Goal: Task Accomplishment & Management: Complete application form

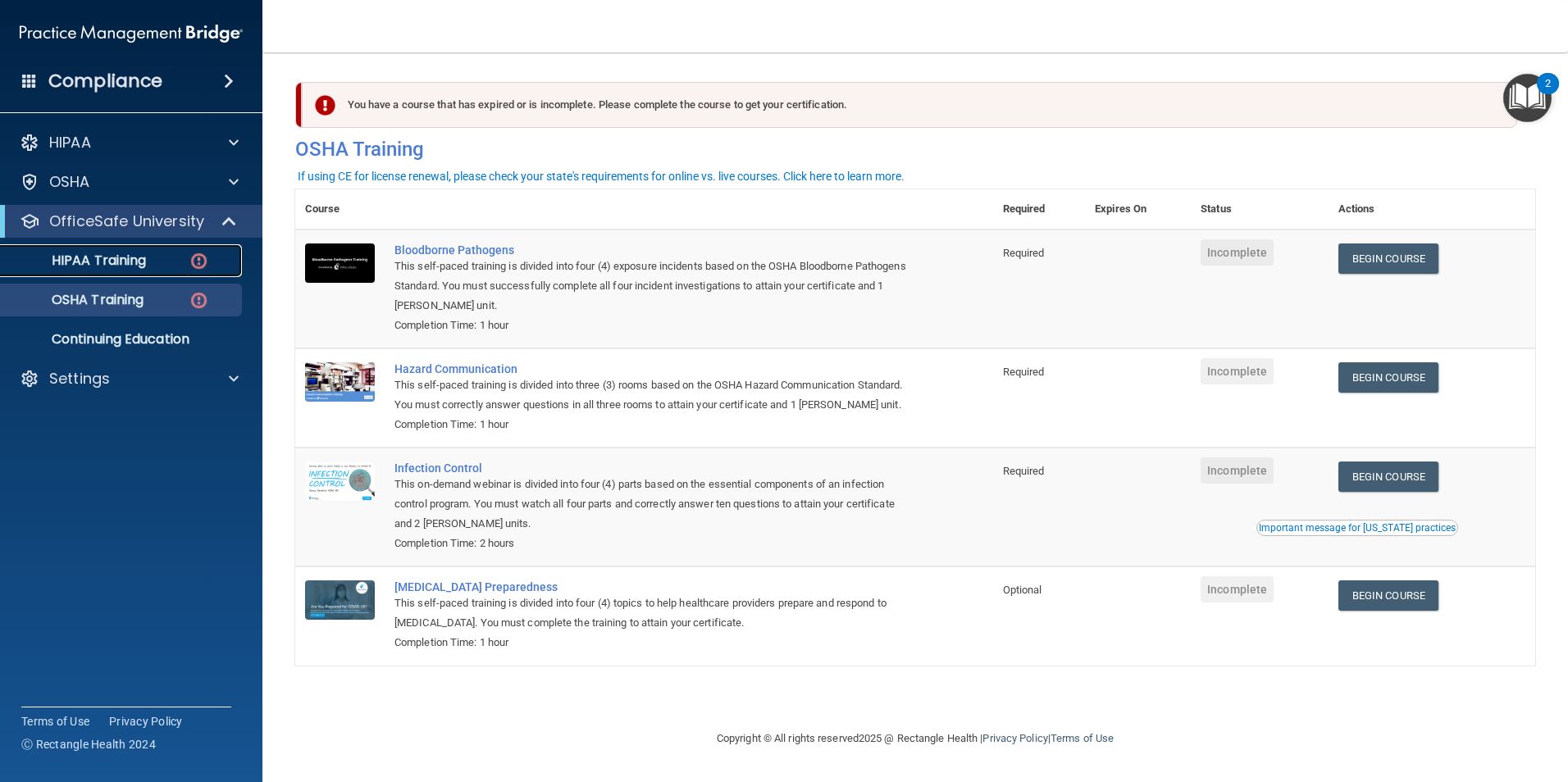
click at [134, 271] on link "HIPAA Training" at bounding box center [113, 261] width 258 height 33
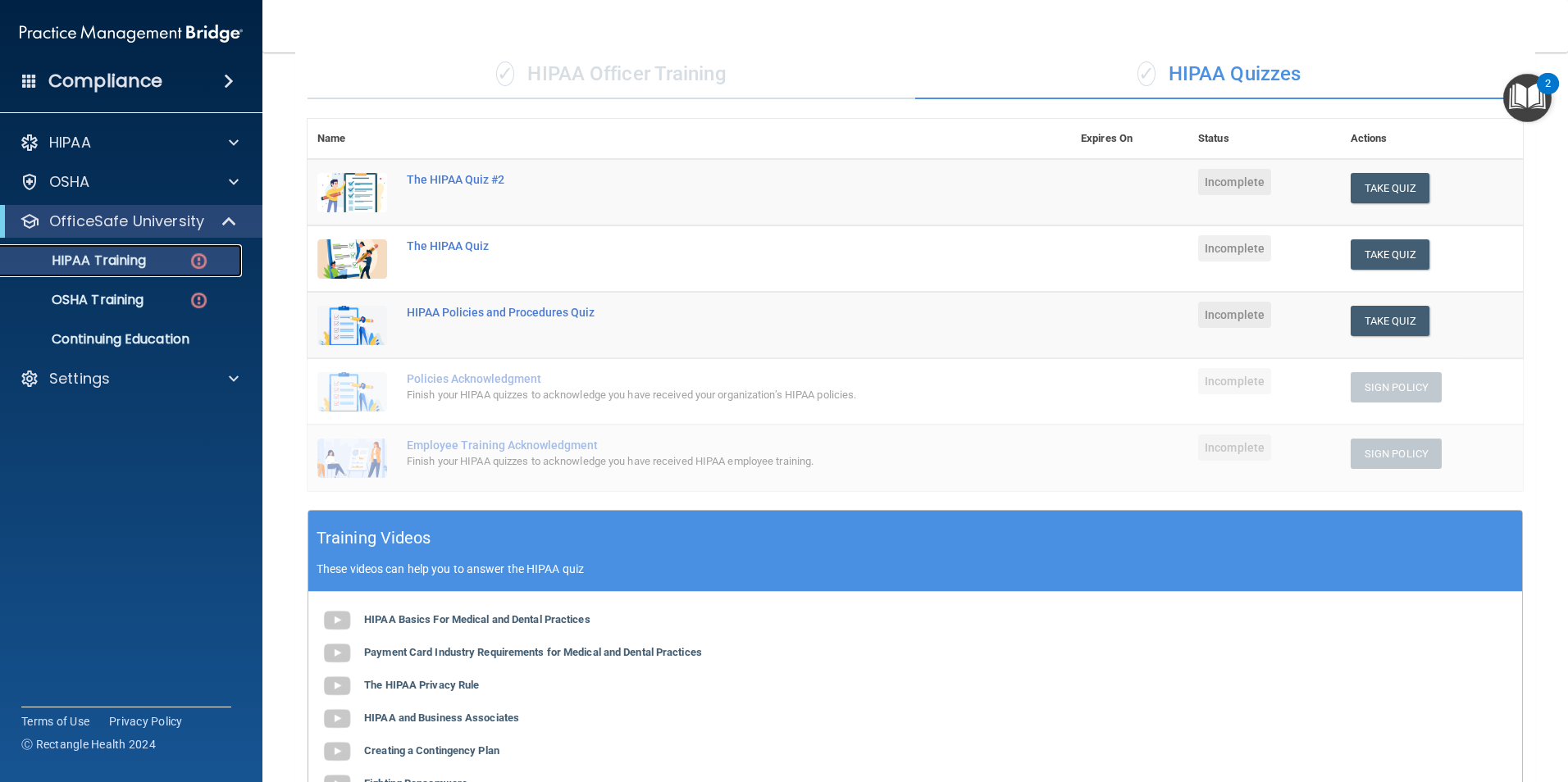
scroll to position [38, 0]
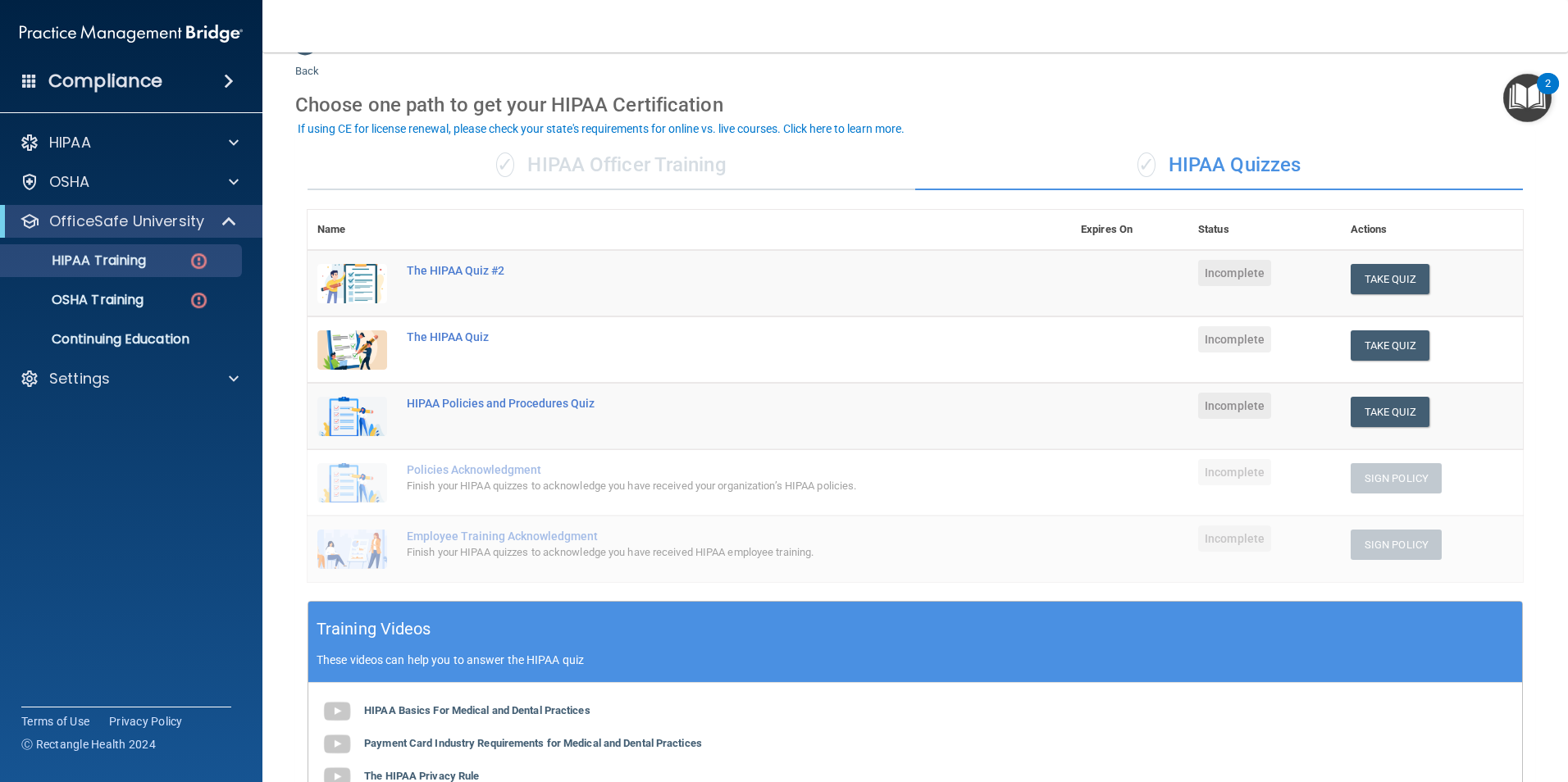
click at [607, 155] on div "✓ HIPAA Officer Training" at bounding box center [611, 166] width 607 height 49
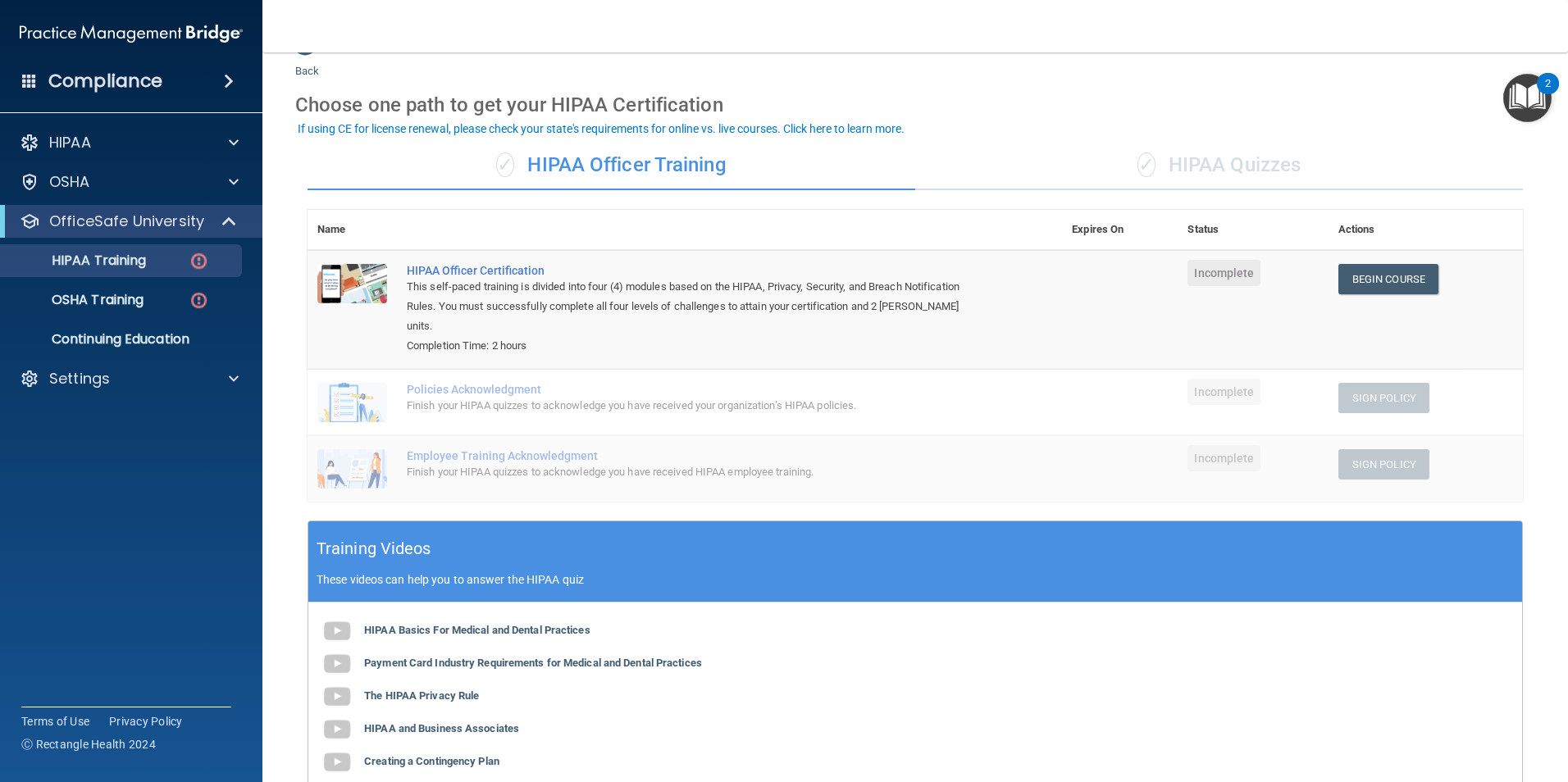
drag, startPoint x: 607, startPoint y: 155, endPoint x: 560, endPoint y: 165, distance: 48.1
click at [560, 165] on div "✓ HIPAA Officer Training" at bounding box center [611, 166] width 607 height 49
click at [1219, 163] on div "✓ HIPAA Quizzes" at bounding box center [1219, 166] width 607 height 49
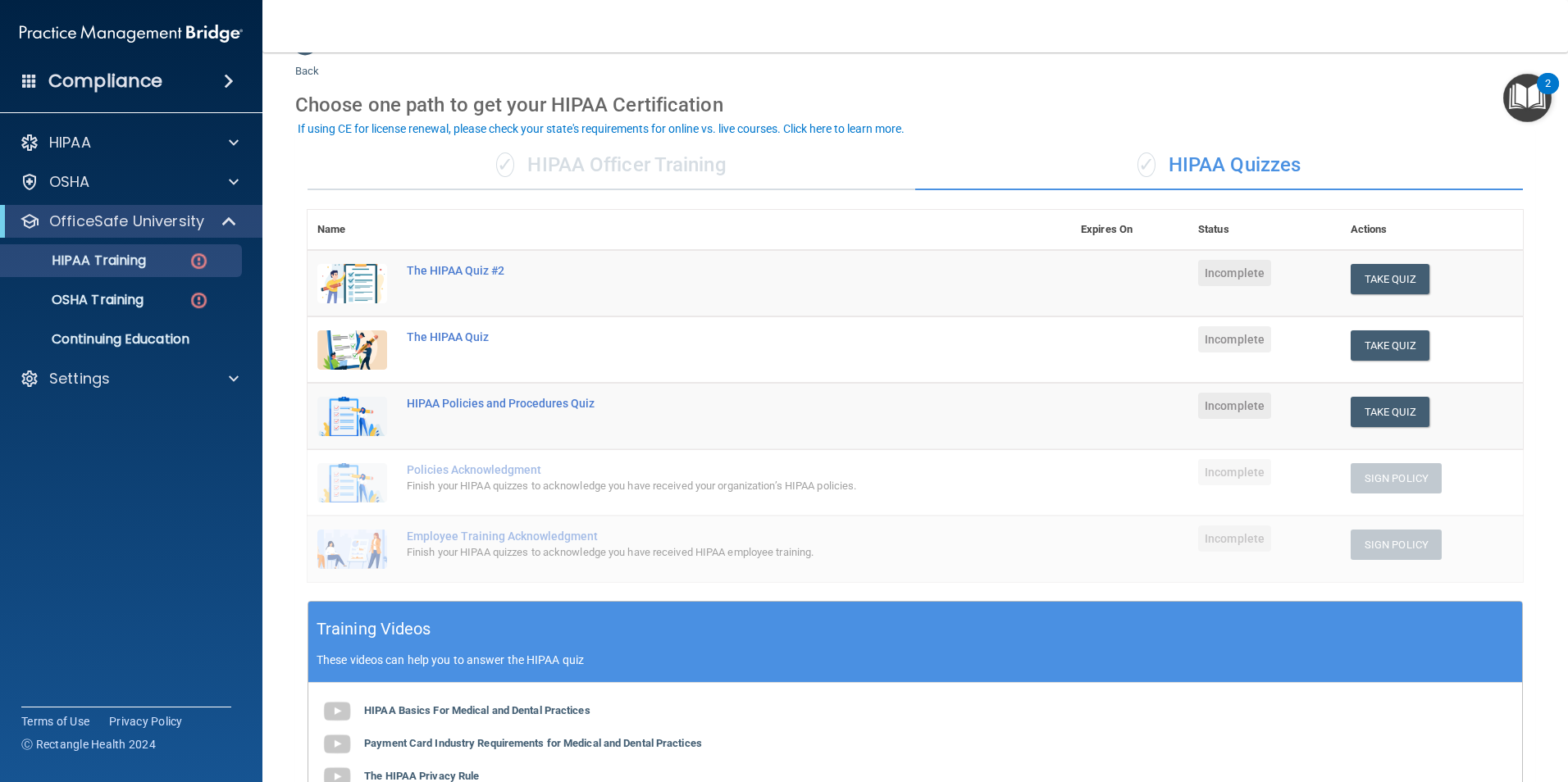
click at [606, 168] on div "✓ HIPAA Officer Training" at bounding box center [611, 166] width 607 height 49
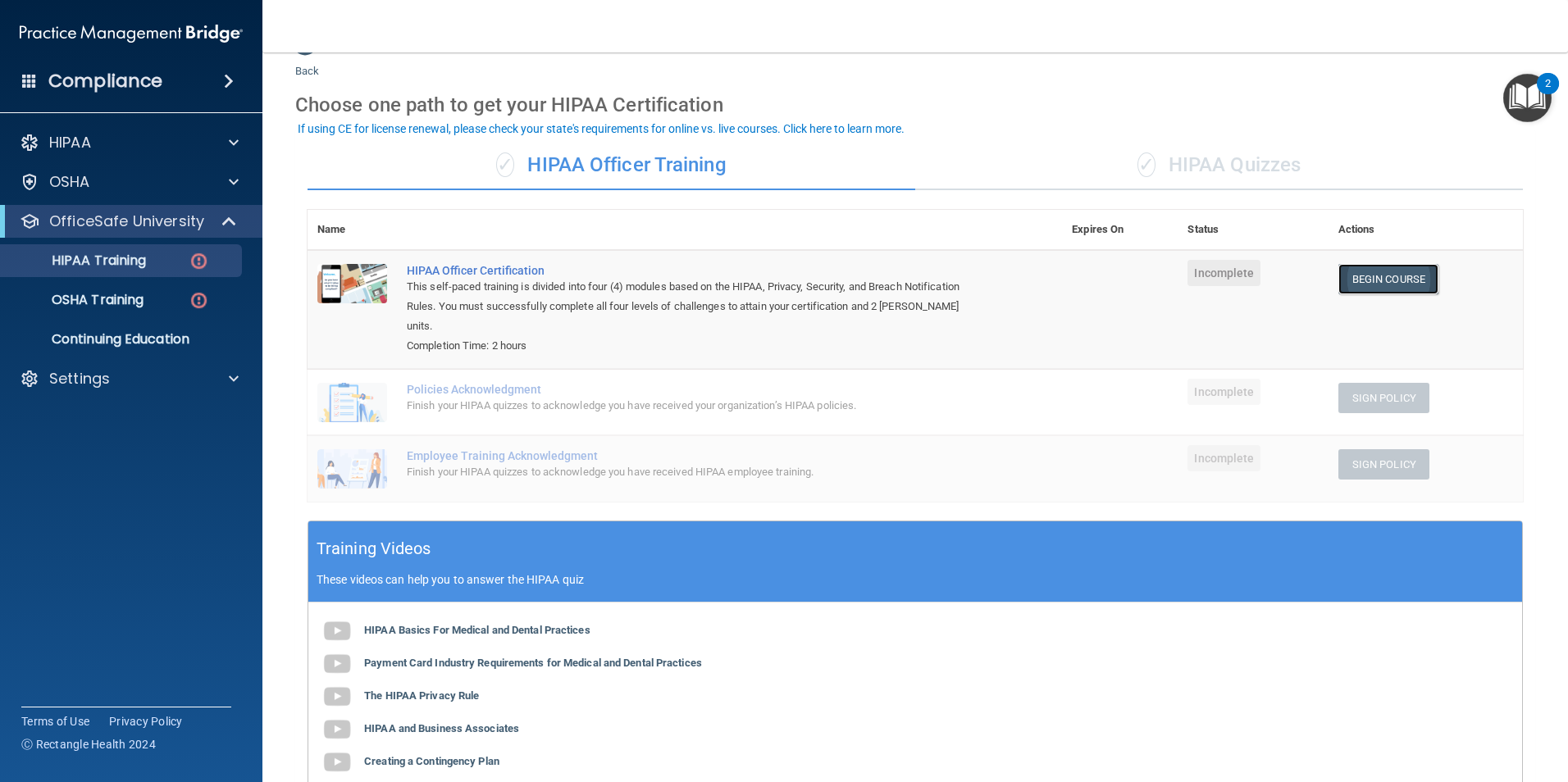
click at [1345, 282] on link "Begin Course" at bounding box center [1388, 279] width 100 height 30
click at [1203, 166] on div "✓ HIPAA Quizzes" at bounding box center [1219, 166] width 607 height 49
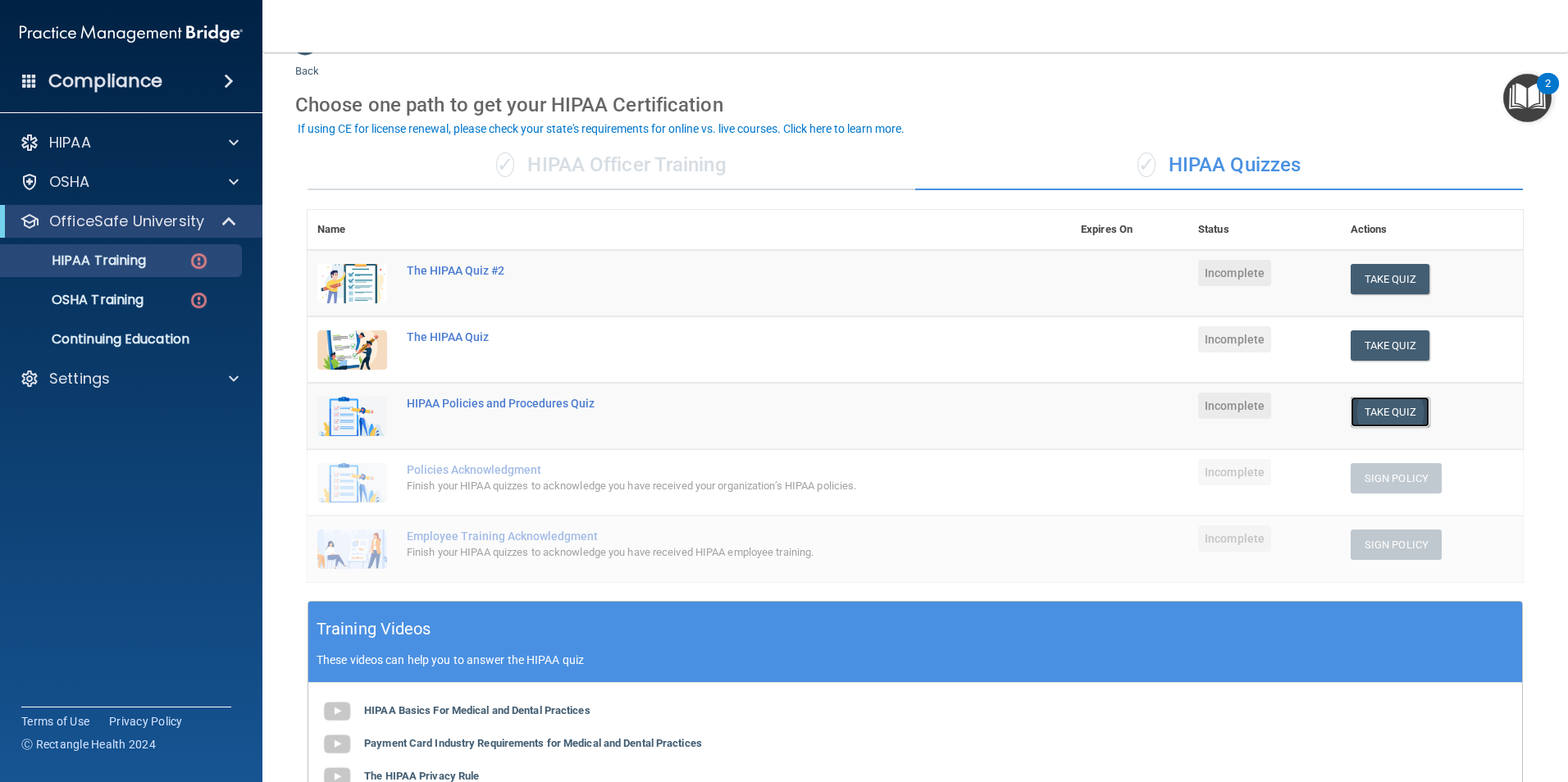
click at [1364, 412] on button "Take Quiz" at bounding box center [1391, 412] width 79 height 30
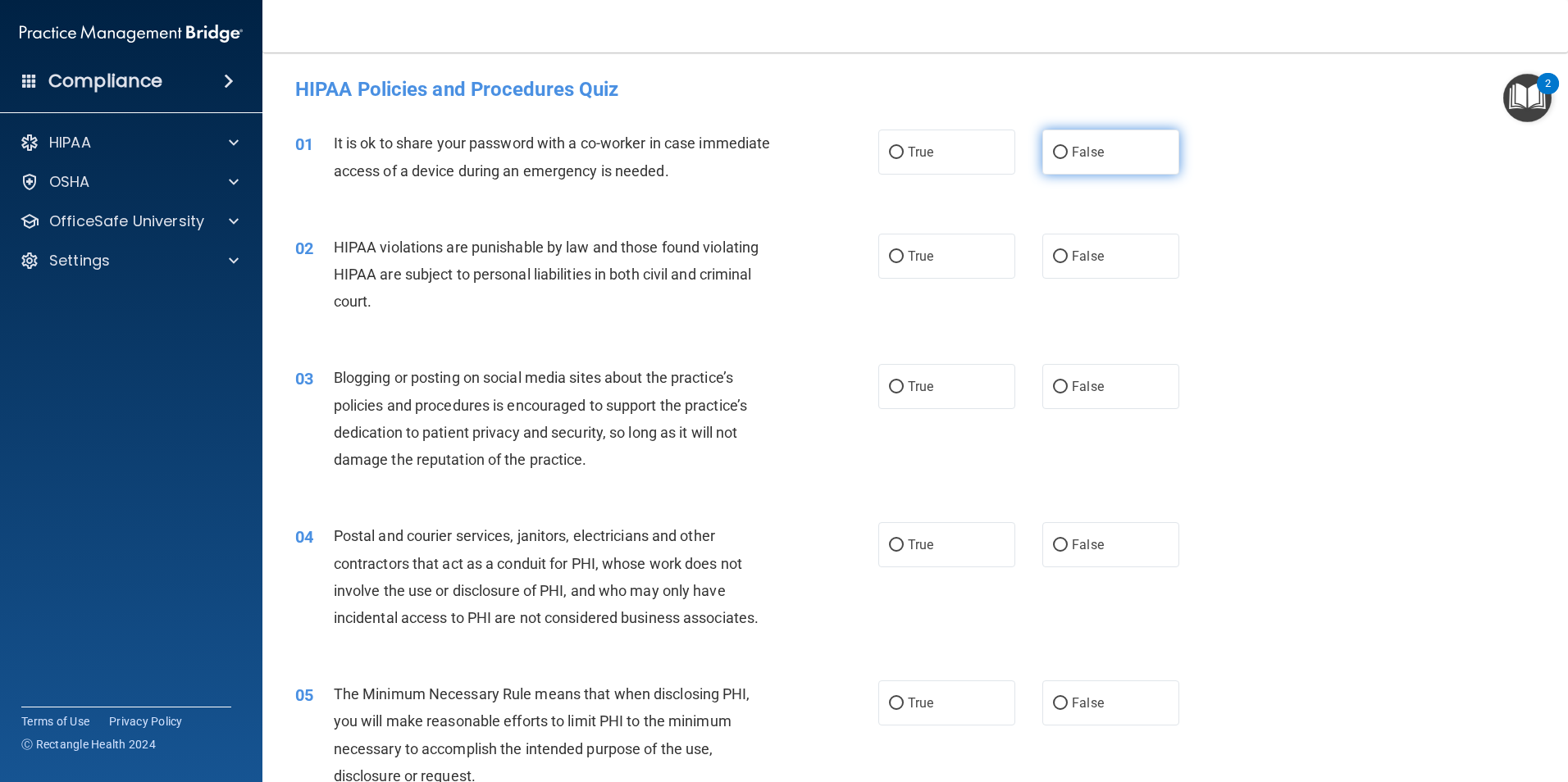
drag, startPoint x: 1061, startPoint y: 145, endPoint x: 1071, endPoint y: 144, distance: 10.0
click at [1063, 145] on label "False" at bounding box center [1112, 152] width 137 height 45
click at [1063, 147] on input "False" at bounding box center [1060, 153] width 15 height 12
radio input "true"
click at [878, 258] on label "True" at bounding box center [947, 256] width 137 height 45
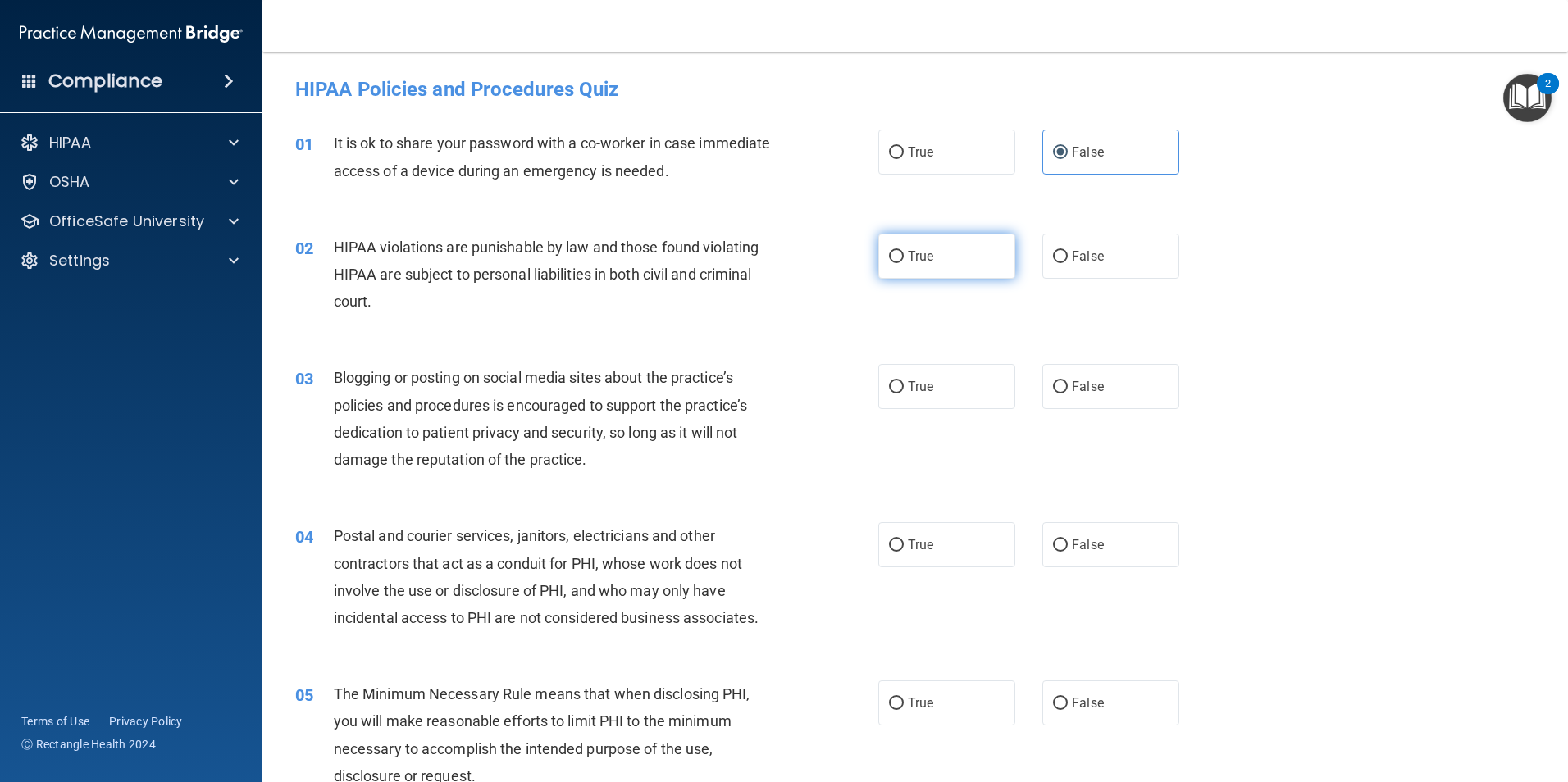
click at [889, 258] on input "True" at bounding box center [897, 256] width 15 height 12
radio input "true"
click at [1111, 398] on label "False" at bounding box center [1112, 386] width 137 height 45
click at [1068, 393] on input "False" at bounding box center [1060, 387] width 15 height 12
radio input "true"
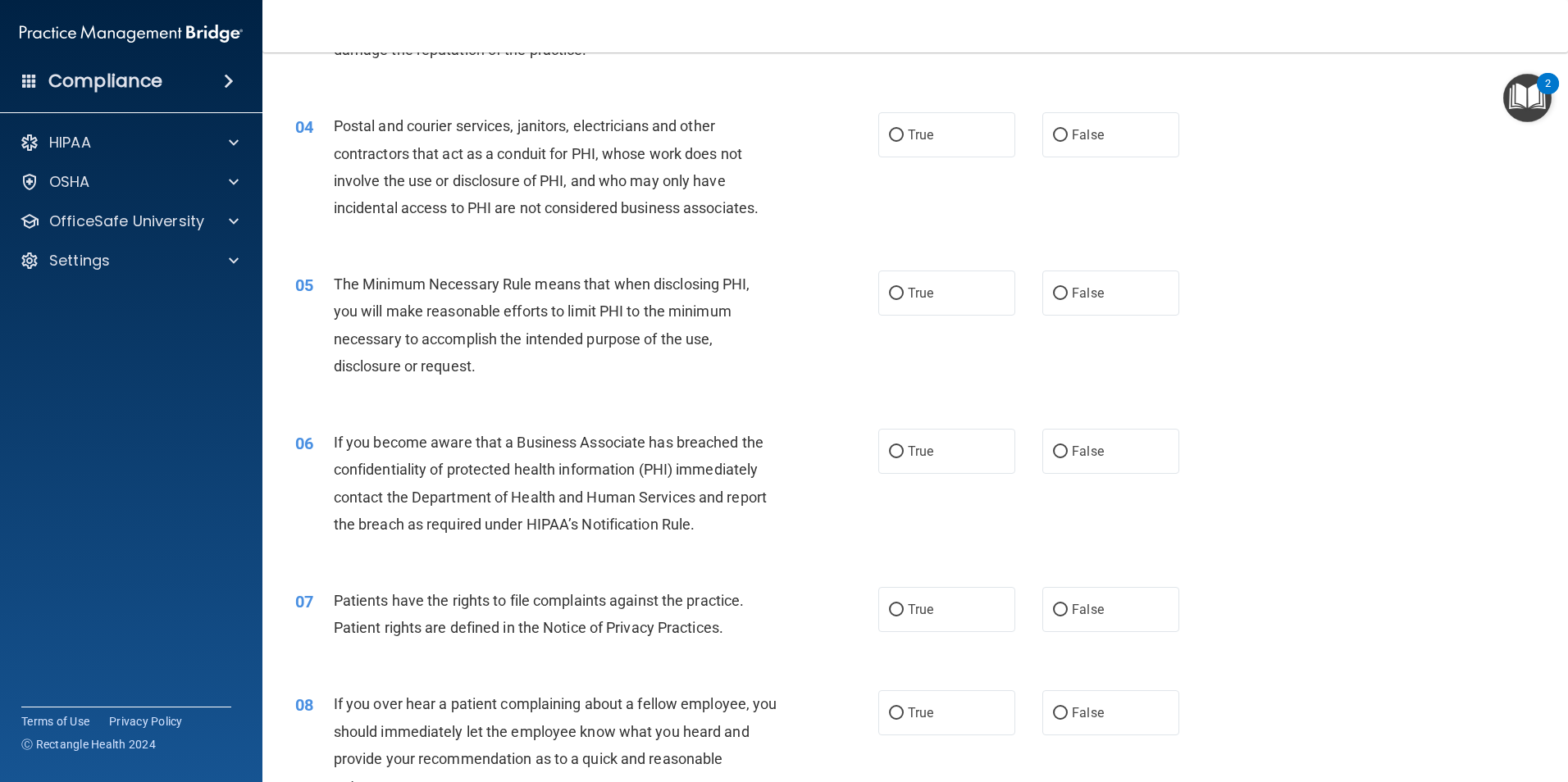
scroll to position [328, 0]
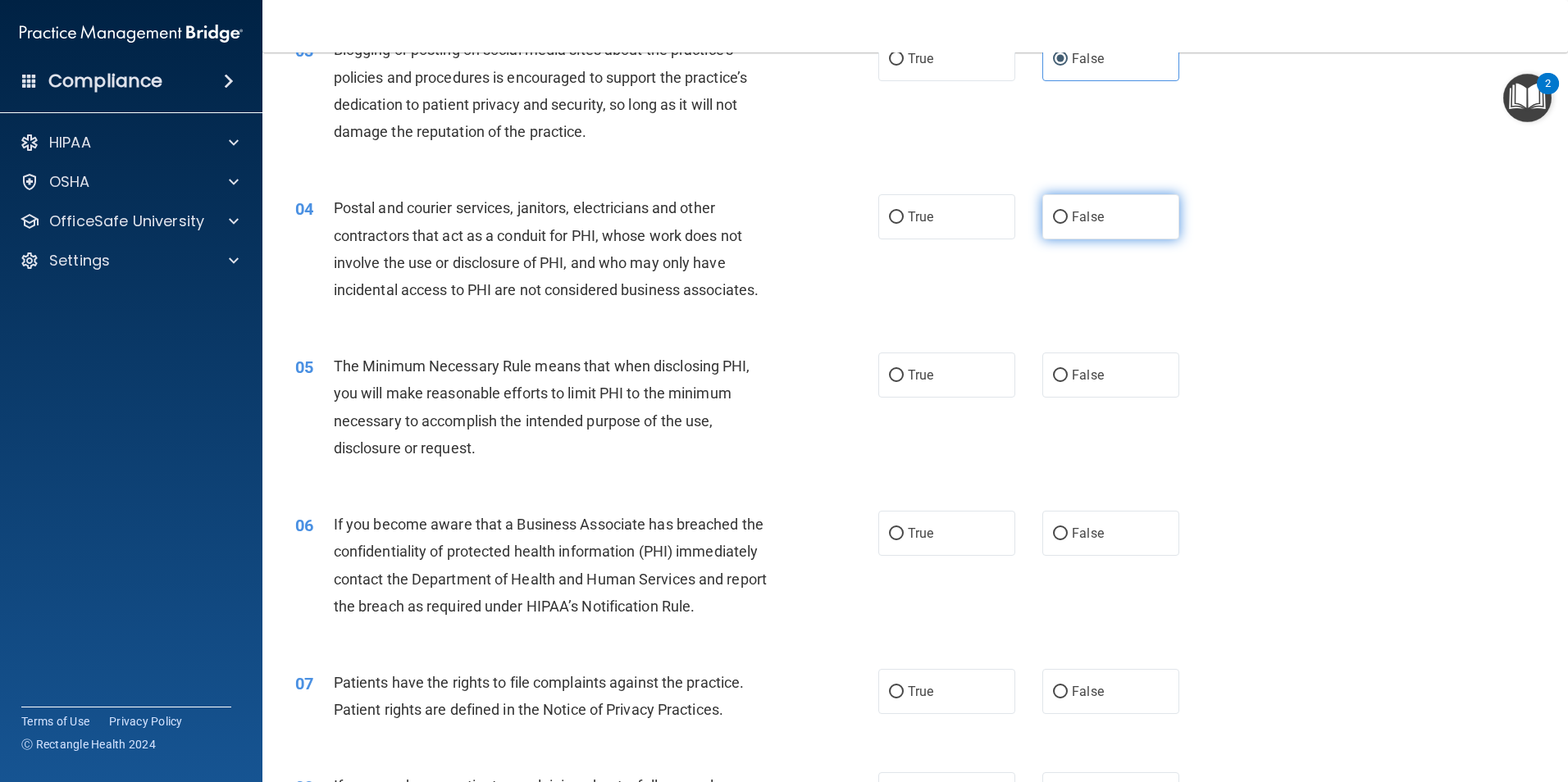
click at [1058, 220] on input "False" at bounding box center [1060, 217] width 15 height 12
radio input "true"
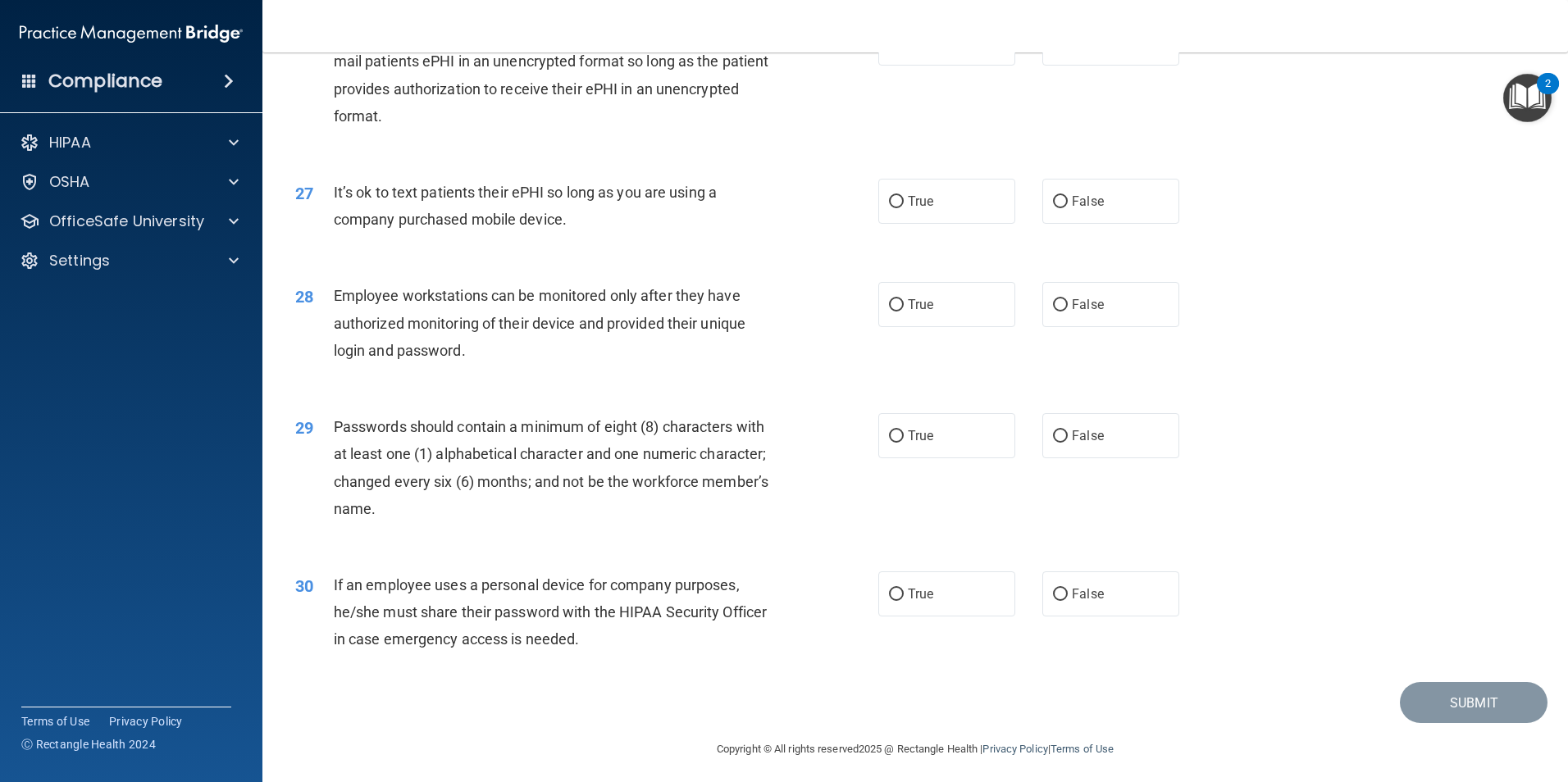
scroll to position [3335, 0]
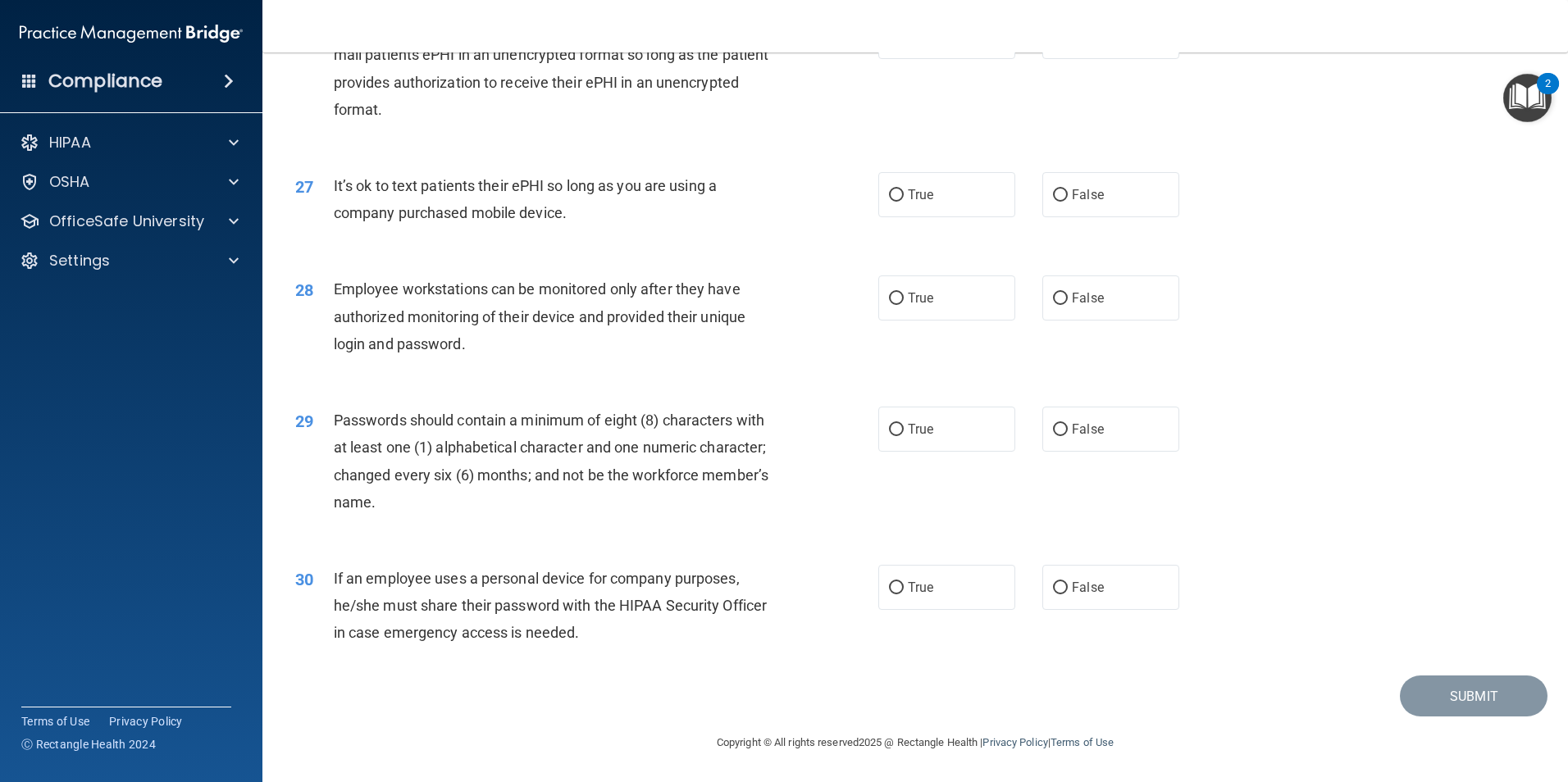
click at [949, 454] on div "29 Passwords should contain a minimum of eight (8) characters with at least one…" at bounding box center [915, 465] width 1265 height 158
click at [949, 445] on label "True" at bounding box center [947, 429] width 137 height 45
click at [904, 436] on input "True" at bounding box center [897, 430] width 15 height 12
radio input "true"
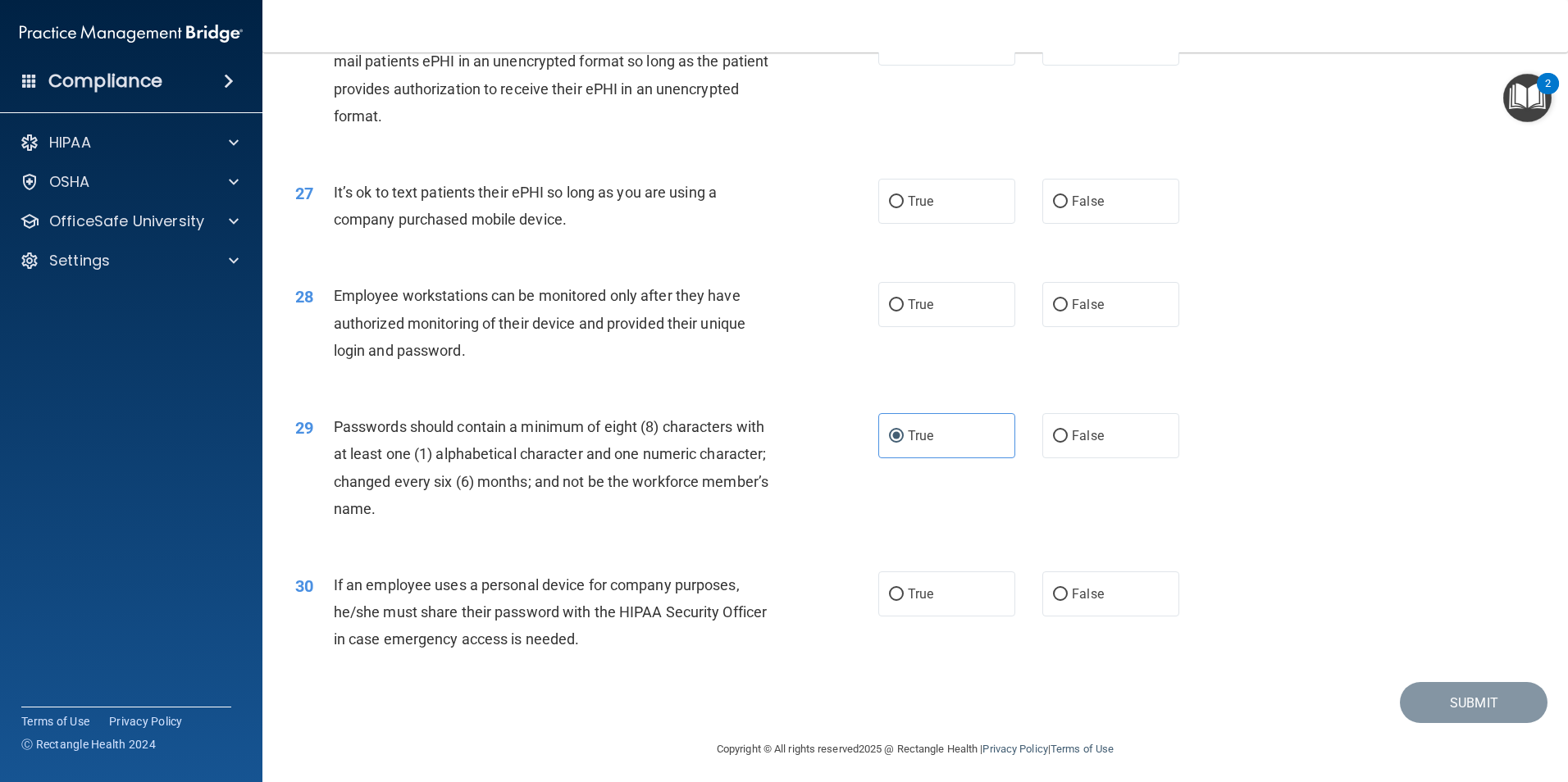
scroll to position [3252, 0]
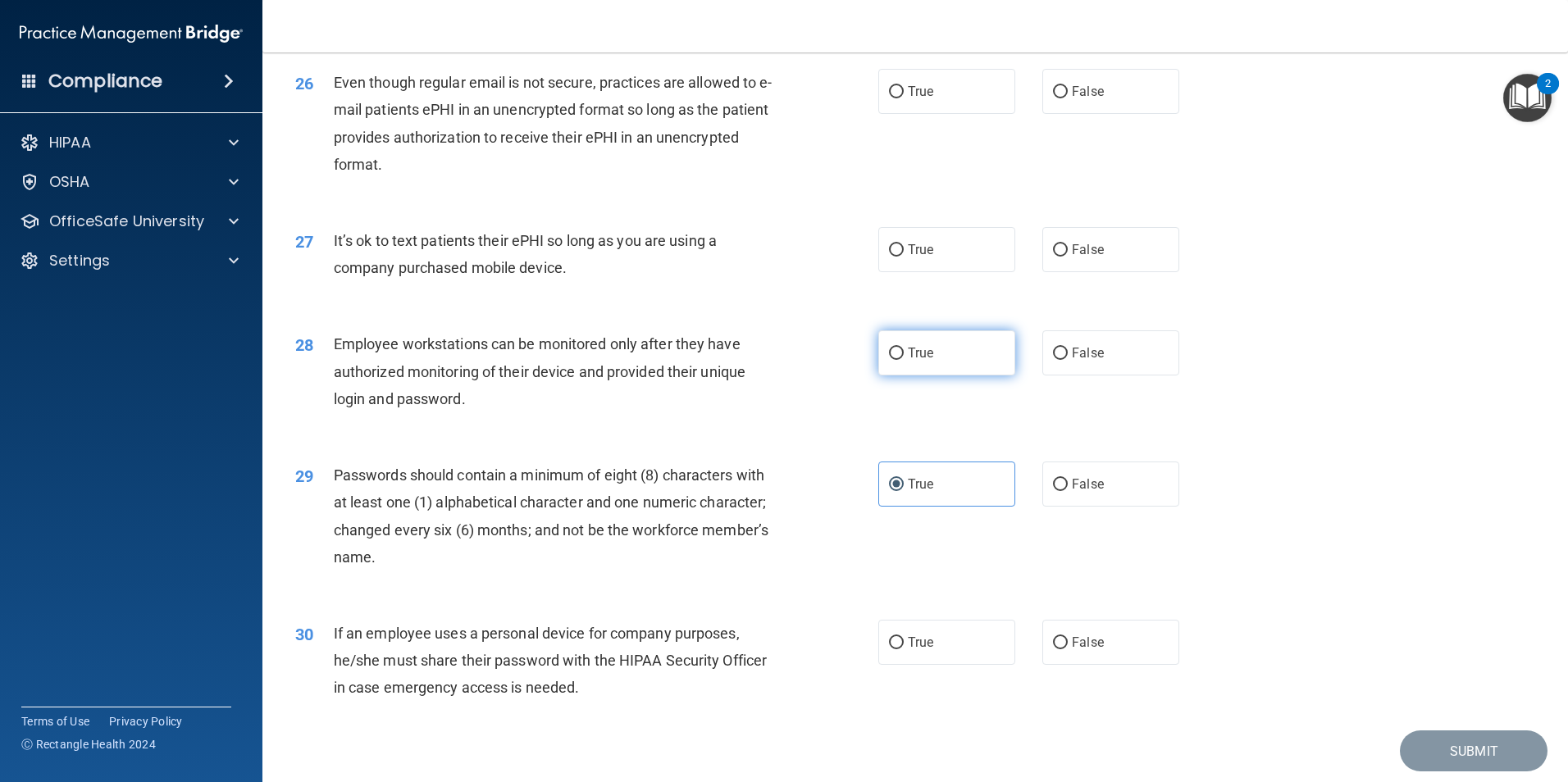
click at [901, 376] on label "True" at bounding box center [947, 352] width 137 height 45
click at [901, 360] on input "True" at bounding box center [897, 353] width 15 height 12
radio input "true"
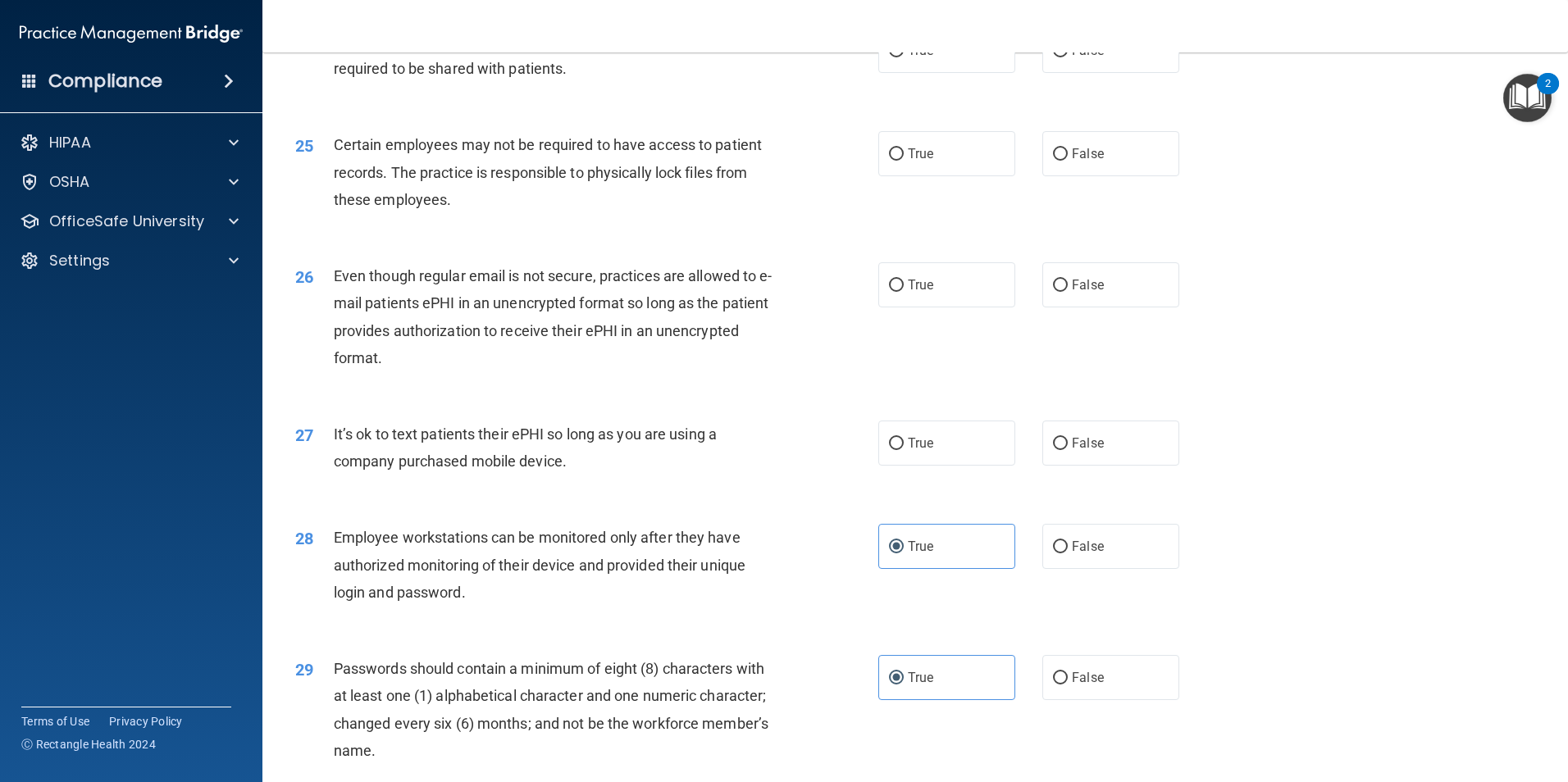
scroll to position [3089, 0]
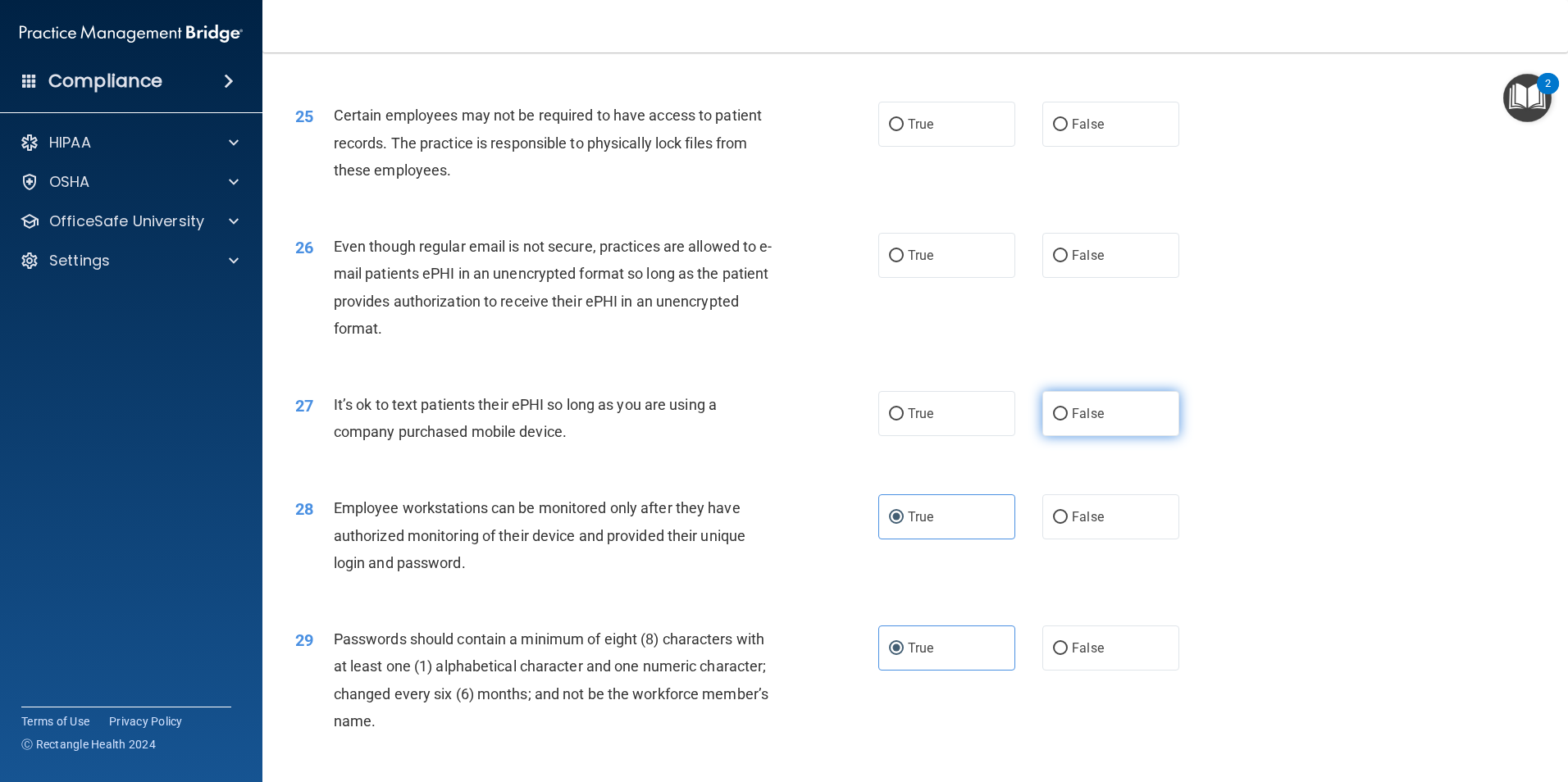
click at [1072, 422] on span "False" at bounding box center [1088, 413] width 32 height 16
click at [1068, 421] on input "False" at bounding box center [1060, 414] width 15 height 12
radio input "true"
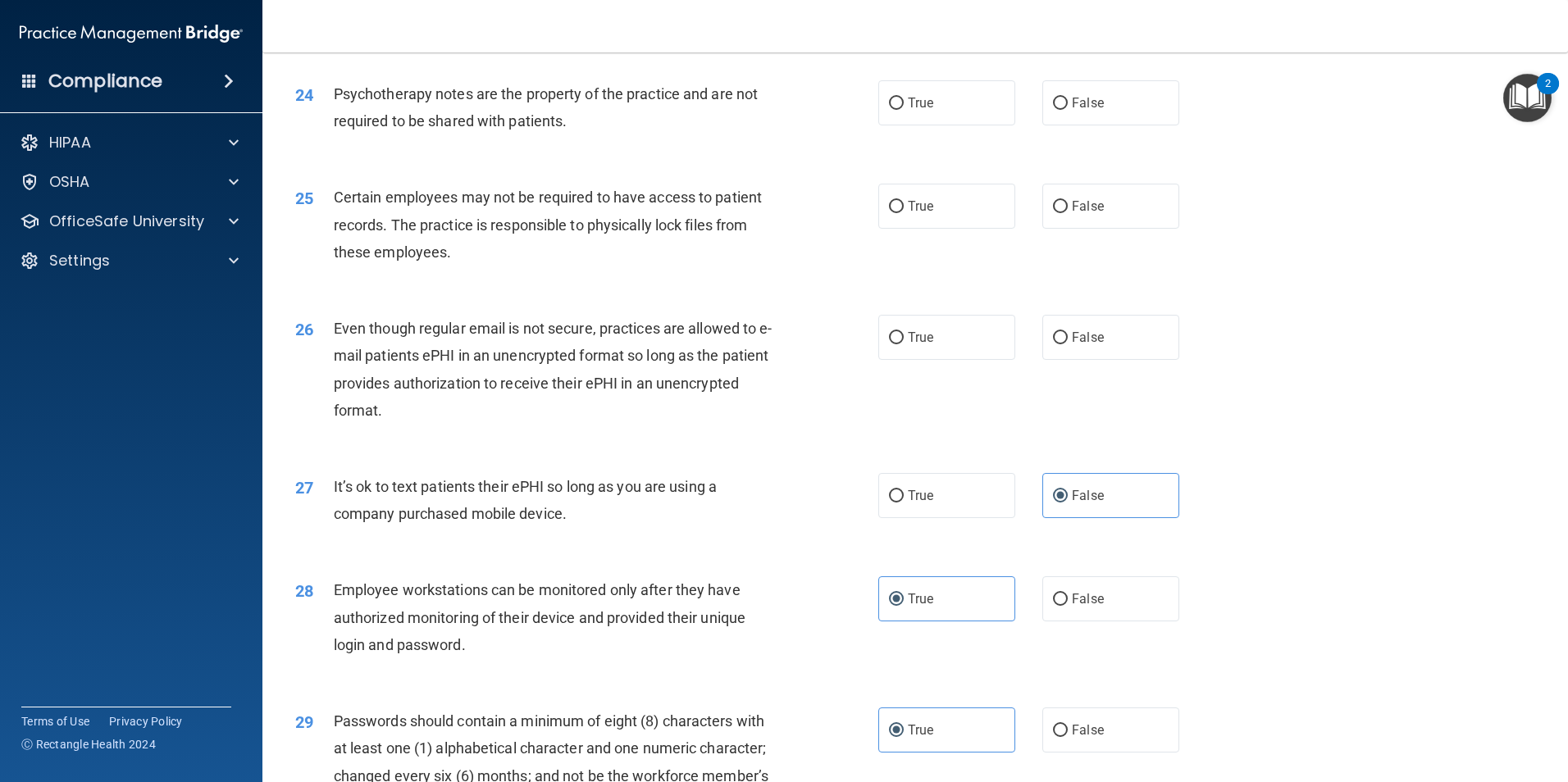
scroll to position [2925, 0]
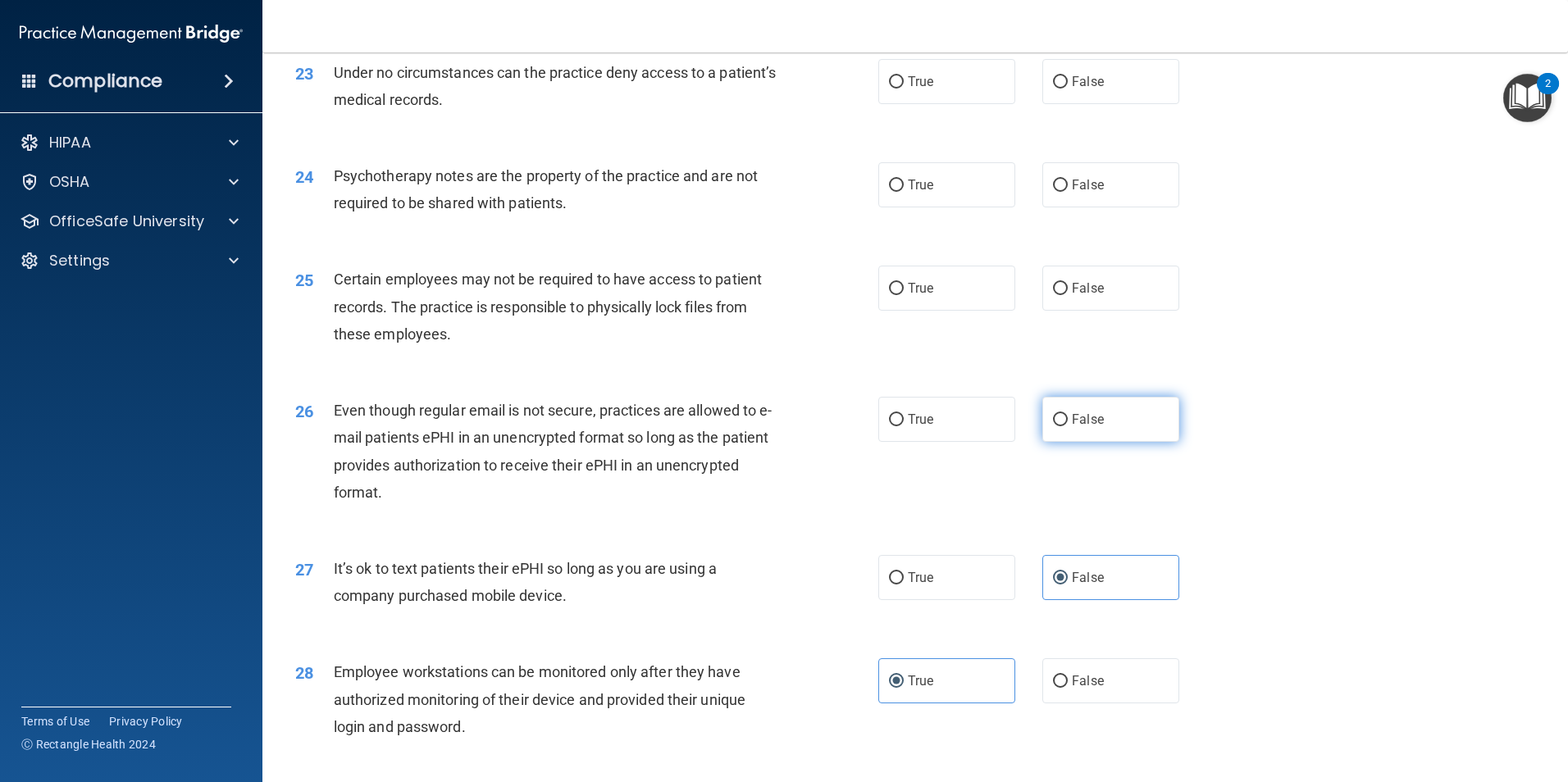
click at [1104, 442] on label "False" at bounding box center [1112, 419] width 137 height 45
click at [1068, 426] on input "False" at bounding box center [1060, 420] width 15 height 12
radio input "true"
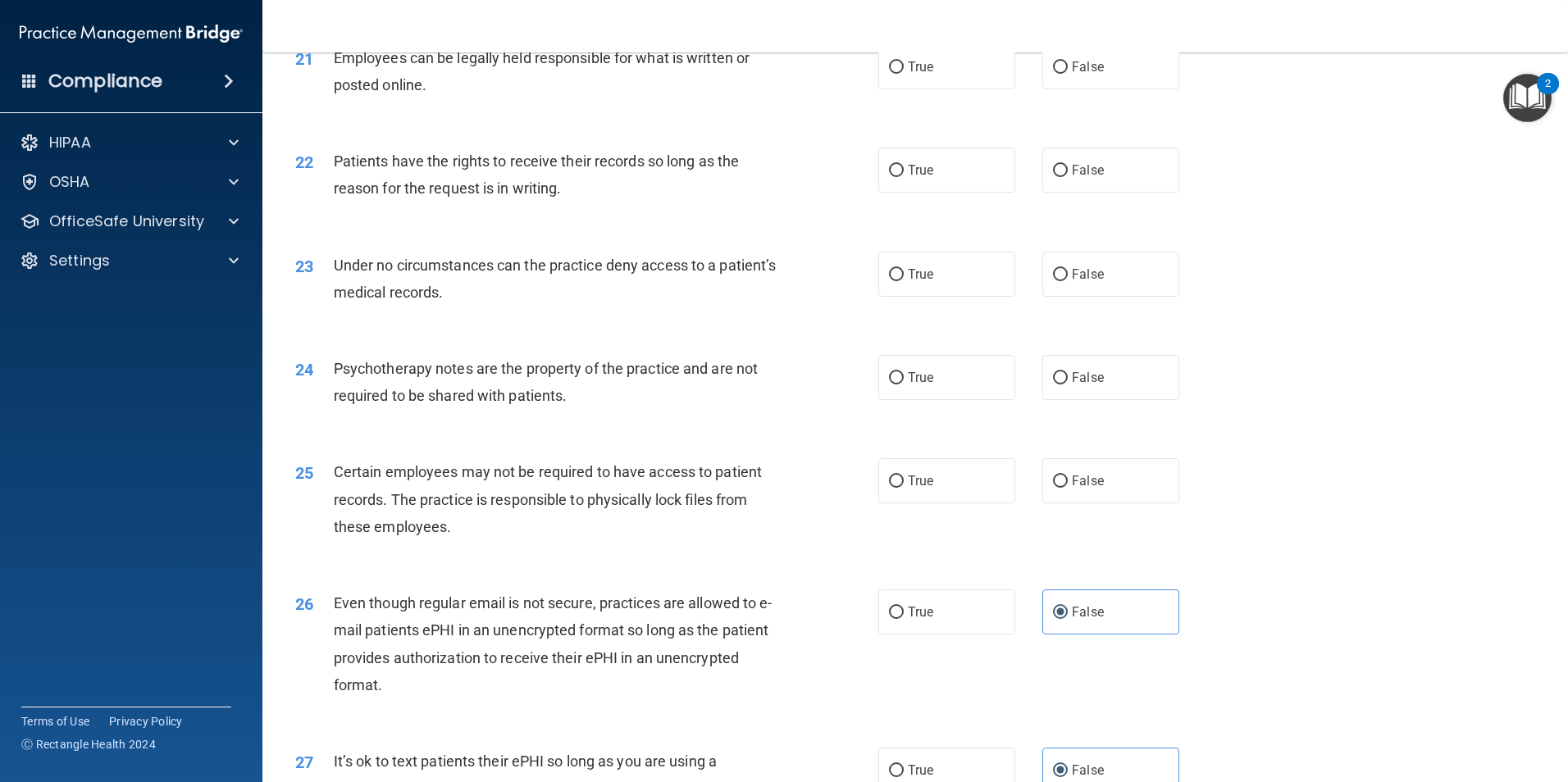
scroll to position [2679, 0]
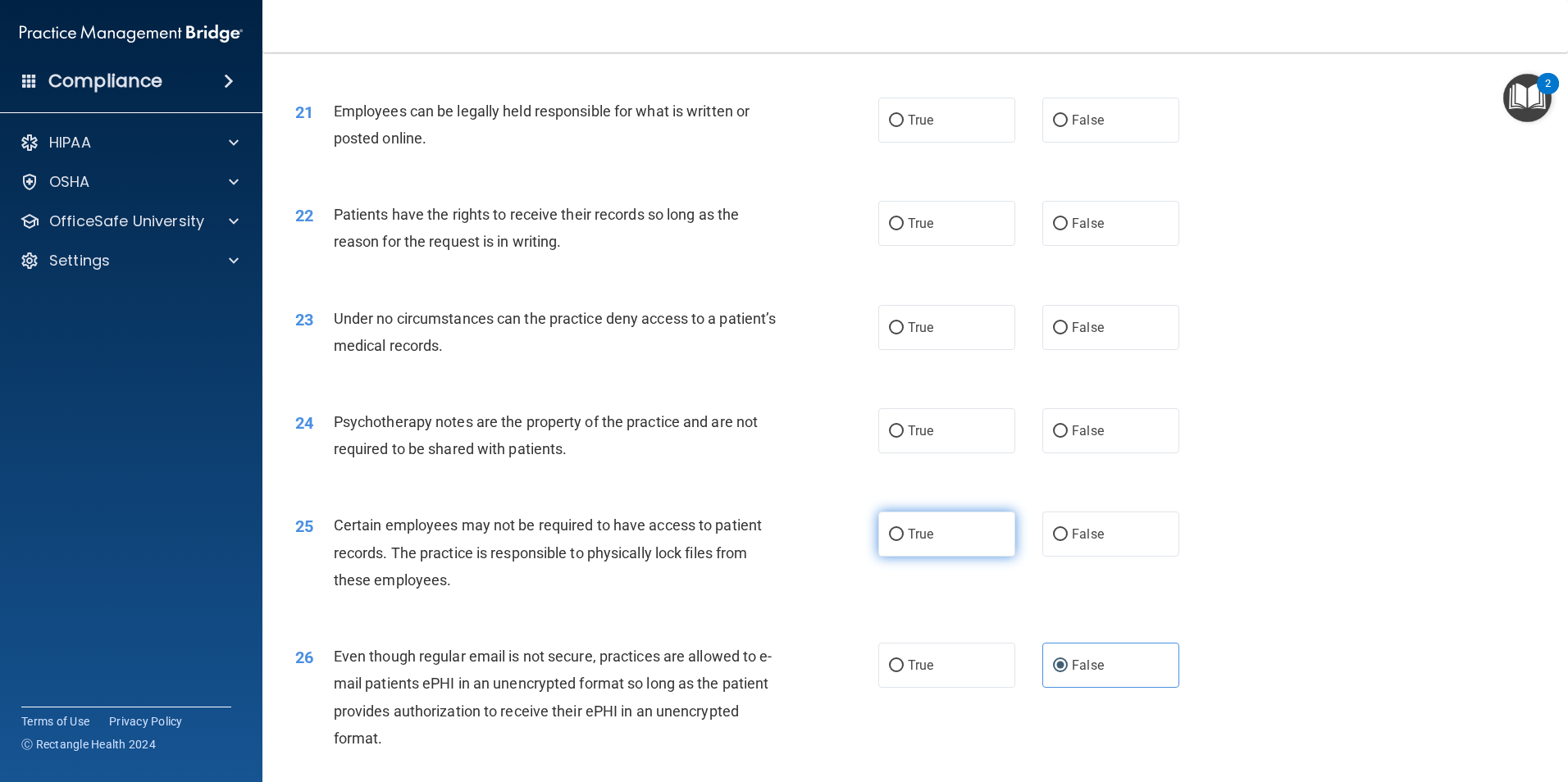
click at [906, 548] on label "True" at bounding box center [947, 534] width 137 height 45
click at [904, 541] on input "True" at bounding box center [897, 534] width 15 height 12
radio input "true"
click at [918, 445] on label "True" at bounding box center [947, 431] width 137 height 45
click at [904, 438] on input "True" at bounding box center [897, 431] width 15 height 12
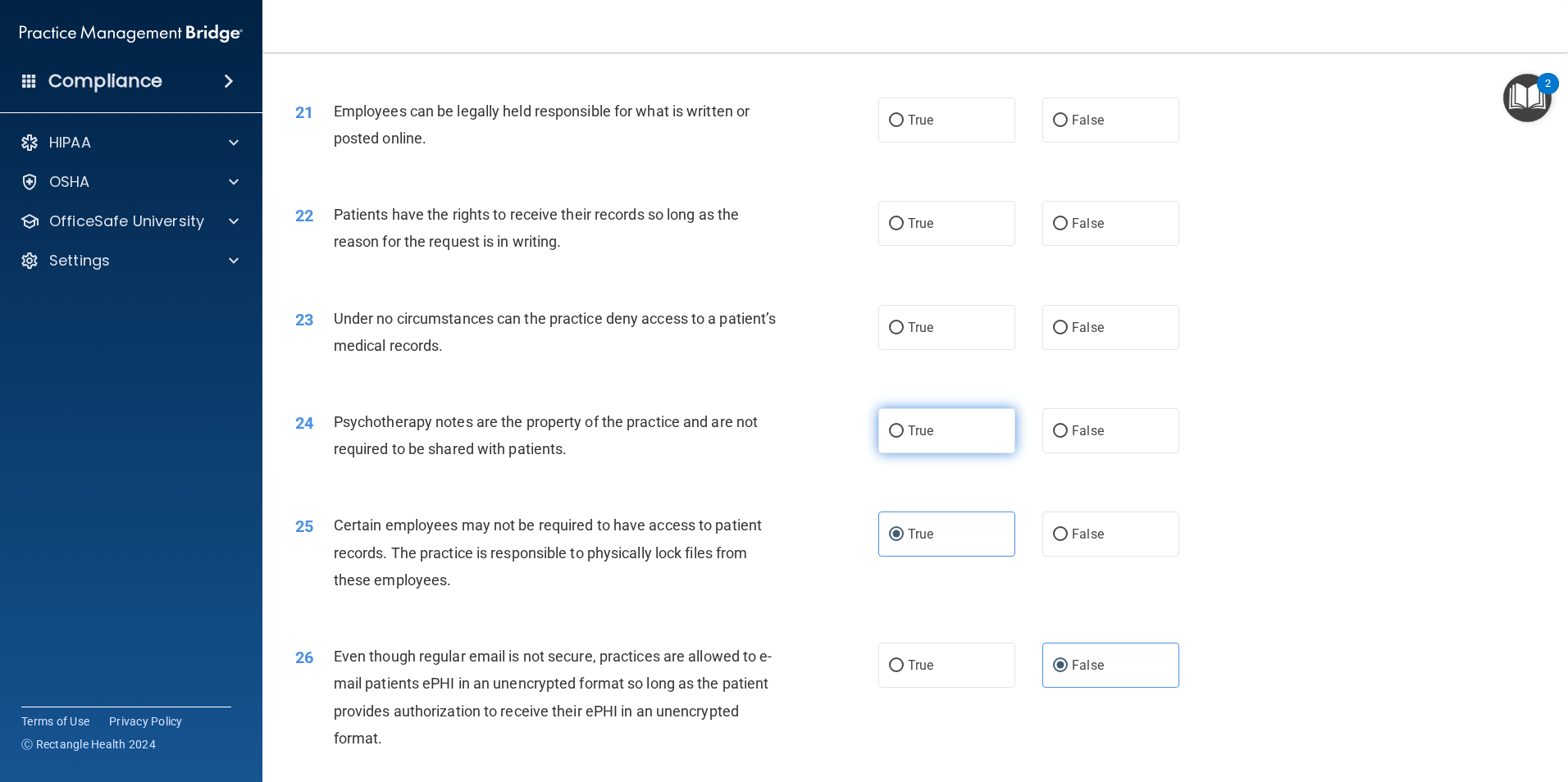
radio input "true"
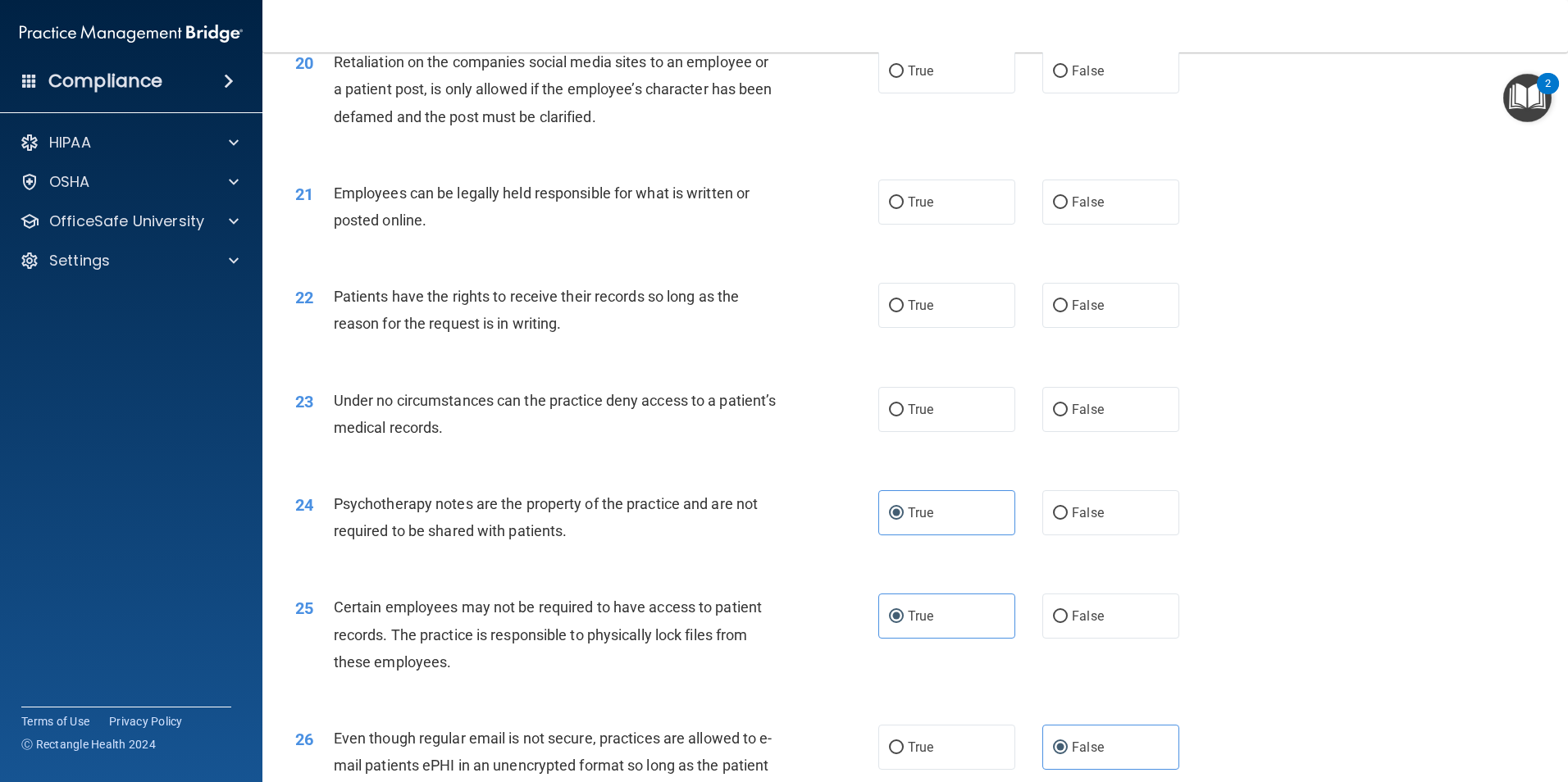
scroll to position [2514, 0]
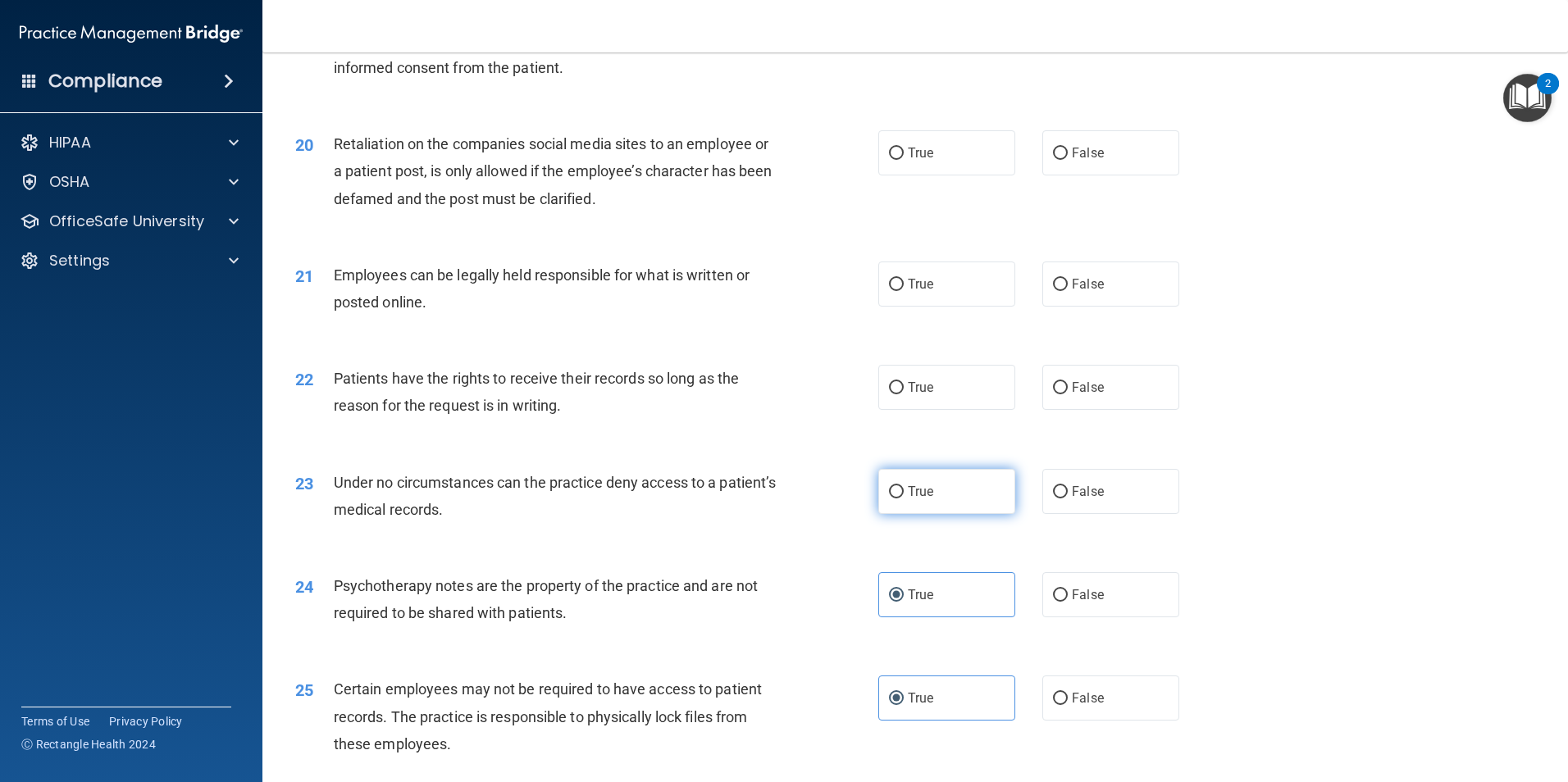
drag, startPoint x: 961, startPoint y: 521, endPoint x: 942, endPoint y: 527, distance: 19.9
click at [961, 514] on label "True" at bounding box center [947, 491] width 137 height 45
click at [904, 498] on input "True" at bounding box center [897, 492] width 15 height 12
radio input "true"
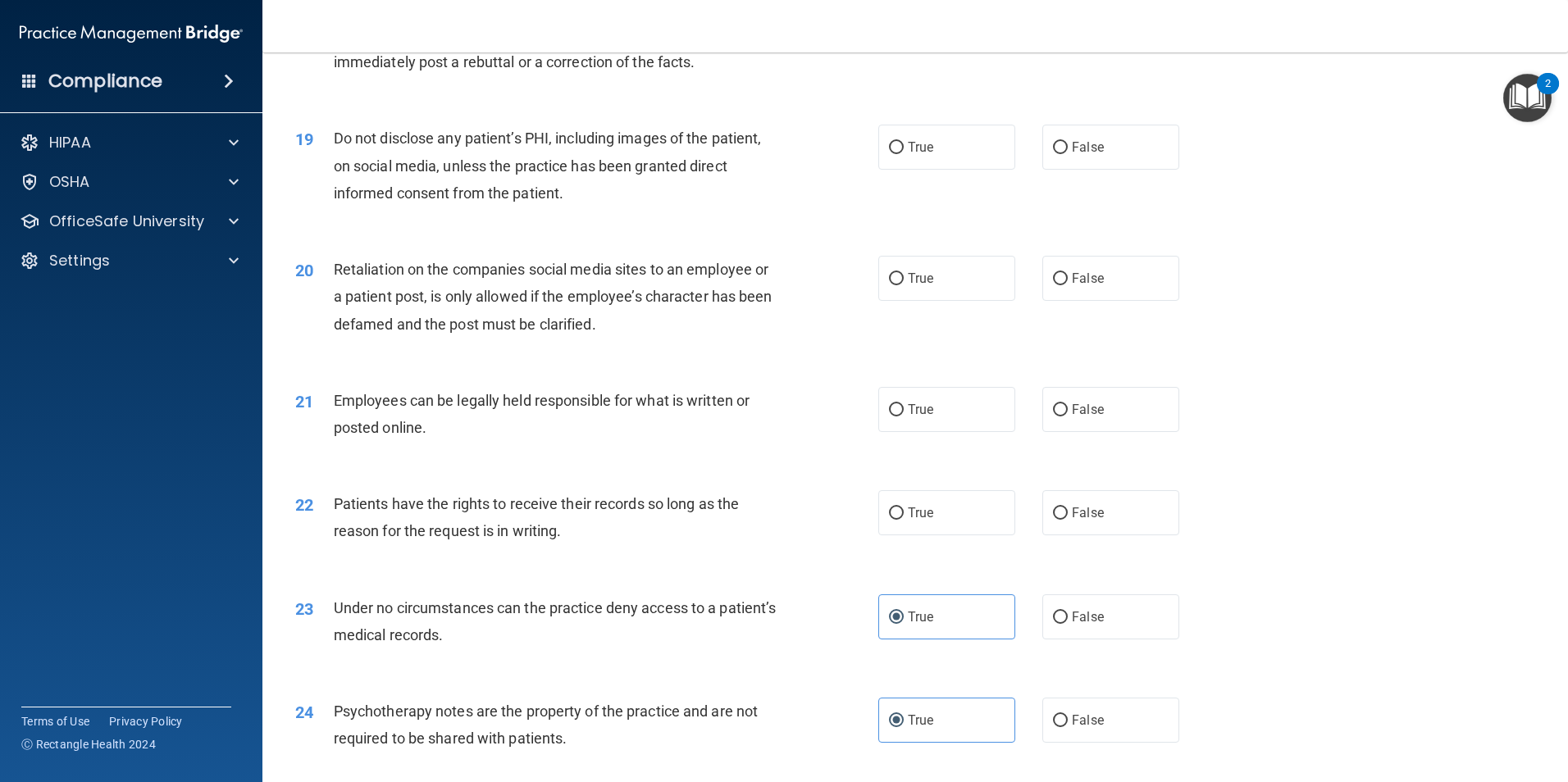
scroll to position [2351, 0]
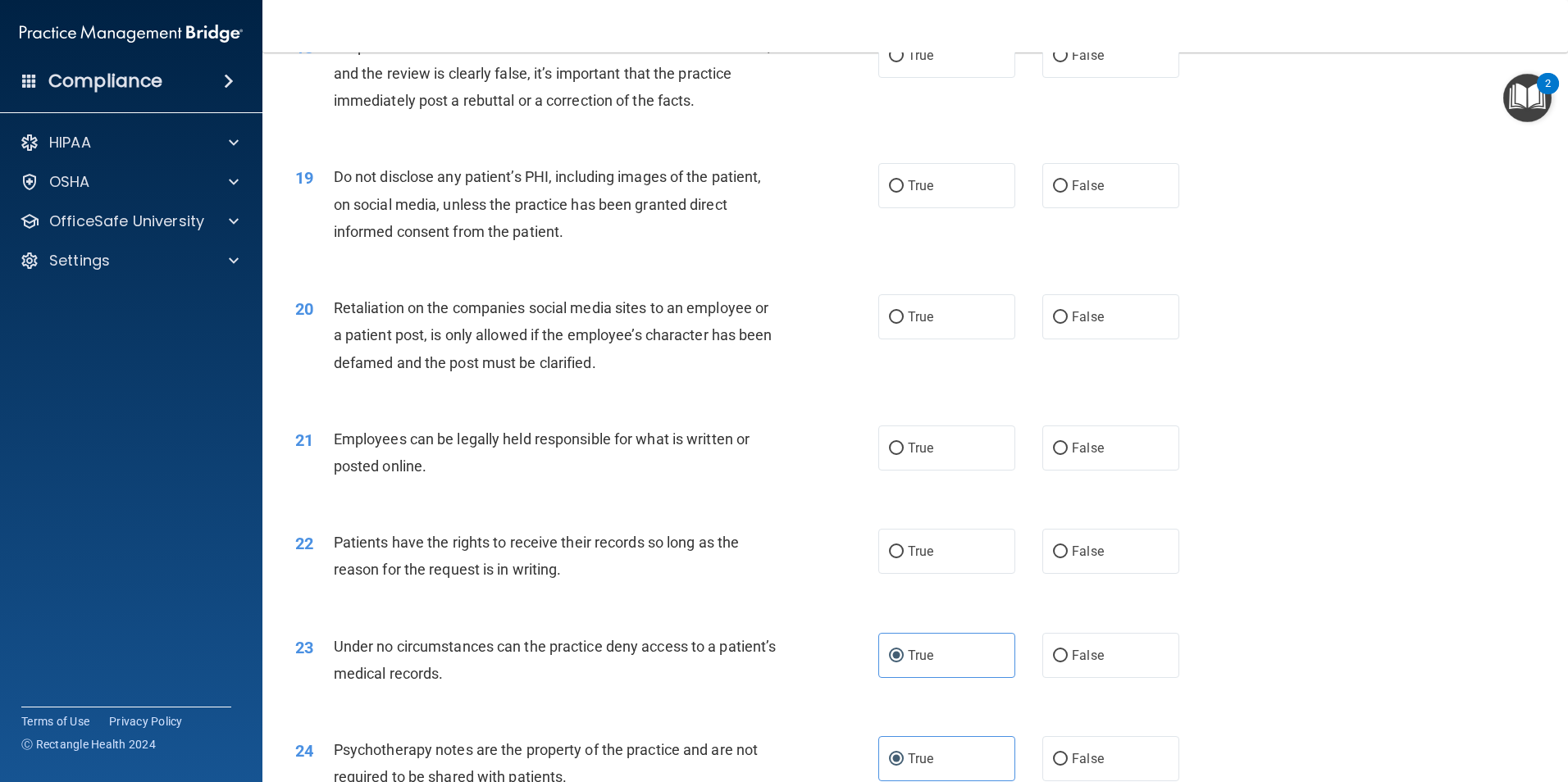
click at [1033, 574] on div "True False" at bounding box center [1043, 551] width 329 height 45
click at [1045, 574] on label "False" at bounding box center [1112, 551] width 137 height 45
click at [1053, 559] on input "False" at bounding box center [1060, 552] width 15 height 12
radio input "true"
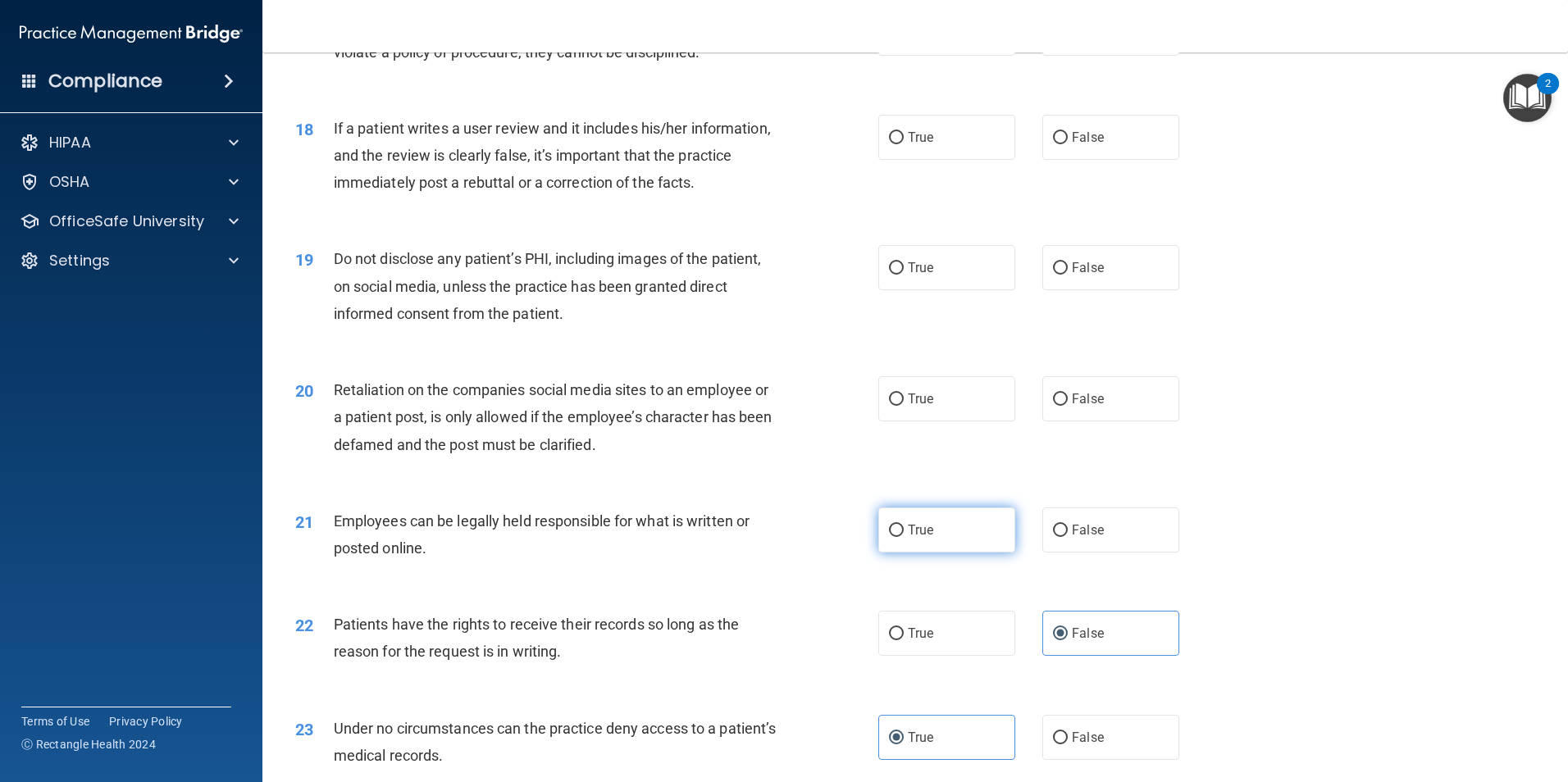
click at [879, 552] on label "True" at bounding box center [947, 530] width 137 height 45
click at [889, 537] on input "True" at bounding box center [897, 530] width 15 height 12
radio input "true"
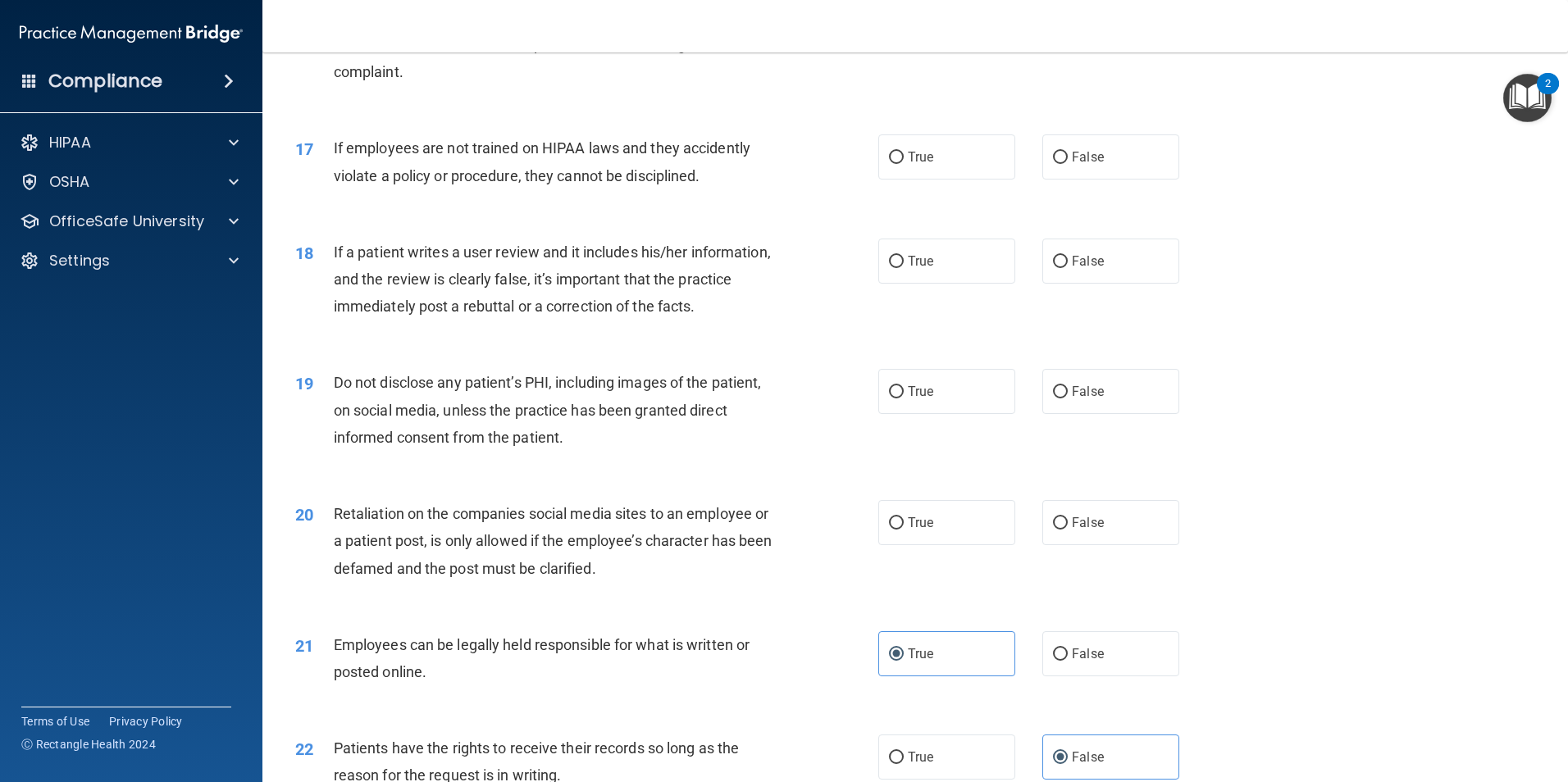
scroll to position [2105, 0]
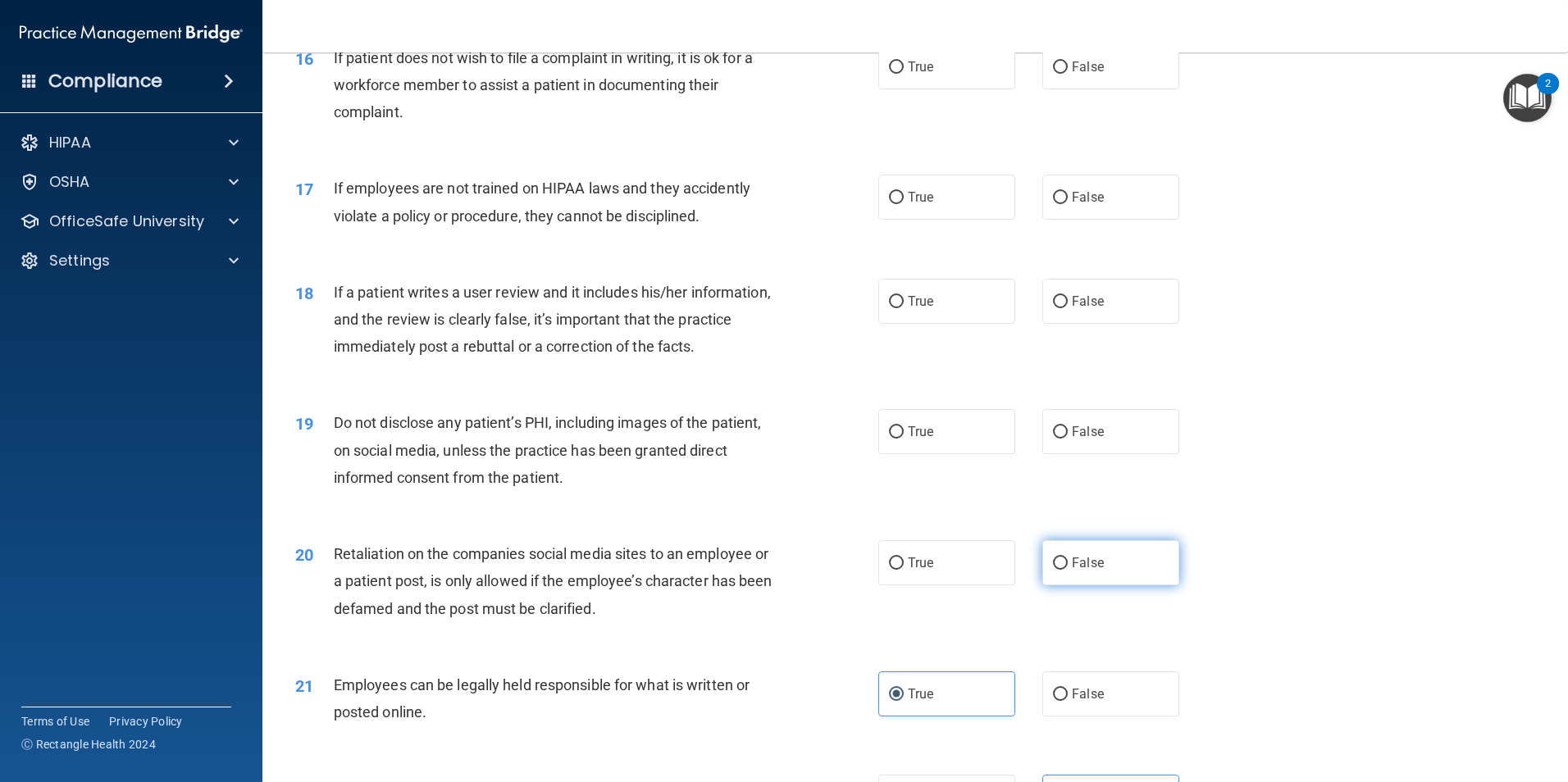
click at [1059, 584] on label "False" at bounding box center [1112, 562] width 137 height 45
click at [1059, 570] on input "False" at bounding box center [1060, 563] width 15 height 12
radio input "true"
click at [892, 439] on input "True" at bounding box center [897, 432] width 15 height 12
radio input "true"
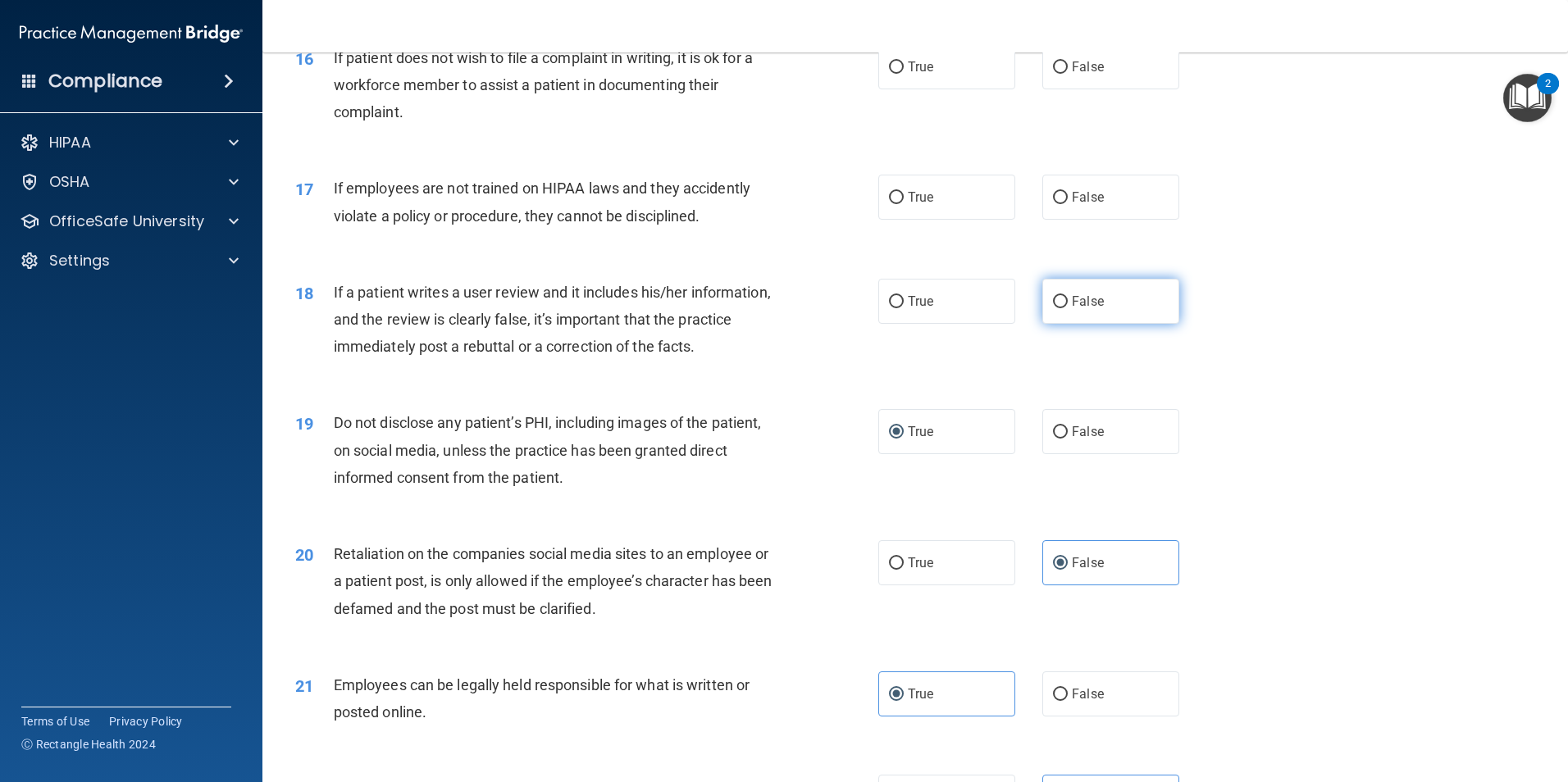
click at [1142, 324] on label "False" at bounding box center [1112, 301] width 137 height 45
click at [1068, 308] on input "False" at bounding box center [1060, 302] width 15 height 12
radio input "true"
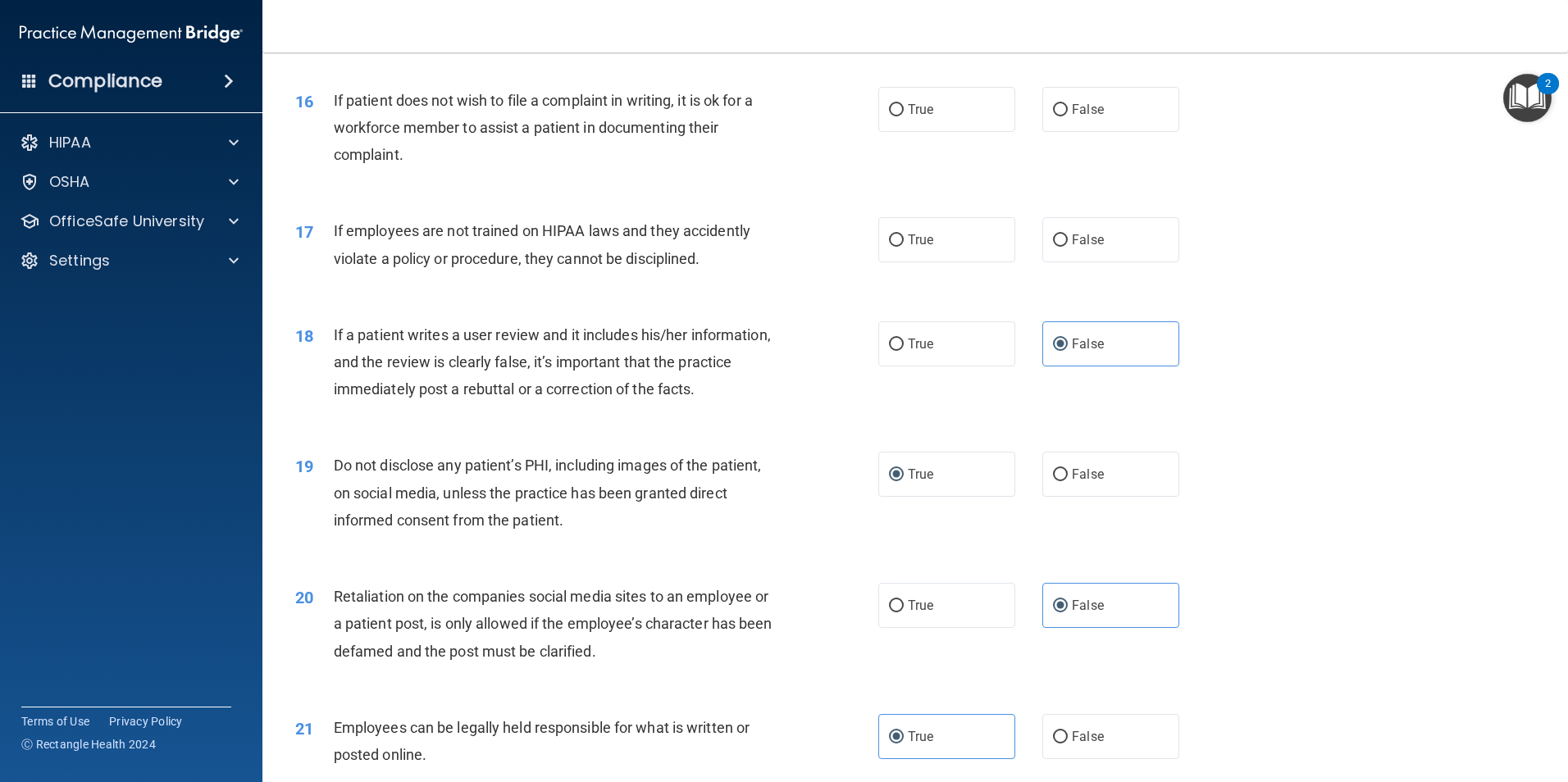
scroll to position [1941, 0]
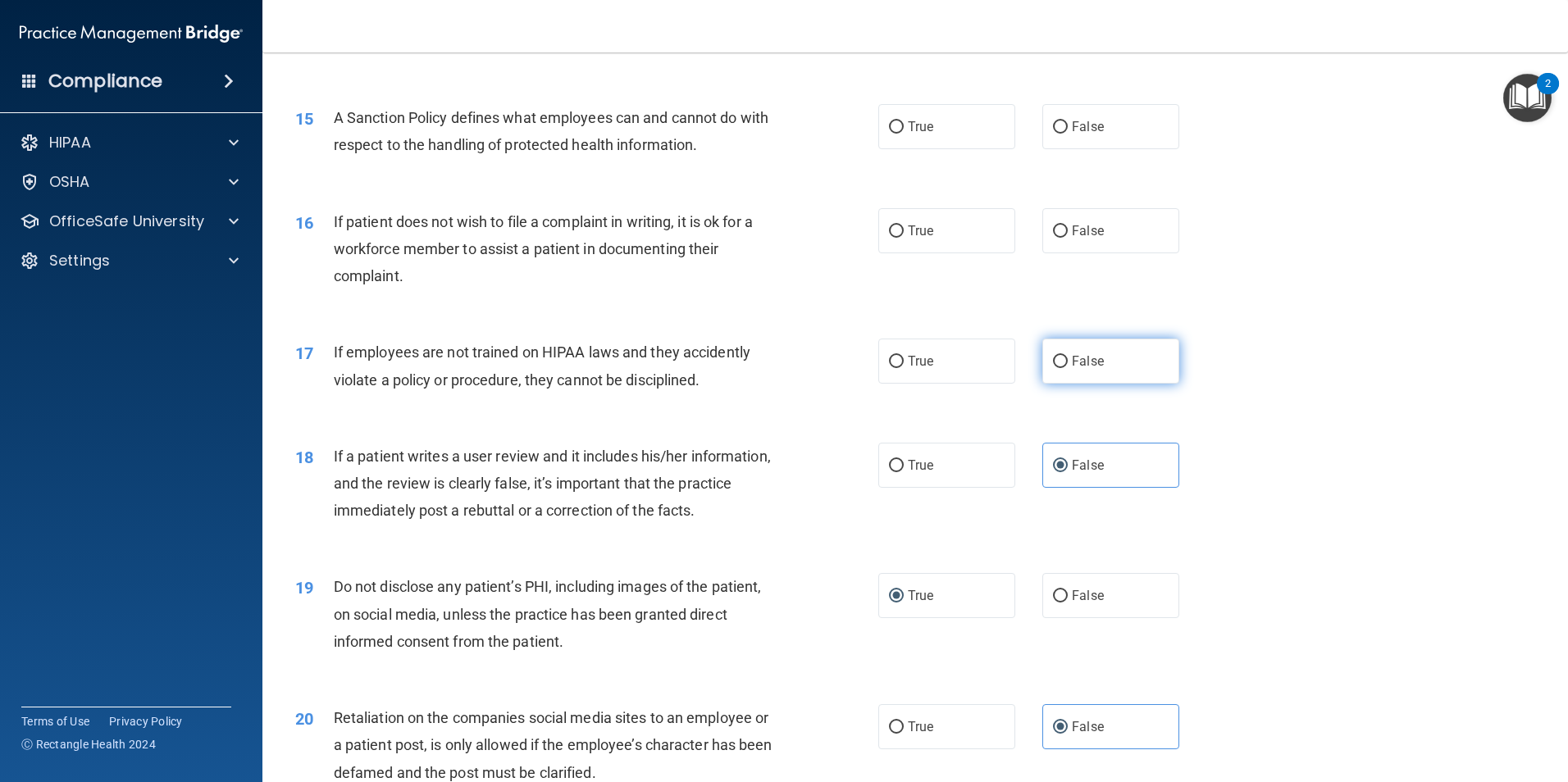
click at [1060, 381] on label "False" at bounding box center [1112, 360] width 137 height 45
click at [1060, 369] on input "False" at bounding box center [1060, 361] width 15 height 12
radio input "true"
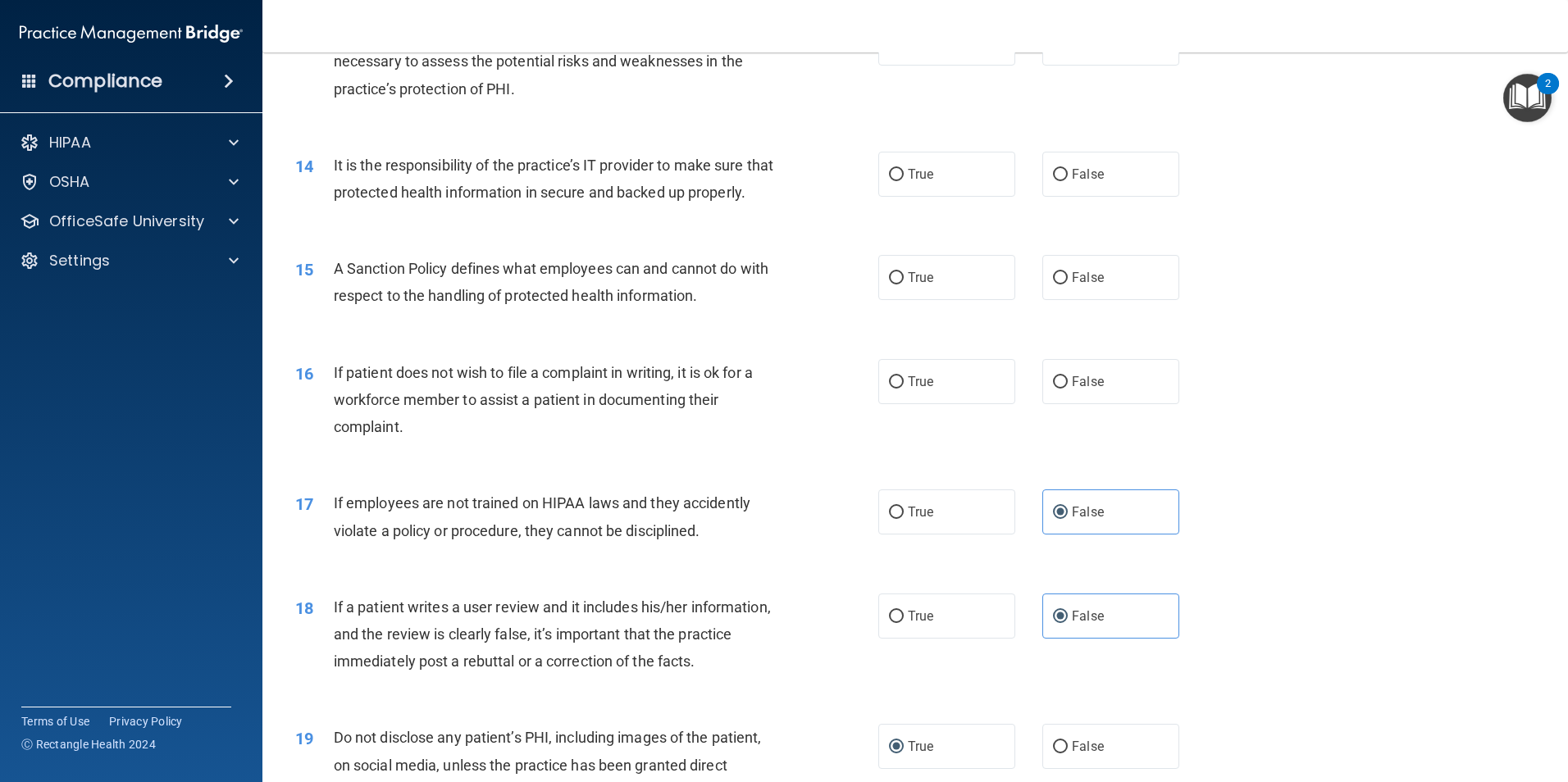
scroll to position [1776, 0]
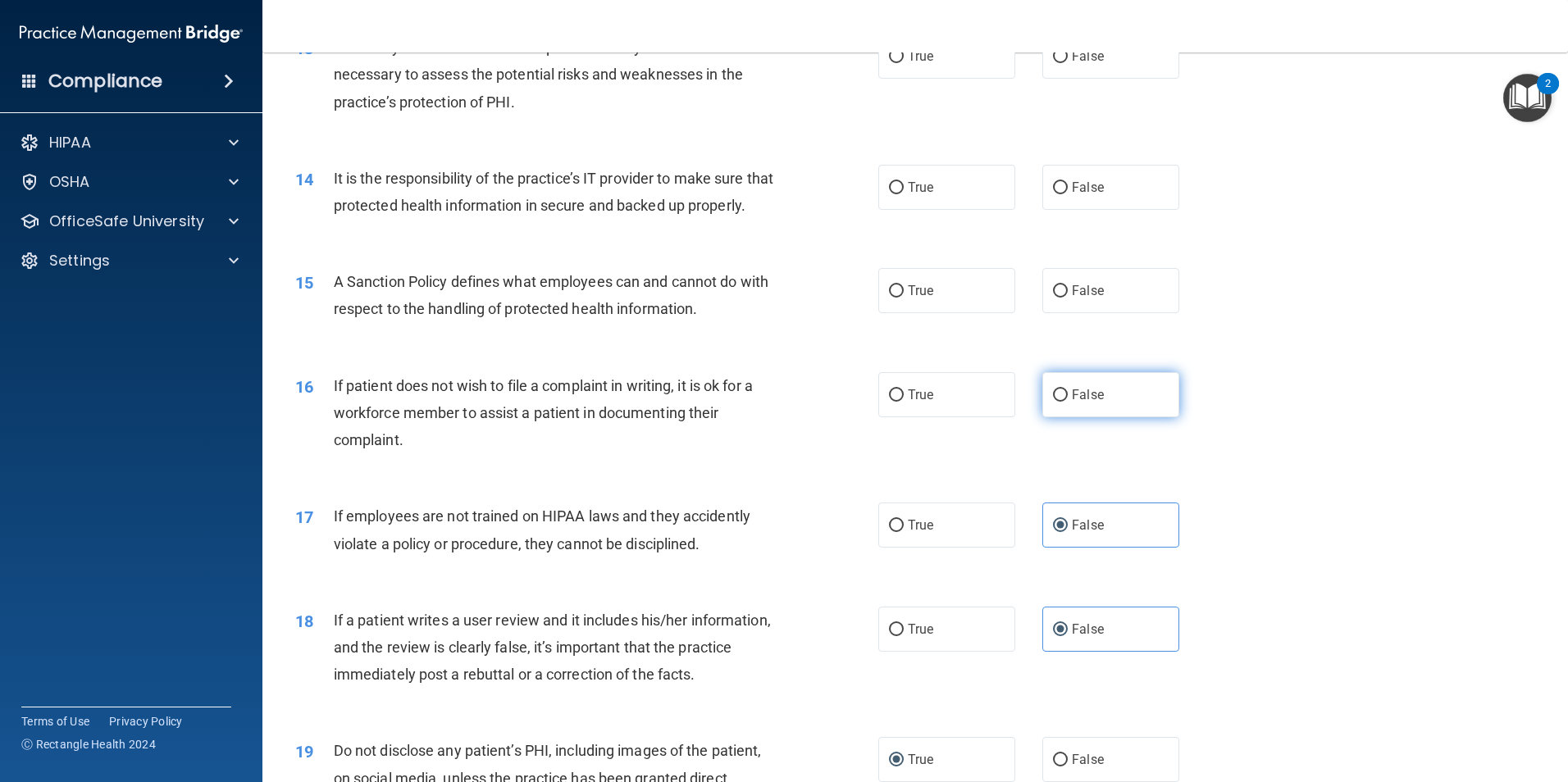
click at [1162, 417] on label "False" at bounding box center [1112, 394] width 137 height 45
click at [1068, 402] on input "False" at bounding box center [1060, 395] width 15 height 12
radio input "true"
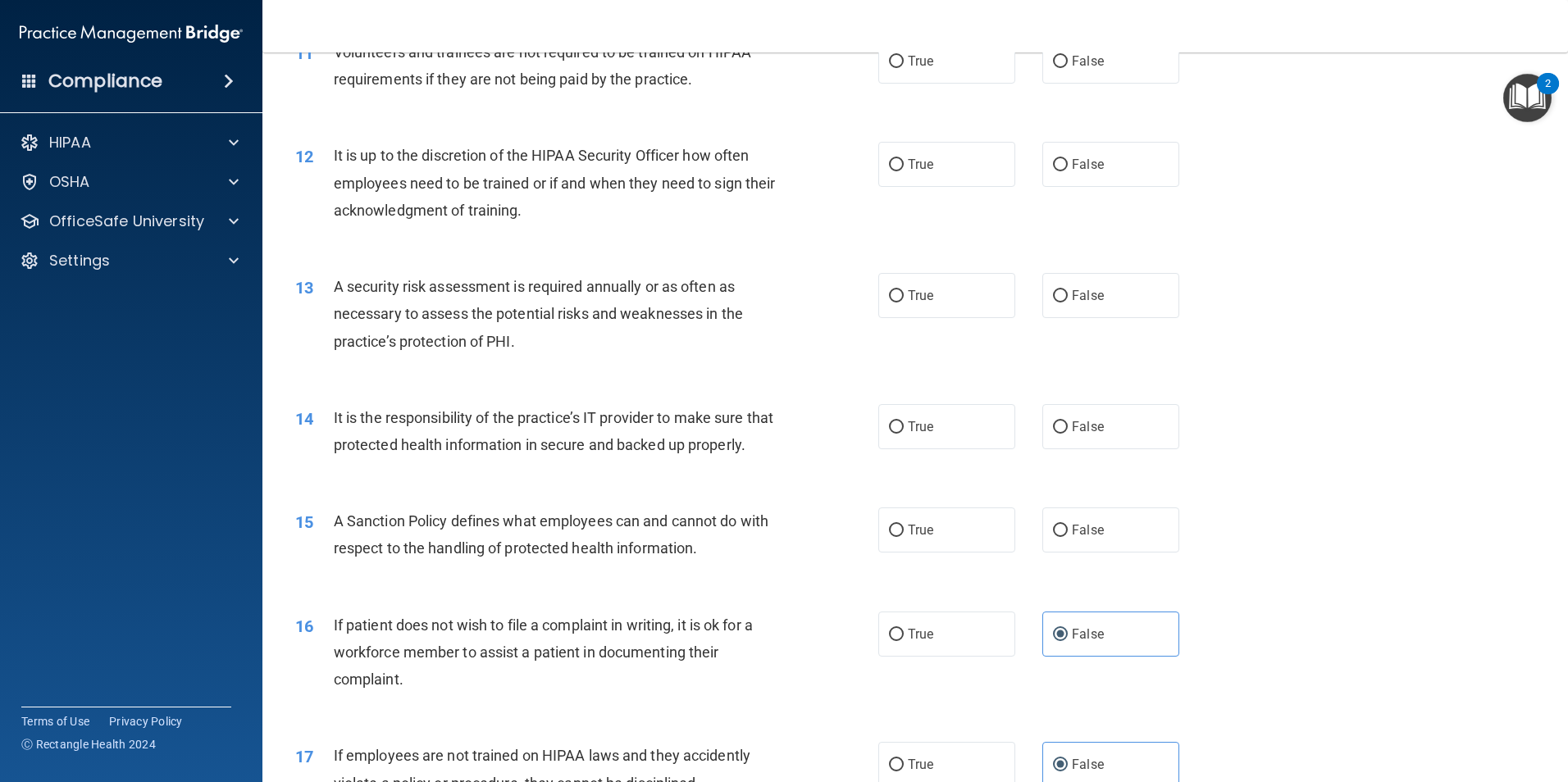
scroll to position [1530, 0]
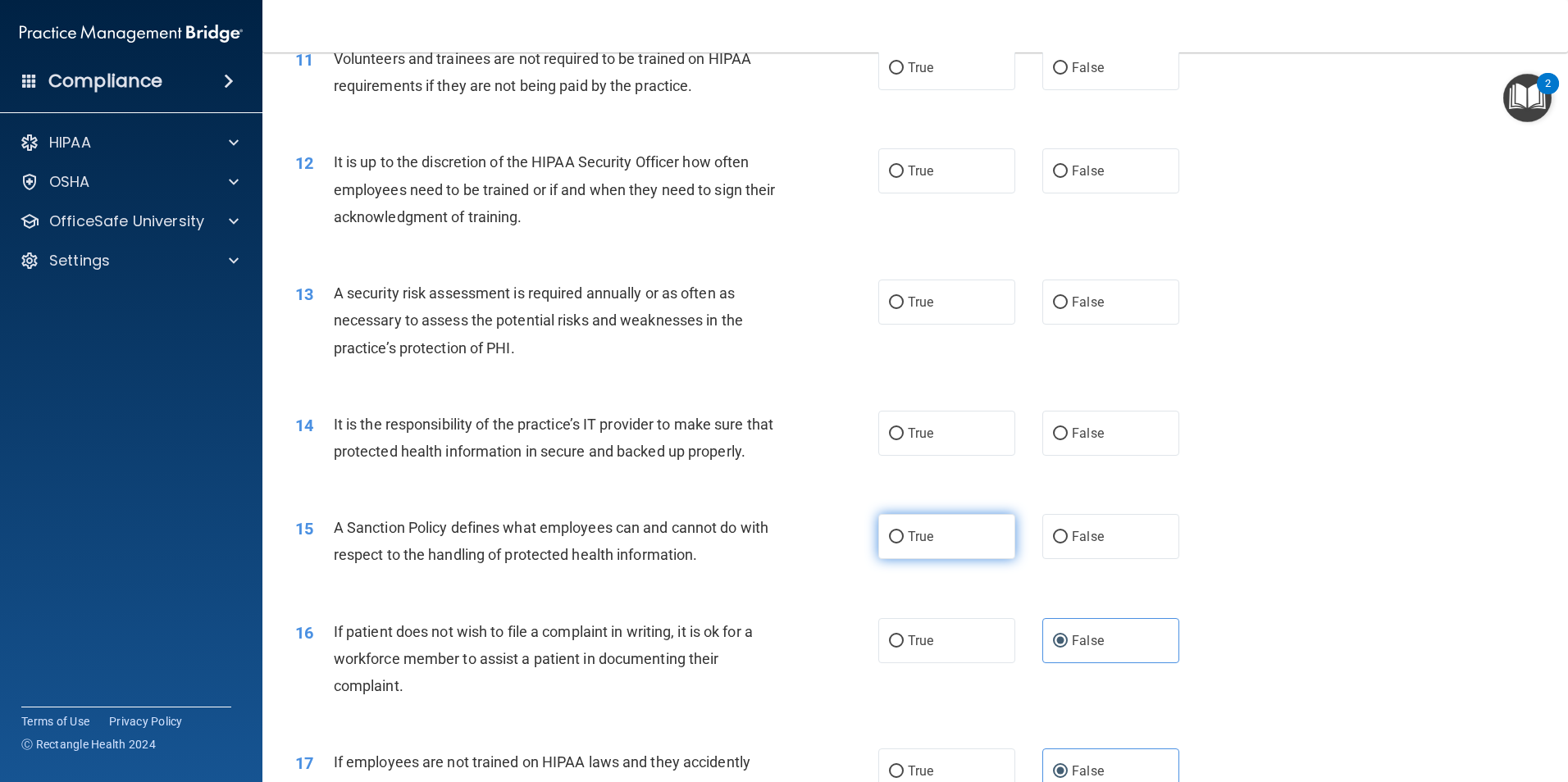
click at [943, 560] on label "True" at bounding box center [947, 536] width 137 height 45
click at [904, 544] on input "True" at bounding box center [897, 537] width 15 height 12
radio input "true"
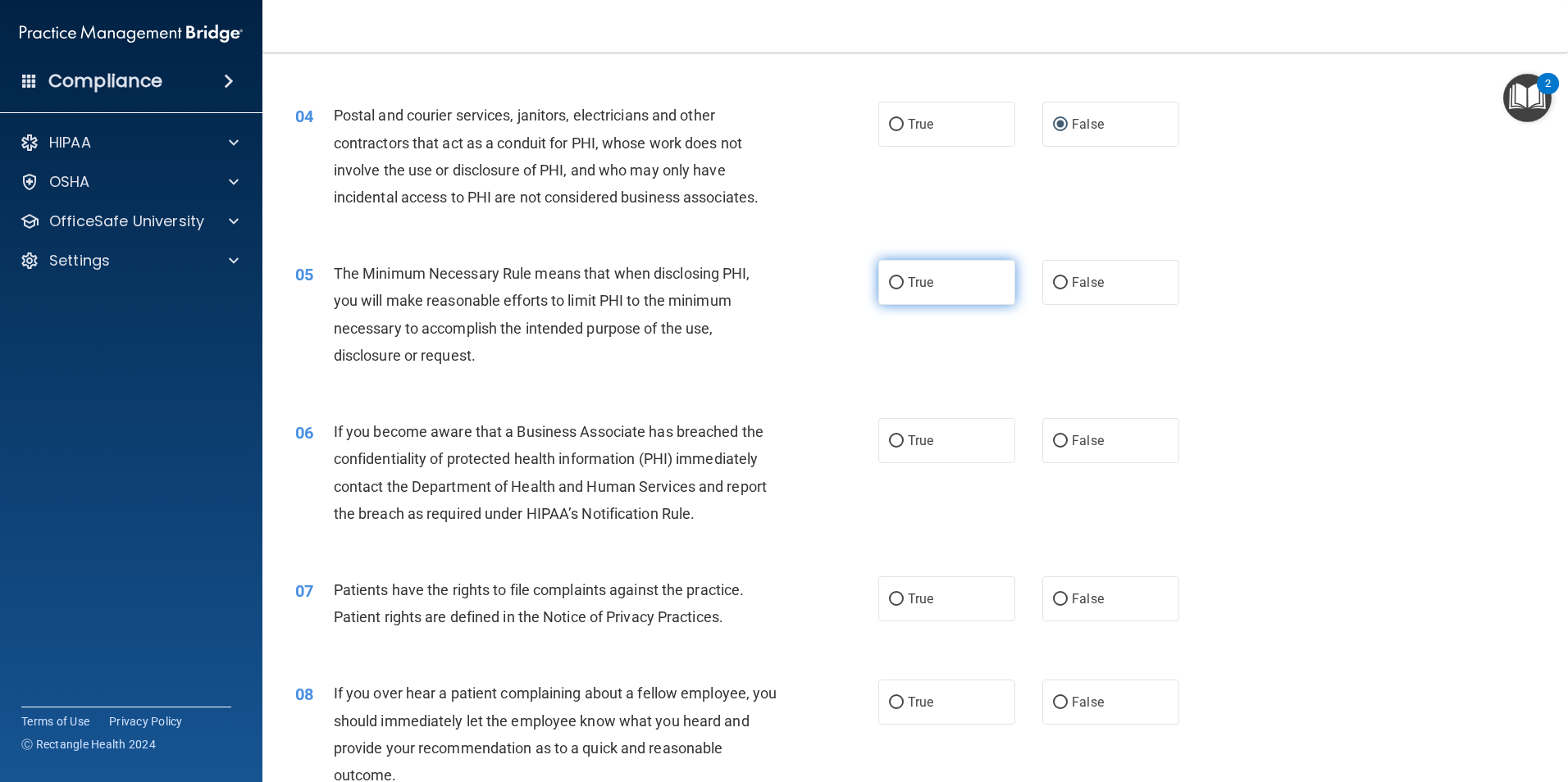
scroll to position [465, 0]
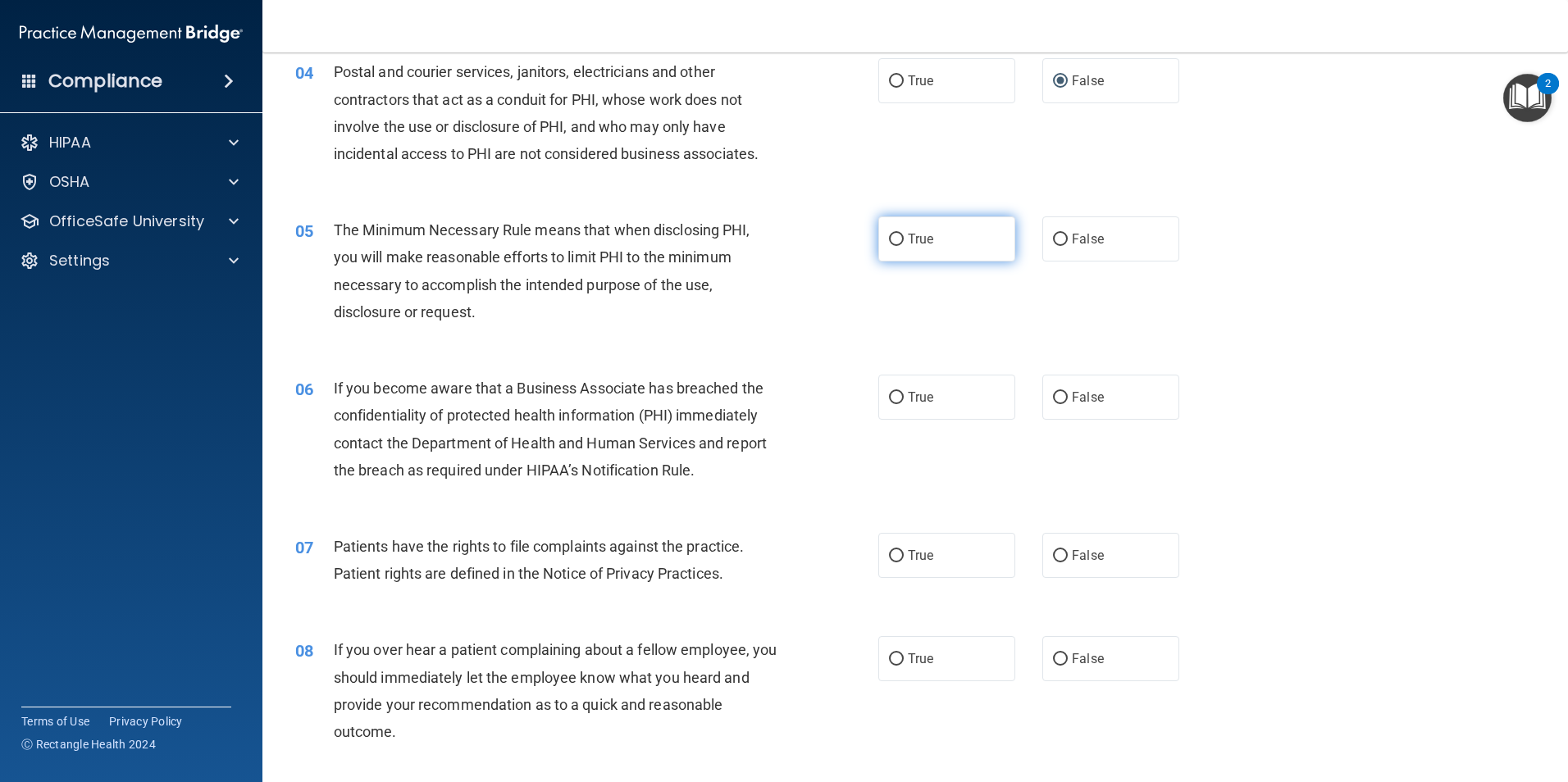
click at [878, 249] on label "True" at bounding box center [947, 239] width 137 height 45
click at [889, 246] on input "True" at bounding box center [897, 240] width 15 height 12
radio input "true"
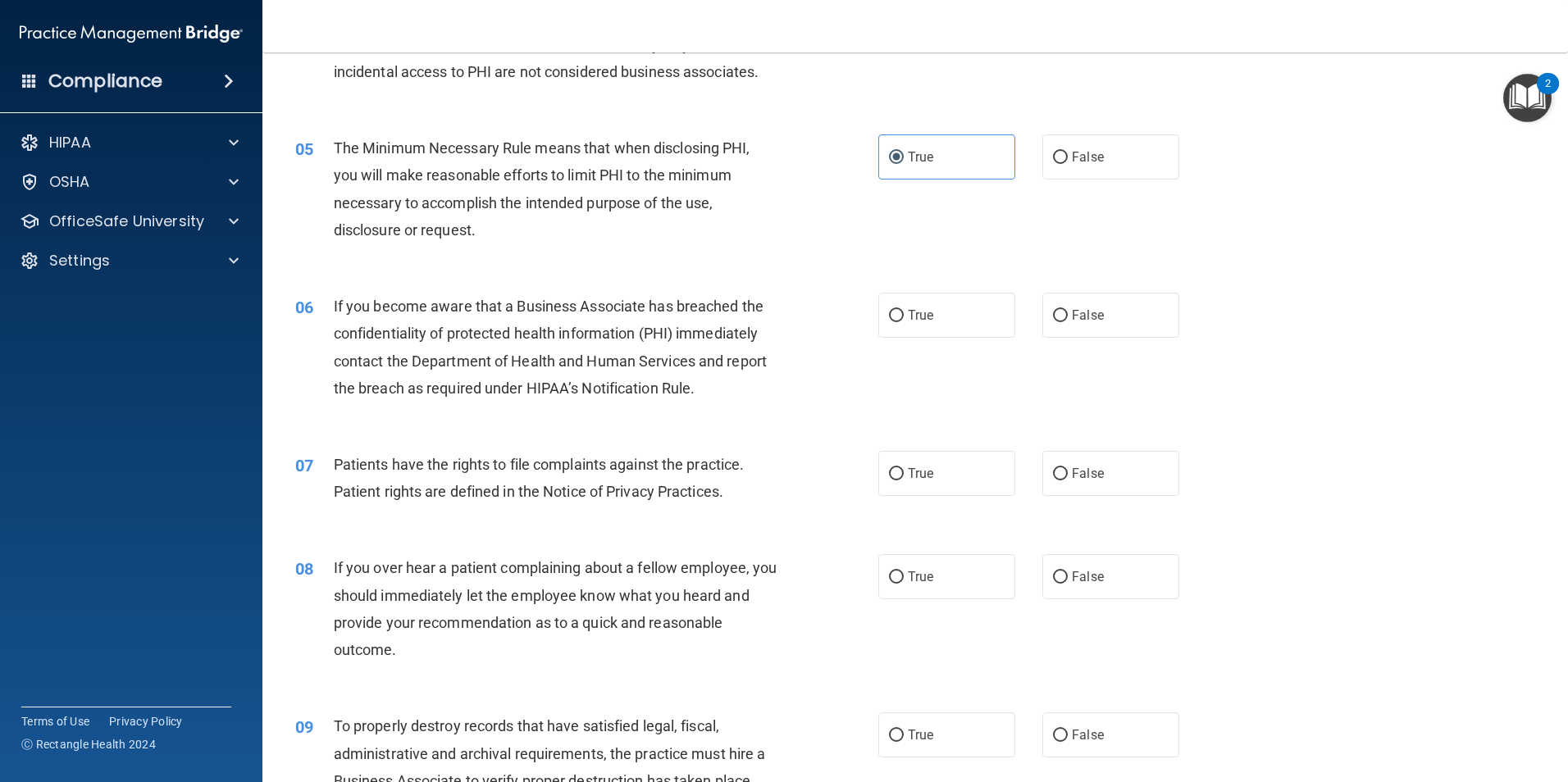
scroll to position [628, 0]
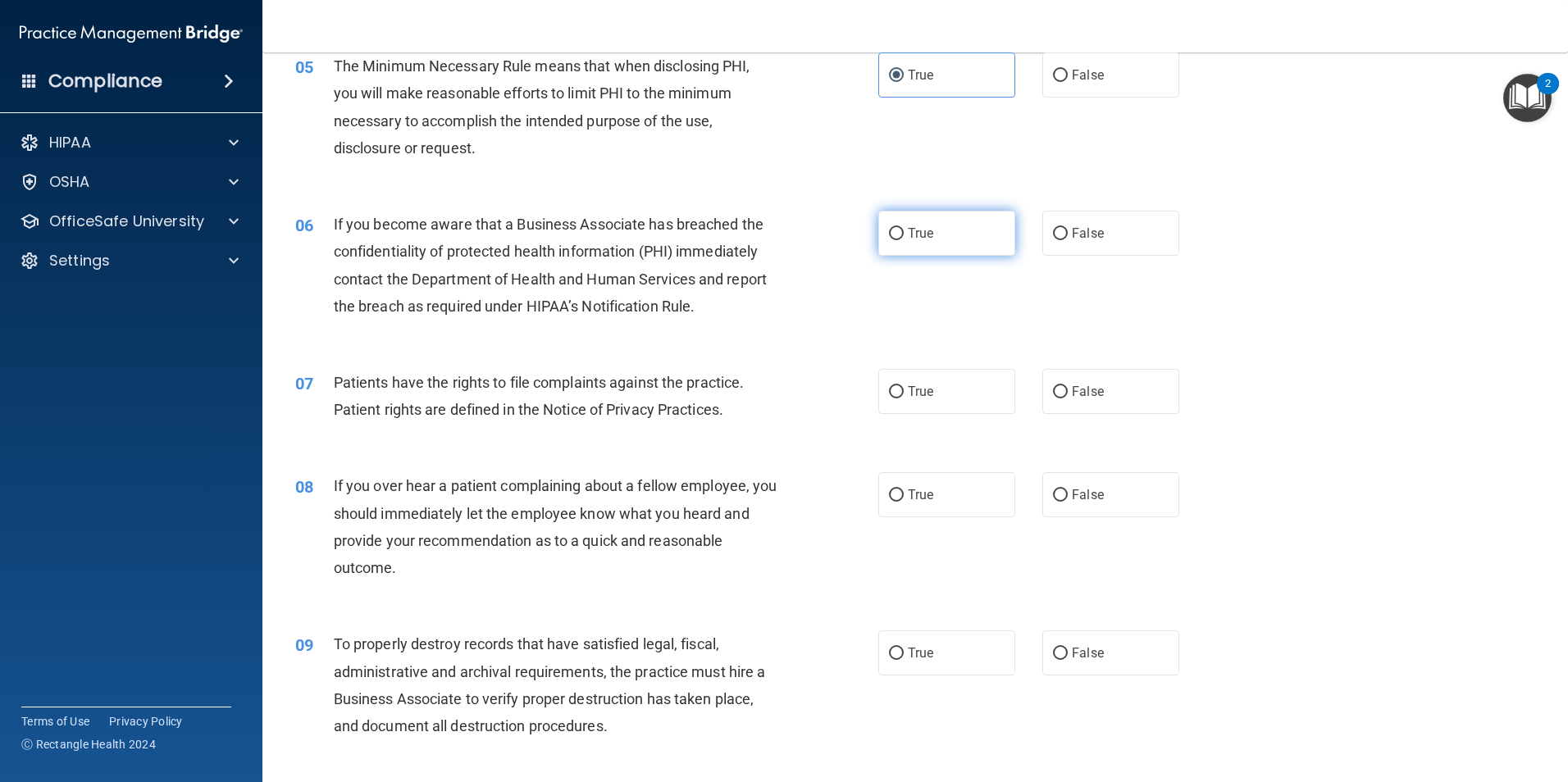
click at [916, 238] on span "True" at bounding box center [921, 233] width 26 height 16
click at [904, 238] on input "True" at bounding box center [897, 233] width 15 height 12
radio input "true"
click at [908, 391] on span "True" at bounding box center [921, 391] width 26 height 16
click at [904, 391] on input "True" at bounding box center [897, 391] width 15 height 12
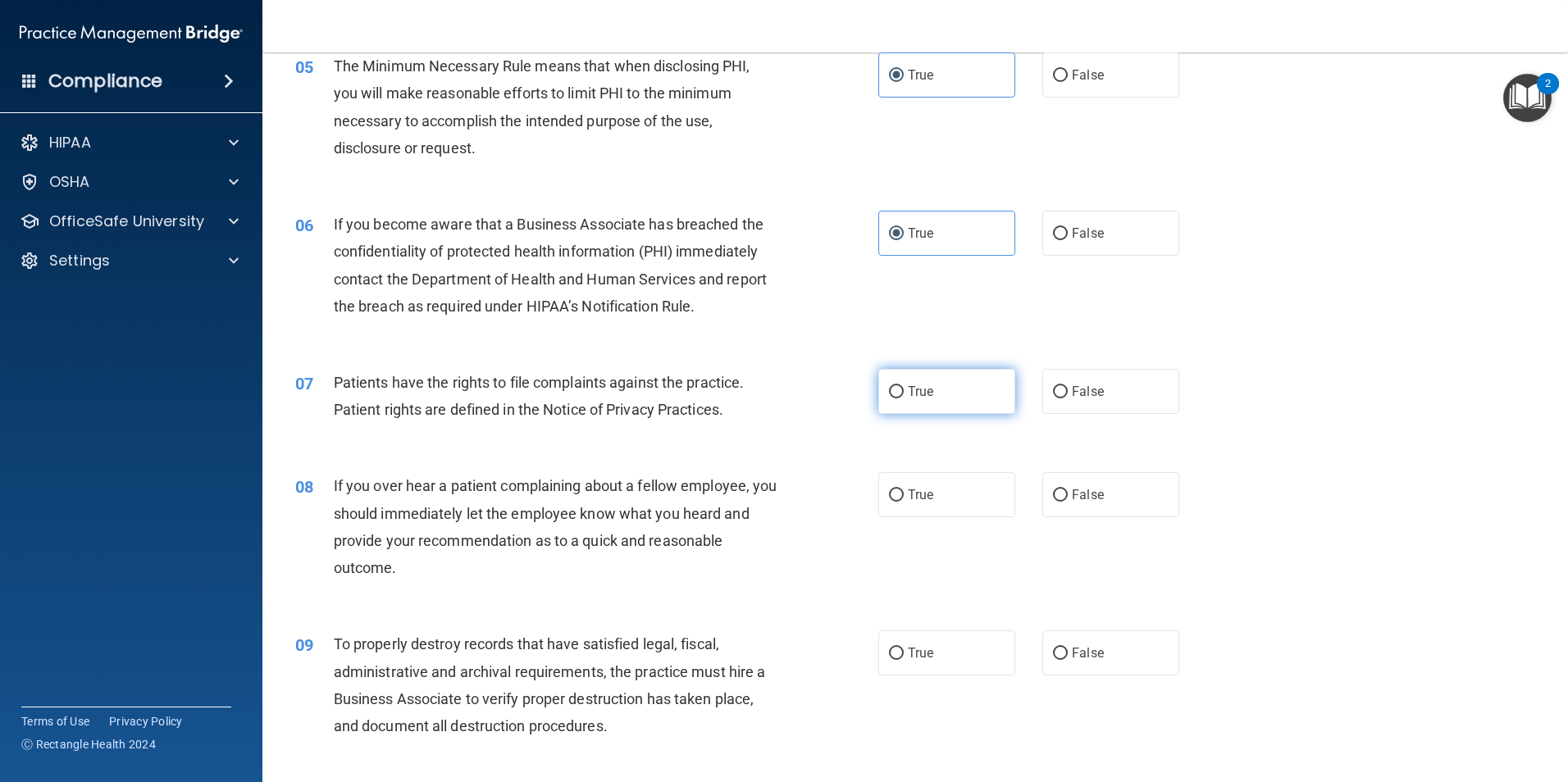
radio input "true"
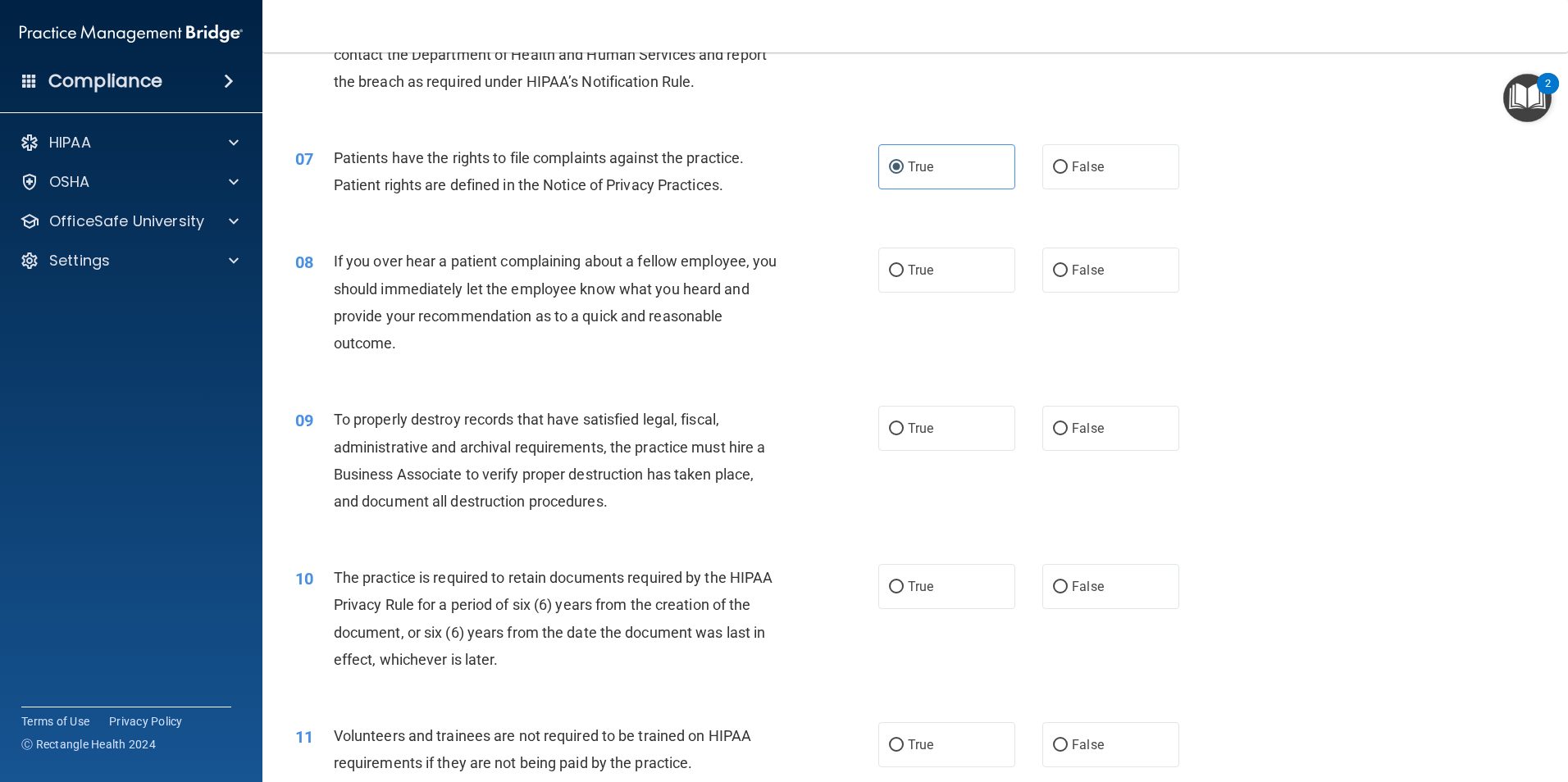
scroll to position [874, 0]
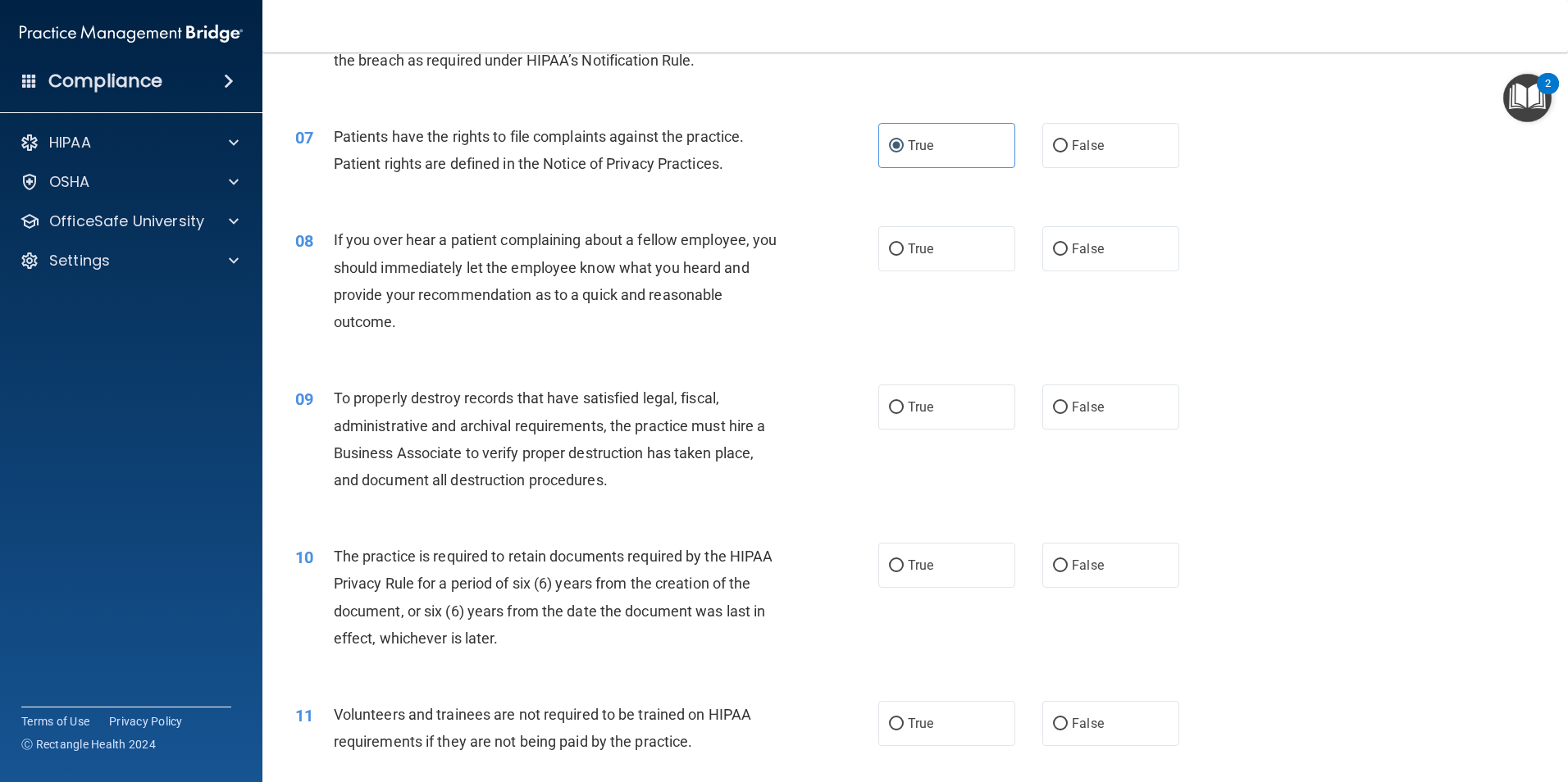
drag, startPoint x: 1059, startPoint y: 264, endPoint x: 1043, endPoint y: 273, distance: 18.4
click at [1060, 264] on label "False" at bounding box center [1112, 248] width 137 height 45
click at [1060, 256] on input "False" at bounding box center [1060, 249] width 15 height 12
radio input "true"
click at [1115, 429] on label "False" at bounding box center [1112, 407] width 137 height 45
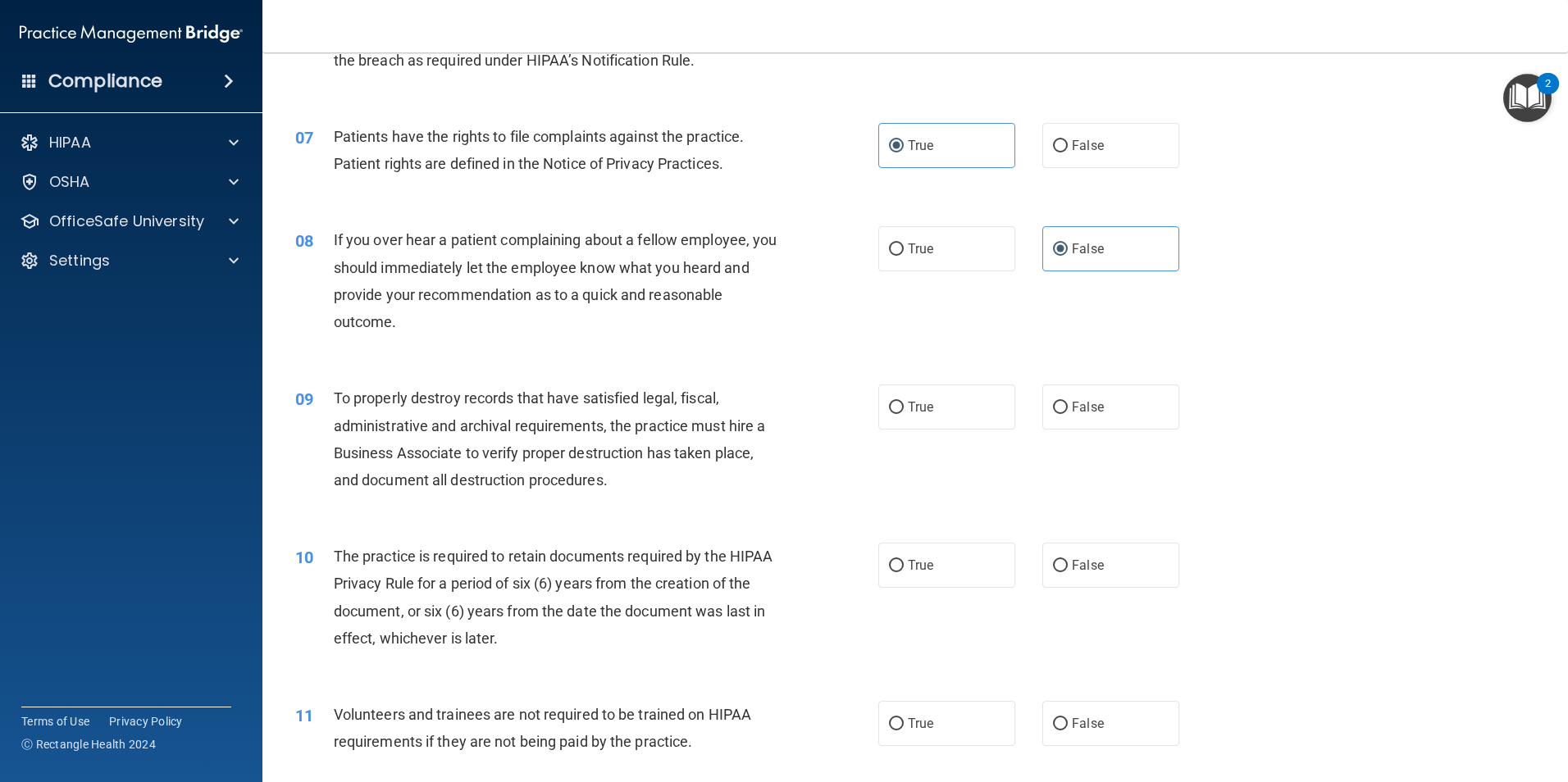
click at [1068, 414] on input "False" at bounding box center [1060, 407] width 15 height 12
radio input "true"
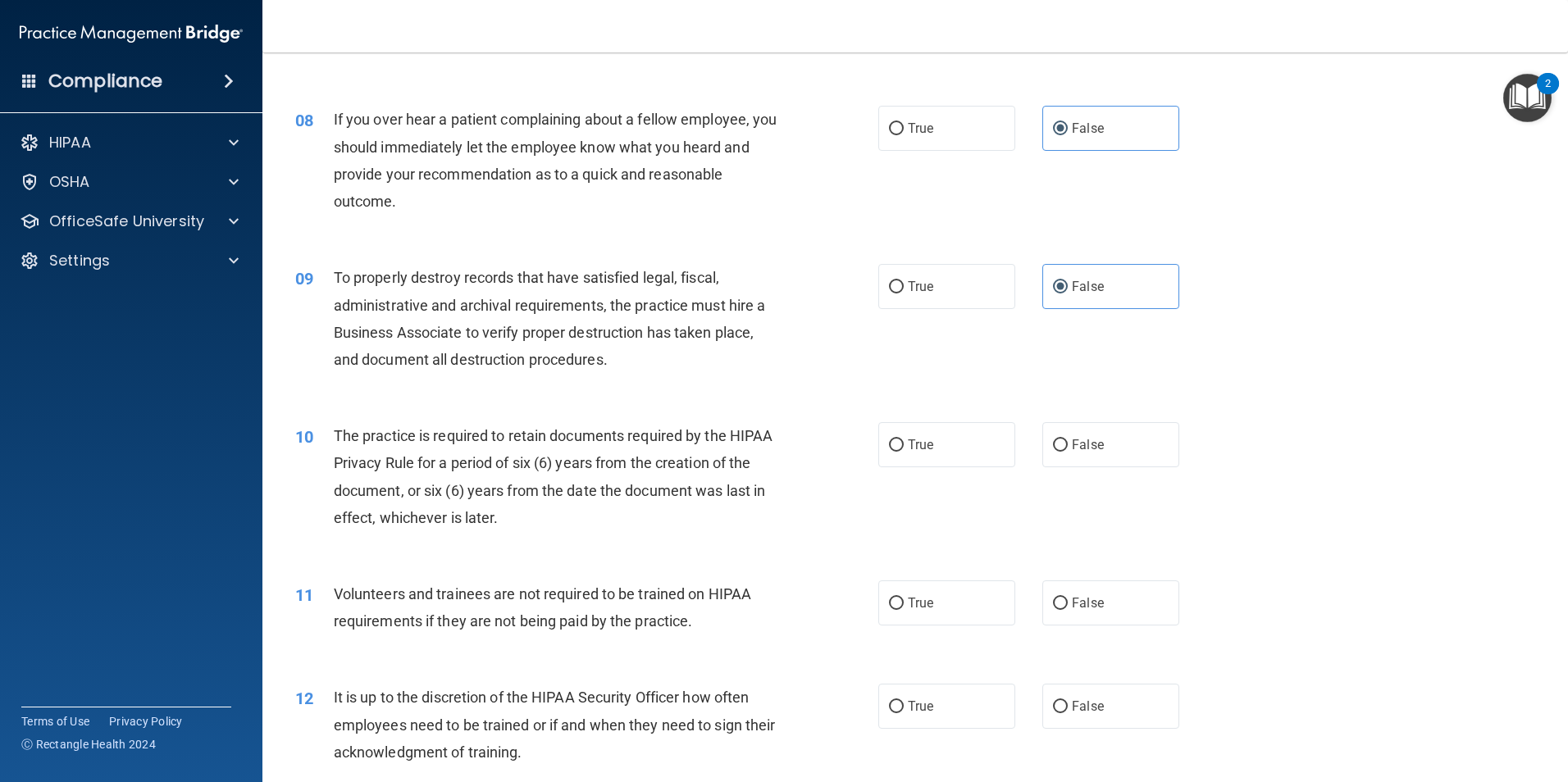
scroll to position [1038, 0]
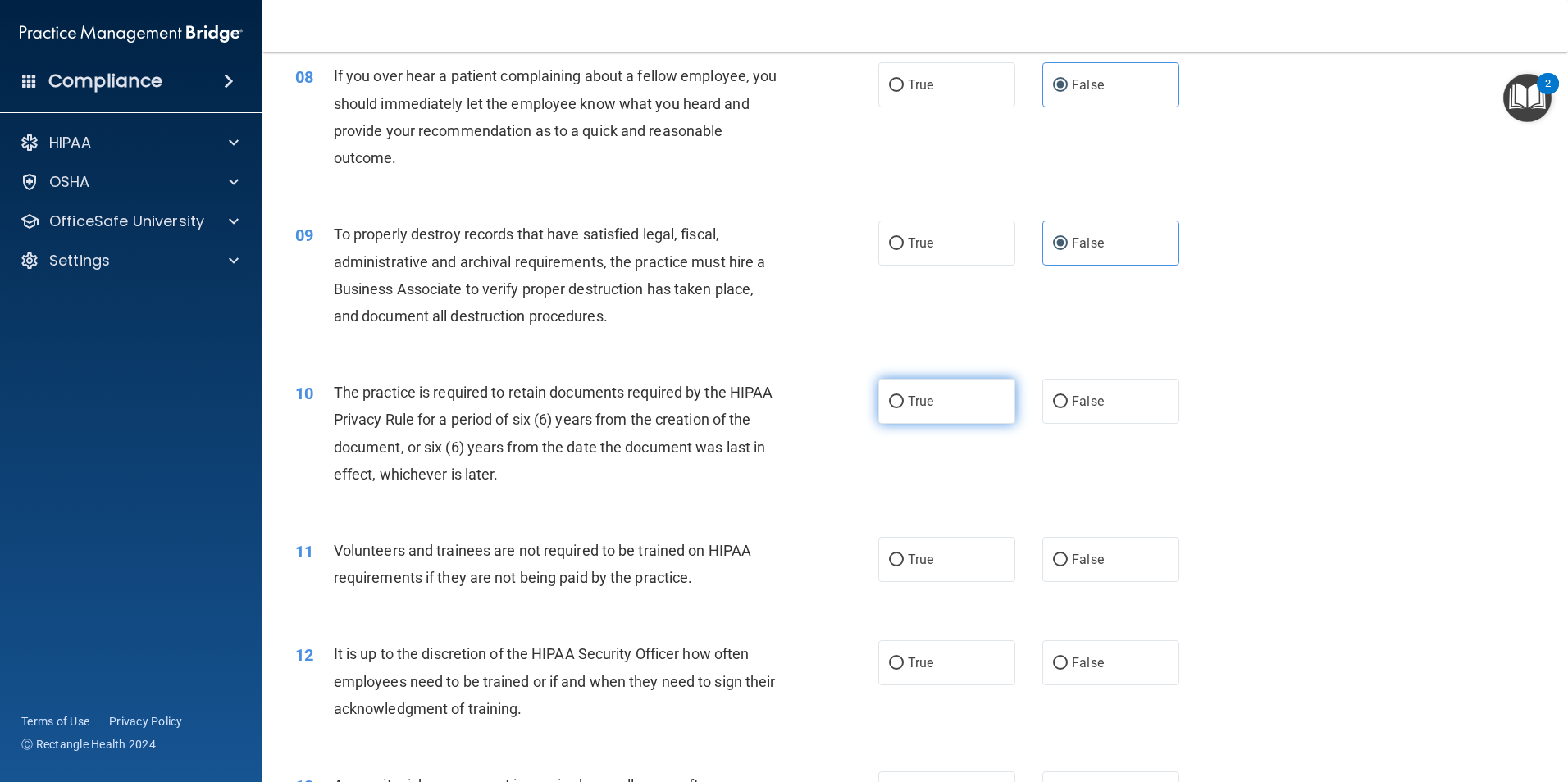
click at [920, 400] on span "True" at bounding box center [921, 401] width 26 height 16
click at [904, 400] on input "True" at bounding box center [897, 402] width 15 height 12
radio input "true"
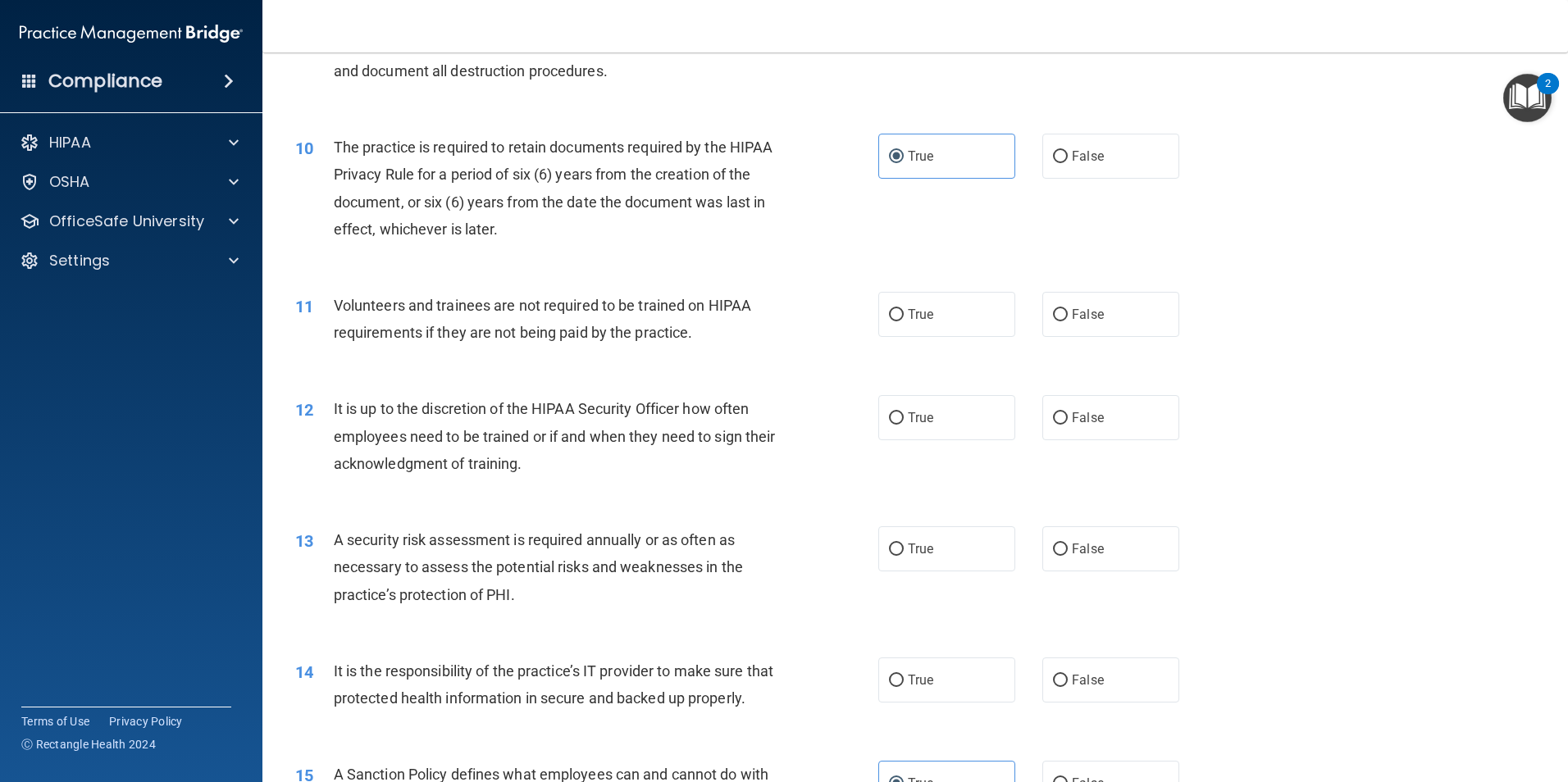
scroll to position [1284, 0]
click at [1043, 327] on label "False" at bounding box center [1112, 313] width 137 height 45
click at [1053, 321] on input "False" at bounding box center [1060, 314] width 15 height 12
radio input "true"
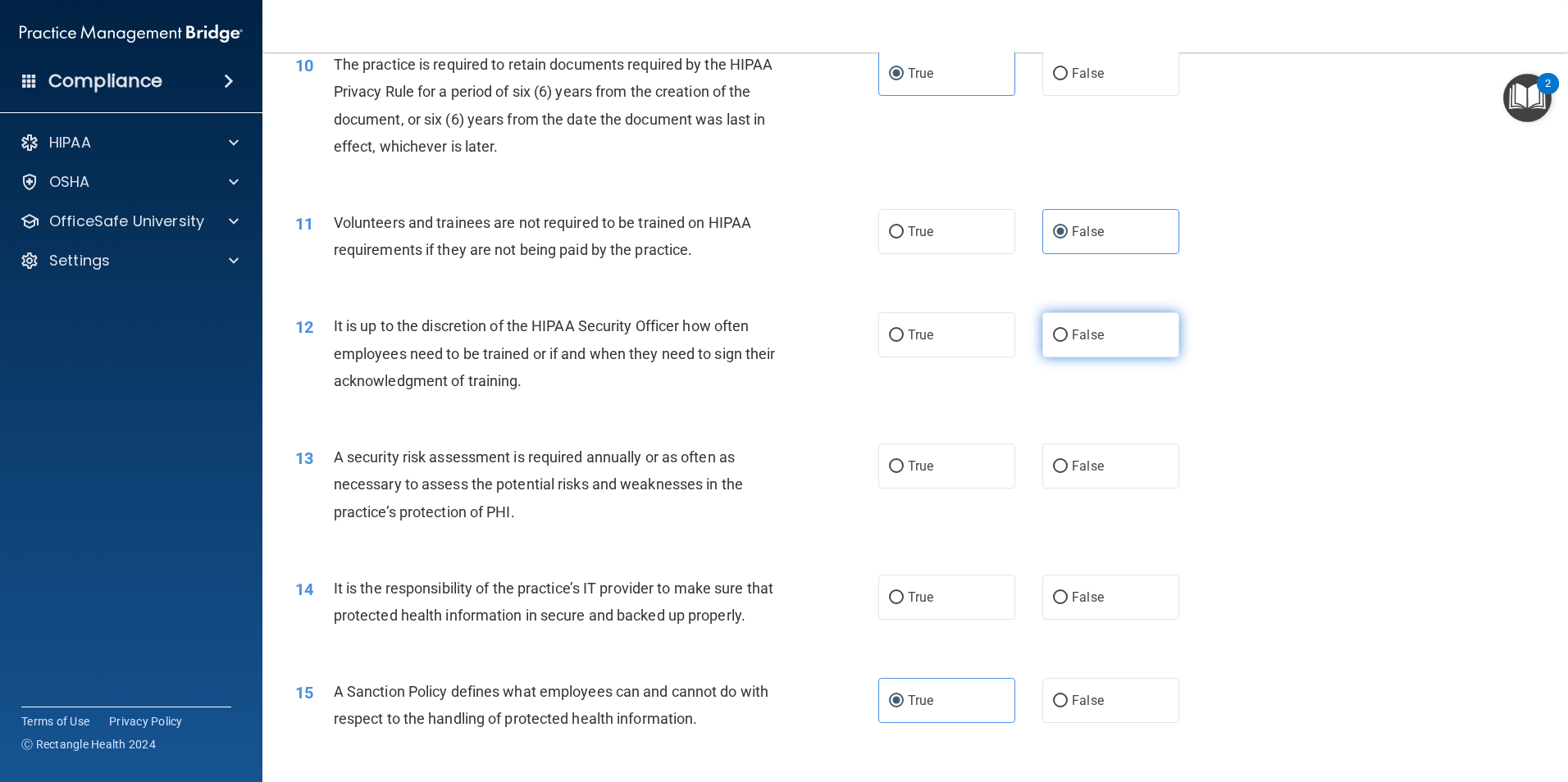
click at [1091, 327] on label "False" at bounding box center [1112, 335] width 137 height 45
click at [1068, 329] on input "False" at bounding box center [1060, 335] width 15 height 12
radio input "true"
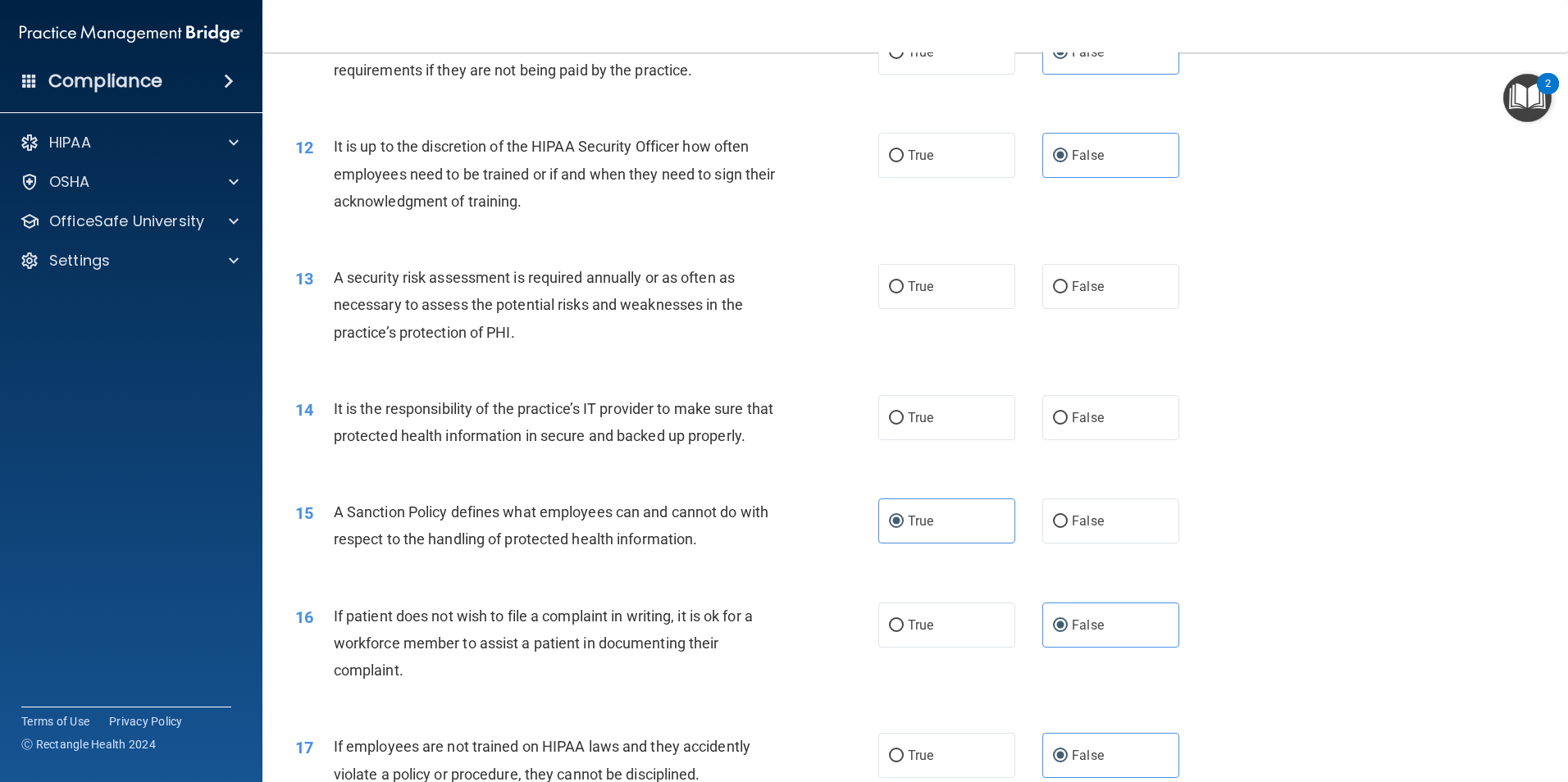
scroll to position [1530, 0]
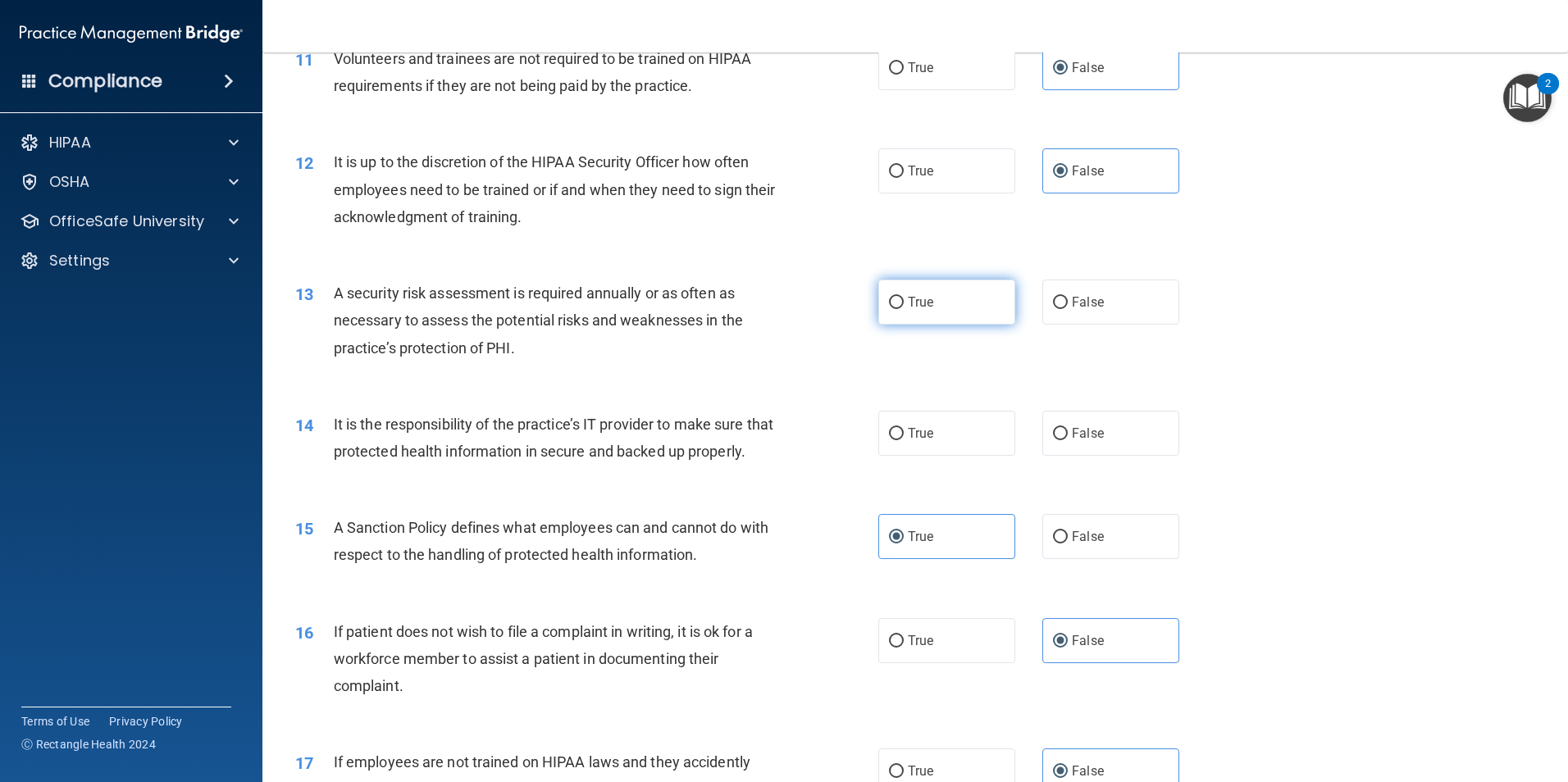
click at [910, 298] on span "True" at bounding box center [921, 302] width 26 height 16
click at [904, 298] on input "True" at bounding box center [897, 303] width 15 height 12
radio input "true"
click at [903, 444] on label "True" at bounding box center [947, 433] width 137 height 45
click at [903, 441] on input "True" at bounding box center [897, 434] width 15 height 12
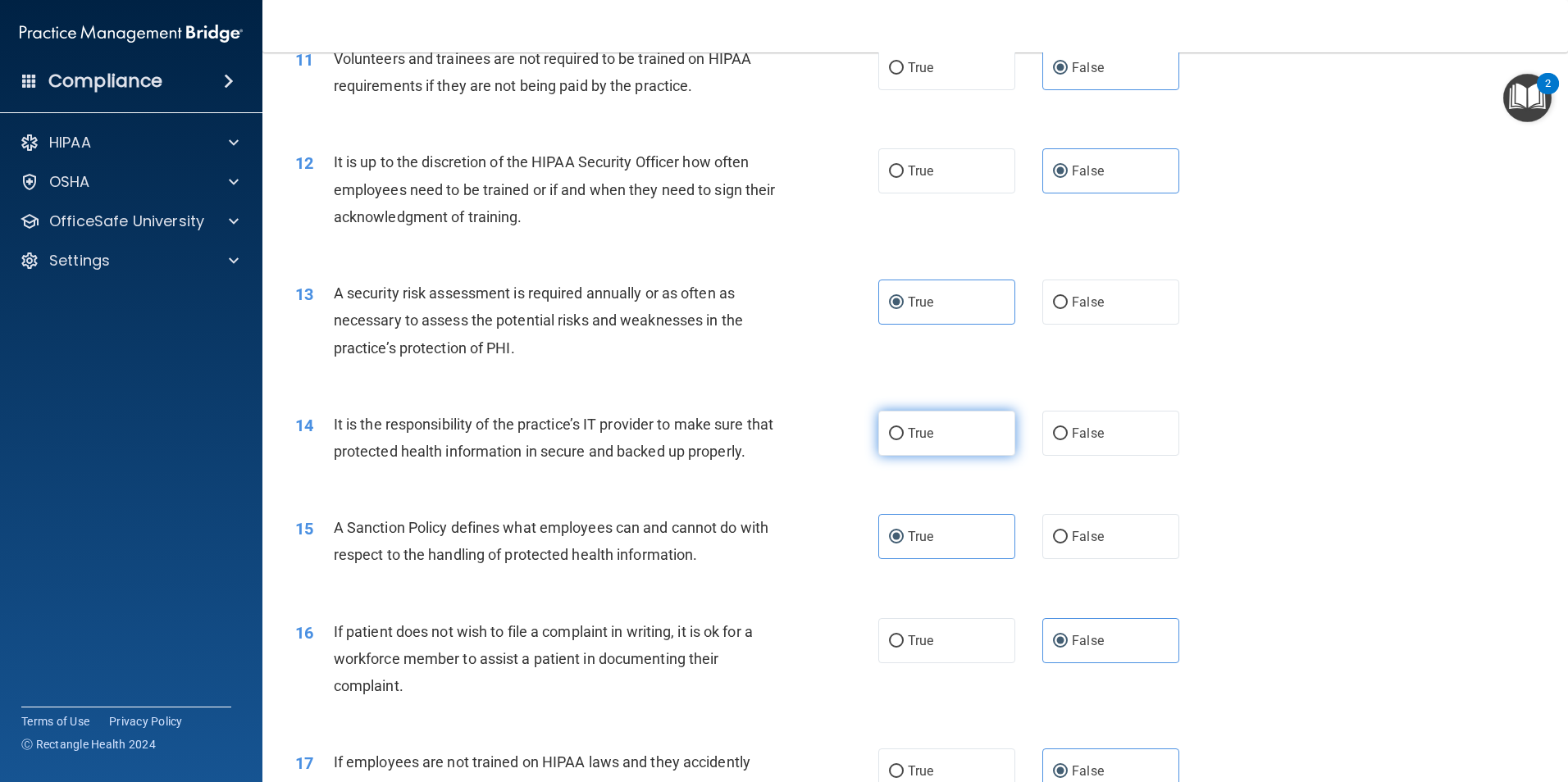
radio input "true"
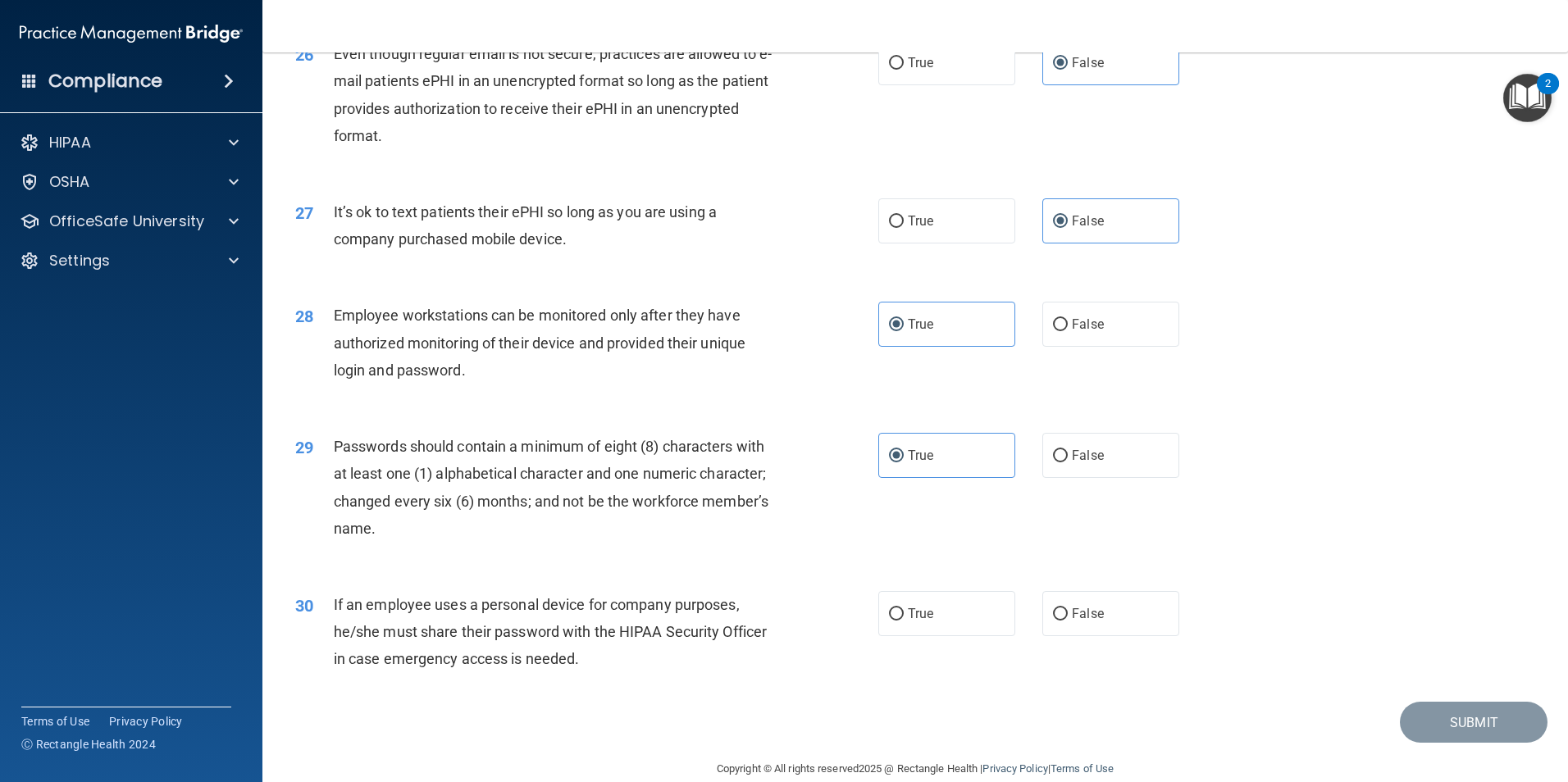
scroll to position [3335, 0]
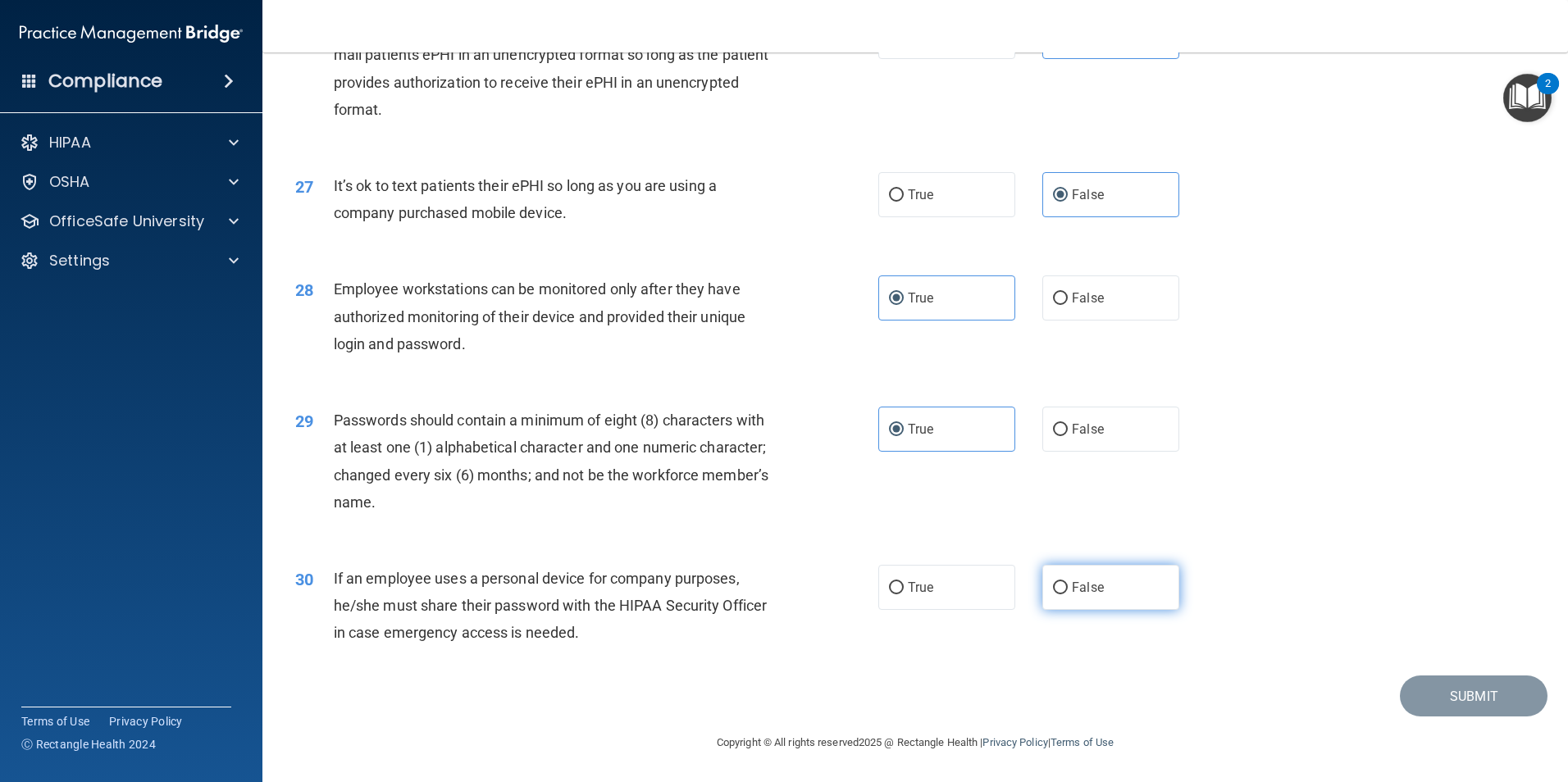
click at [1052, 599] on label "False" at bounding box center [1112, 587] width 137 height 45
click at [1053, 595] on input "False" at bounding box center [1060, 588] width 15 height 12
radio input "true"
click at [1418, 700] on button "Submit" at bounding box center [1474, 697] width 147 height 42
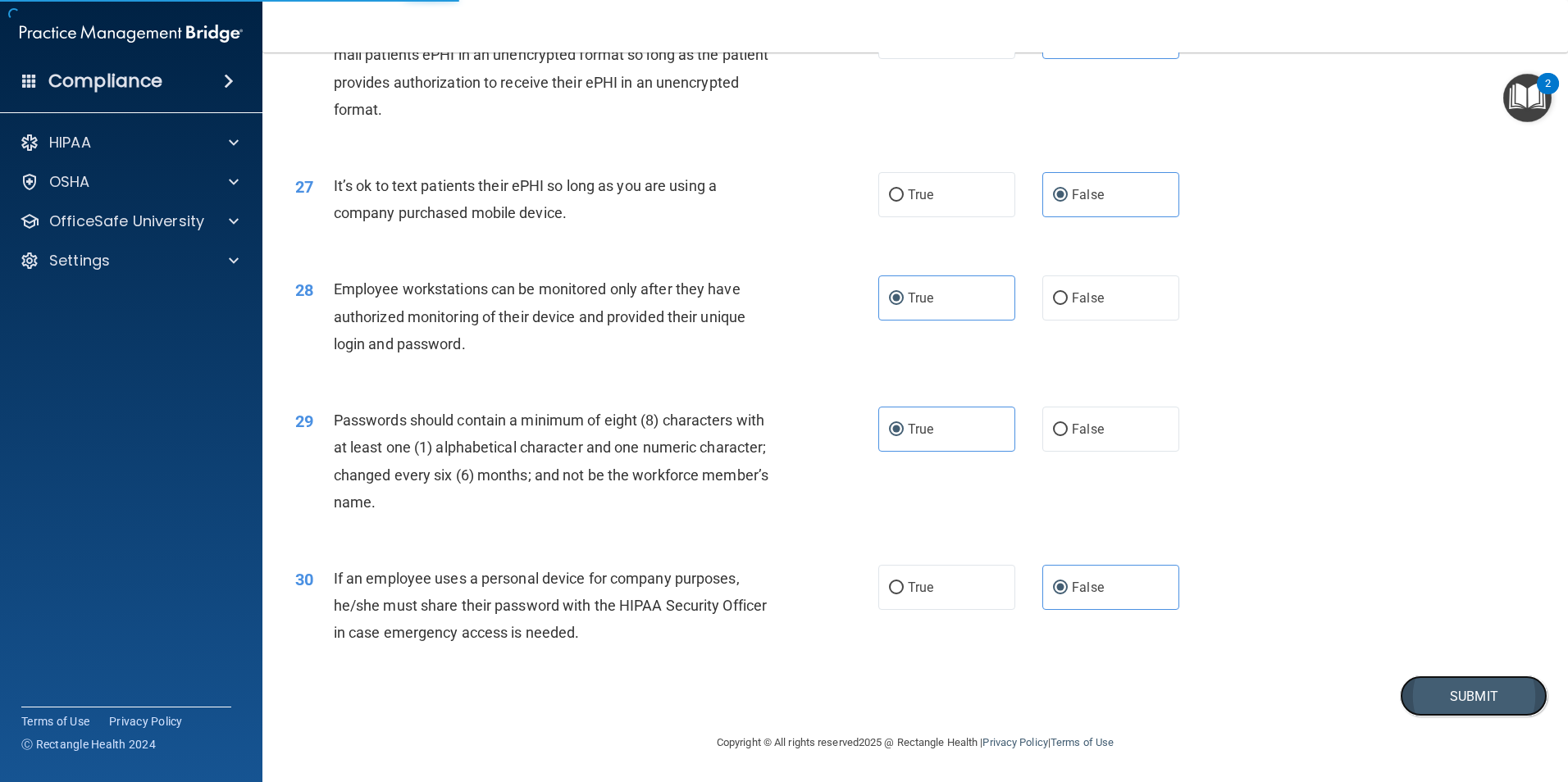
click at [1434, 690] on button "Submit" at bounding box center [1474, 697] width 147 height 42
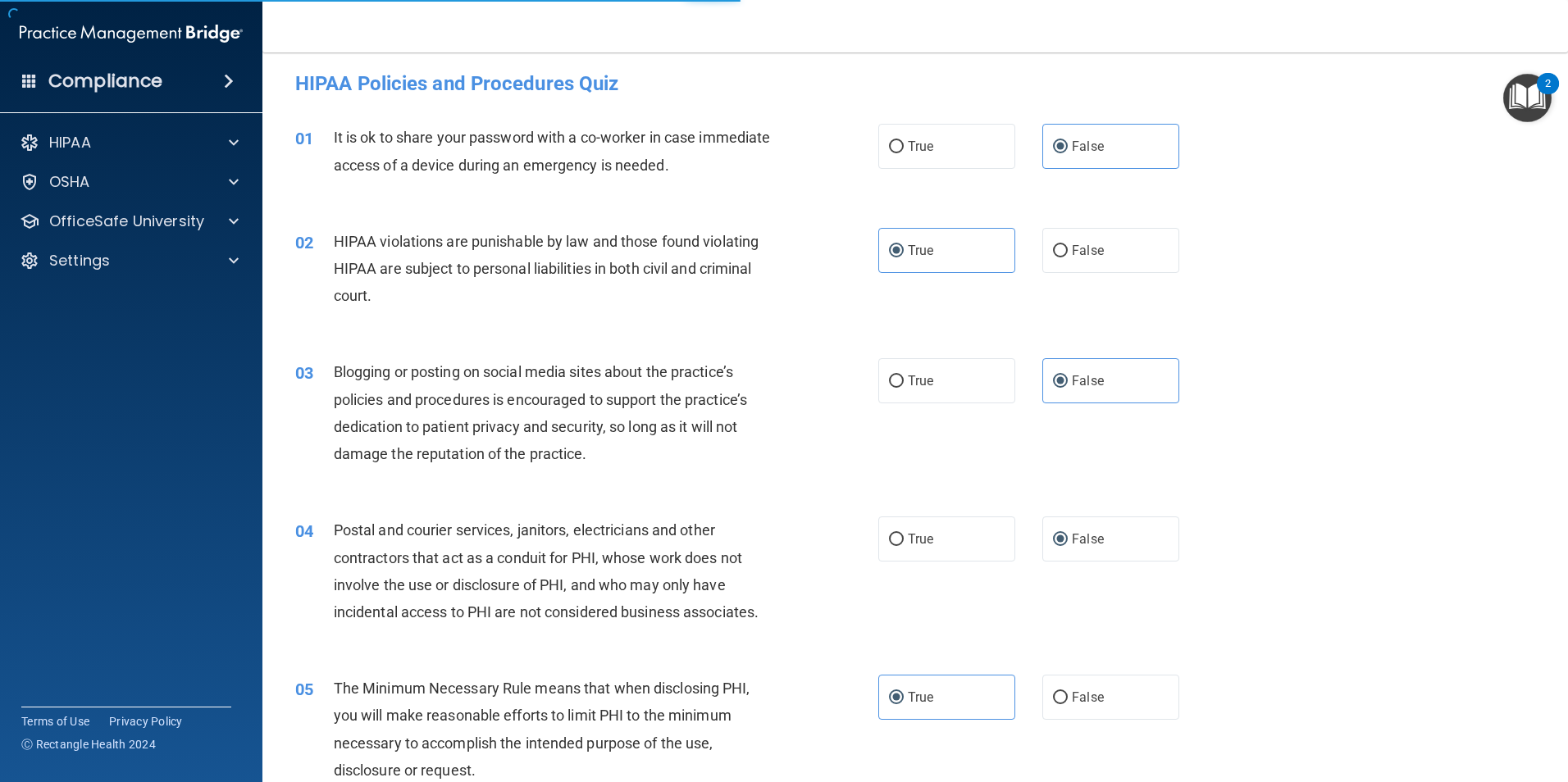
scroll to position [0, 0]
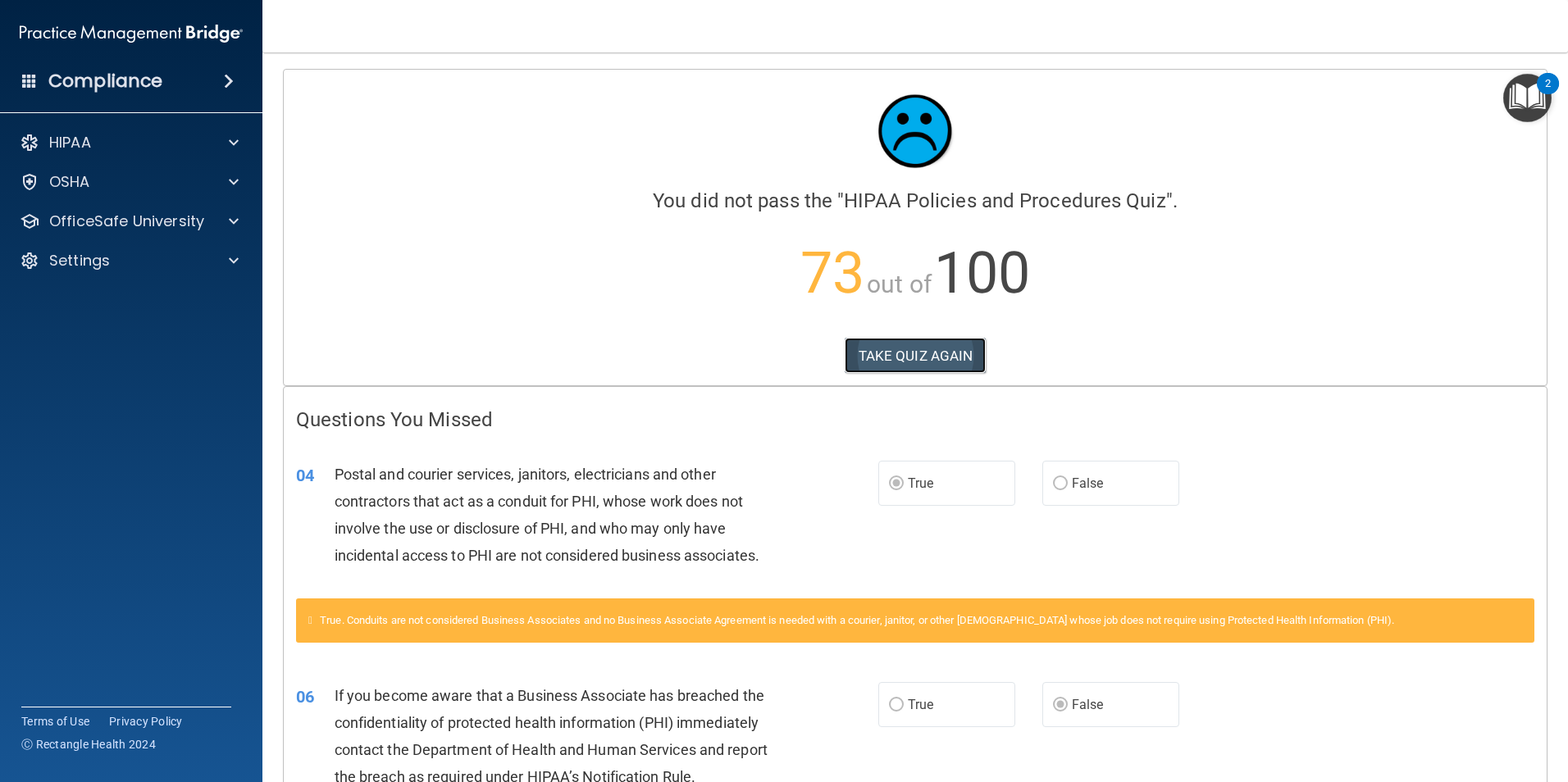
drag, startPoint x: 925, startPoint y: 356, endPoint x: 915, endPoint y: 355, distance: 10.0
click at [921, 353] on button "TAKE QUIZ AGAIN" at bounding box center [916, 355] width 142 height 36
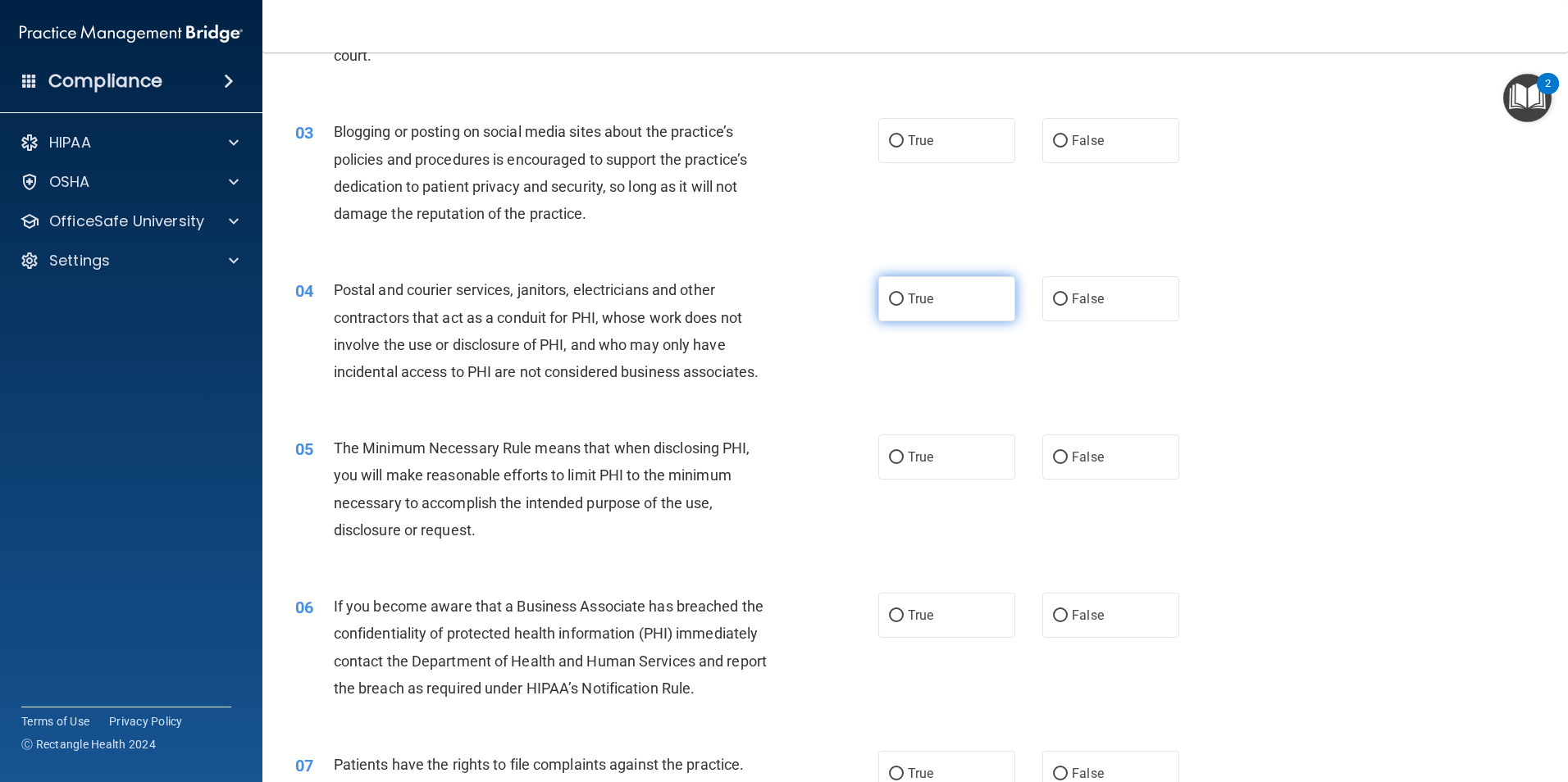
scroll to position [328, 0]
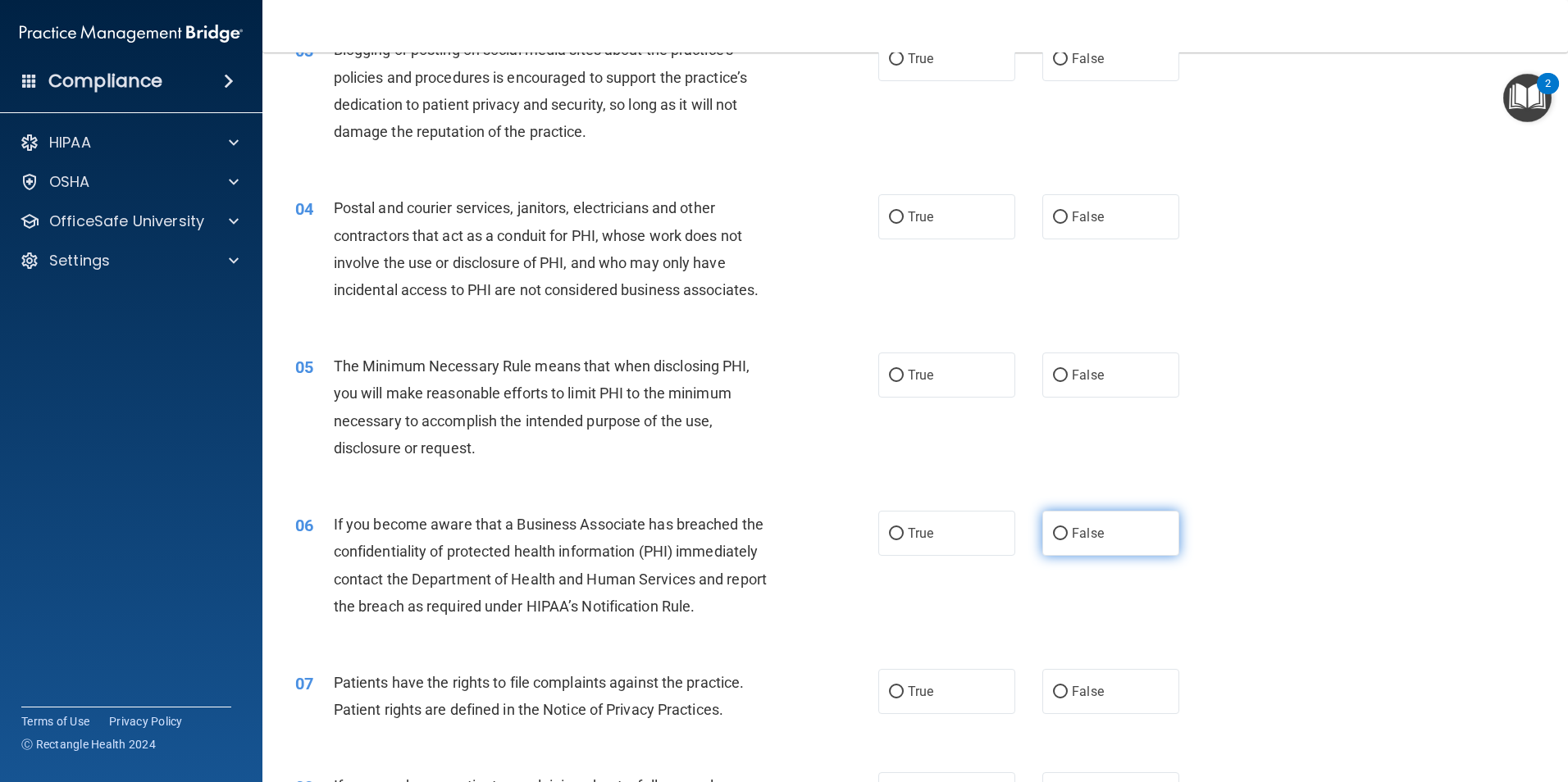
click at [1060, 530] on input "False" at bounding box center [1060, 533] width 15 height 12
radio input "true"
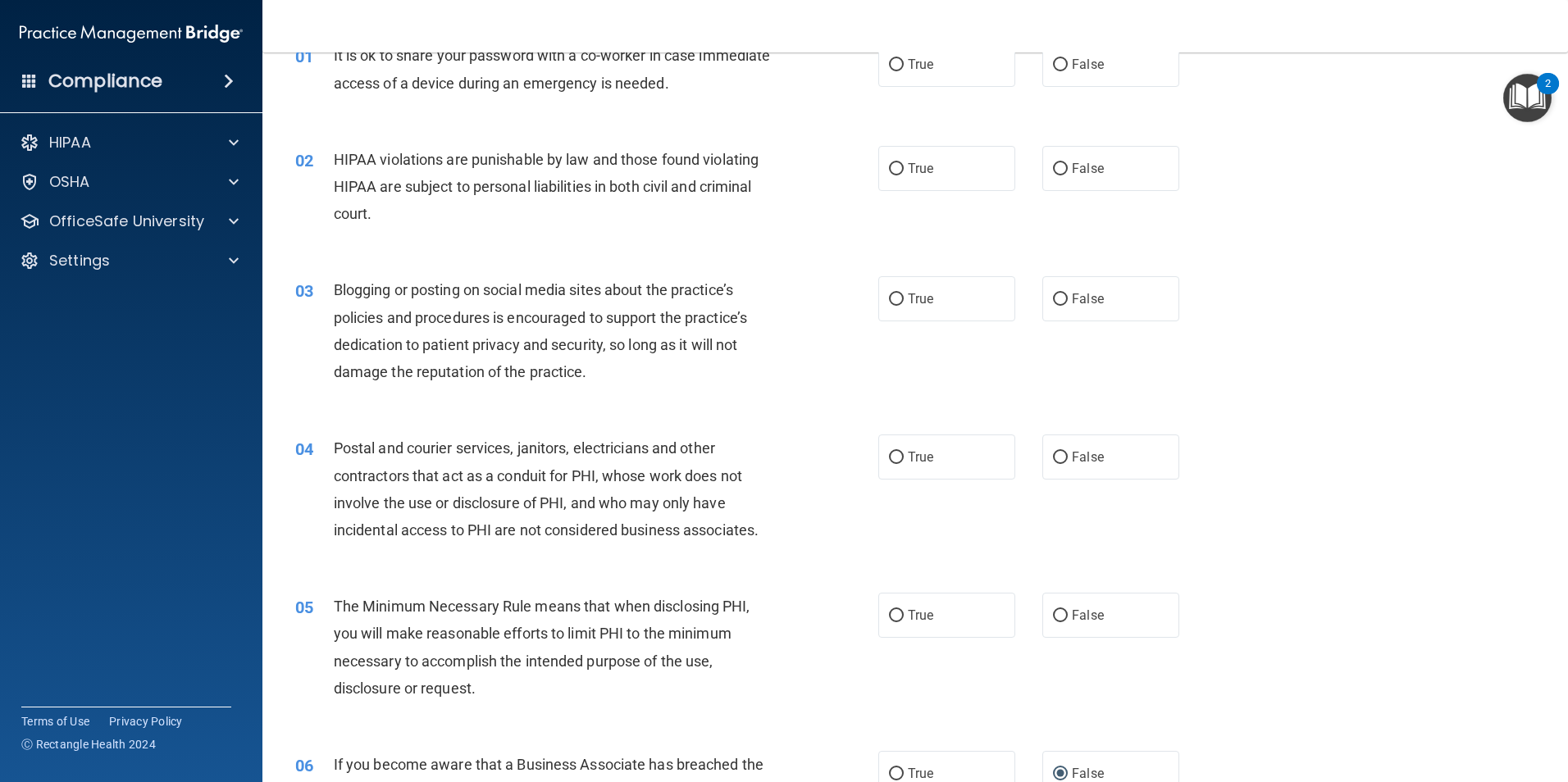
scroll to position [82, 0]
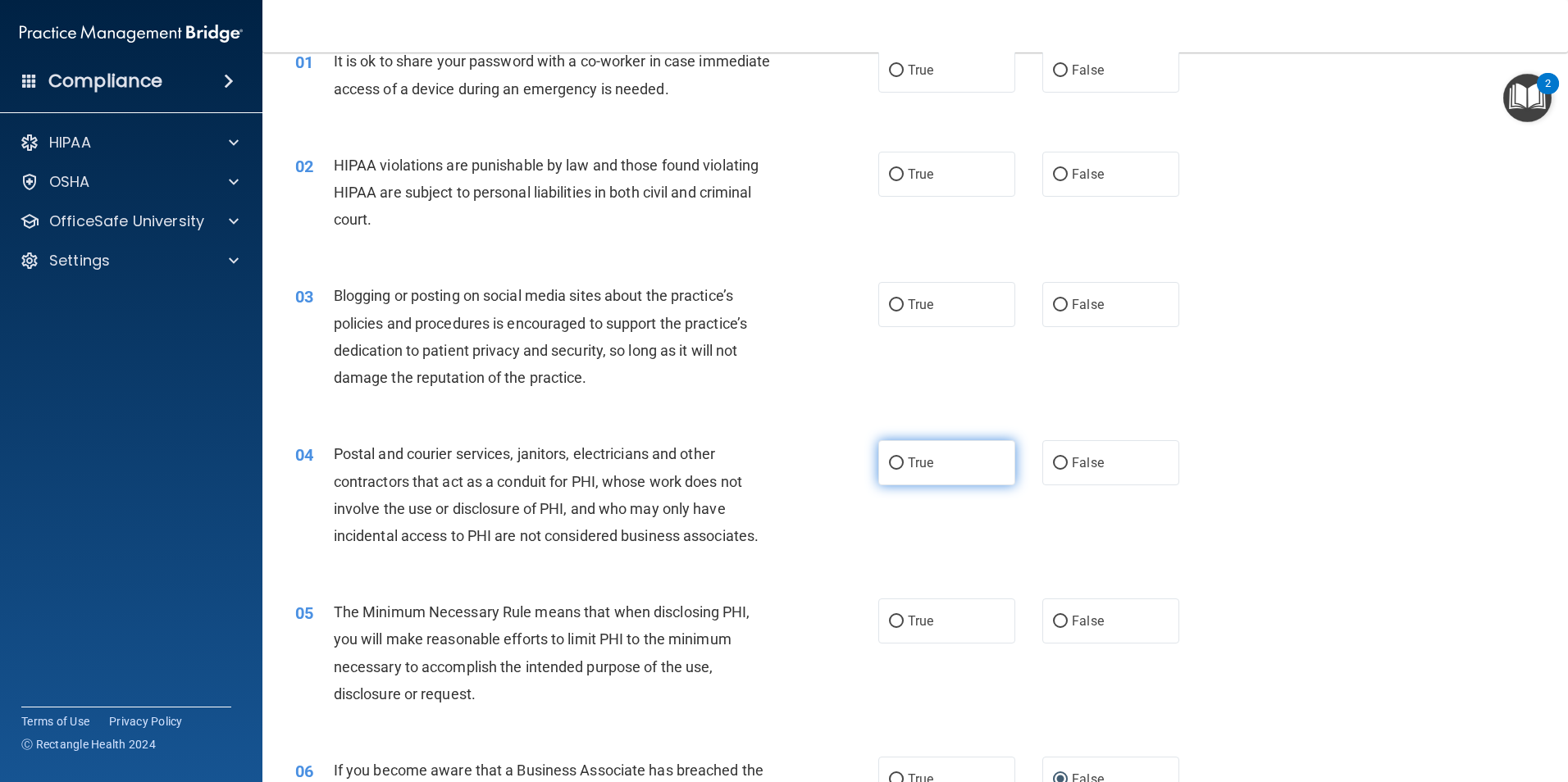
click at [880, 482] on label "True" at bounding box center [947, 463] width 137 height 45
click at [889, 470] on input "True" at bounding box center [897, 463] width 15 height 12
radio input "true"
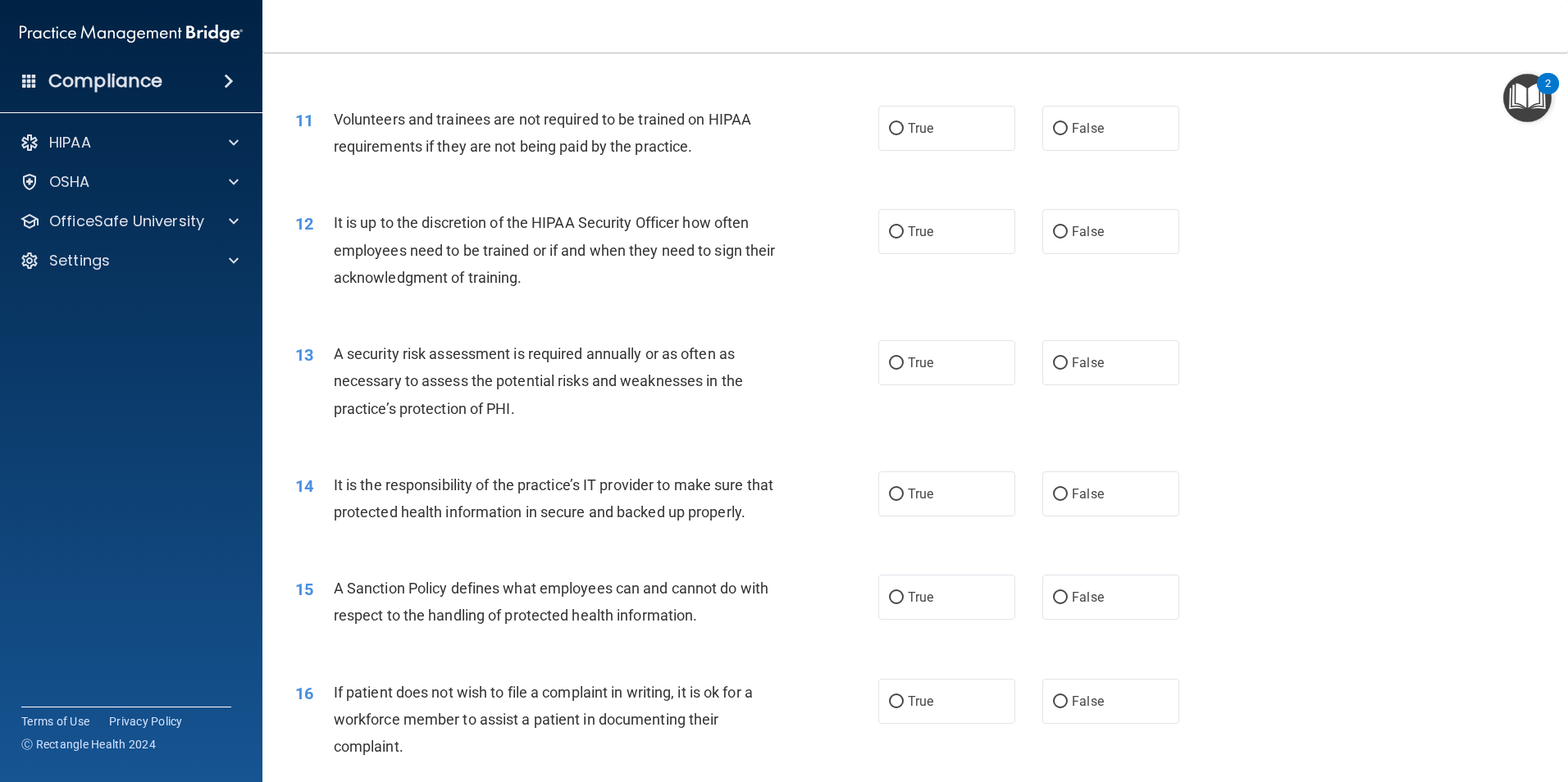
scroll to position [1476, 0]
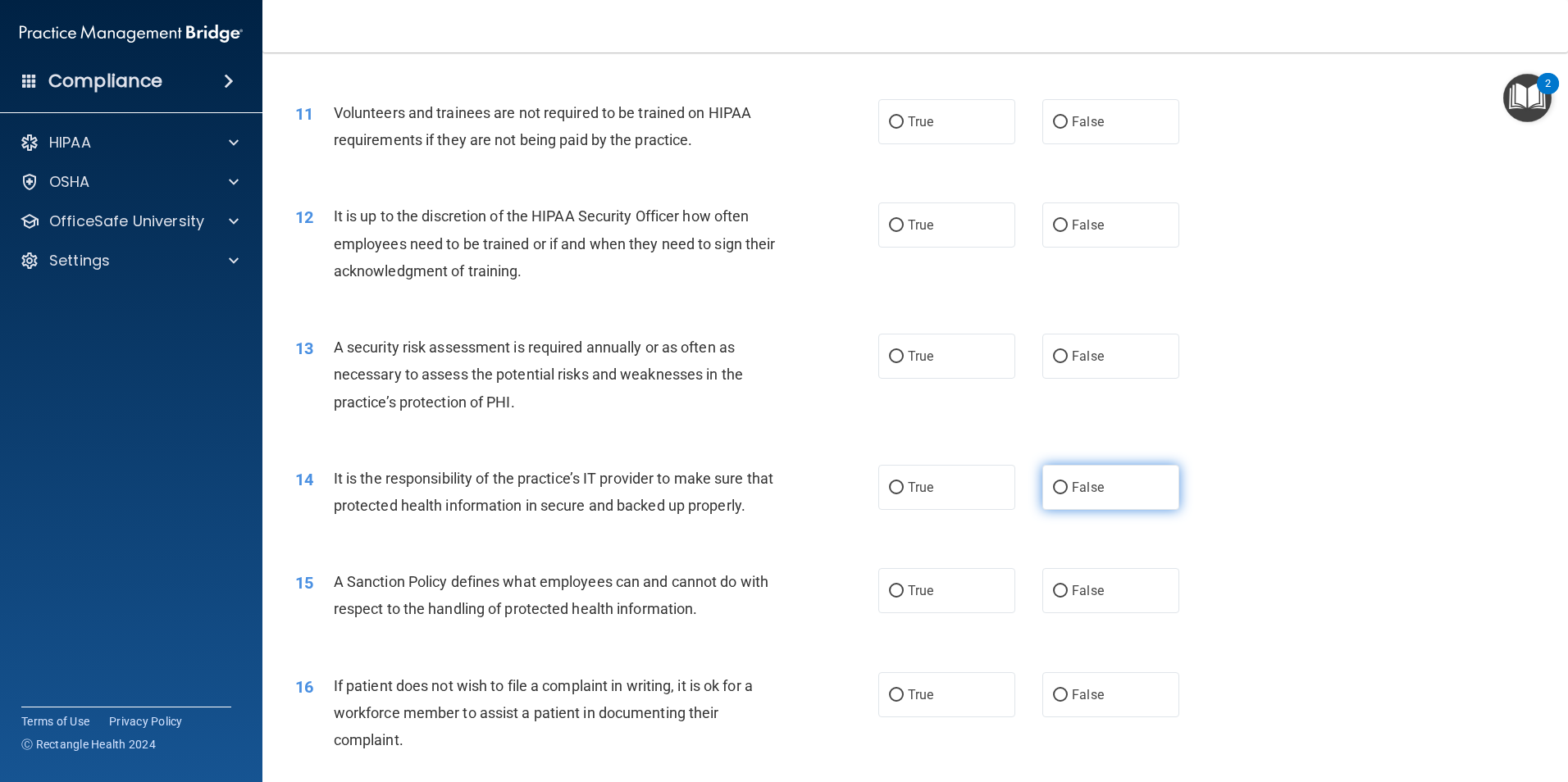
click at [1060, 496] on label "False" at bounding box center [1112, 487] width 137 height 45
click at [1060, 495] on input "False" at bounding box center [1060, 487] width 15 height 12
radio input "true"
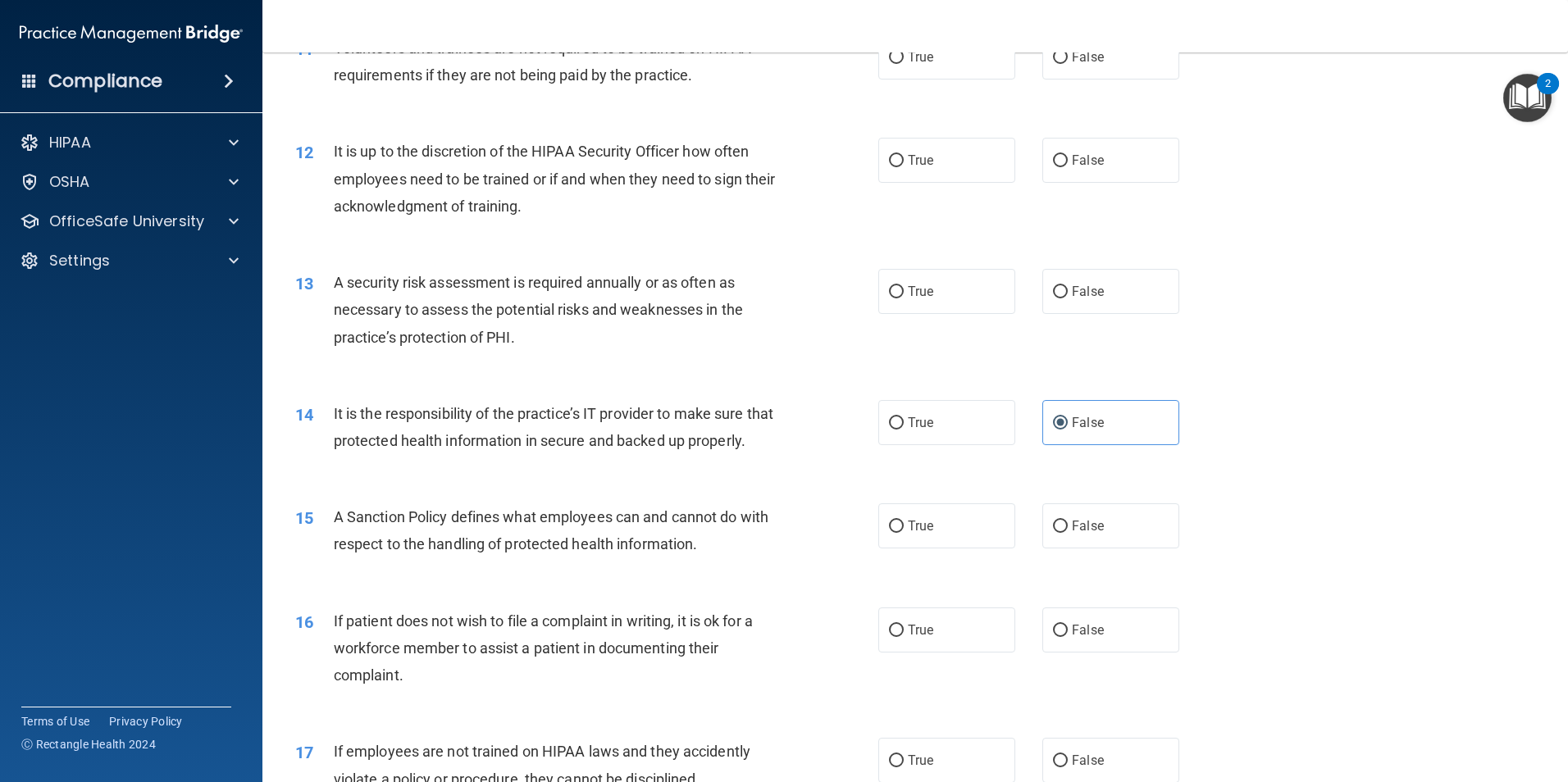
scroll to position [1640, 0]
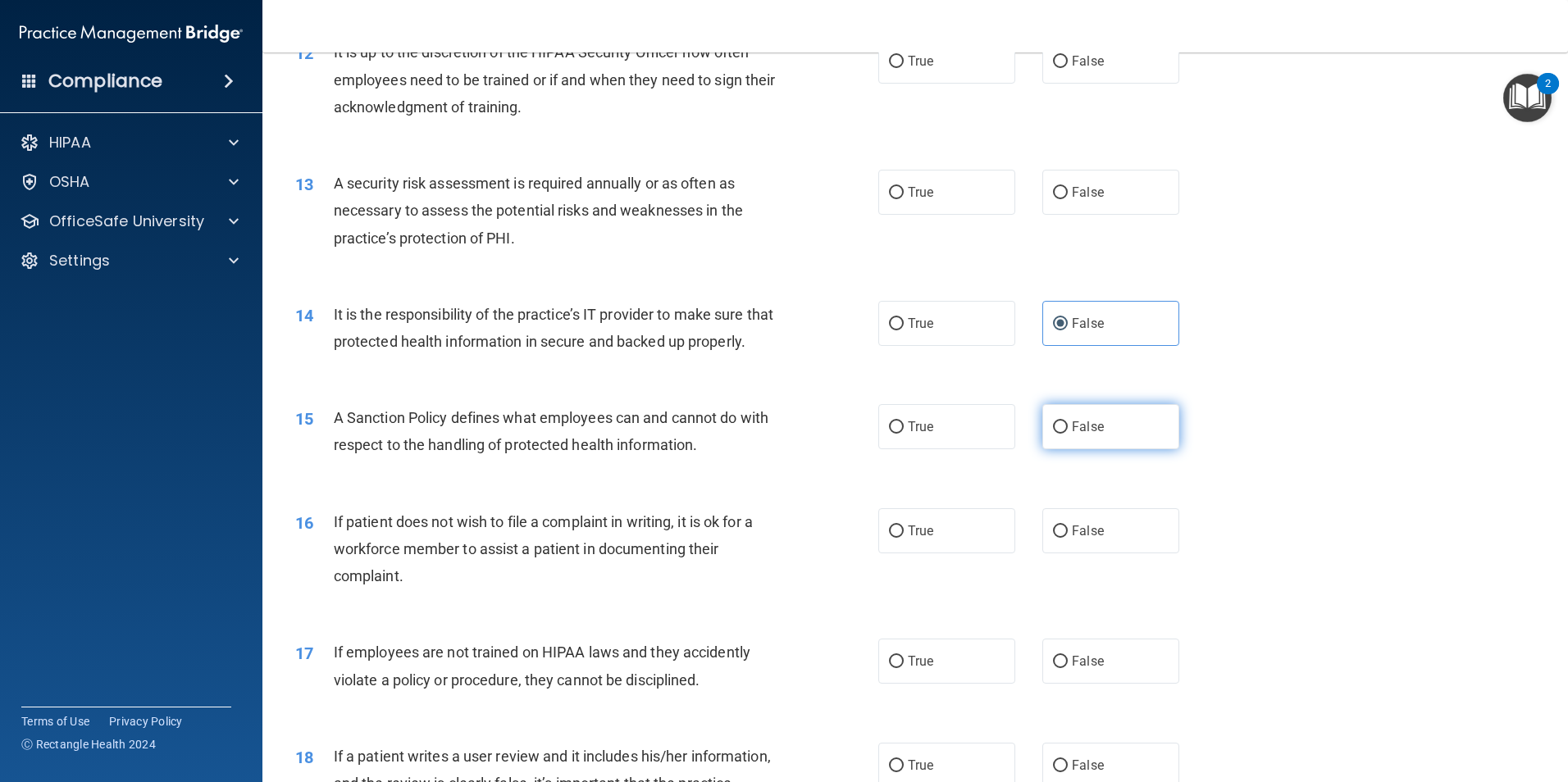
click at [1053, 434] on input "False" at bounding box center [1060, 427] width 15 height 12
radio input "true"
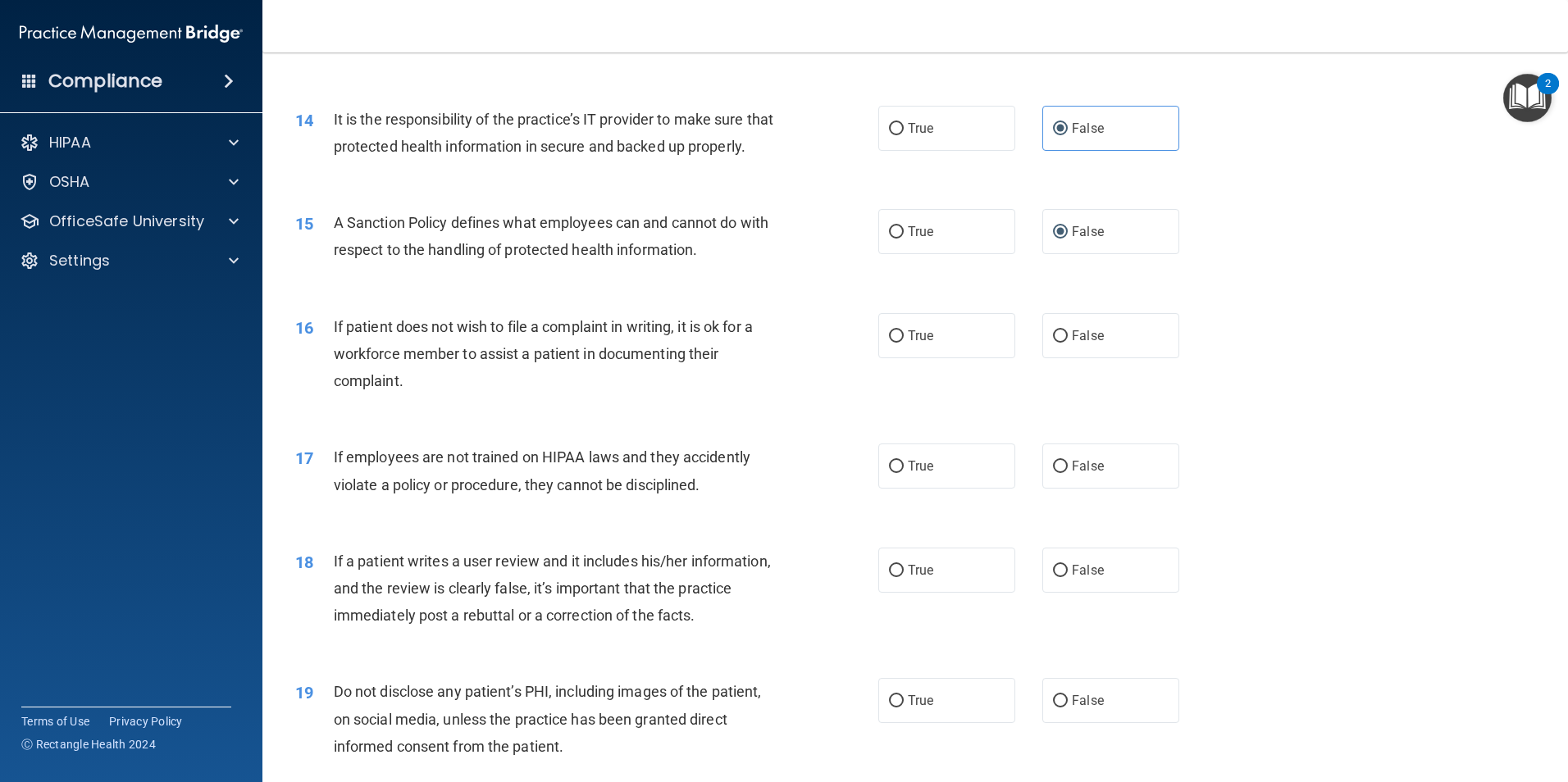
scroll to position [1886, 0]
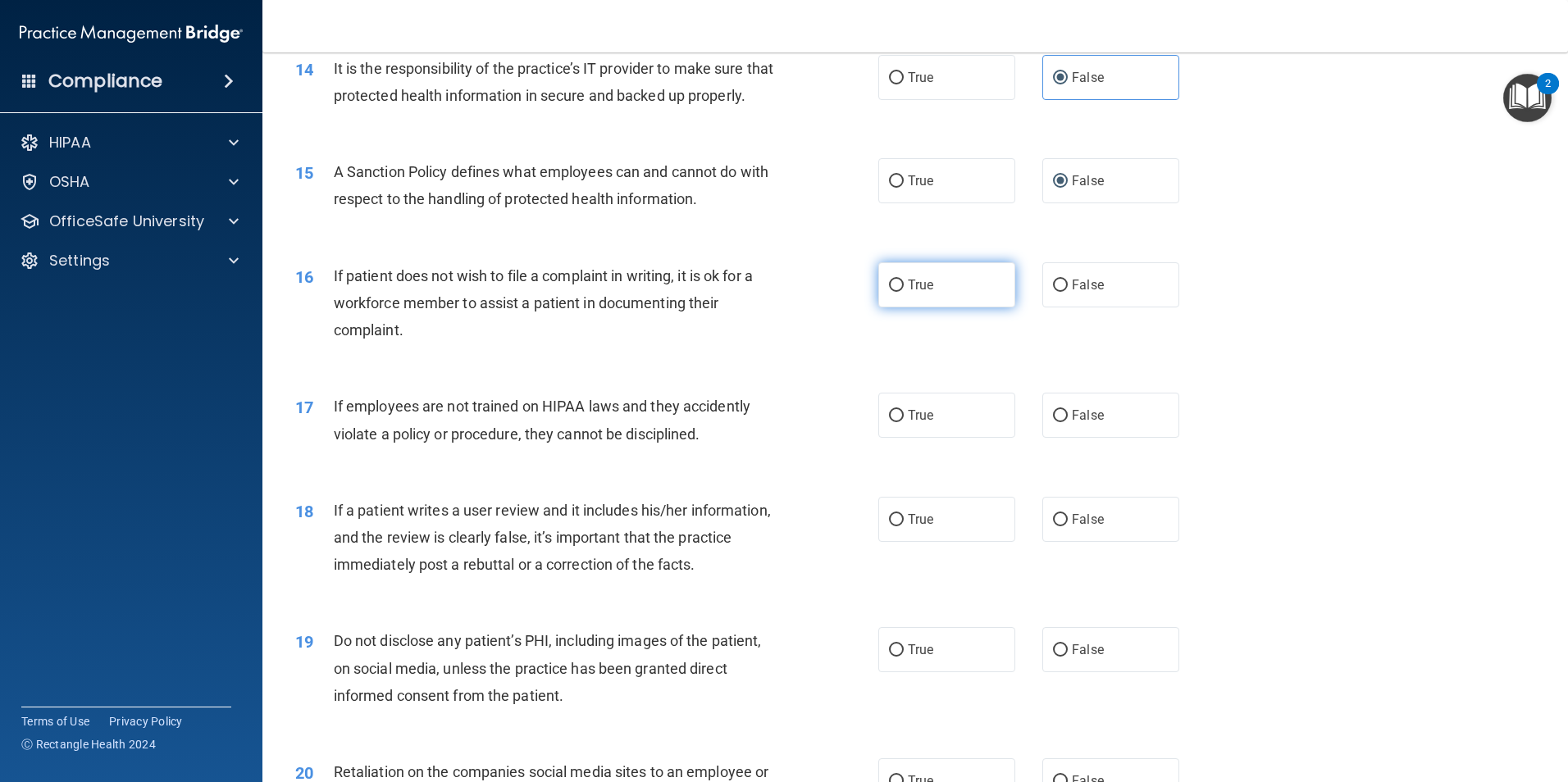
drag, startPoint x: 953, startPoint y: 318, endPoint x: 923, endPoint y: 361, distance: 52.4
click at [951, 307] on label "True" at bounding box center [947, 284] width 137 height 45
click at [904, 292] on input "True" at bounding box center [897, 285] width 15 height 12
radio input "true"
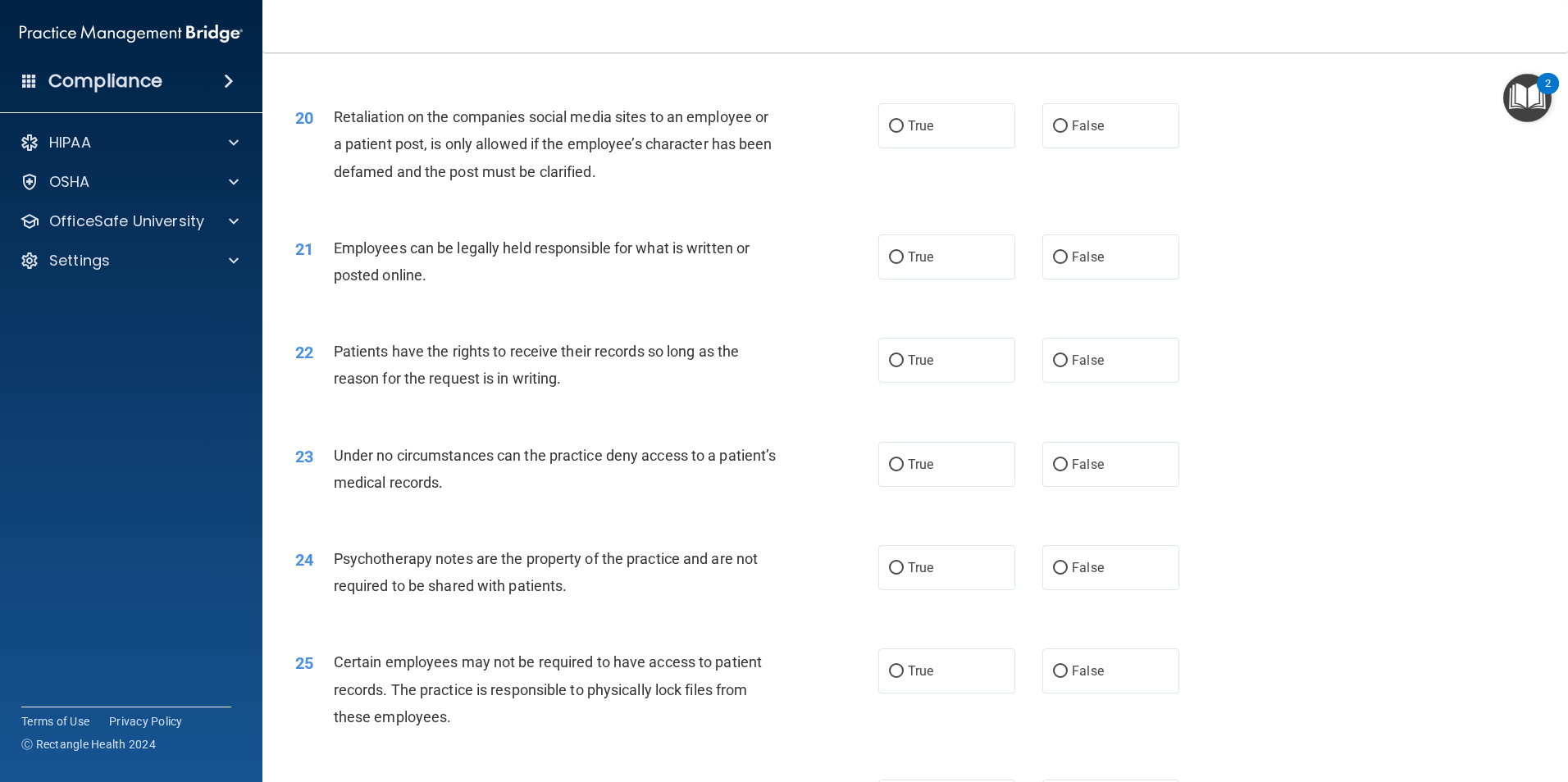
scroll to position [2543, 0]
click at [1118, 487] on label "False" at bounding box center [1112, 463] width 137 height 45
click at [1068, 471] on input "False" at bounding box center [1060, 464] width 15 height 12
radio input "true"
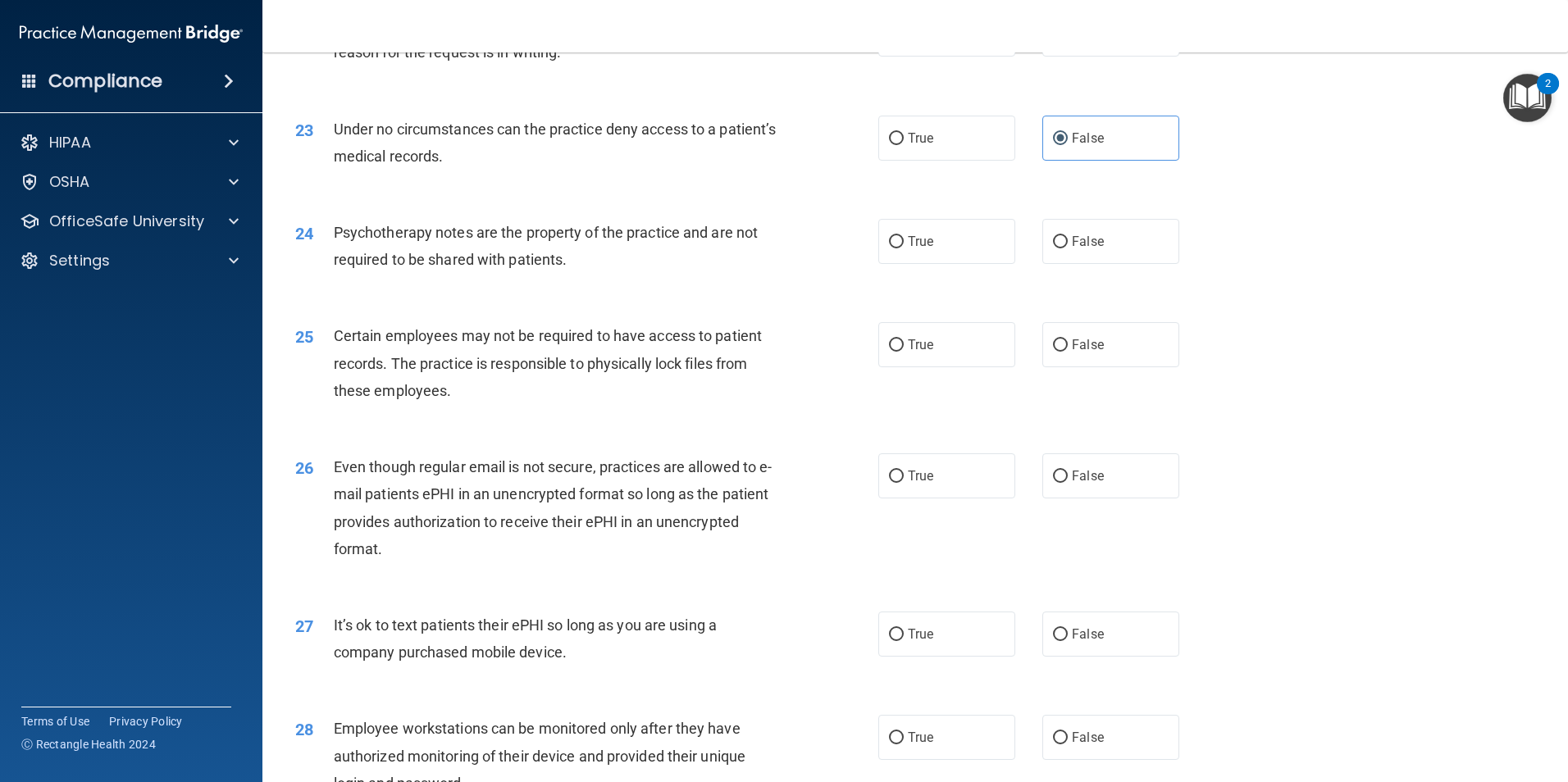
scroll to position [2870, 0]
click at [897, 480] on input "True" at bounding box center [897, 474] width 15 height 12
radio input "true"
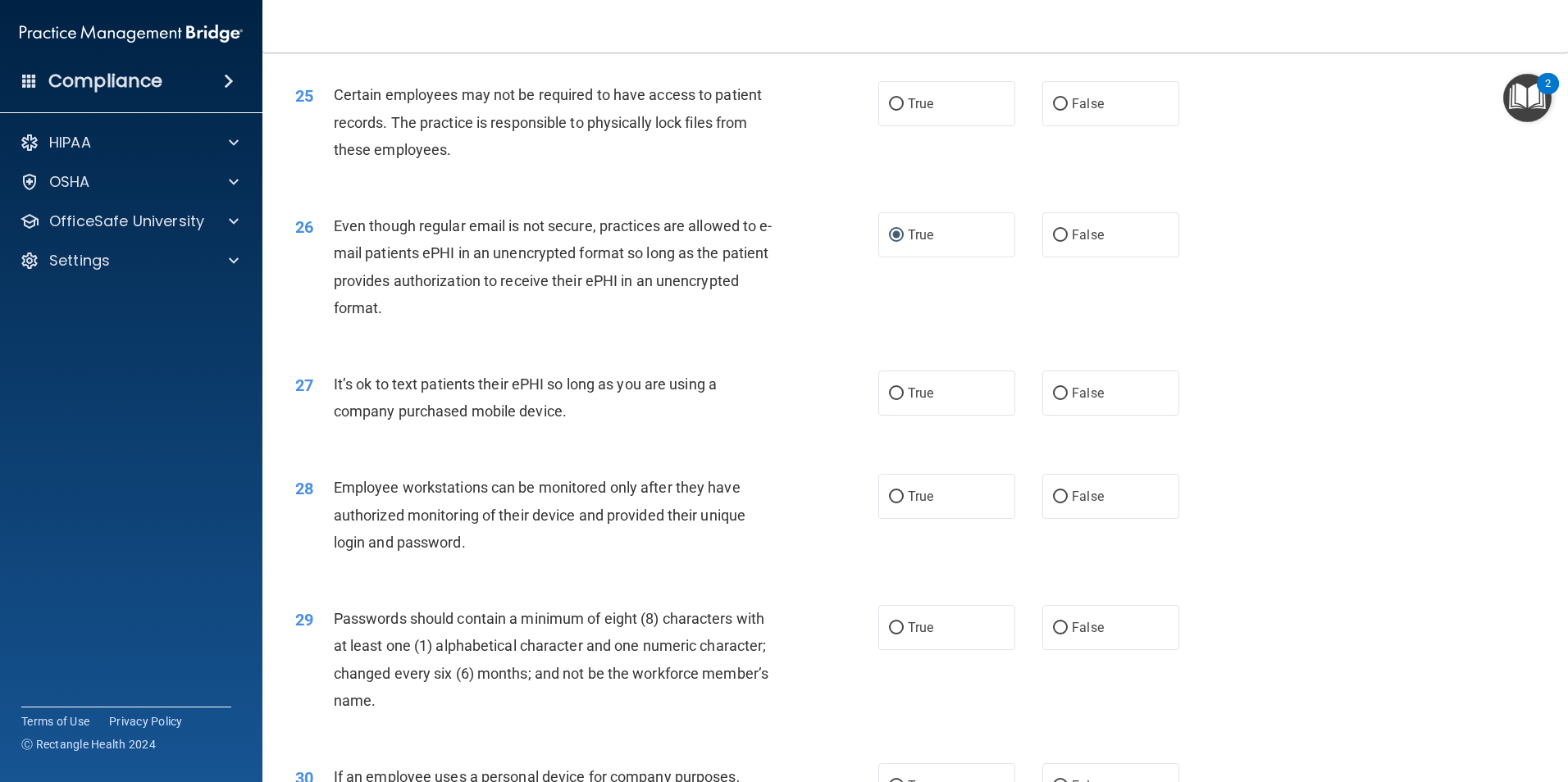
scroll to position [3116, 0]
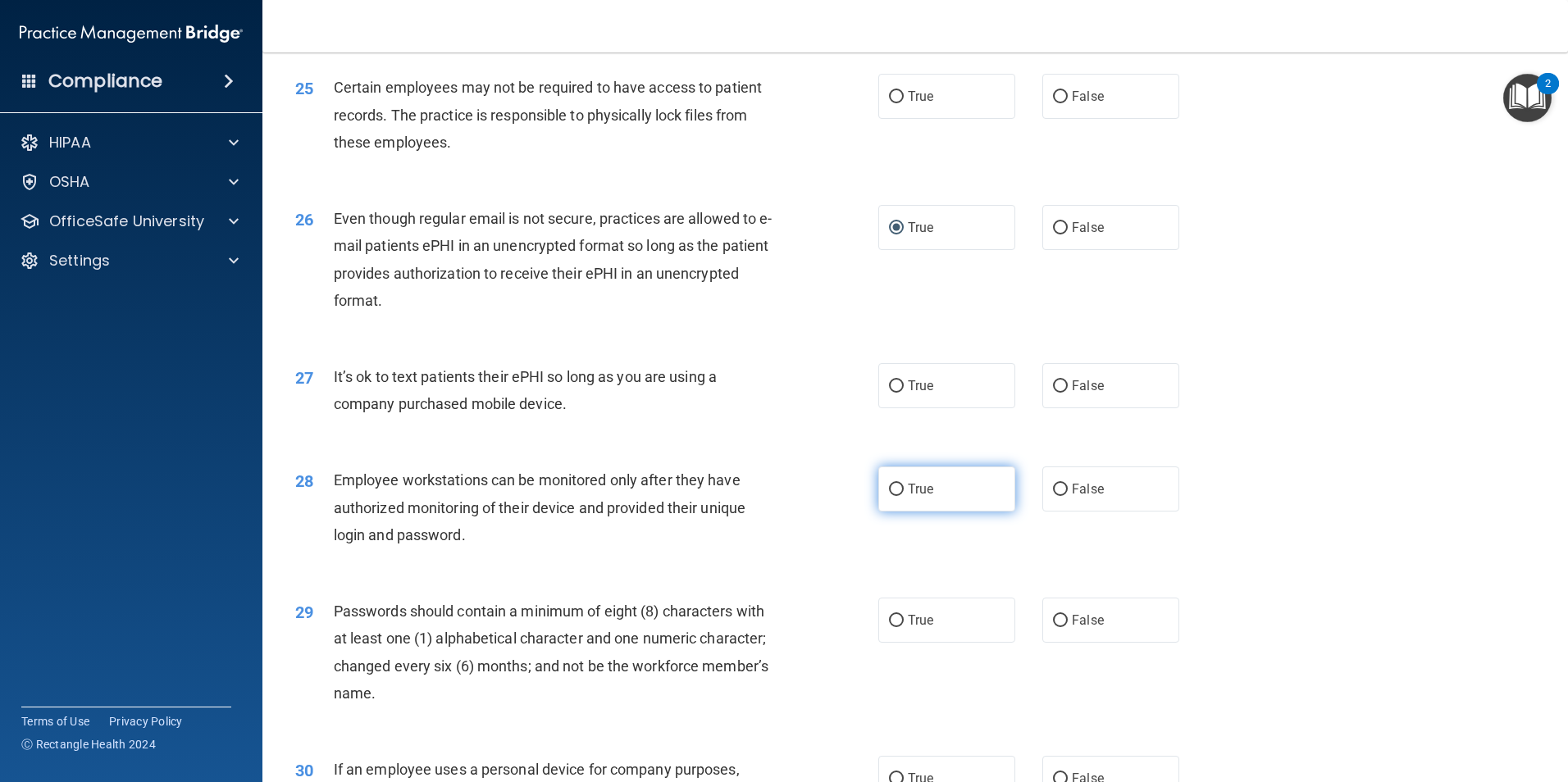
click at [897, 512] on label "True" at bounding box center [947, 488] width 137 height 45
click at [897, 496] on input "True" at bounding box center [897, 489] width 15 height 12
radio input "true"
click at [1098, 512] on label "False" at bounding box center [1112, 488] width 137 height 45
click at [1068, 496] on input "False" at bounding box center [1060, 489] width 15 height 12
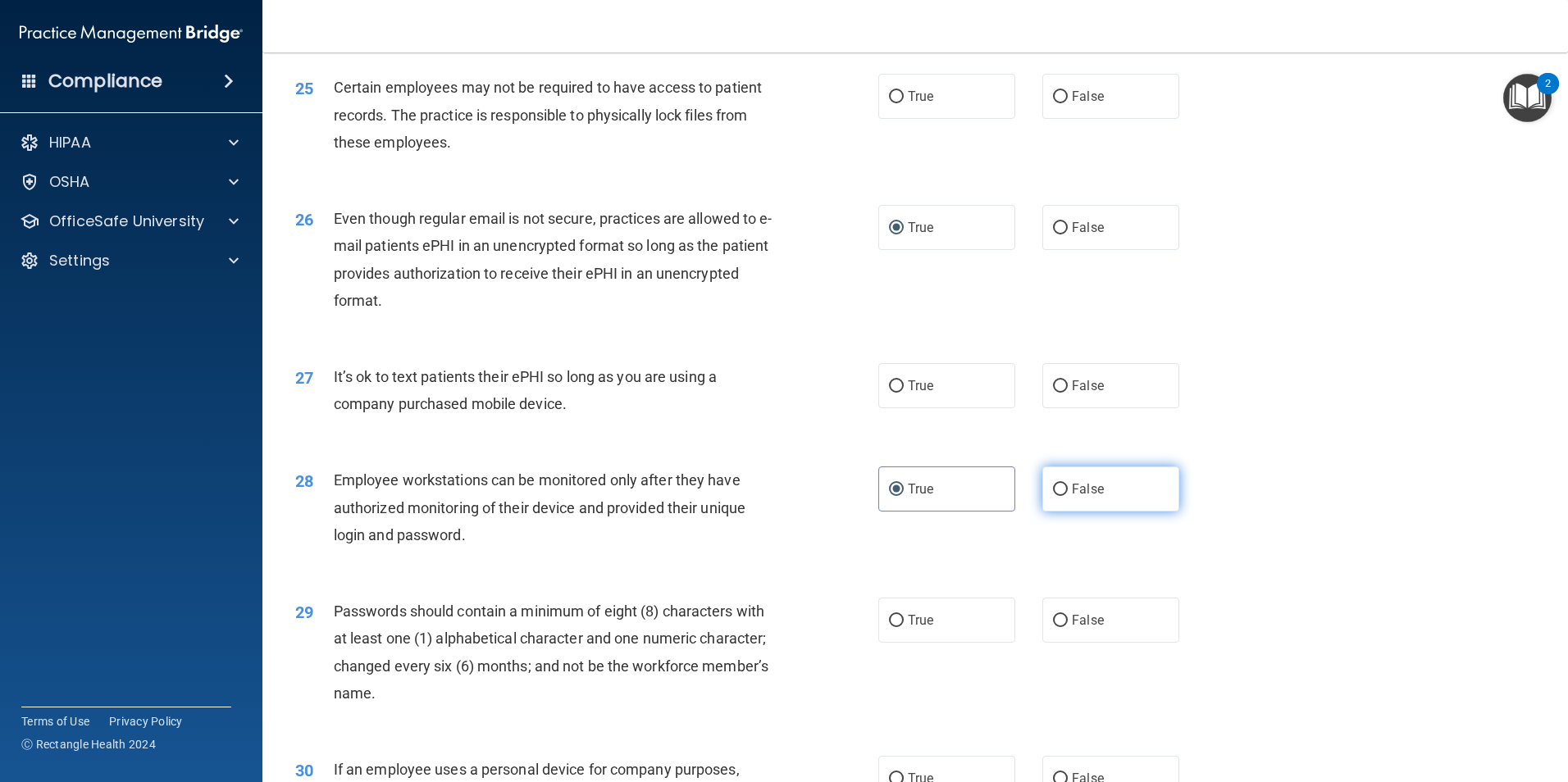
radio input "true"
radio input "false"
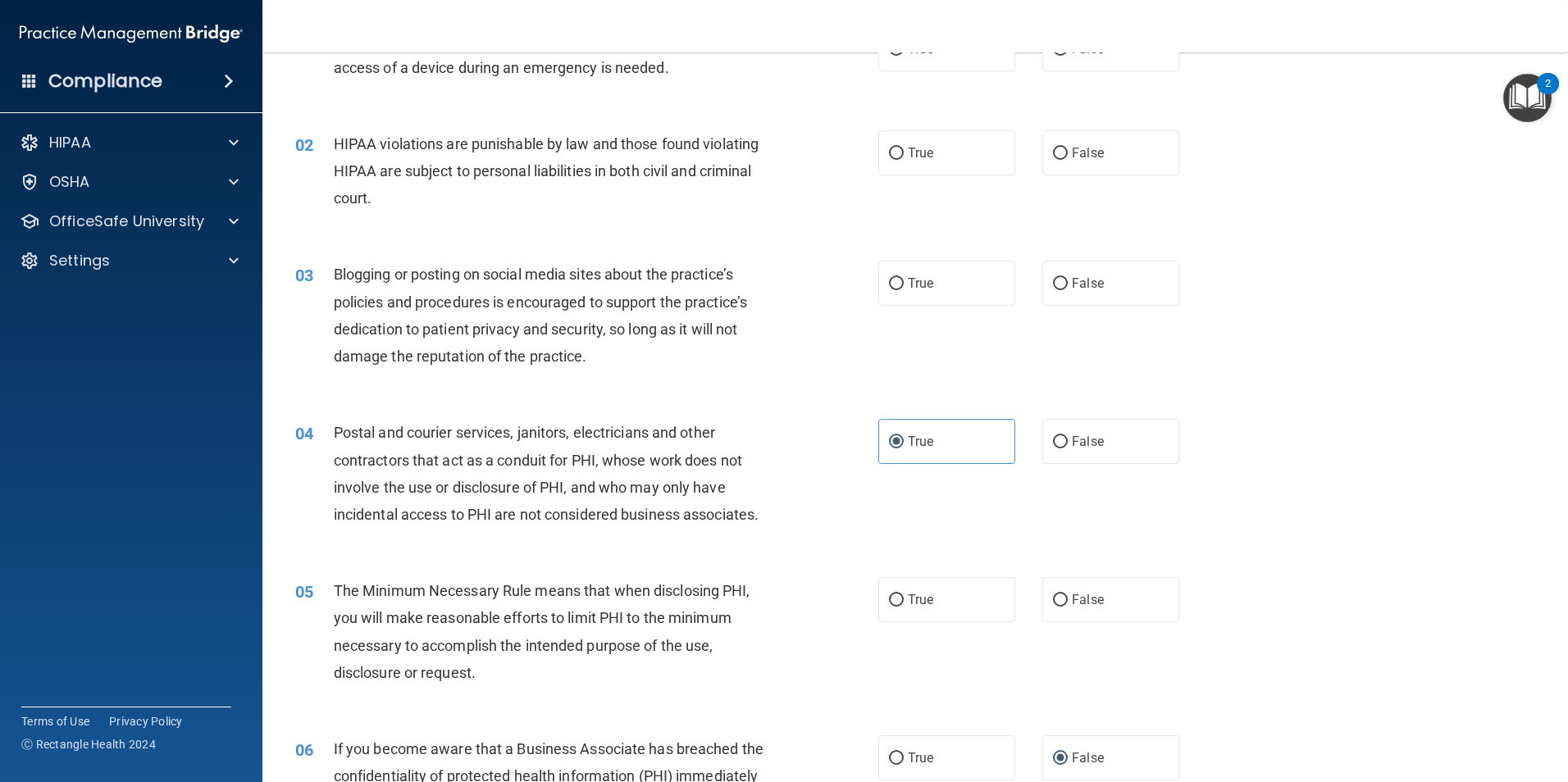
scroll to position [0, 0]
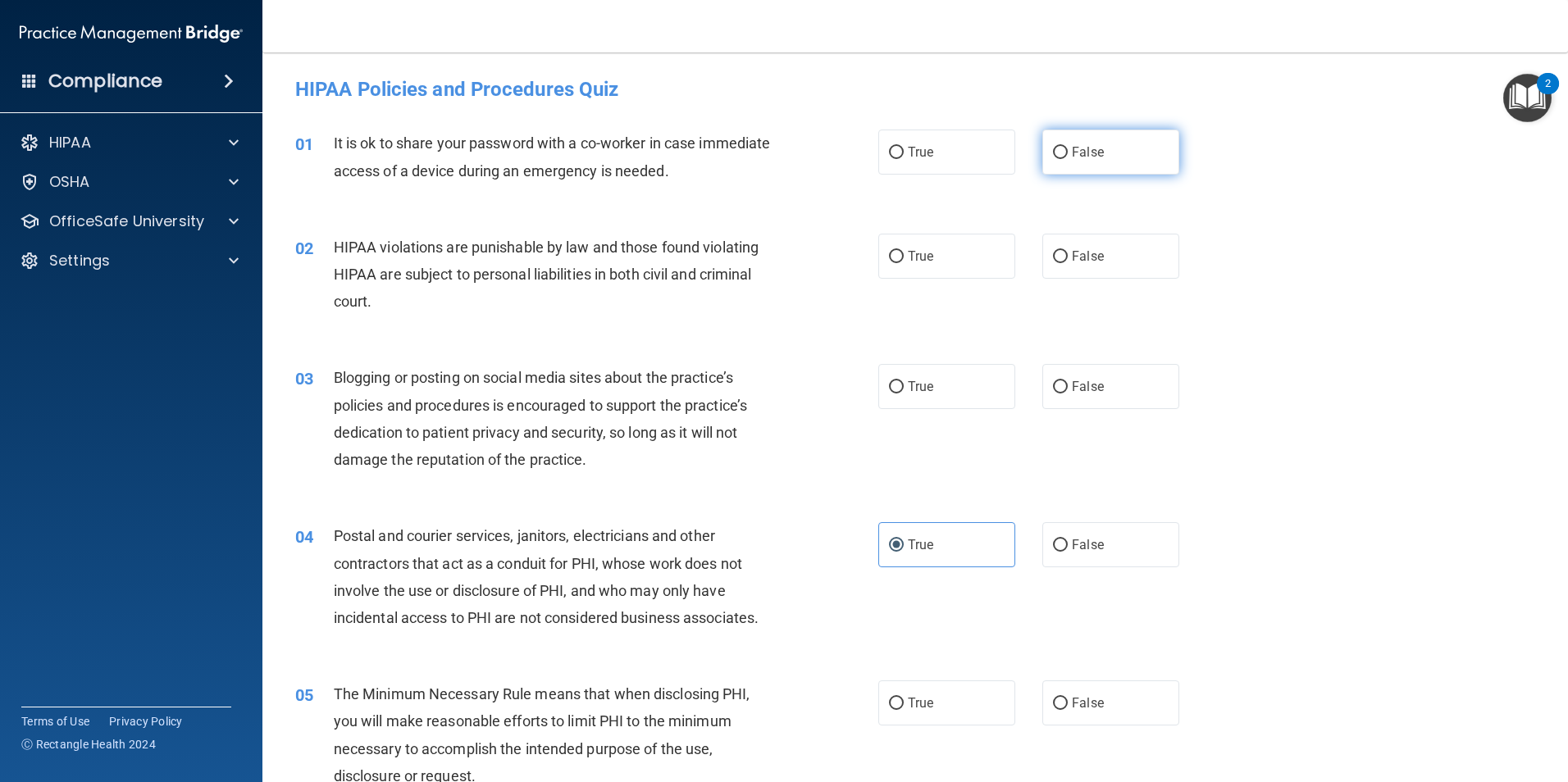
click at [1108, 146] on label "False" at bounding box center [1112, 152] width 137 height 45
click at [1068, 147] on input "False" at bounding box center [1060, 153] width 15 height 12
radio input "true"
click at [886, 262] on label "True" at bounding box center [947, 256] width 137 height 45
drag, startPoint x: 1135, startPoint y: 406, endPoint x: 1144, endPoint y: 407, distance: 9.1
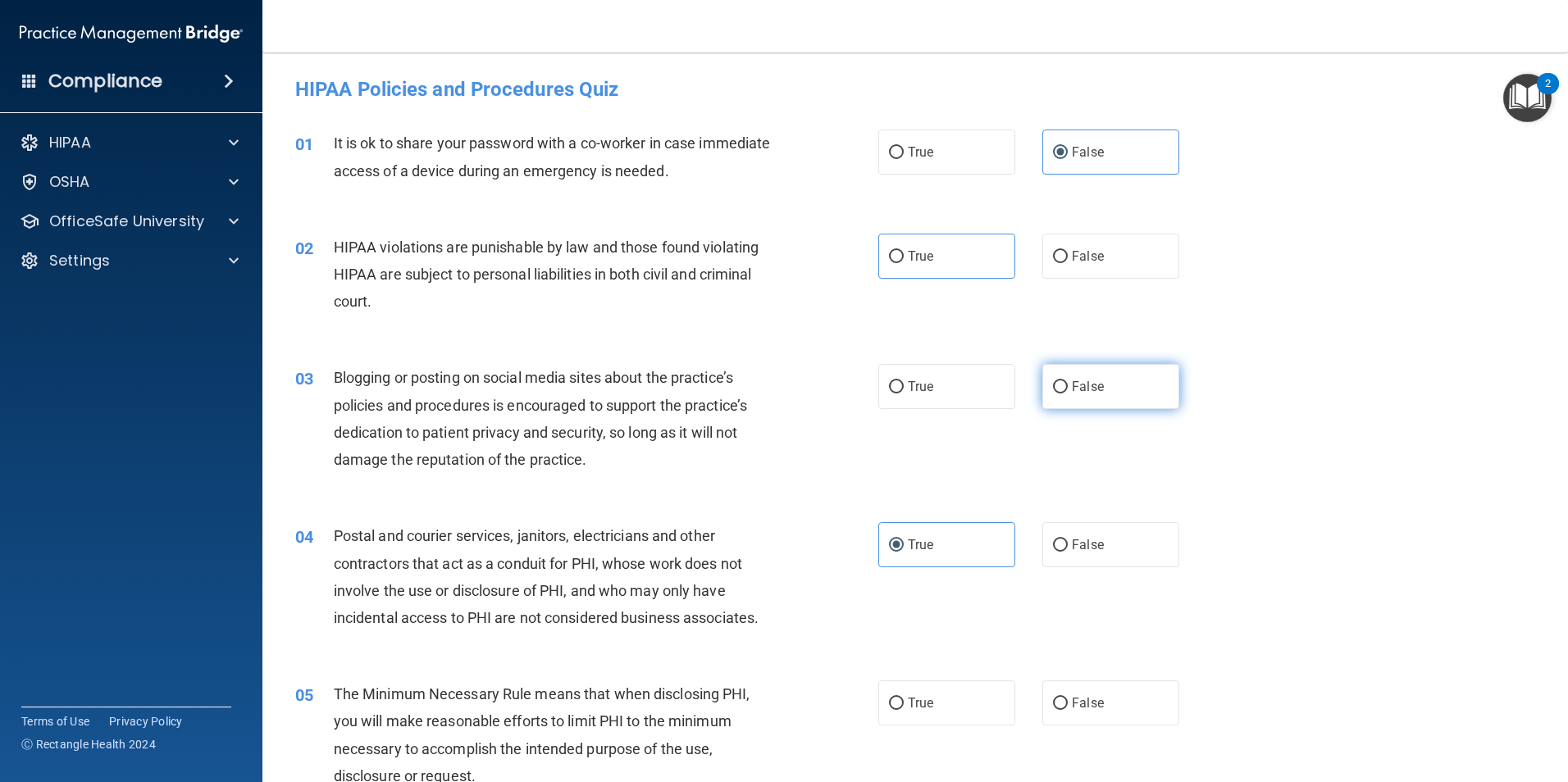
click at [1137, 403] on label "False" at bounding box center [1112, 386] width 137 height 45
click at [1068, 393] on input "False" at bounding box center [1060, 387] width 15 height 12
radio input "true"
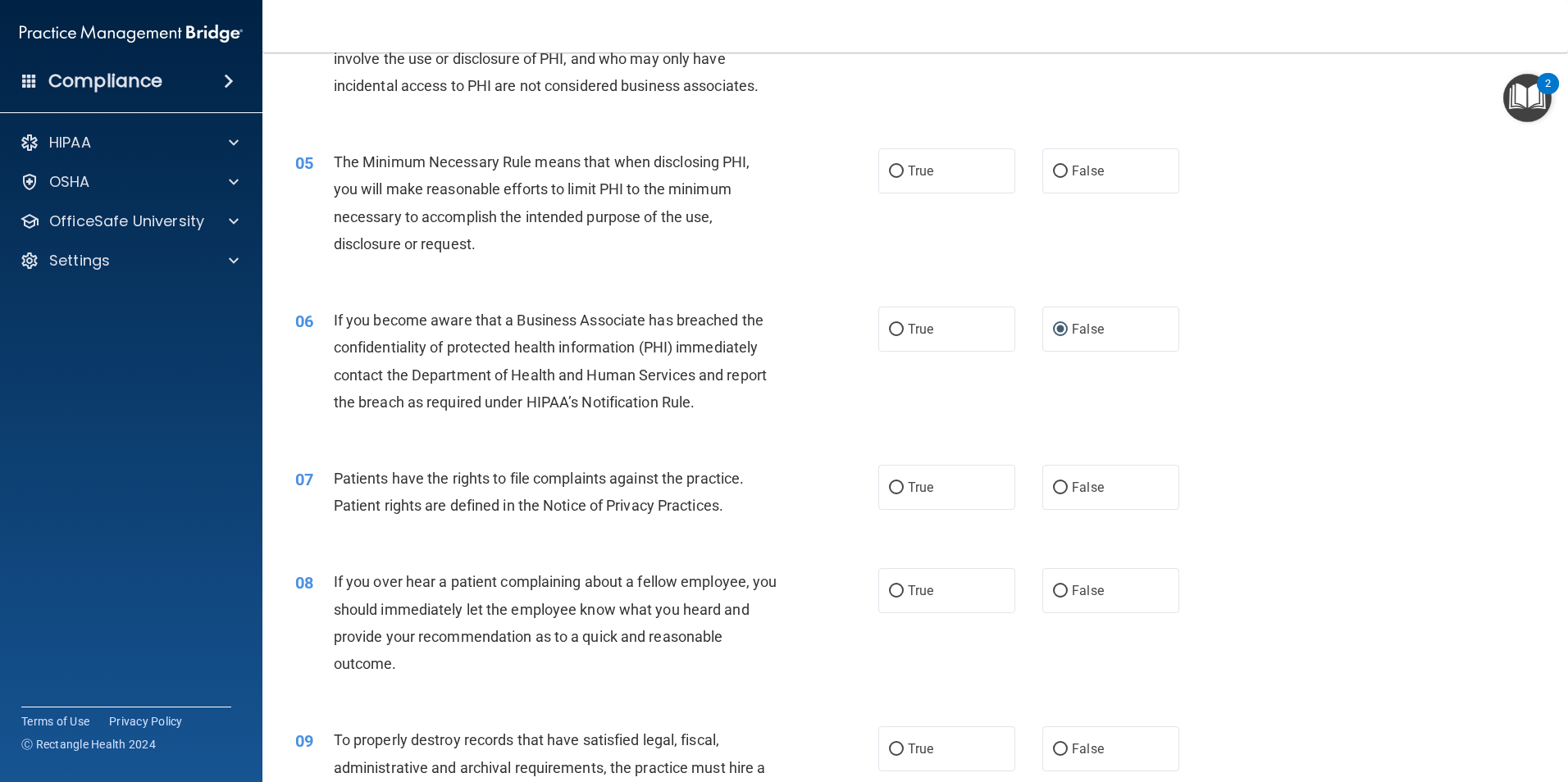
scroll to position [492, 0]
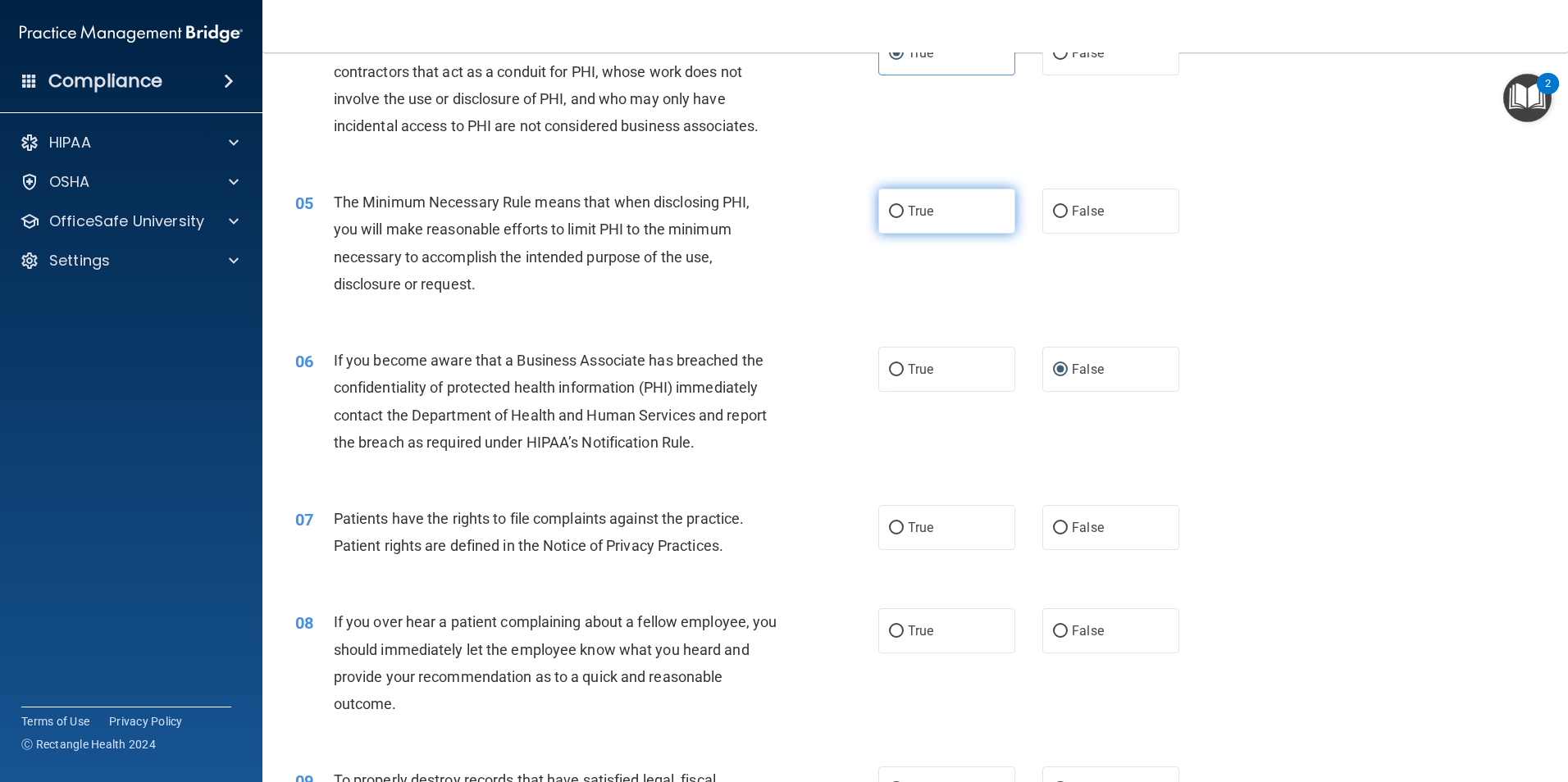
click at [881, 219] on label "True" at bounding box center [947, 210] width 137 height 45
click at [889, 219] on input "True" at bounding box center [897, 211] width 15 height 12
radio input "true"
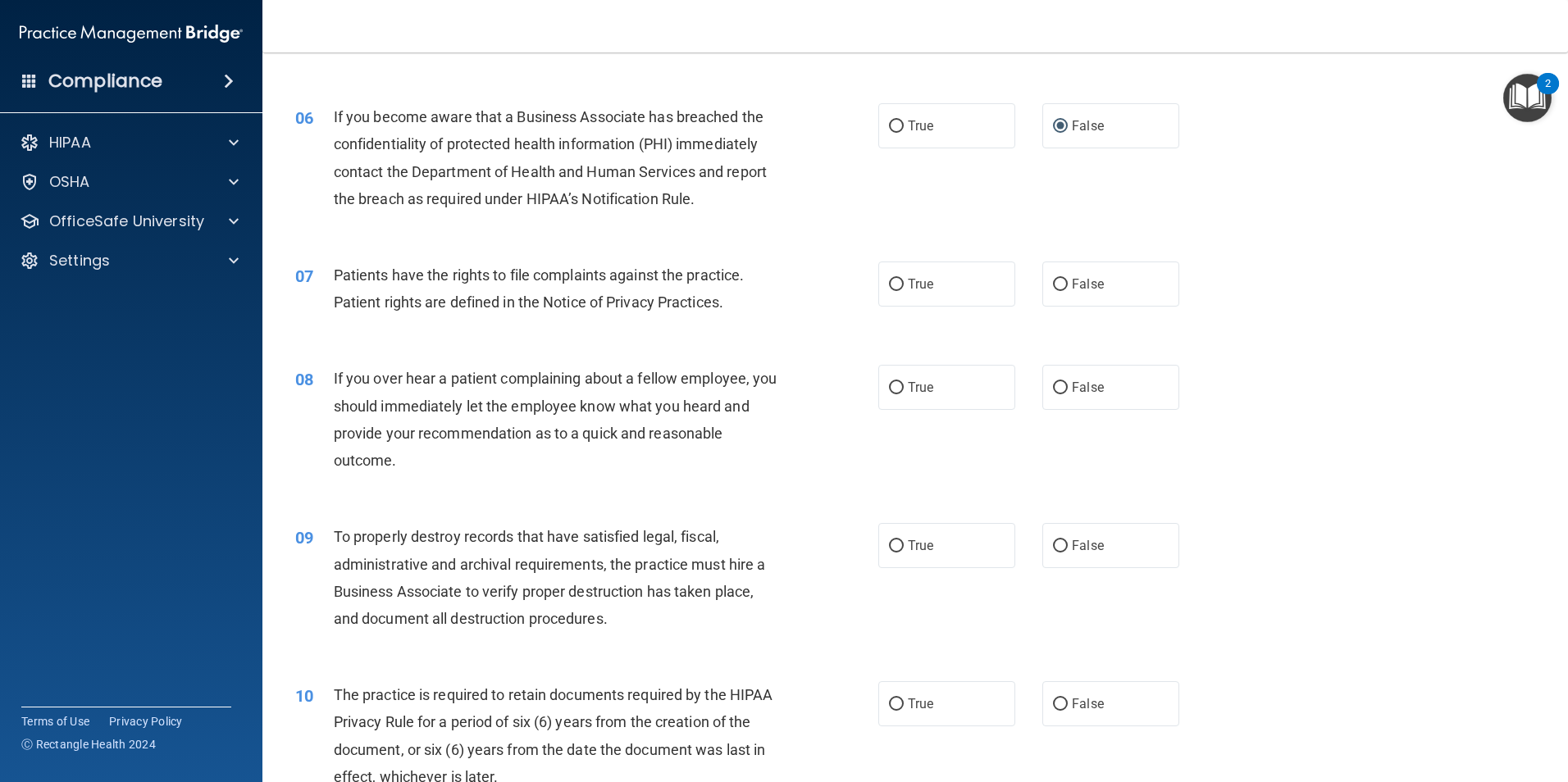
scroll to position [738, 0]
click at [869, 284] on div "07 Patients have the rights to file complaints against the practice. Patient ri…" at bounding box center [586, 290] width 632 height 62
click at [889, 289] on label "True" at bounding box center [947, 281] width 137 height 45
click at [889, 289] on input "True" at bounding box center [897, 282] width 15 height 12
radio input "true"
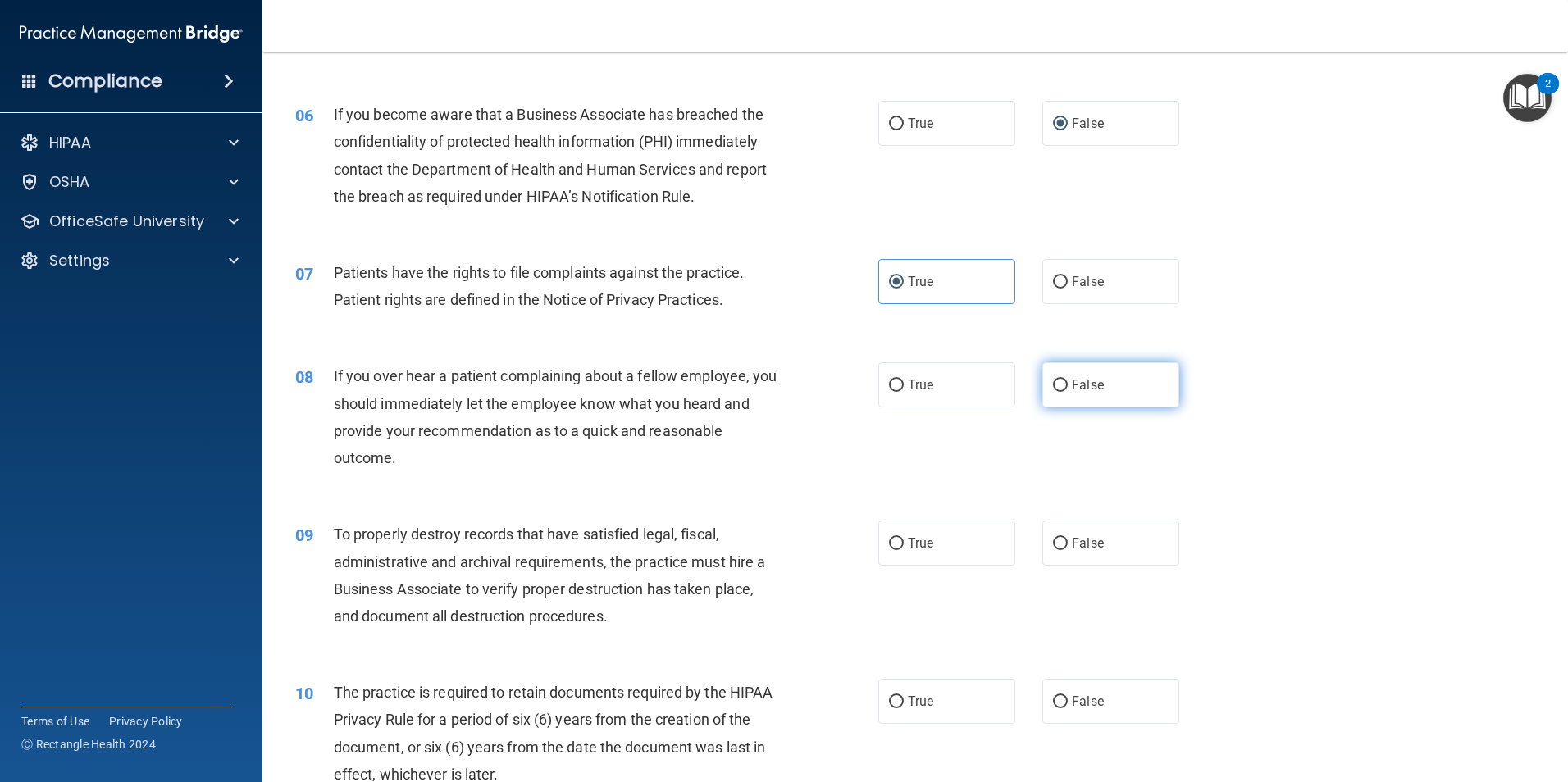
click at [1155, 402] on label "False" at bounding box center [1112, 384] width 137 height 45
click at [1068, 392] on input "False" at bounding box center [1060, 385] width 15 height 12
radio input "true"
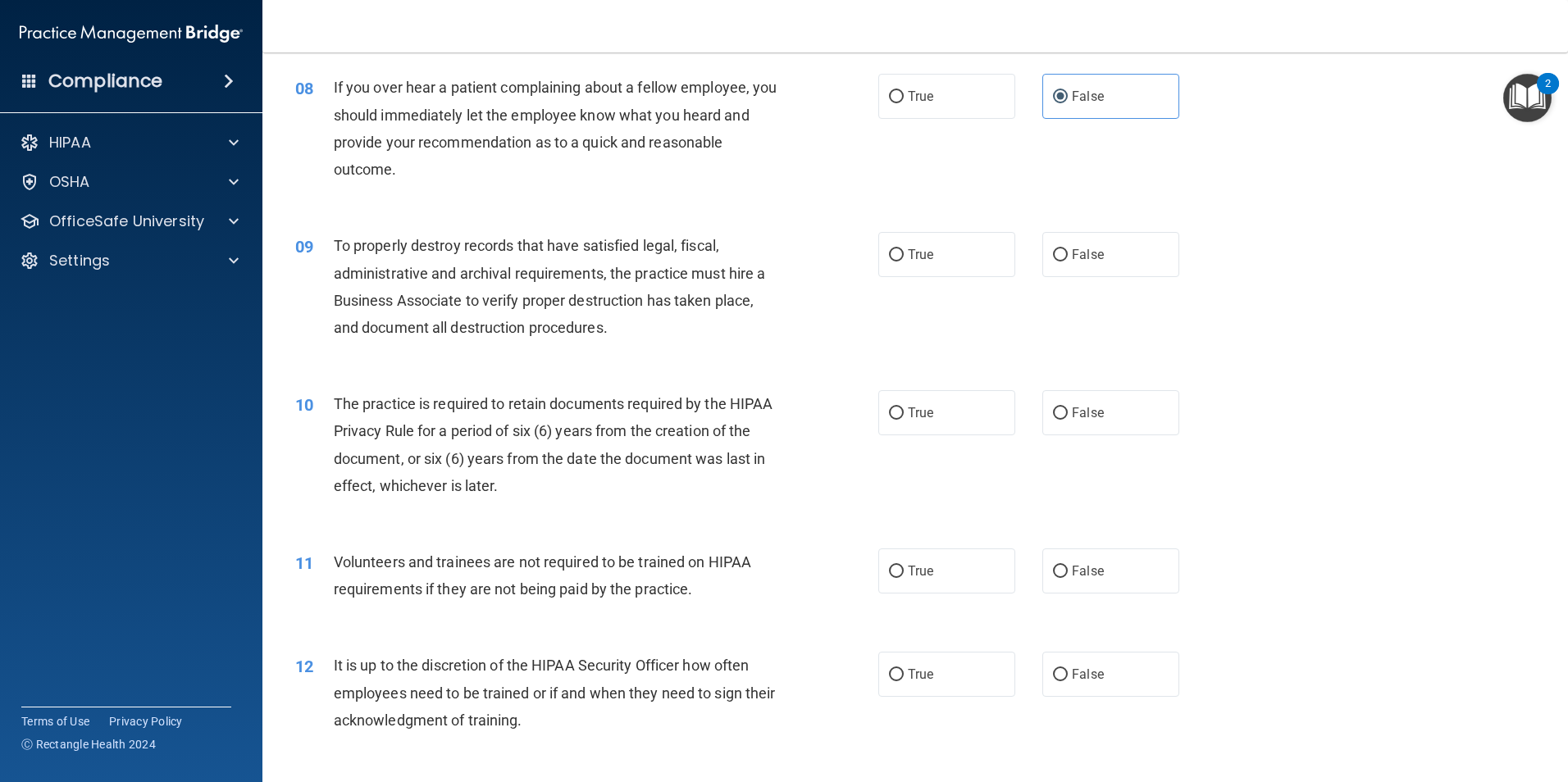
scroll to position [1066, 0]
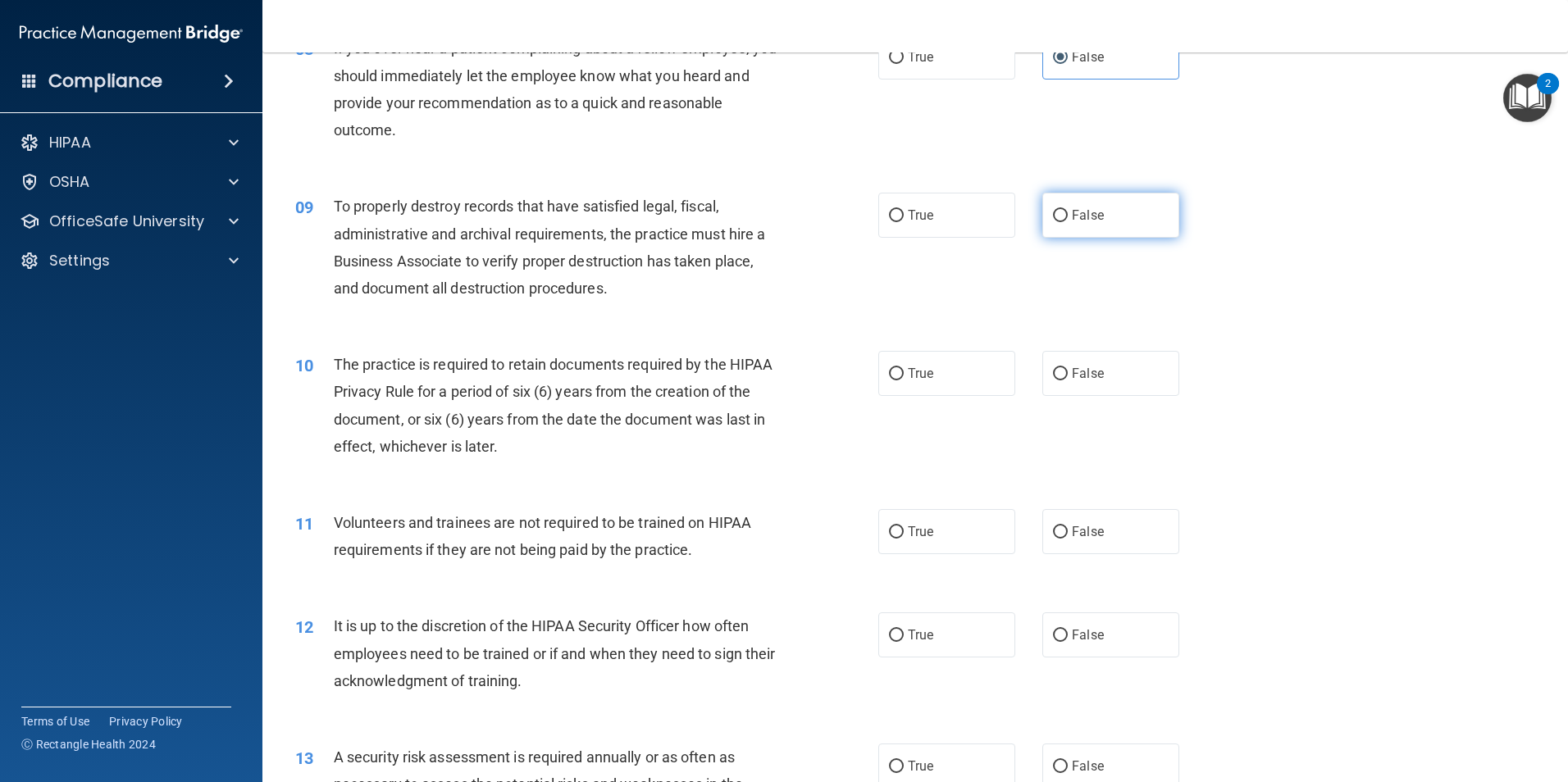
click at [1108, 230] on label "False" at bounding box center [1112, 215] width 137 height 45
click at [1068, 222] on input "False" at bounding box center [1060, 216] width 15 height 12
radio input "true"
drag, startPoint x: 908, startPoint y: 369, endPoint x: 921, endPoint y: 367, distance: 13.2
click at [921, 367] on span "True" at bounding box center [921, 373] width 26 height 16
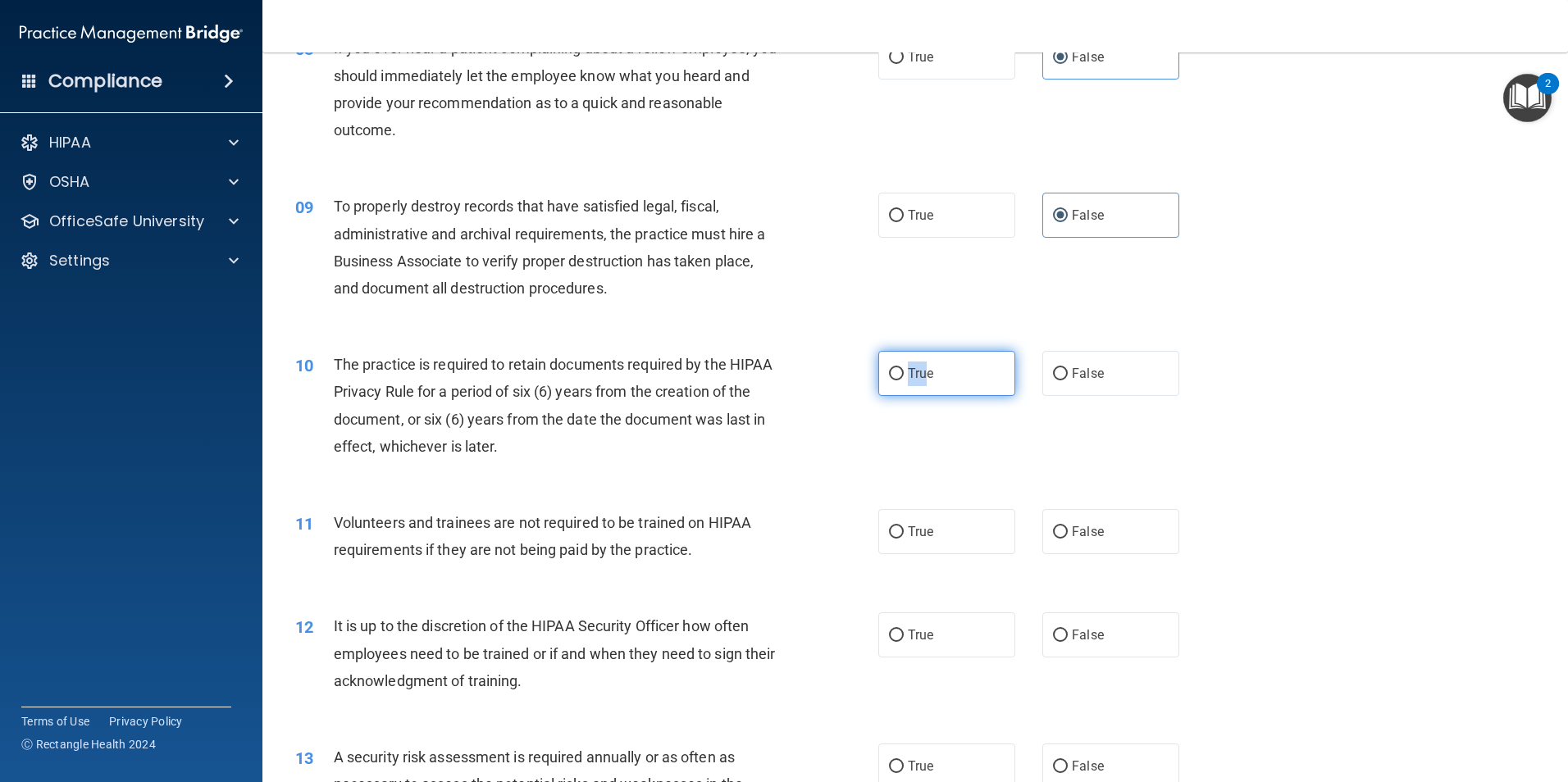
drag, startPoint x: 921, startPoint y: 367, endPoint x: 887, endPoint y: 377, distance: 35.4
click at [889, 377] on input "True" at bounding box center [897, 374] width 15 height 12
radio input "true"
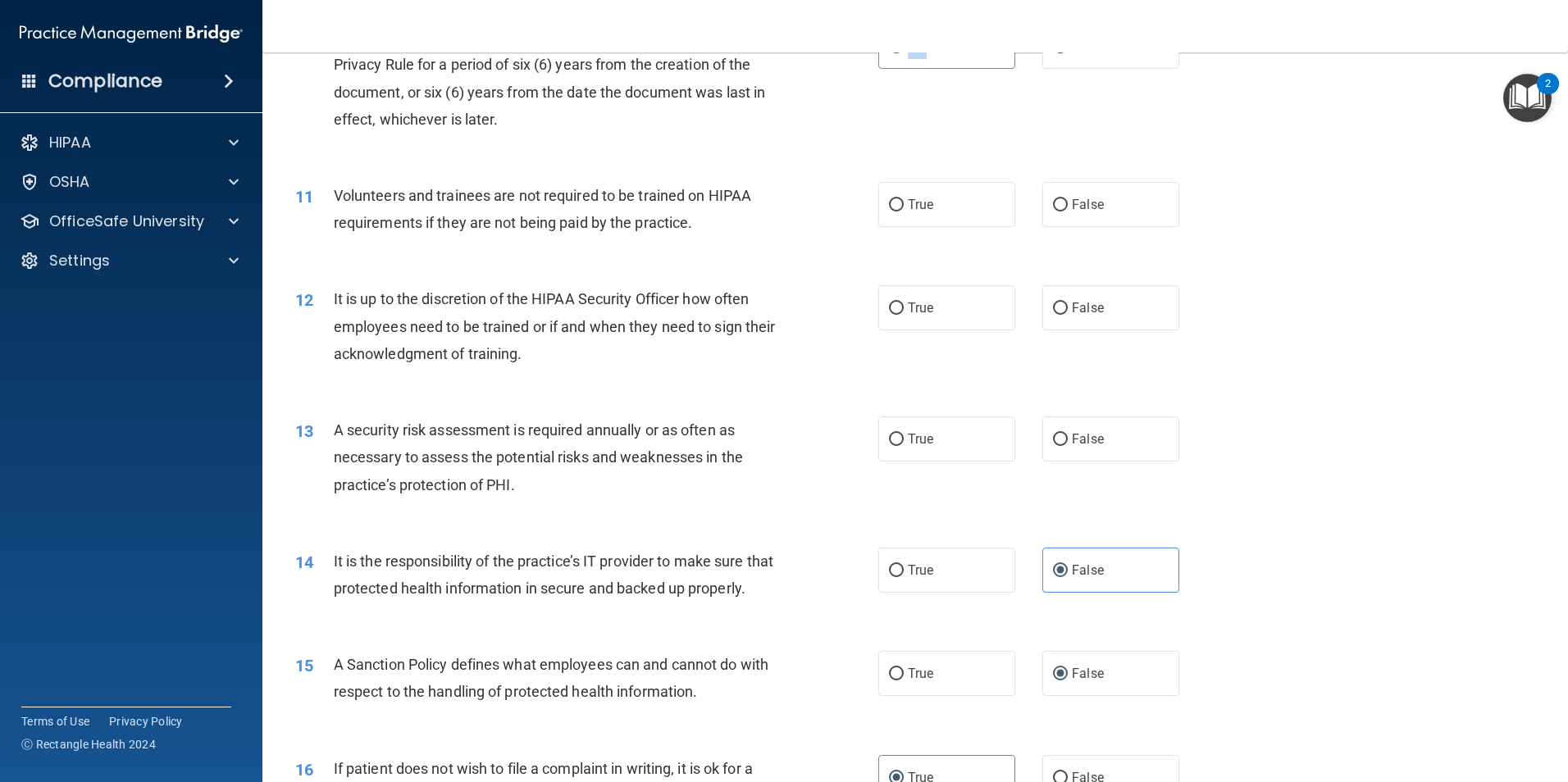
scroll to position [1394, 0]
click at [1081, 208] on span "False" at bounding box center [1088, 203] width 32 height 16
click at [1068, 208] on input "False" at bounding box center [1060, 204] width 15 height 12
radio input "true"
click at [1085, 302] on span "False" at bounding box center [1088, 306] width 32 height 16
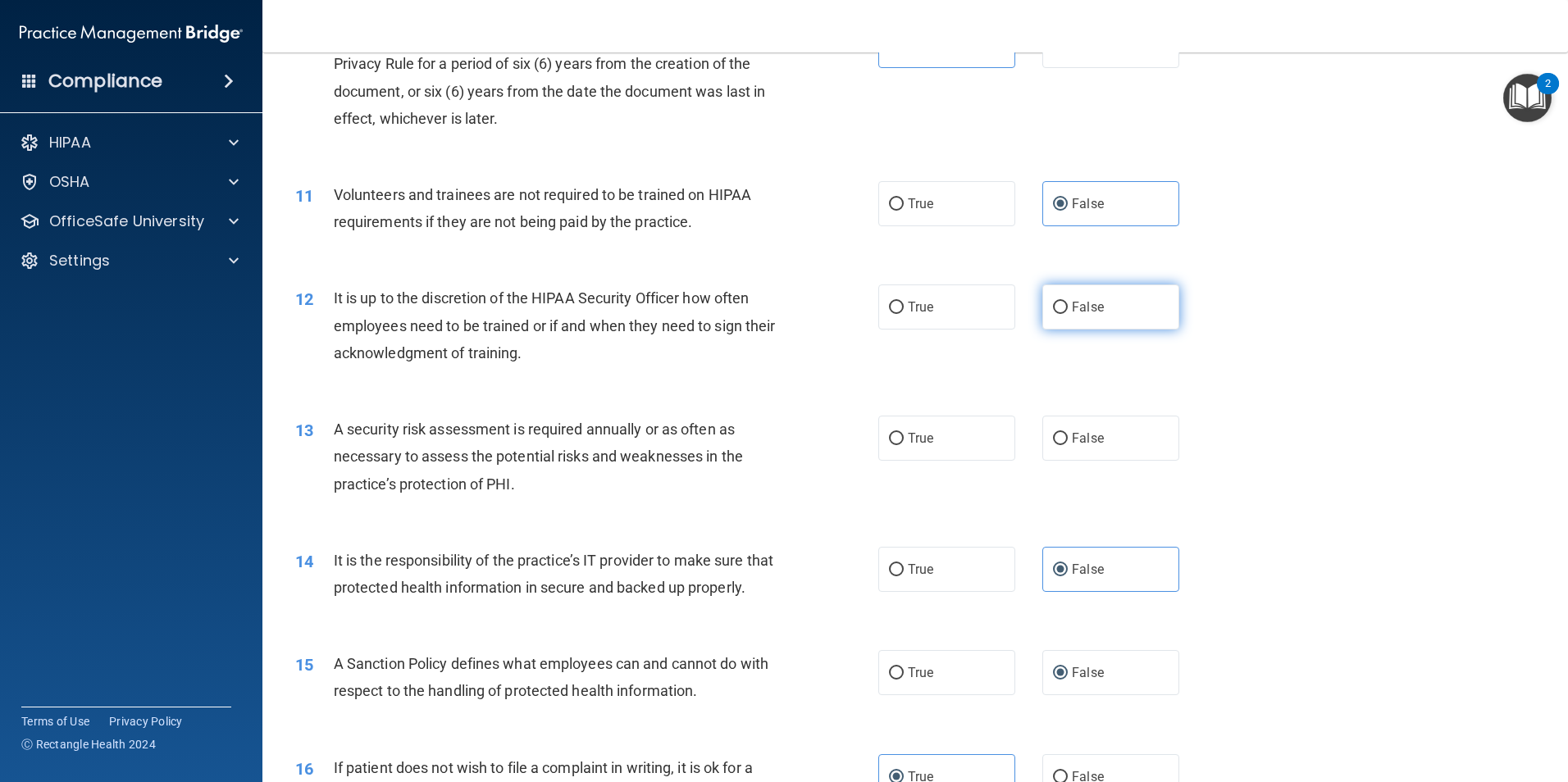
click at [1068, 302] on input "False" at bounding box center [1060, 307] width 15 height 12
radio input "true"
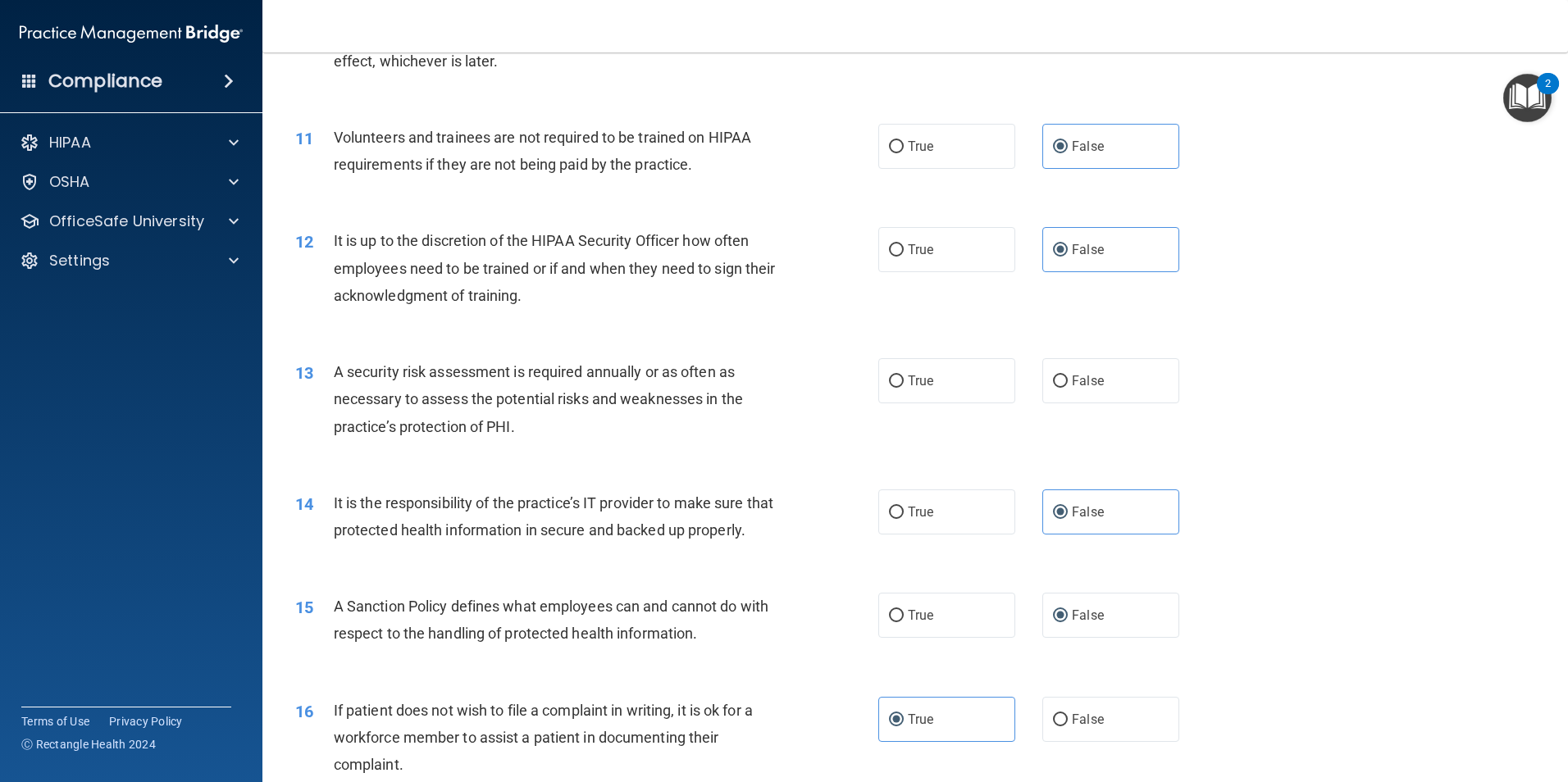
scroll to position [1640, 0]
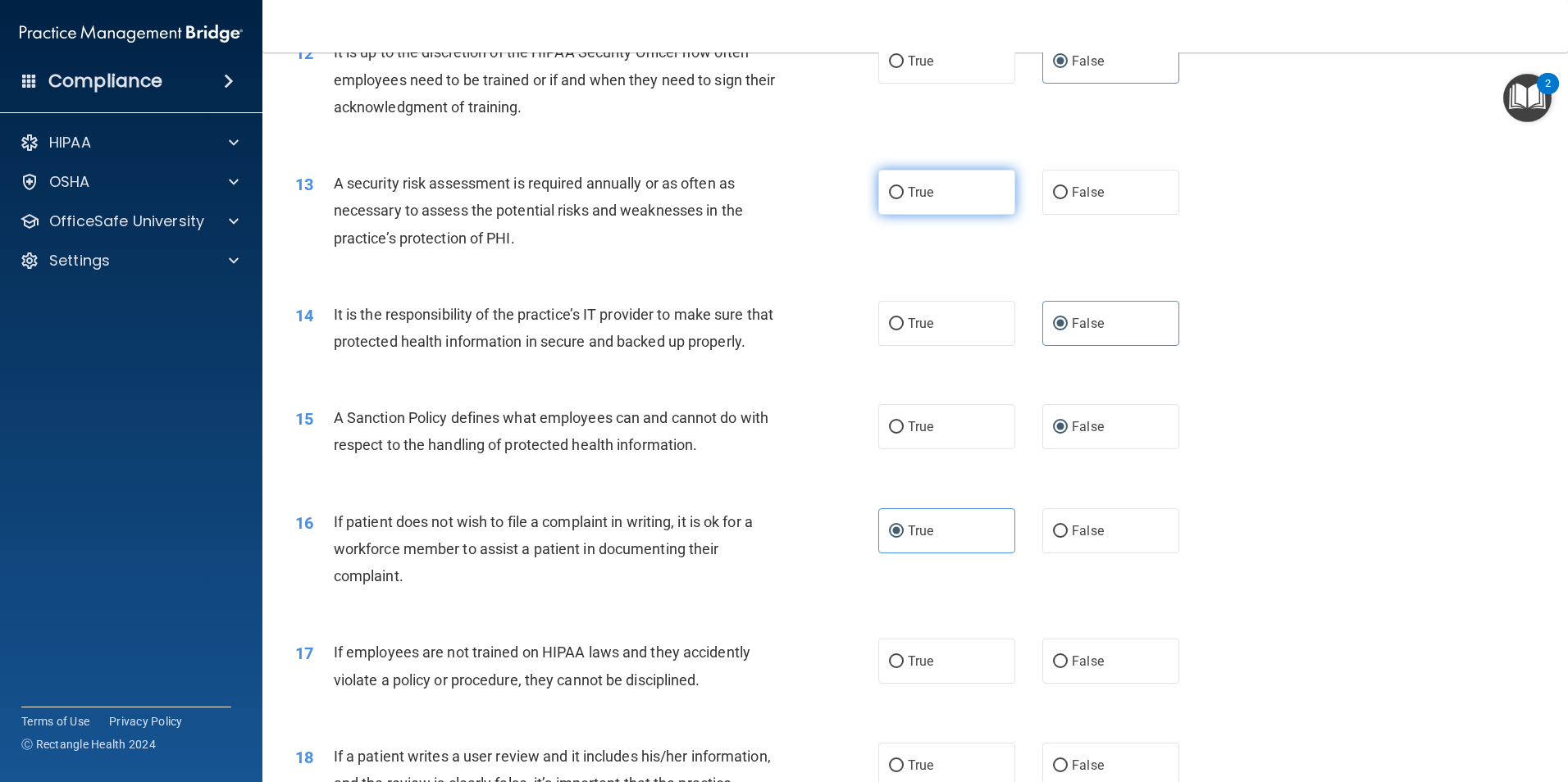
click at [895, 209] on label "True" at bounding box center [947, 192] width 137 height 45
click at [895, 199] on input "True" at bounding box center [897, 192] width 15 height 12
radio input "true"
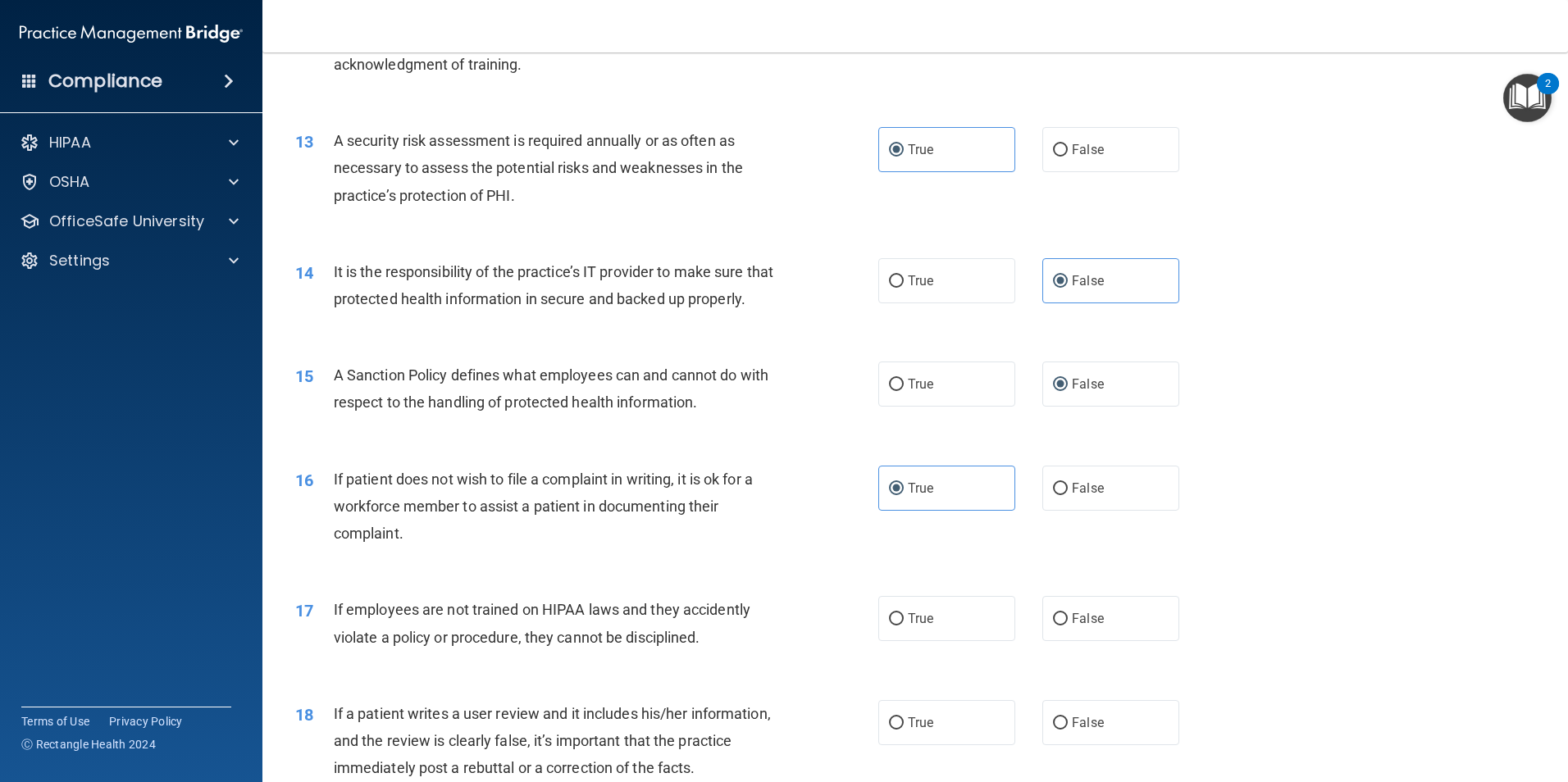
scroll to position [1722, 0]
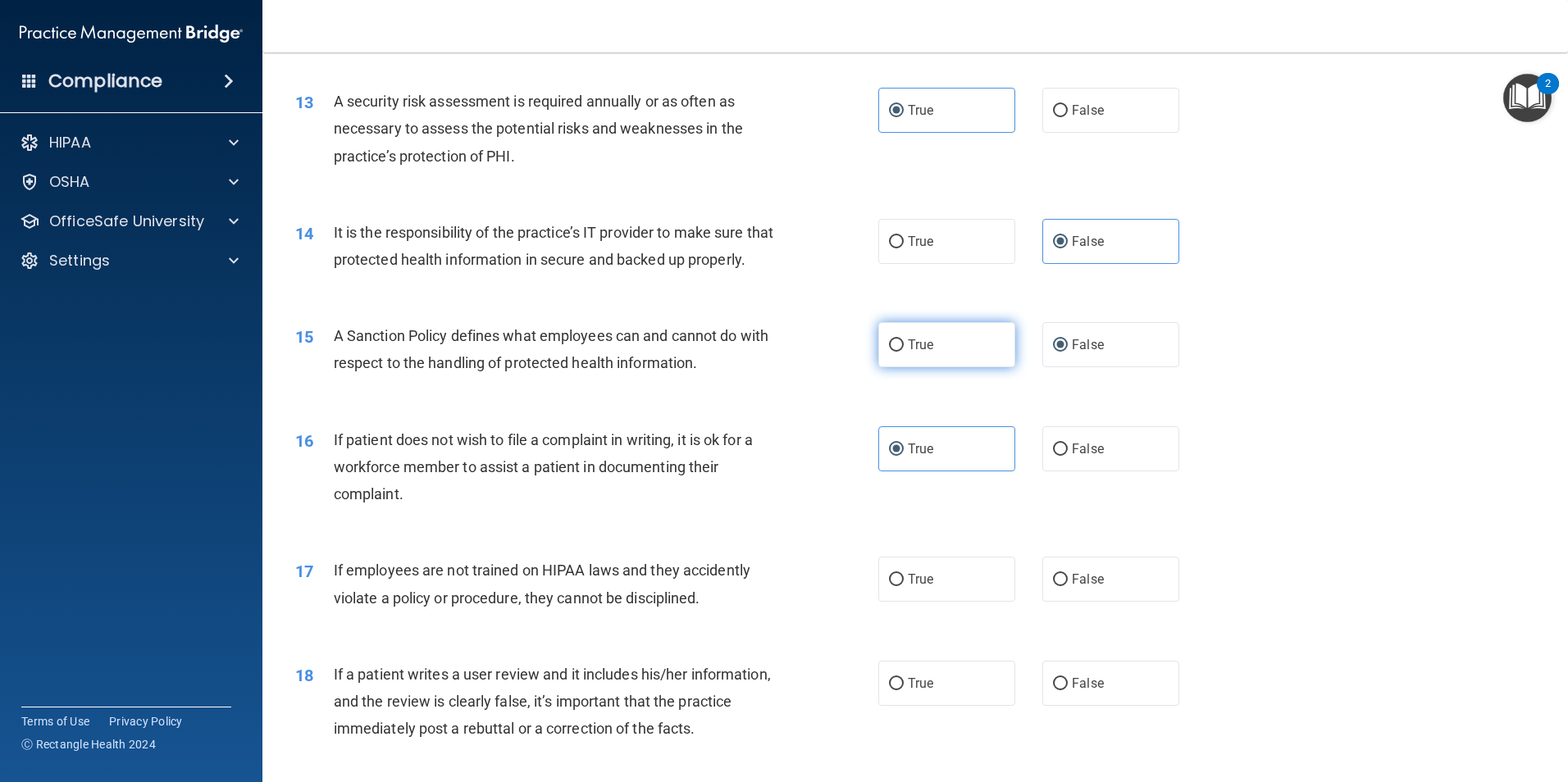
click at [902, 368] on label "True" at bounding box center [947, 344] width 137 height 45
click at [902, 352] on input "True" at bounding box center [897, 345] width 15 height 12
radio input "true"
radio input "false"
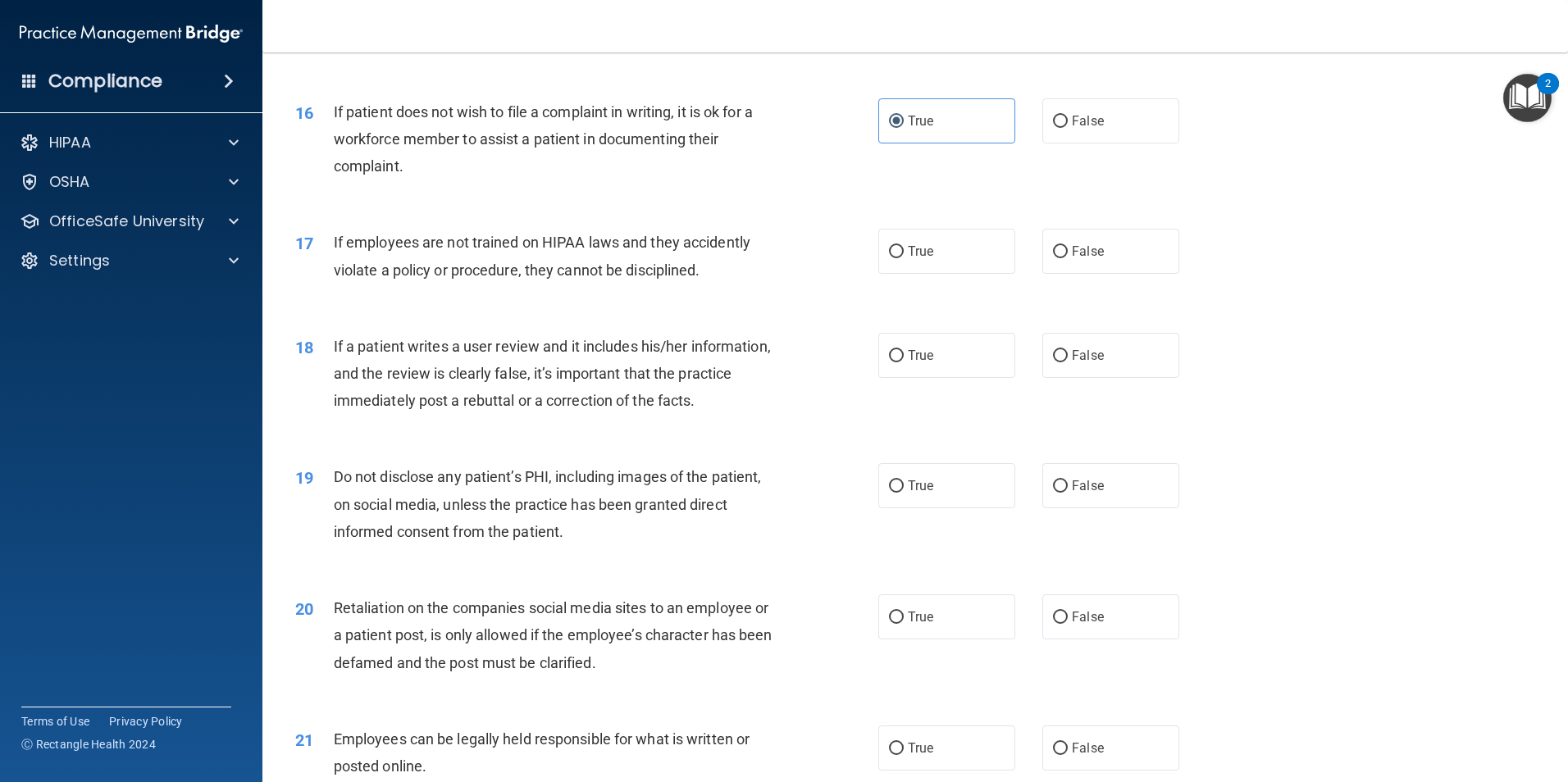
scroll to position [2132, 0]
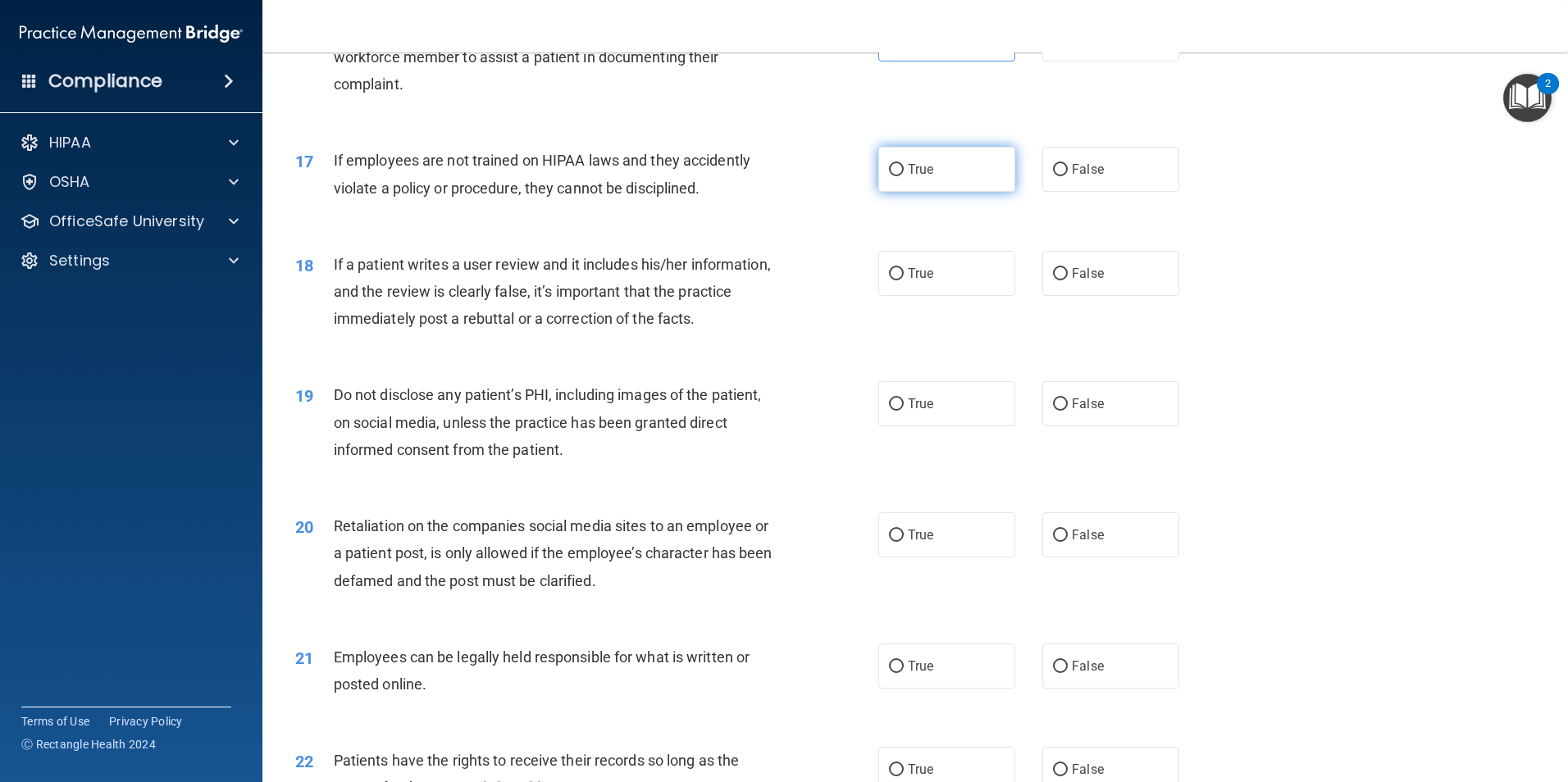
click at [898, 192] on label "True" at bounding box center [947, 169] width 137 height 45
click at [898, 177] on input "True" at bounding box center [897, 169] width 15 height 12
radio input "true"
drag, startPoint x: 1054, startPoint y: 287, endPoint x: 933, endPoint y: 359, distance: 140.8
click at [1055, 284] on label "False" at bounding box center [1112, 273] width 137 height 45
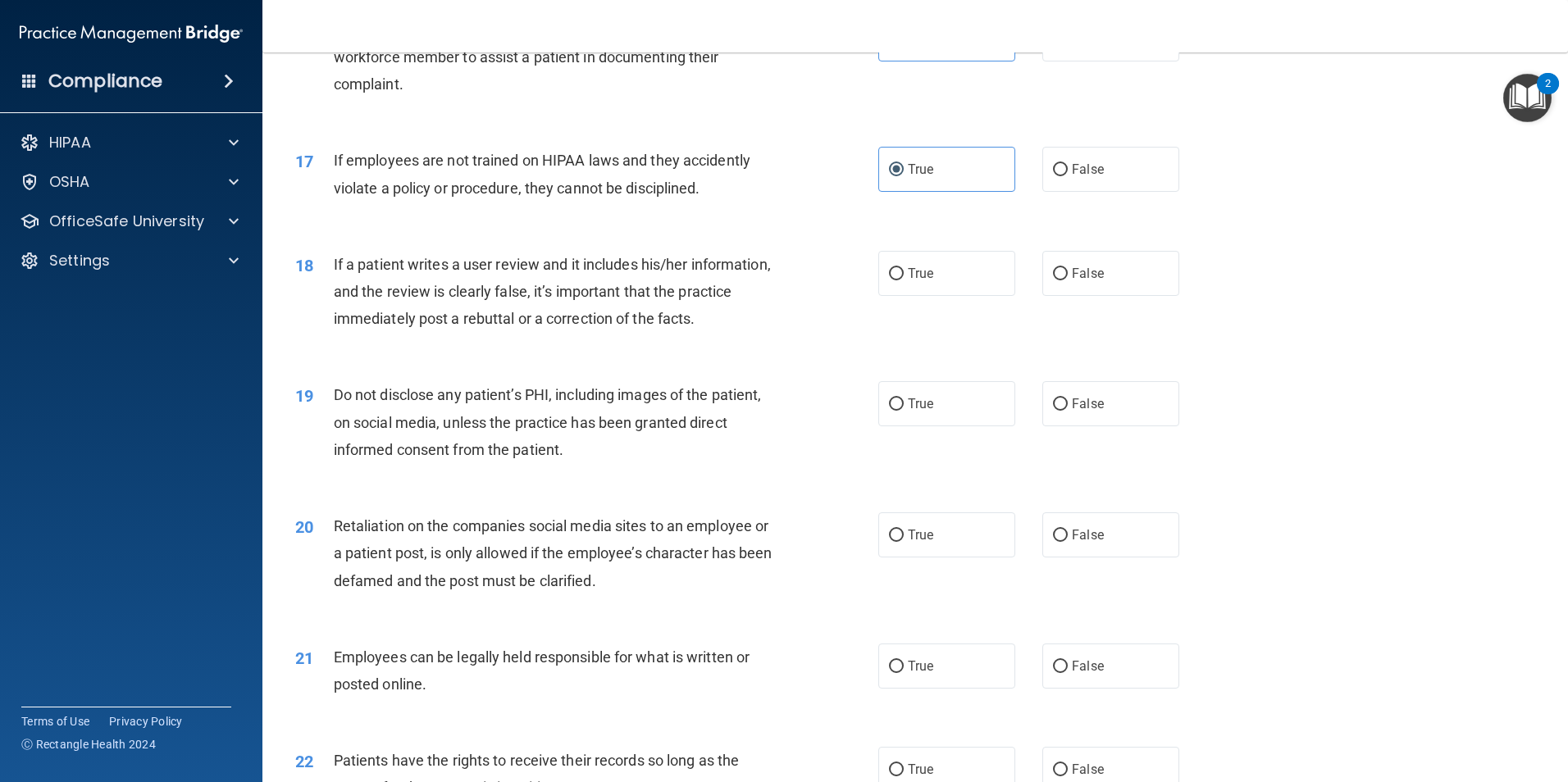
click at [1055, 281] on input "False" at bounding box center [1060, 273] width 15 height 12
radio input "true"
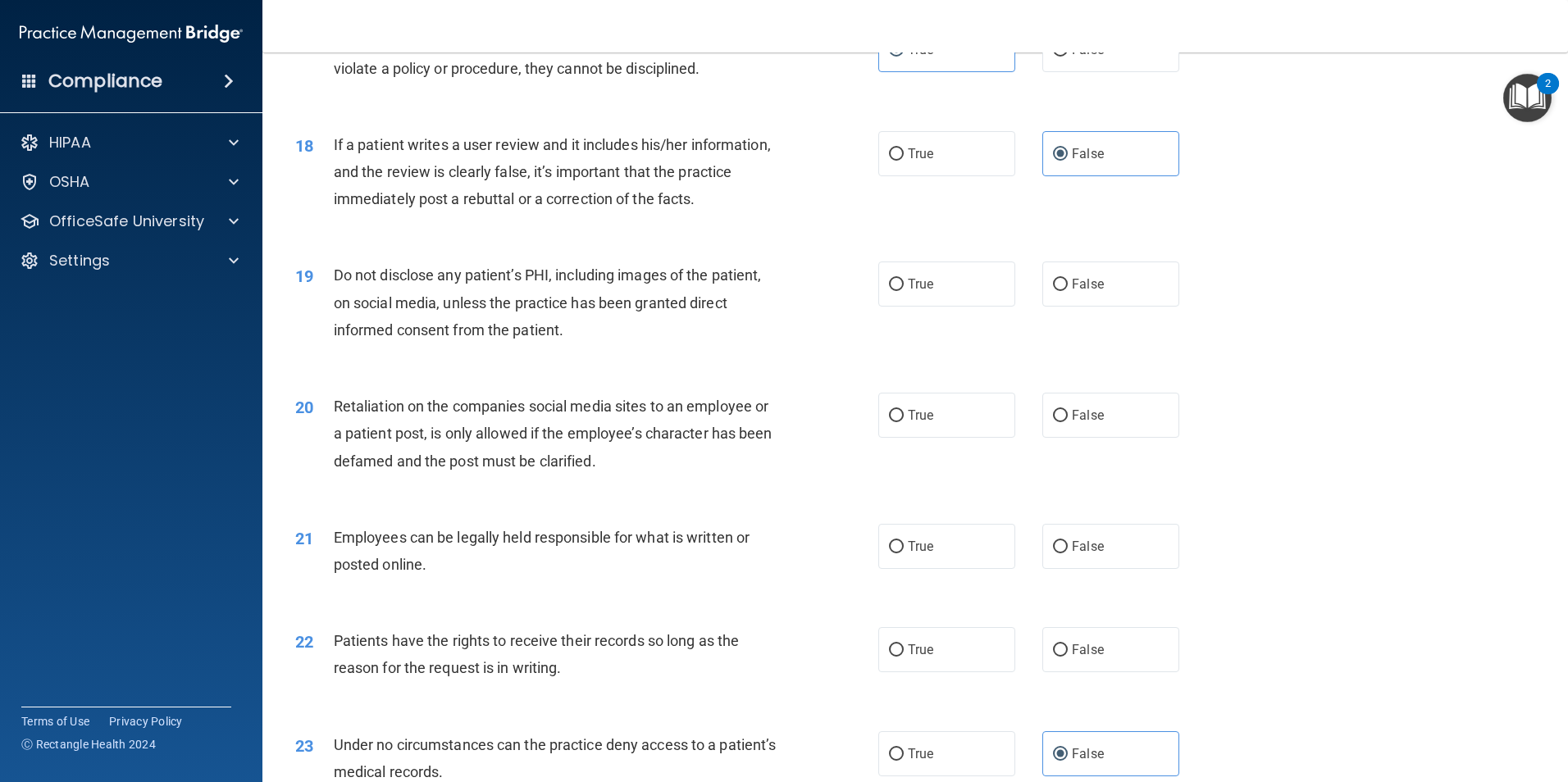
scroll to position [2297, 0]
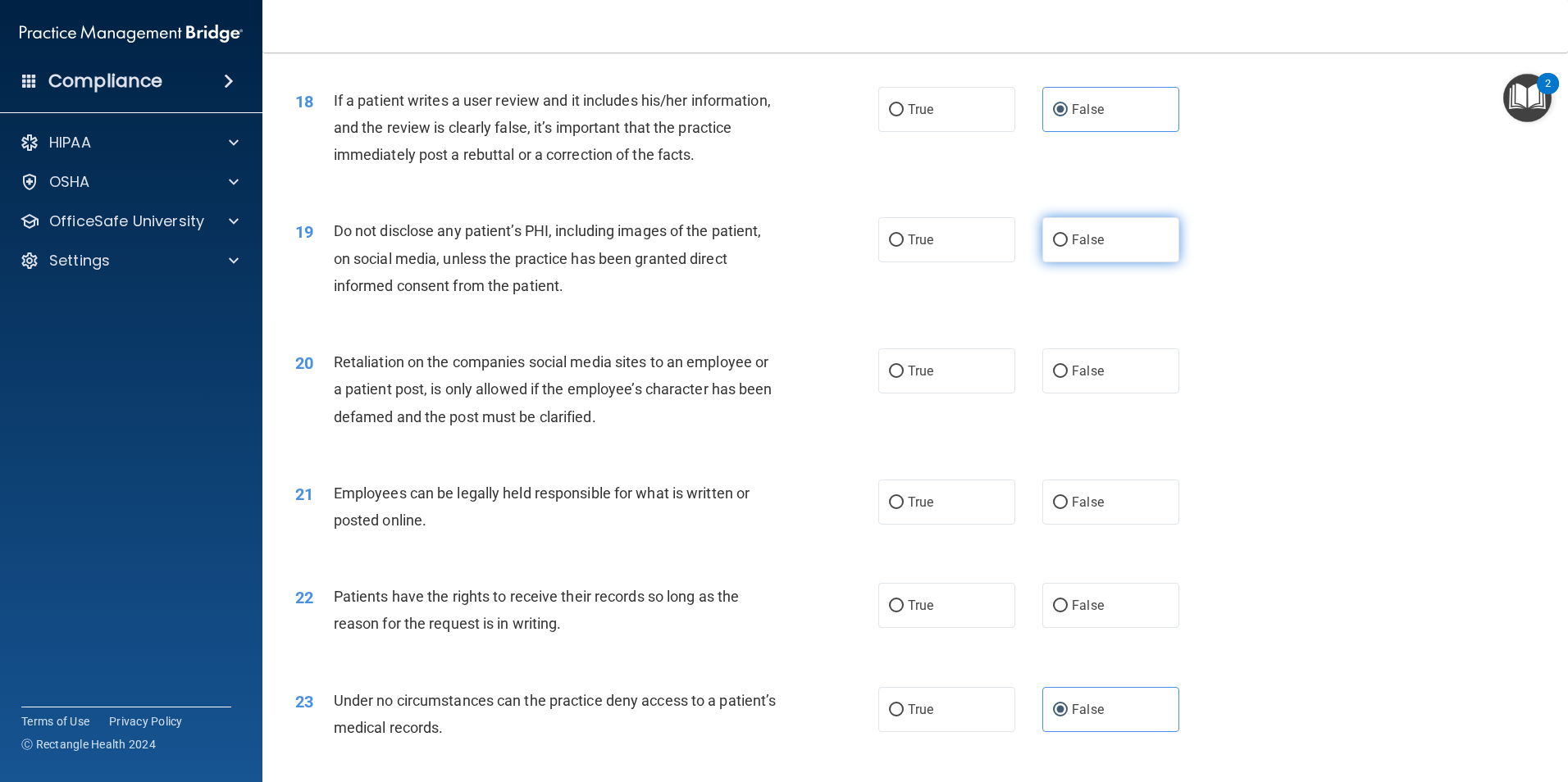
click at [1106, 262] on label "False" at bounding box center [1112, 240] width 137 height 45
click at [1068, 247] on input "False" at bounding box center [1060, 240] width 15 height 12
radio input "true"
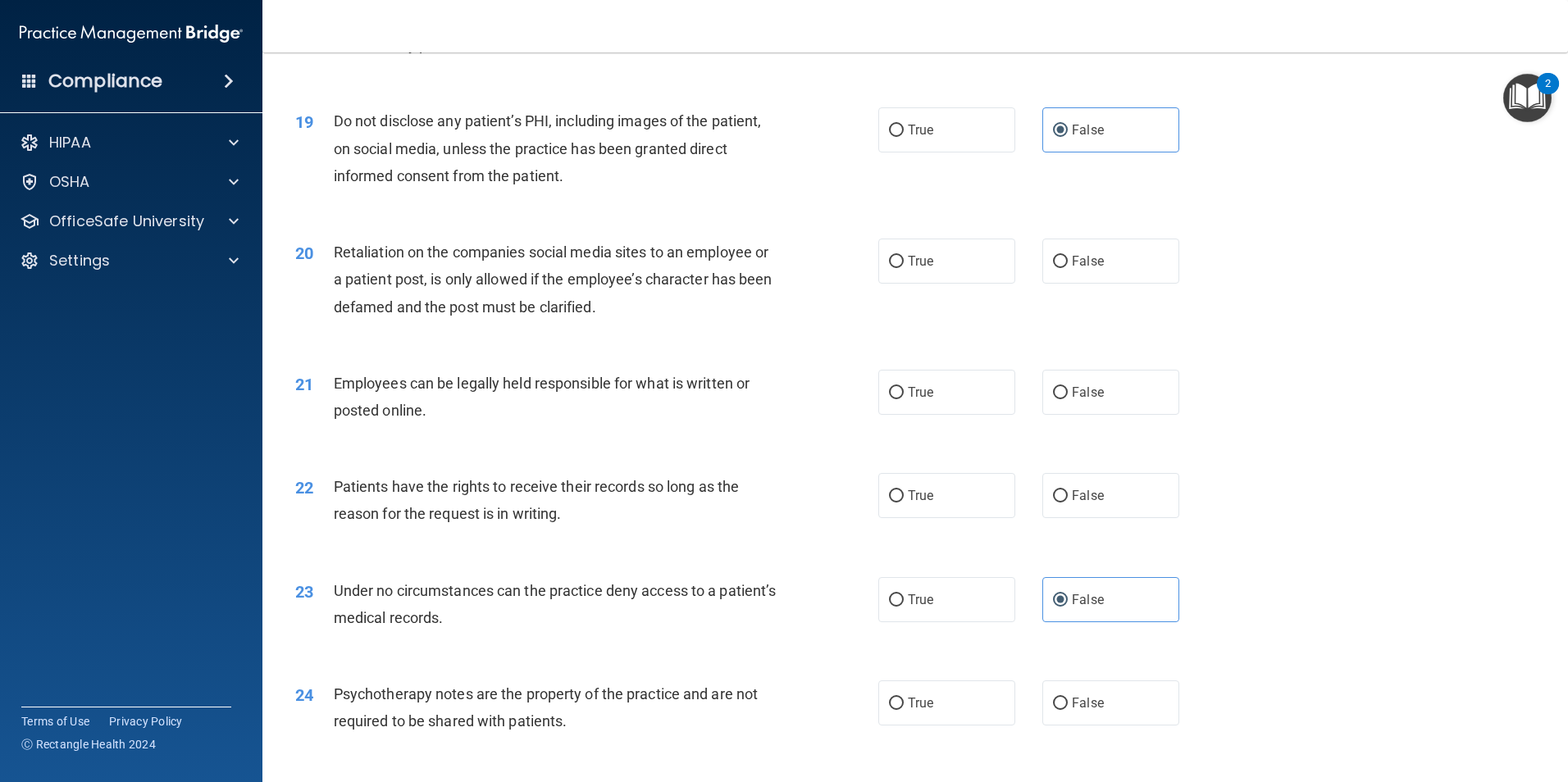
scroll to position [2460, 0]
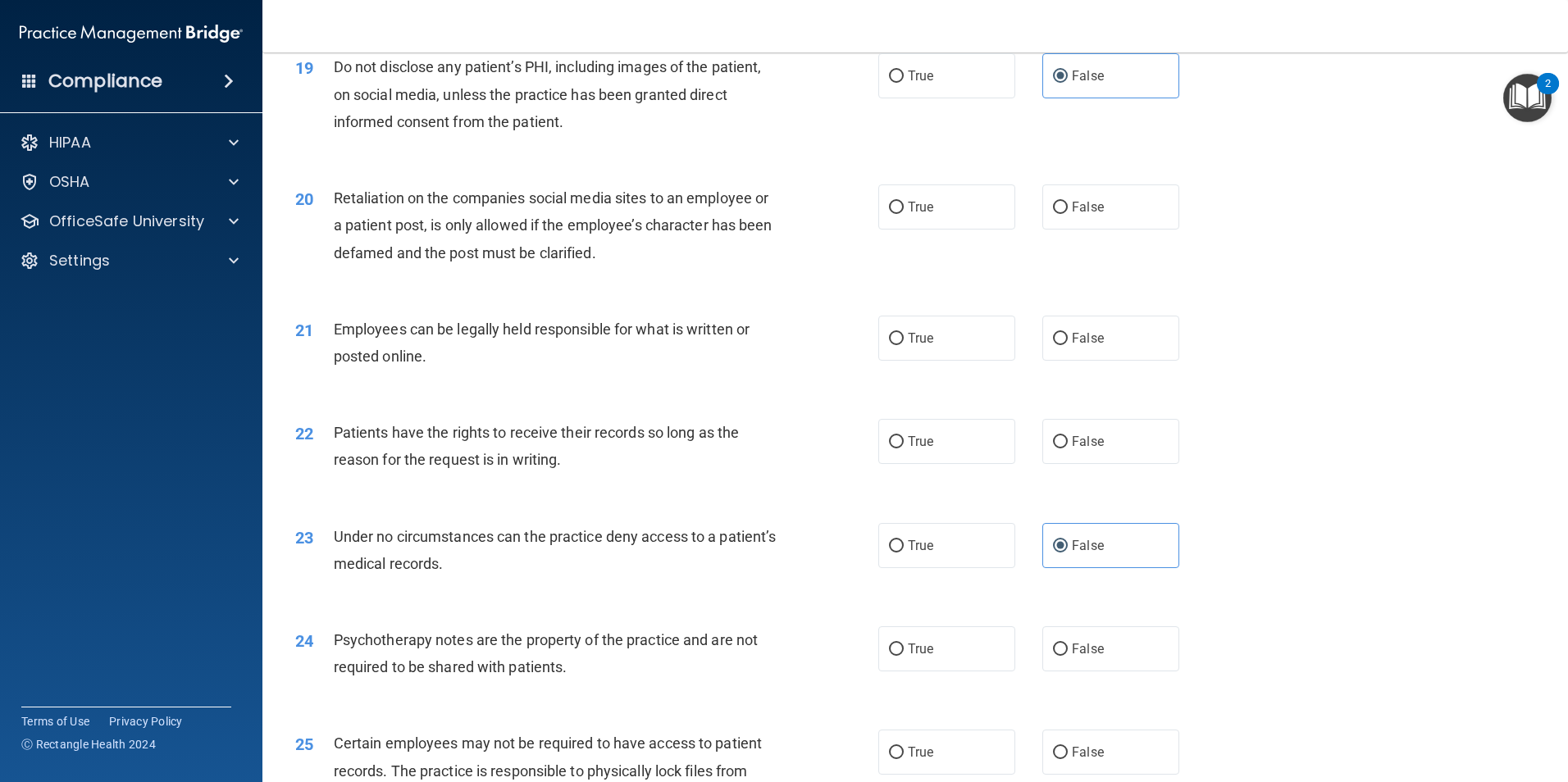
drag, startPoint x: 1087, startPoint y: 254, endPoint x: 1059, endPoint y: 271, distance: 32.8
click at [1088, 230] on label "False" at bounding box center [1112, 207] width 137 height 45
click at [1068, 214] on input "False" at bounding box center [1060, 208] width 15 height 12
radio input "true"
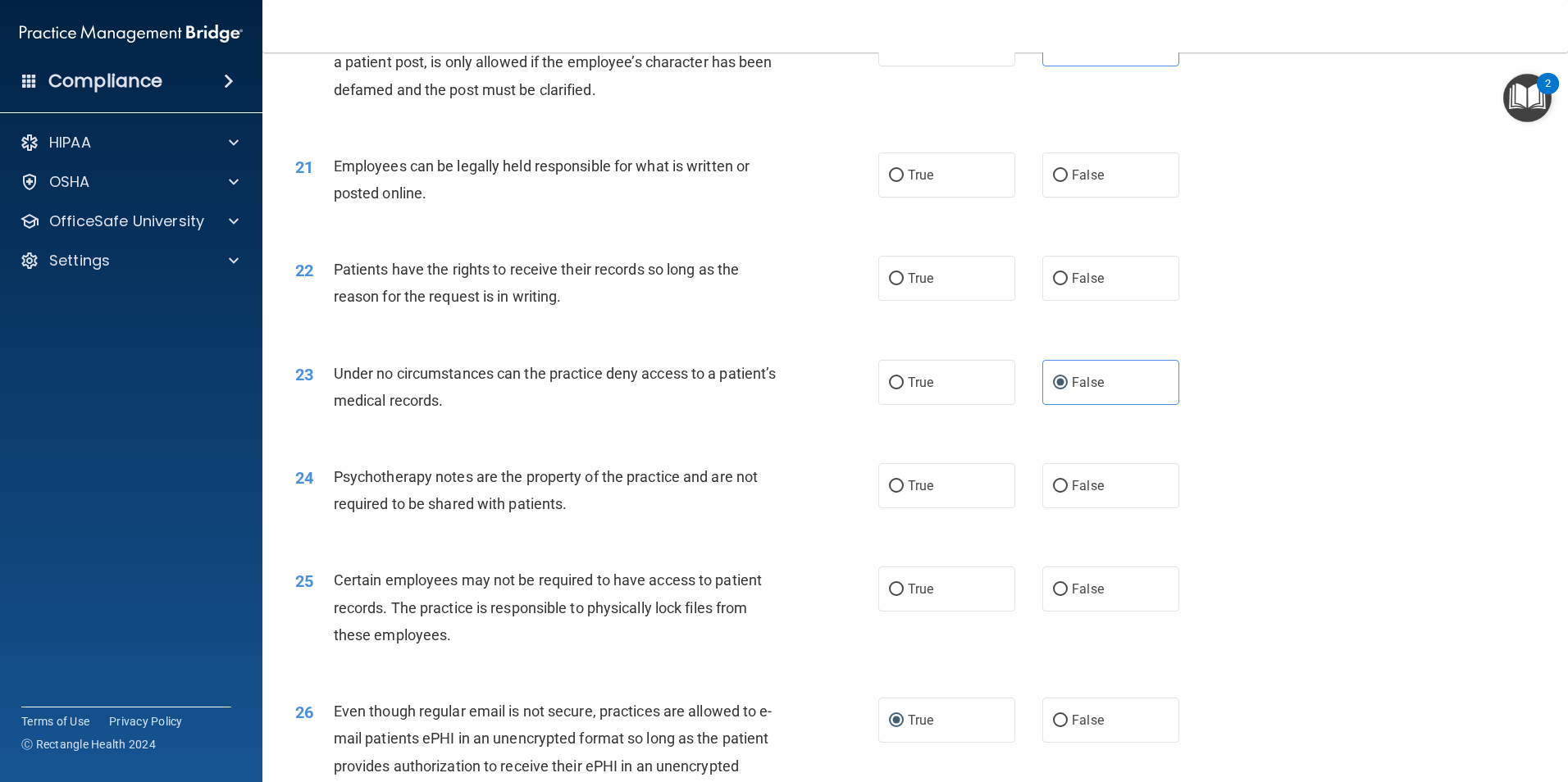
scroll to position [2624, 0]
click at [883, 195] on label "True" at bounding box center [947, 174] width 137 height 45
click at [889, 181] on input "True" at bounding box center [897, 175] width 15 height 12
radio input "true"
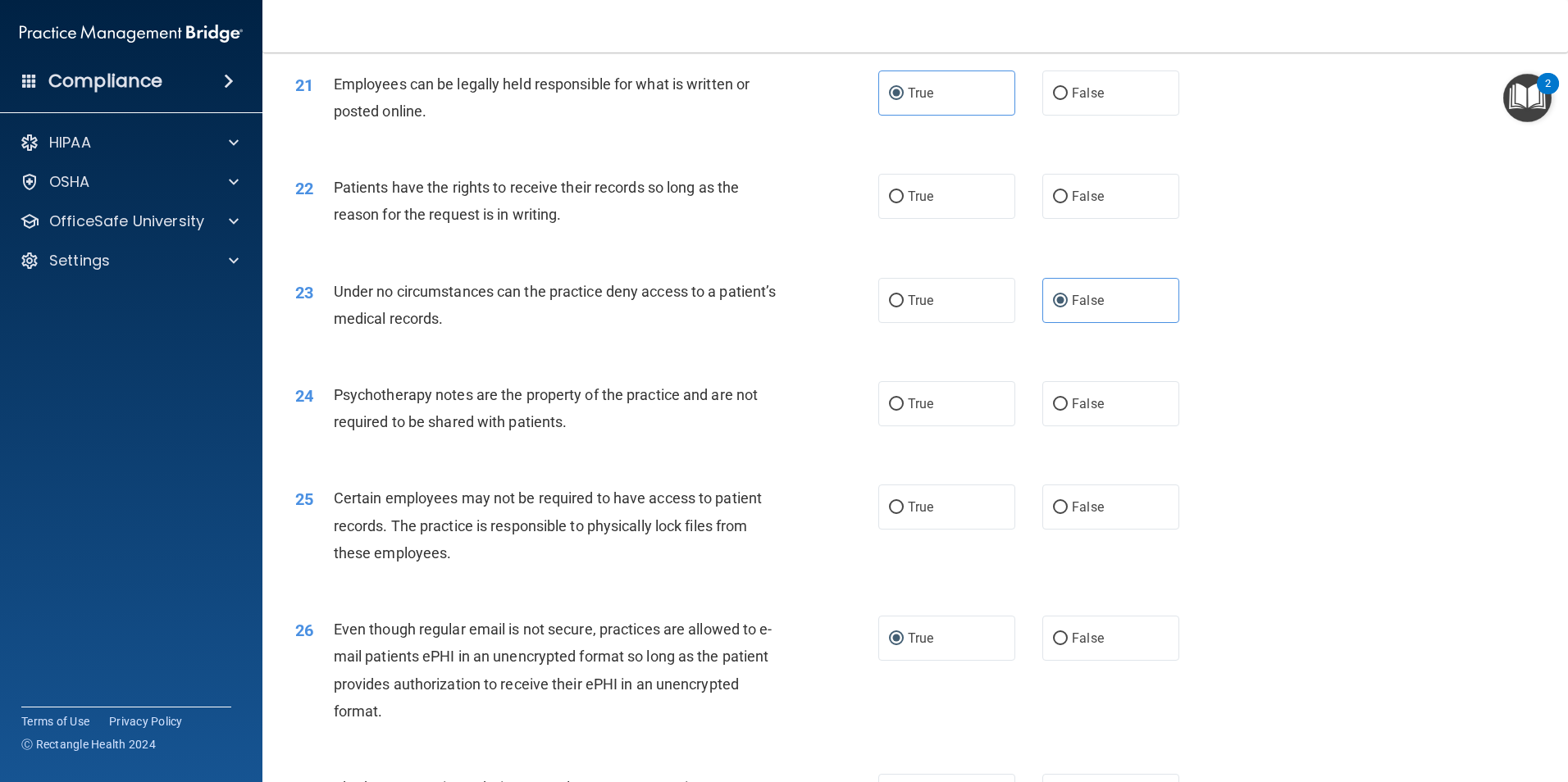
scroll to position [2706, 0]
click at [1063, 219] on label "False" at bounding box center [1112, 195] width 137 height 45
click at [1063, 202] on input "False" at bounding box center [1060, 196] width 15 height 12
radio input "true"
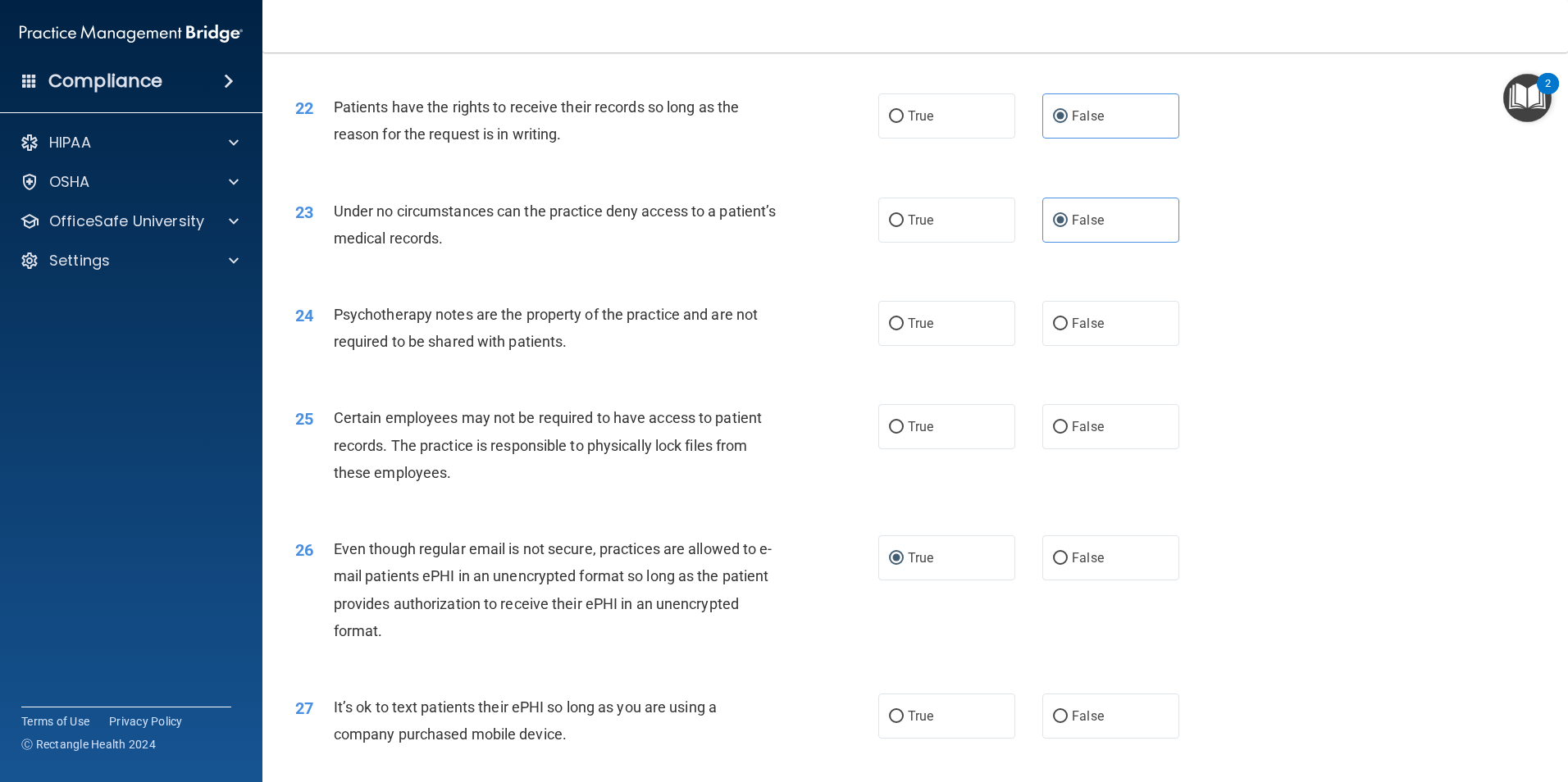
scroll to position [2952, 0]
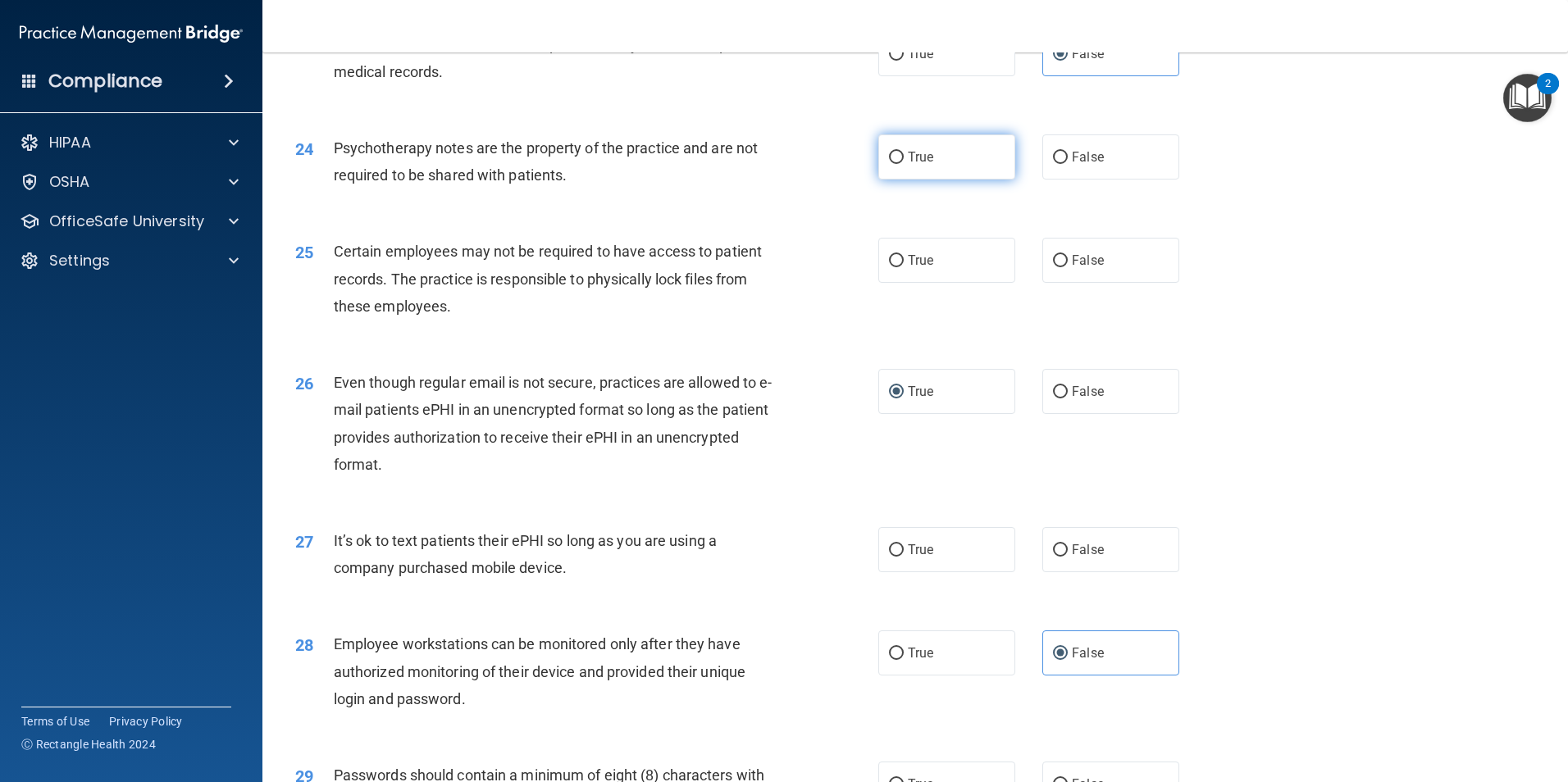
click at [921, 165] on span "True" at bounding box center [921, 156] width 26 height 16
click at [904, 164] on input "True" at bounding box center [897, 157] width 15 height 12
radio input "true"
drag, startPoint x: 1063, startPoint y: 193, endPoint x: 1055, endPoint y: 191, distance: 8.2
click at [1055, 179] on label "False" at bounding box center [1112, 156] width 137 height 45
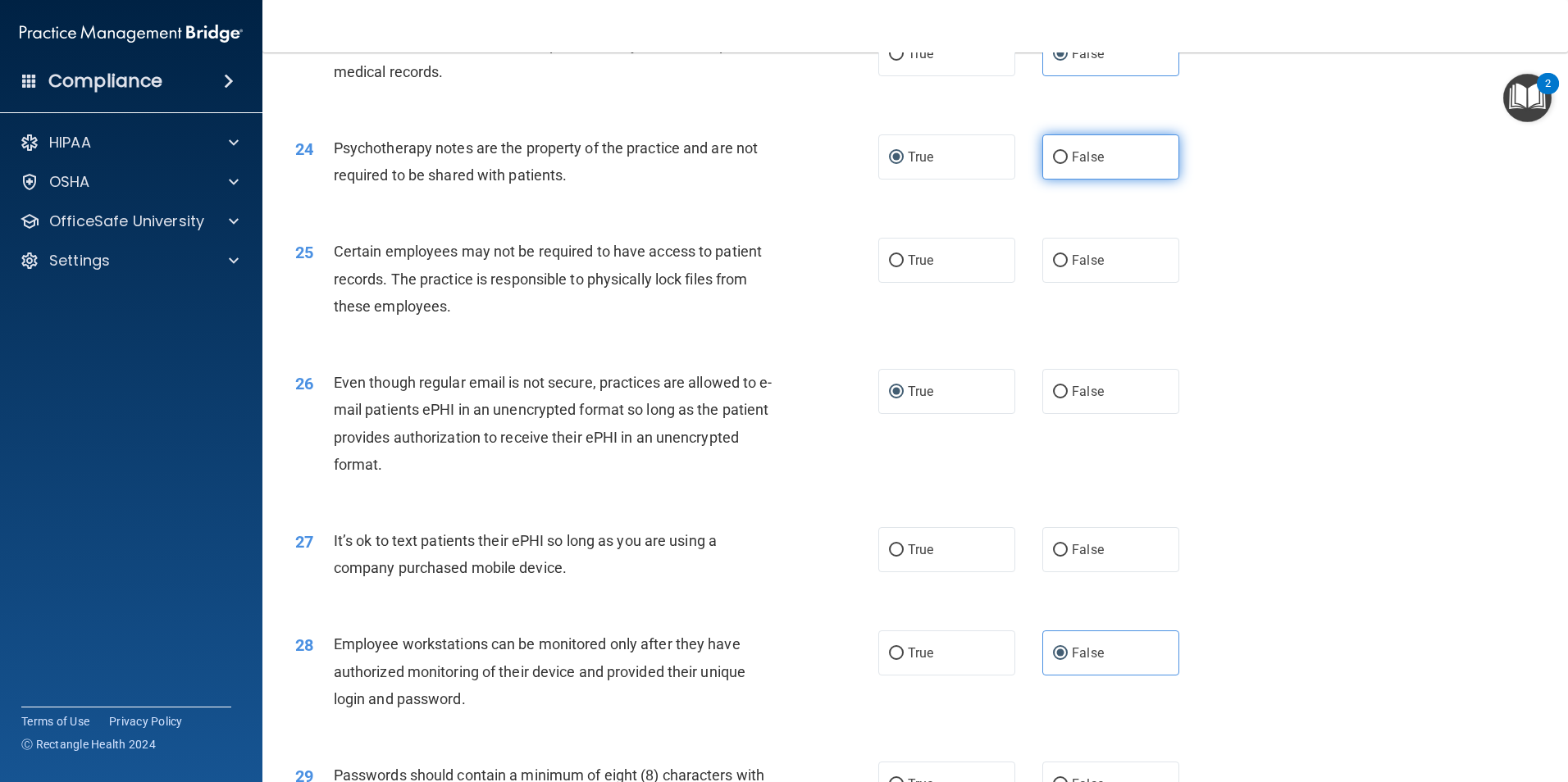
click at [1053, 164] on input "False" at bounding box center [1060, 157] width 15 height 12
radio input "true"
radio input "false"
click at [921, 268] on span "True" at bounding box center [921, 260] width 26 height 16
click at [904, 267] on input "True" at bounding box center [897, 261] width 15 height 12
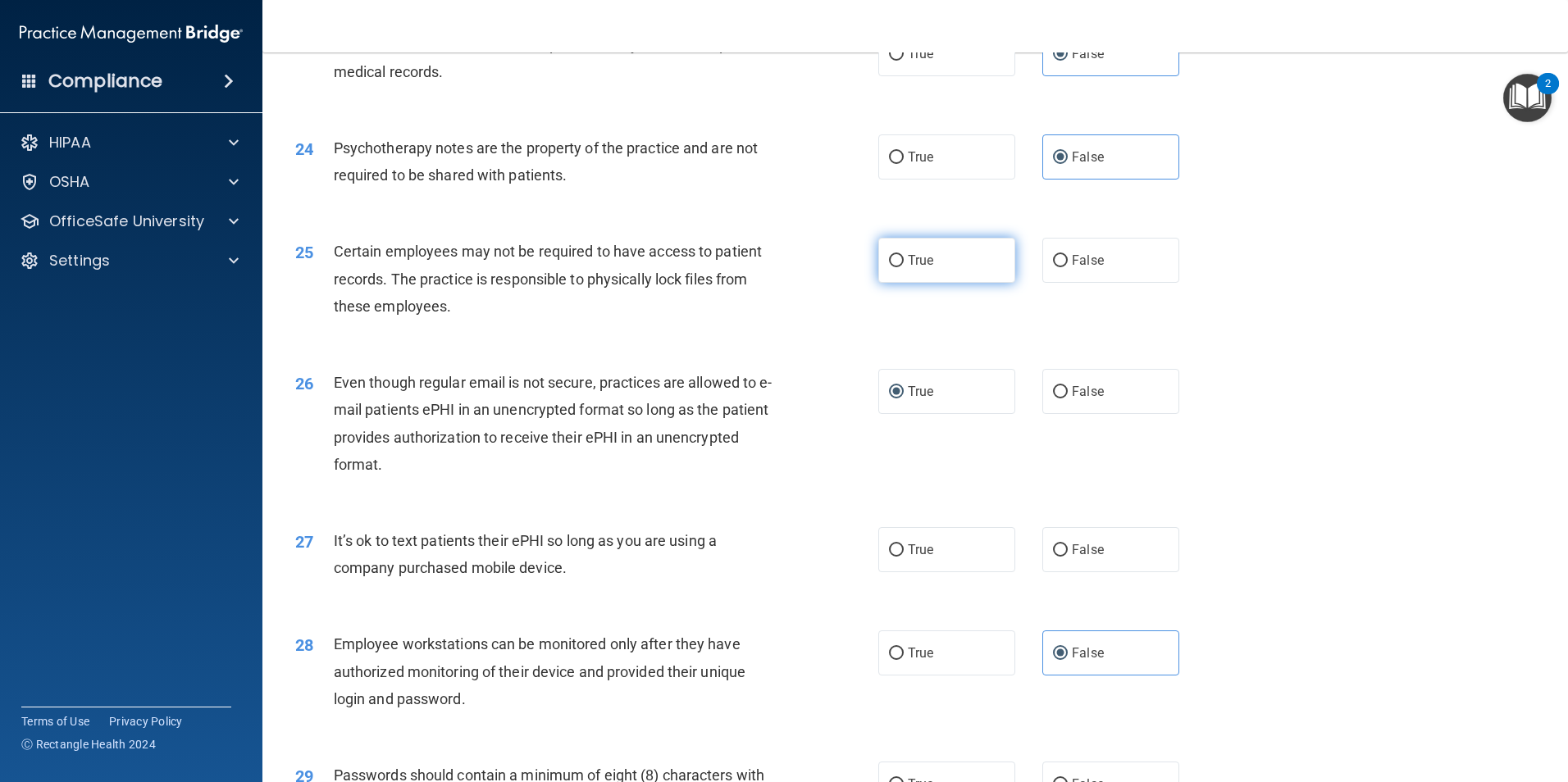
radio input "true"
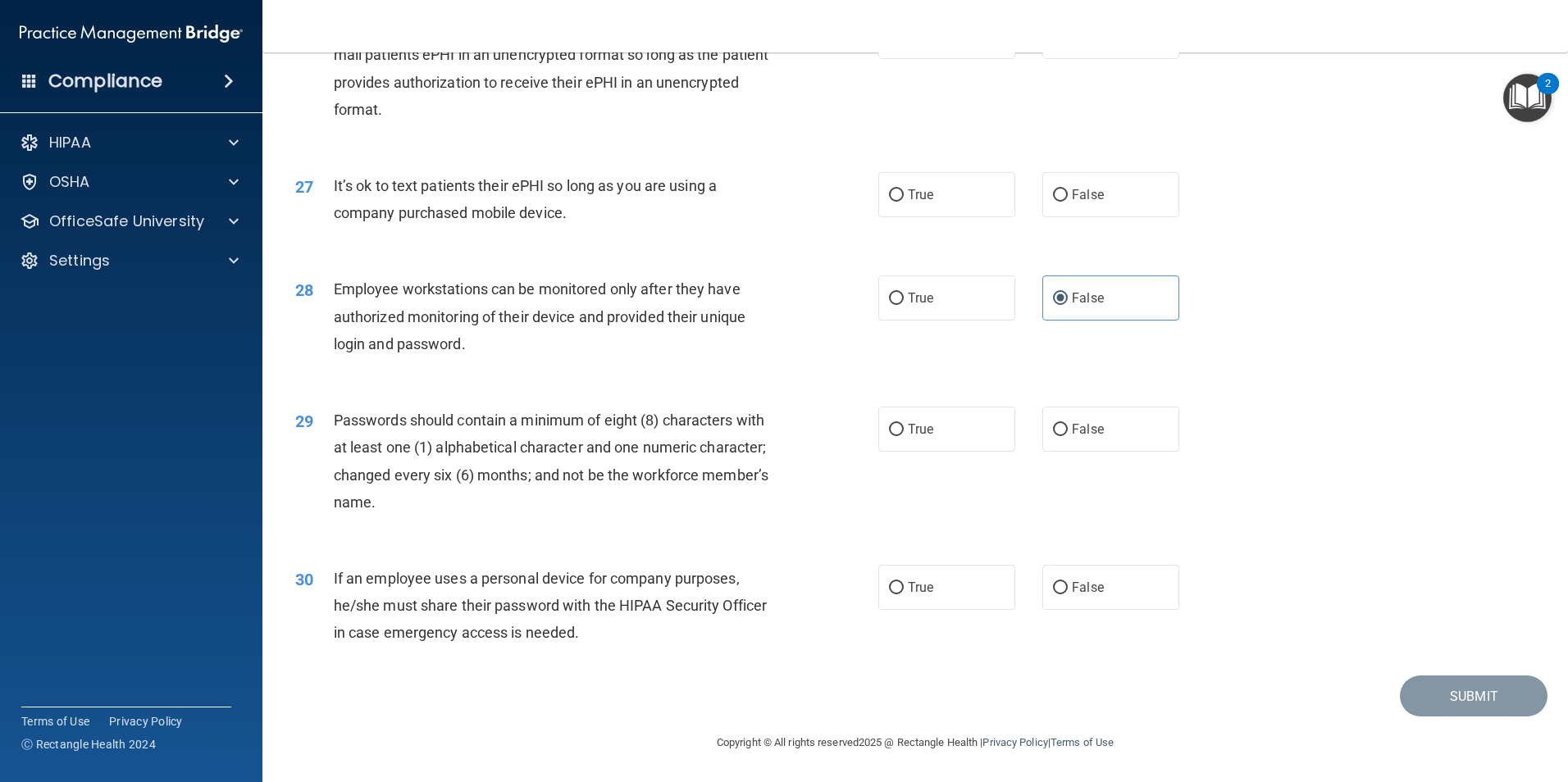
scroll to position [3335, 0]
click at [1126, 217] on label "False" at bounding box center [1112, 194] width 137 height 45
click at [1068, 202] on input "False" at bounding box center [1060, 195] width 15 height 12
radio input "true"
click at [958, 428] on label "True" at bounding box center [947, 429] width 137 height 45
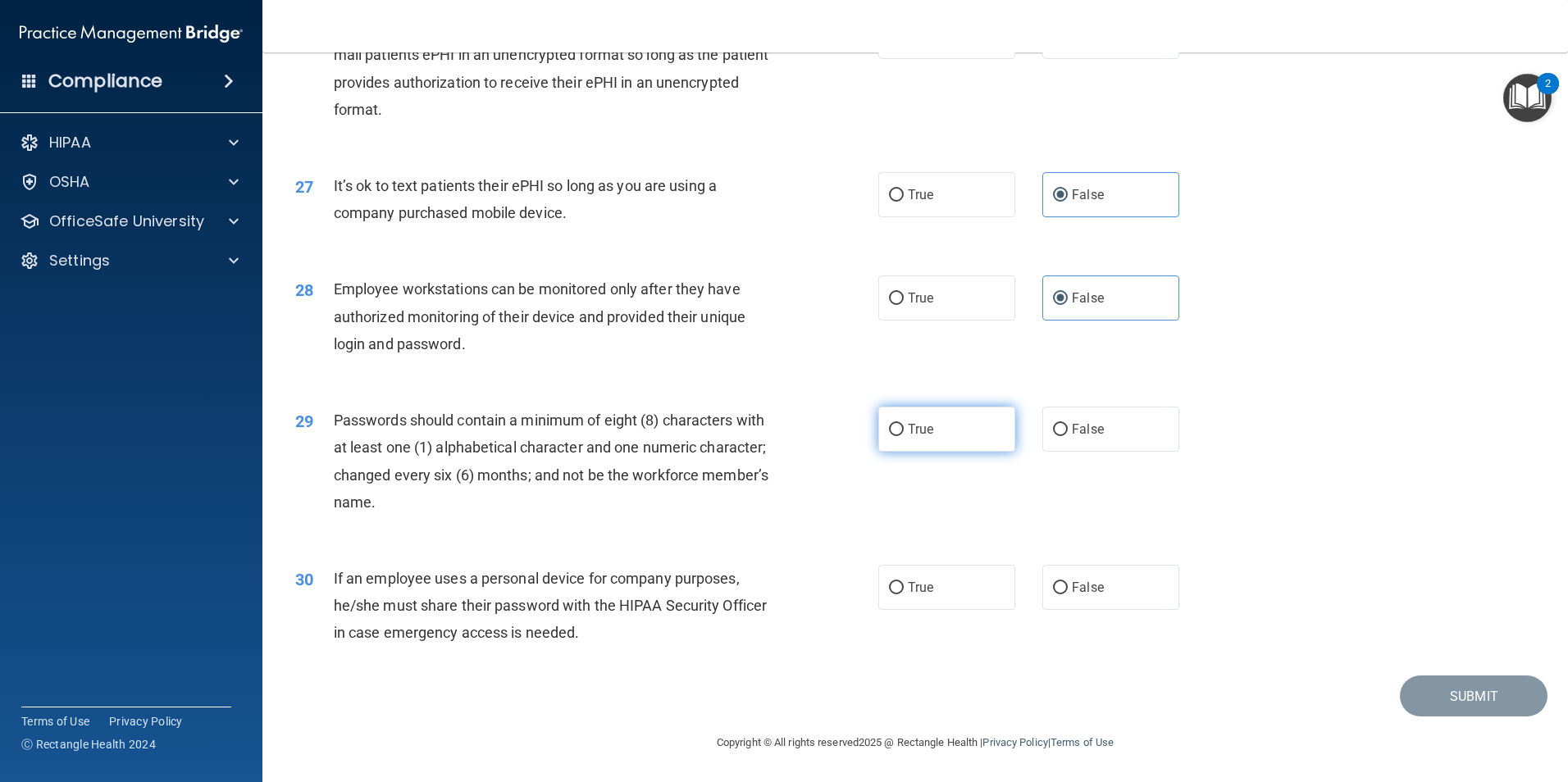
click at [904, 428] on input "True" at bounding box center [897, 430] width 15 height 12
radio input "true"
click at [1079, 592] on span "False" at bounding box center [1088, 587] width 32 height 16
click at [1068, 592] on input "False" at bounding box center [1060, 588] width 15 height 12
radio input "true"
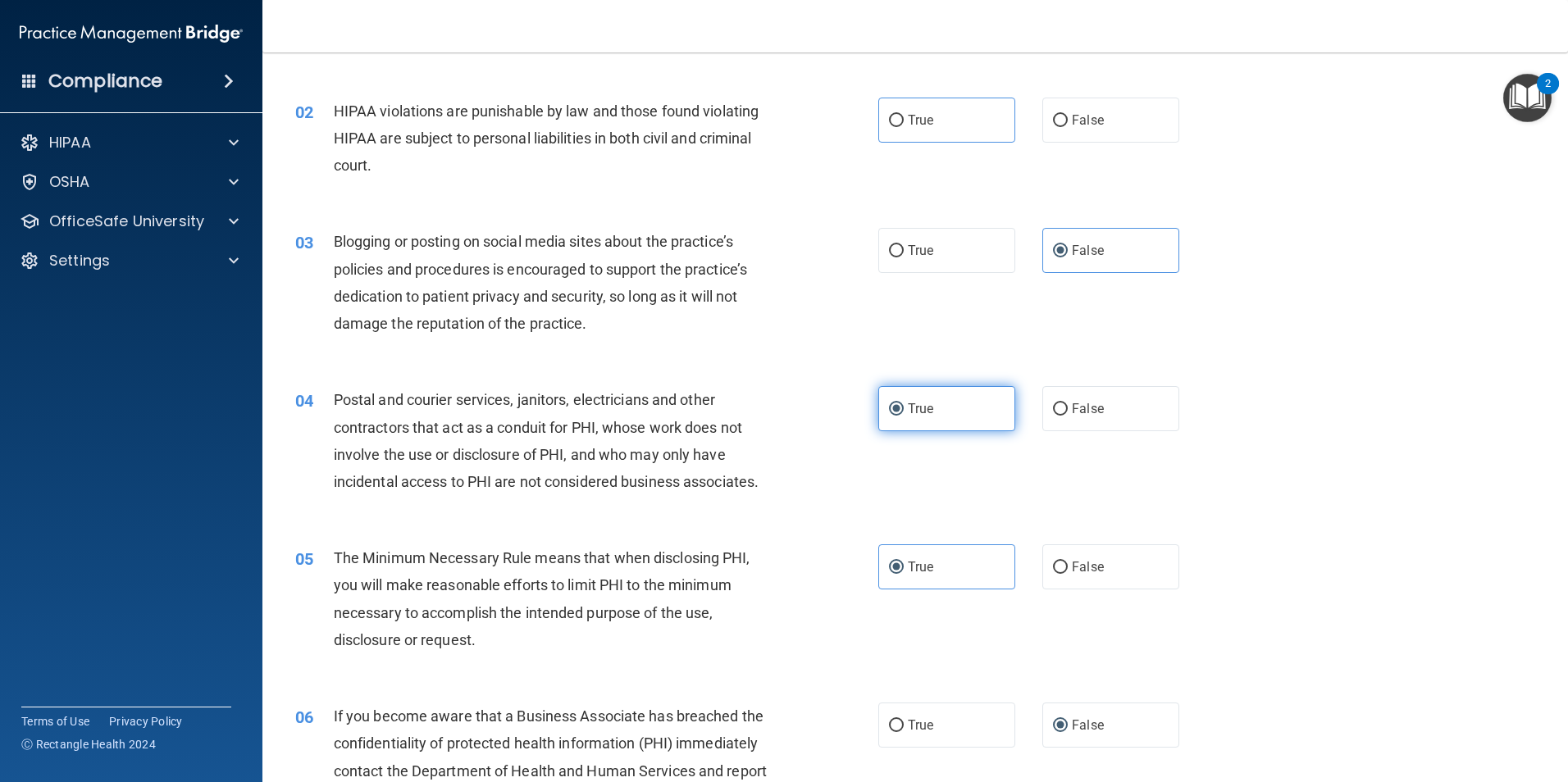
scroll to position [0, 0]
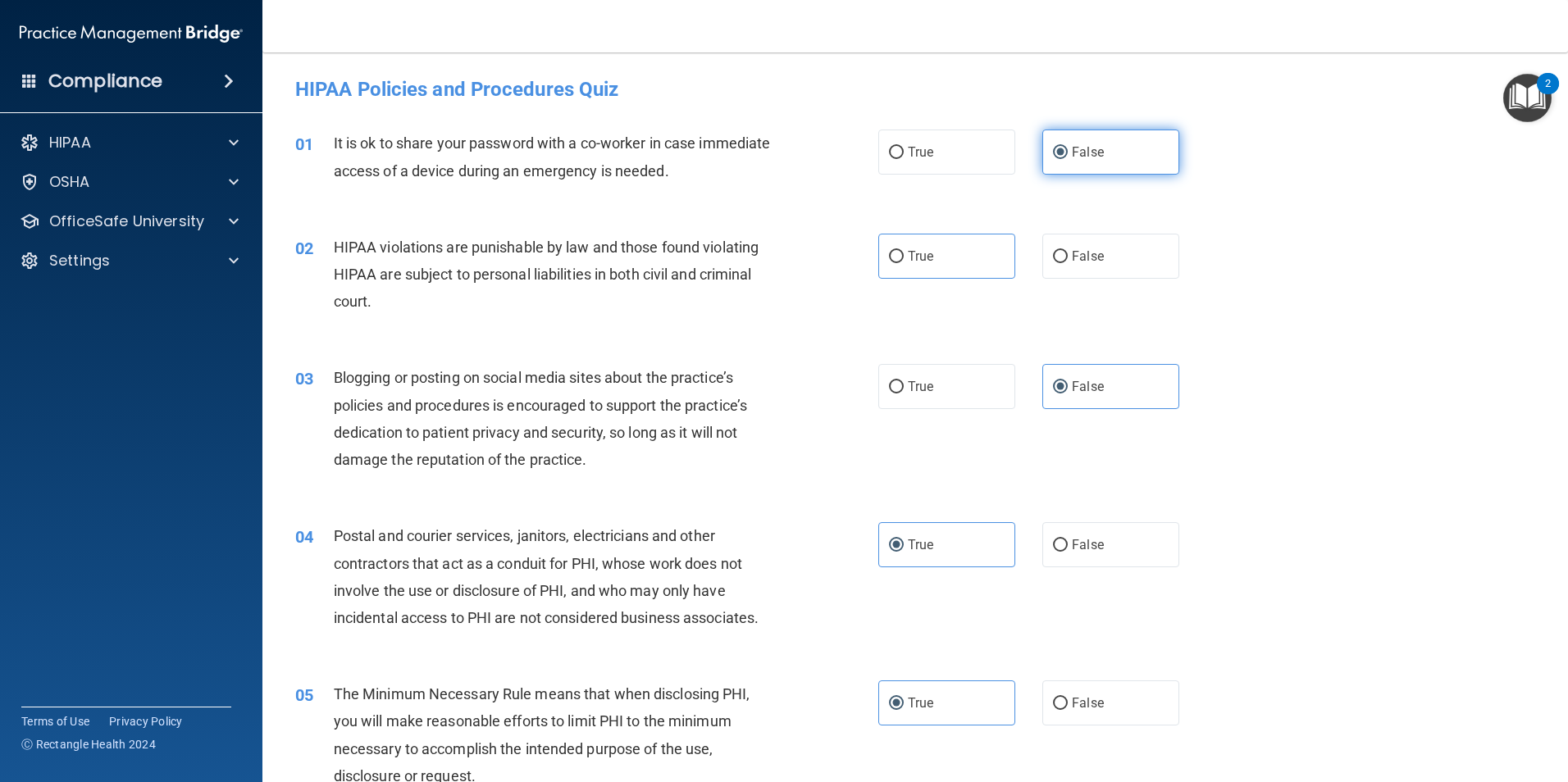
click at [1091, 164] on label "False" at bounding box center [1112, 152] width 137 height 45
click at [1068, 159] on input "False" at bounding box center [1060, 153] width 15 height 12
click at [922, 260] on span "True" at bounding box center [921, 256] width 26 height 16
click at [904, 260] on input "True" at bounding box center [897, 256] width 15 height 12
radio input "true"
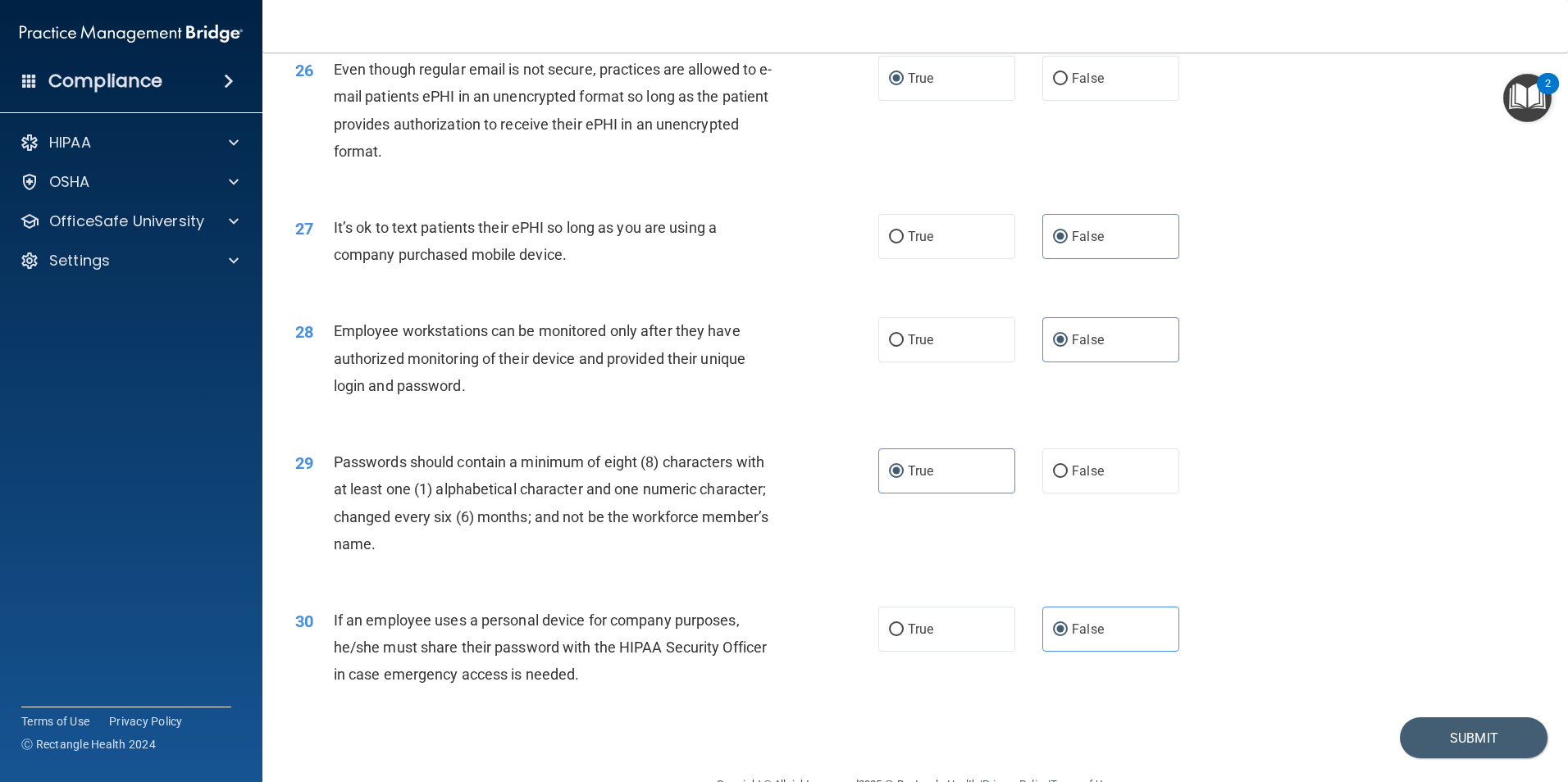
scroll to position [3335, 0]
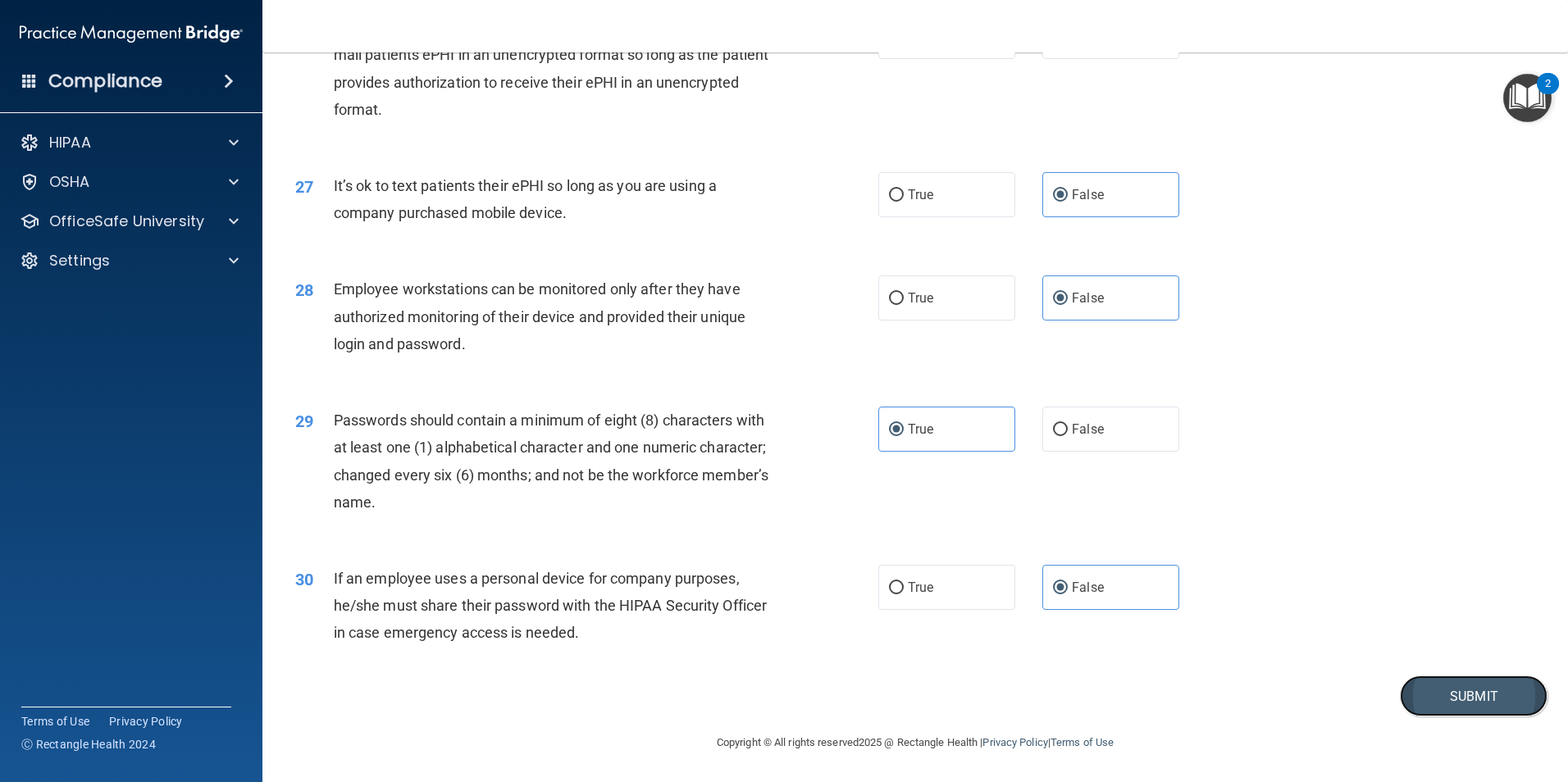
click at [1434, 701] on button "Submit" at bounding box center [1474, 697] width 147 height 42
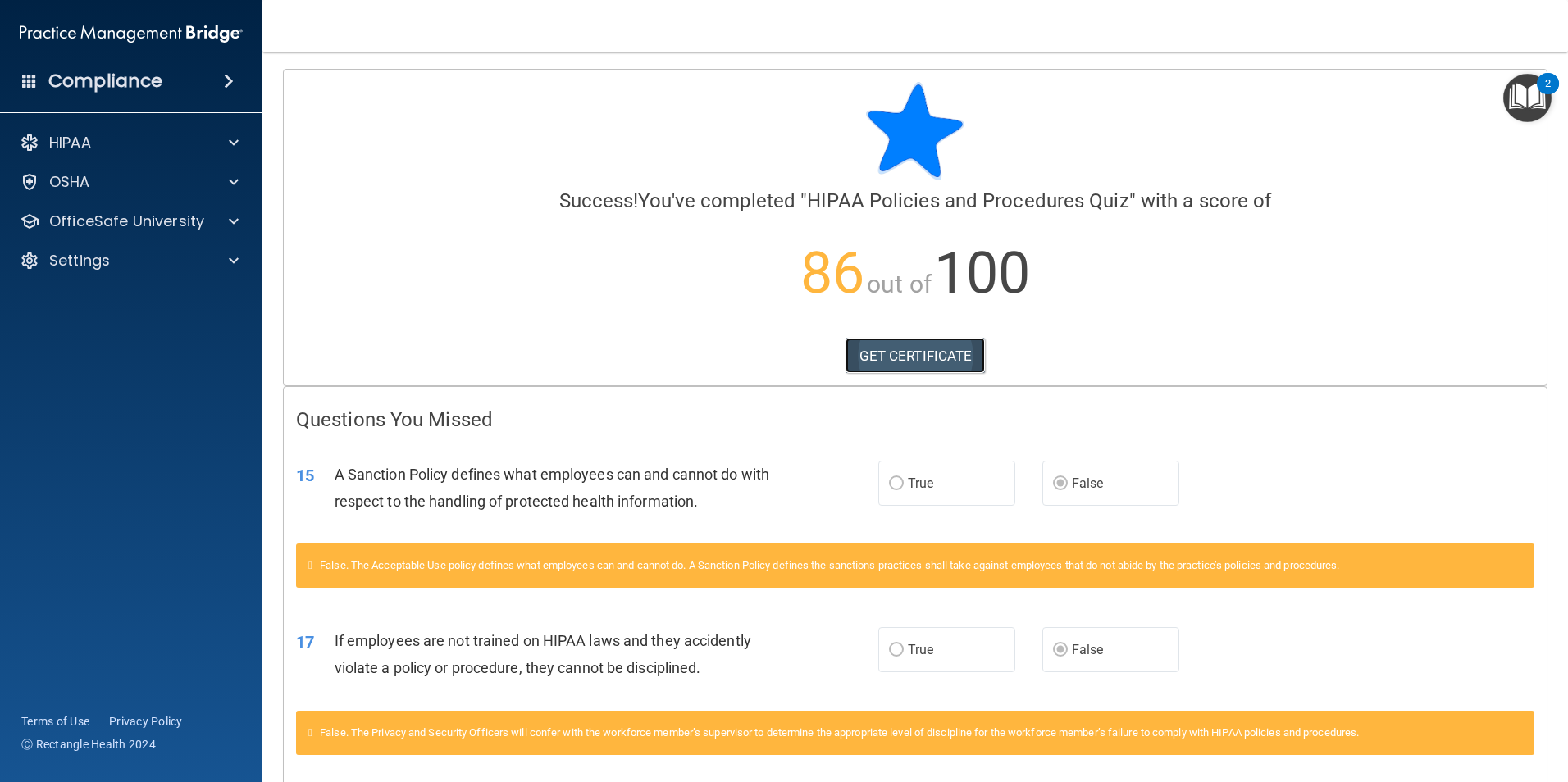
click at [920, 360] on link "GET CERTIFICATE" at bounding box center [915, 355] width 140 height 36
click at [115, 142] on div "HIPAA" at bounding box center [109, 143] width 203 height 20
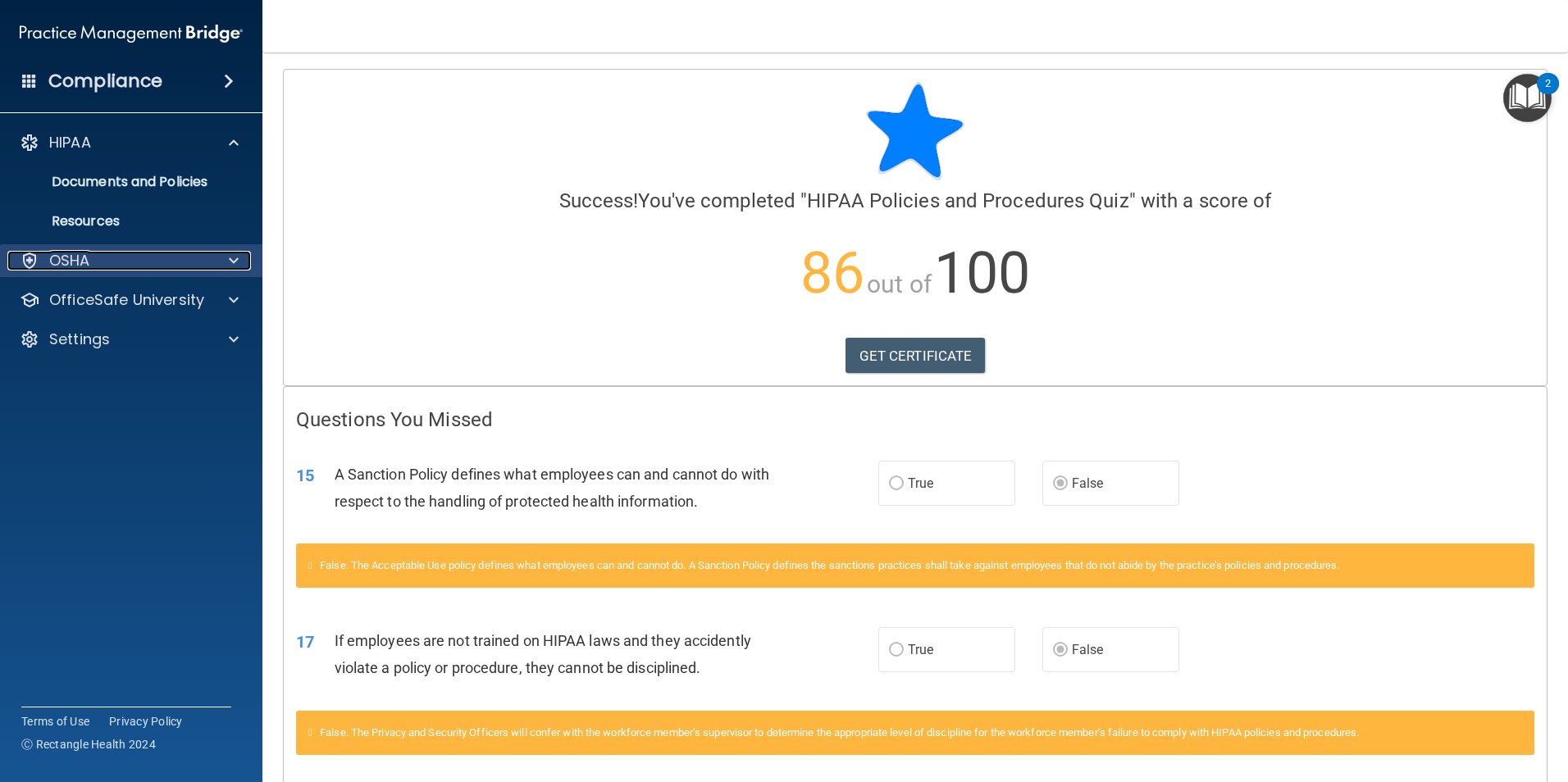
click at [134, 267] on div "OSHA" at bounding box center [109, 261] width 203 height 20
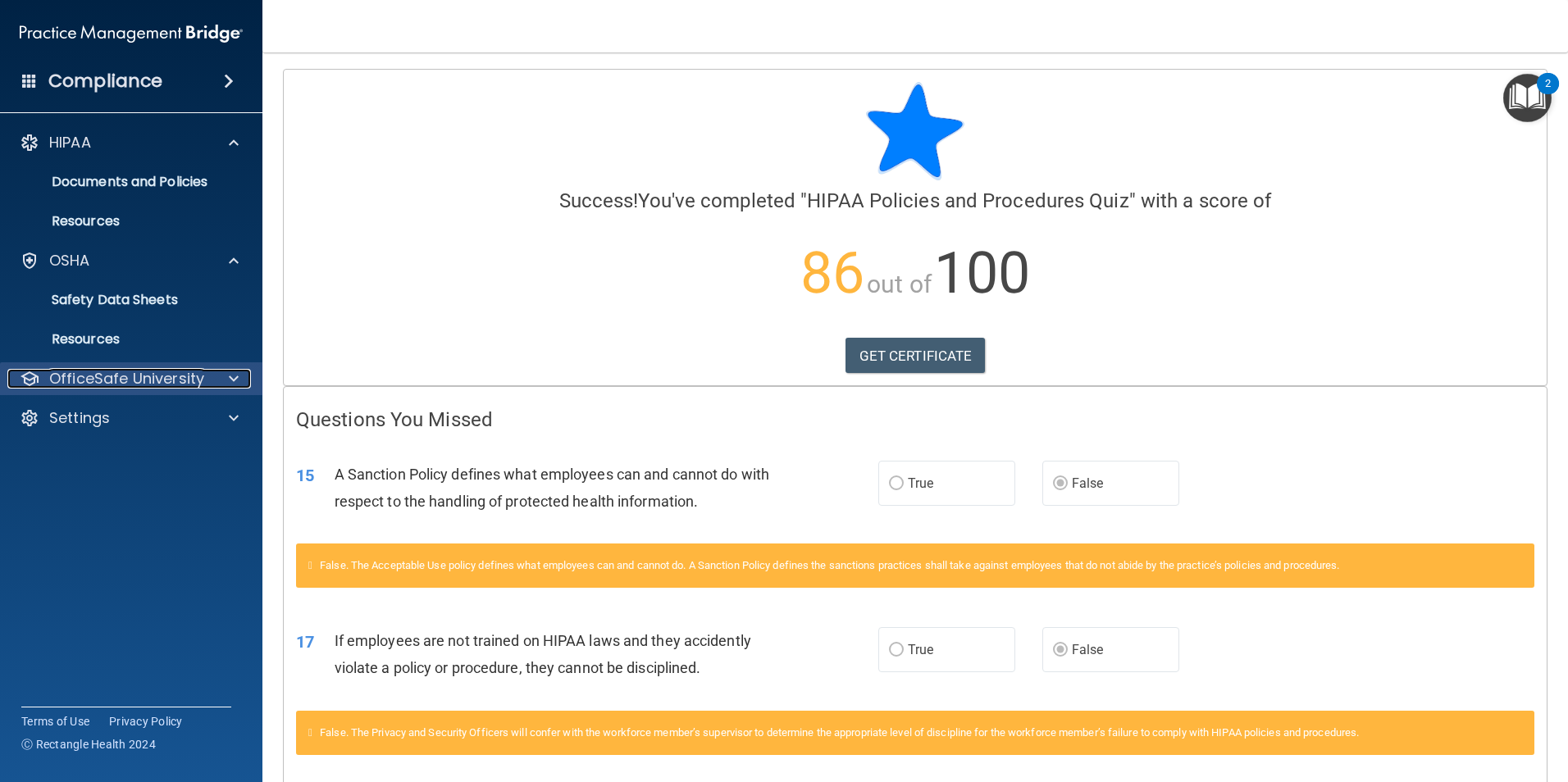
click at [187, 375] on p "OfficeSafe University" at bounding box center [126, 380] width 155 height 20
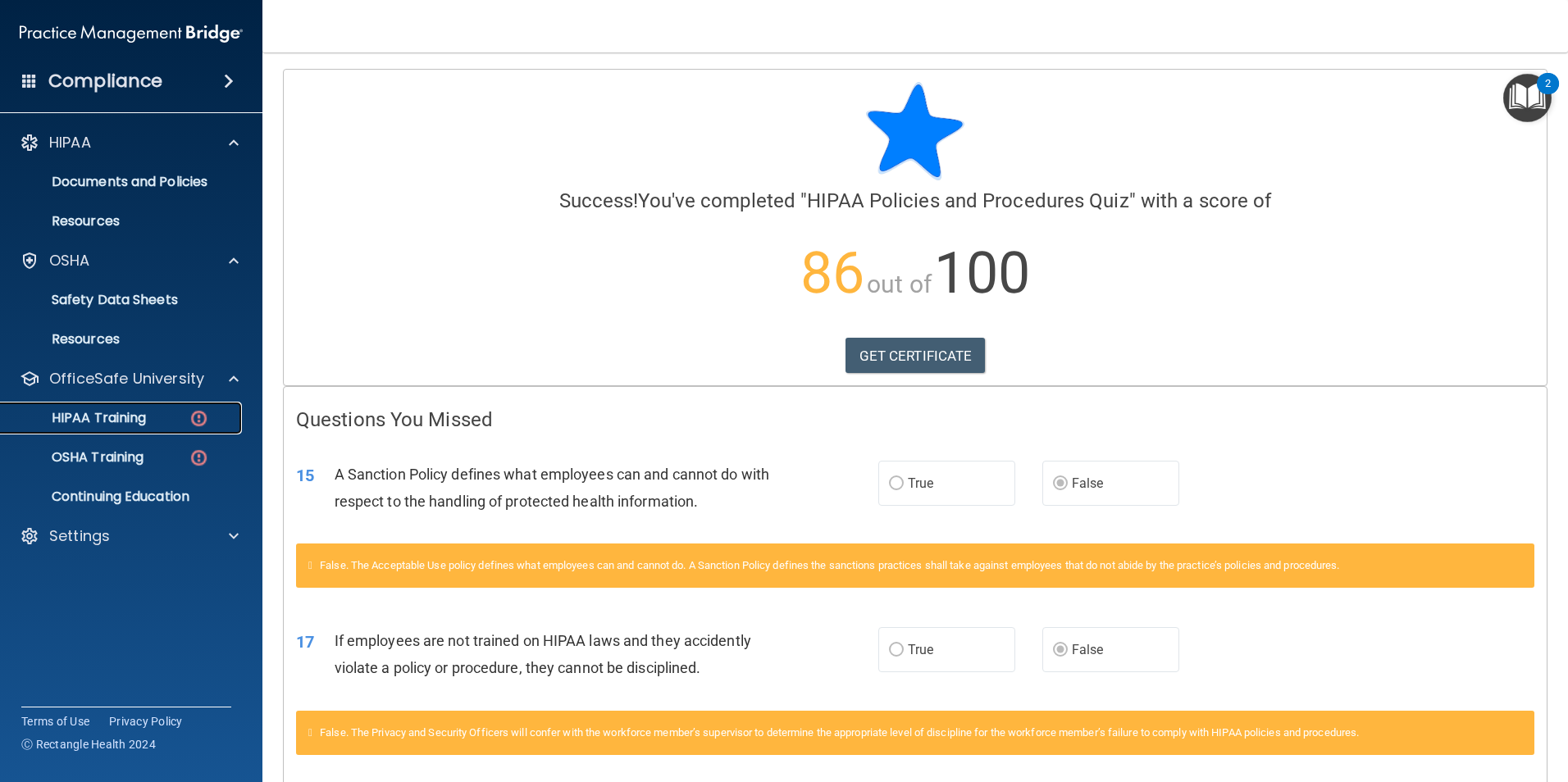
click at [159, 416] on div "HIPAA Training" at bounding box center [123, 418] width 224 height 16
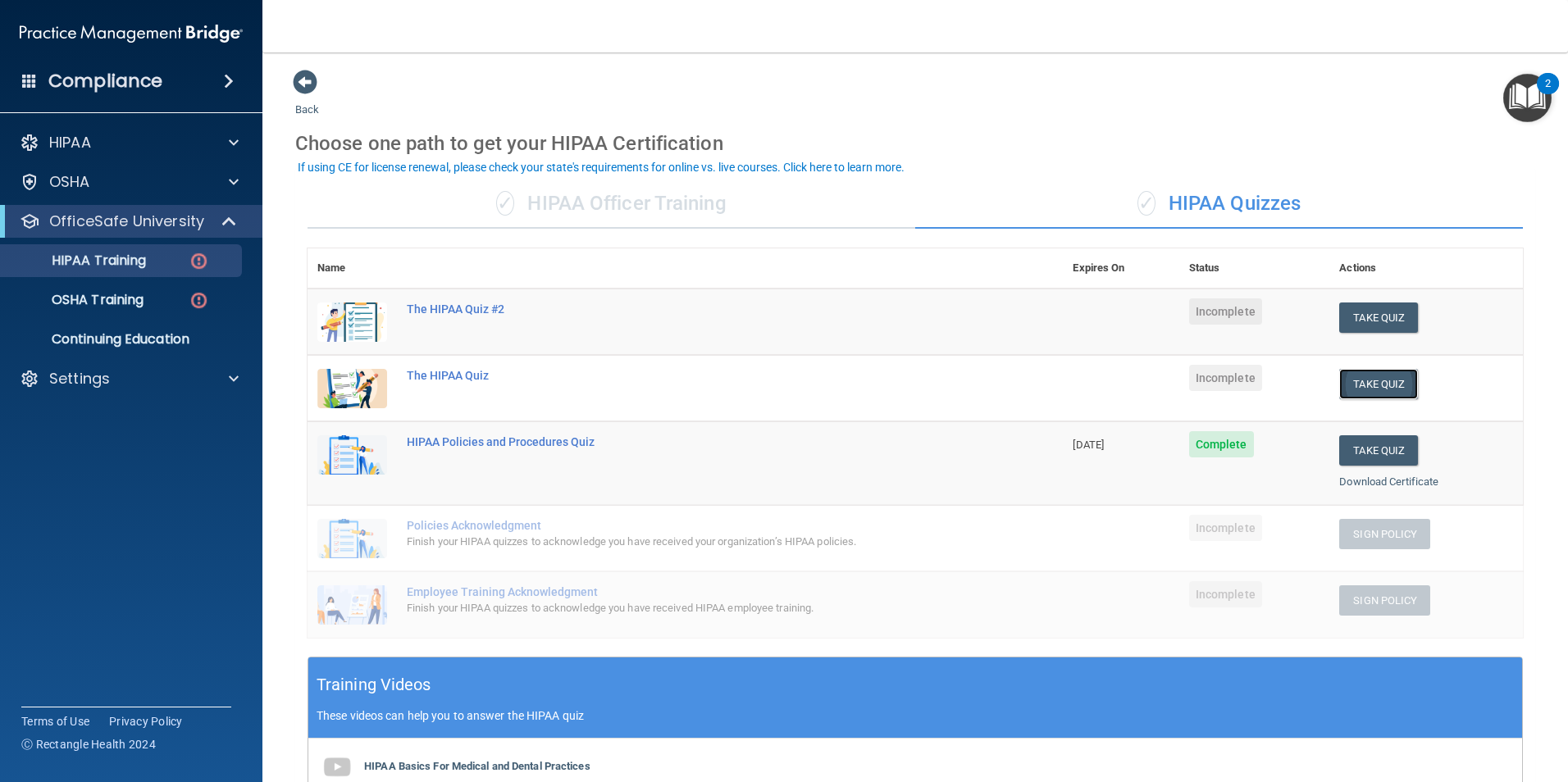
click at [1367, 381] on button "Take Quiz" at bounding box center [1379, 384] width 79 height 30
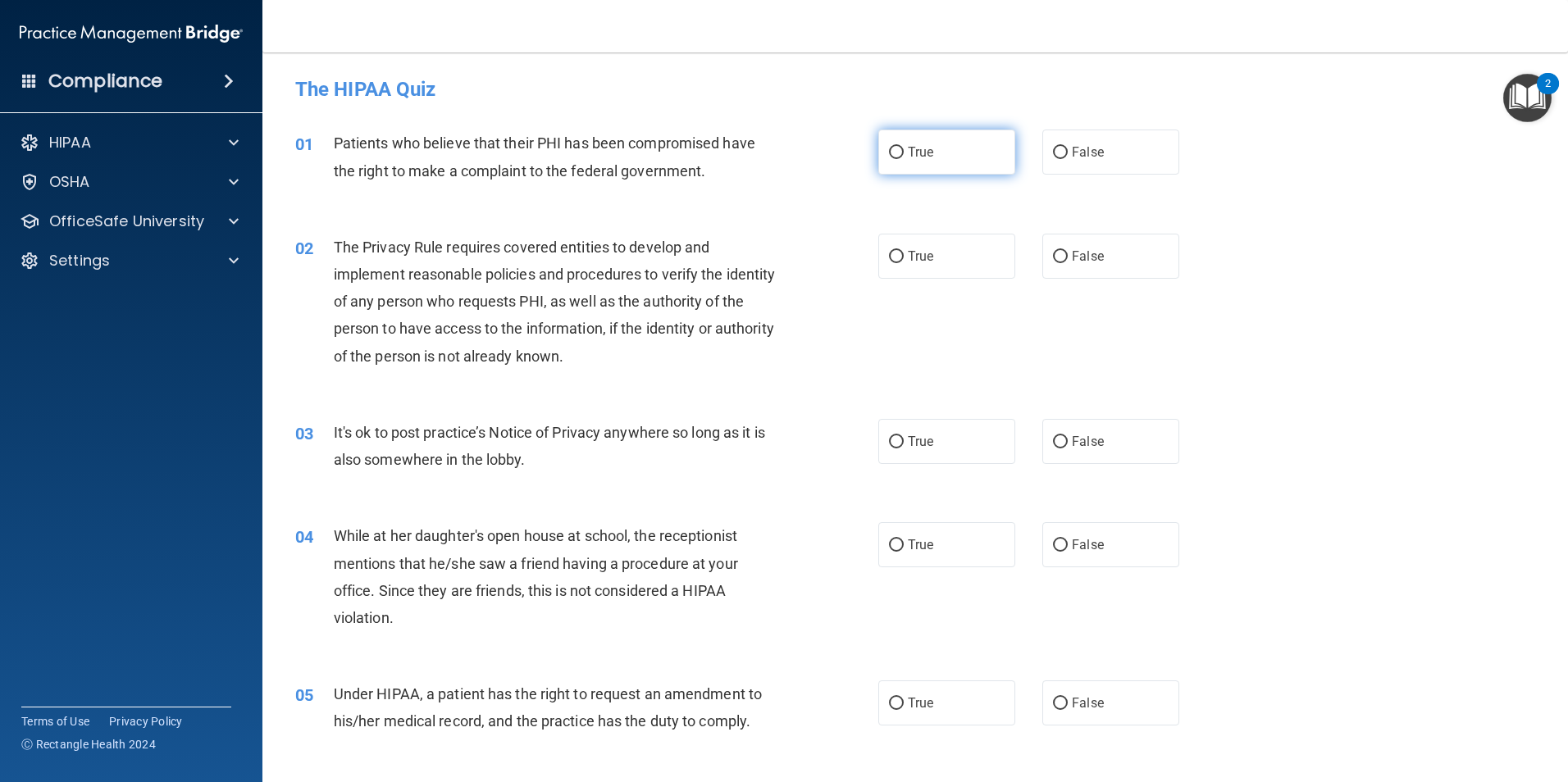
drag, startPoint x: 961, startPoint y: 142, endPoint x: 950, endPoint y: 154, distance: 16.3
click at [958, 139] on label "True" at bounding box center [947, 152] width 137 height 45
click at [904, 147] on input "True" at bounding box center [897, 153] width 15 height 12
radio input "true"
click at [891, 258] on input "True" at bounding box center [897, 256] width 15 height 12
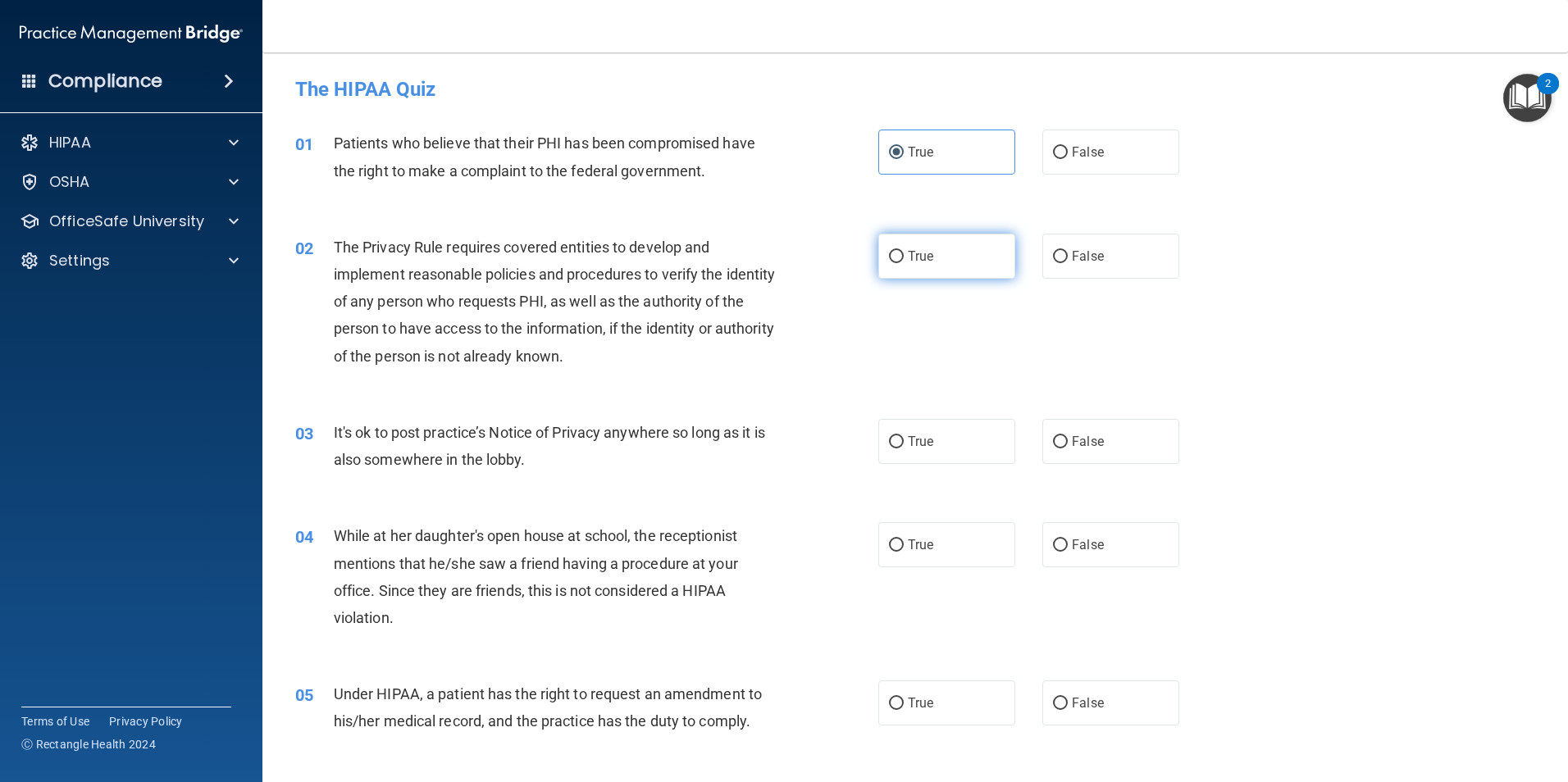
radio input "true"
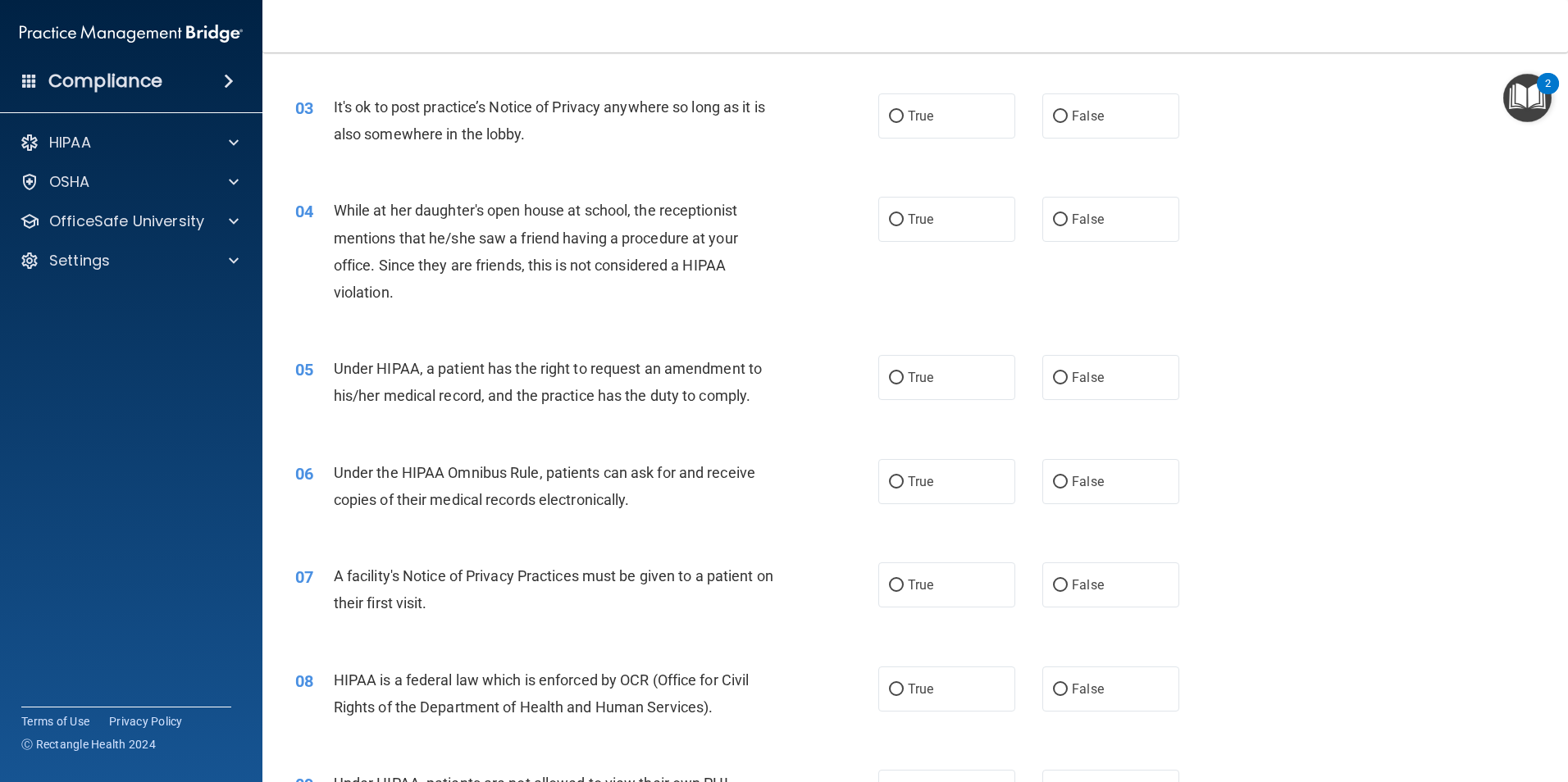
scroll to position [328, 0]
click at [1064, 118] on label "False" at bounding box center [1112, 113] width 137 height 45
click at [1064, 118] on input "False" at bounding box center [1060, 113] width 15 height 12
radio input "true"
click at [1028, 234] on div "True False" at bounding box center [1043, 217] width 329 height 45
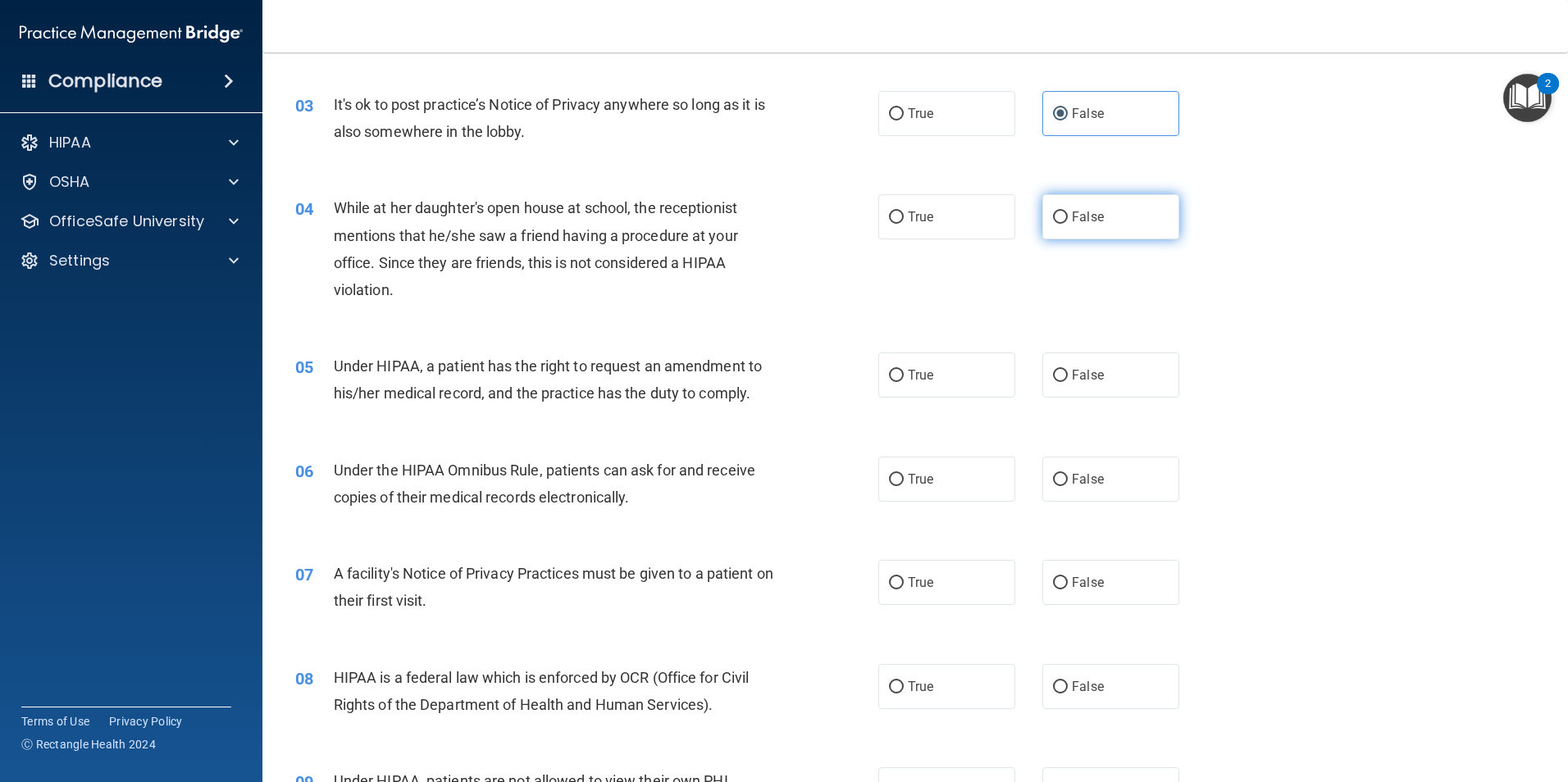
click at [1050, 226] on label "False" at bounding box center [1112, 217] width 137 height 45
click at [1053, 224] on input "False" at bounding box center [1060, 217] width 15 height 12
radio input "true"
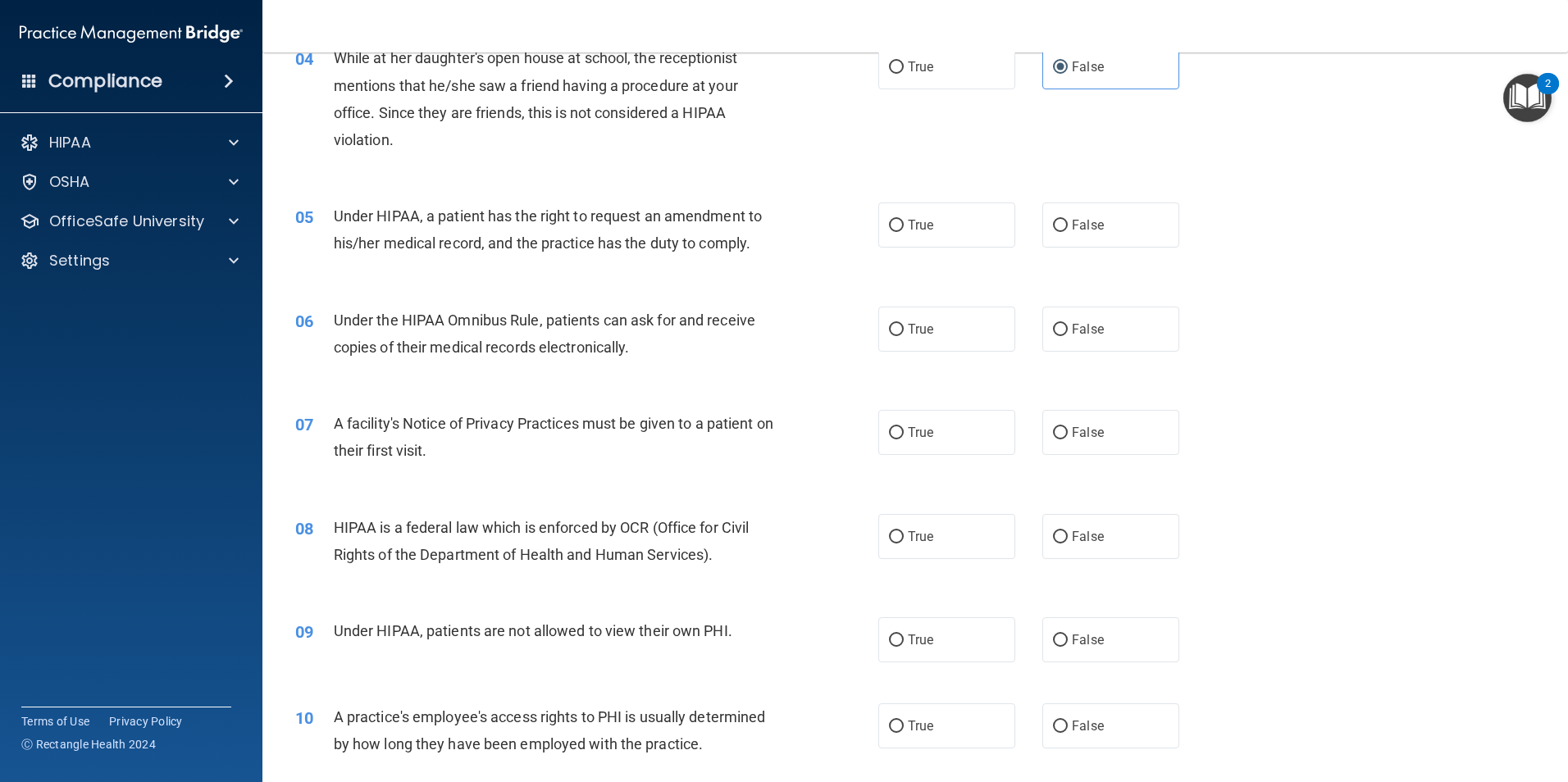
scroll to position [539, 0]
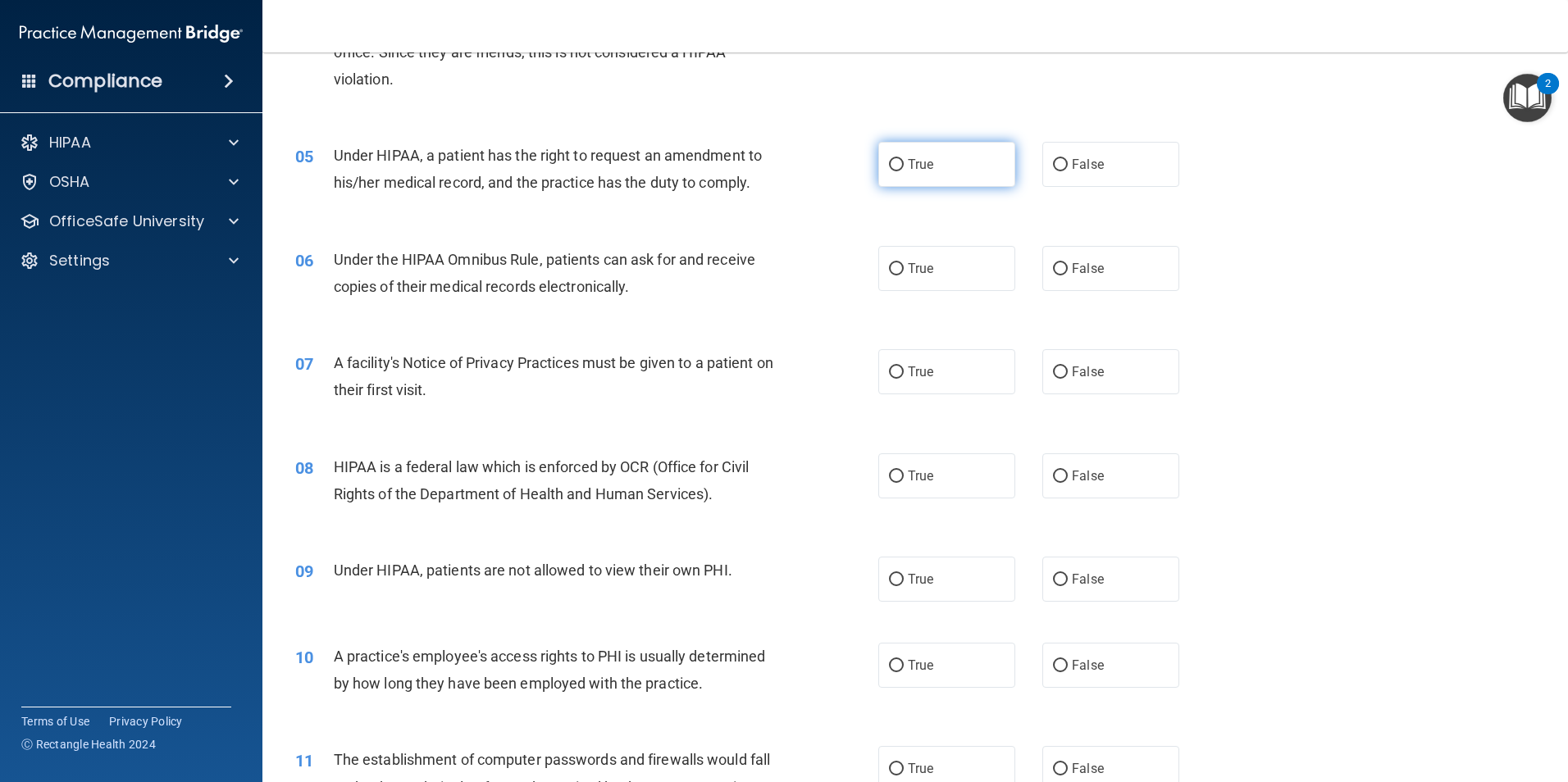
click at [878, 165] on label "True" at bounding box center [947, 164] width 137 height 45
click at [889, 165] on input "True" at bounding box center [897, 165] width 15 height 12
radio input "true"
click at [911, 262] on span "True" at bounding box center [921, 268] width 26 height 16
click at [904, 263] on input "True" at bounding box center [897, 269] width 15 height 12
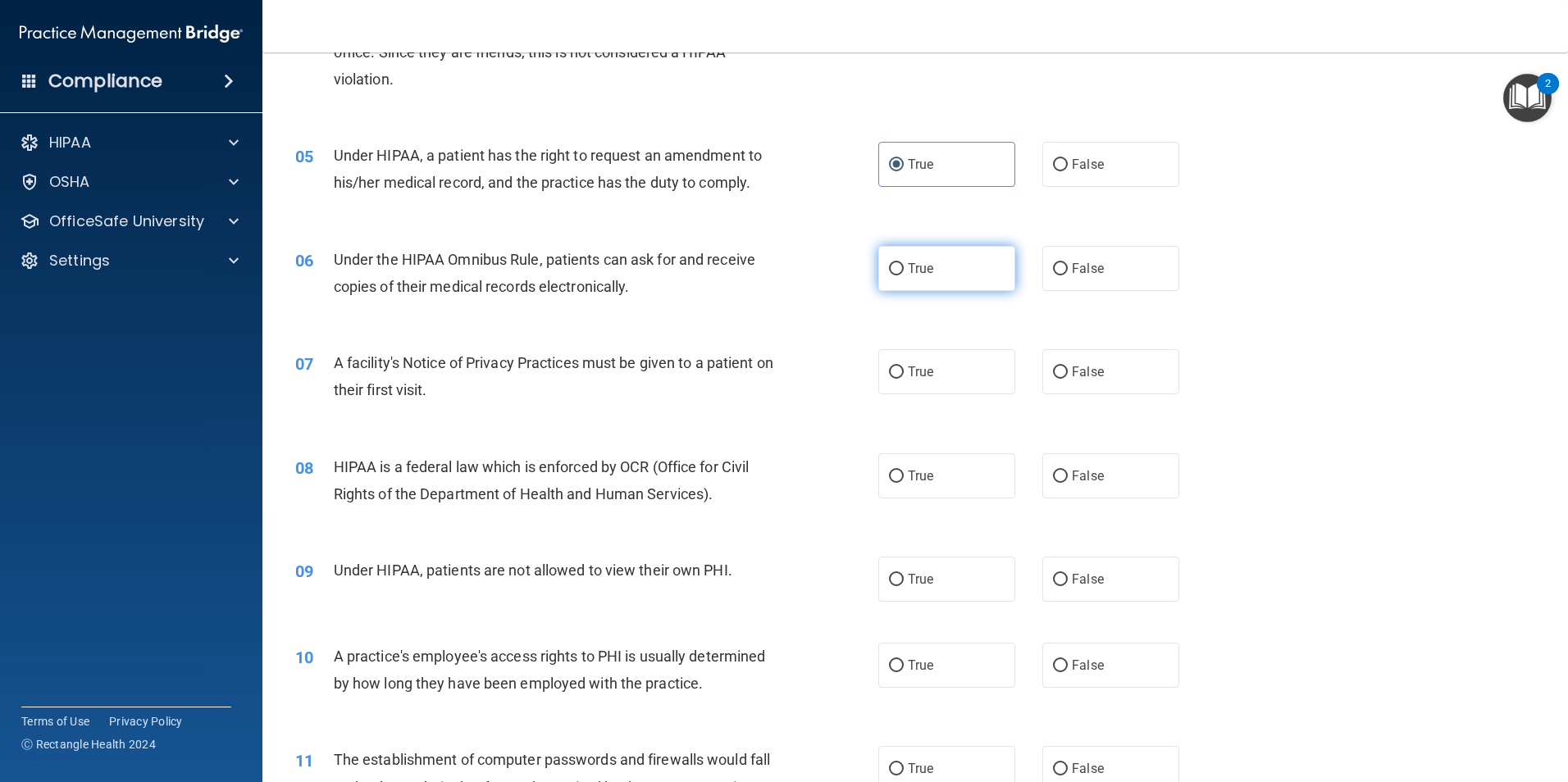
radio input "true"
click at [909, 385] on label "True" at bounding box center [947, 371] width 137 height 45
click at [904, 379] on input "True" at bounding box center [897, 372] width 15 height 12
radio input "true"
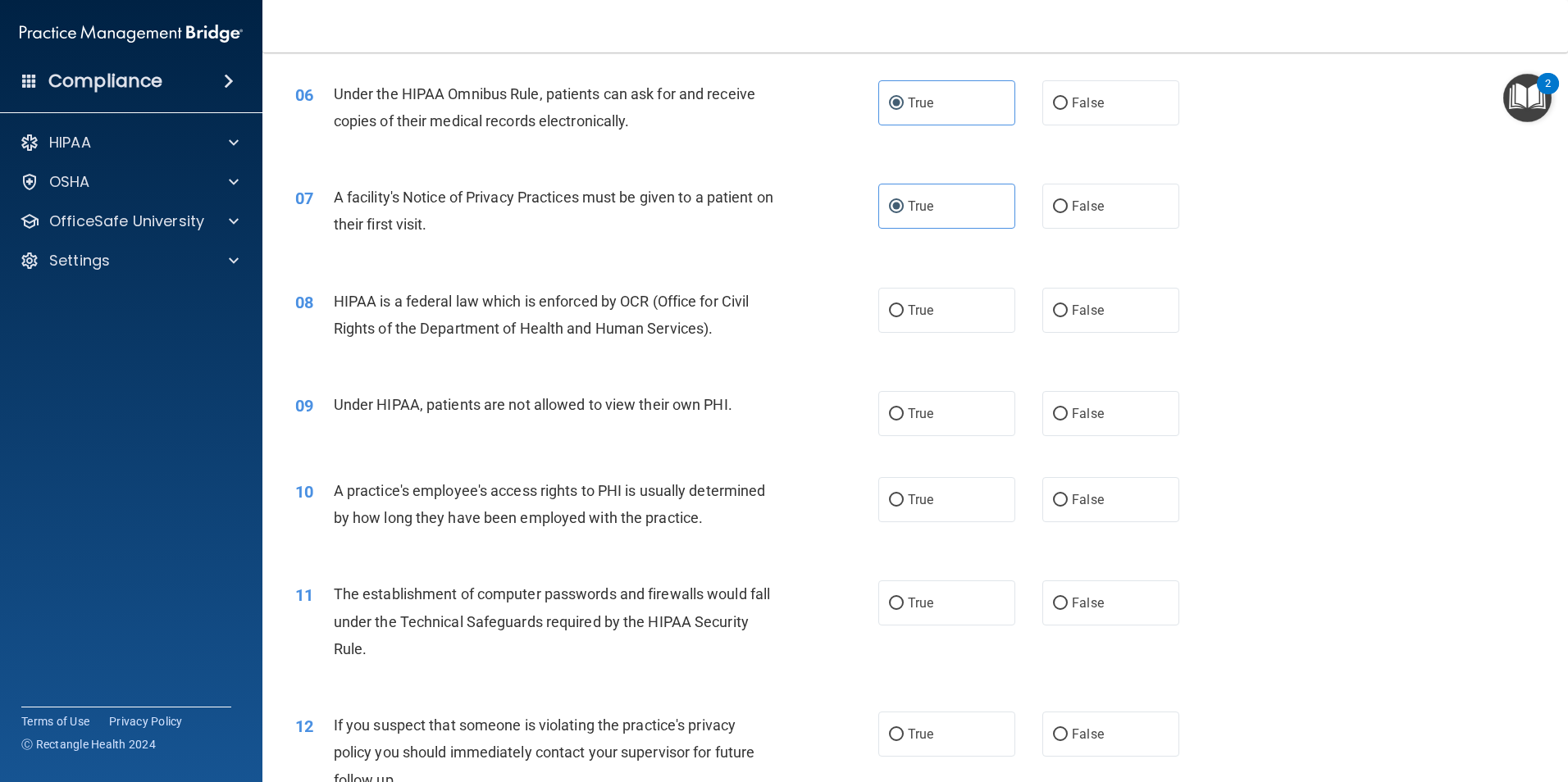
scroll to position [785, 0]
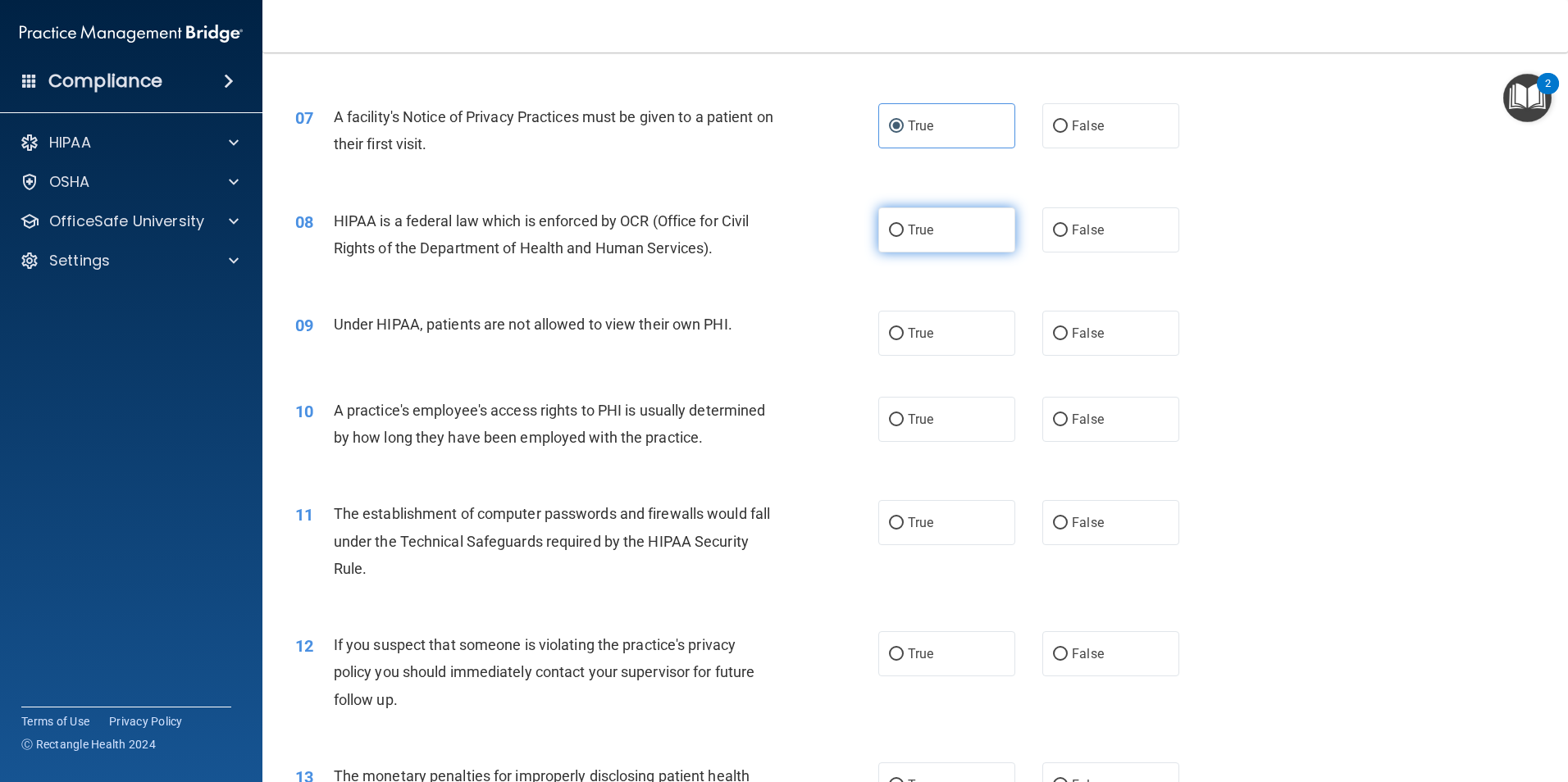
click at [919, 236] on span "True" at bounding box center [921, 230] width 26 height 16
click at [904, 236] on input "True" at bounding box center [897, 230] width 15 height 12
radio input "true"
click at [1133, 321] on label "False" at bounding box center [1112, 333] width 137 height 45
click at [1068, 328] on input "False" at bounding box center [1060, 334] width 15 height 12
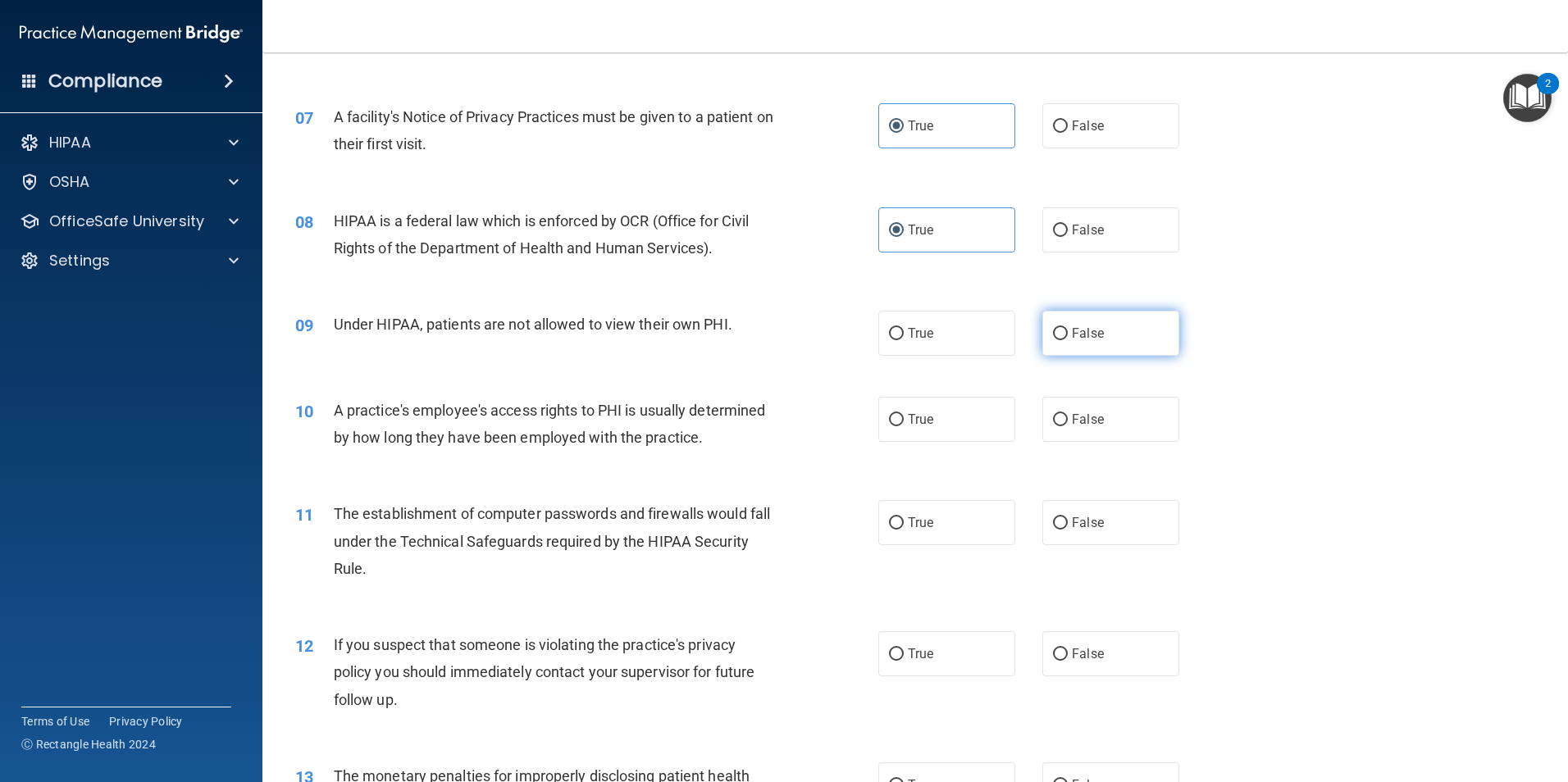
radio input "true"
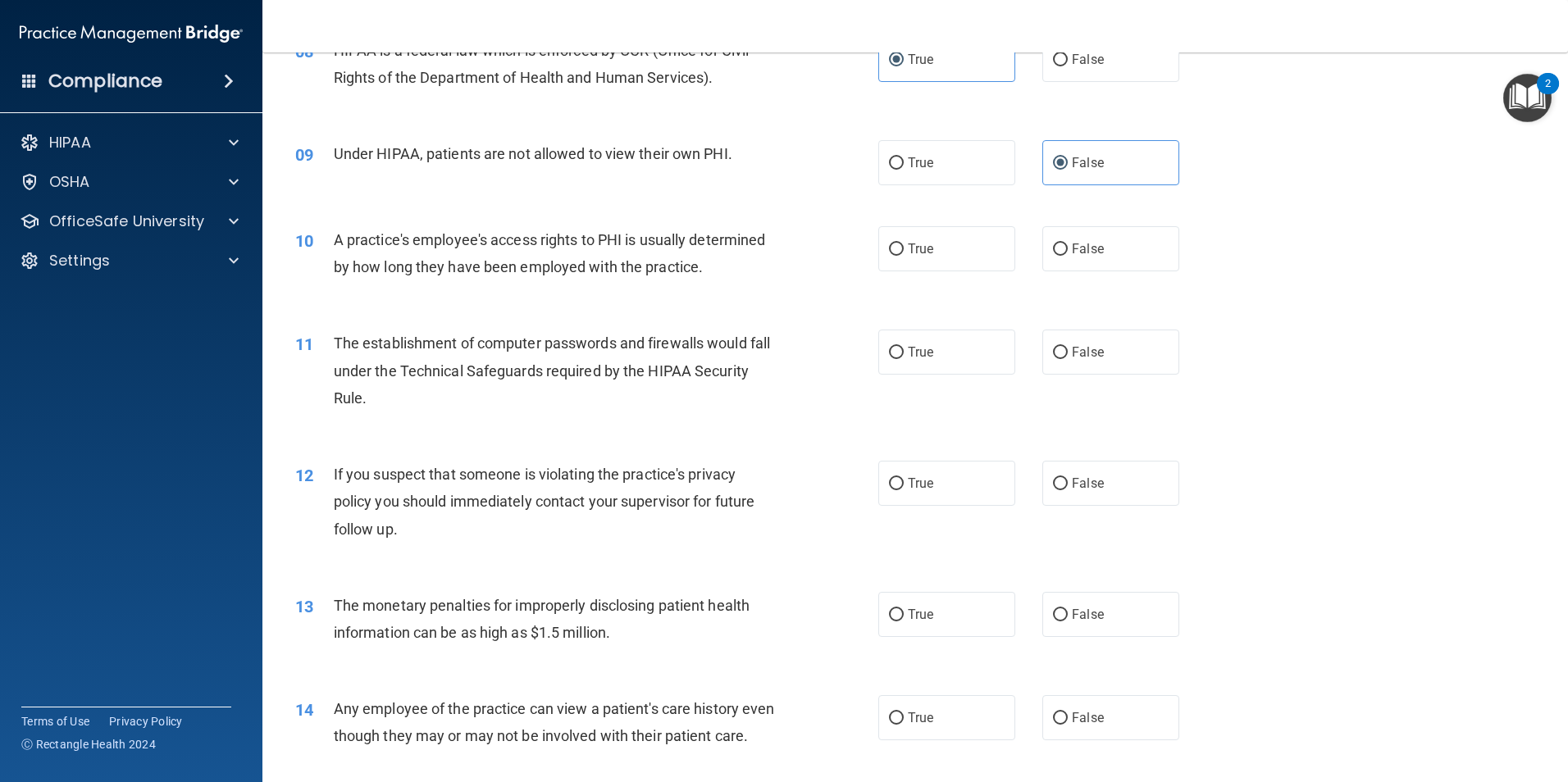
scroll to position [1031, 0]
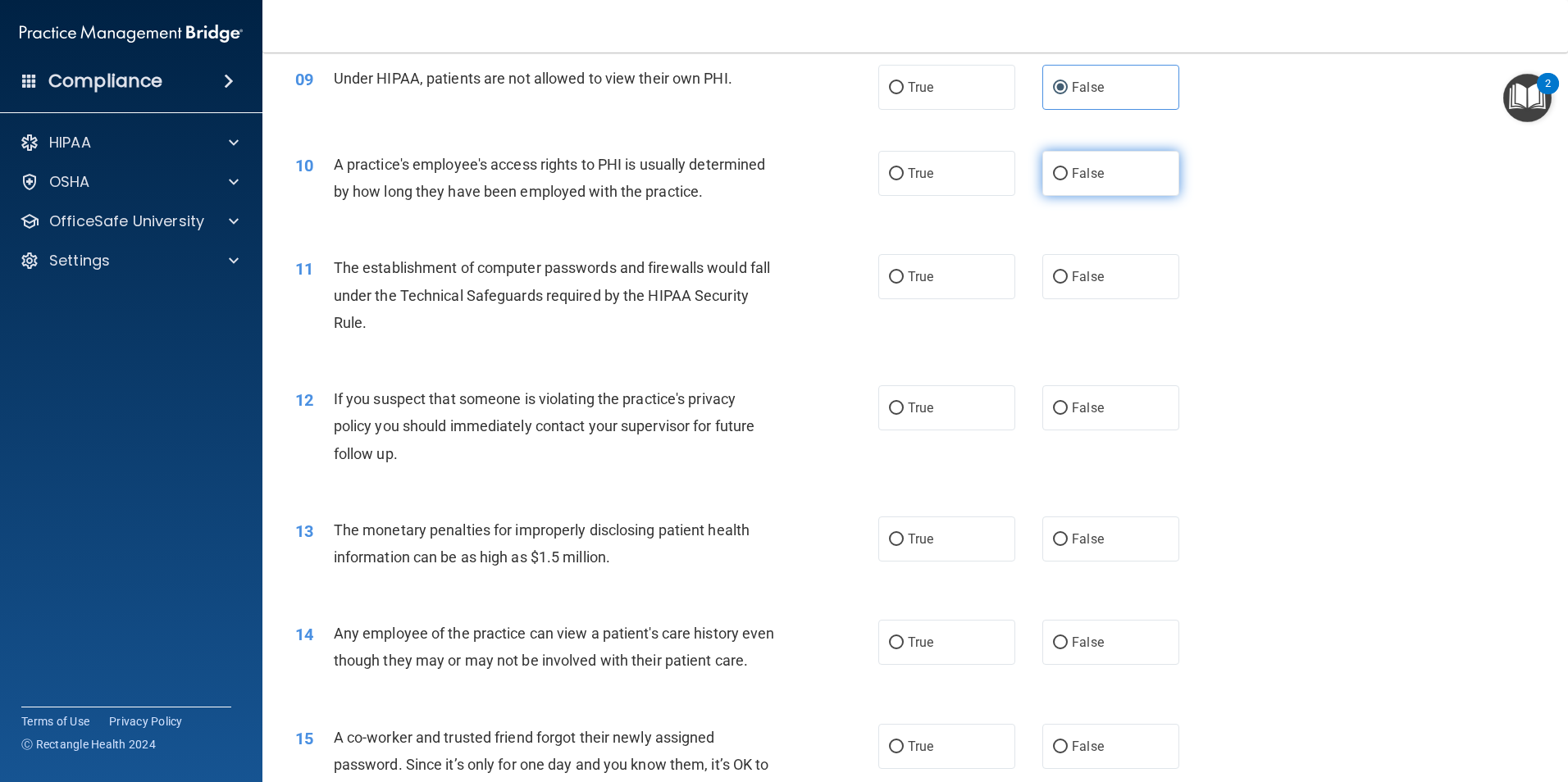
click at [1072, 178] on span "False" at bounding box center [1088, 173] width 32 height 16
click at [1068, 178] on input "False" at bounding box center [1060, 174] width 15 height 12
radio input "true"
click at [878, 285] on label "True" at bounding box center [947, 276] width 137 height 45
click at [889, 284] on input "True" at bounding box center [897, 277] width 15 height 12
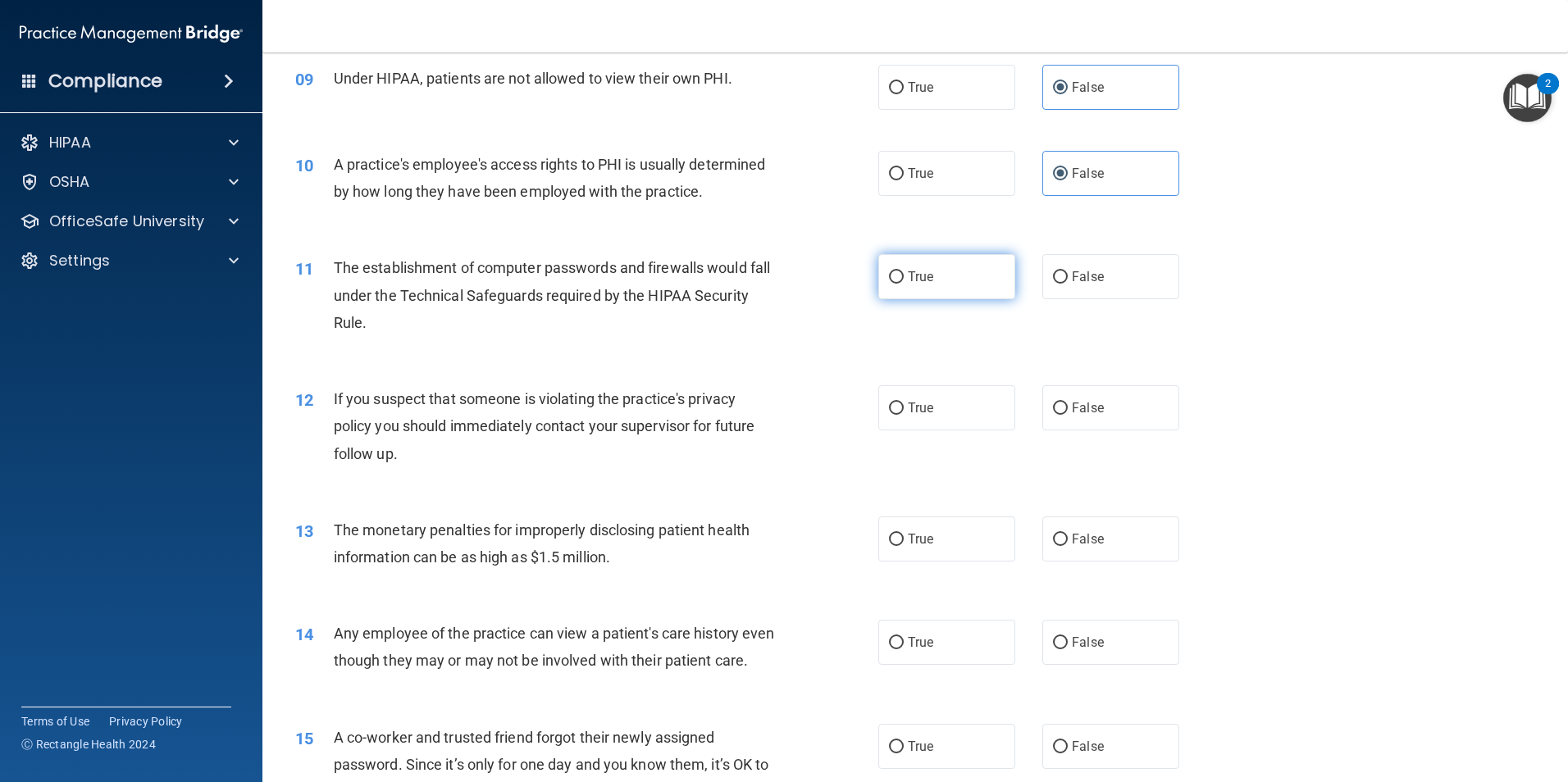
radio input "true"
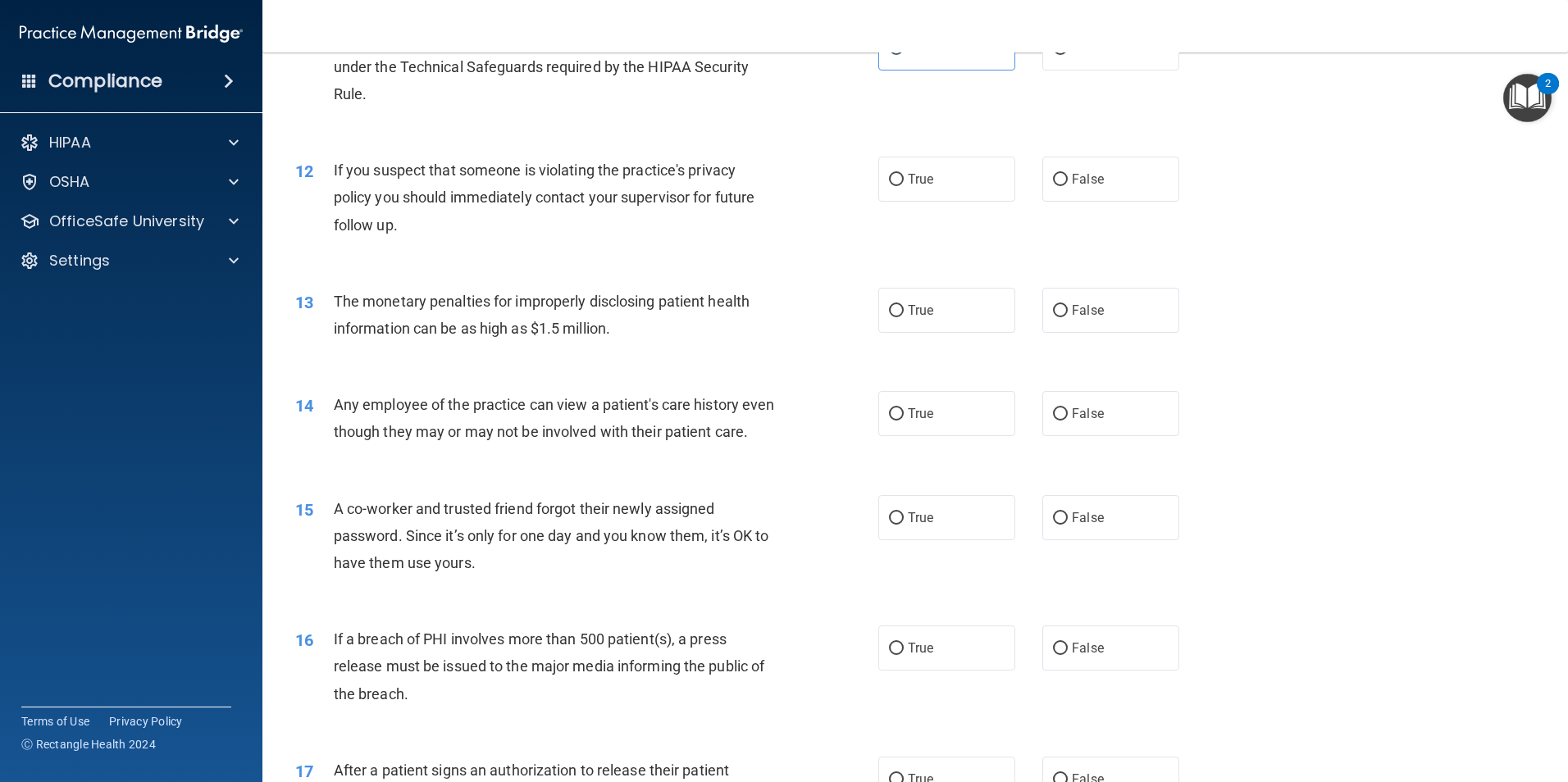
scroll to position [1277, 0]
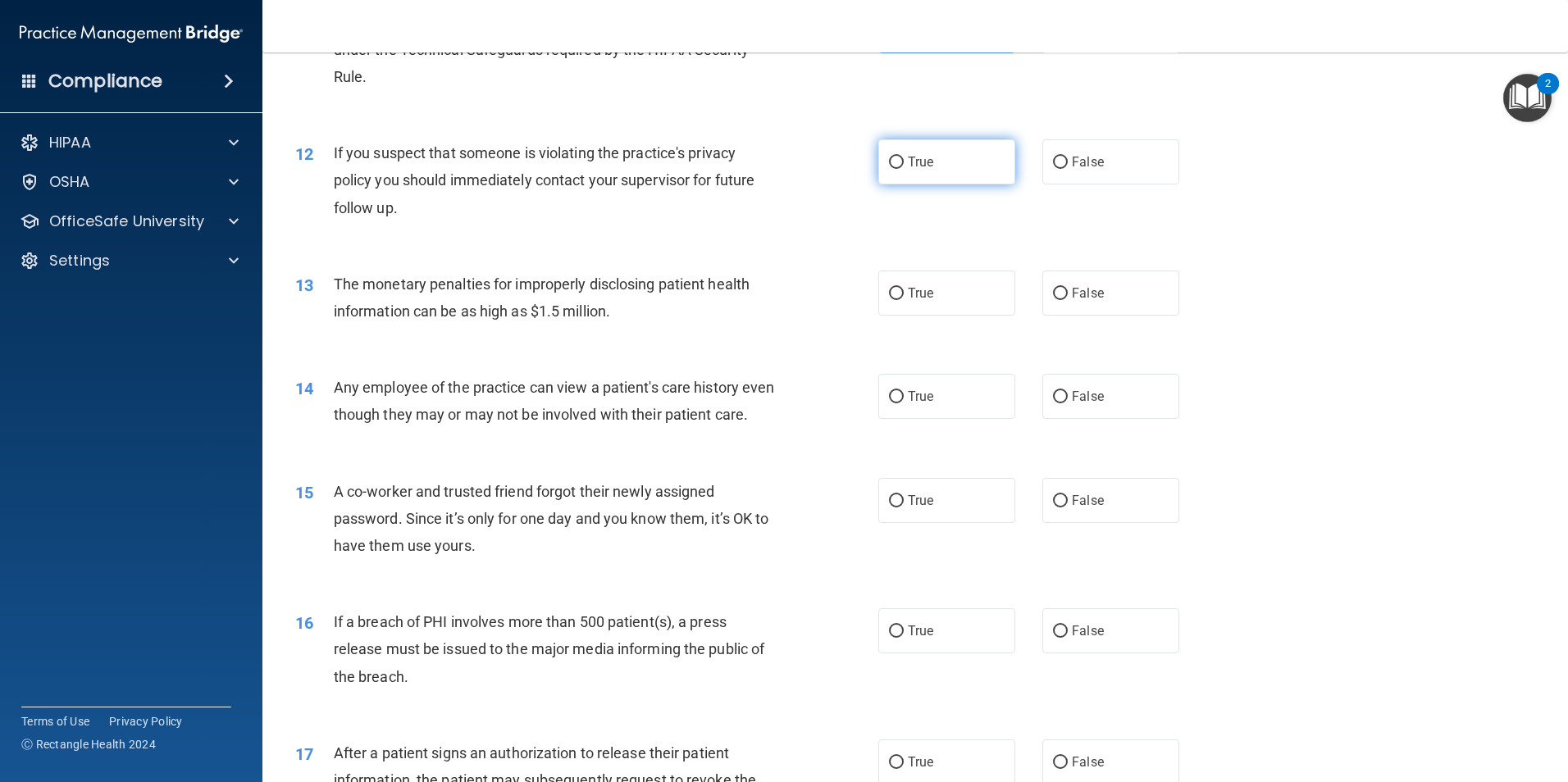
click at [985, 171] on label "True" at bounding box center [947, 161] width 137 height 45
click at [904, 169] on input "True" at bounding box center [897, 162] width 15 height 12
radio input "true"
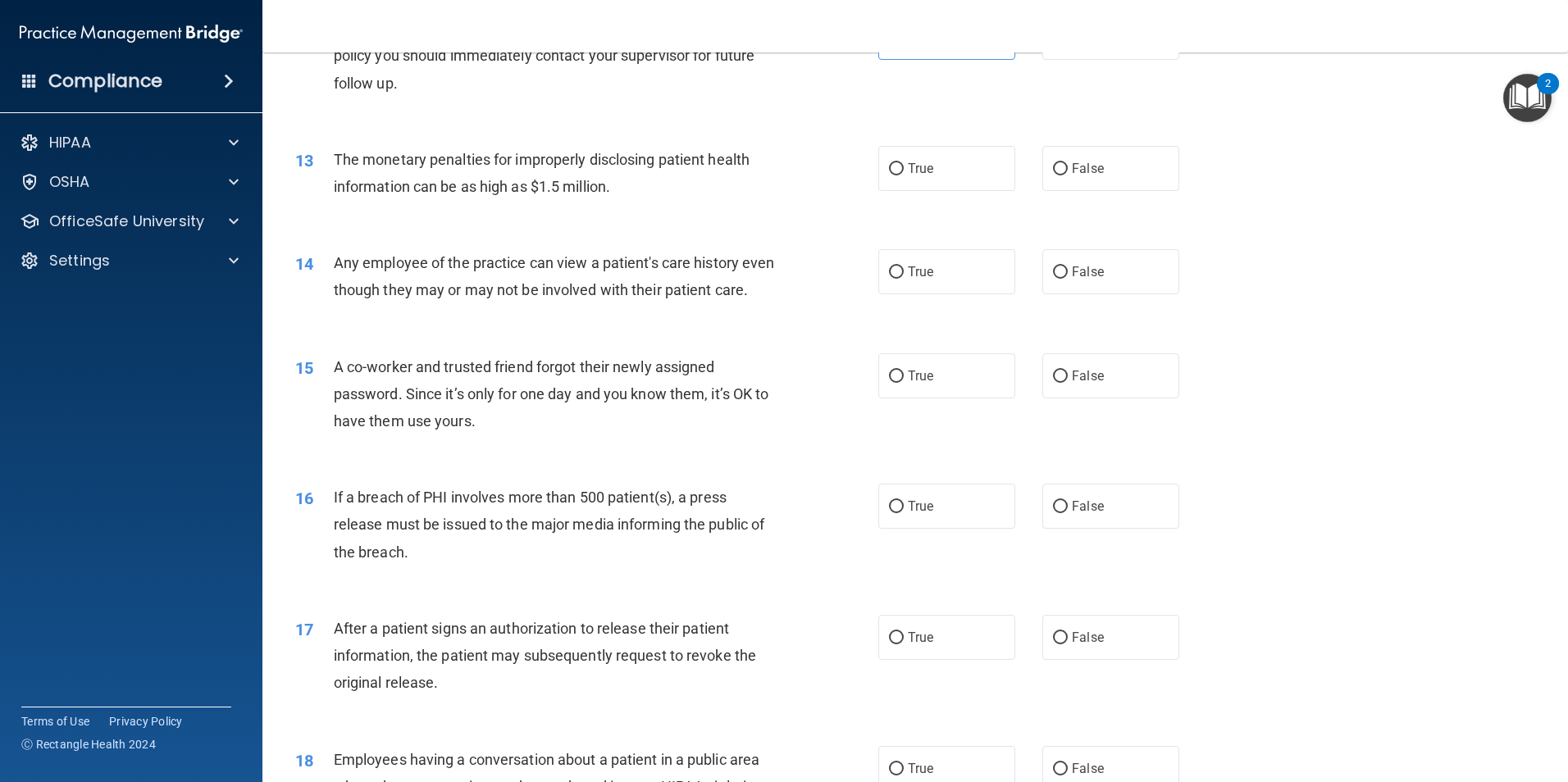
scroll to position [1441, 0]
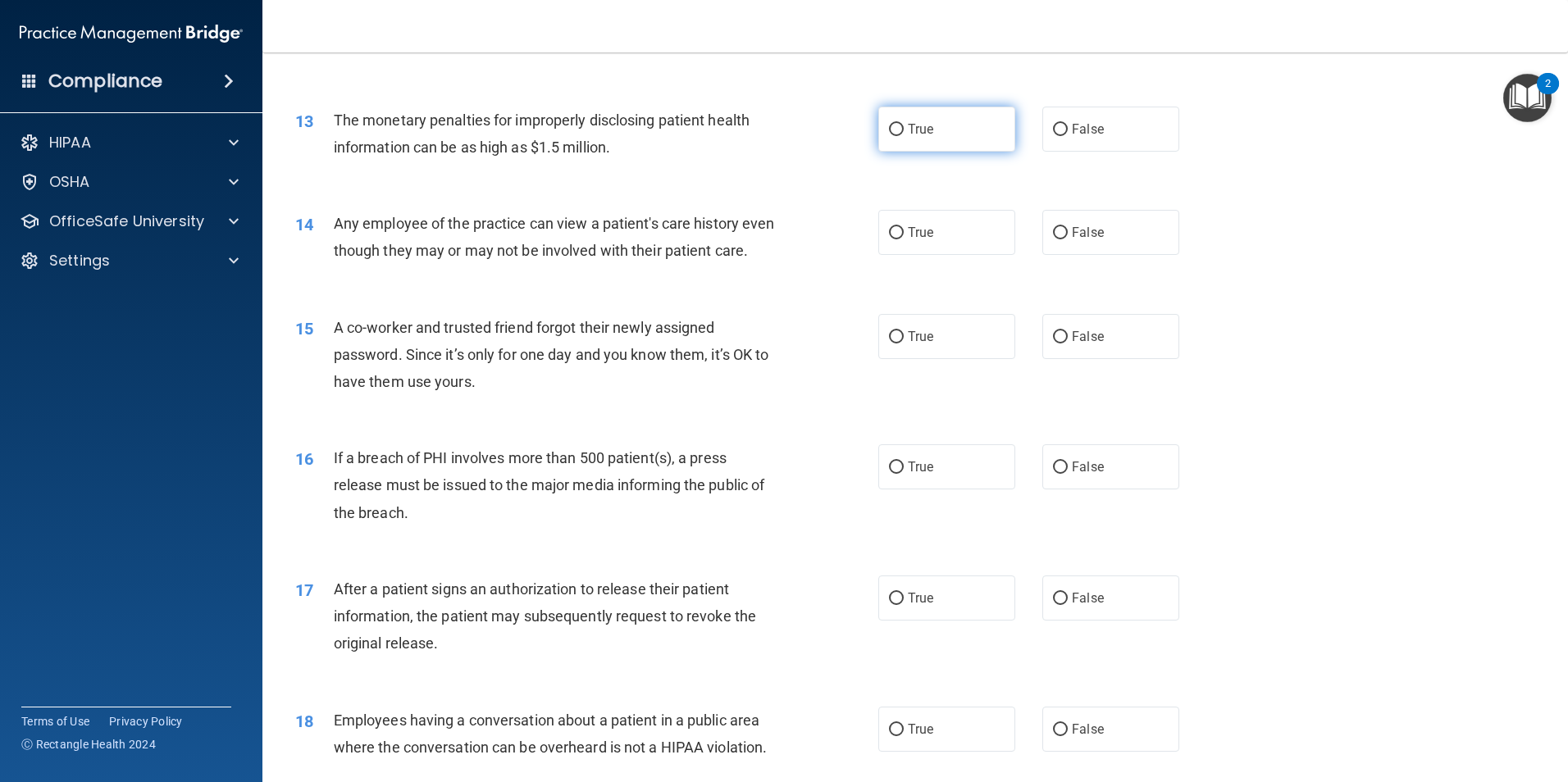
click at [881, 139] on label "True" at bounding box center [947, 129] width 137 height 45
click at [889, 136] on input "True" at bounding box center [897, 129] width 15 height 12
radio input "true"
click at [1078, 234] on span "False" at bounding box center [1088, 232] width 32 height 16
click at [1068, 234] on input "False" at bounding box center [1060, 232] width 15 height 12
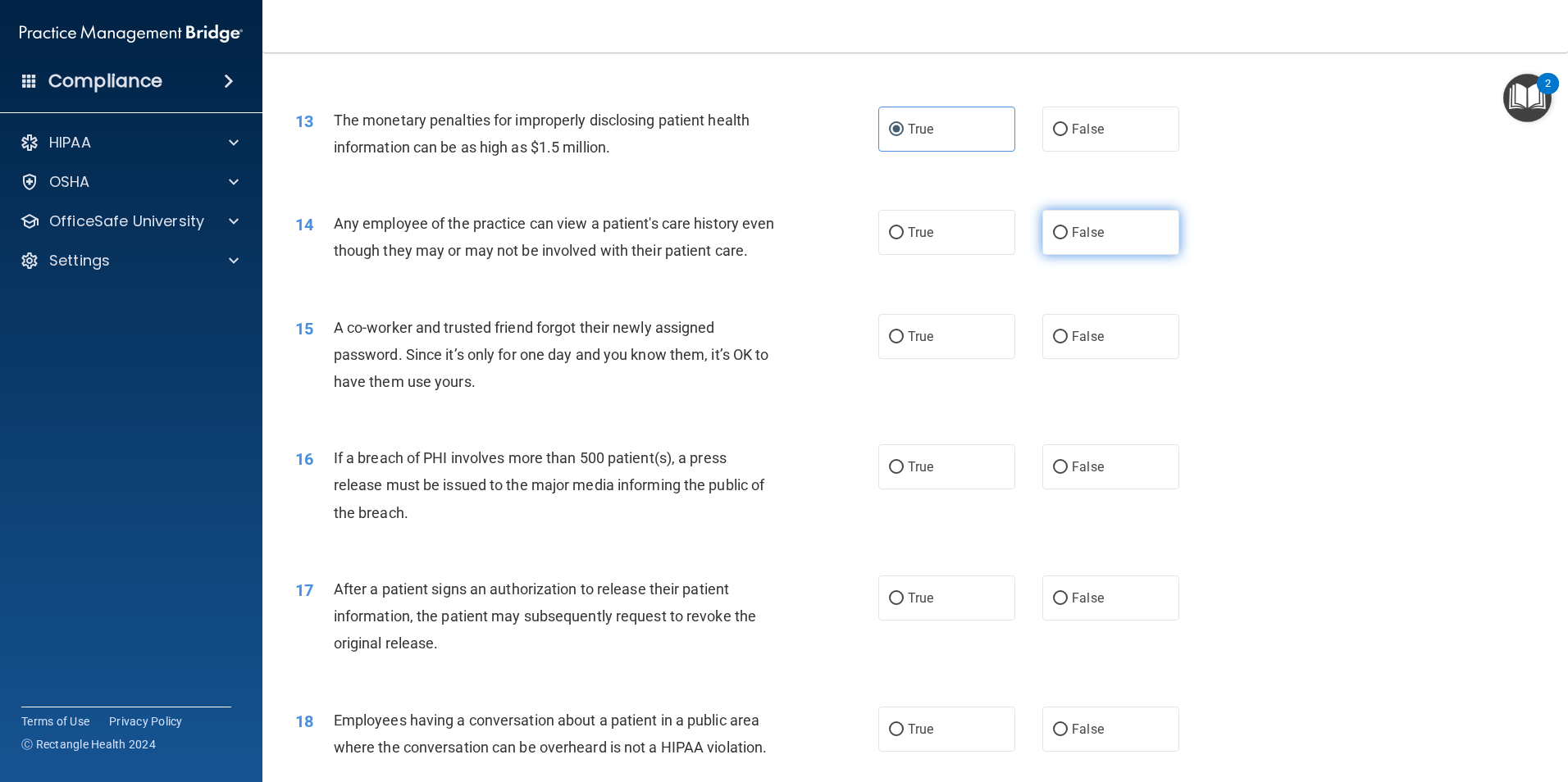
radio input "true"
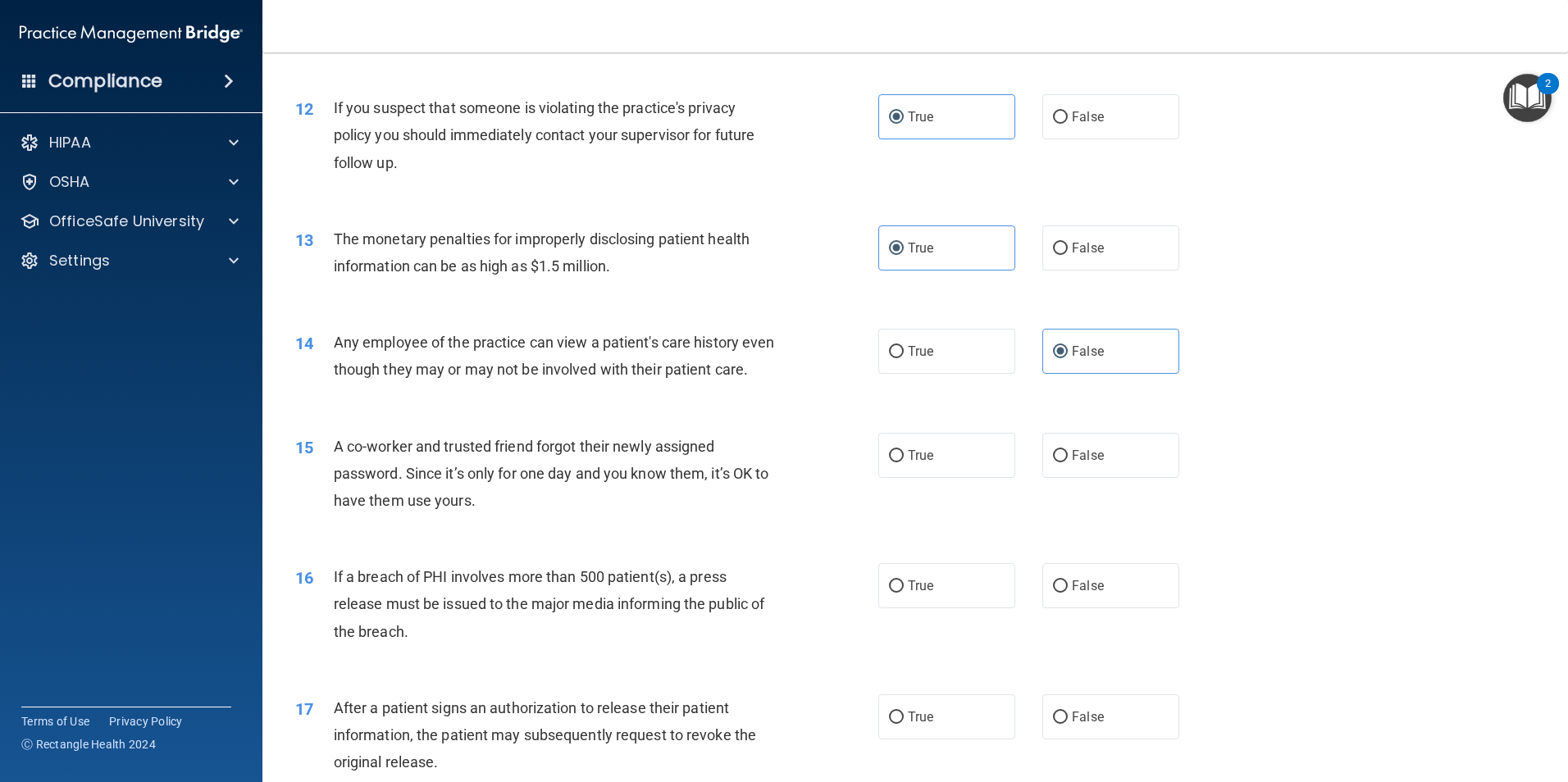
scroll to position [1404, 0]
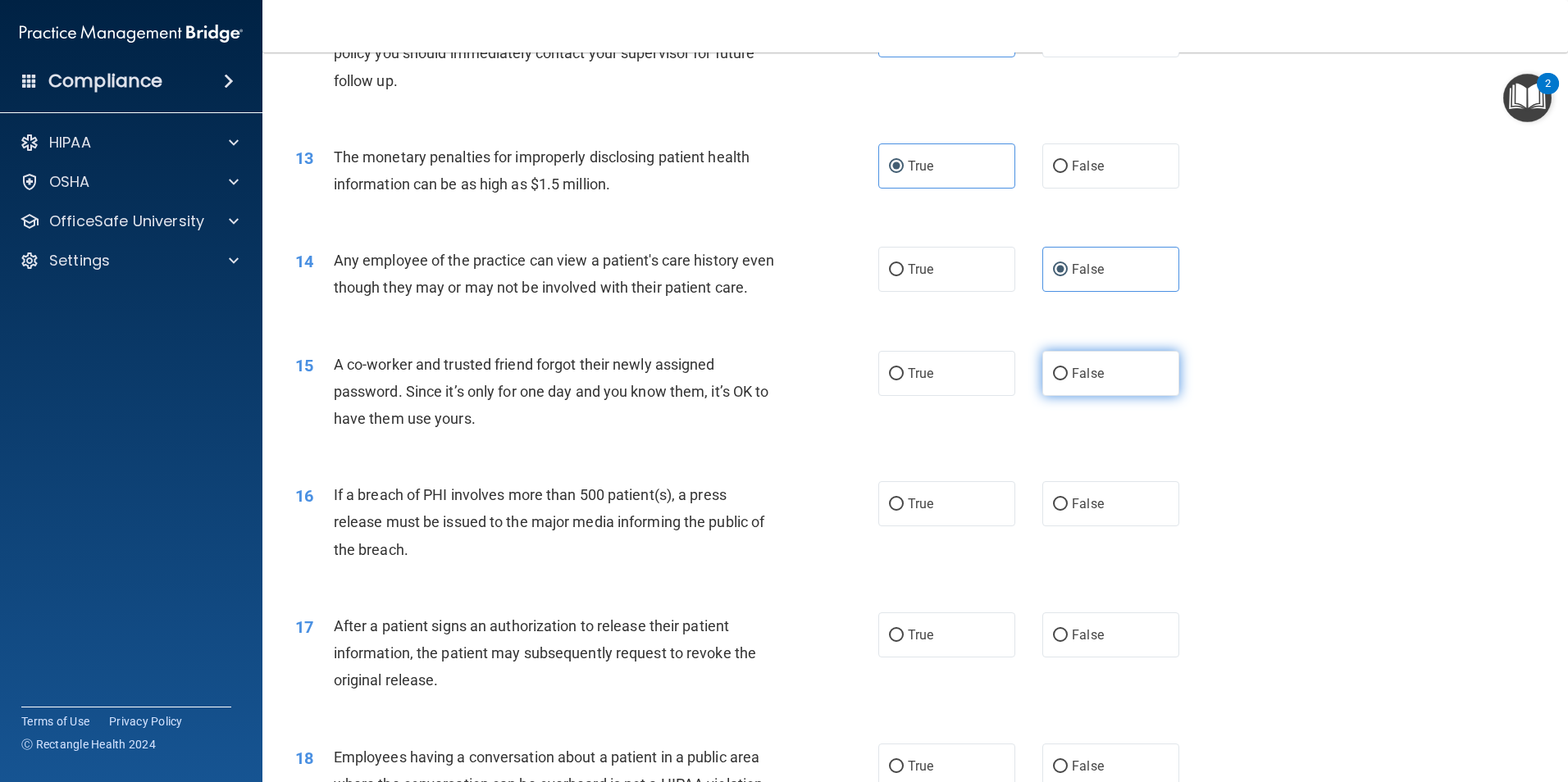
click at [1110, 396] on label "False" at bounding box center [1112, 373] width 137 height 45
click at [1068, 380] on input "False" at bounding box center [1060, 374] width 15 height 12
radio input "true"
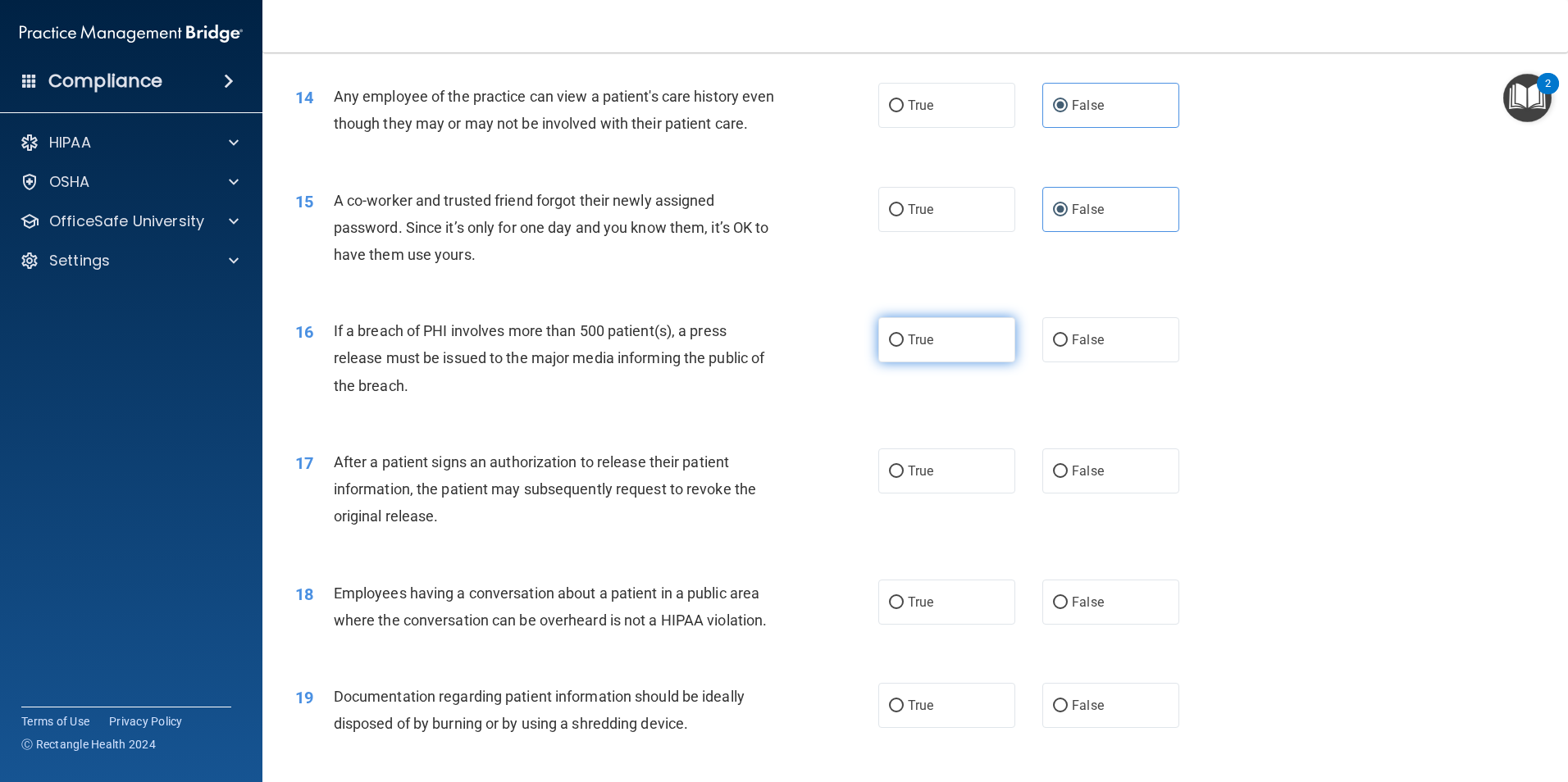
scroll to position [1565, 0]
click at [921, 357] on label "True" at bounding box center [947, 343] width 137 height 45
click at [904, 350] on input "True" at bounding box center [897, 343] width 15 height 12
radio input "true"
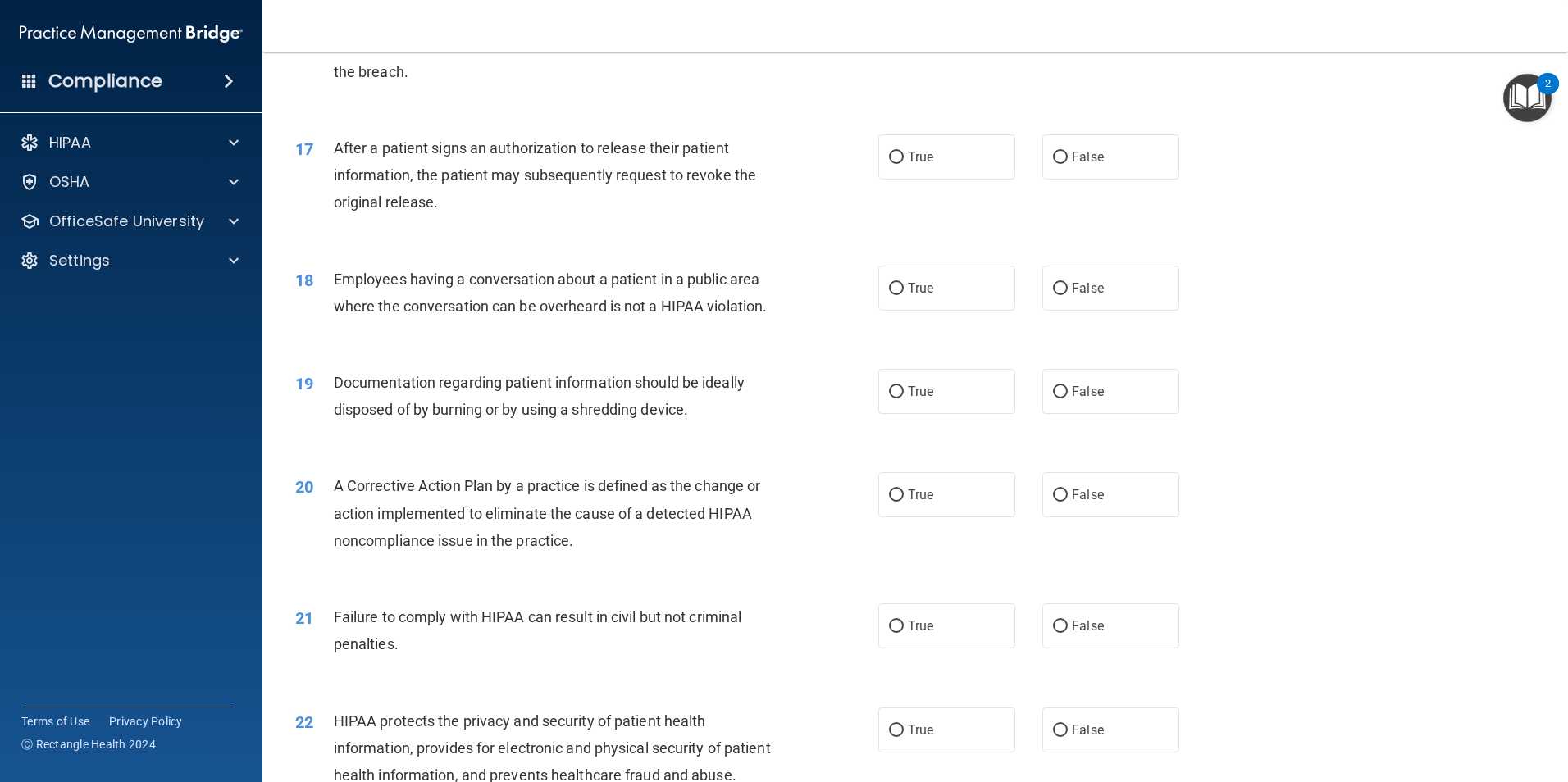
scroll to position [1893, 0]
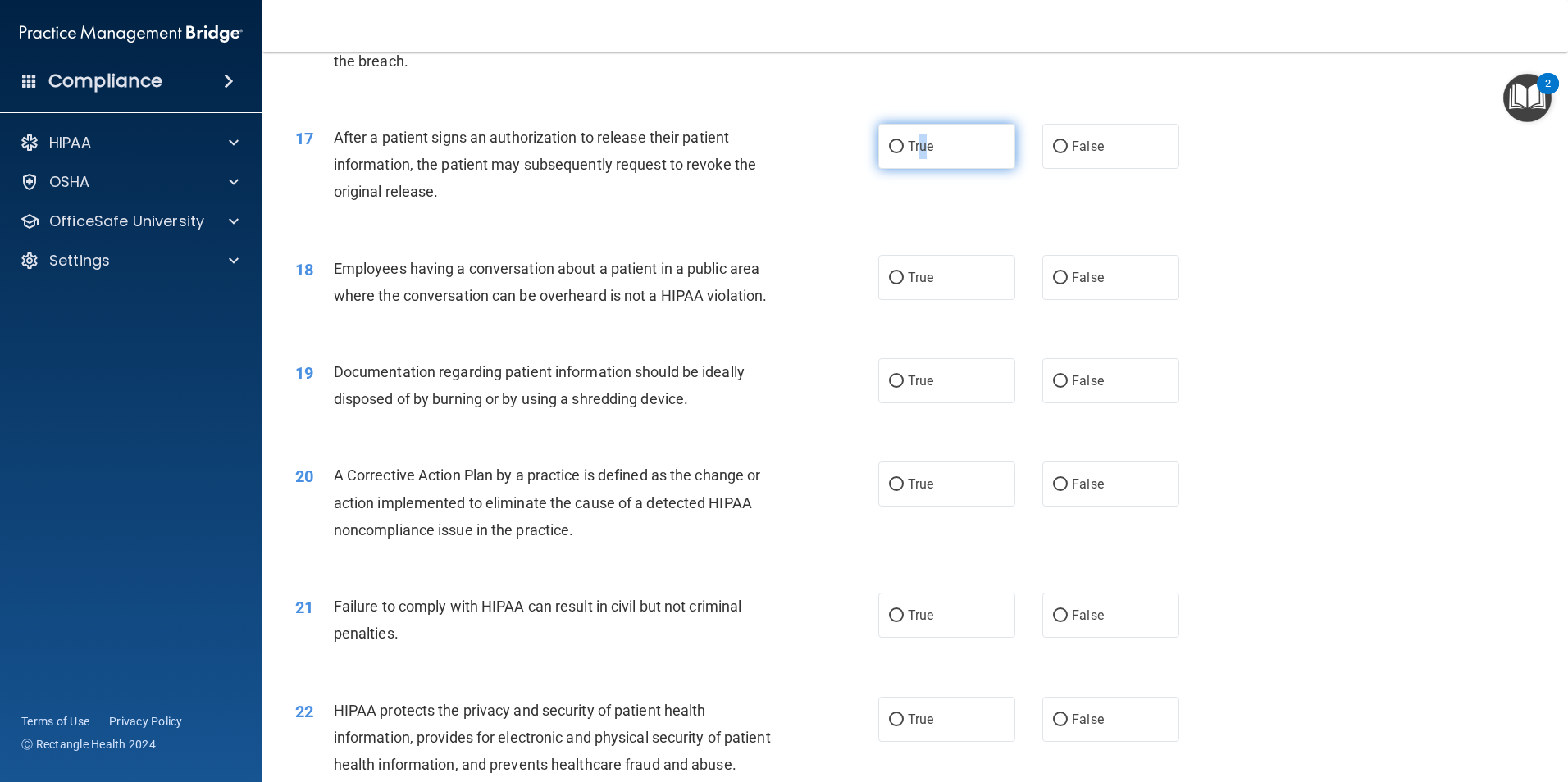
click at [919, 155] on span "True" at bounding box center [921, 146] width 26 height 16
click at [901, 164] on label "True" at bounding box center [947, 145] width 137 height 45
click at [901, 154] on input "True" at bounding box center [897, 146] width 15 height 12
radio input "true"
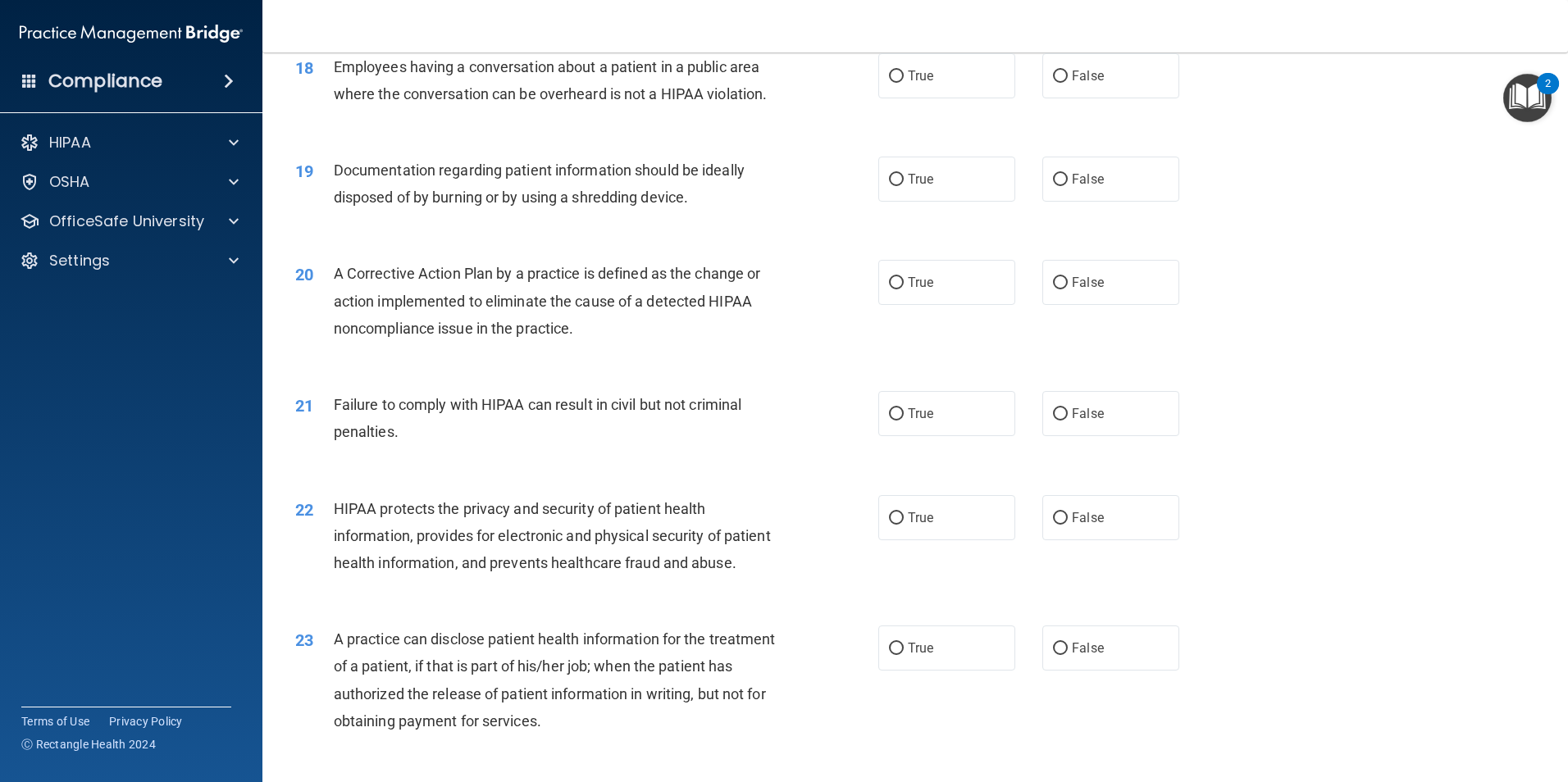
scroll to position [2057, 0]
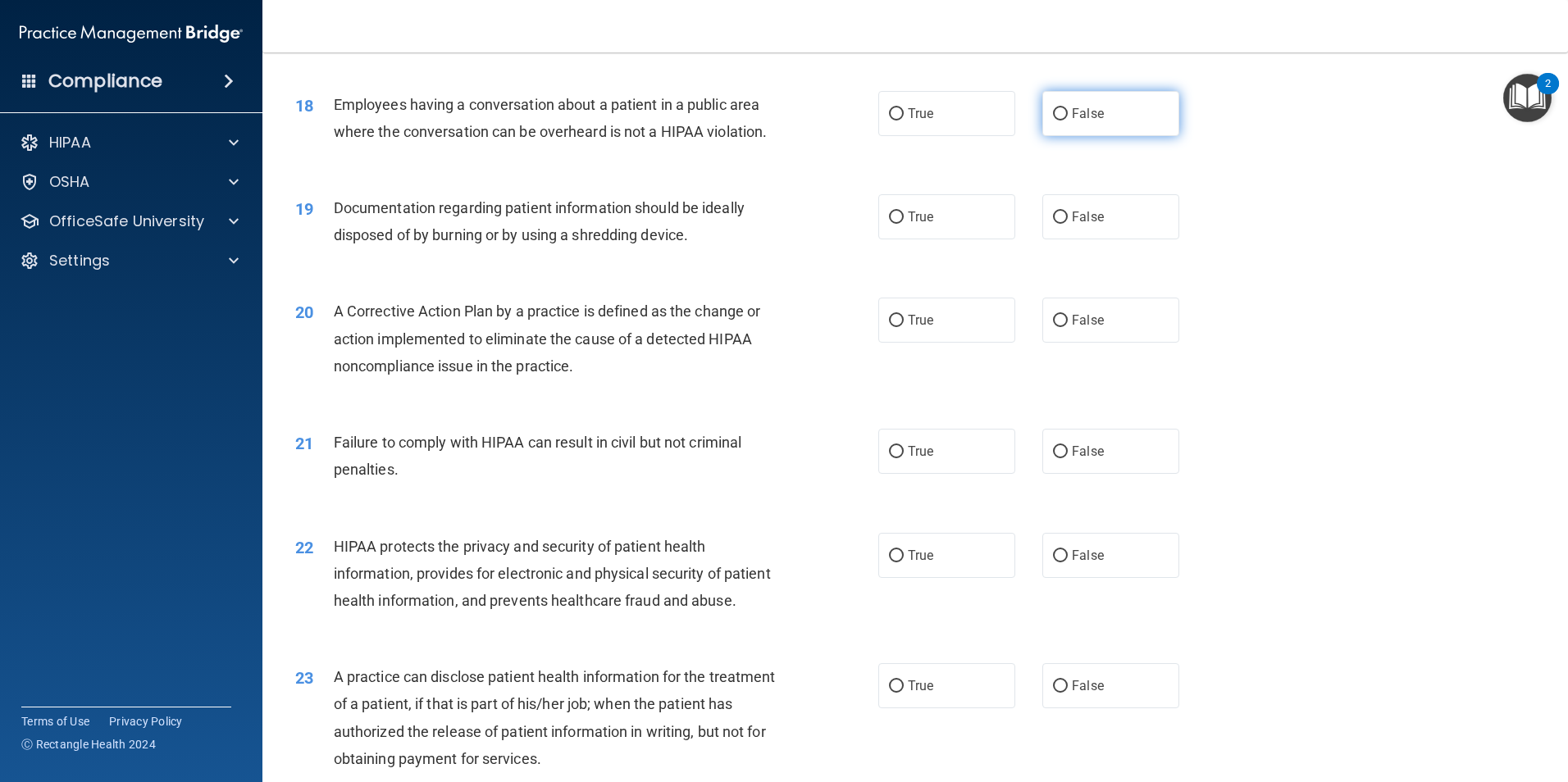
click at [1046, 136] on label "False" at bounding box center [1112, 113] width 137 height 45
click at [1053, 121] on input "False" at bounding box center [1060, 113] width 15 height 12
radio input "true"
click at [928, 240] on label "True" at bounding box center [947, 217] width 137 height 45
drag, startPoint x: 928, startPoint y: 250, endPoint x: 895, endPoint y: 250, distance: 33.0
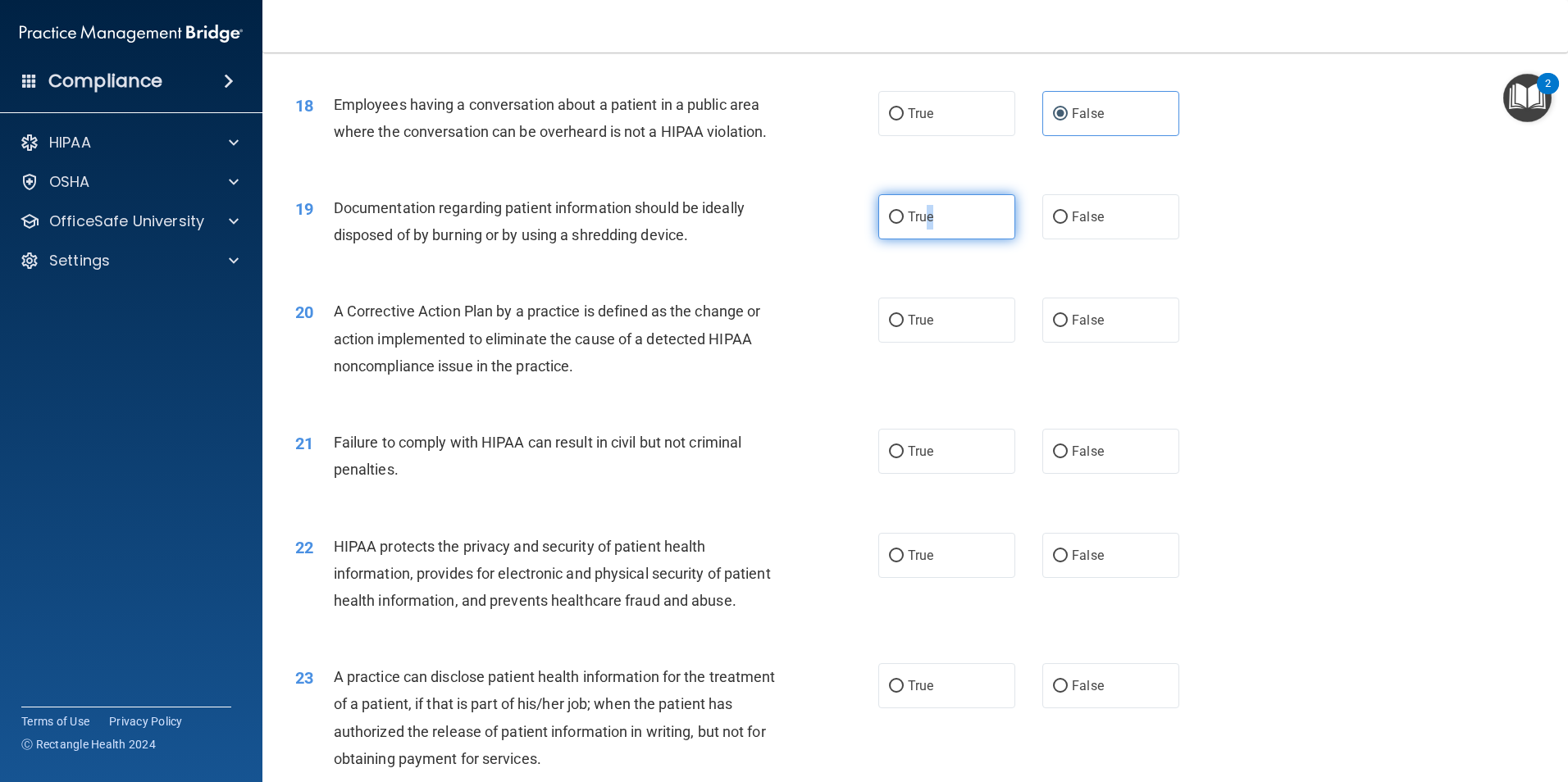
click at [895, 224] on input "True" at bounding box center [897, 217] width 15 height 12
radio input "true"
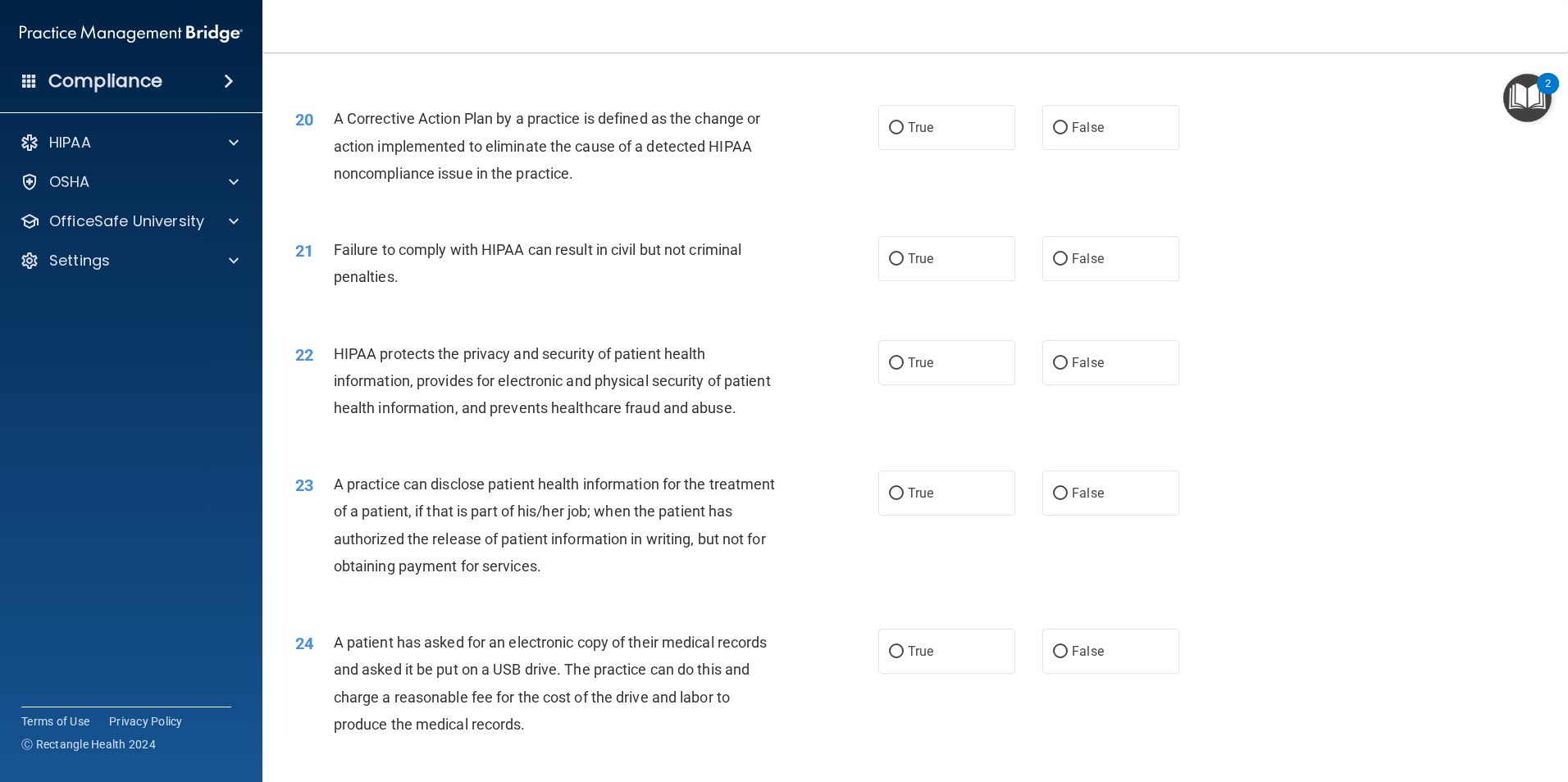
scroll to position [2139, 0]
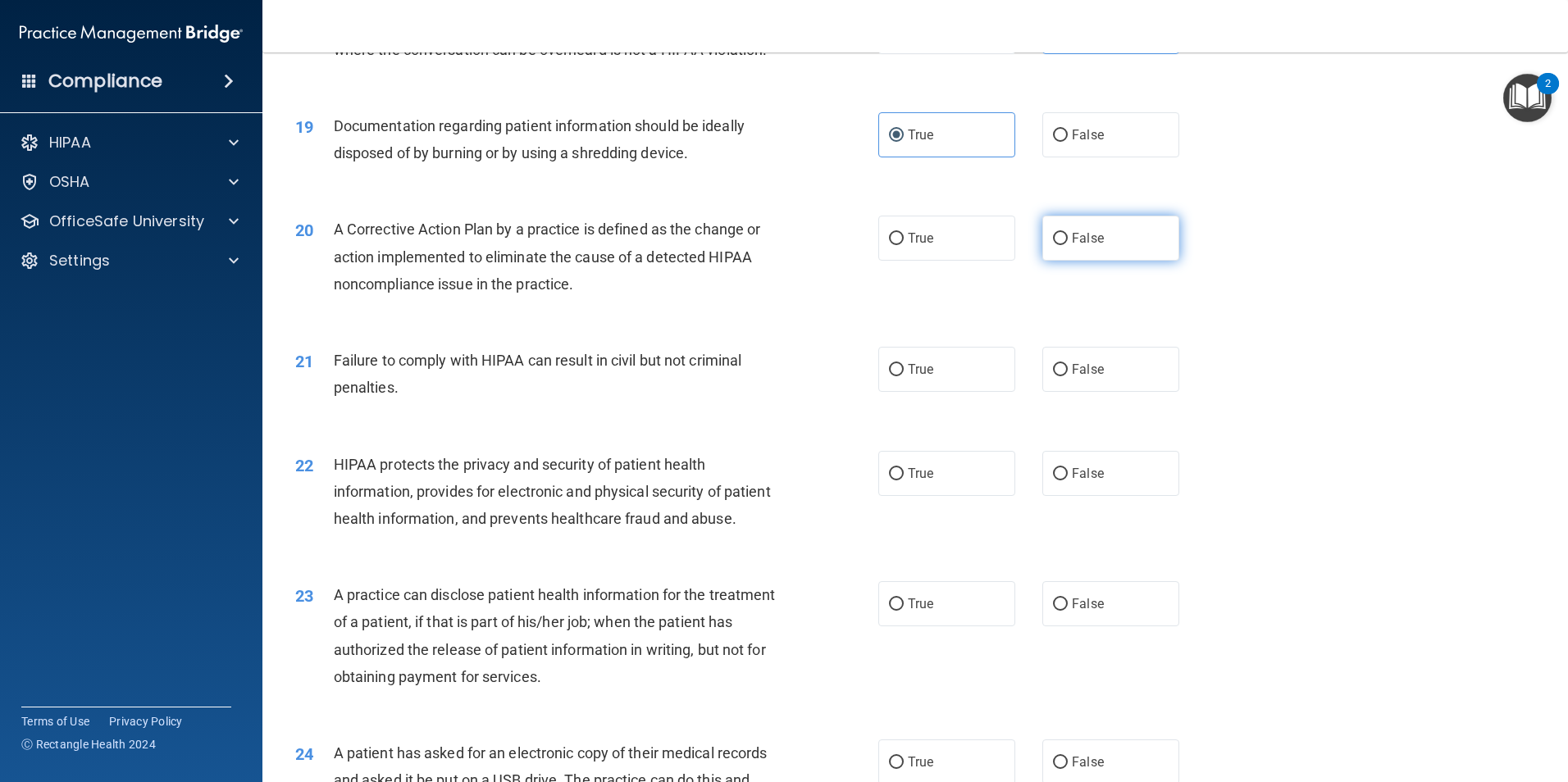
click at [1112, 261] on label "False" at bounding box center [1112, 238] width 137 height 45
click at [1068, 245] on input "False" at bounding box center [1060, 239] width 15 height 12
radio input "true"
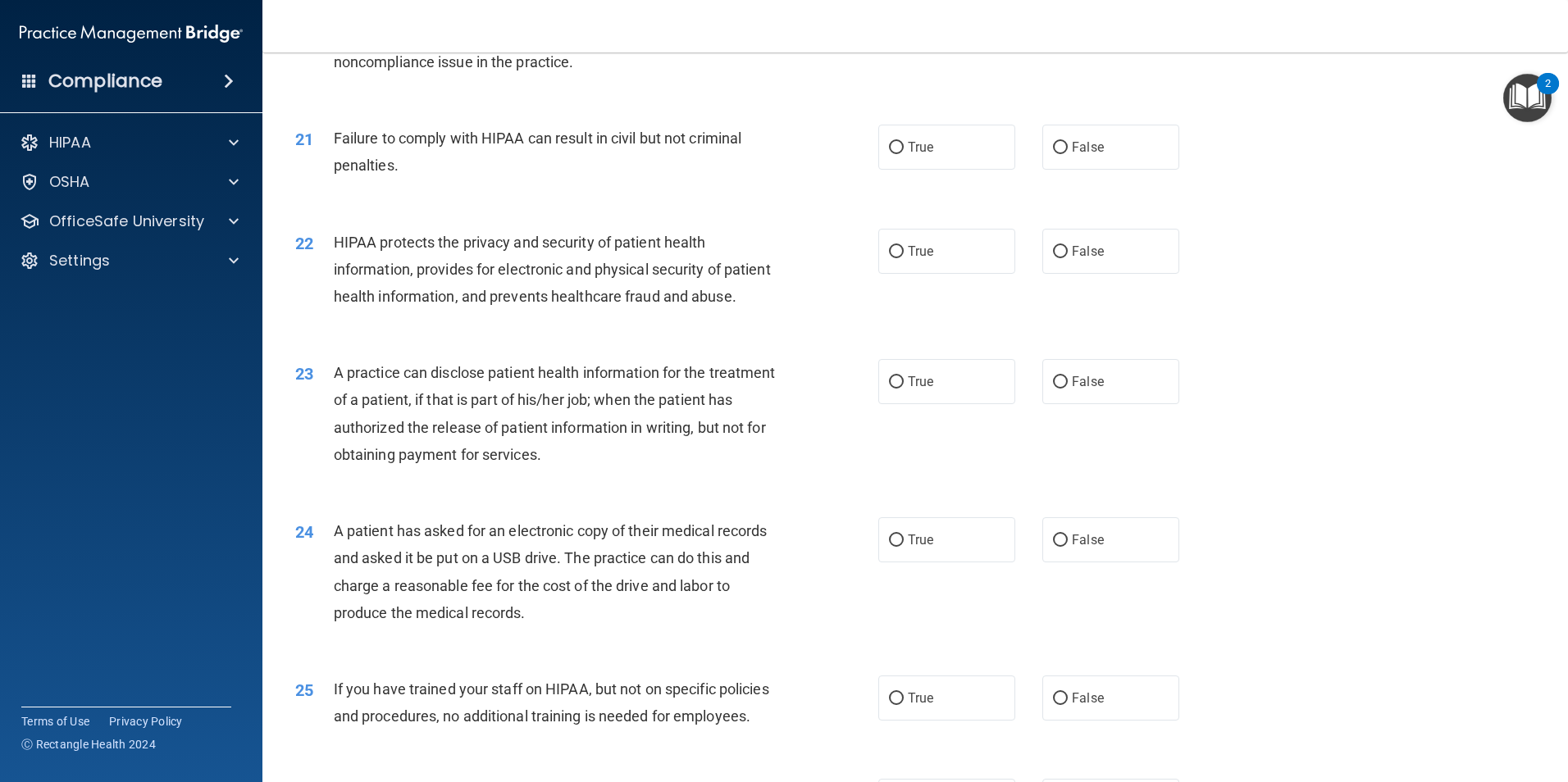
scroll to position [2385, 0]
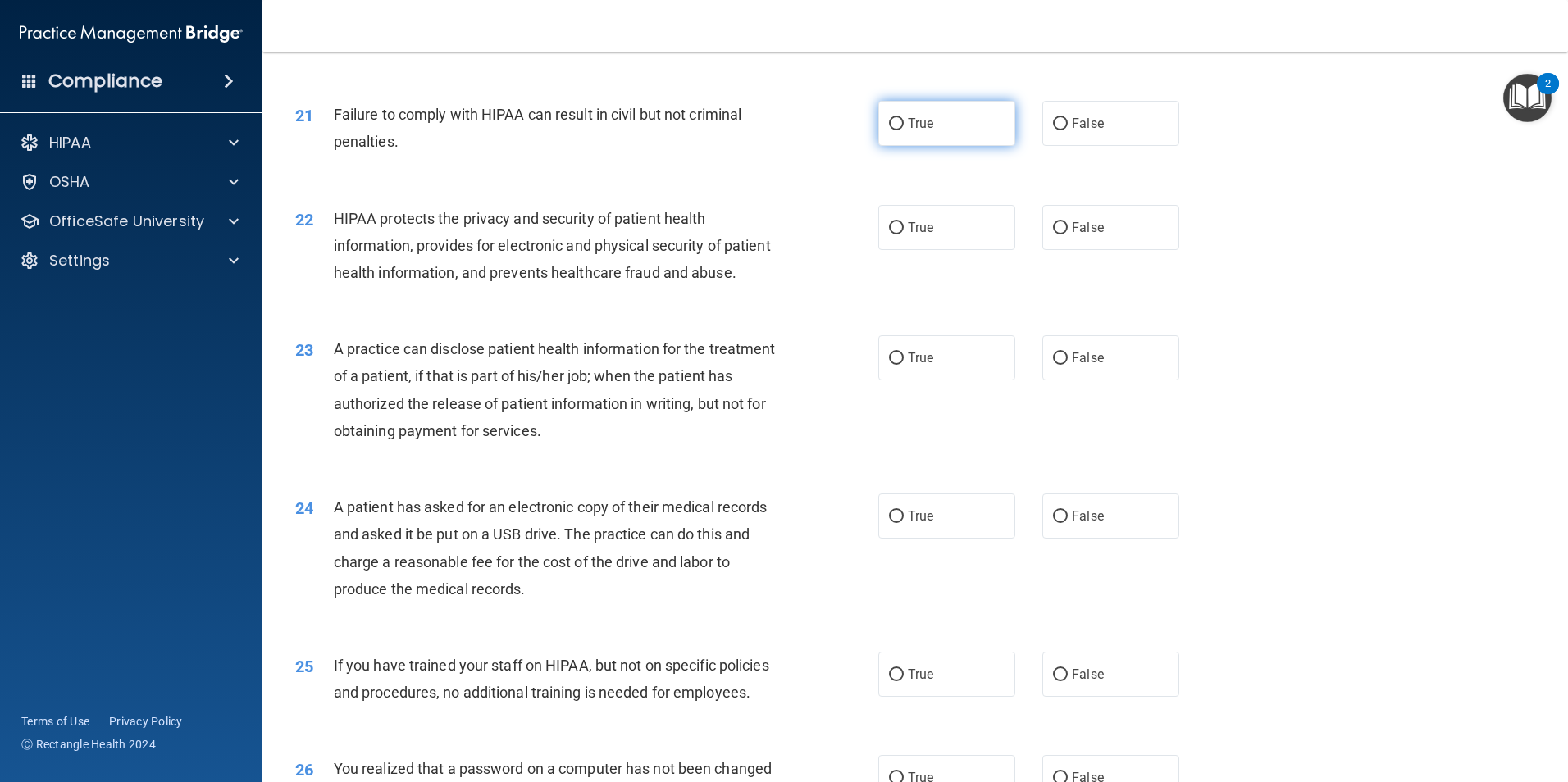
click at [897, 131] on input "True" at bounding box center [897, 123] width 15 height 12
radio input "true"
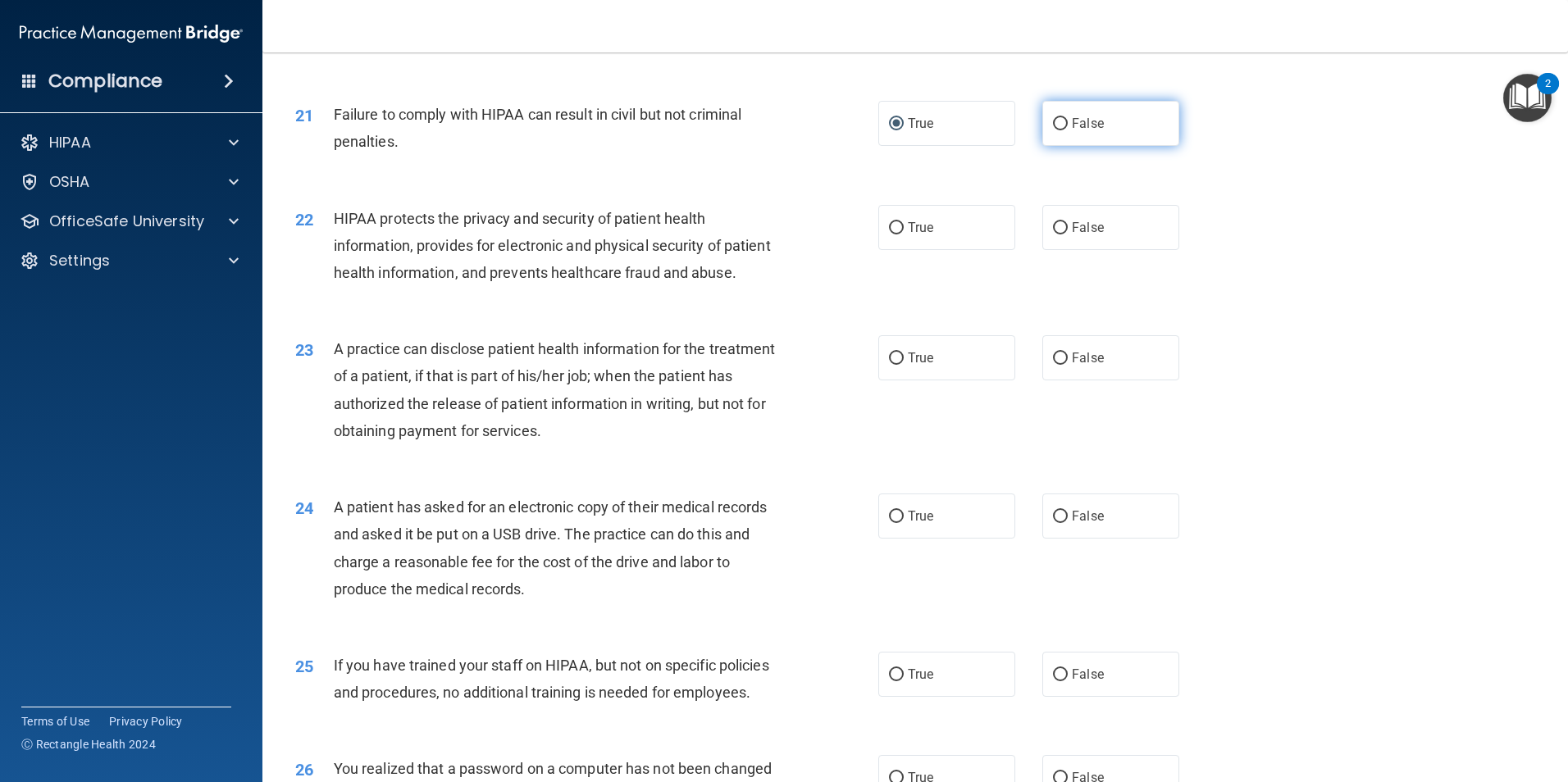
click at [1136, 146] on label "False" at bounding box center [1112, 123] width 137 height 45
click at [1068, 131] on input "False" at bounding box center [1060, 123] width 15 height 12
radio input "true"
radio input "false"
drag, startPoint x: 932, startPoint y: 250, endPoint x: 907, endPoint y: 258, distance: 26.2
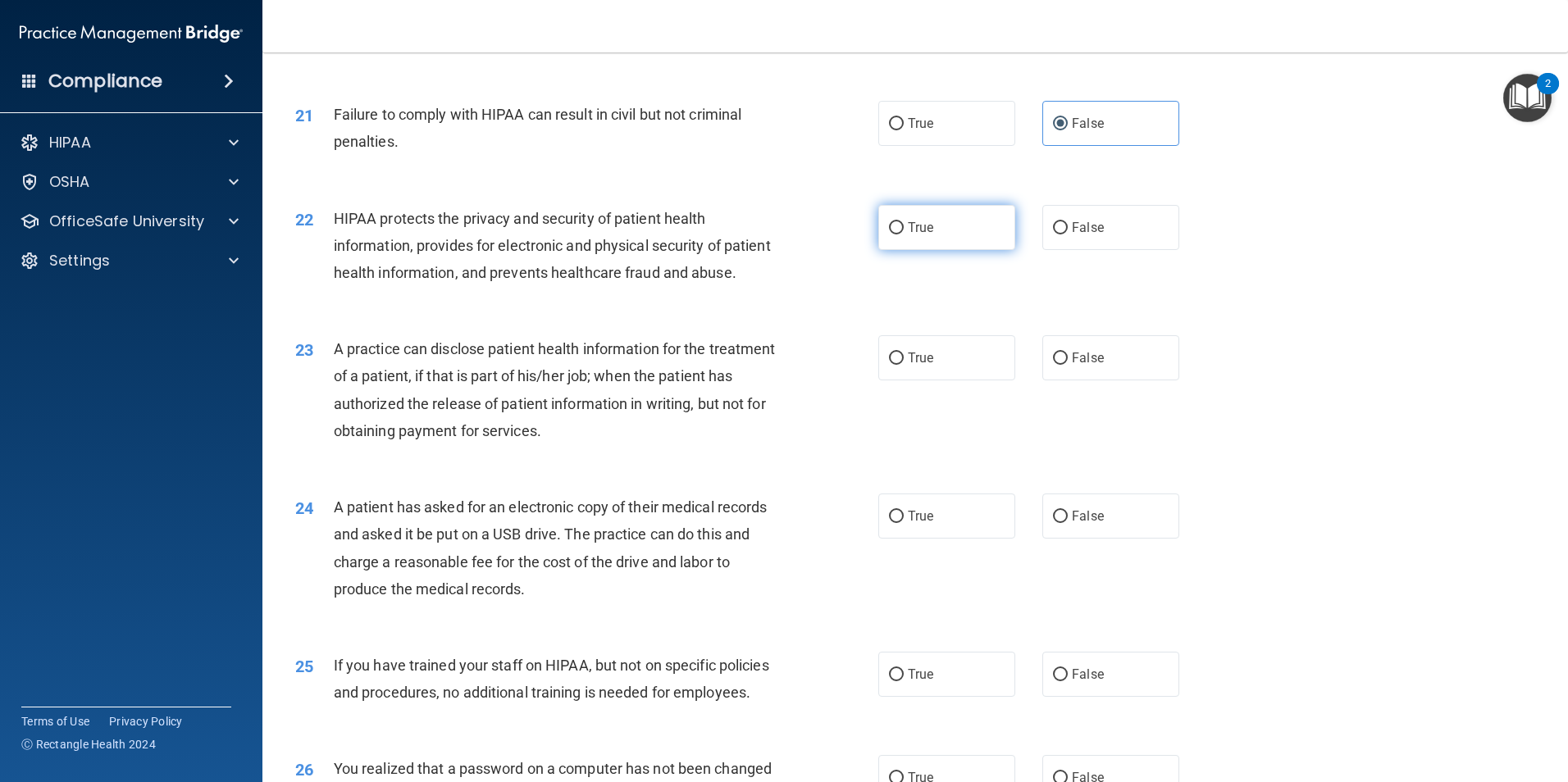
click at [935, 250] on label "True" at bounding box center [947, 227] width 137 height 45
click at [904, 234] on input "True" at bounding box center [897, 228] width 15 height 12
radio input "true"
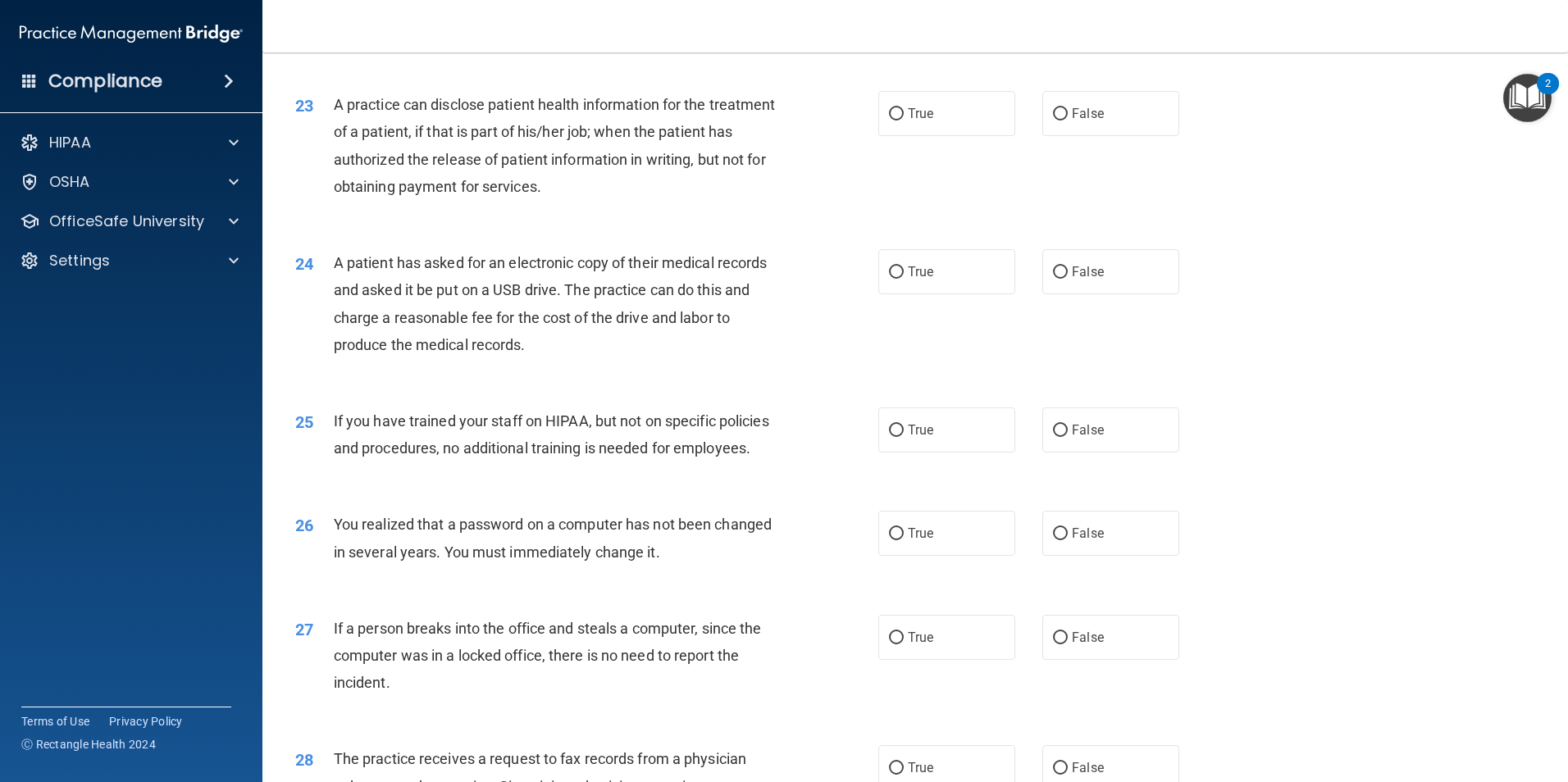
scroll to position [2549, 0]
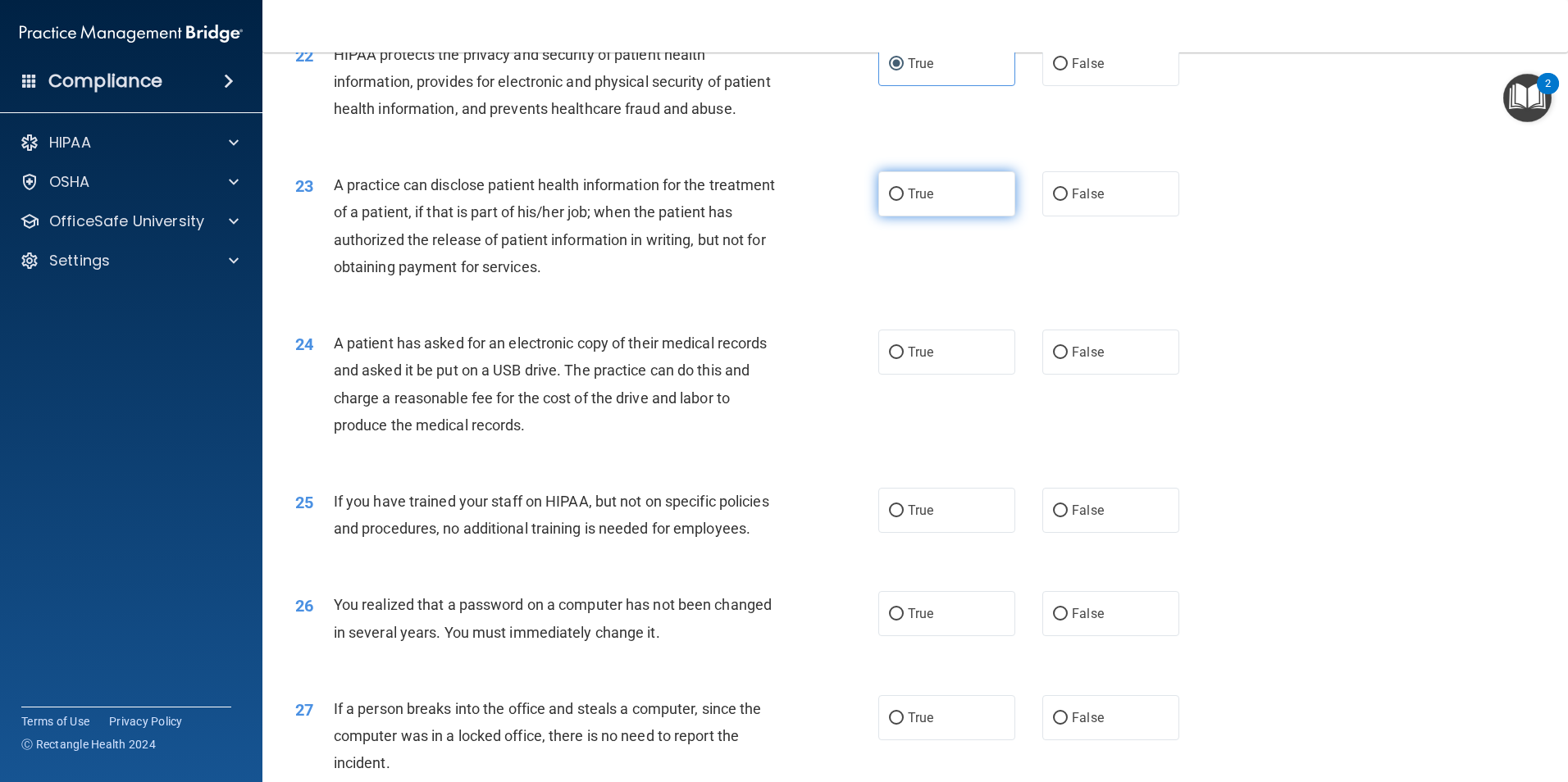
click at [893, 217] on label "True" at bounding box center [947, 193] width 137 height 45
click at [893, 201] on input "True" at bounding box center [897, 194] width 15 height 12
radio input "true"
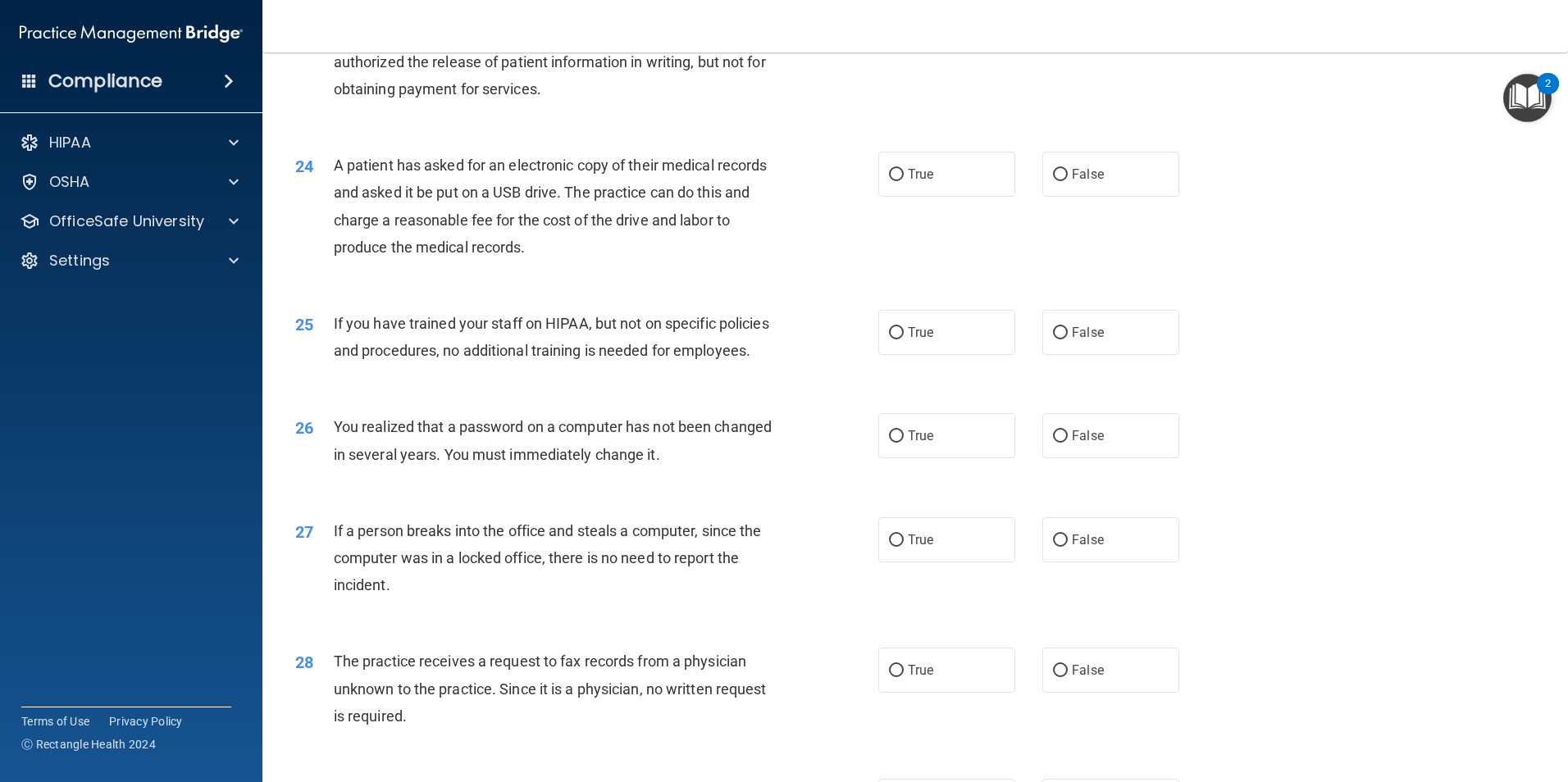
scroll to position [2795, 0]
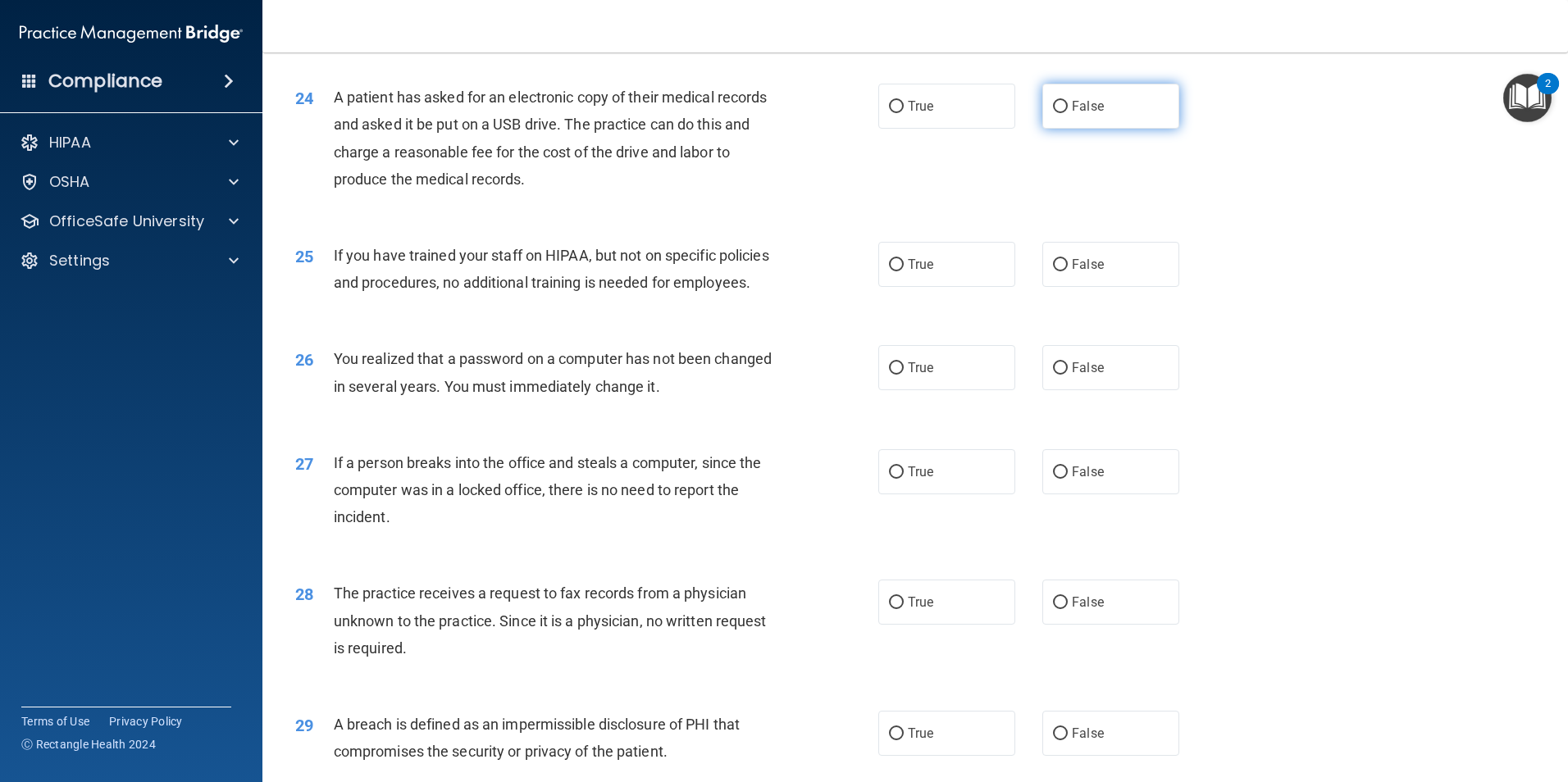
click at [1104, 129] on label "False" at bounding box center [1112, 105] width 137 height 45
click at [1068, 113] on input "False" at bounding box center [1060, 106] width 15 height 12
radio input "true"
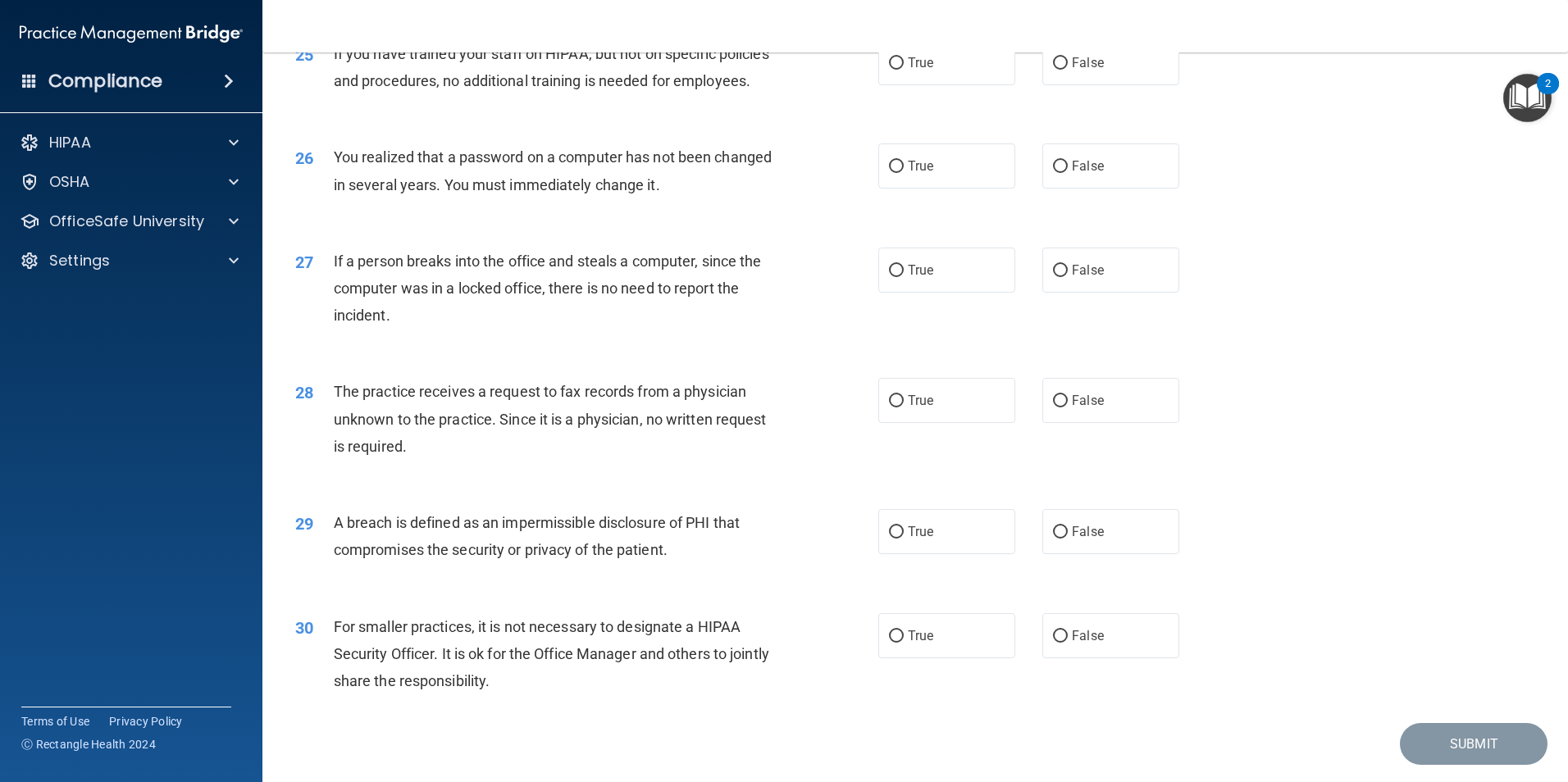
scroll to position [2959, 0]
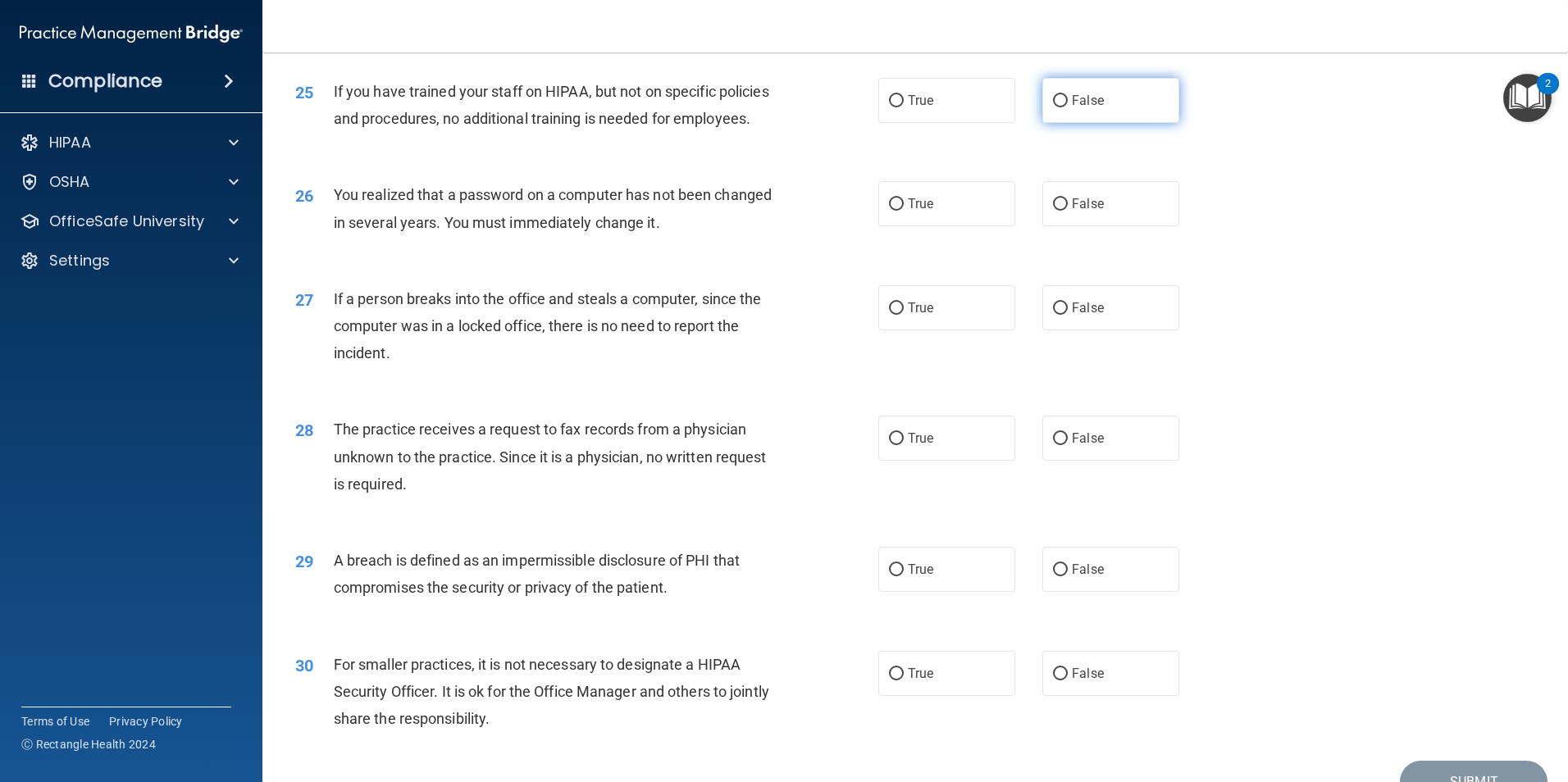
click at [1157, 123] on label "False" at bounding box center [1112, 100] width 137 height 45
click at [1068, 107] on input "False" at bounding box center [1060, 101] width 15 height 12
radio input "true"
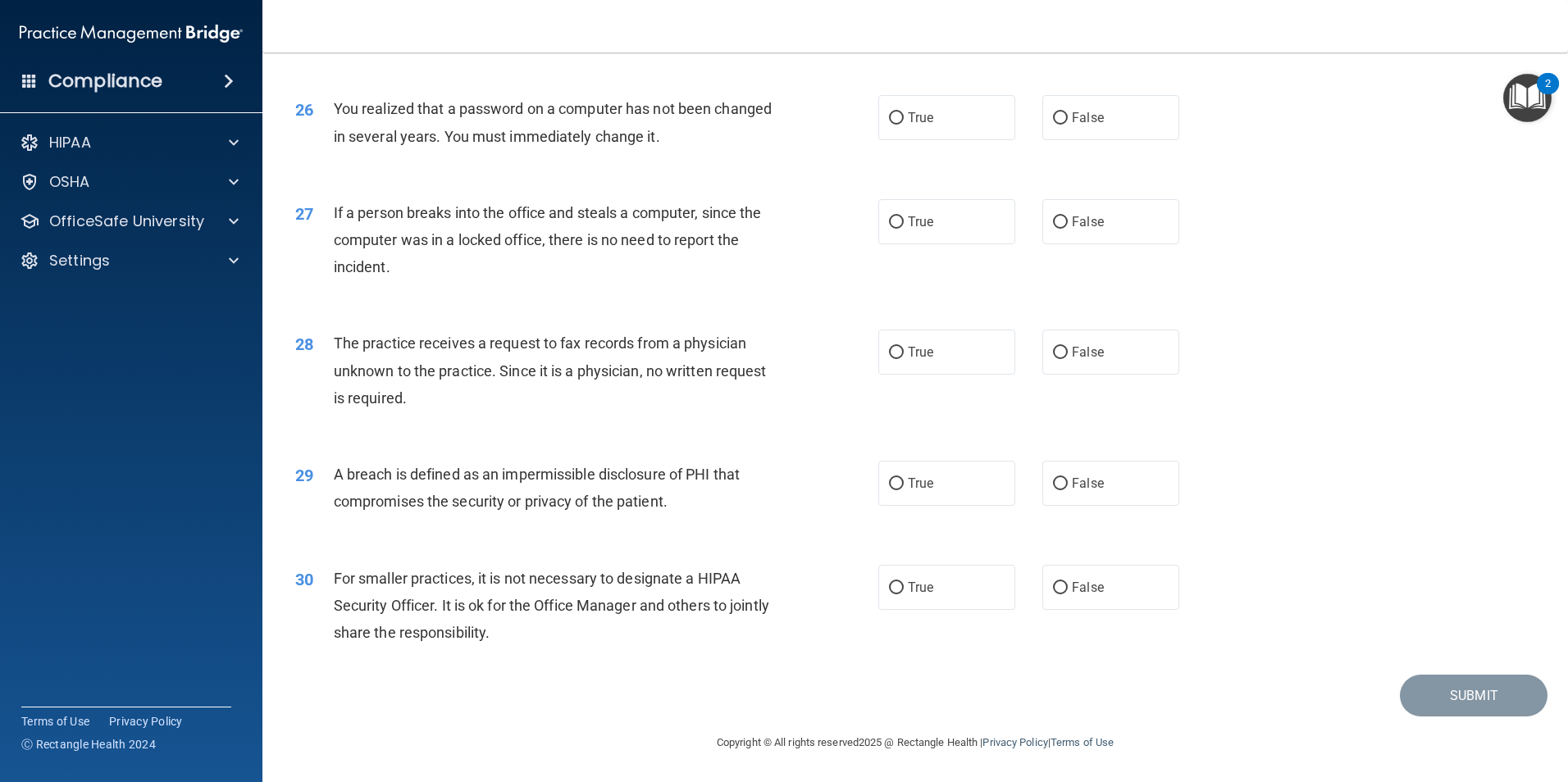
scroll to position [3123, 0]
click at [1053, 124] on input "False" at bounding box center [1060, 118] width 15 height 12
radio input "true"
click at [1043, 223] on label "False" at bounding box center [1112, 221] width 137 height 45
click at [1053, 223] on input "False" at bounding box center [1060, 222] width 15 height 12
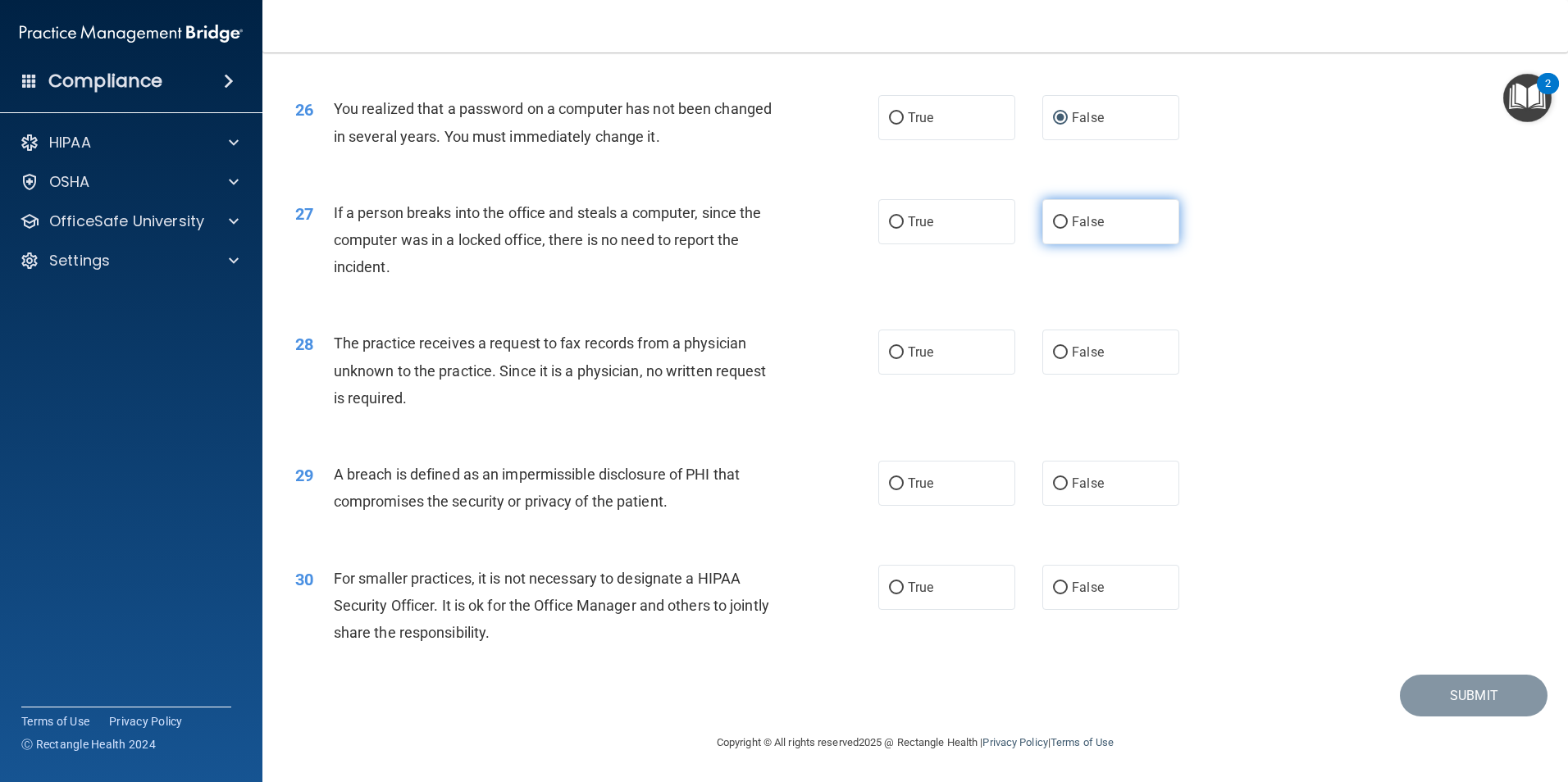
radio input "true"
click at [1095, 361] on label "False" at bounding box center [1112, 351] width 137 height 45
click at [1068, 359] on input "False" at bounding box center [1060, 352] width 15 height 12
radio input "true"
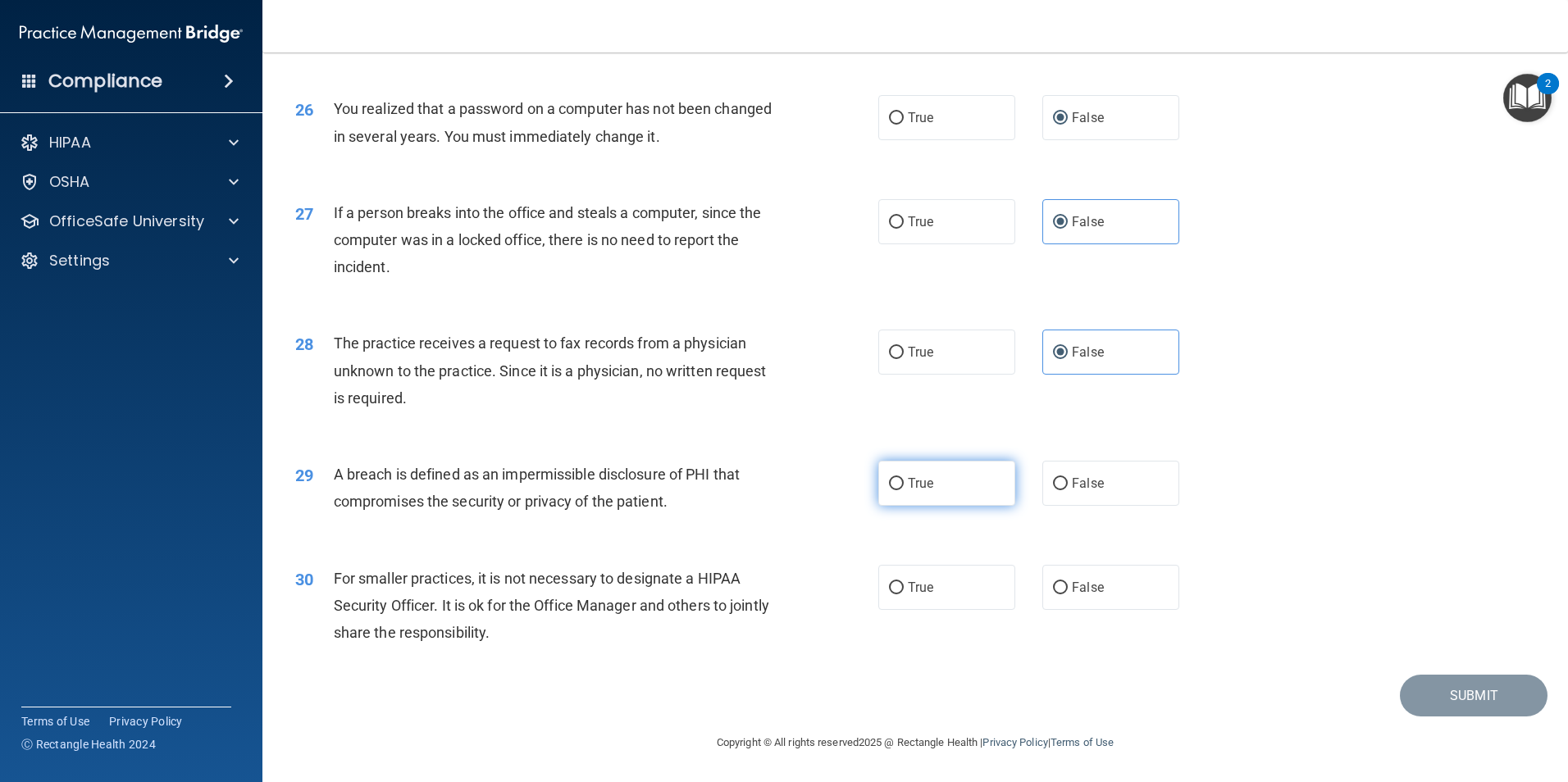
click at [908, 481] on span "True" at bounding box center [921, 483] width 26 height 16
click at [904, 481] on input "True" at bounding box center [897, 484] width 15 height 12
radio input "true"
click at [1084, 595] on span "False" at bounding box center [1088, 587] width 32 height 16
click at [1068, 595] on input "False" at bounding box center [1060, 588] width 15 height 12
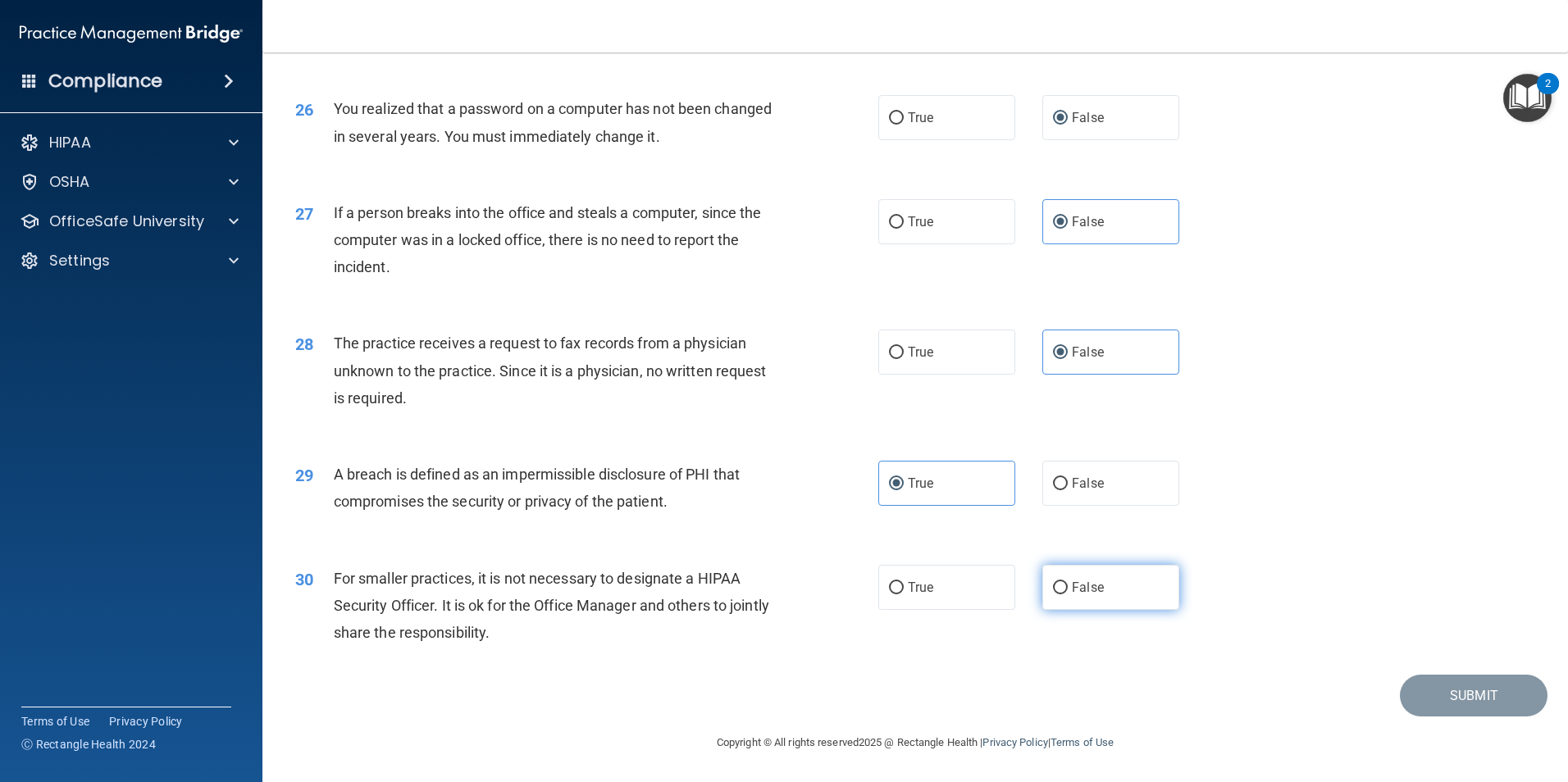
radio input "true"
click at [1457, 709] on button "Submit" at bounding box center [1474, 696] width 147 height 42
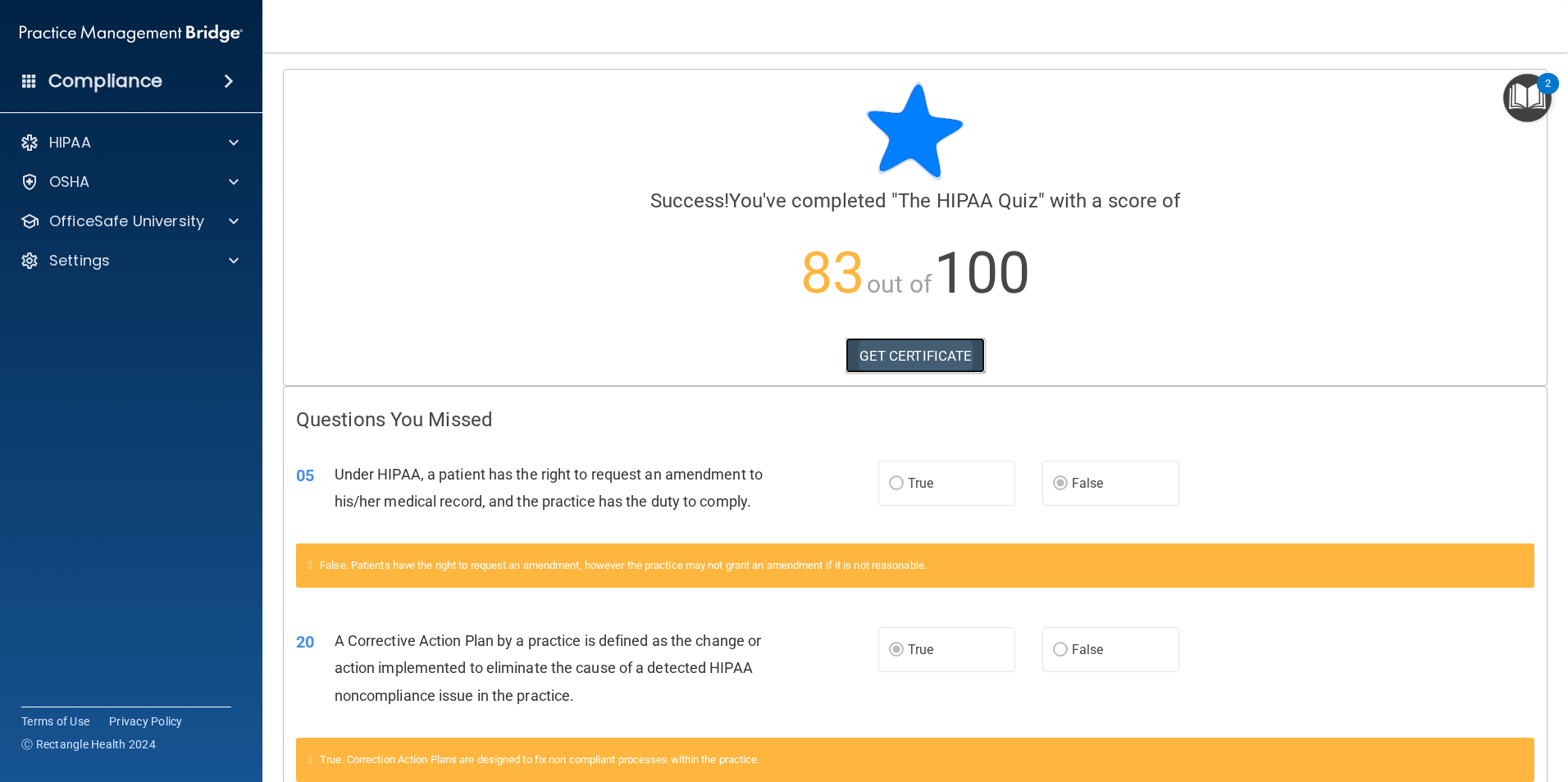
click at [864, 367] on link "GET CERTIFICATE" at bounding box center [915, 355] width 140 height 36
click at [118, 154] on div "HIPAA" at bounding box center [132, 143] width 263 height 33
click at [145, 223] on p "OfficeSafe University" at bounding box center [126, 221] width 155 height 20
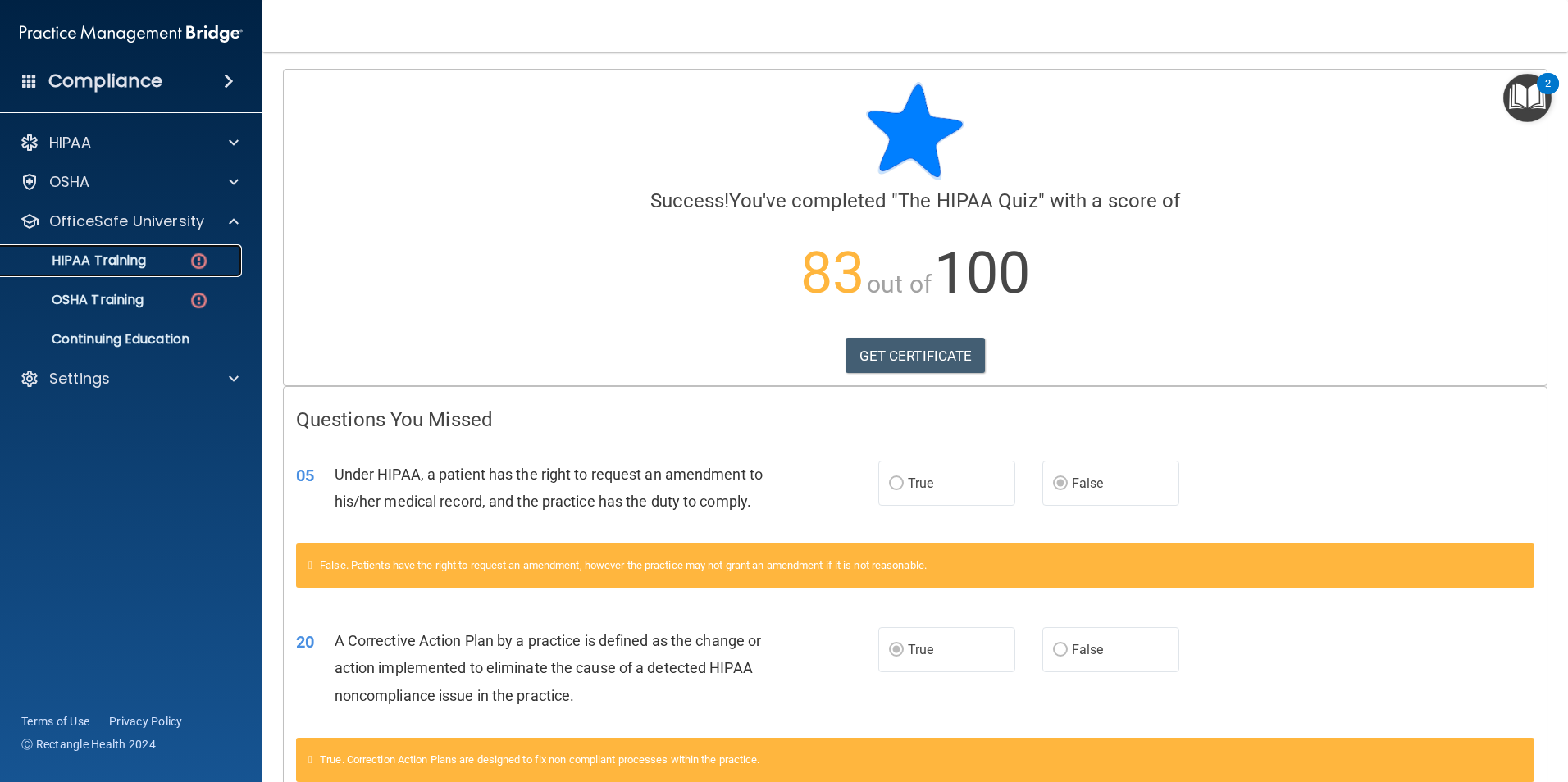
click at [142, 266] on p "HIPAA Training" at bounding box center [79, 261] width 135 height 16
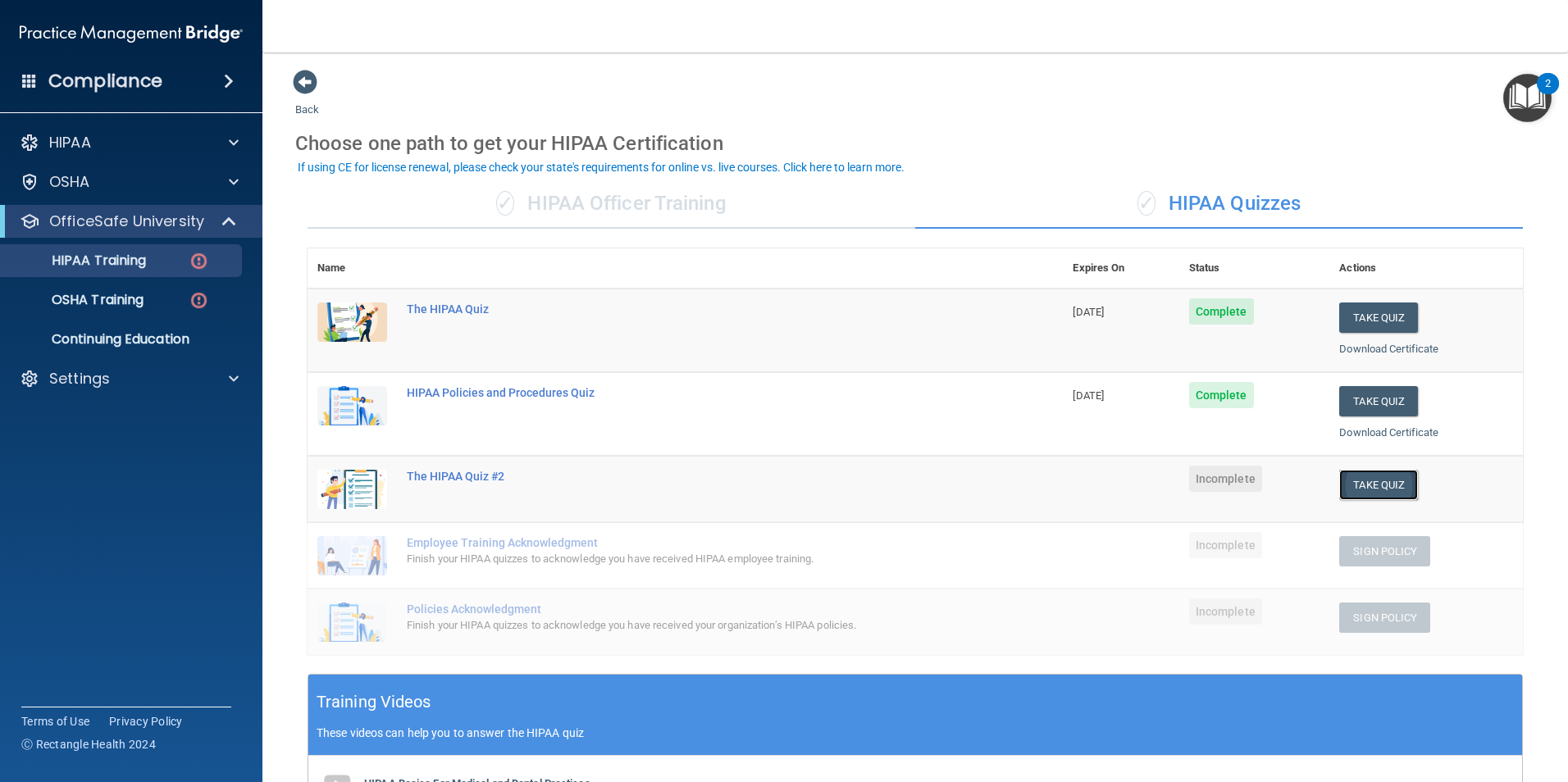
click at [1378, 480] on button "Take Quiz" at bounding box center [1379, 485] width 79 height 30
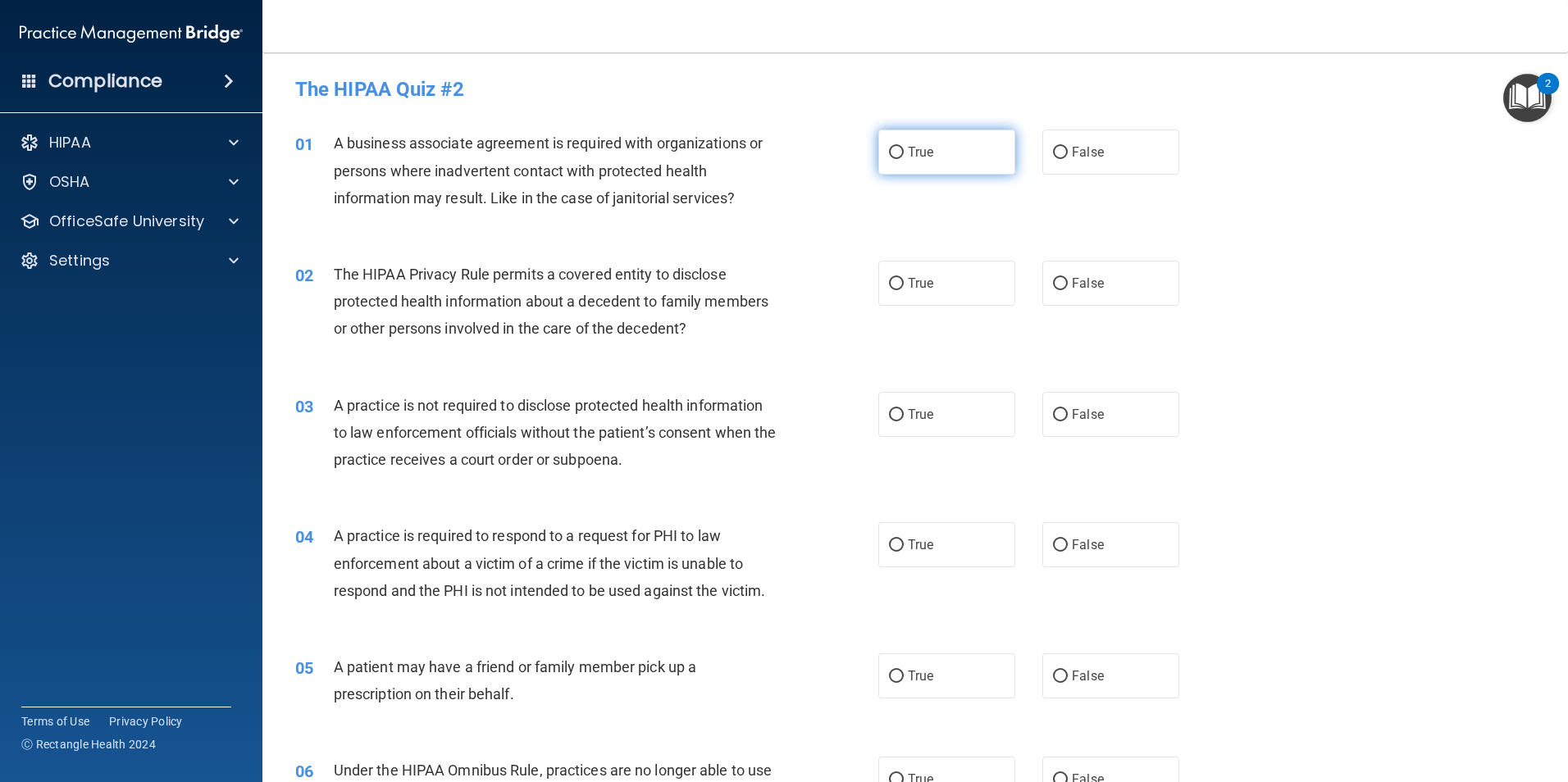
click at [931, 150] on label "True" at bounding box center [947, 152] width 137 height 45
click at [904, 150] on input "True" at bounding box center [897, 153] width 15 height 12
radio input "true"
click at [897, 294] on label "True" at bounding box center [947, 283] width 137 height 45
click at [897, 290] on input "True" at bounding box center [897, 284] width 15 height 12
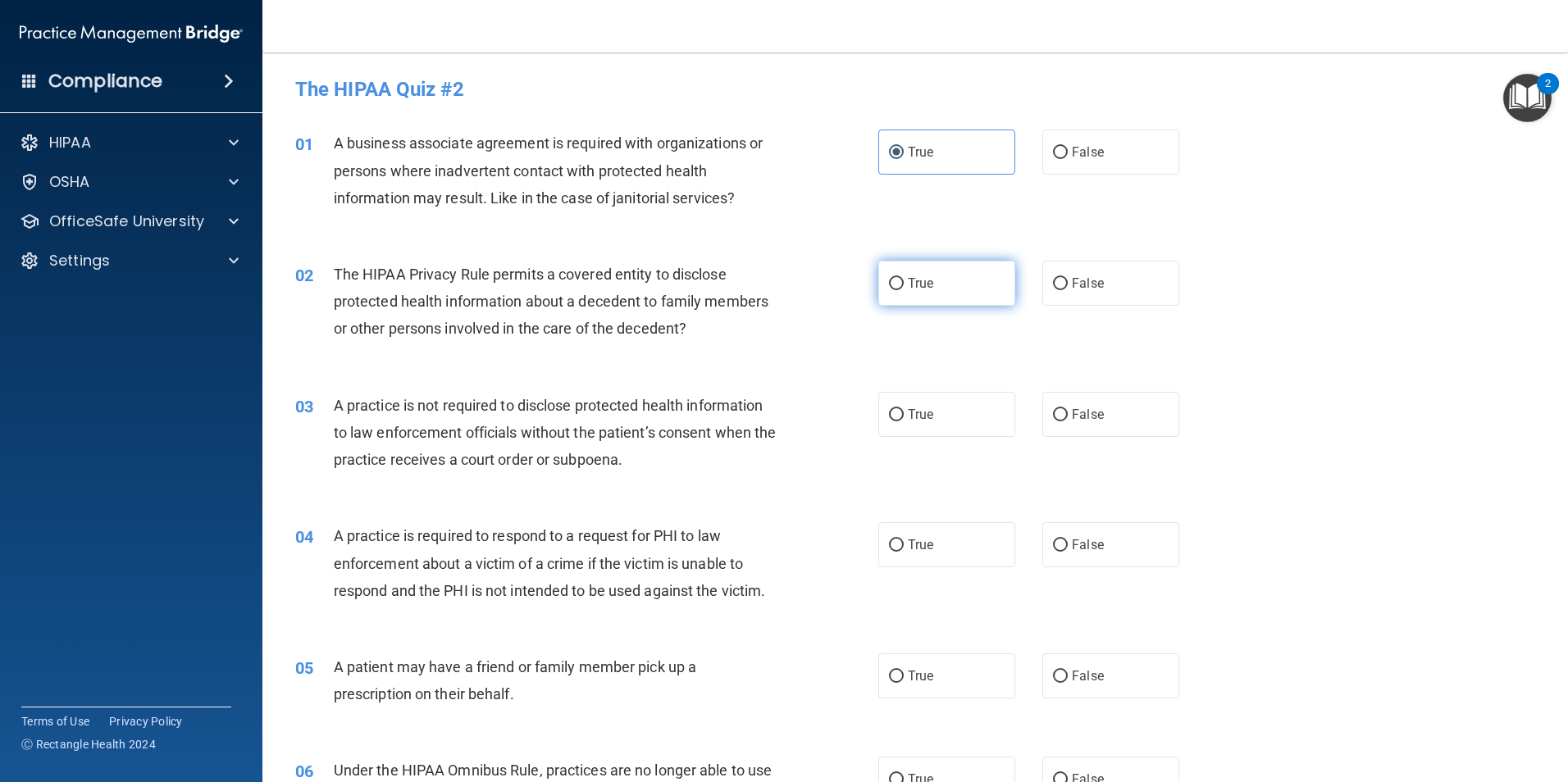
radio input "true"
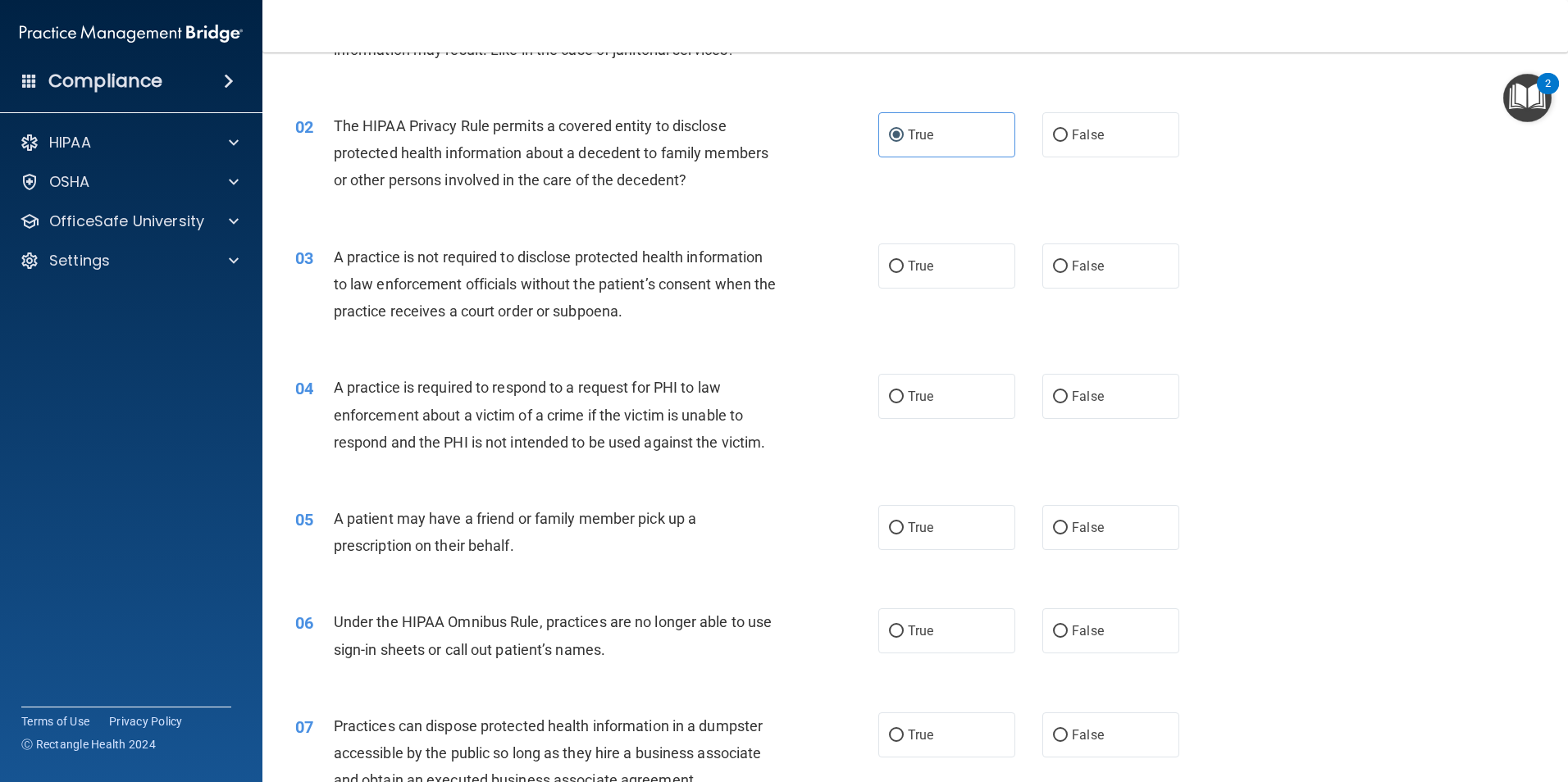
scroll to position [164, 0]
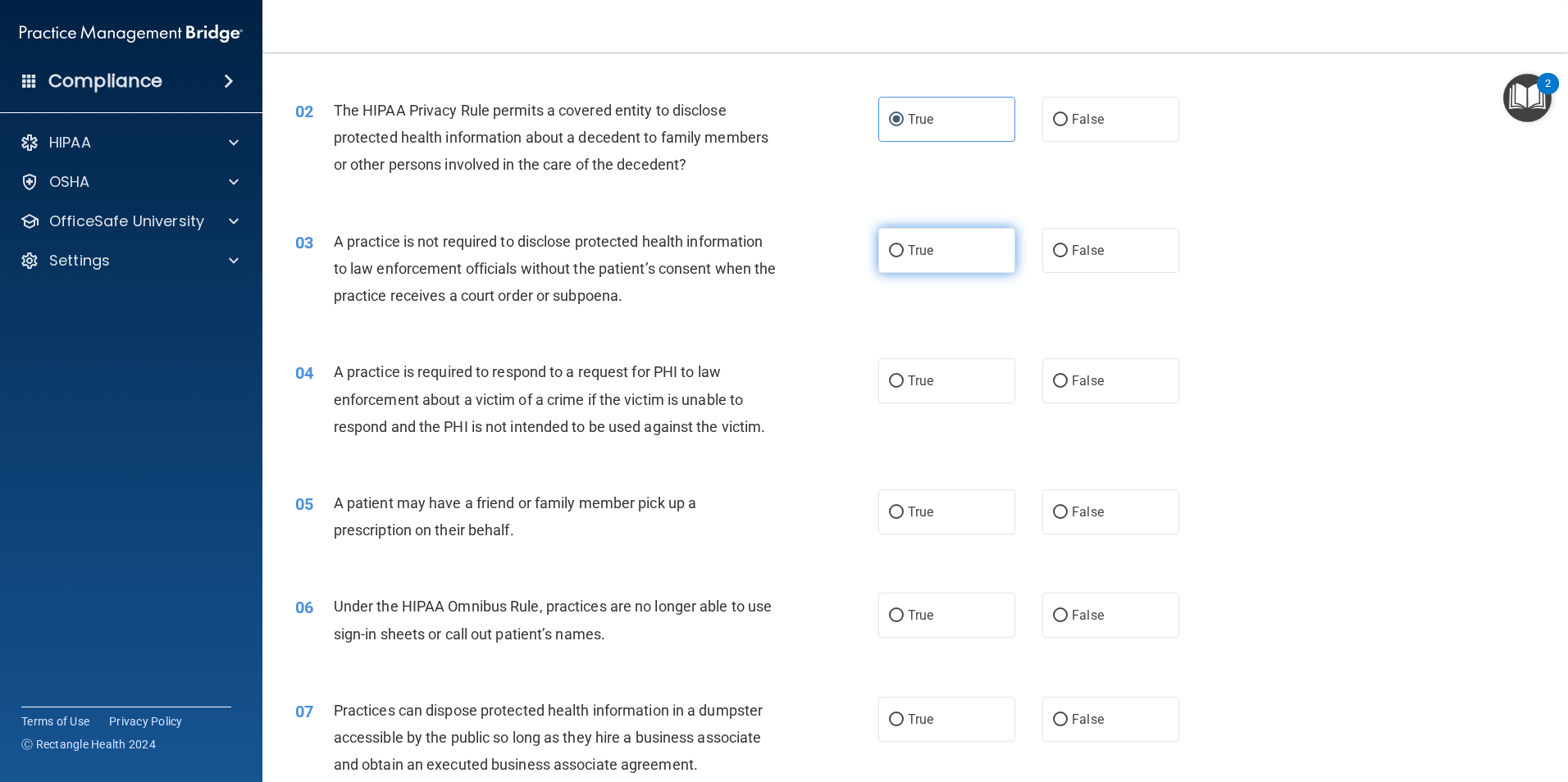
click at [942, 252] on label "True" at bounding box center [947, 250] width 137 height 45
click at [904, 252] on input "True" at bounding box center [897, 251] width 15 height 12
radio input "true"
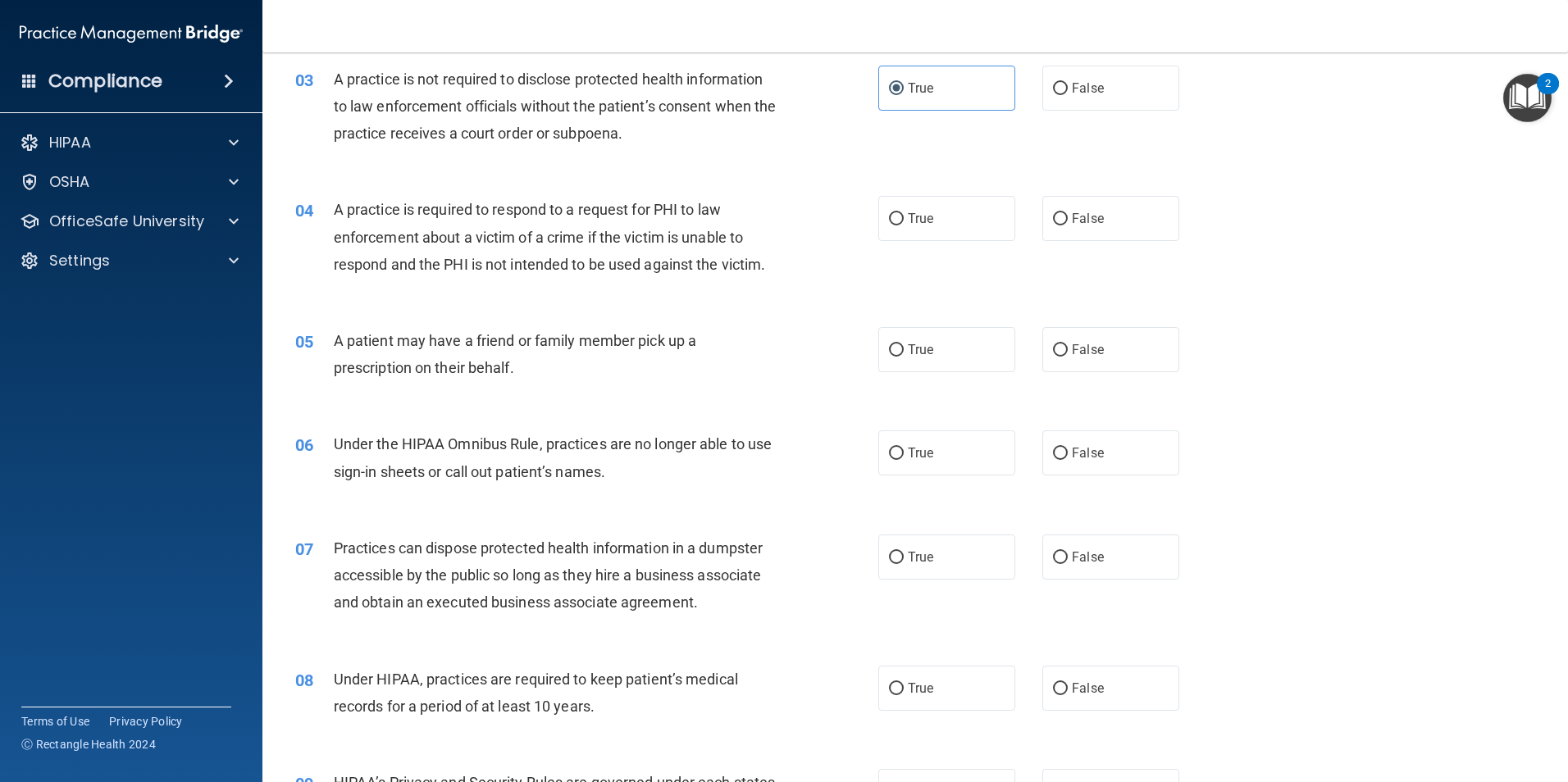
scroll to position [328, 0]
click at [910, 231] on label "True" at bounding box center [947, 217] width 137 height 45
click at [904, 224] on input "True" at bounding box center [897, 217] width 15 height 12
radio input "true"
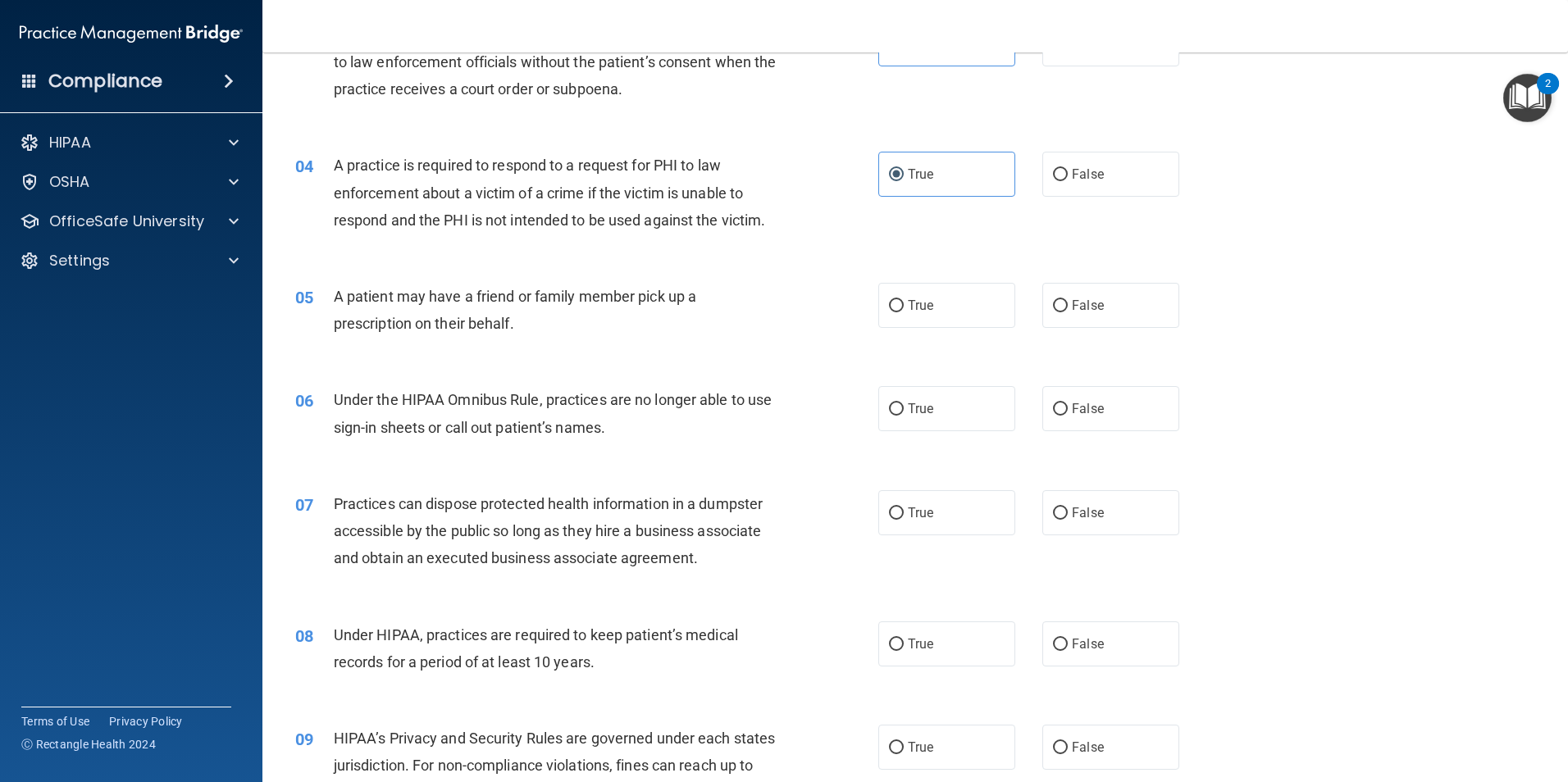
scroll to position [410, 0]
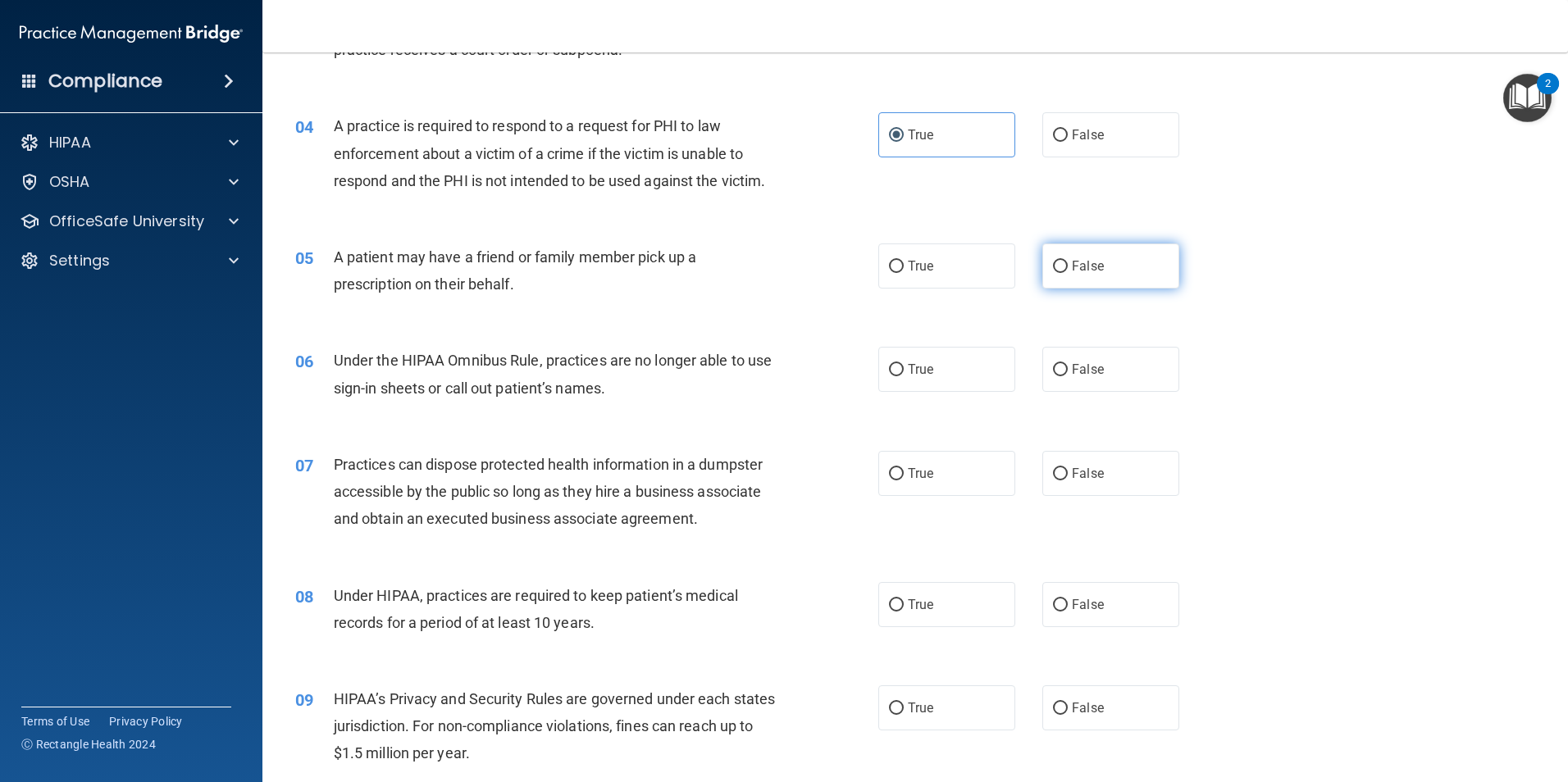
click at [1111, 276] on label "False" at bounding box center [1112, 265] width 137 height 45
click at [1068, 273] on input "False" at bounding box center [1060, 266] width 15 height 12
radio input "true"
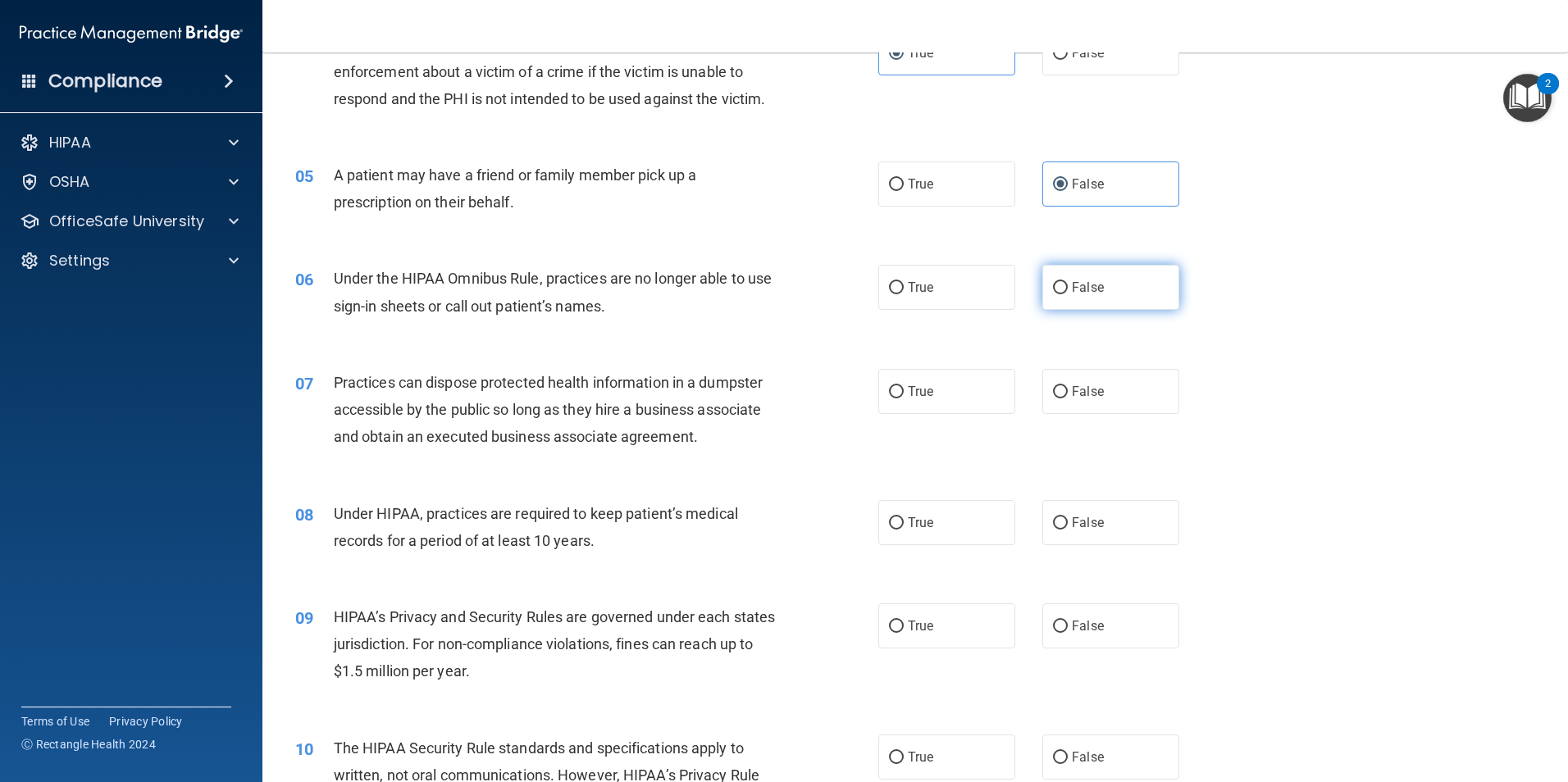
drag, startPoint x: 1073, startPoint y: 285, endPoint x: 1068, endPoint y: 295, distance: 11.2
click at [1073, 289] on span "False" at bounding box center [1088, 287] width 32 height 16
click at [1068, 289] on input "False" at bounding box center [1060, 287] width 15 height 12
radio input "true"
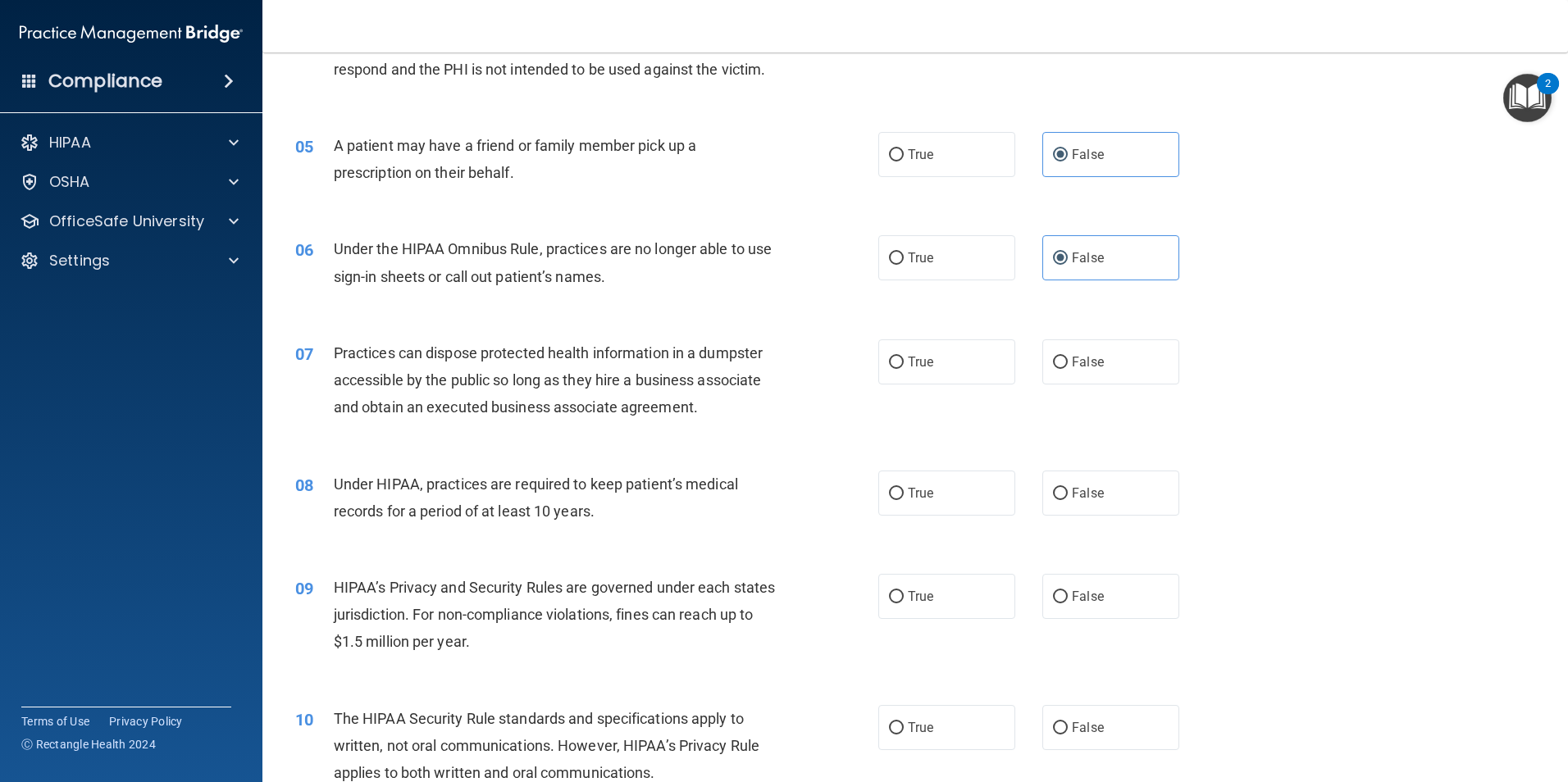
scroll to position [574, 0]
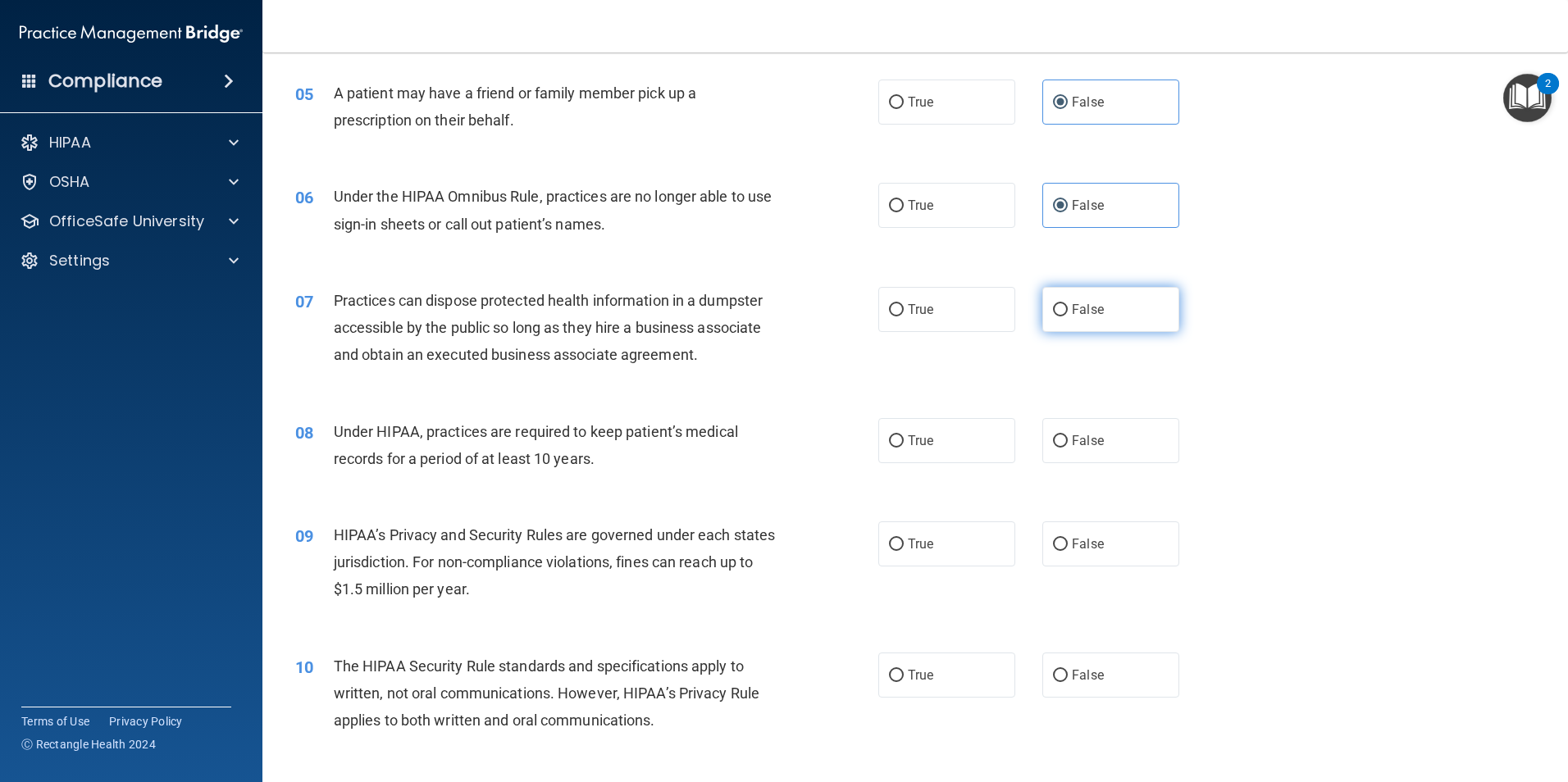
click at [1058, 312] on input "False" at bounding box center [1060, 310] width 15 height 12
radio input "true"
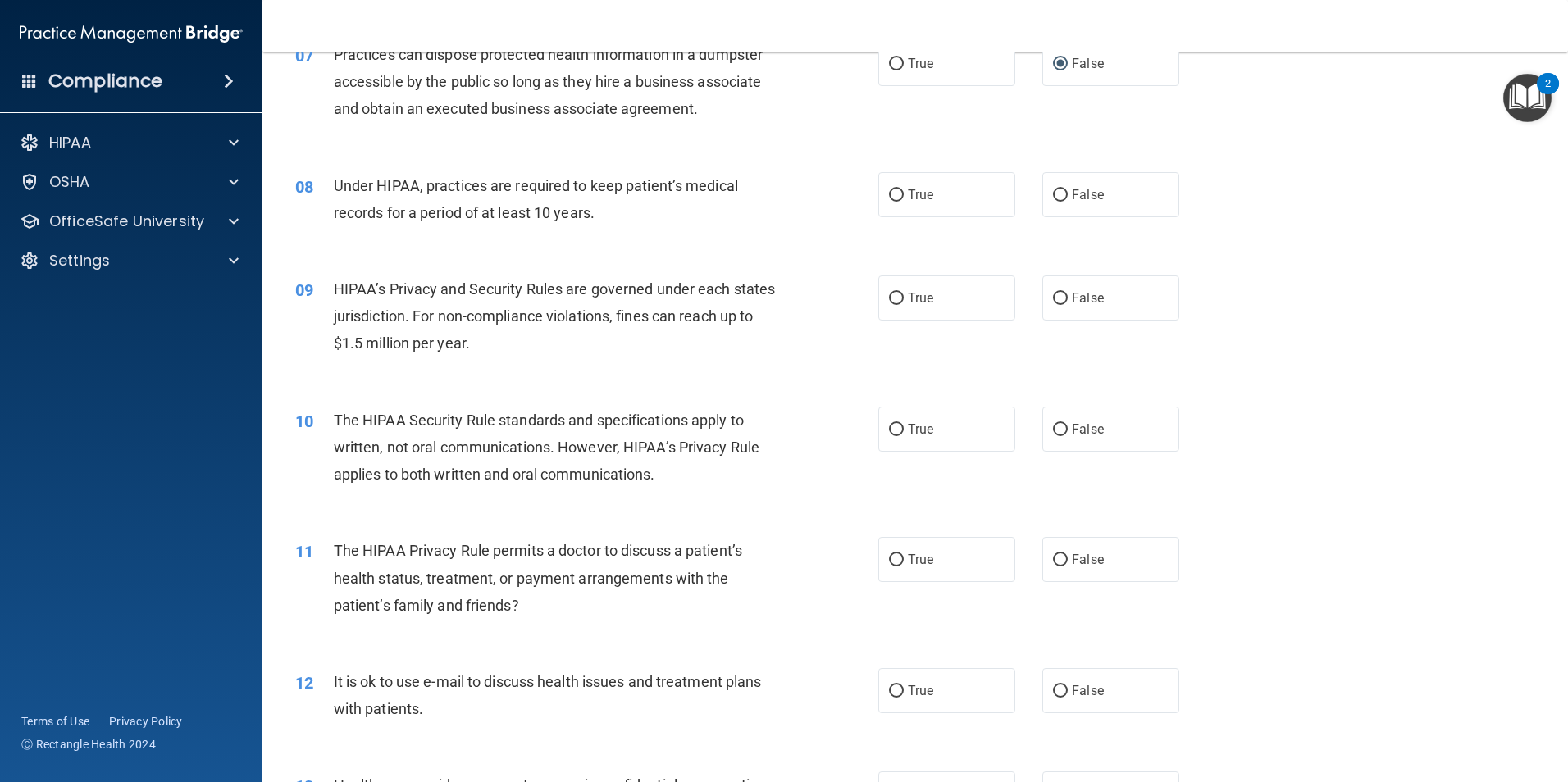
scroll to position [738, 0]
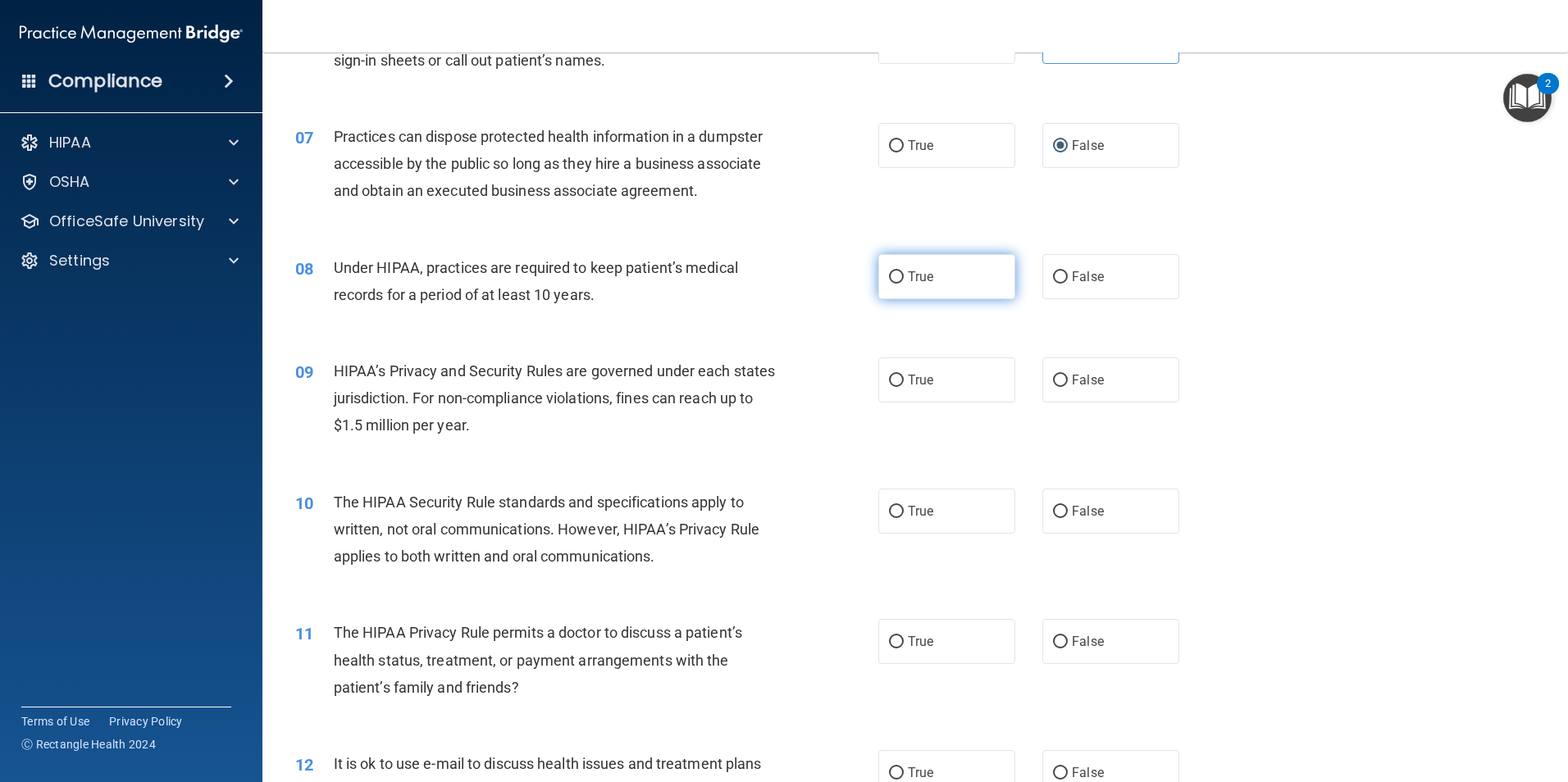
click at [915, 278] on span "True" at bounding box center [921, 276] width 26 height 16
click at [904, 278] on input "True" at bounding box center [897, 277] width 15 height 12
radio input "true"
drag, startPoint x: 888, startPoint y: 382, endPoint x: 893, endPoint y: 391, distance: 10.3
click at [889, 382] on input "True" at bounding box center [897, 380] width 15 height 12
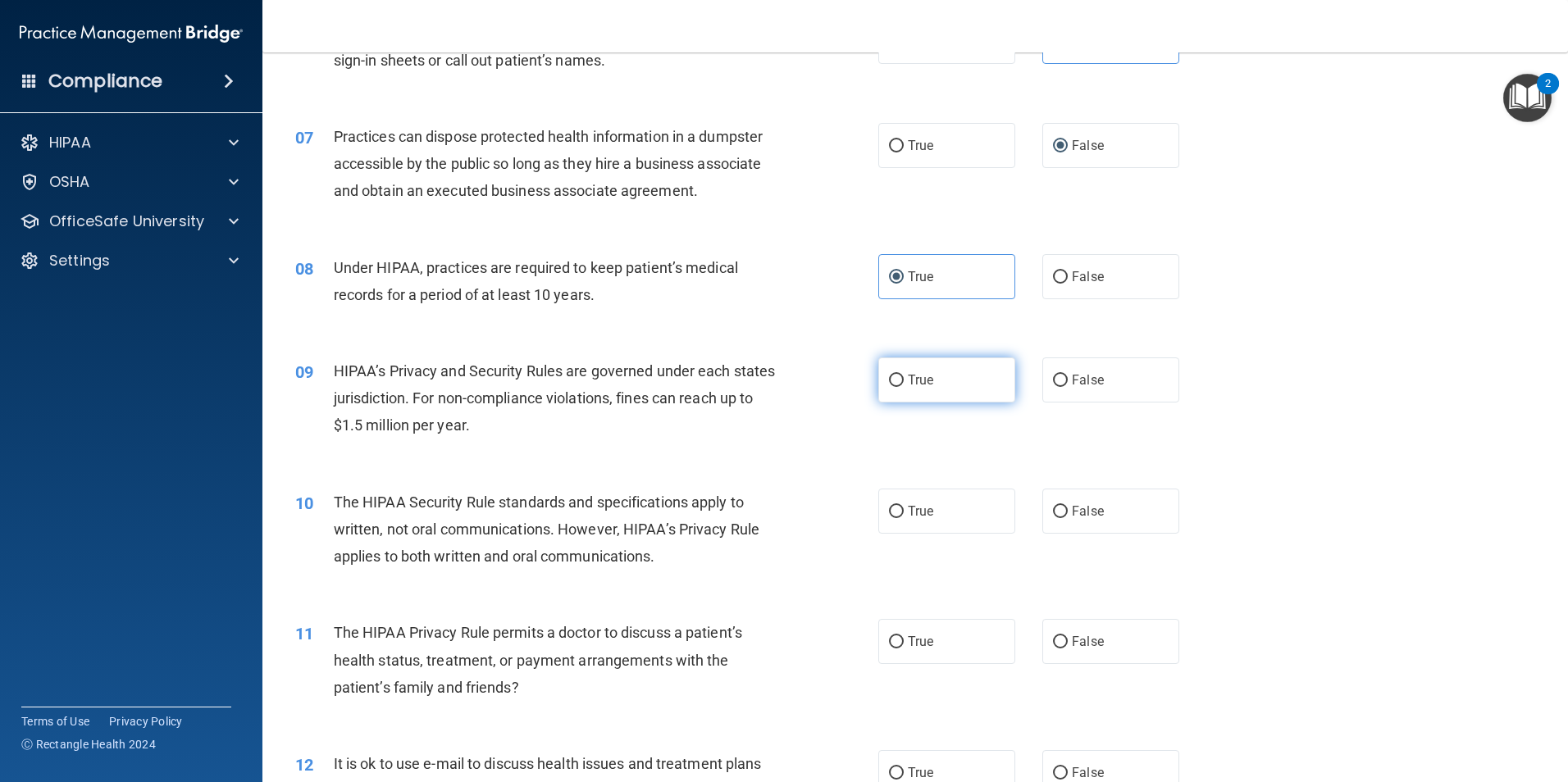
radio input "true"
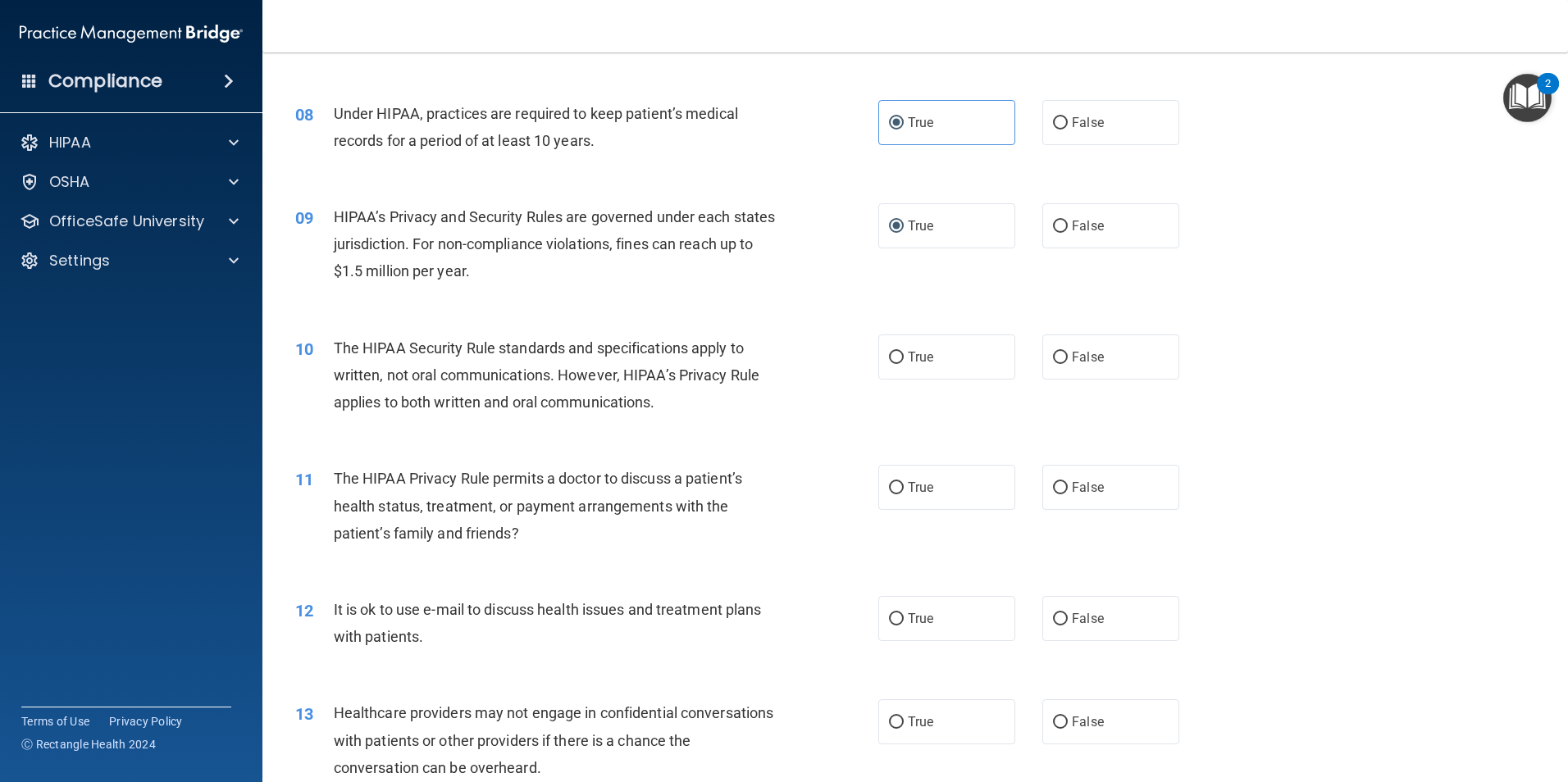
scroll to position [902, 0]
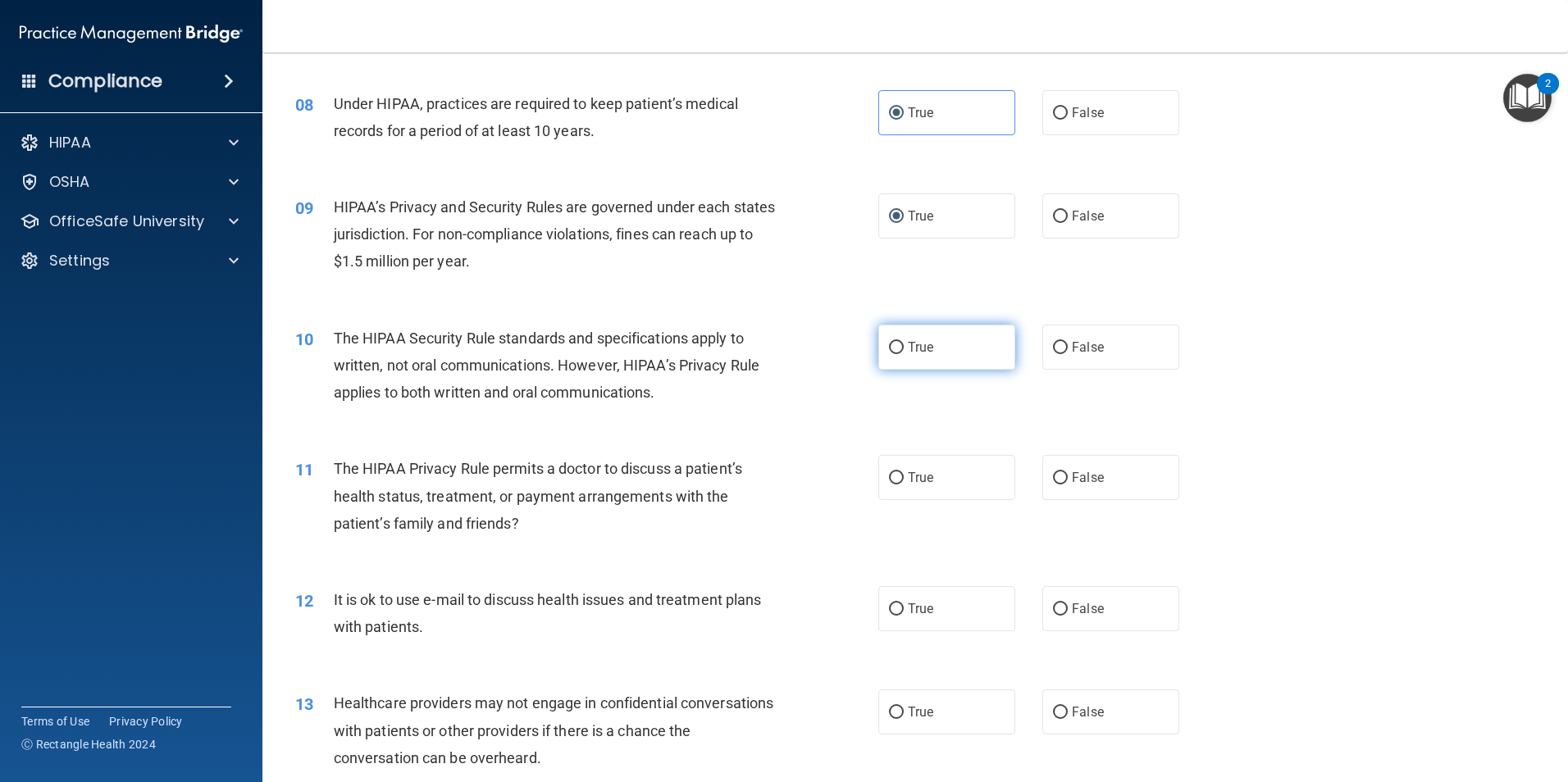
click at [889, 349] on input "True" at bounding box center [897, 348] width 15 height 12
radio input "true"
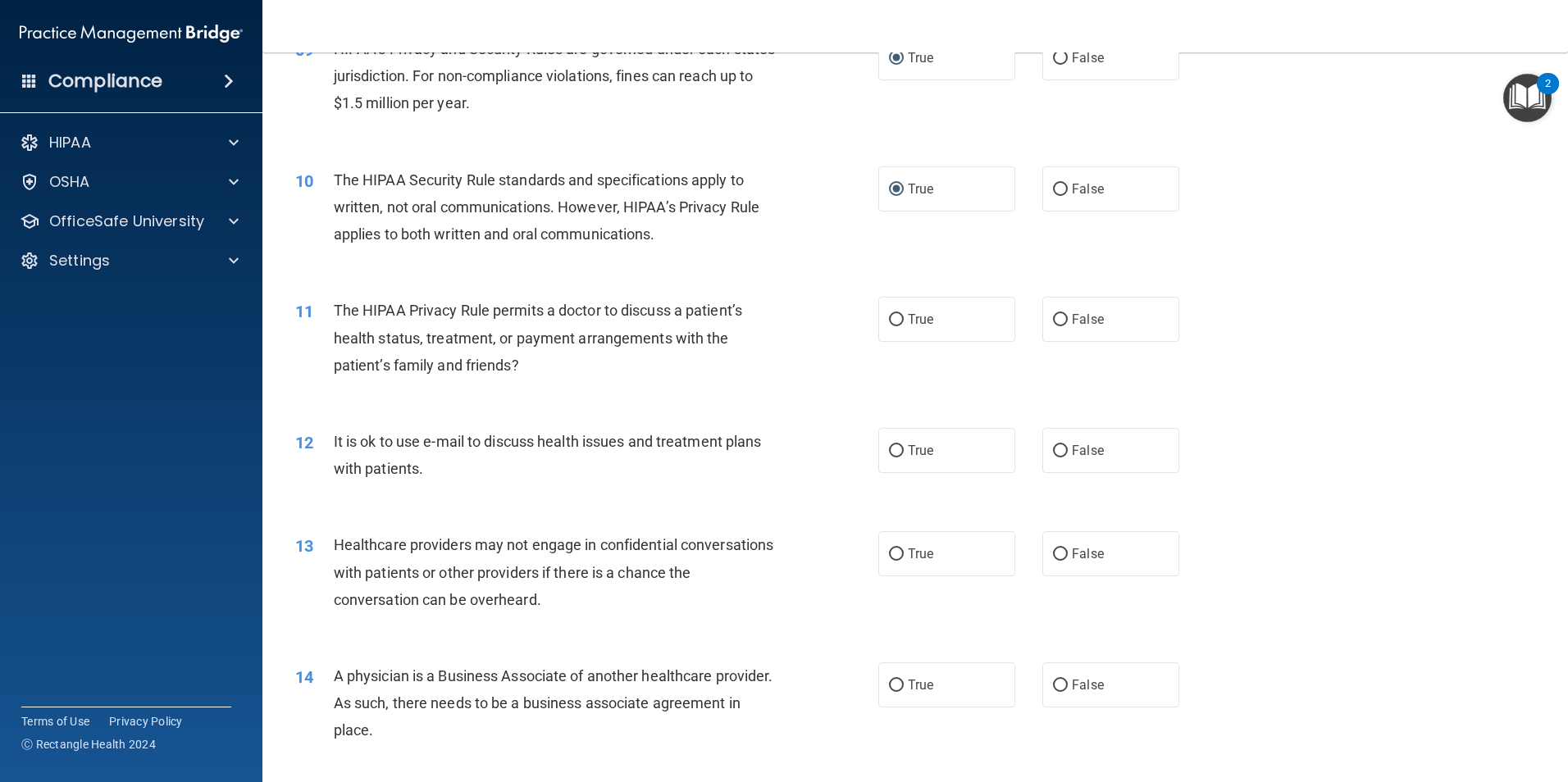
scroll to position [1066, 0]
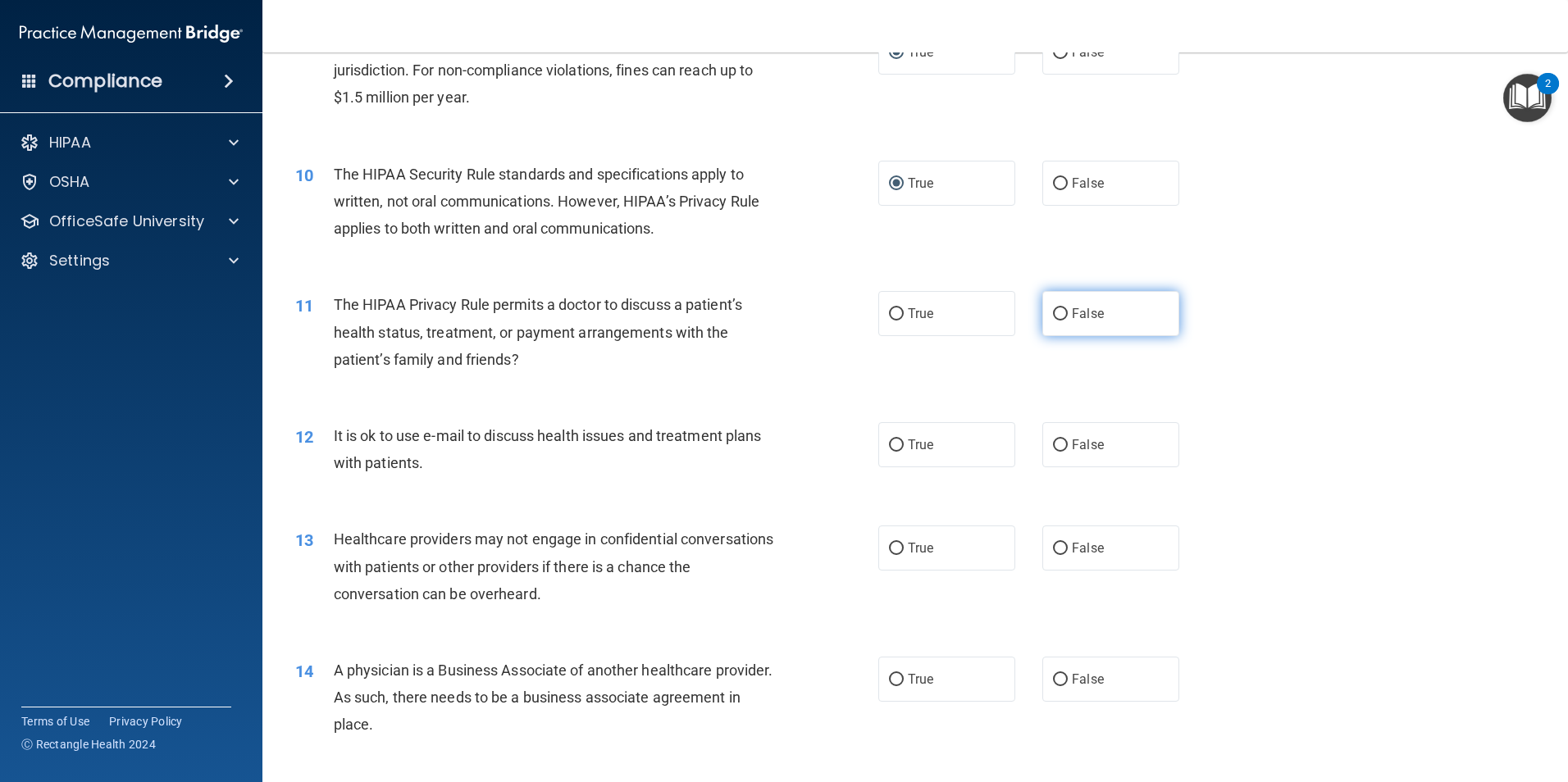
click at [1100, 317] on label "False" at bounding box center [1112, 313] width 137 height 45
click at [1068, 317] on input "False" at bounding box center [1060, 314] width 15 height 12
radio input "true"
click at [1088, 445] on span "False" at bounding box center [1088, 445] width 32 height 16
click at [1068, 445] on input "False" at bounding box center [1060, 445] width 15 height 12
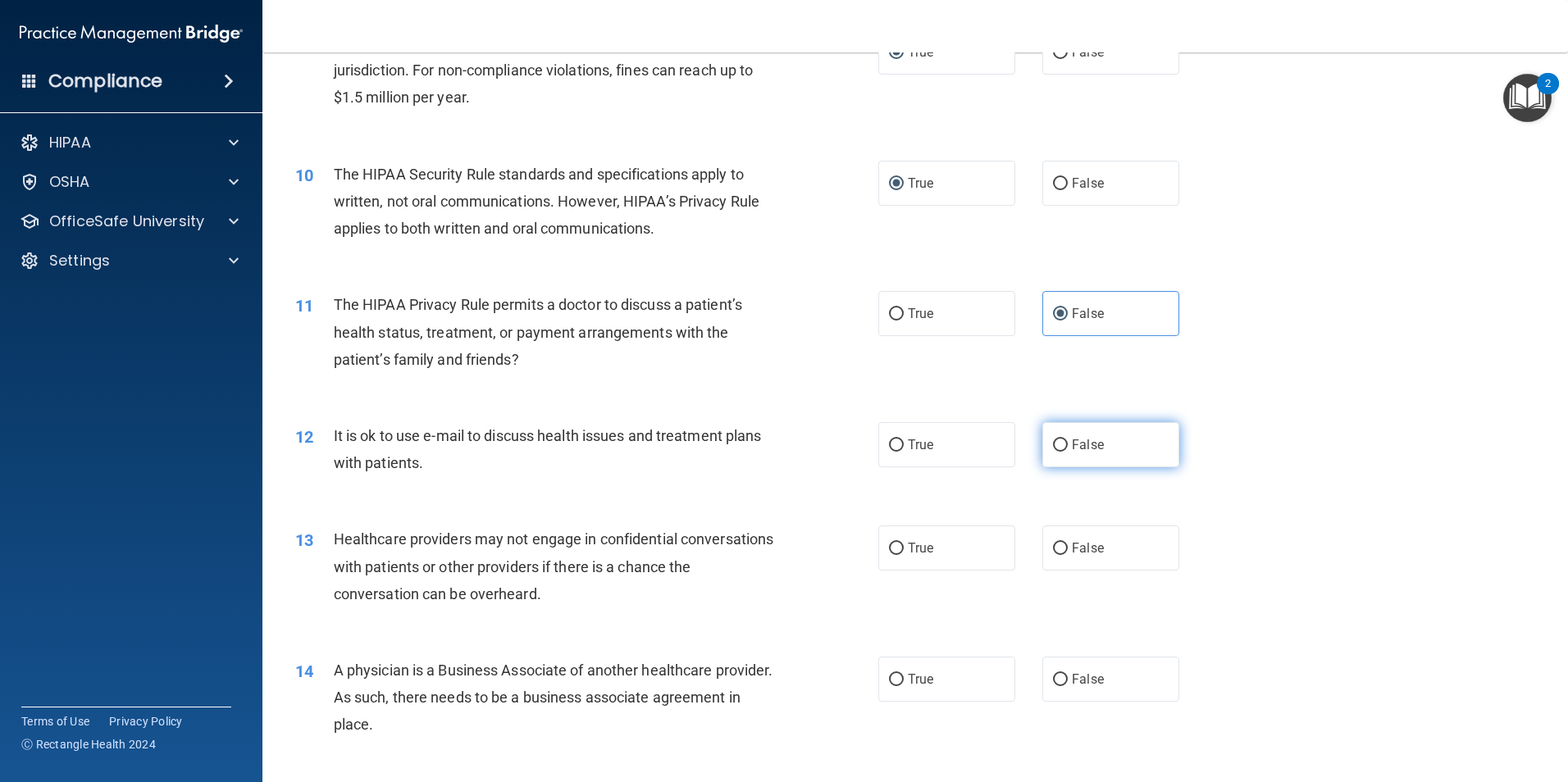
radio input "true"
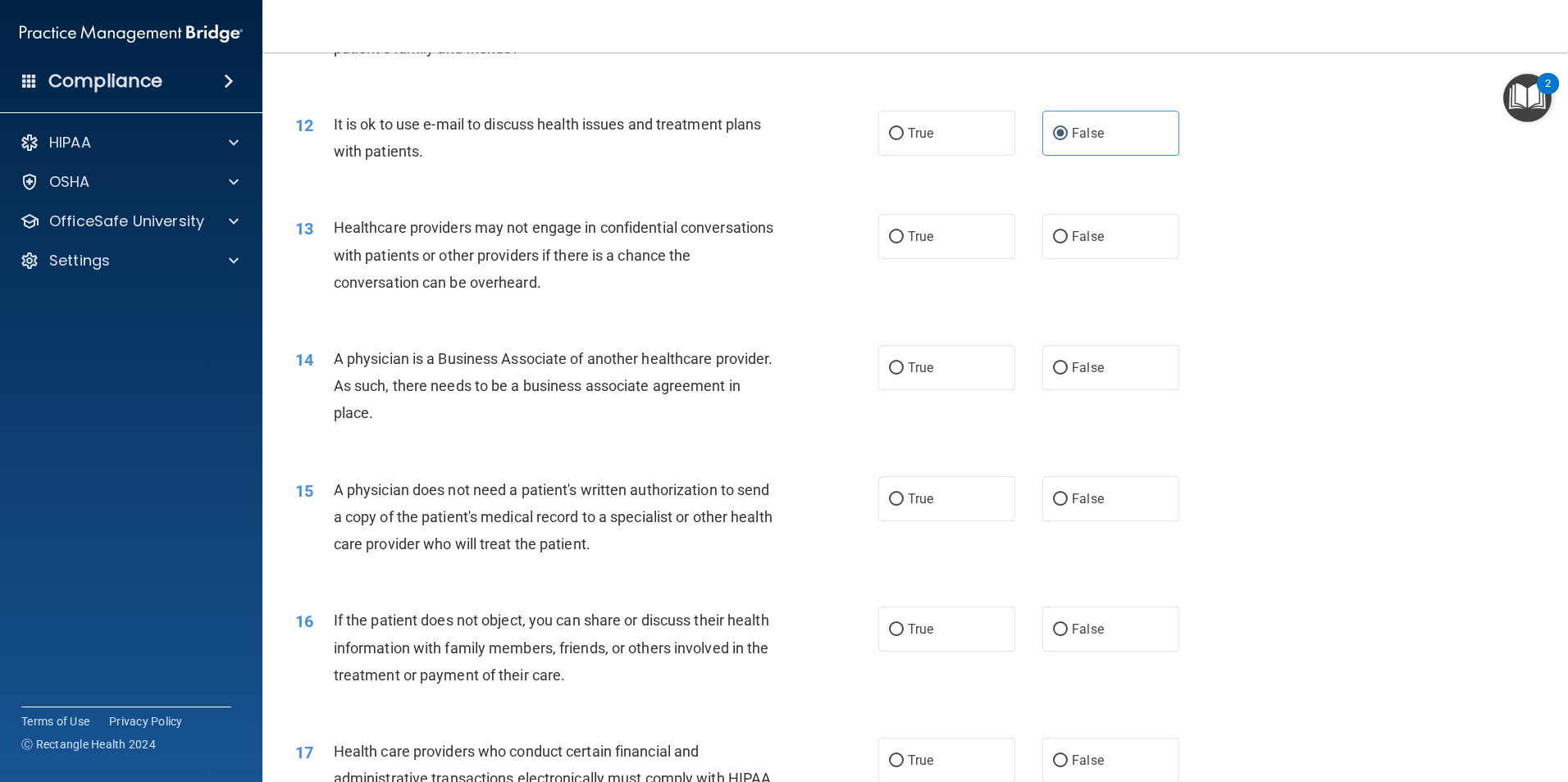
scroll to position [1394, 0]
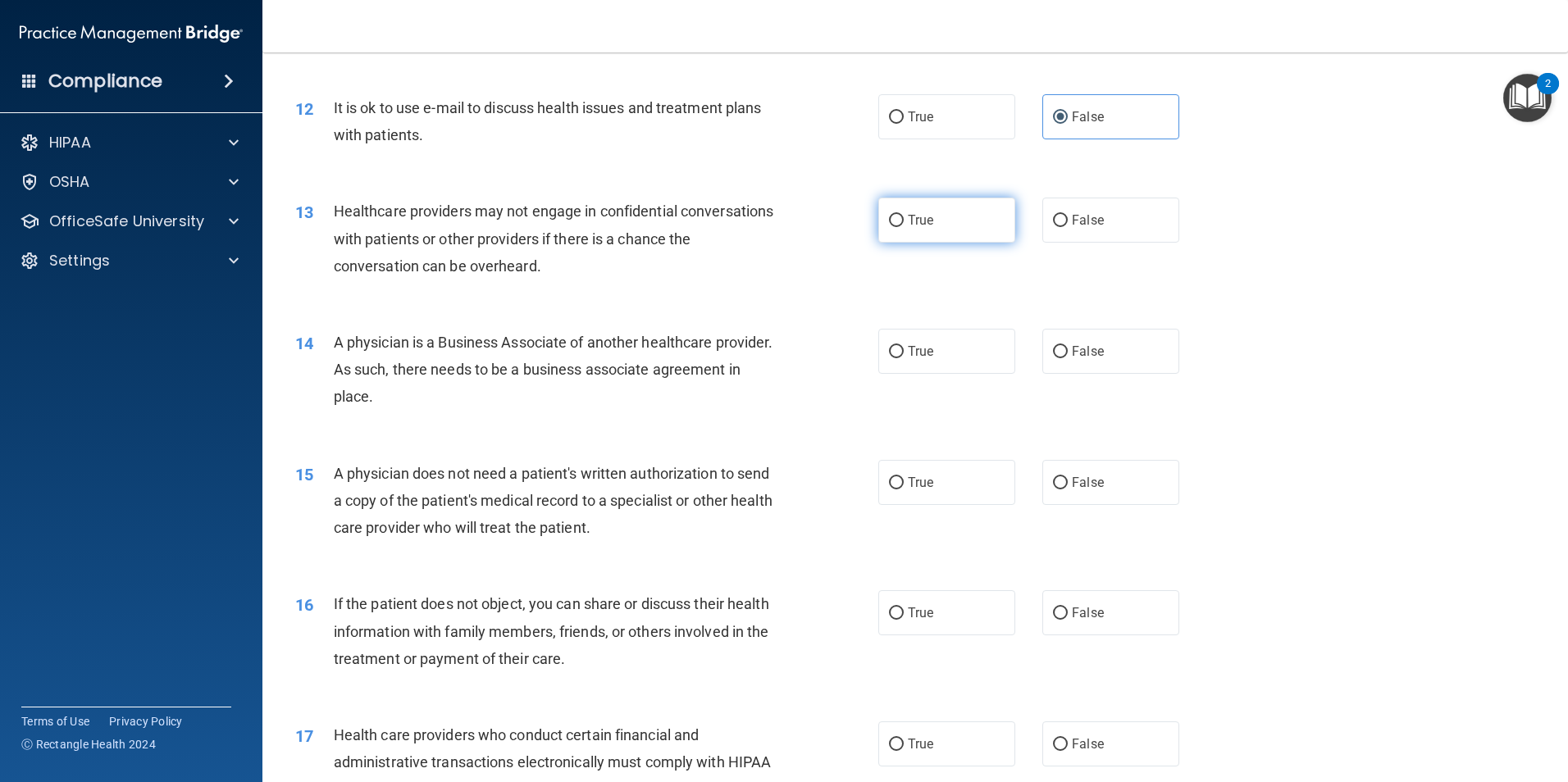
click at [897, 208] on label "True" at bounding box center [947, 220] width 137 height 45
click at [897, 215] on input "True" at bounding box center [897, 220] width 15 height 12
radio input "true"
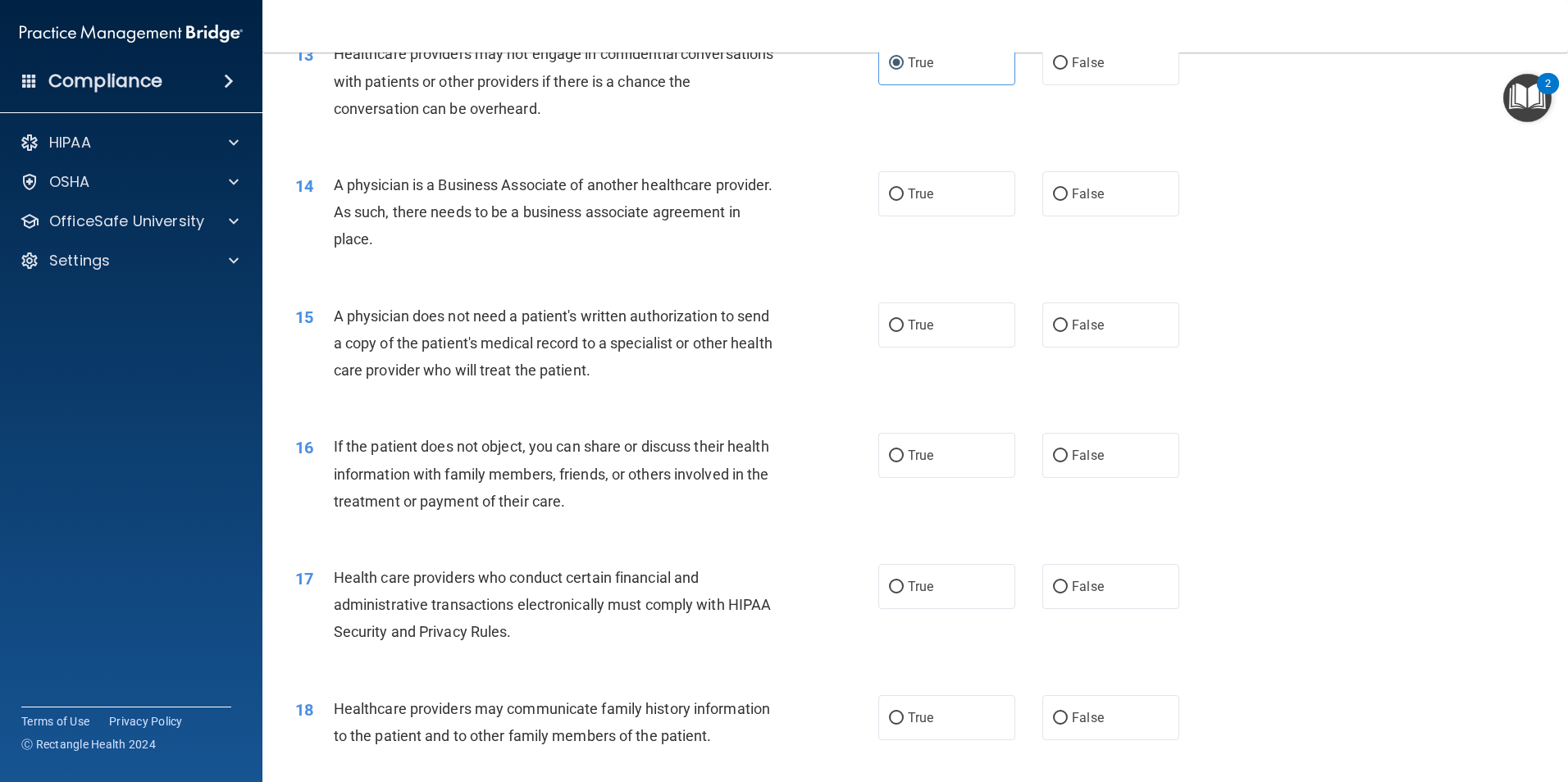
scroll to position [1559, 0]
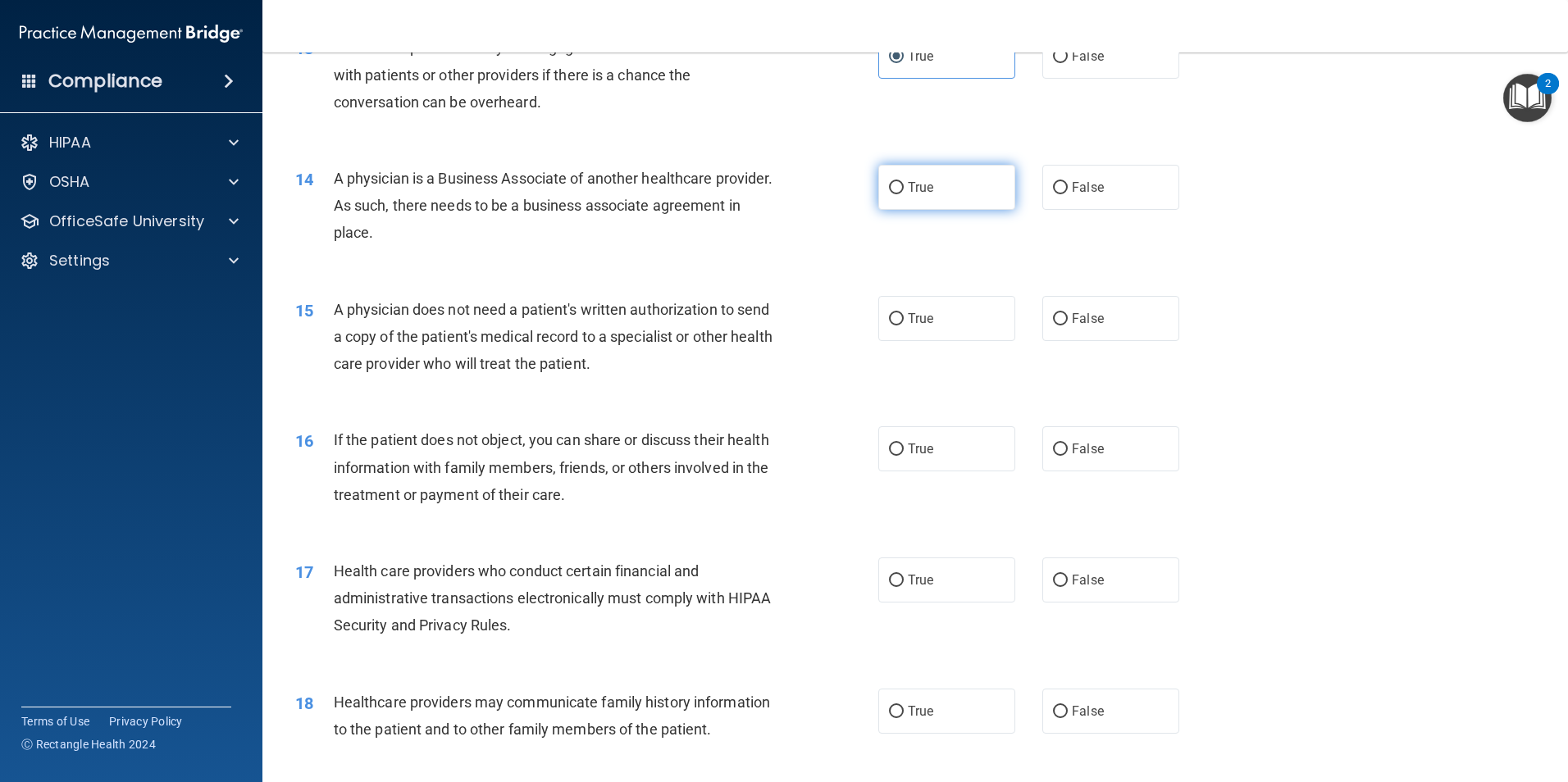
click at [889, 186] on input "True" at bounding box center [897, 187] width 15 height 12
radio input "true"
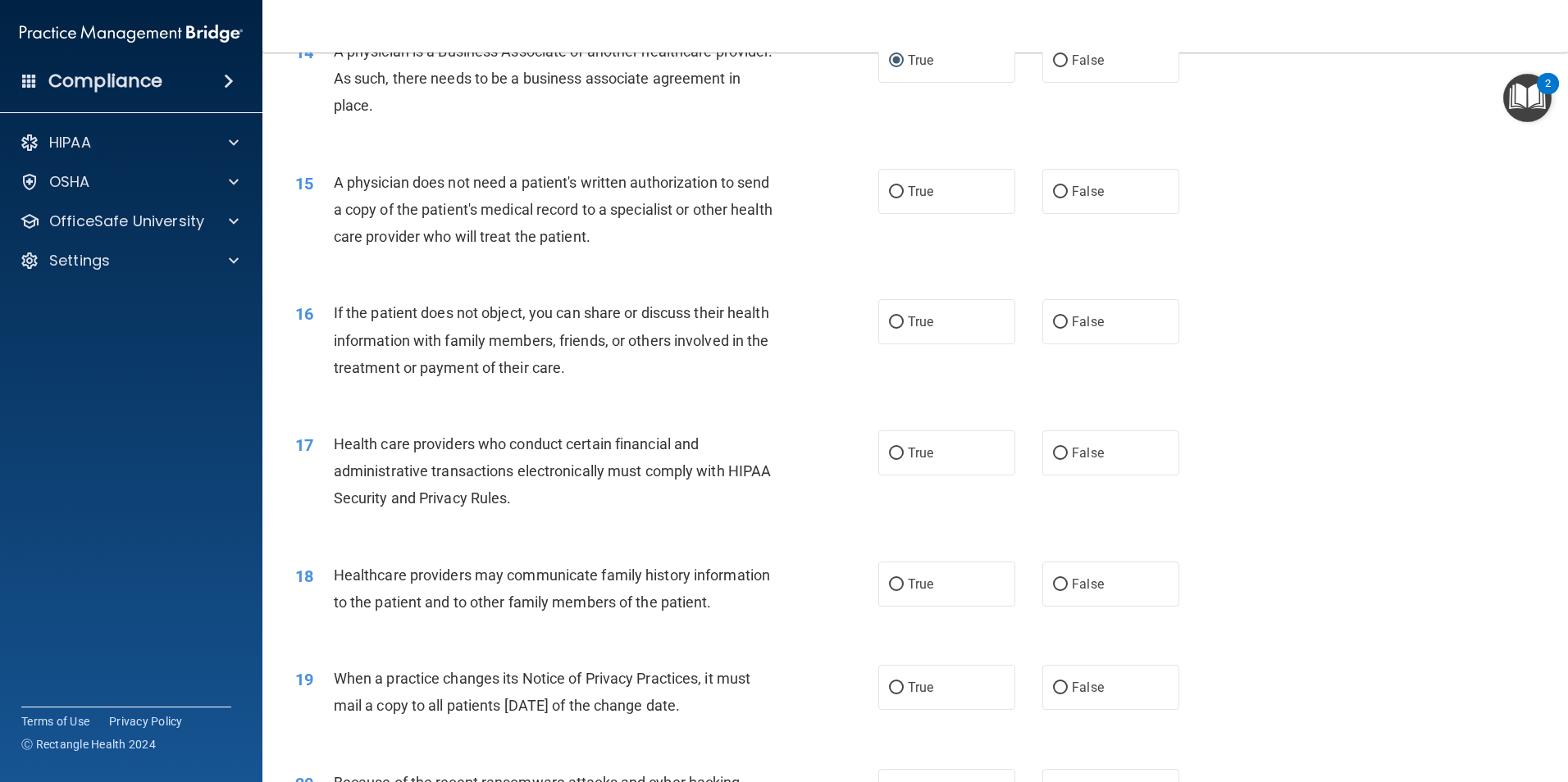
scroll to position [1722, 0]
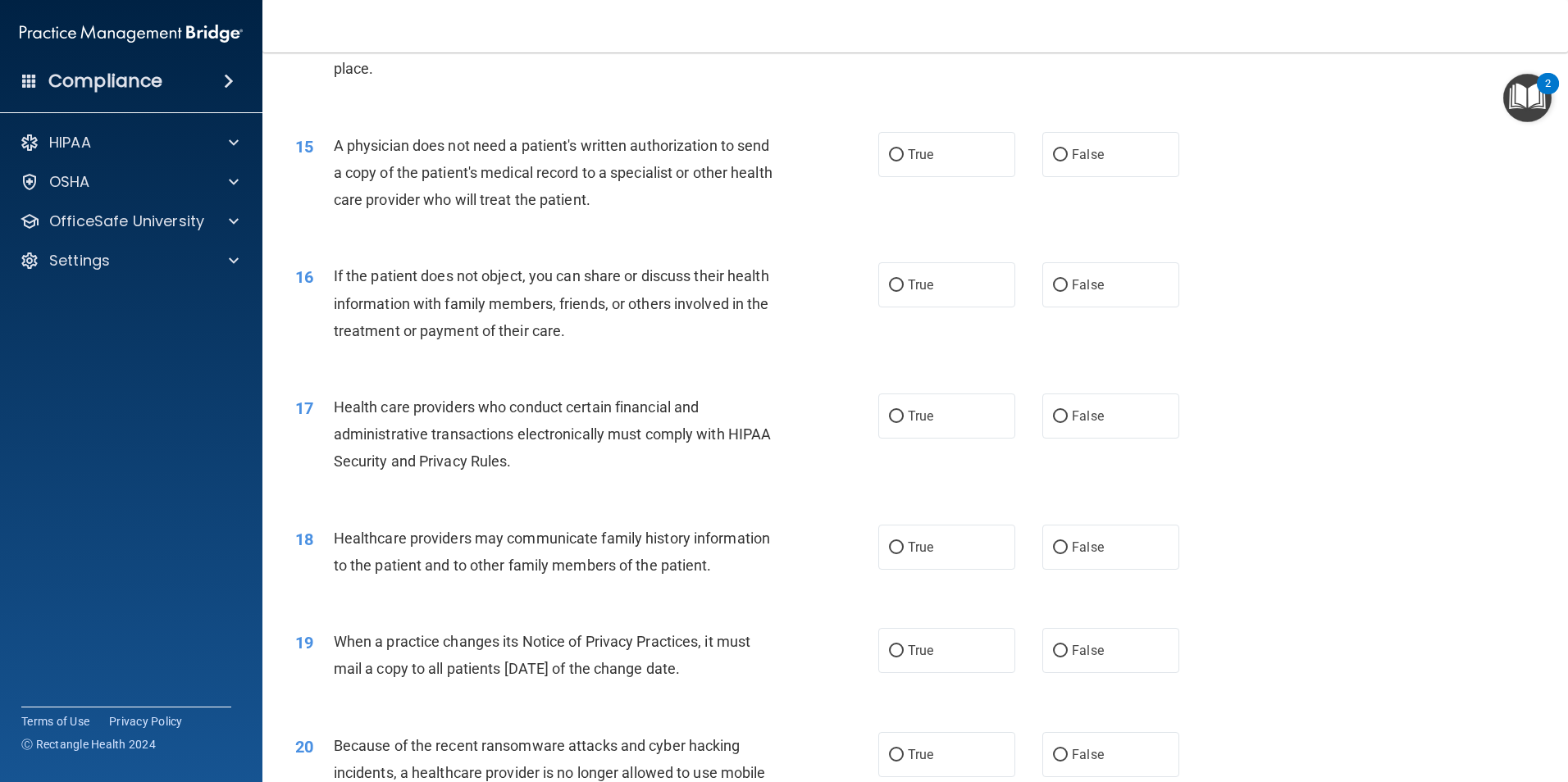
click at [1179, 156] on div "True False" at bounding box center [1043, 154] width 329 height 45
click at [1144, 155] on label "False" at bounding box center [1112, 154] width 137 height 45
click at [1068, 155] on input "False" at bounding box center [1060, 155] width 15 height 12
radio input "true"
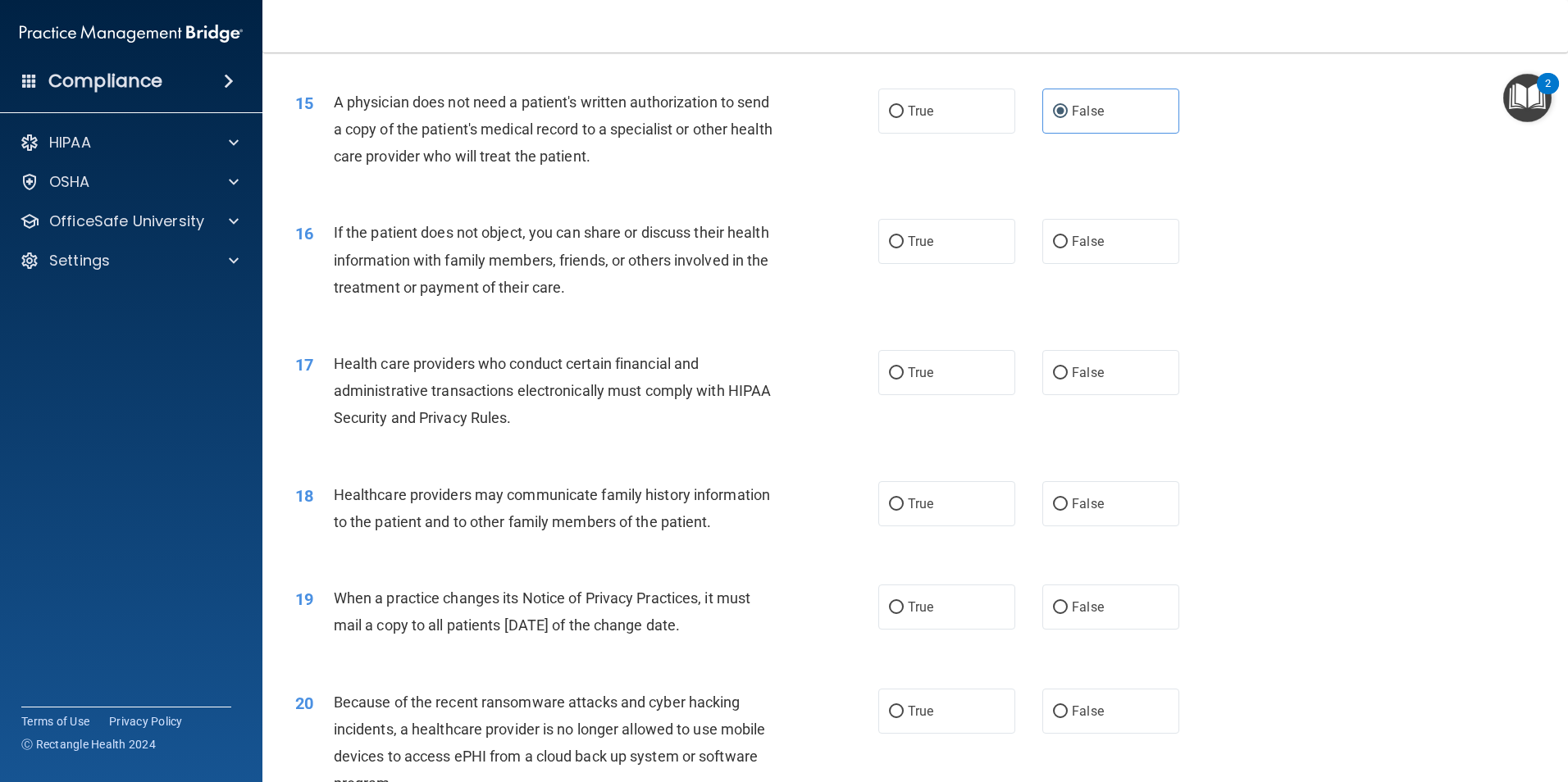
scroll to position [1805, 0]
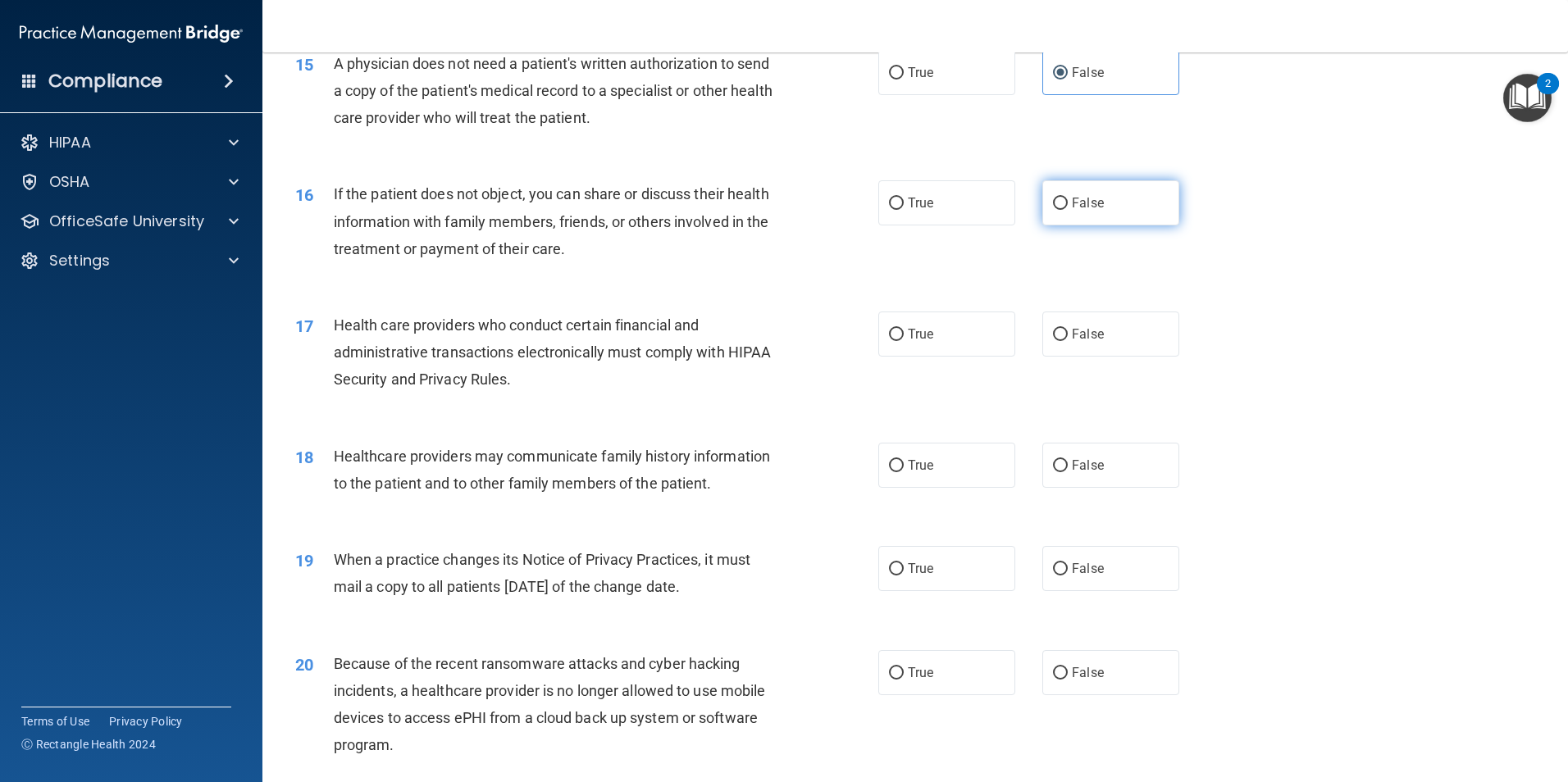
click at [1069, 218] on label "False" at bounding box center [1112, 202] width 137 height 45
click at [1068, 210] on input "False" at bounding box center [1060, 203] width 15 height 12
radio input "true"
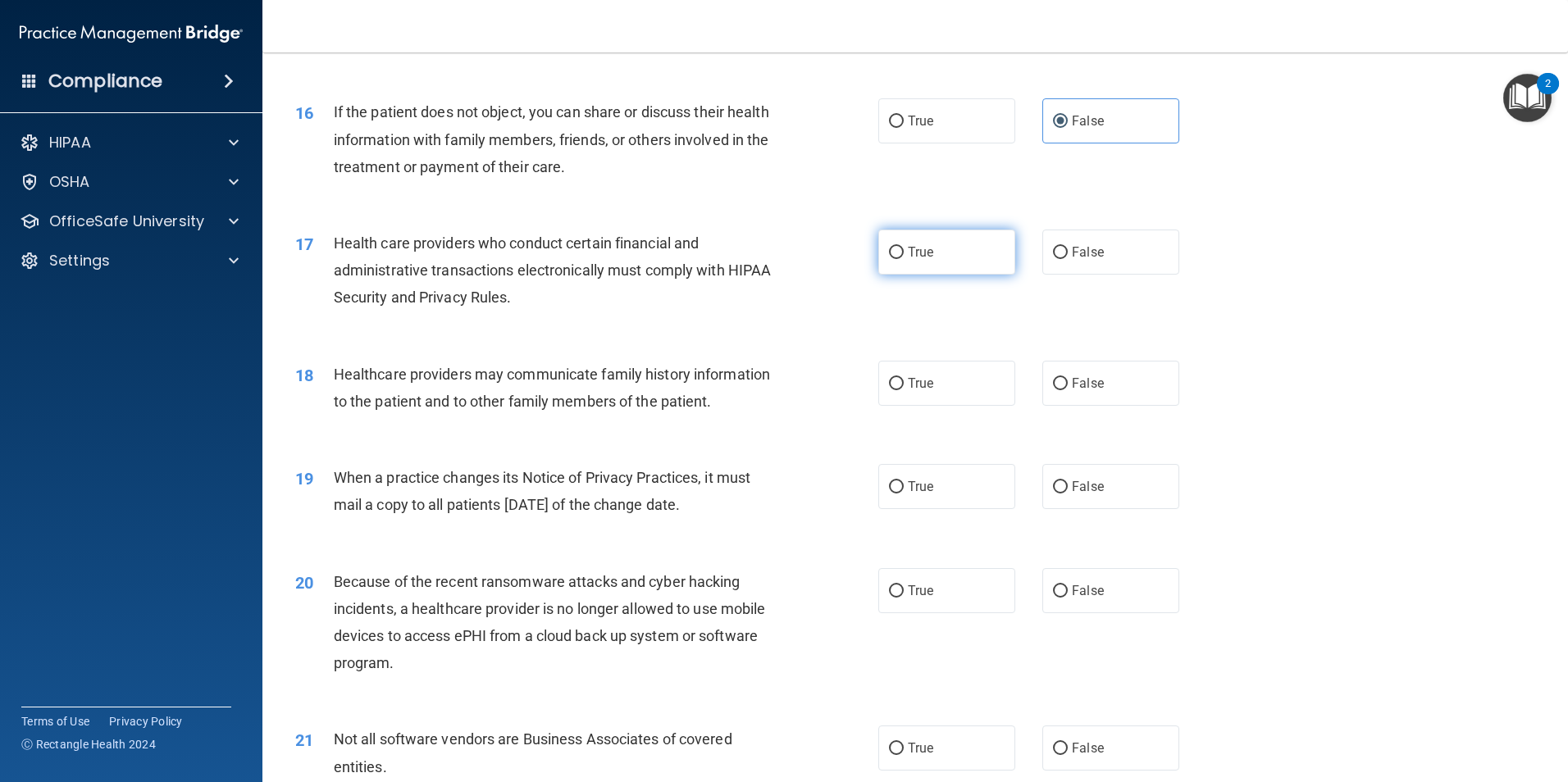
drag, startPoint x: 966, startPoint y: 249, endPoint x: 949, endPoint y: 262, distance: 21.4
click at [964, 249] on label "True" at bounding box center [947, 252] width 137 height 45
click at [904, 249] on input "True" at bounding box center [897, 252] width 15 height 12
radio input "true"
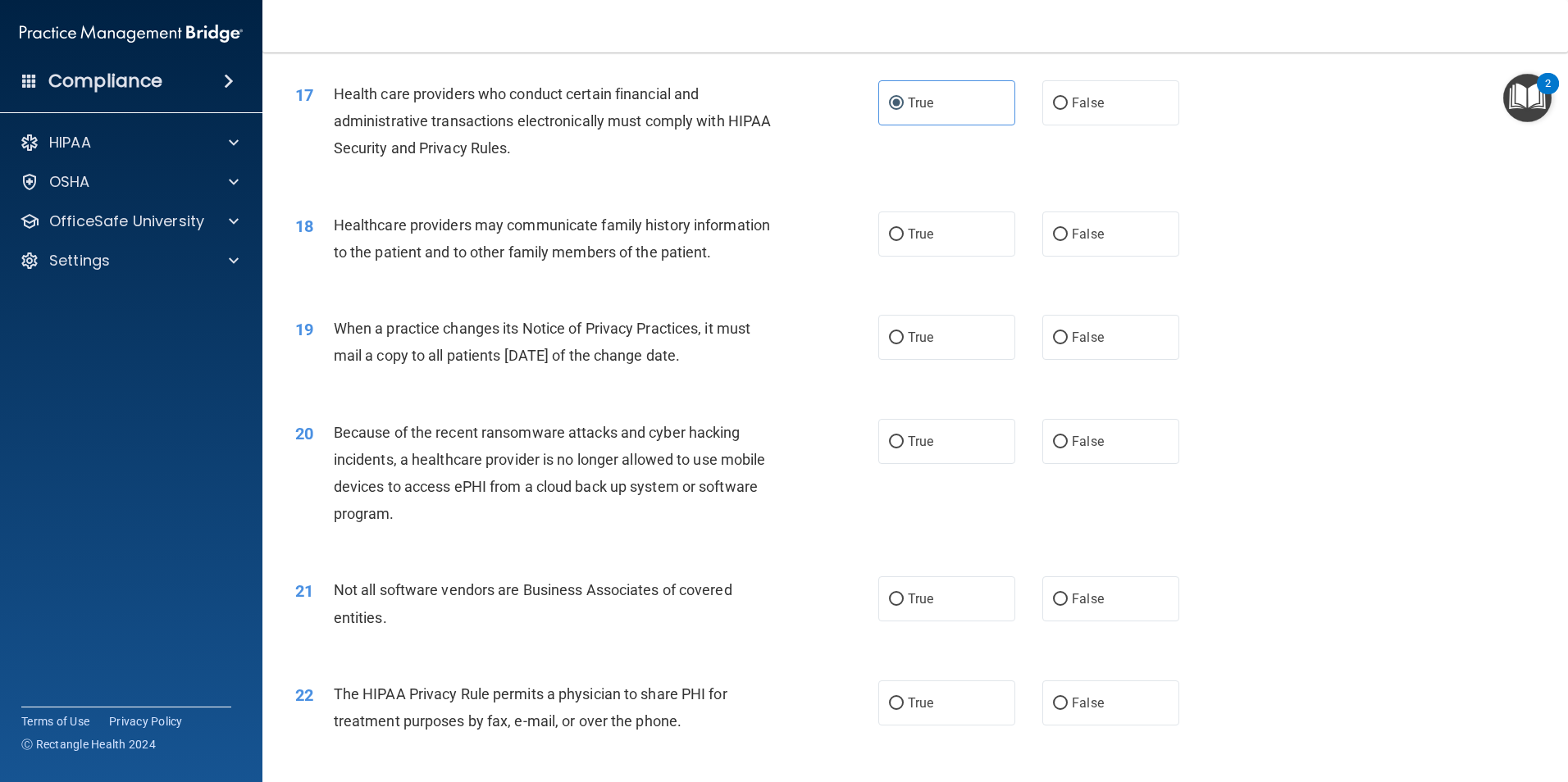
scroll to position [2051, 0]
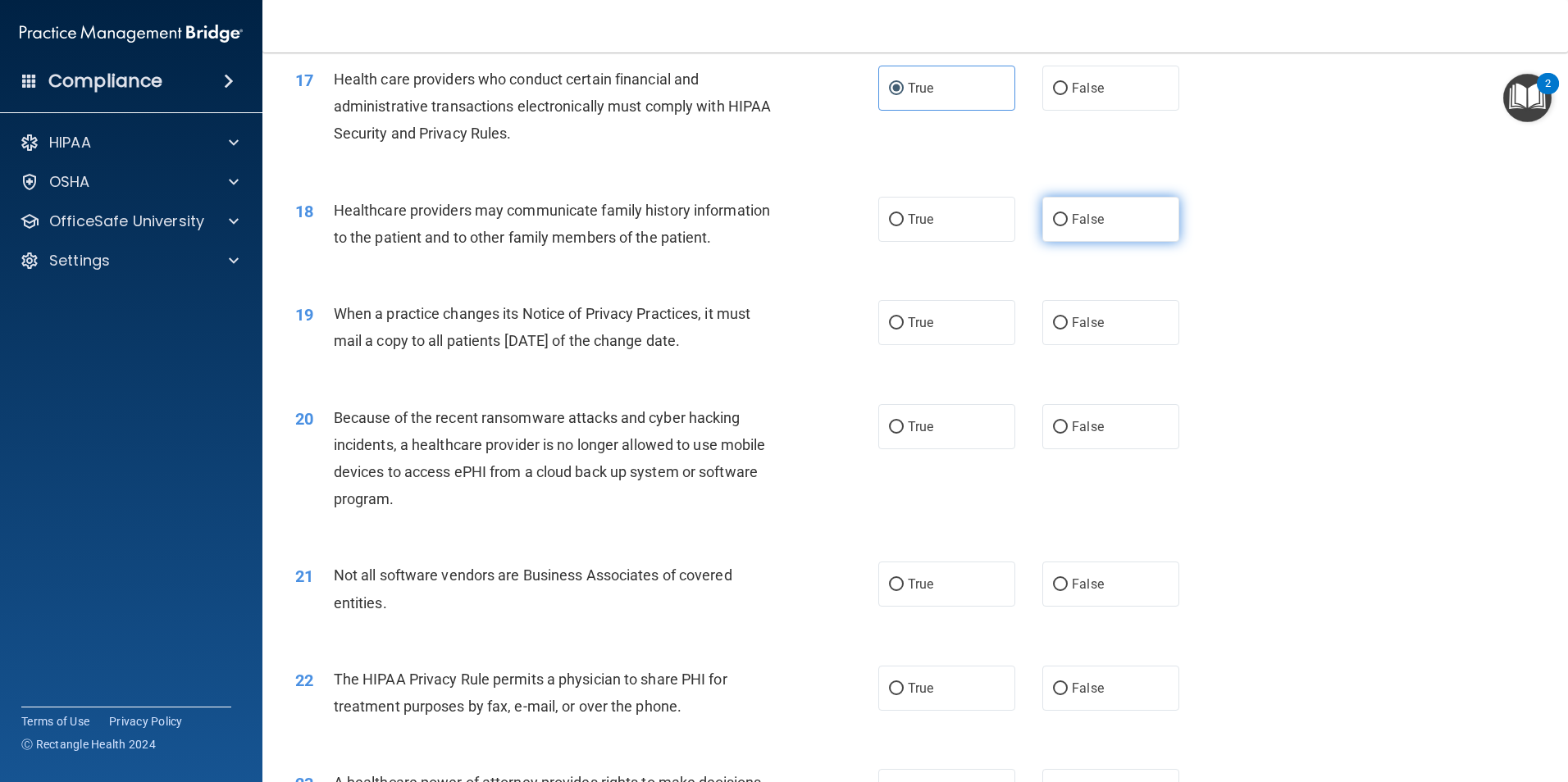
click at [1052, 241] on label "False" at bounding box center [1112, 219] width 137 height 45
click at [1053, 226] on input "False" at bounding box center [1060, 220] width 15 height 12
radio input "true"
click at [911, 332] on label "True" at bounding box center [947, 322] width 137 height 45
click at [904, 329] on input "True" at bounding box center [897, 323] width 15 height 12
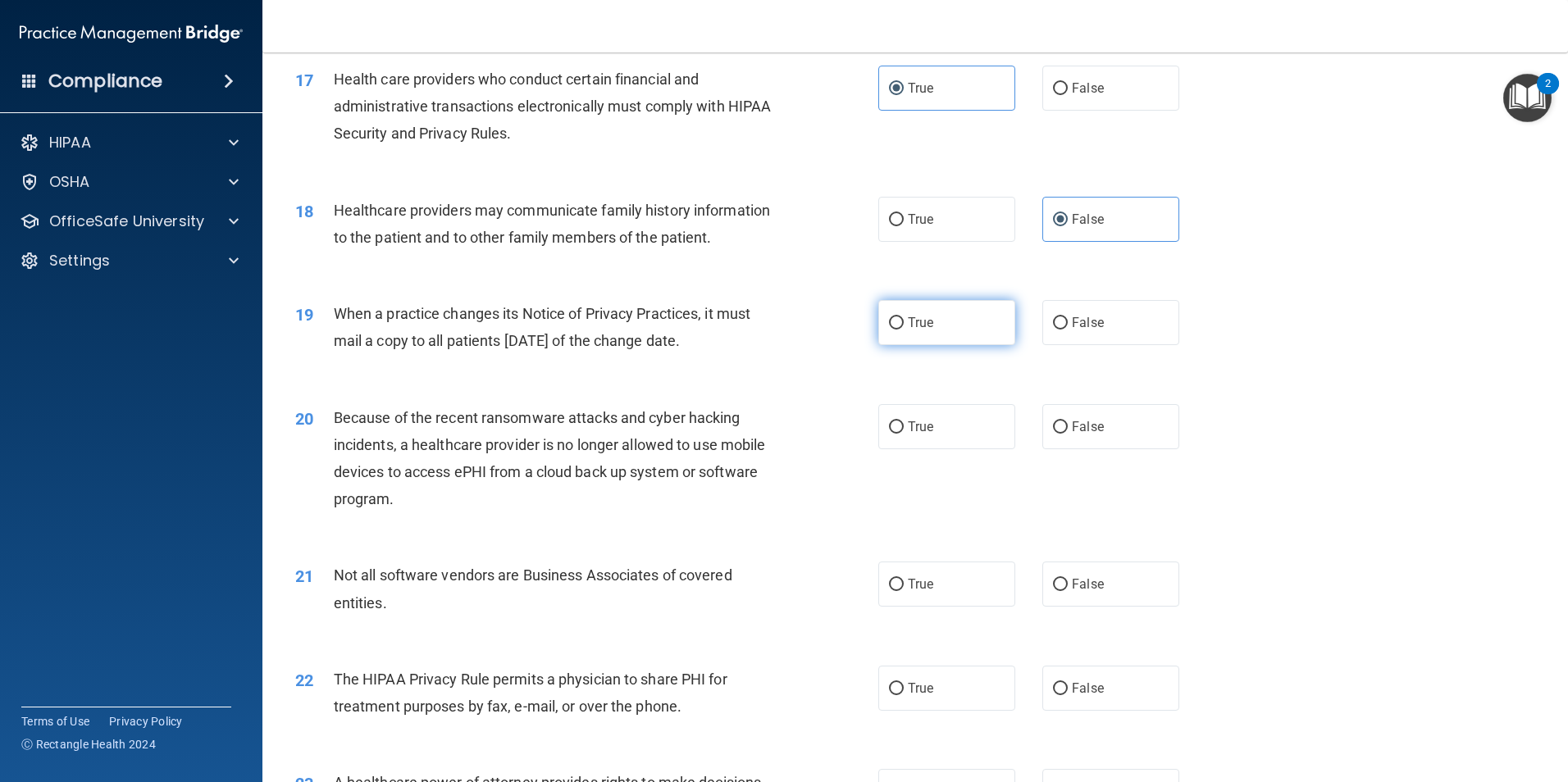
radio input "true"
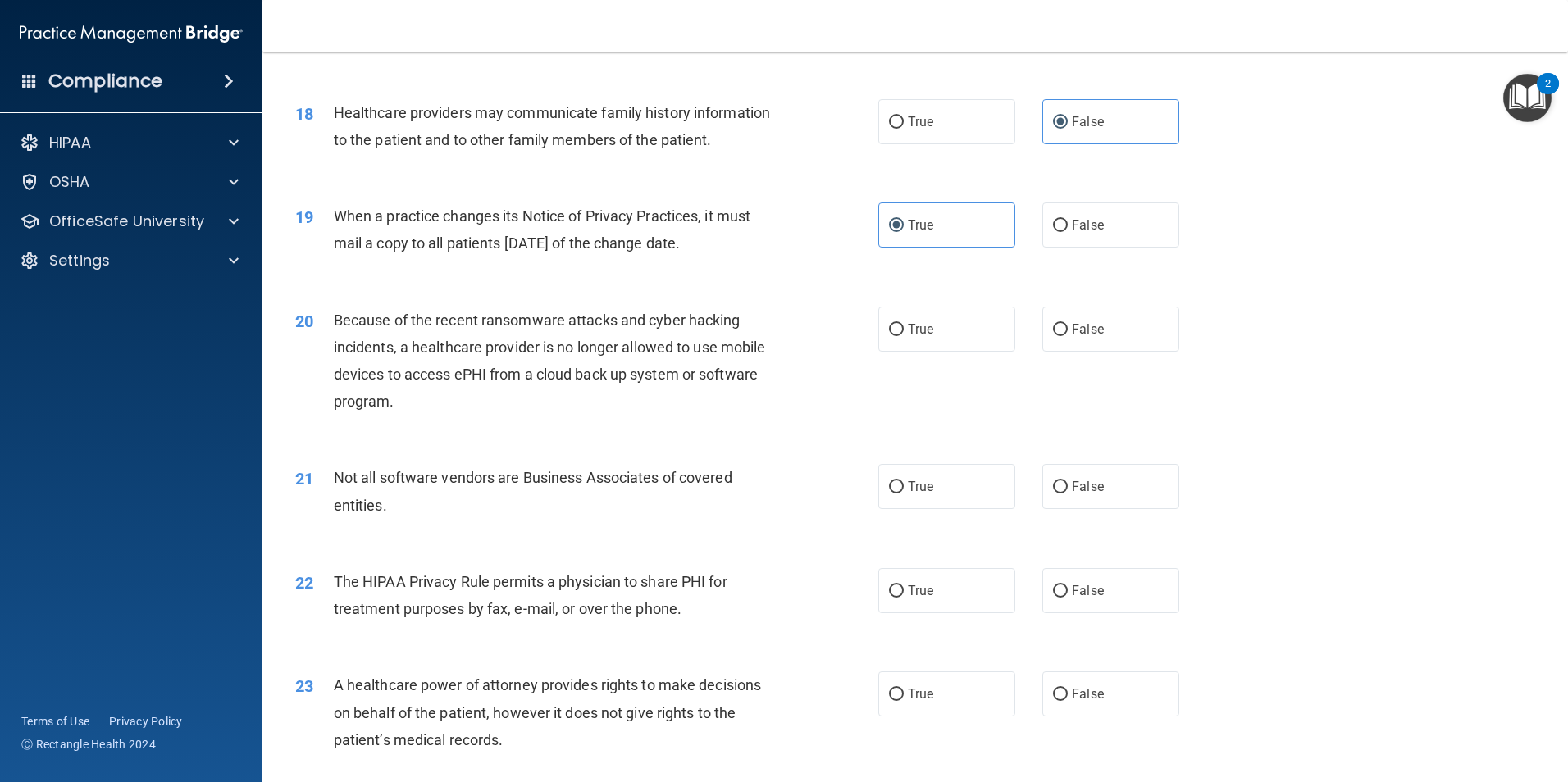
scroll to position [2297, 0]
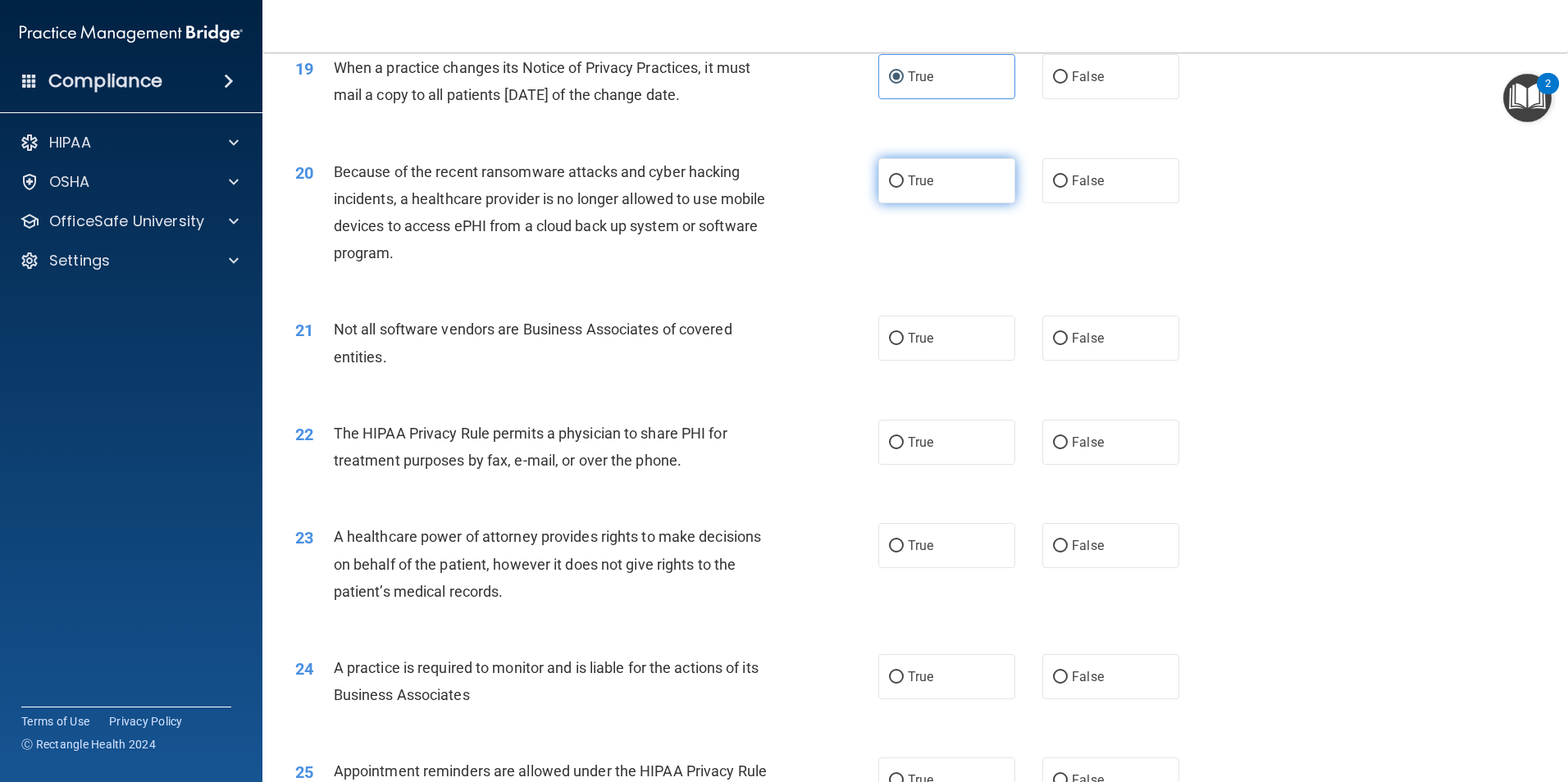
click at [878, 198] on label "True" at bounding box center [947, 180] width 137 height 45
click at [889, 187] on input "True" at bounding box center [897, 181] width 15 height 12
radio input "true"
click at [889, 334] on input "True" at bounding box center [897, 338] width 15 height 12
radio input "true"
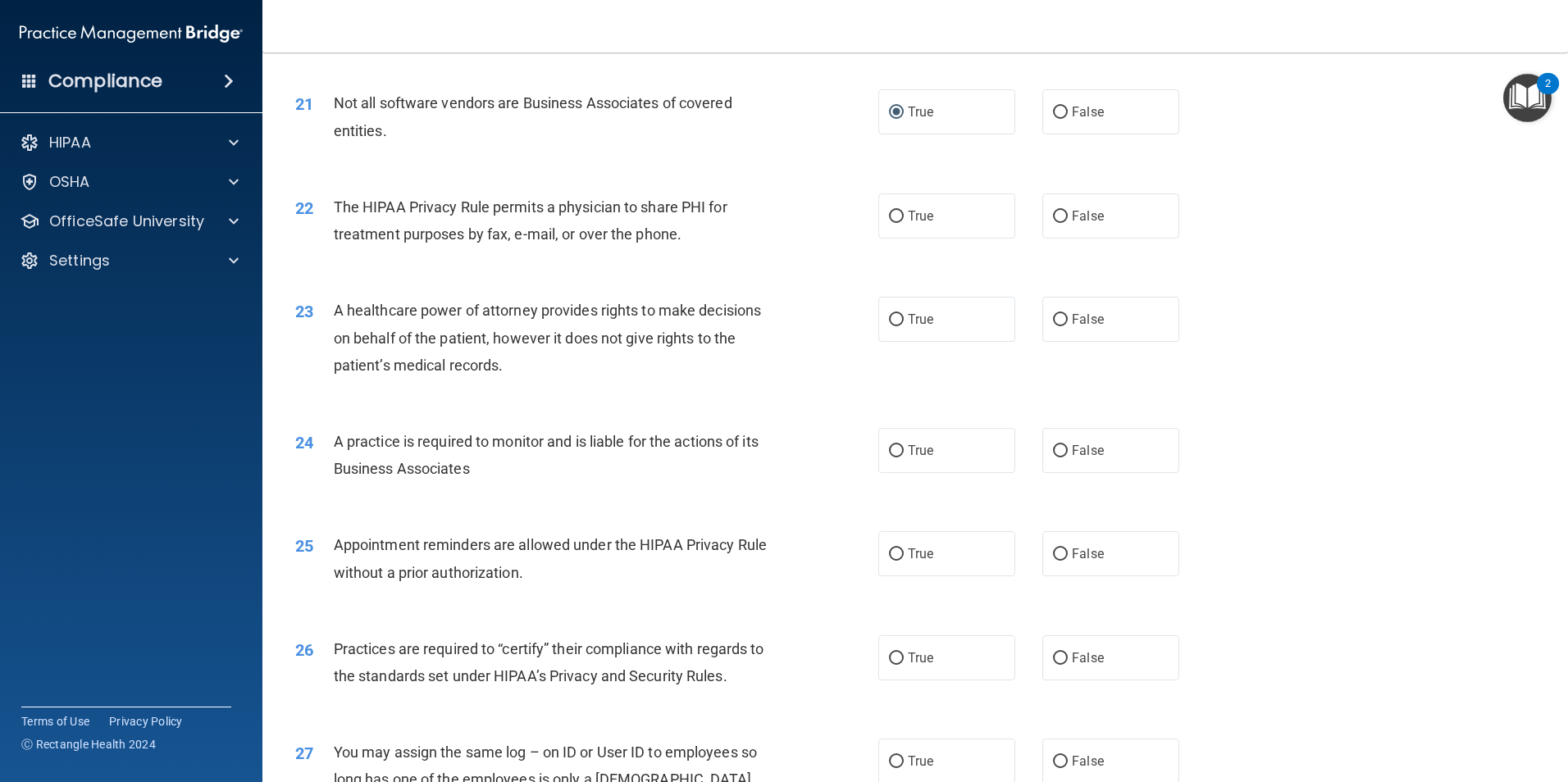
scroll to position [2543, 0]
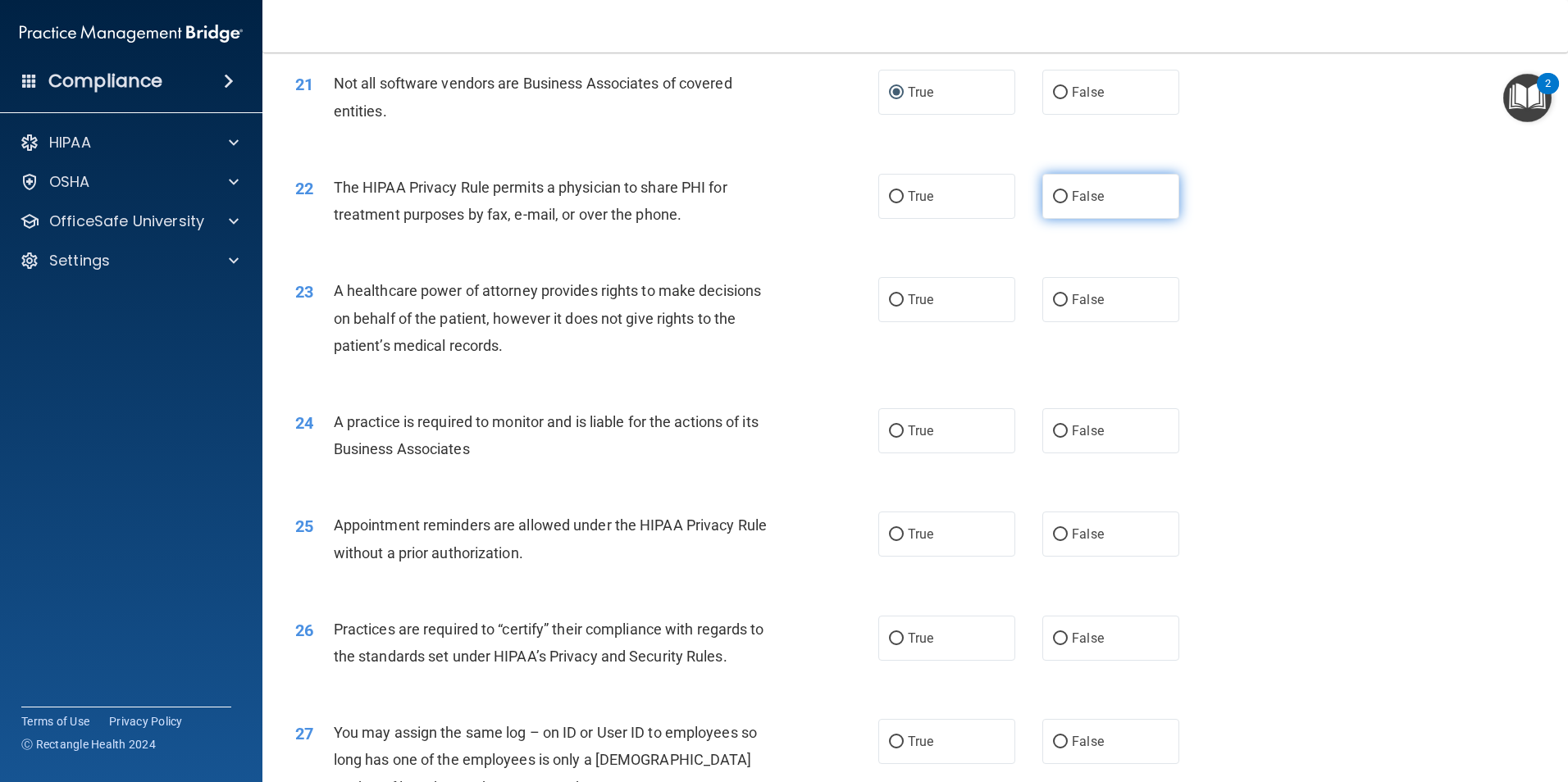
click at [1058, 202] on input "False" at bounding box center [1060, 197] width 15 height 12
radio input "true"
click at [915, 198] on span "True" at bounding box center [921, 196] width 26 height 16
click at [904, 198] on input "True" at bounding box center [897, 197] width 15 height 12
radio input "true"
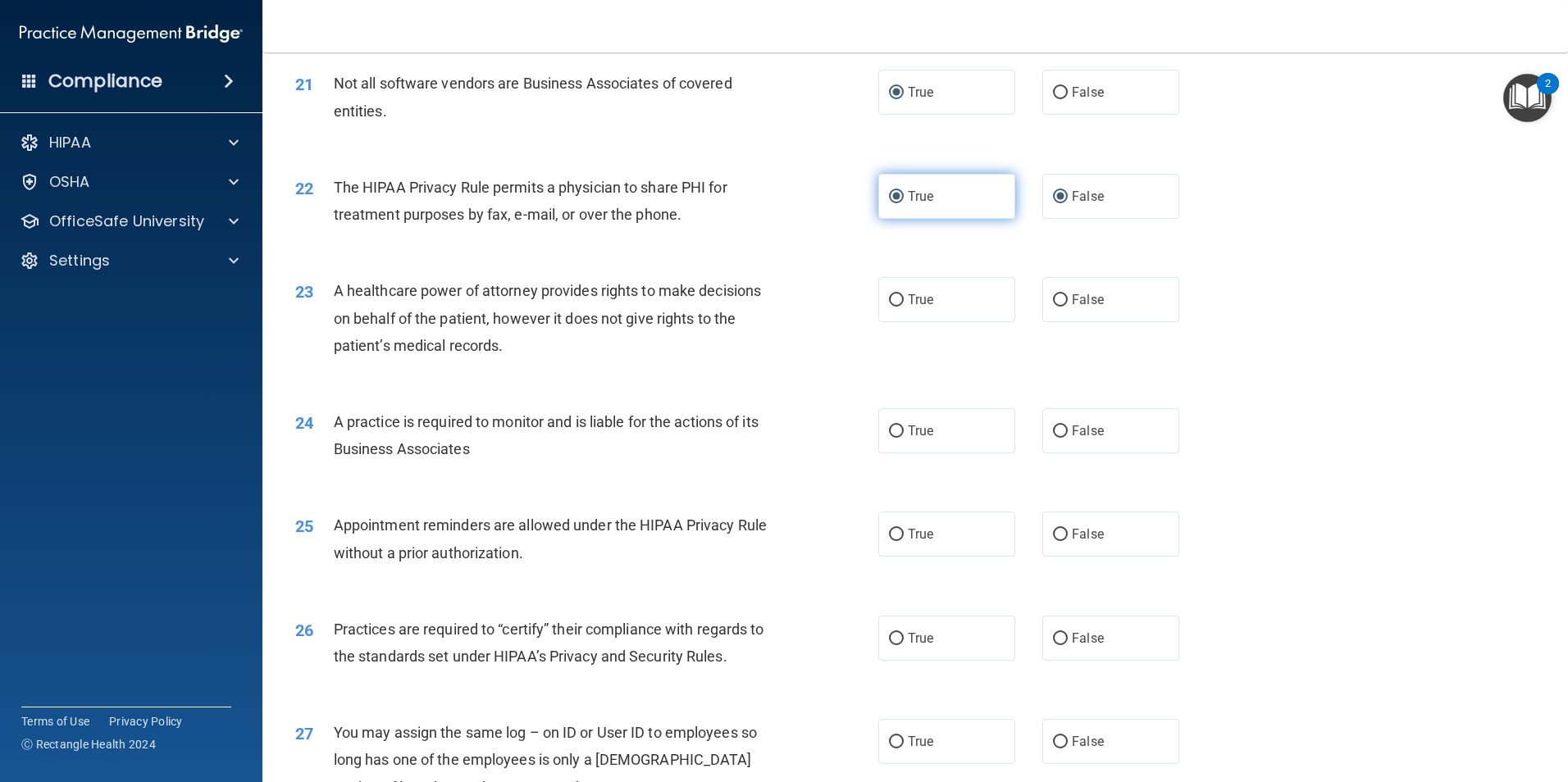
radio input "false"
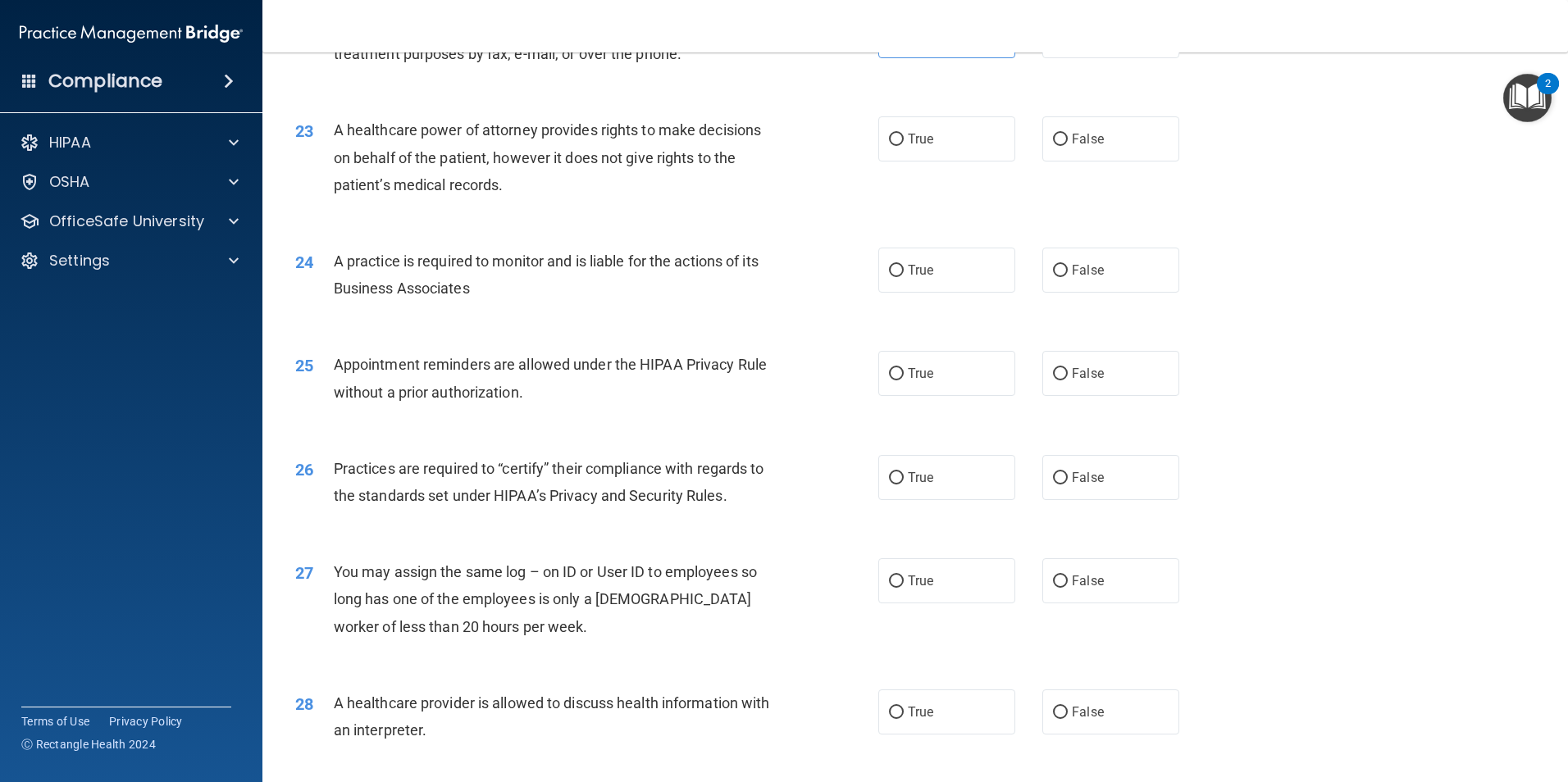
scroll to position [2544, 0]
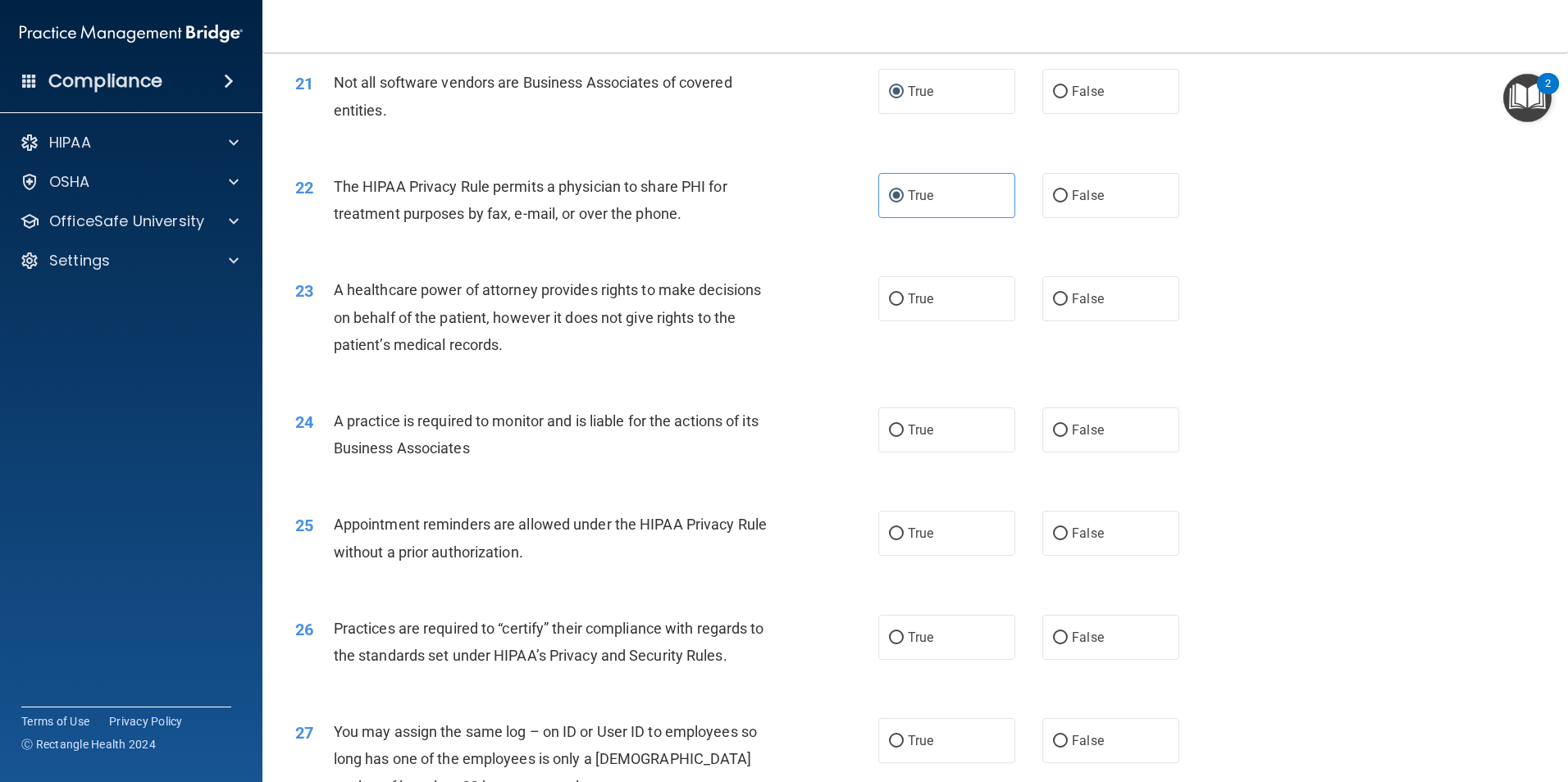
click at [948, 326] on div "23 A healthcare power of attorney provides rights to make decisions on behalf o…" at bounding box center [915, 321] width 1265 height 131
click at [922, 318] on label "True" at bounding box center [947, 298] width 137 height 45
click at [904, 305] on input "True" at bounding box center [897, 299] width 15 height 12
radio input "true"
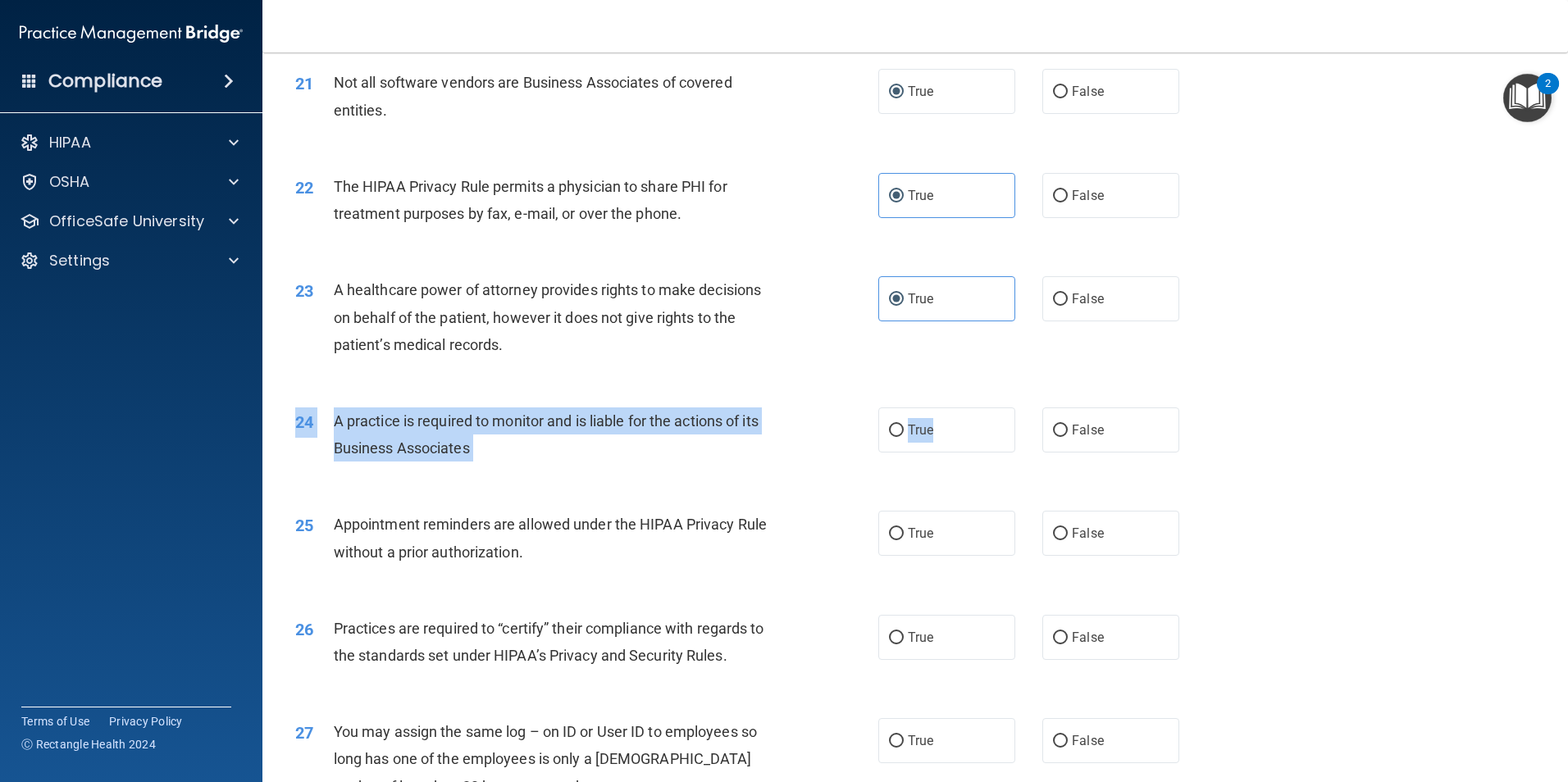
click at [952, 453] on div "24 A practice is required to monitor and is liable for the actions of its Busin…" at bounding box center [915, 438] width 1265 height 103
click at [923, 434] on span "True" at bounding box center [921, 430] width 26 height 16
click at [904, 434] on input "True" at bounding box center [897, 430] width 15 height 12
radio input "true"
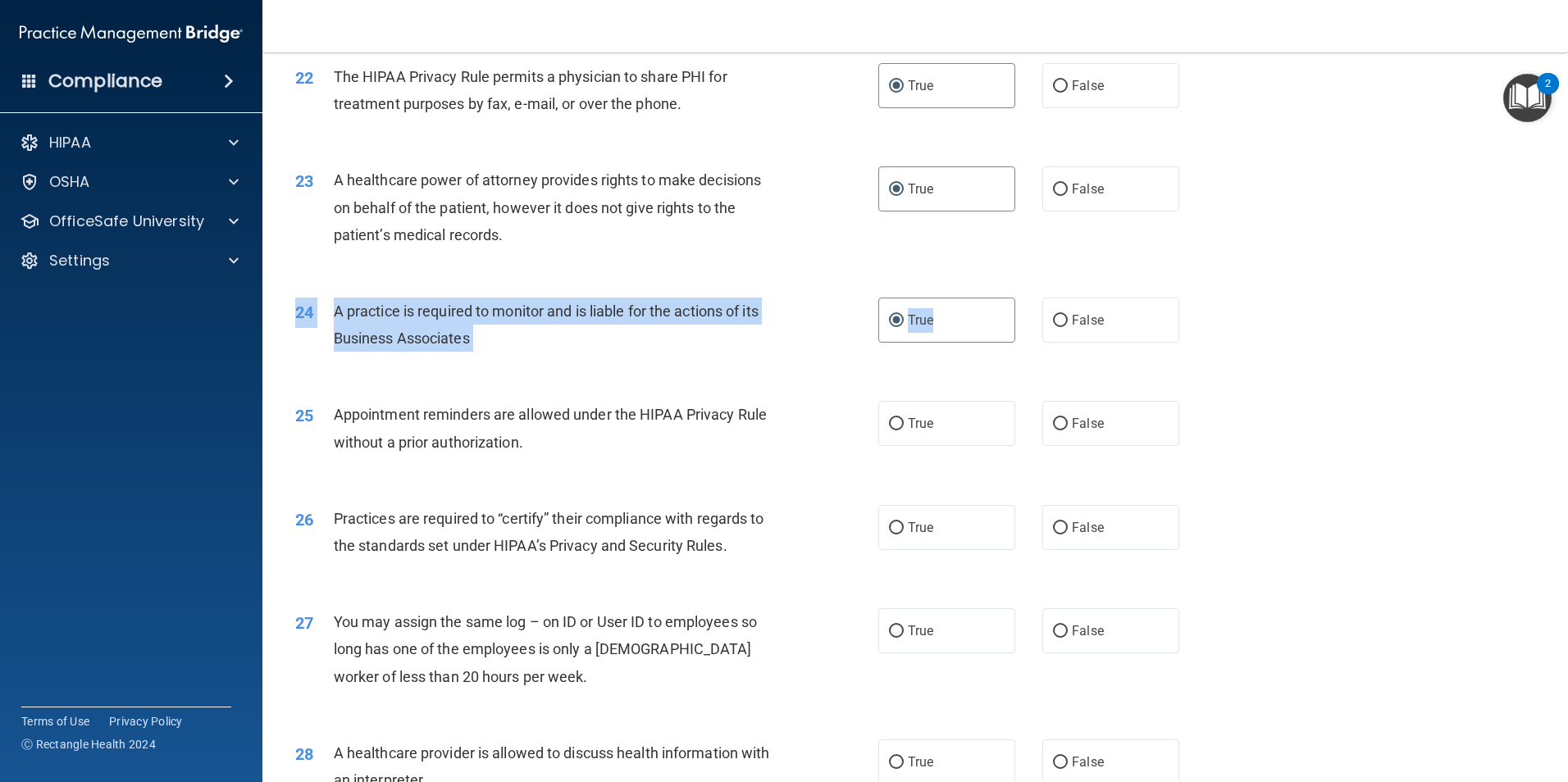
scroll to position [2790, 0]
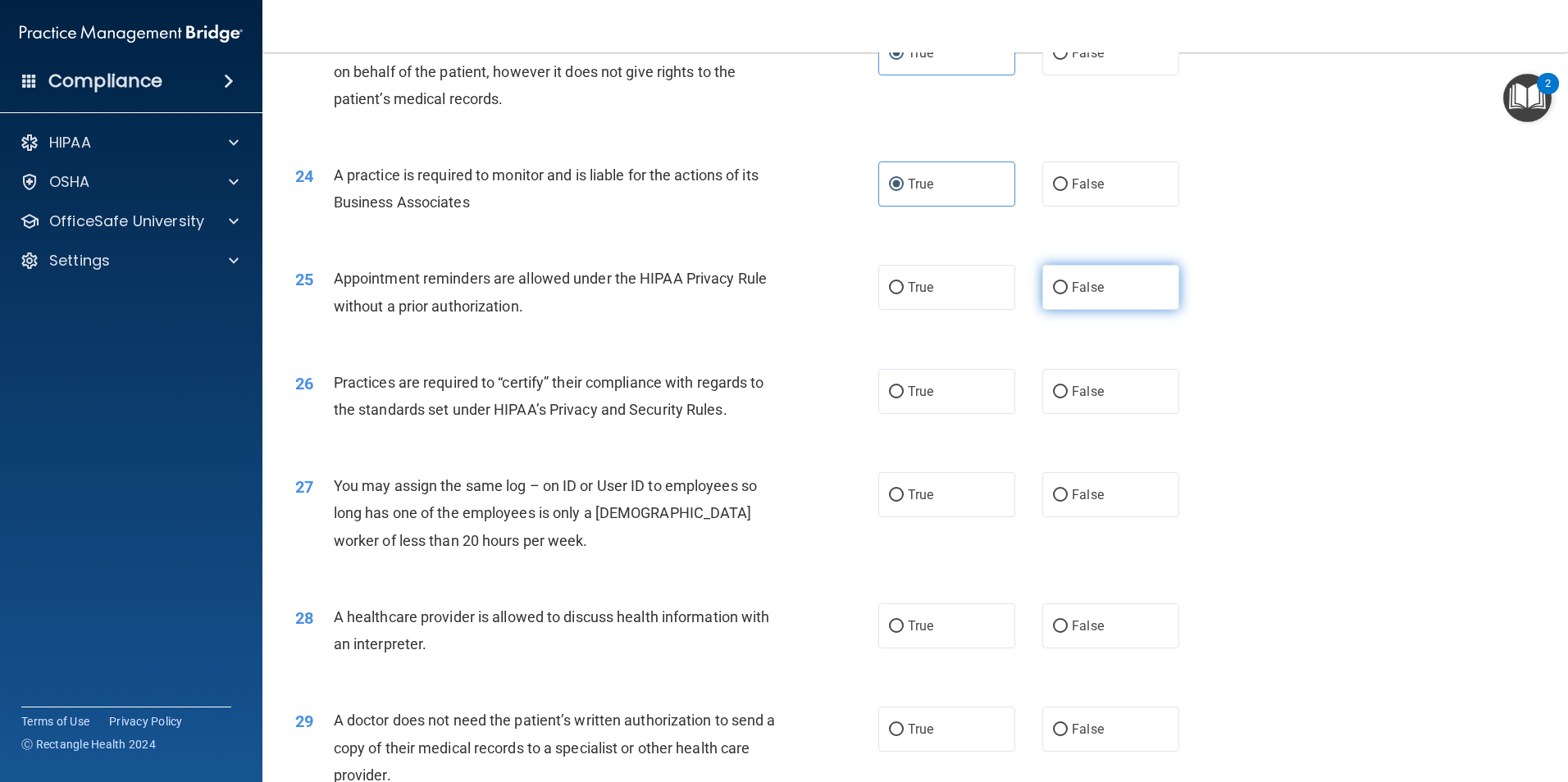
click at [1059, 299] on label "False" at bounding box center [1112, 287] width 137 height 45
click at [1059, 295] on input "False" at bounding box center [1060, 287] width 15 height 12
radio input "true"
click at [885, 400] on label "True" at bounding box center [947, 391] width 137 height 45
click at [889, 399] on input "True" at bounding box center [897, 391] width 15 height 12
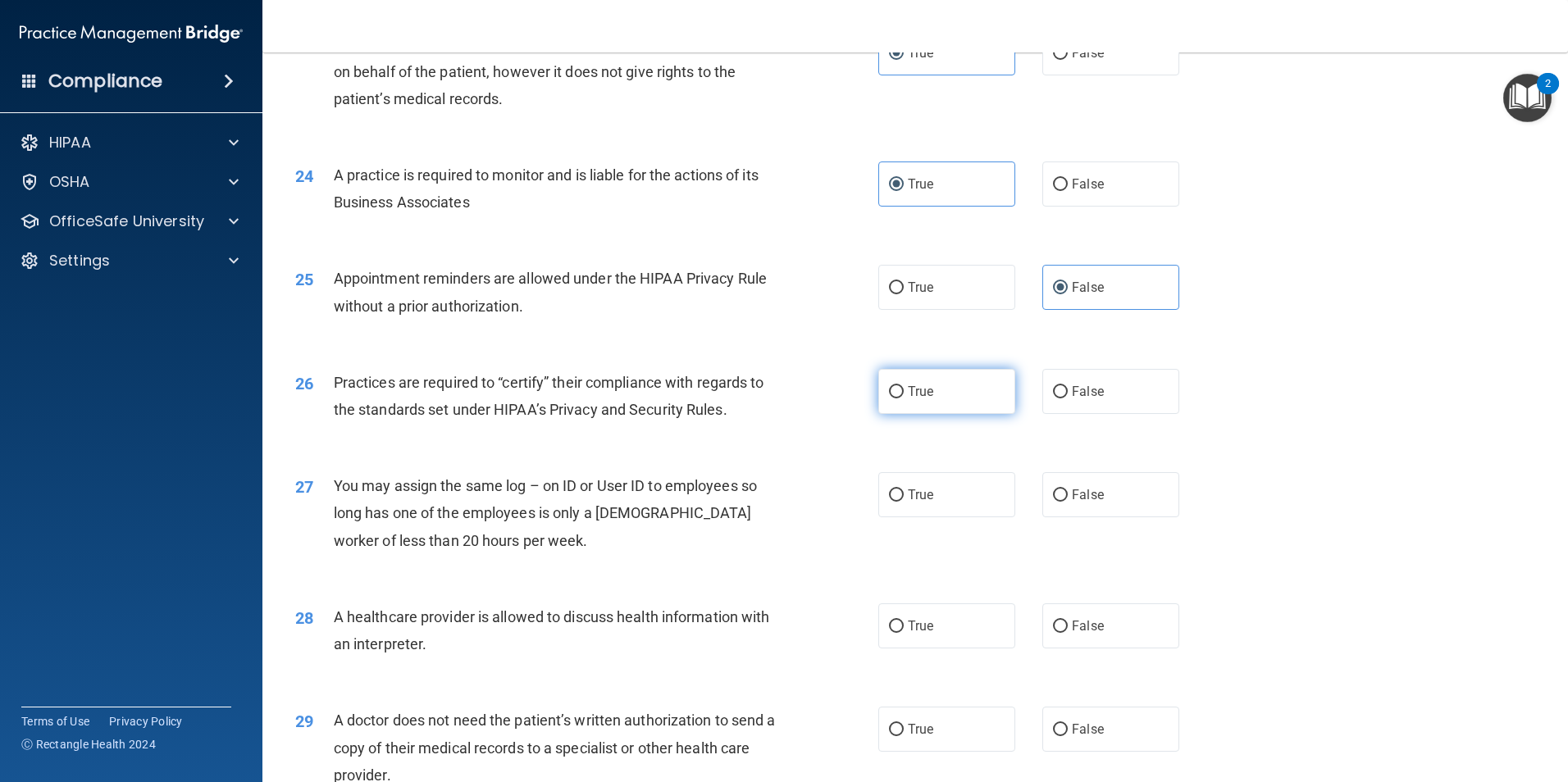
radio input "true"
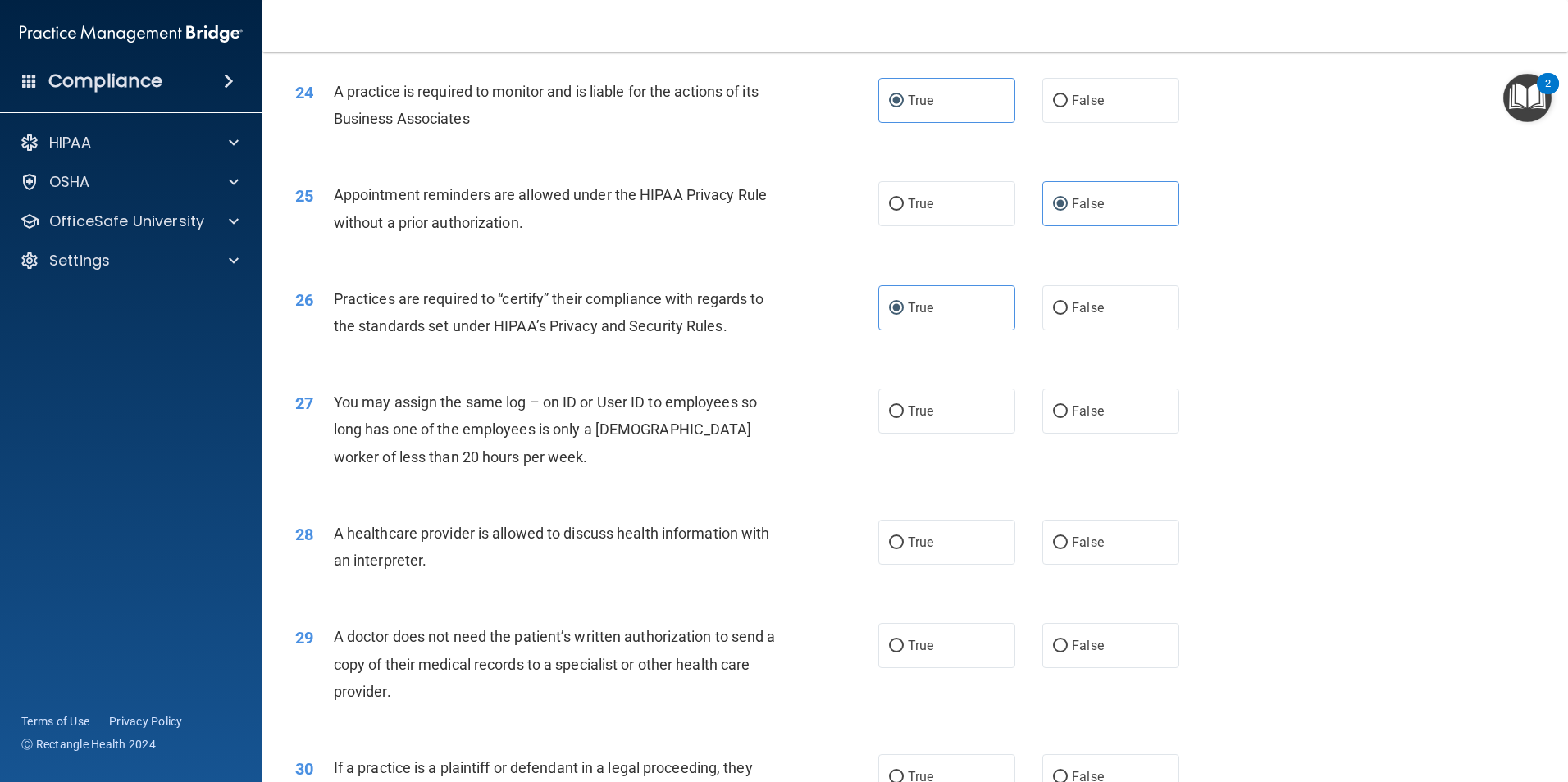
scroll to position [2953, 0]
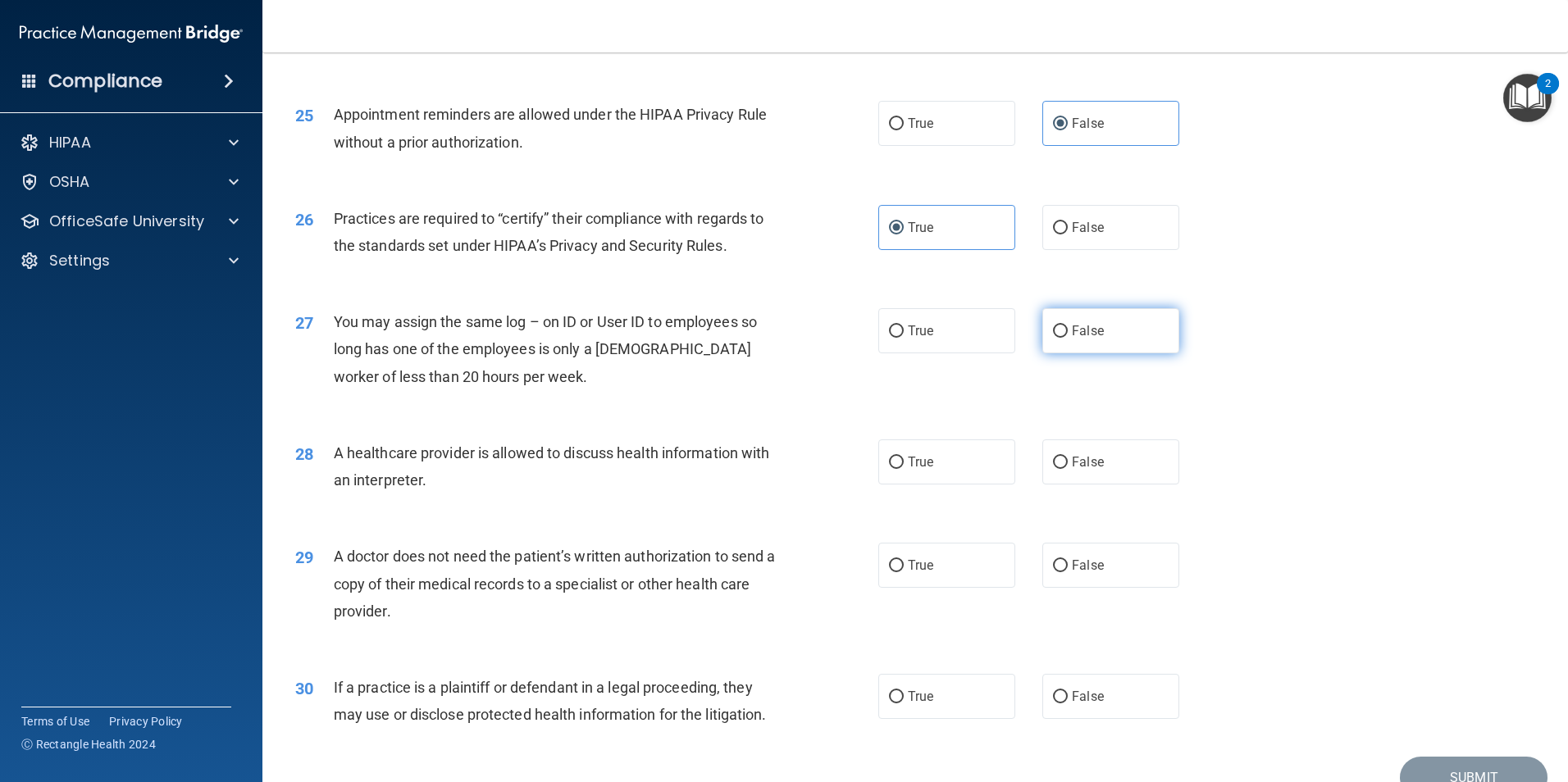
drag, startPoint x: 1081, startPoint y: 339, endPoint x: 1078, endPoint y: 353, distance: 14.3
click at [1076, 337] on label "False" at bounding box center [1112, 330] width 137 height 45
click at [1068, 337] on input "False" at bounding box center [1060, 331] width 15 height 12
radio input "true"
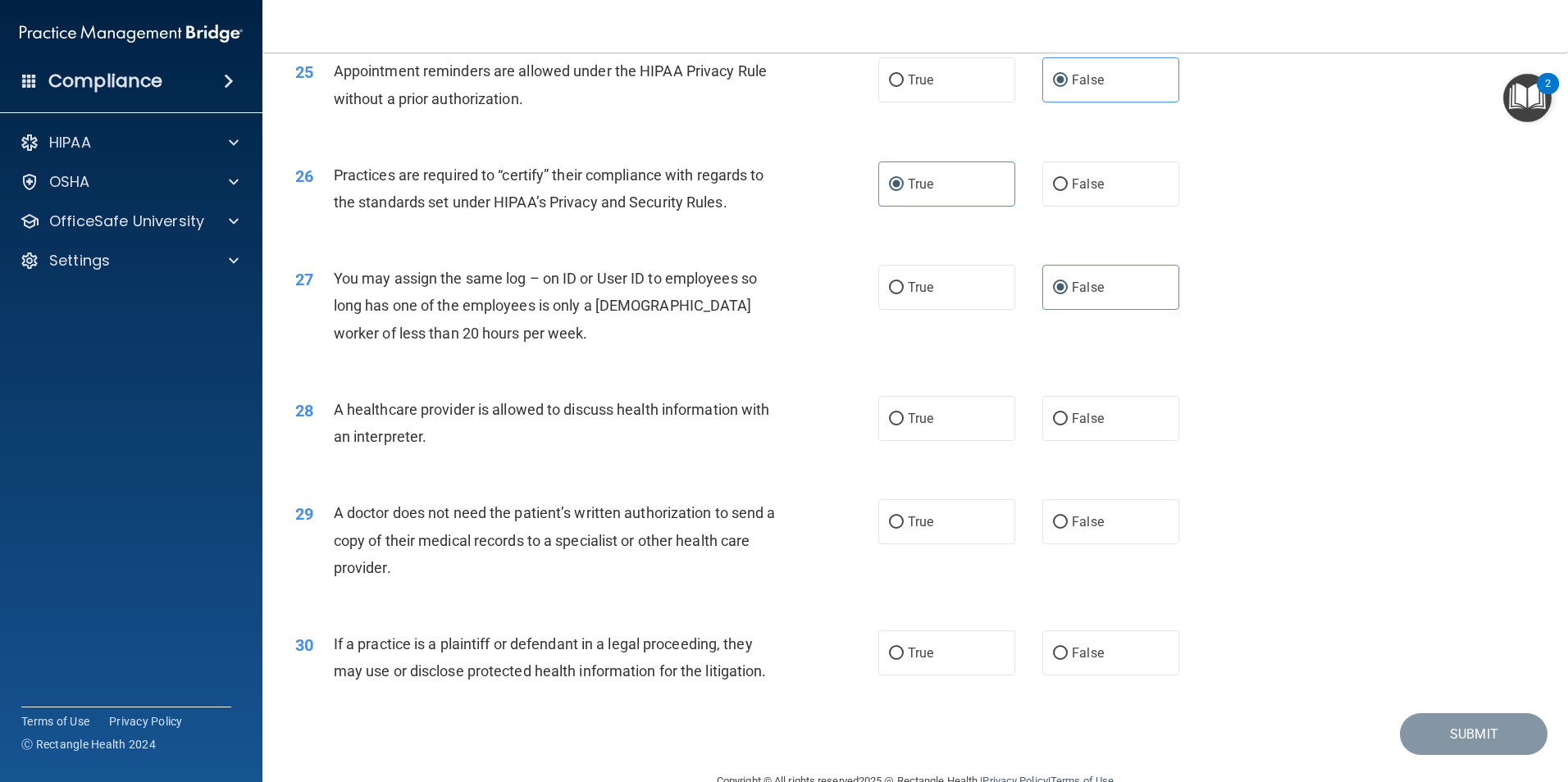
scroll to position [3036, 0]
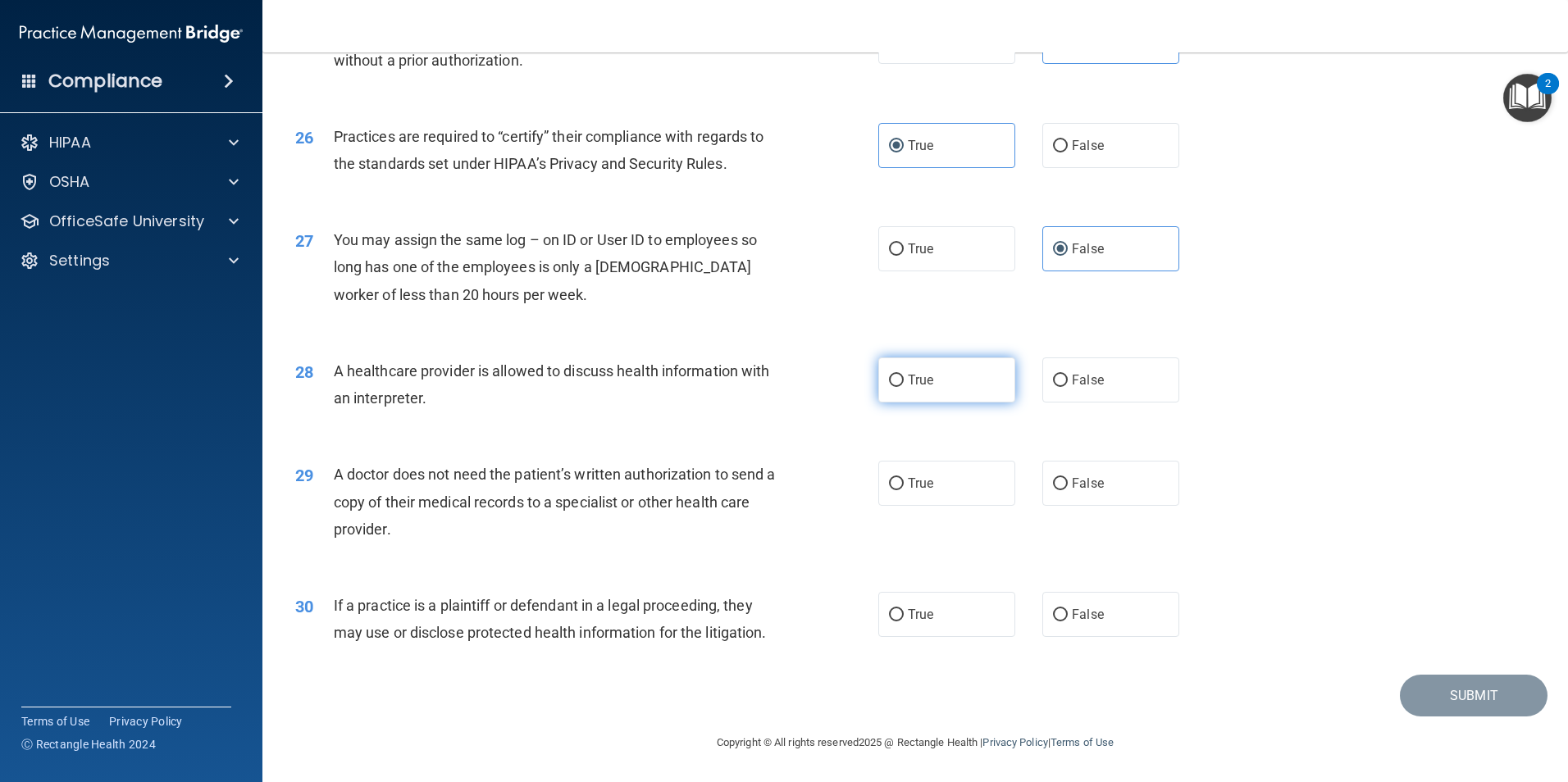
click at [933, 369] on label "True" at bounding box center [947, 380] width 137 height 45
click at [904, 375] on input "True" at bounding box center [897, 380] width 15 height 12
radio input "true"
click at [1043, 480] on label "False" at bounding box center [1112, 483] width 137 height 45
click at [1053, 480] on input "False" at bounding box center [1060, 484] width 15 height 12
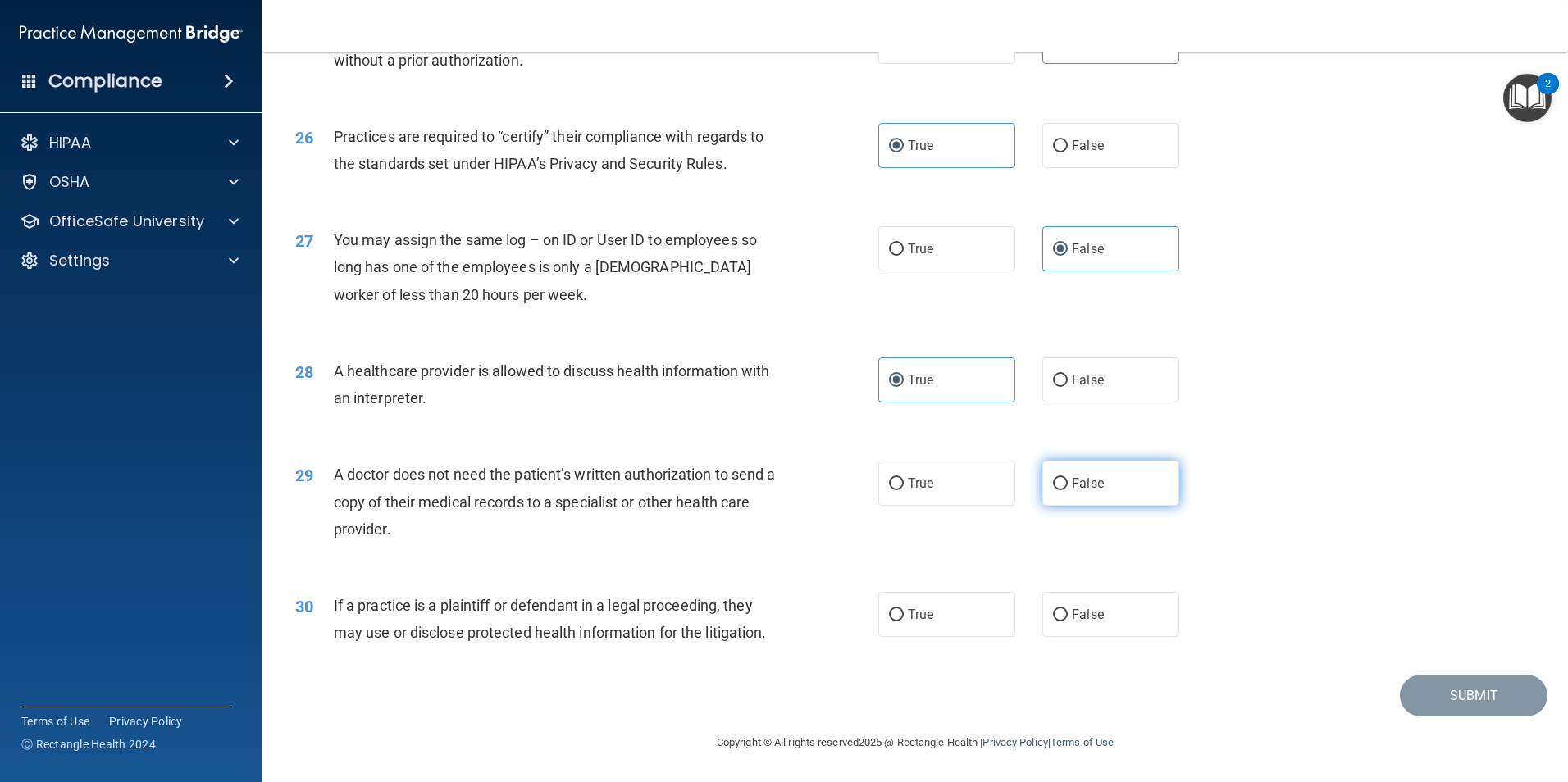
radio input "true"
click at [1090, 633] on label "False" at bounding box center [1112, 614] width 137 height 45
click at [1068, 622] on input "False" at bounding box center [1060, 615] width 15 height 12
radio input "true"
drag, startPoint x: 1433, startPoint y: 703, endPoint x: 1434, endPoint y: 687, distance: 16.0
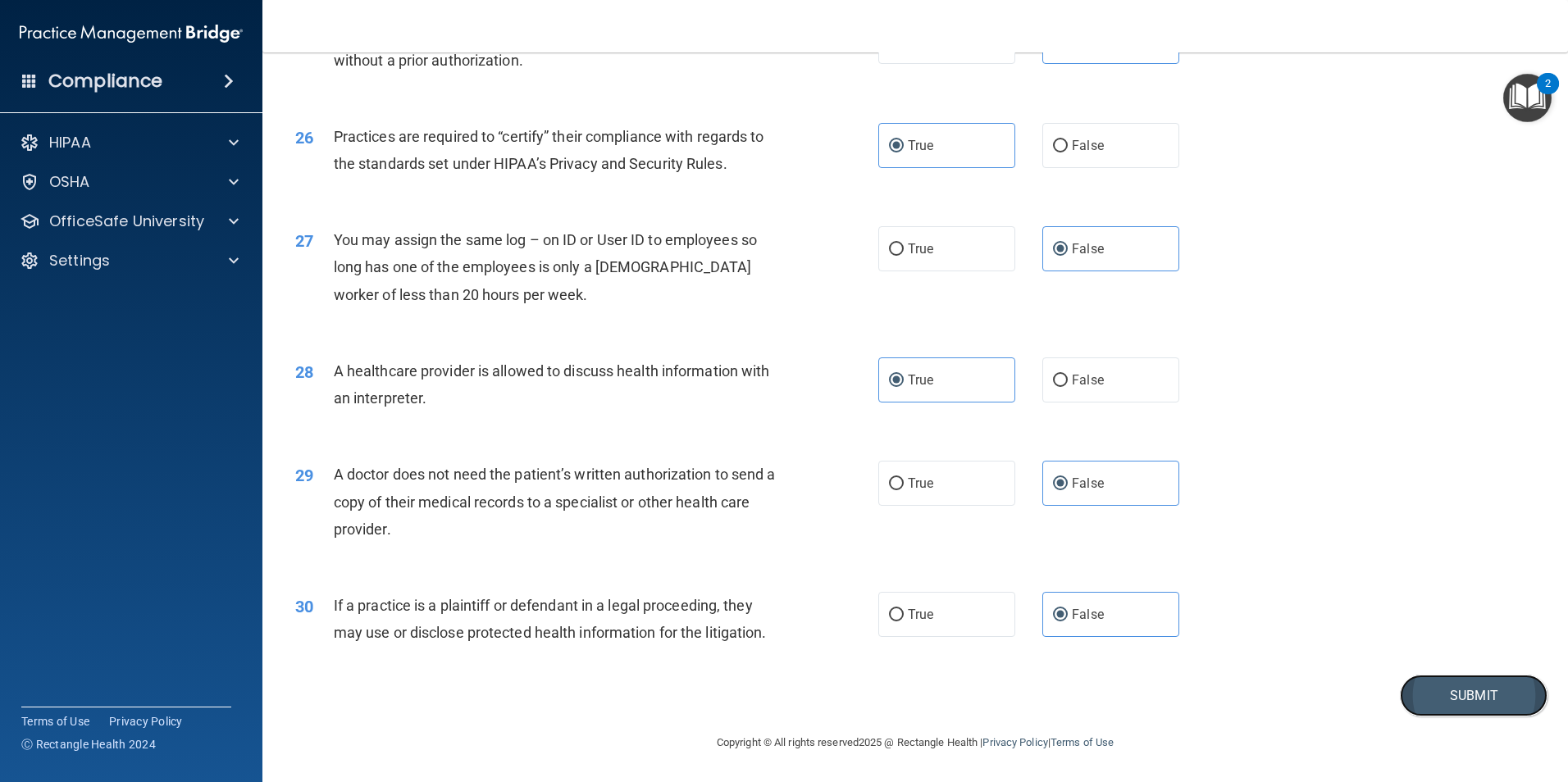
click at [1434, 688] on button "Submit" at bounding box center [1474, 696] width 147 height 42
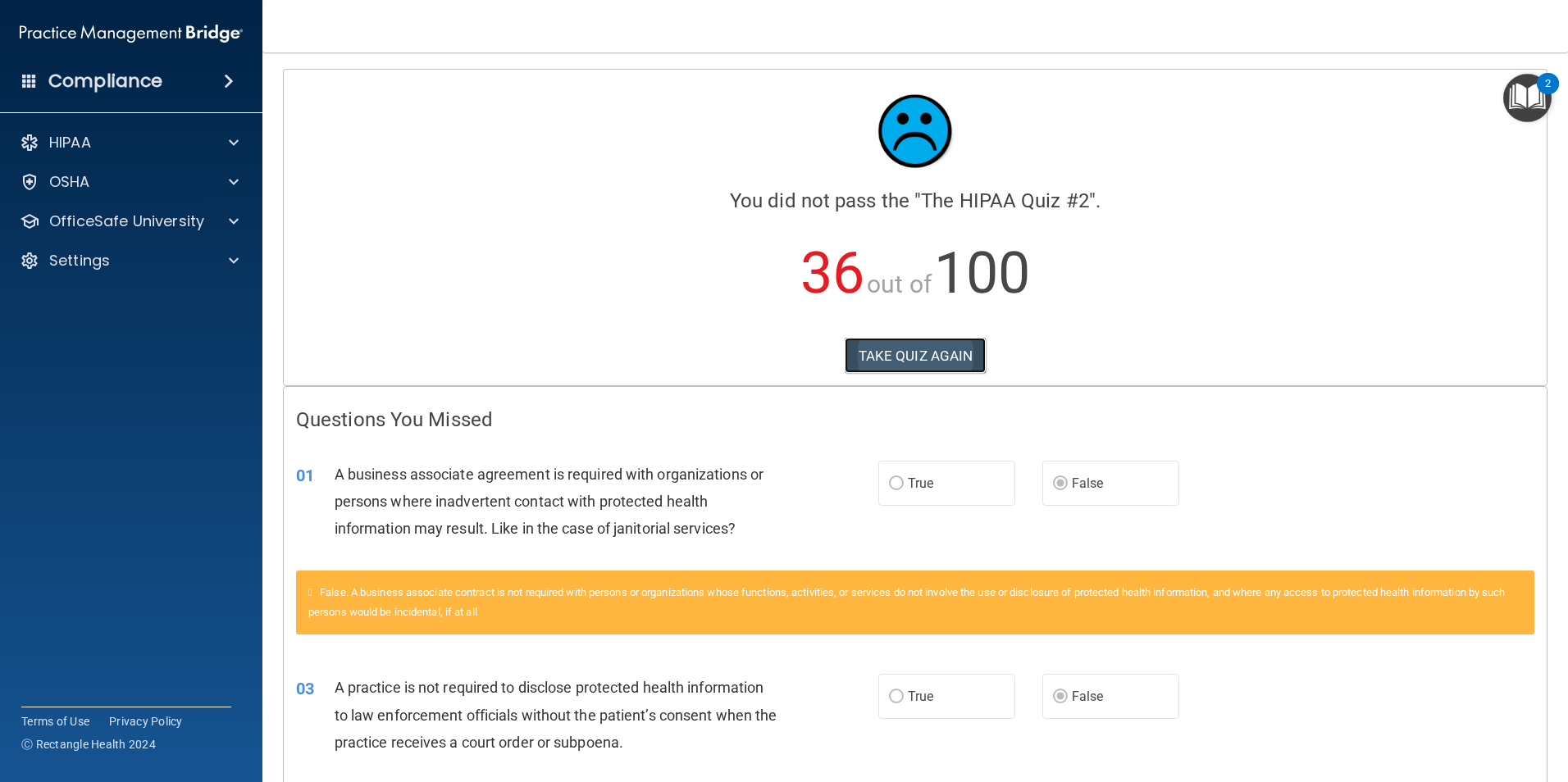
click at [970, 356] on button "TAKE QUIZ AGAIN" at bounding box center [916, 355] width 142 height 36
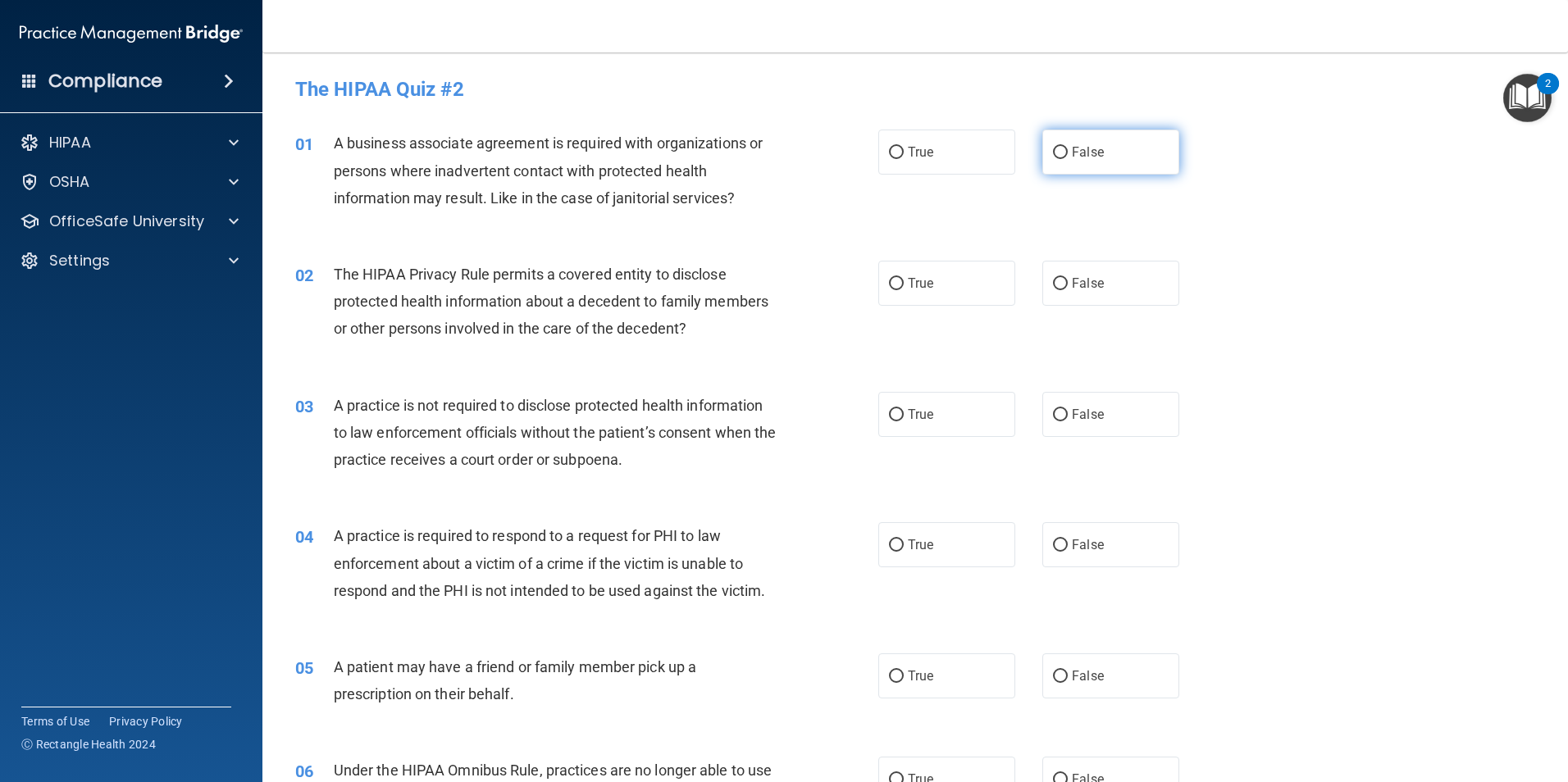
click at [1072, 148] on span "False" at bounding box center [1088, 152] width 32 height 16
click at [1068, 148] on input "False" at bounding box center [1060, 153] width 15 height 12
radio input "true"
click at [1055, 409] on input "False" at bounding box center [1060, 414] width 15 height 12
radio input "true"
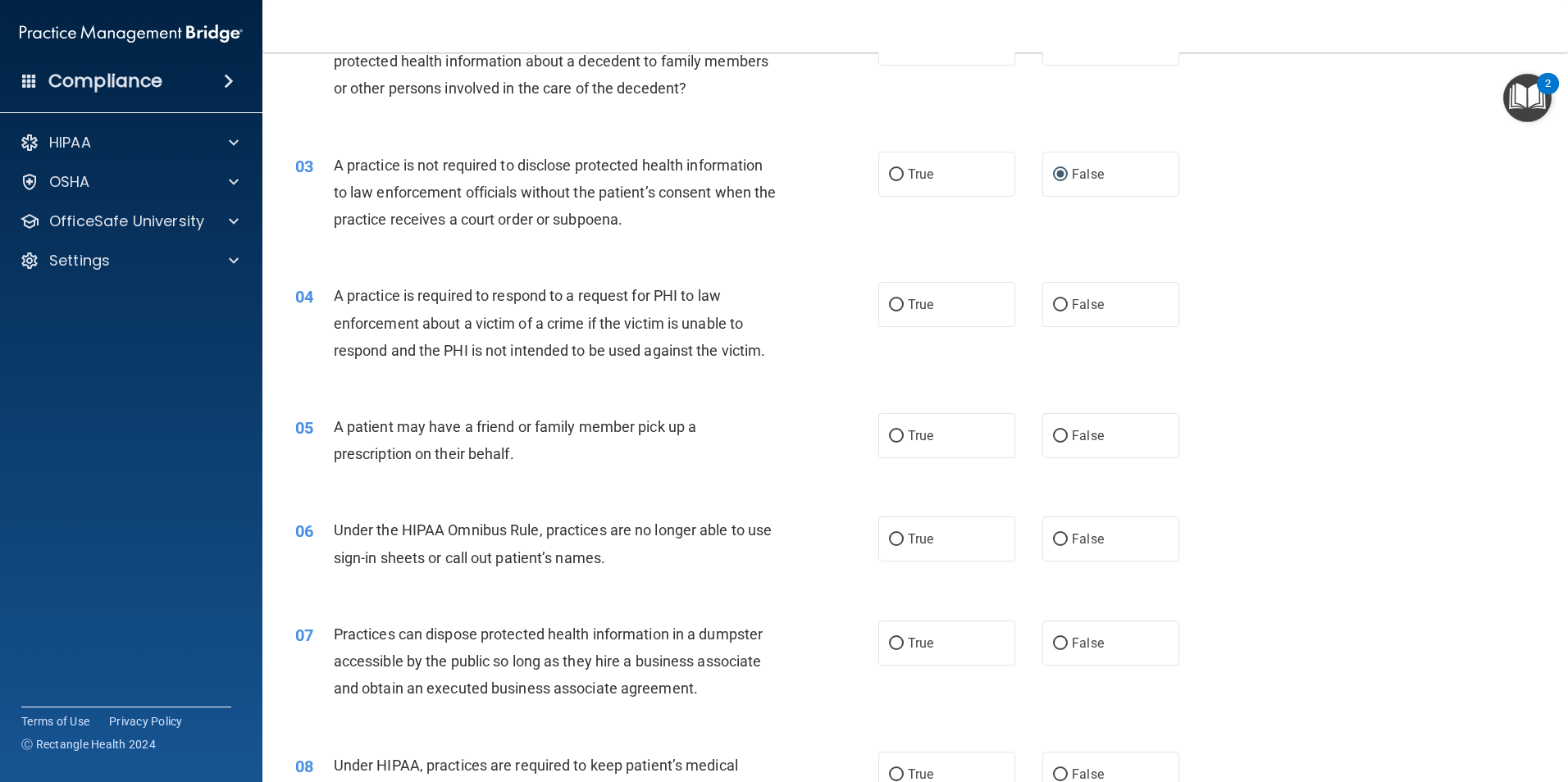
scroll to position [246, 0]
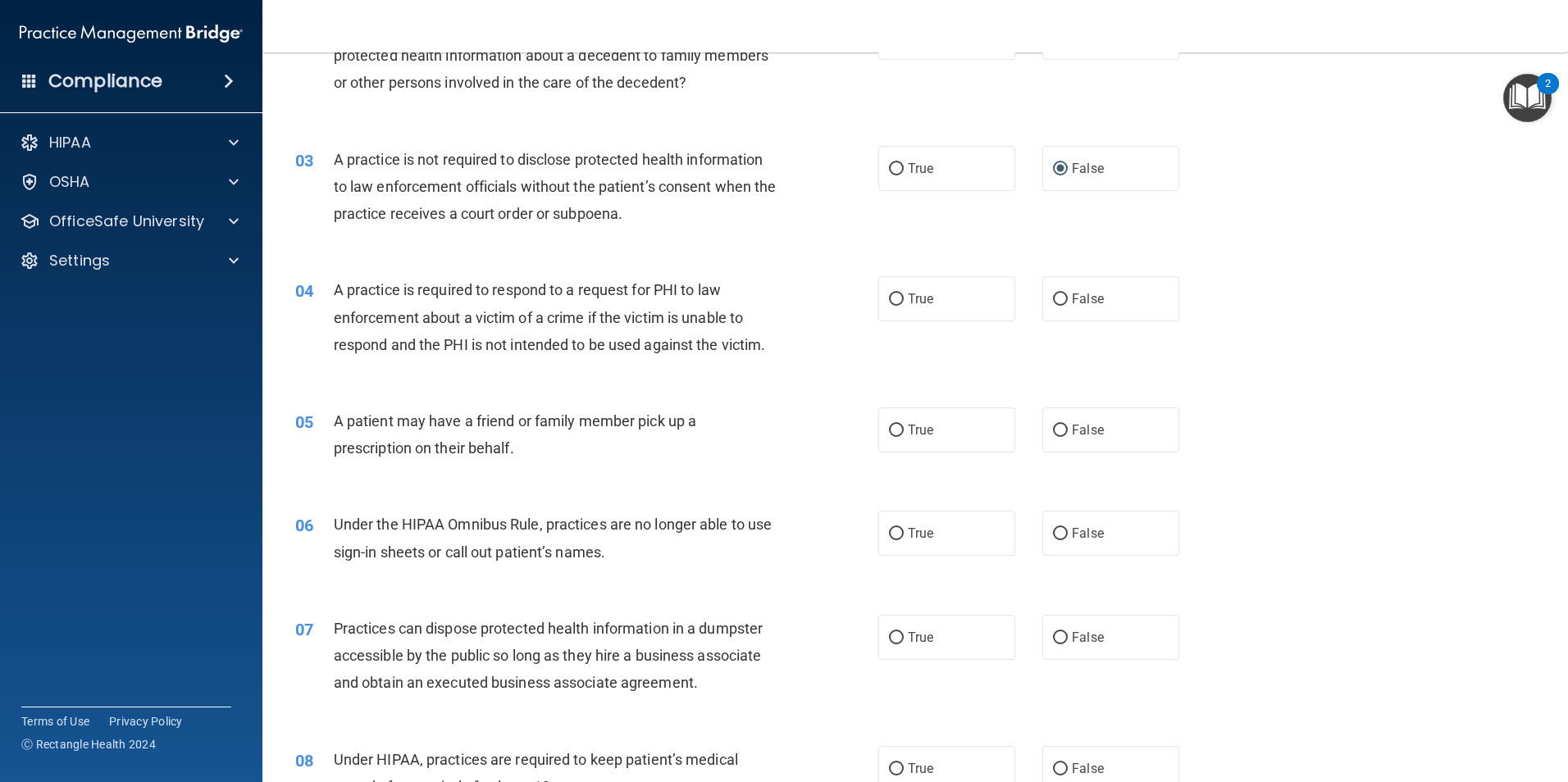
click at [1114, 455] on div "05 A patient may have a friend or family member pick up a prescription on their…" at bounding box center [915, 438] width 1265 height 103
click at [1097, 429] on label "False" at bounding box center [1112, 430] width 137 height 45
click at [1068, 429] on input "False" at bounding box center [1060, 430] width 15 height 12
radio input "true"
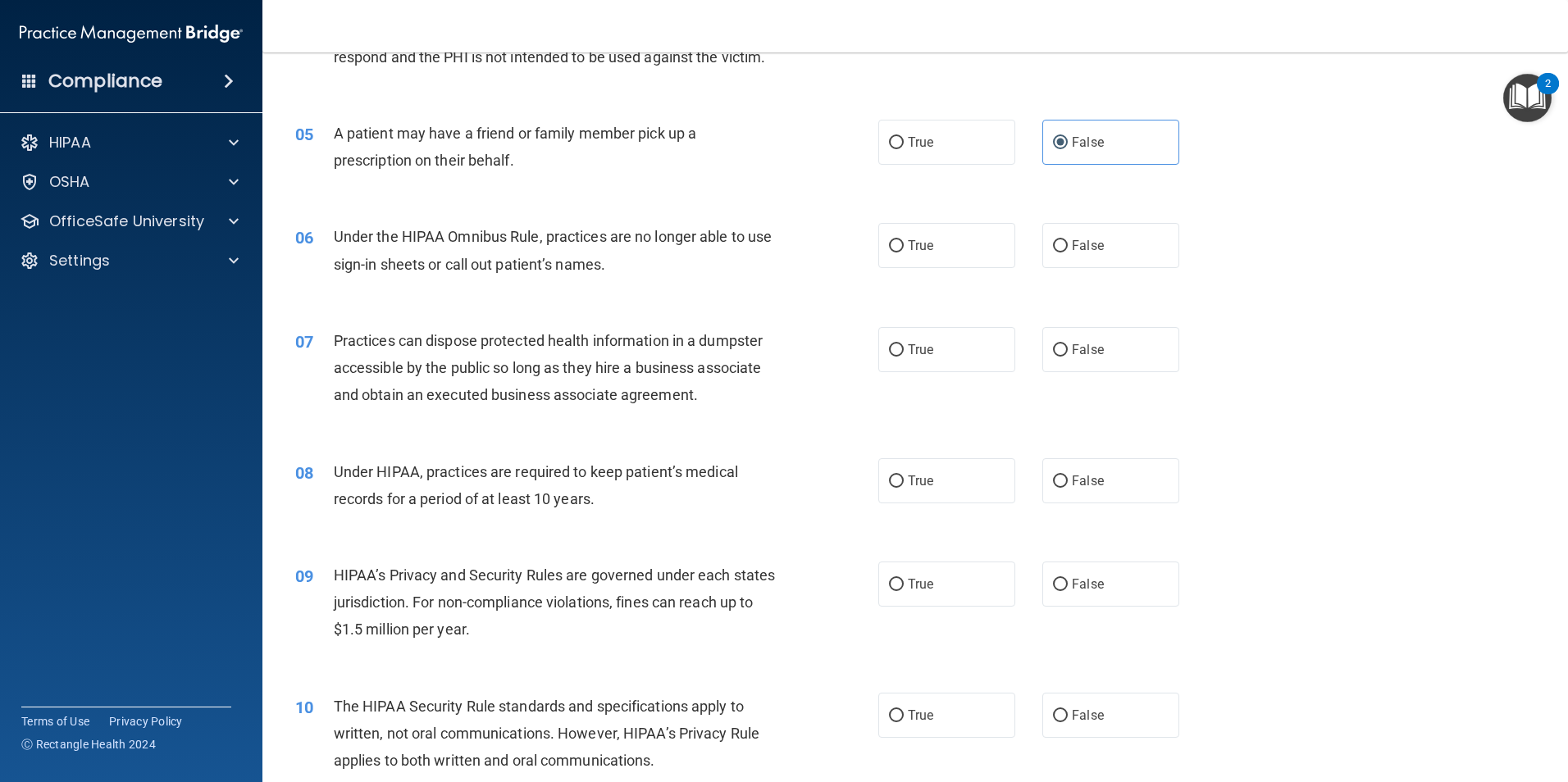
scroll to position [574, 0]
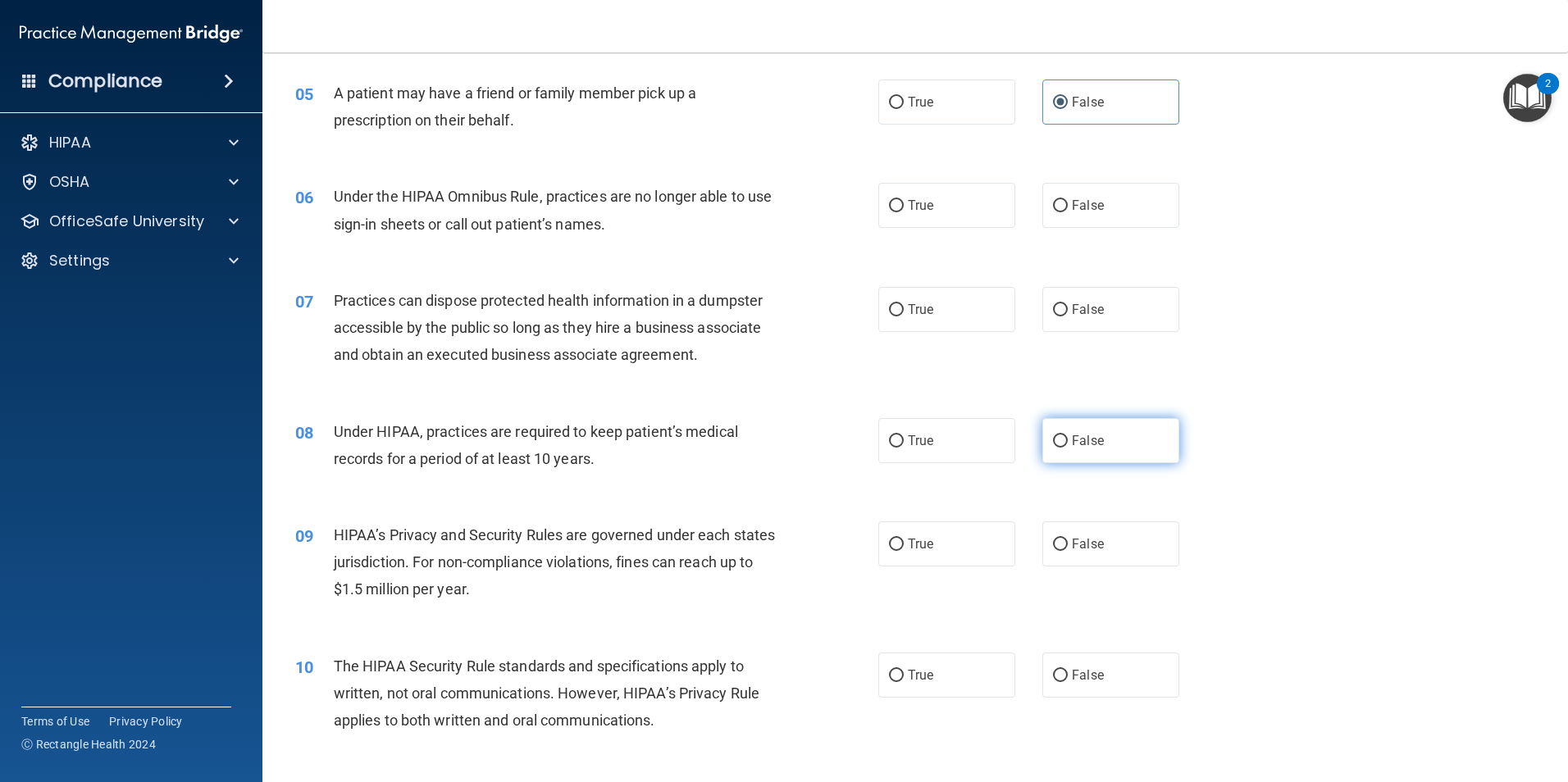
click at [1093, 451] on label "False" at bounding box center [1112, 440] width 137 height 45
click at [1068, 448] on input "False" at bounding box center [1060, 441] width 15 height 12
radio input "true"
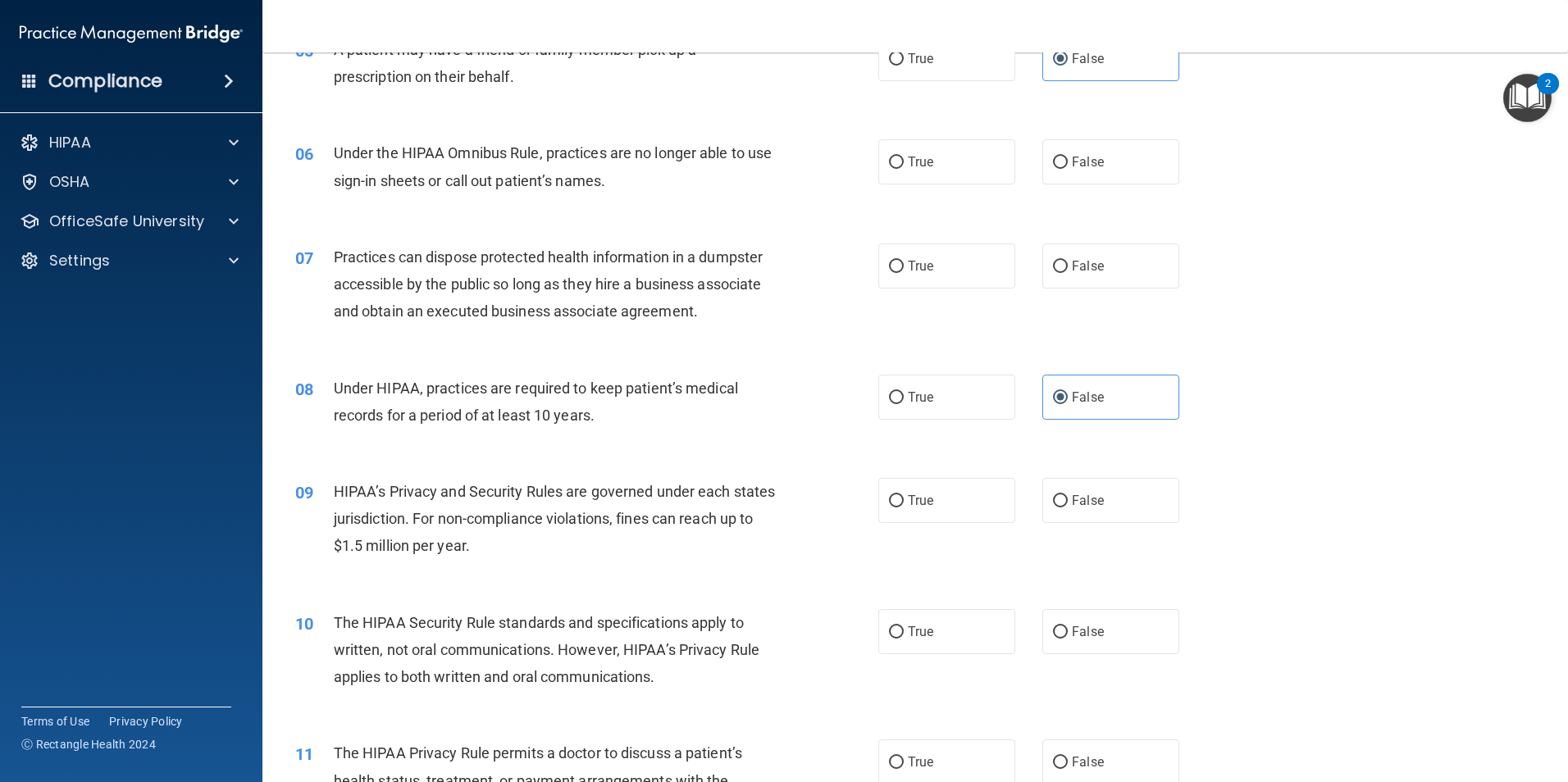
scroll to position [656, 0]
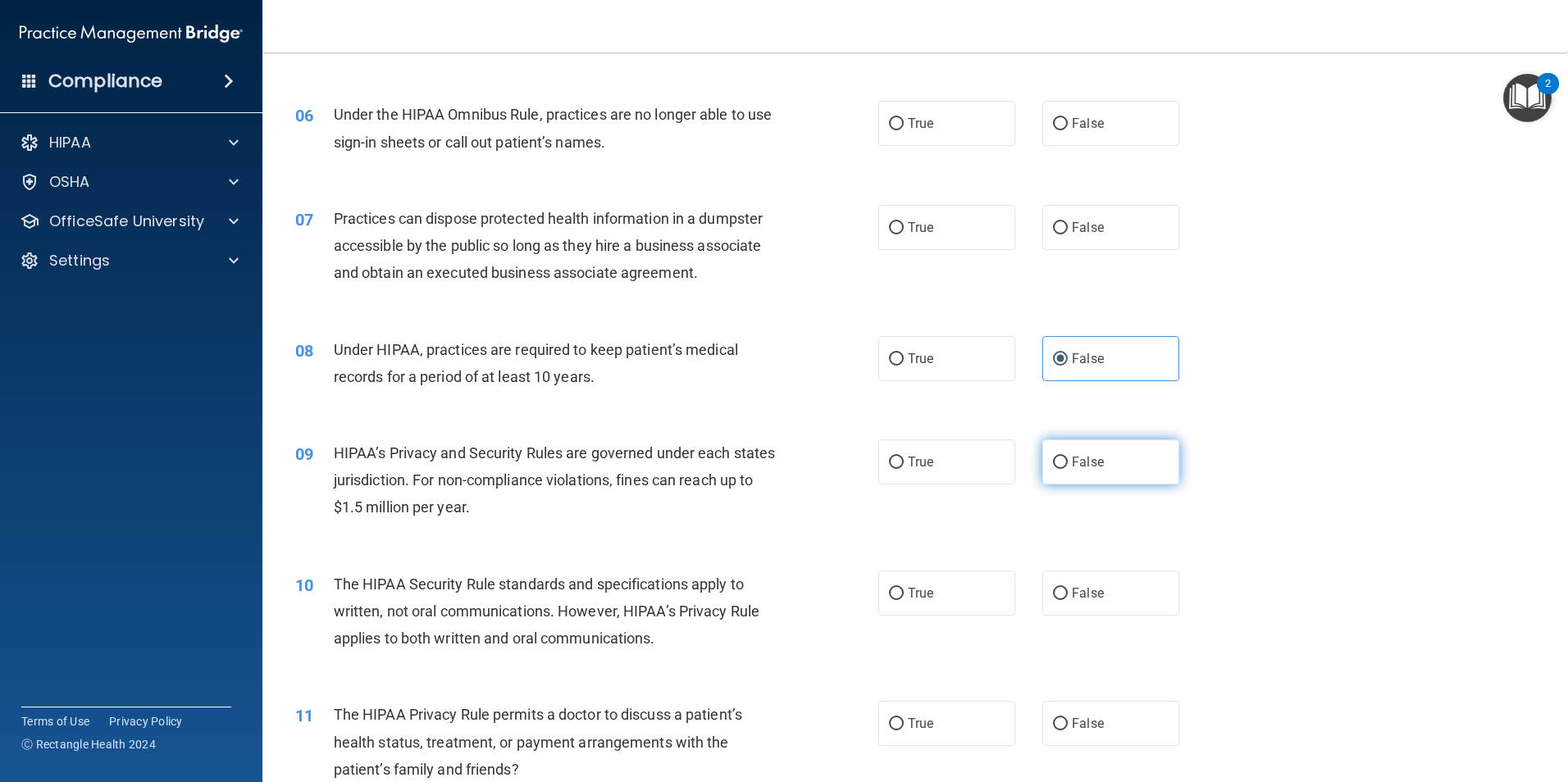
click at [1076, 482] on label "False" at bounding box center [1112, 462] width 137 height 45
click at [1068, 469] on input "False" at bounding box center [1060, 462] width 15 height 12
radio input "true"
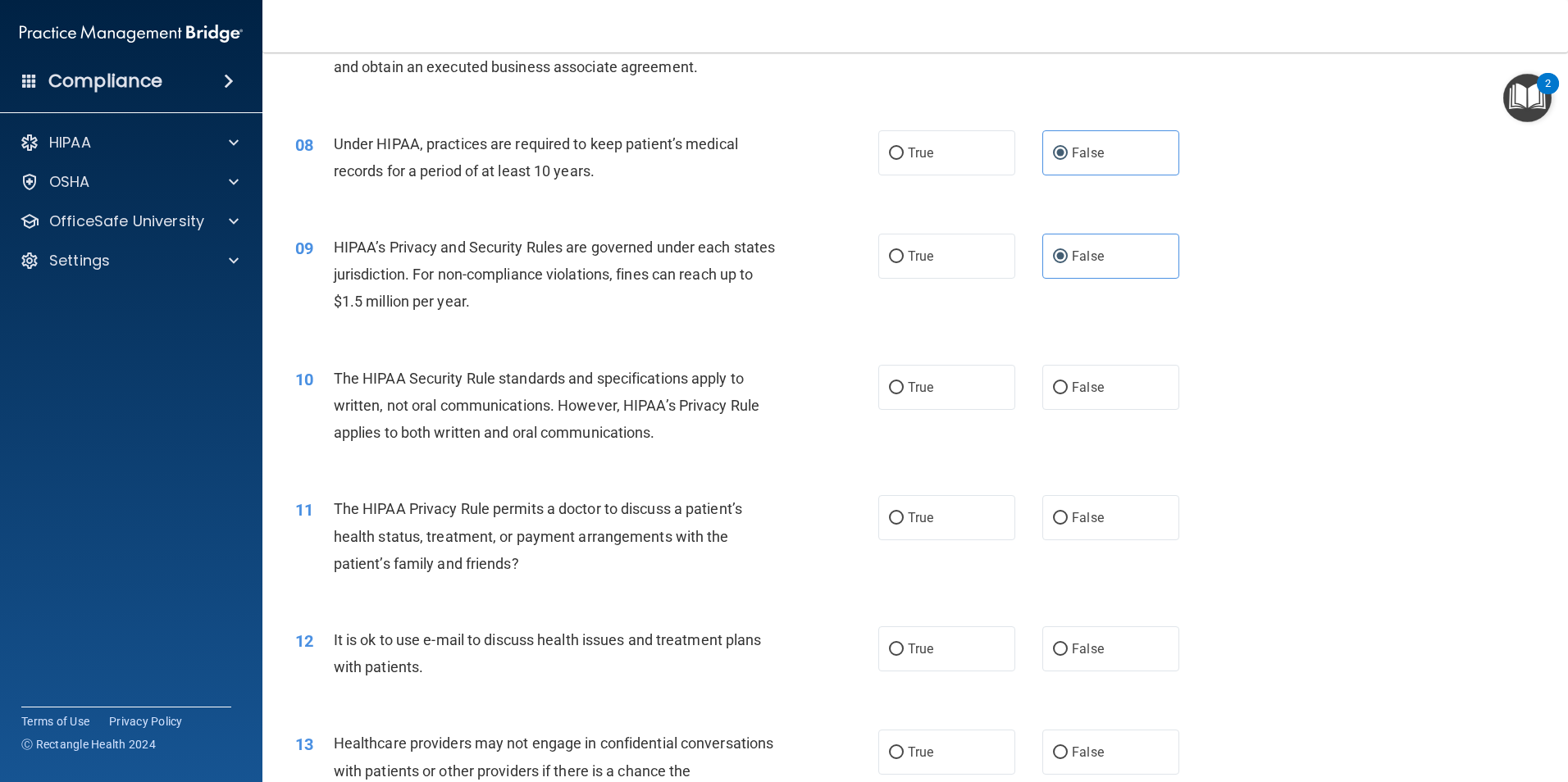
scroll to position [902, 0]
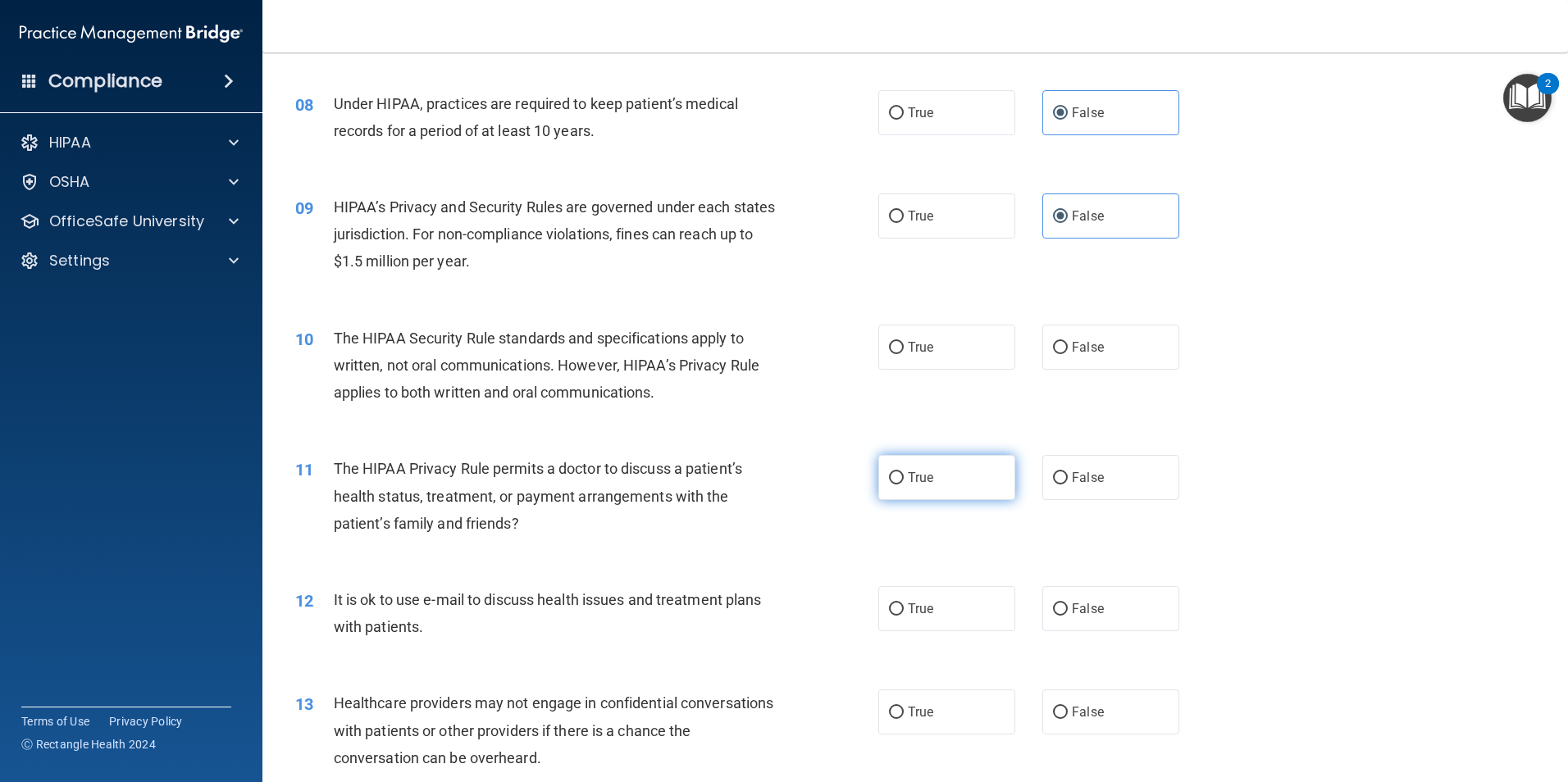
click at [879, 481] on label "True" at bounding box center [947, 477] width 137 height 45
click at [889, 481] on input "True" at bounding box center [897, 477] width 15 height 12
radio input "true"
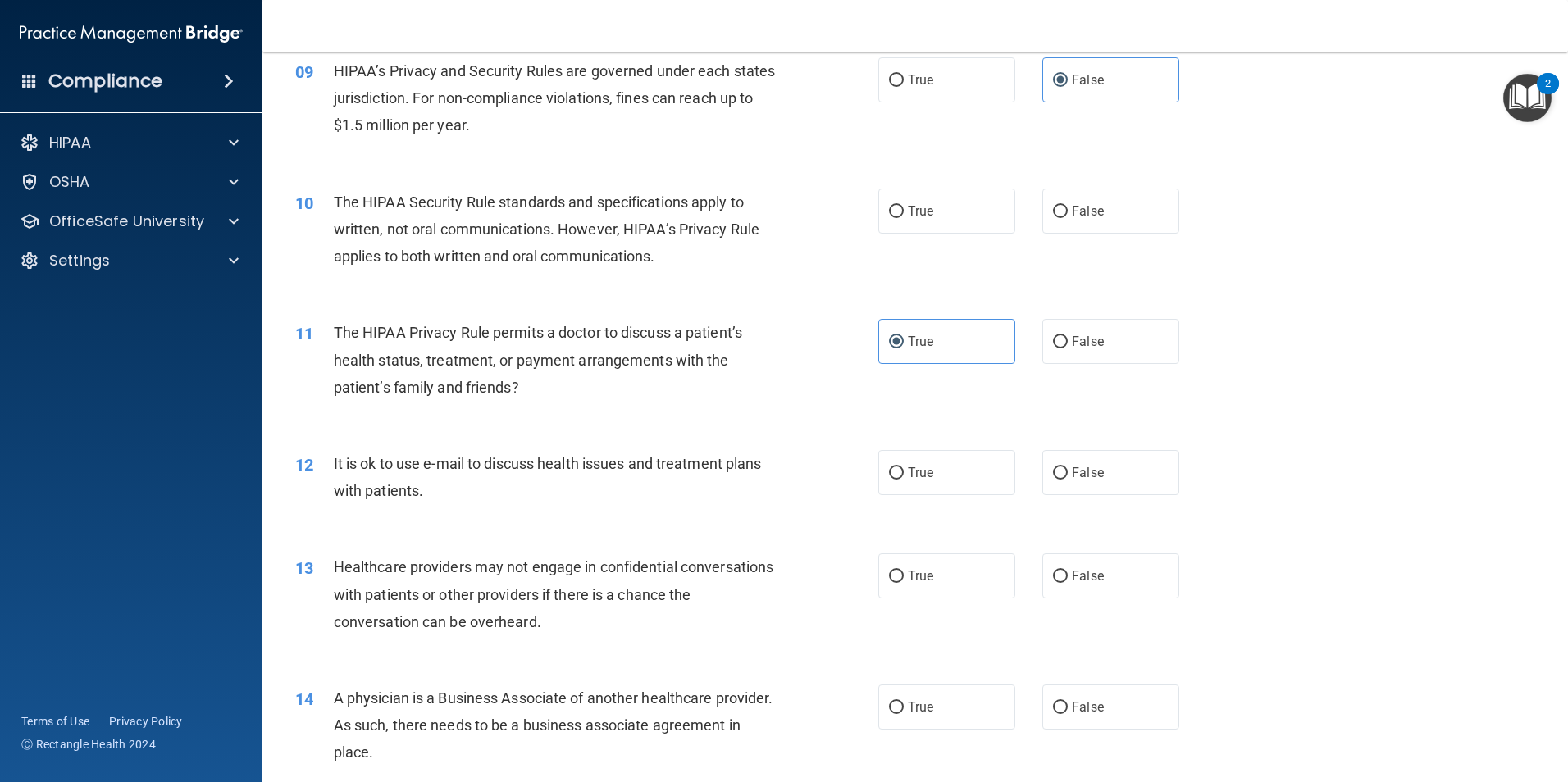
scroll to position [1066, 0]
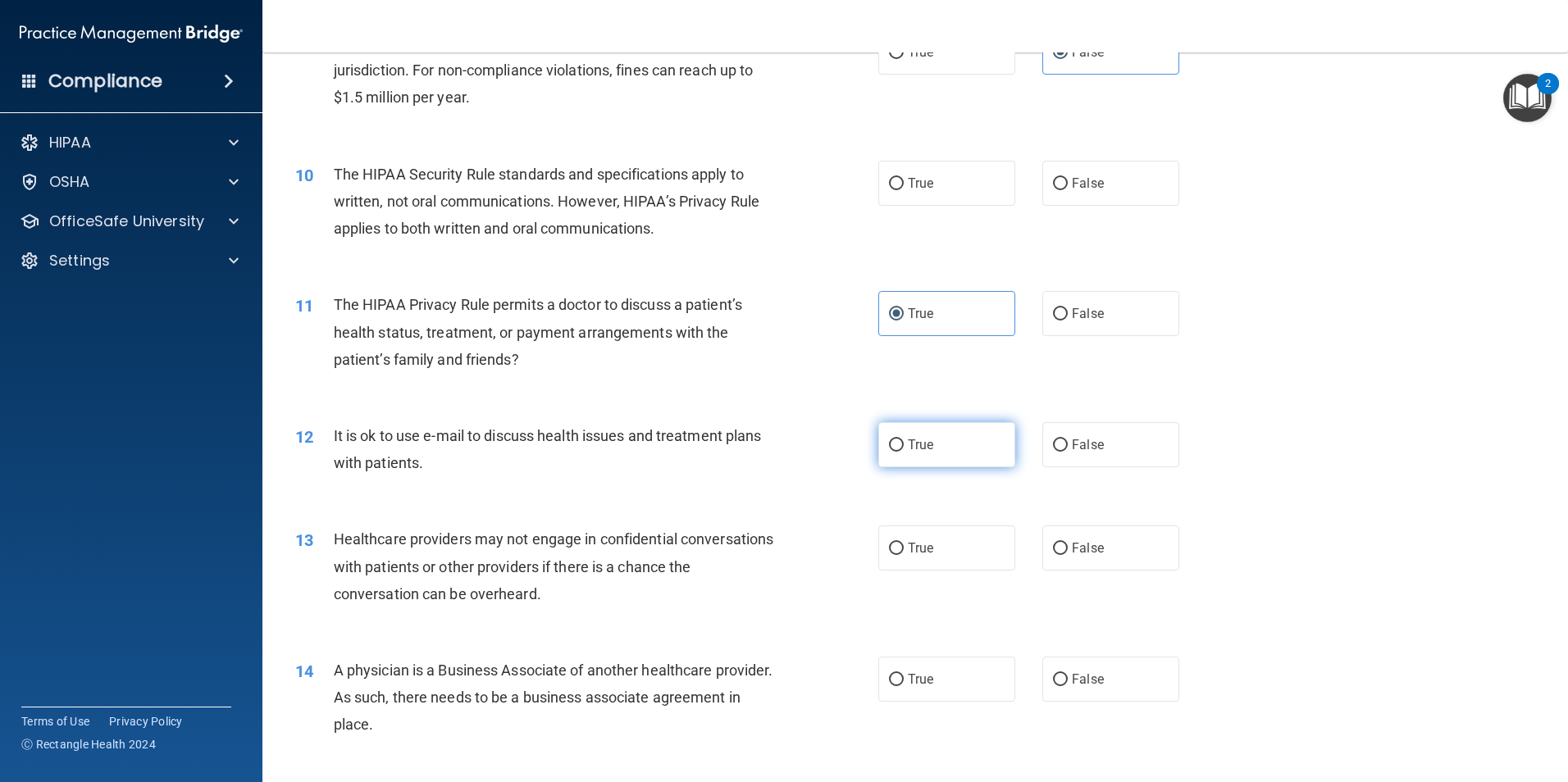
click at [891, 448] on input "True" at bounding box center [897, 445] width 15 height 12
radio input "true"
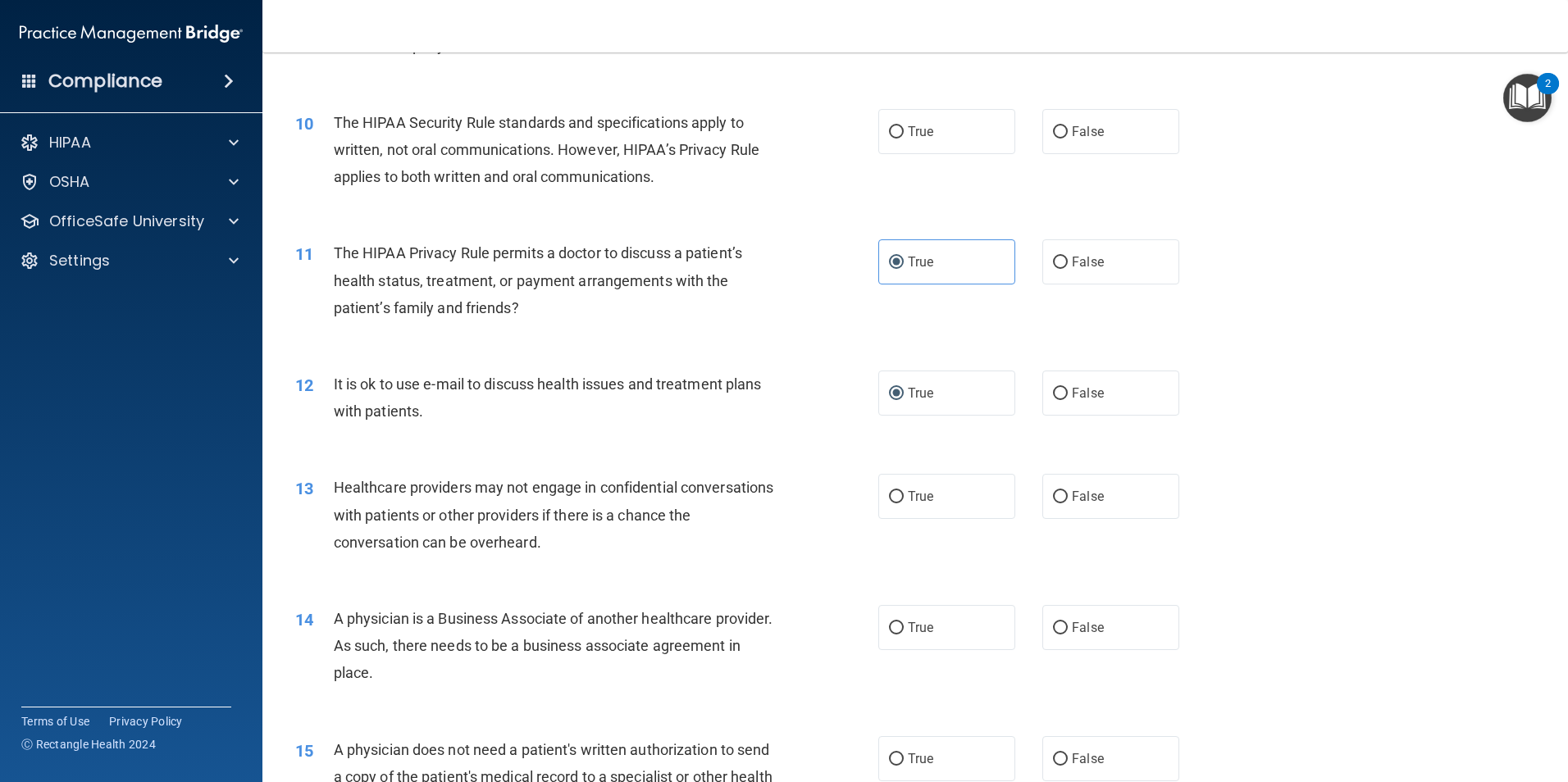
scroll to position [1148, 0]
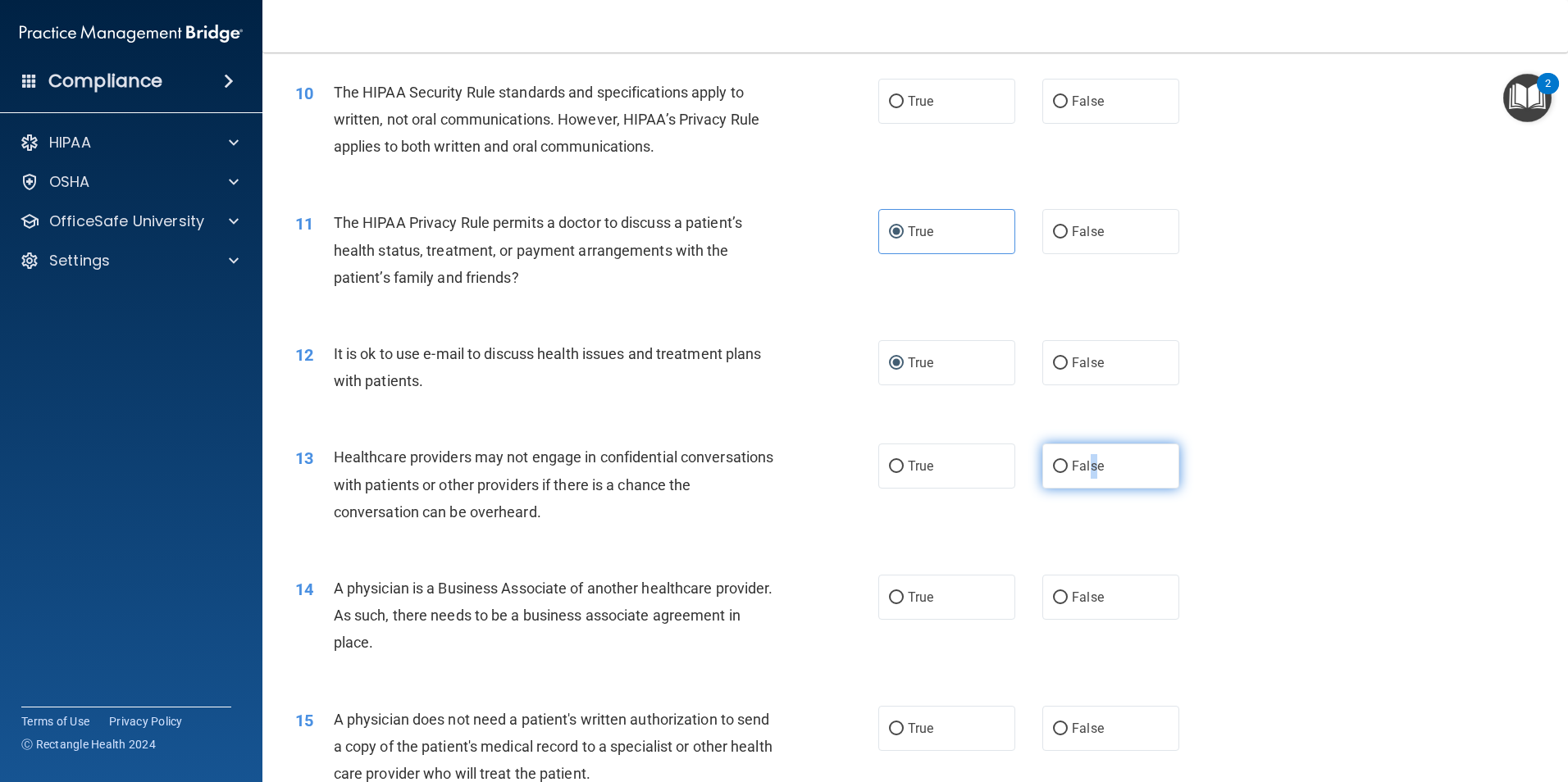
click at [1085, 477] on label "False" at bounding box center [1112, 466] width 137 height 45
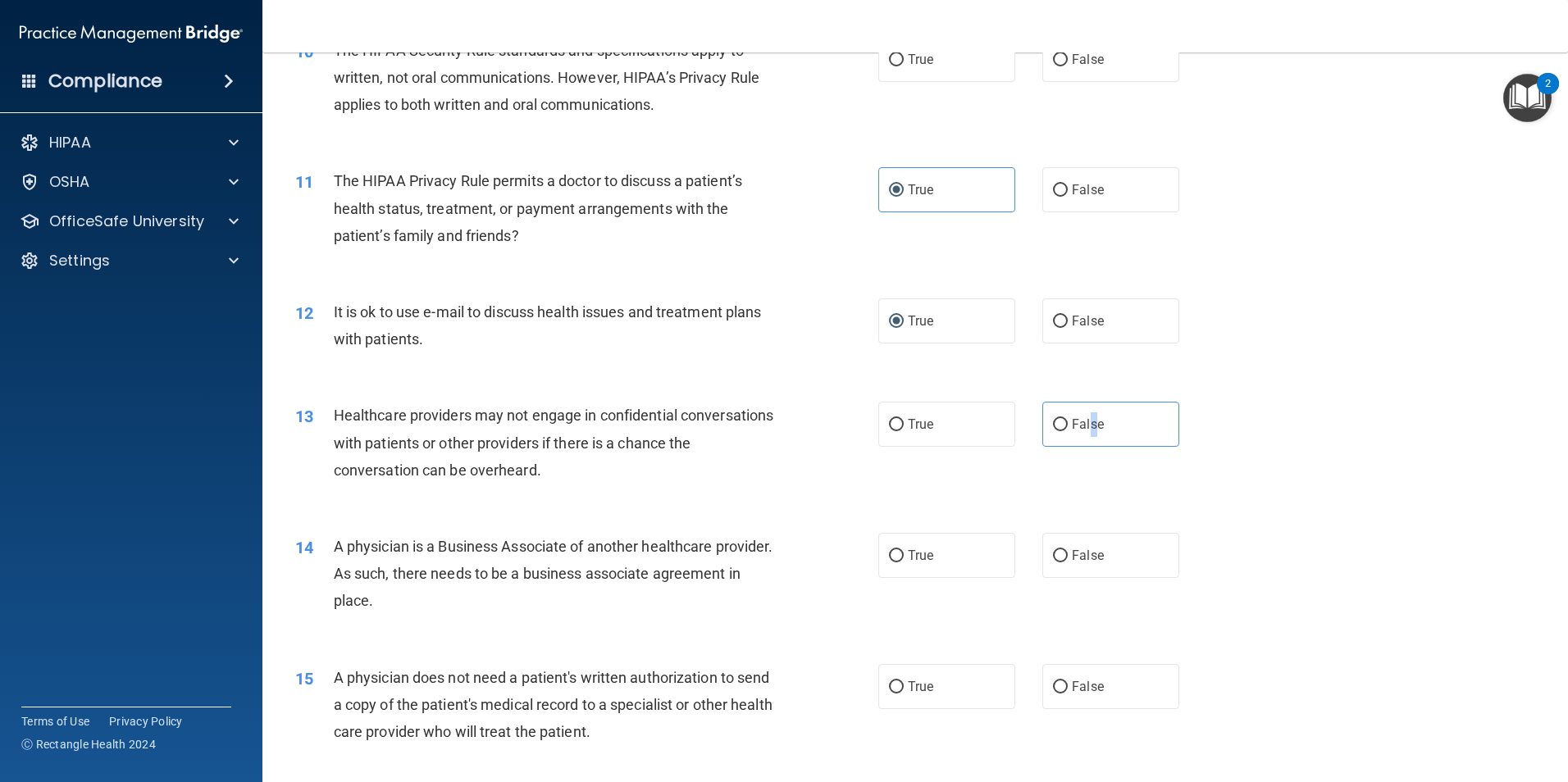
scroll to position [1230, 0]
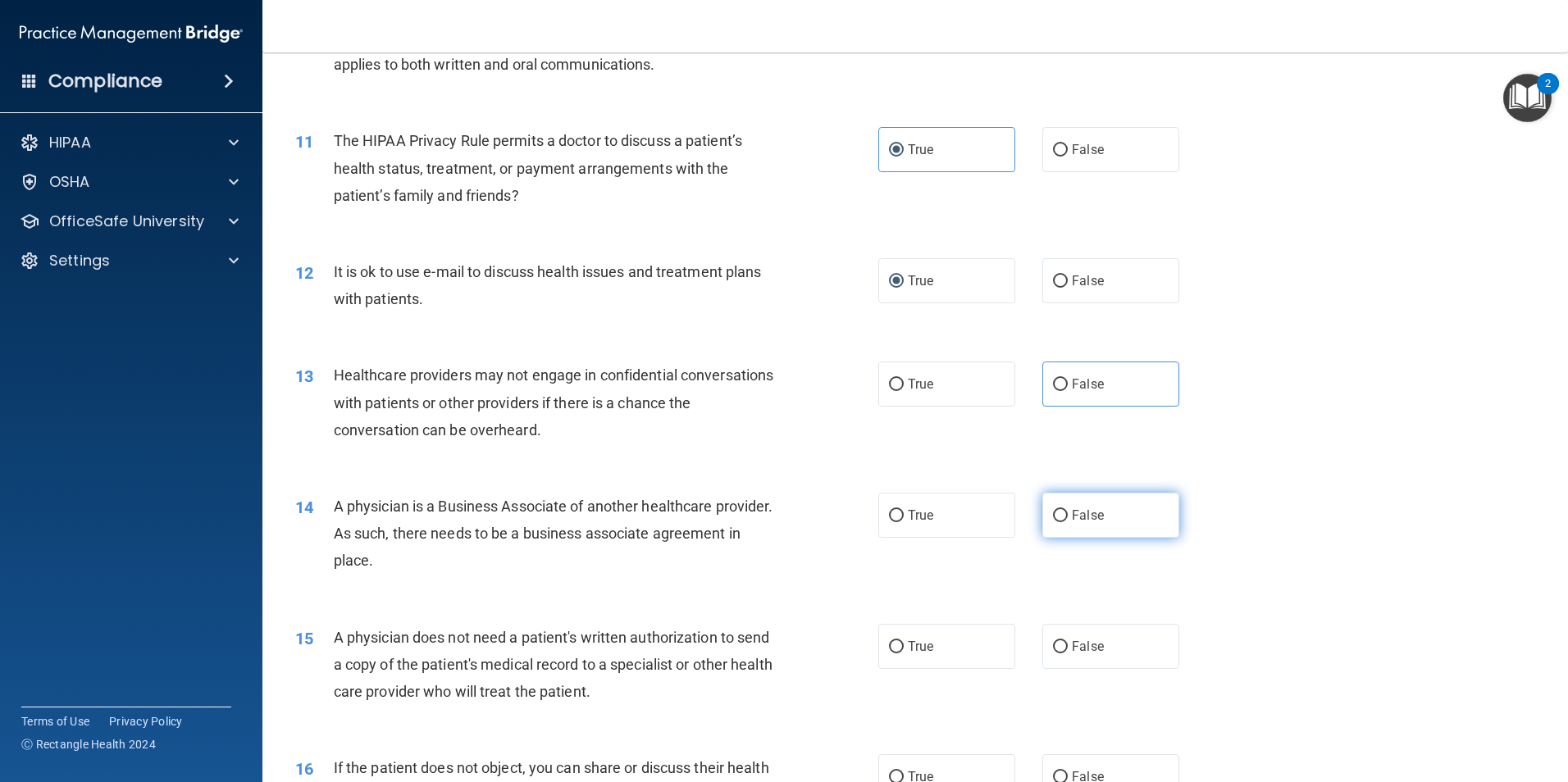
click at [1102, 514] on label "False" at bounding box center [1112, 515] width 137 height 45
click at [1068, 514] on input "False" at bounding box center [1060, 516] width 15 height 12
radio input "true"
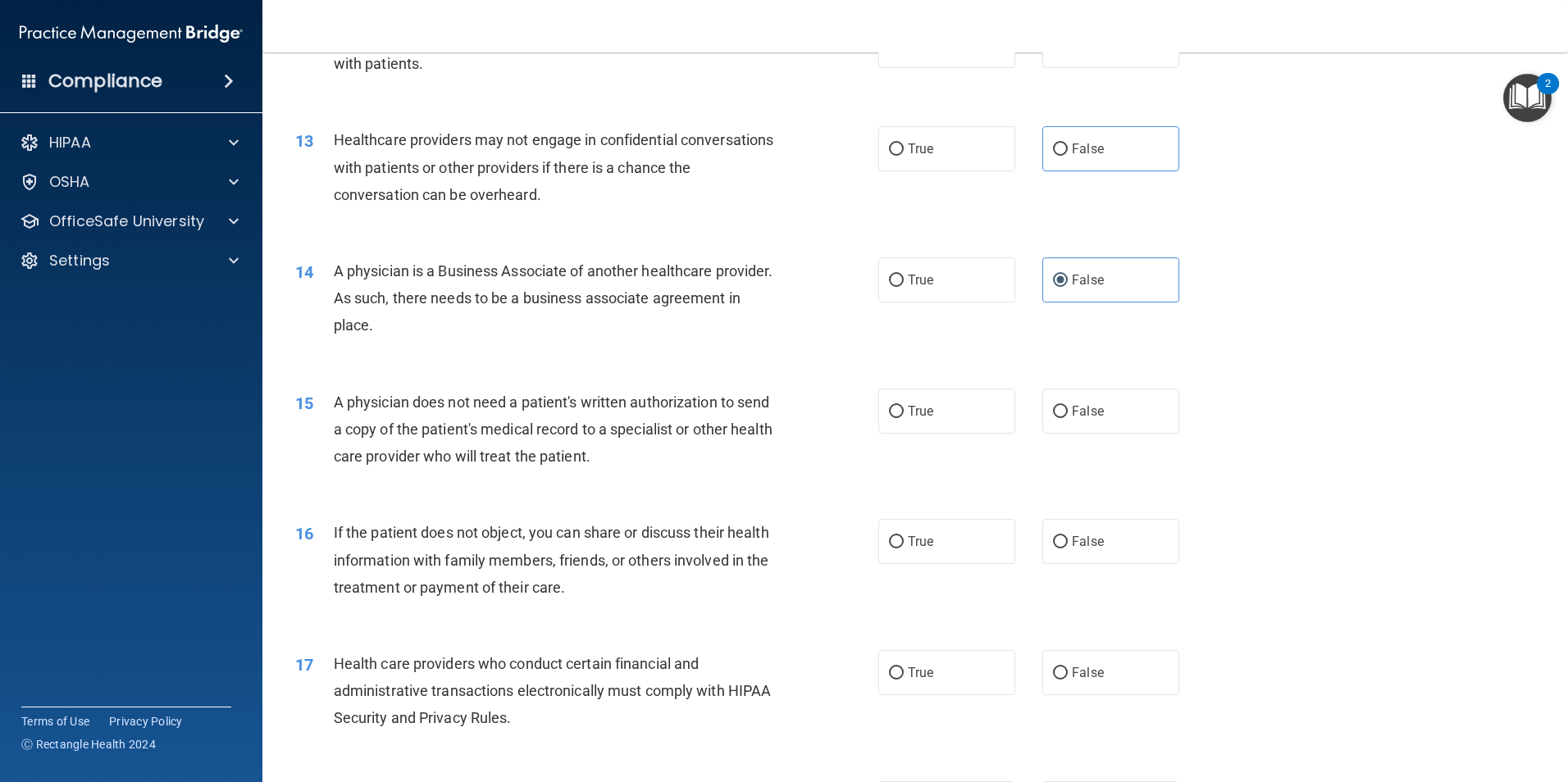
scroll to position [1476, 0]
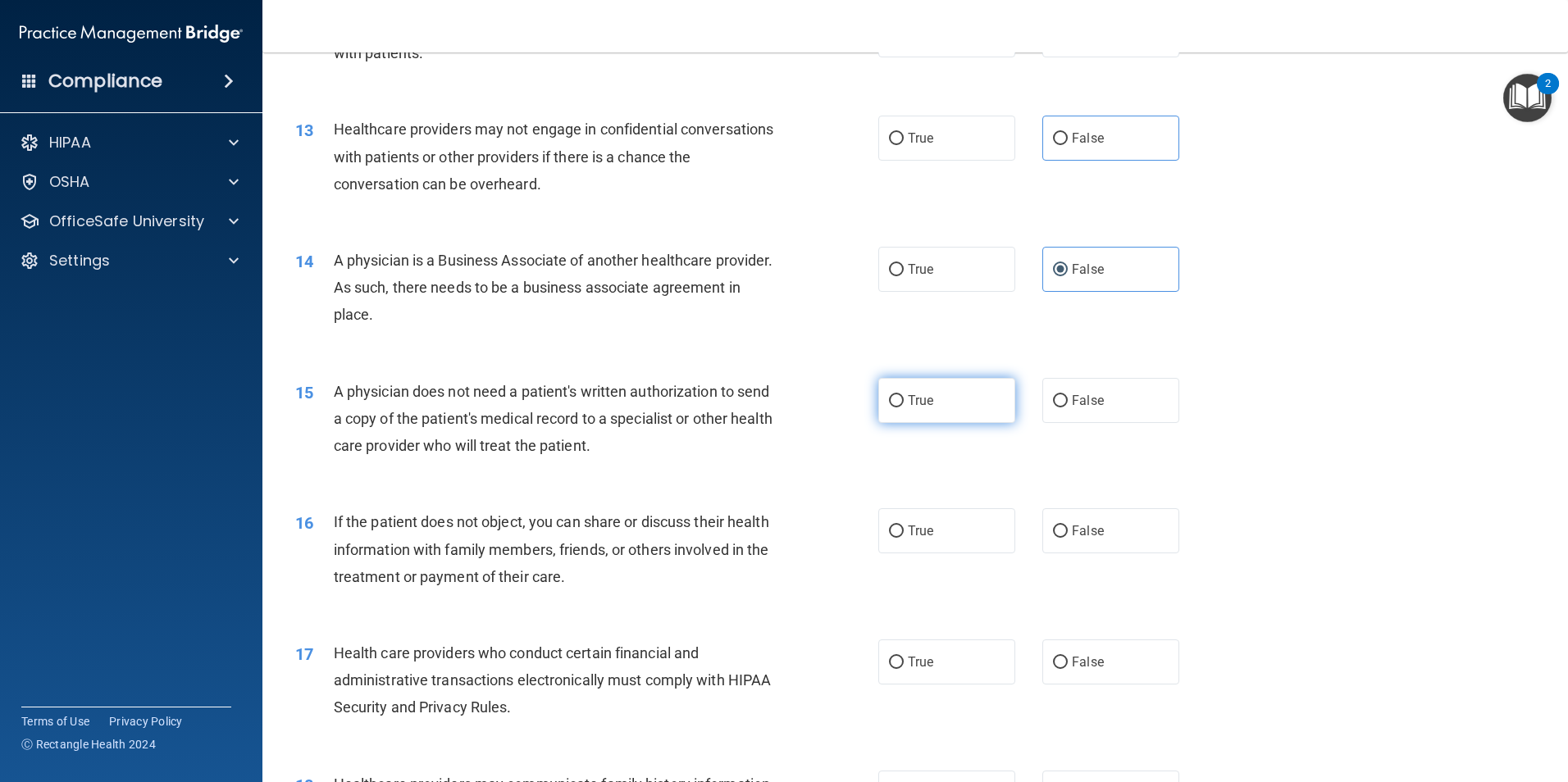
click at [908, 405] on span "True" at bounding box center [921, 401] width 26 height 16
click at [904, 405] on input "True" at bounding box center [897, 401] width 15 height 12
radio input "true"
click at [912, 536] on span "True" at bounding box center [921, 530] width 26 height 16
click at [904, 536] on input "True" at bounding box center [897, 531] width 15 height 12
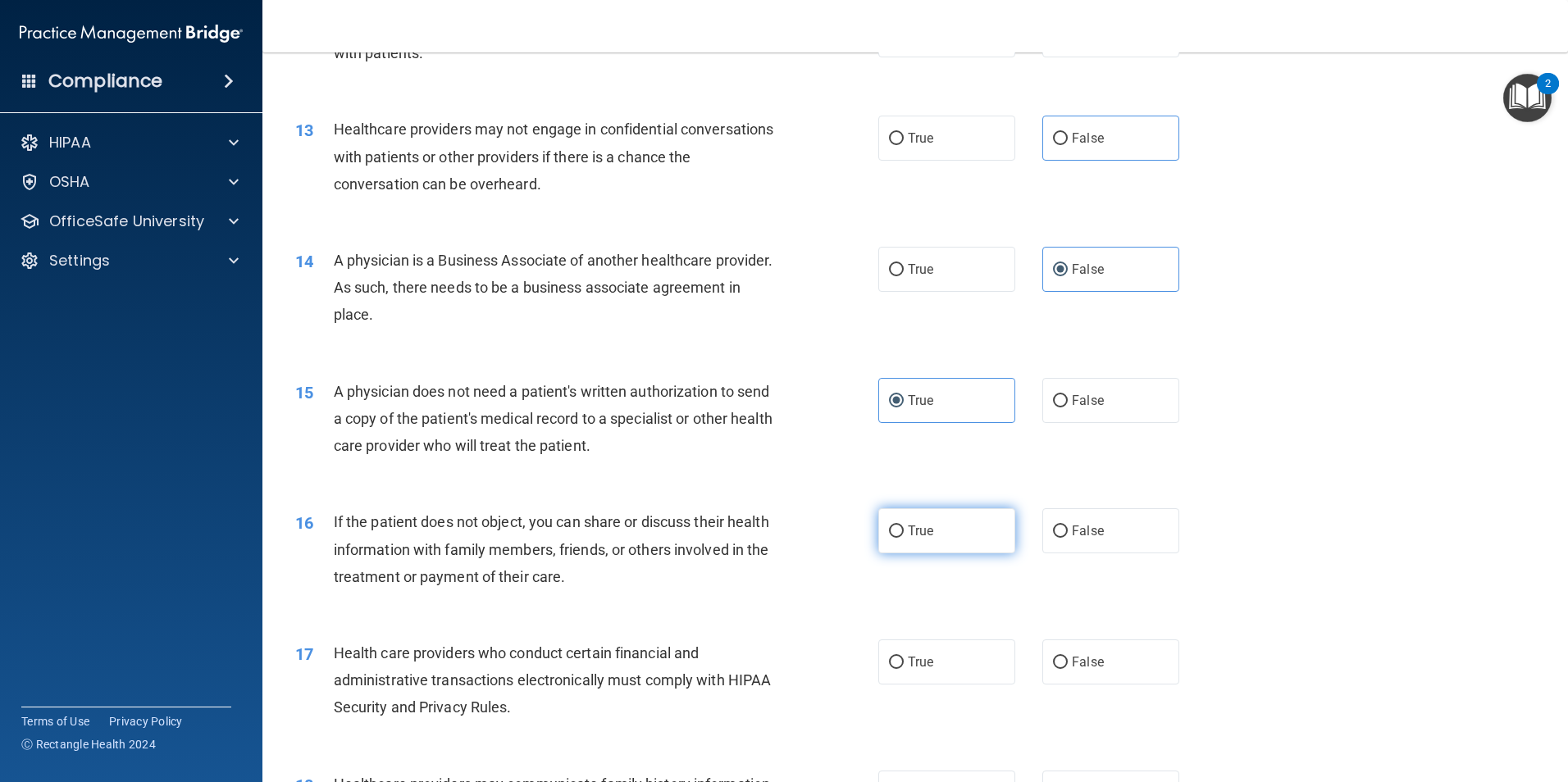
radio input "true"
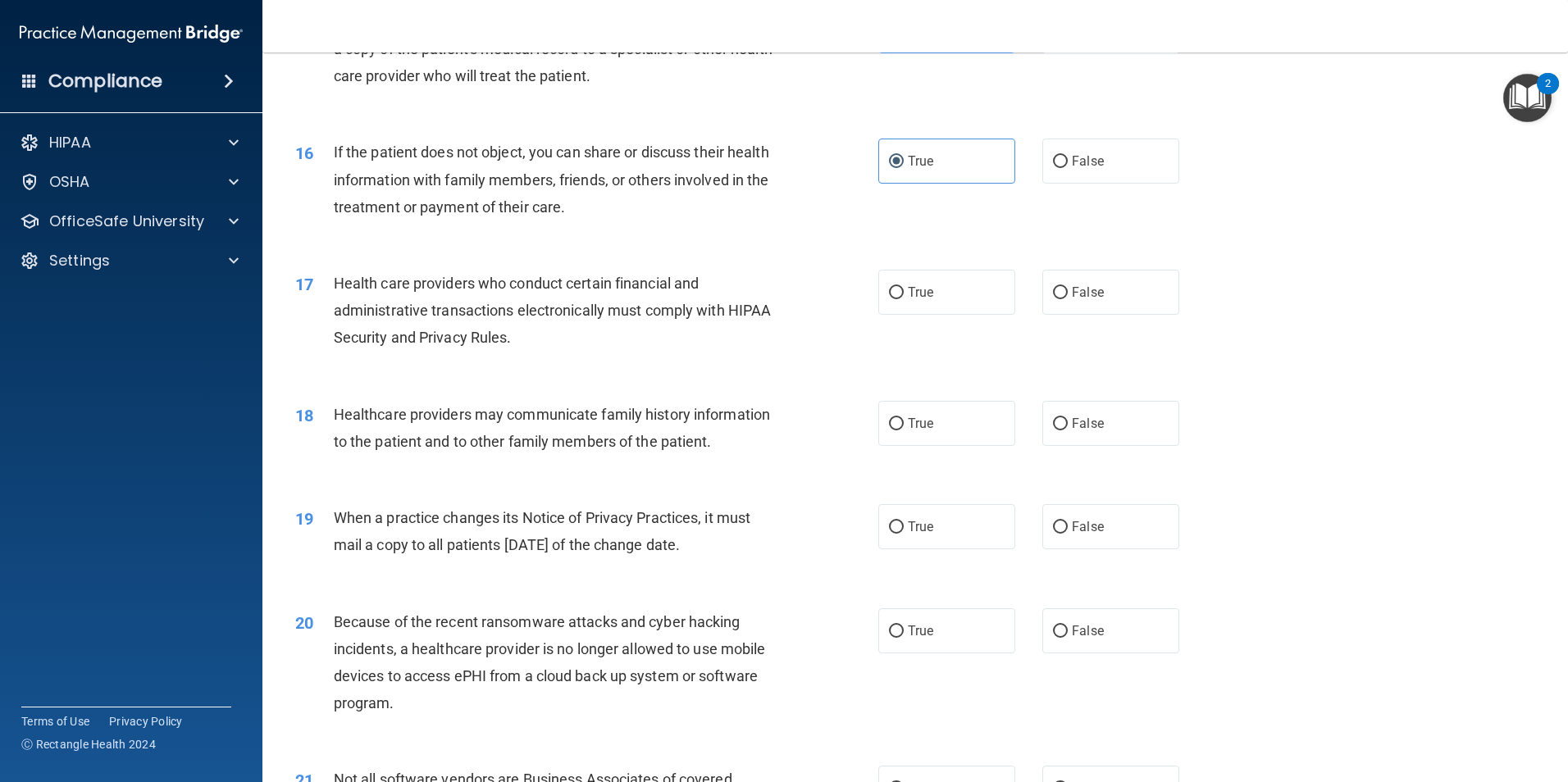
scroll to position [1886, 0]
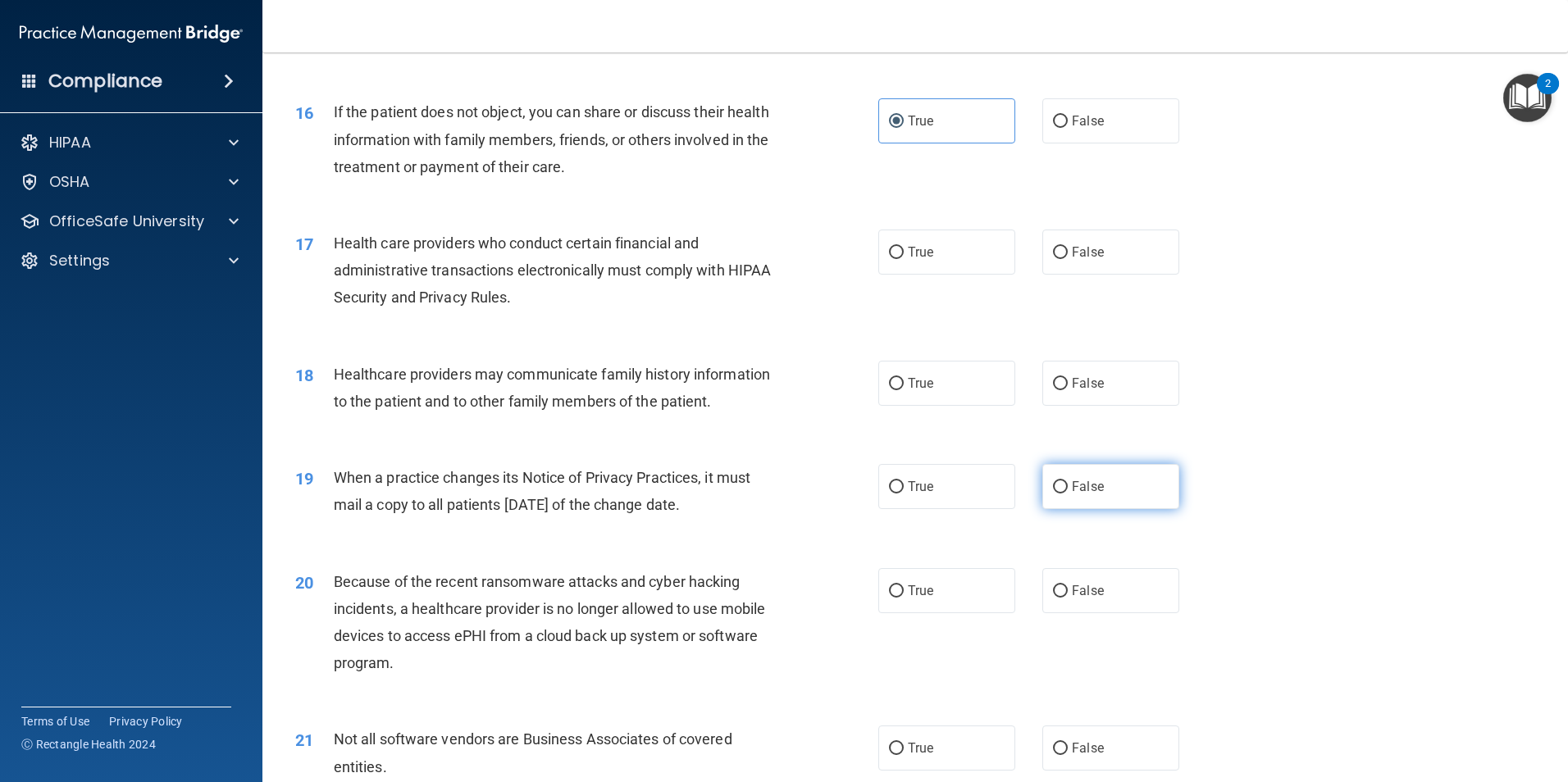
drag, startPoint x: 1100, startPoint y: 484, endPoint x: 1091, endPoint y: 482, distance: 9.2
click at [1091, 482] on label "False" at bounding box center [1112, 487] width 137 height 45
click at [1043, 487] on label "False" at bounding box center [1112, 487] width 137 height 45
click at [1053, 487] on input "False" at bounding box center [1060, 487] width 15 height 12
radio input "true"
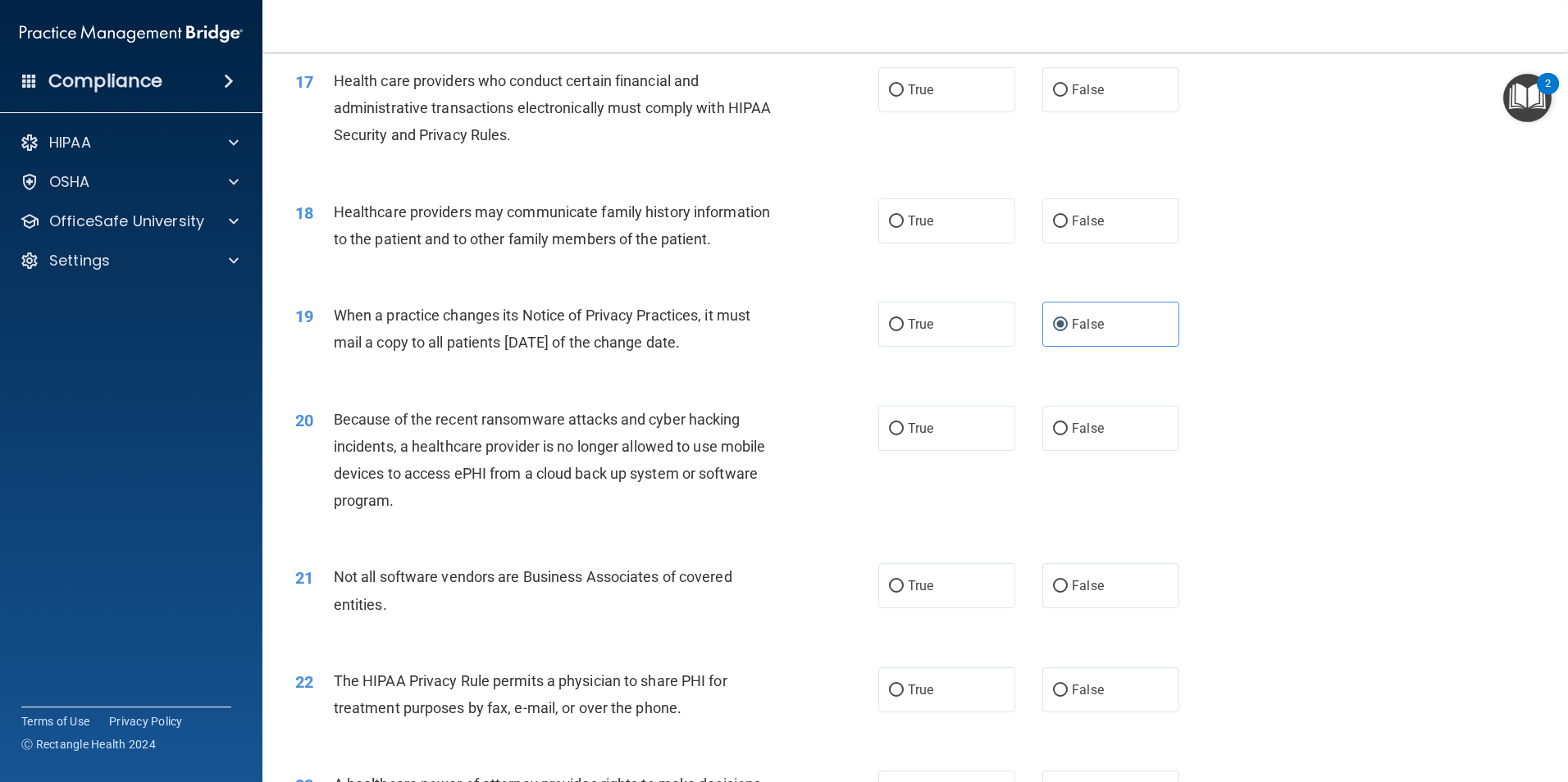
scroll to position [2051, 0]
click at [1108, 433] on label "False" at bounding box center [1112, 426] width 137 height 45
click at [1068, 433] on input "False" at bounding box center [1060, 427] width 15 height 12
radio input "true"
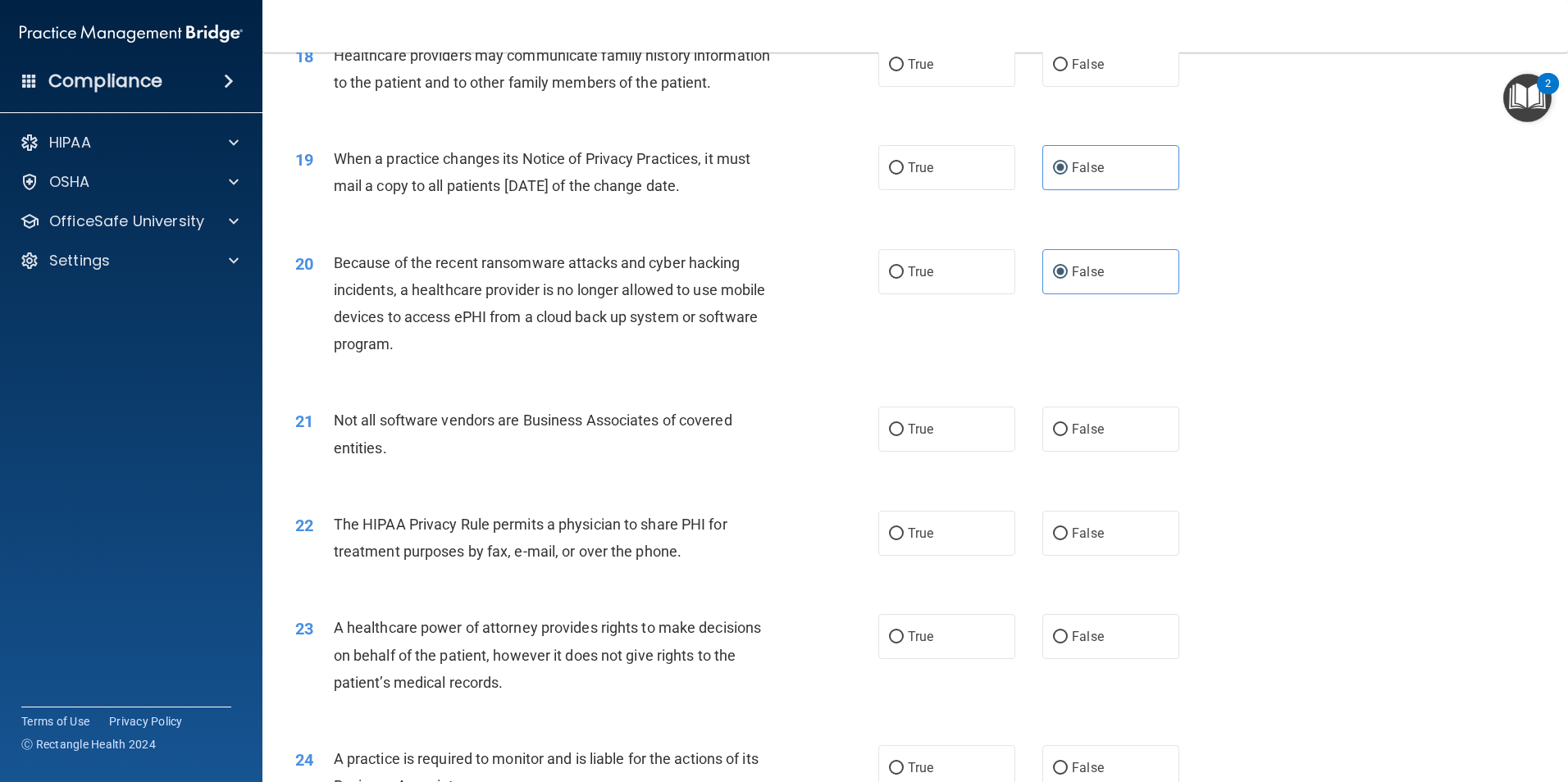
scroll to position [2214, 0]
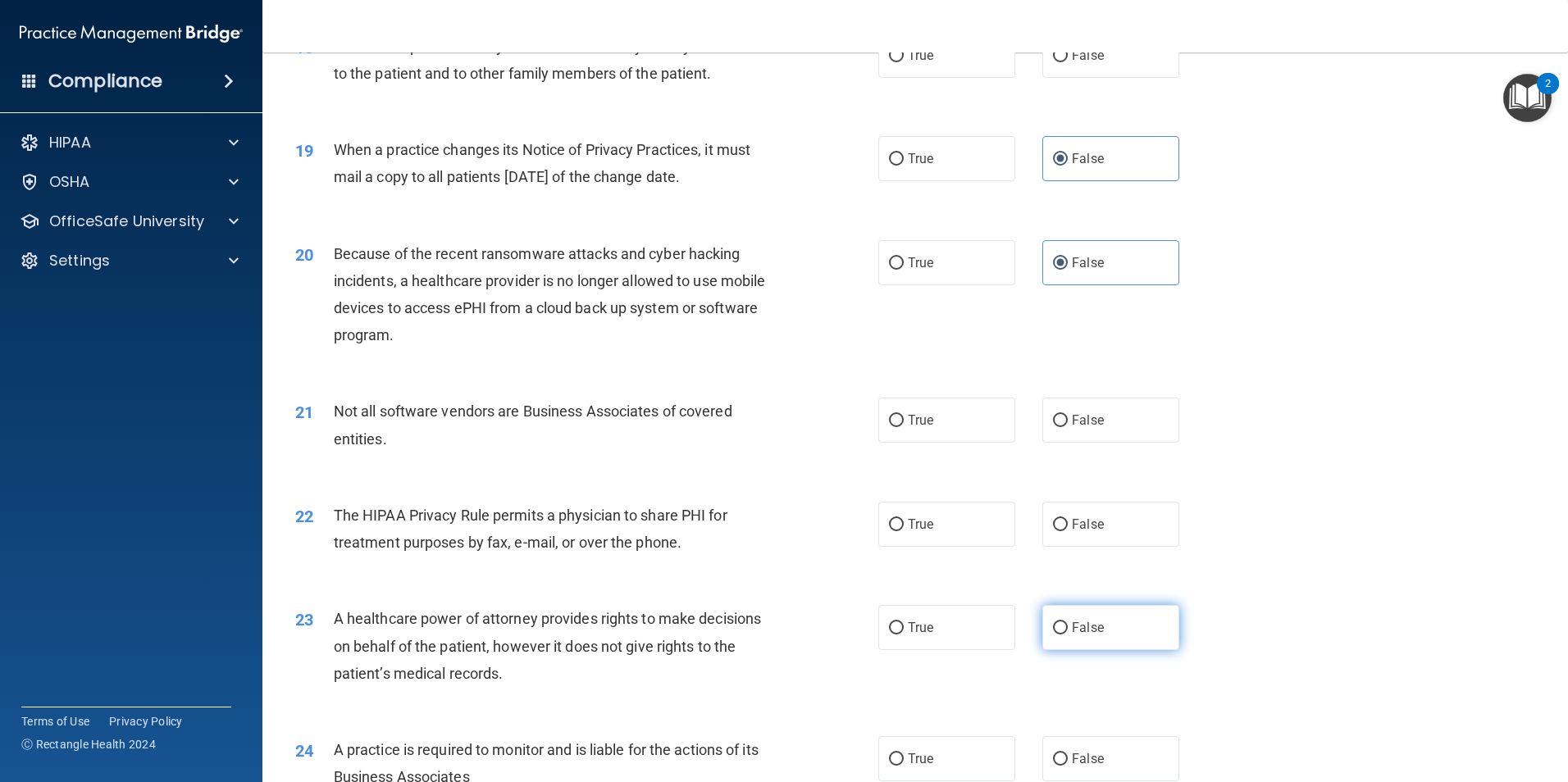
click at [1072, 625] on span "False" at bounding box center [1088, 627] width 32 height 16
click at [1066, 625] on input "False" at bounding box center [1060, 628] width 15 height 12
radio input "true"
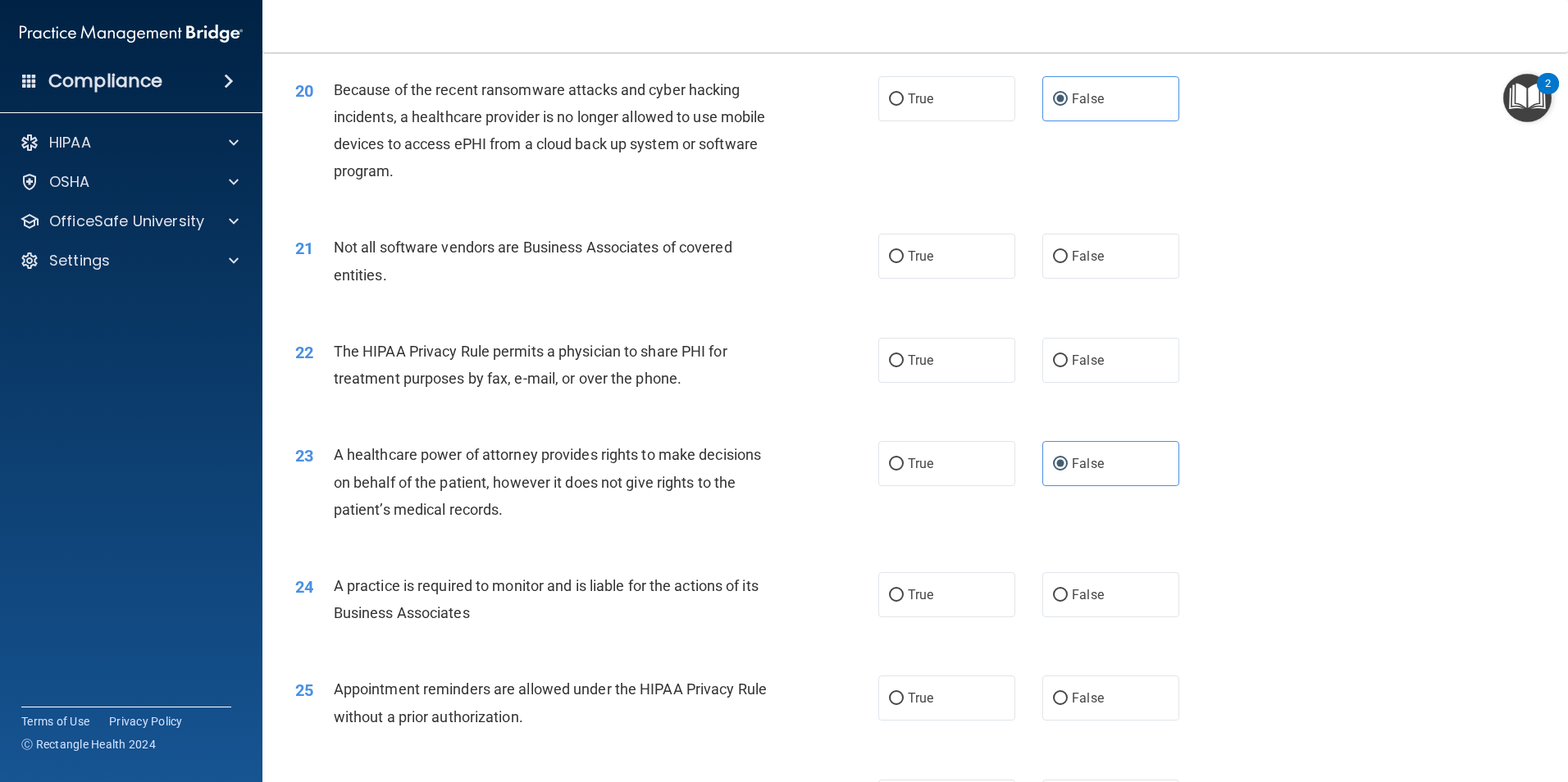
scroll to position [2460, 0]
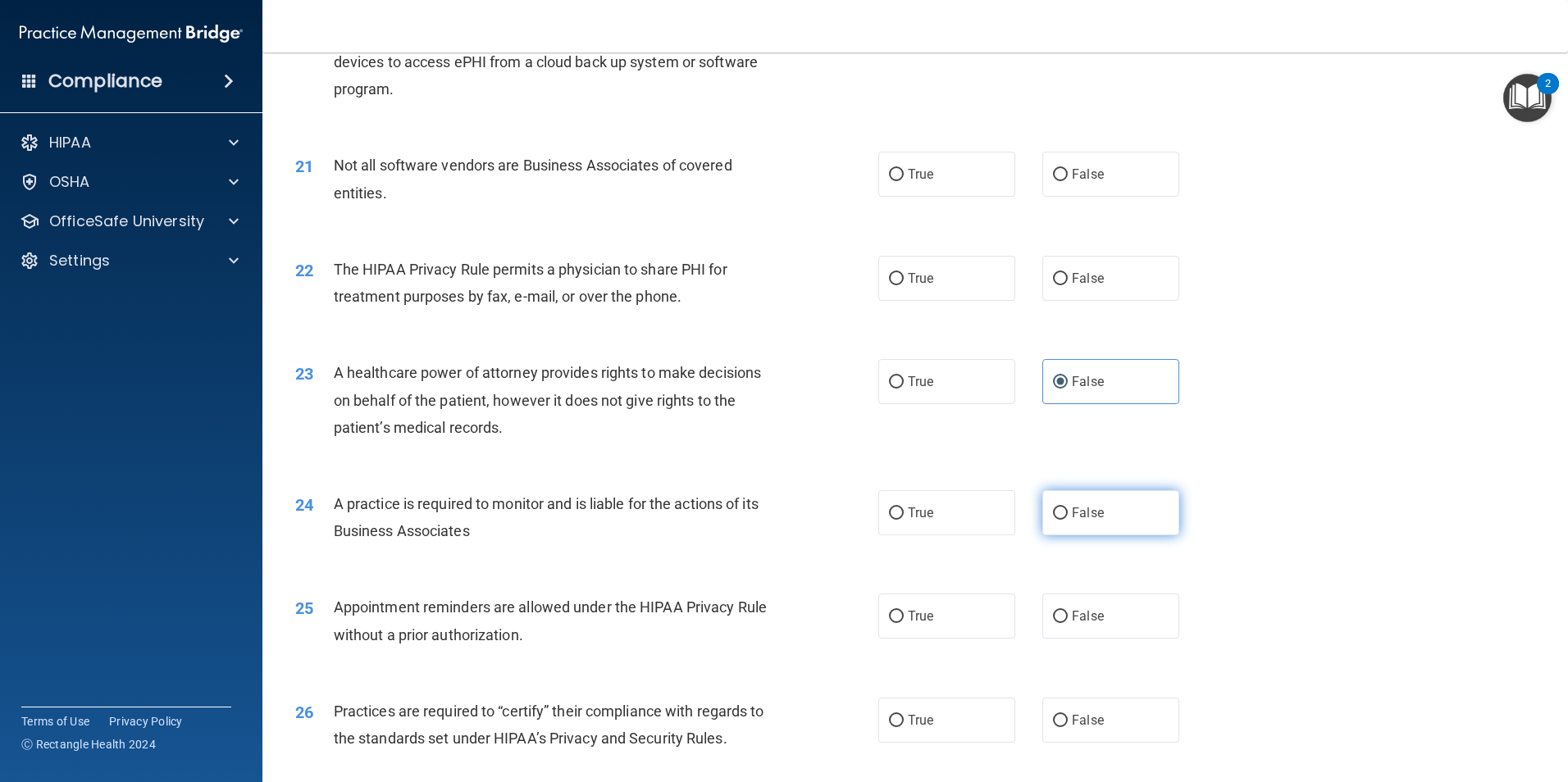
click at [1088, 531] on label "False" at bounding box center [1112, 512] width 137 height 45
click at [1068, 520] on input "False" at bounding box center [1060, 513] width 15 height 12
radio input "true"
click at [973, 616] on label "True" at bounding box center [947, 616] width 137 height 45
click at [904, 616] on input "True" at bounding box center [897, 616] width 15 height 12
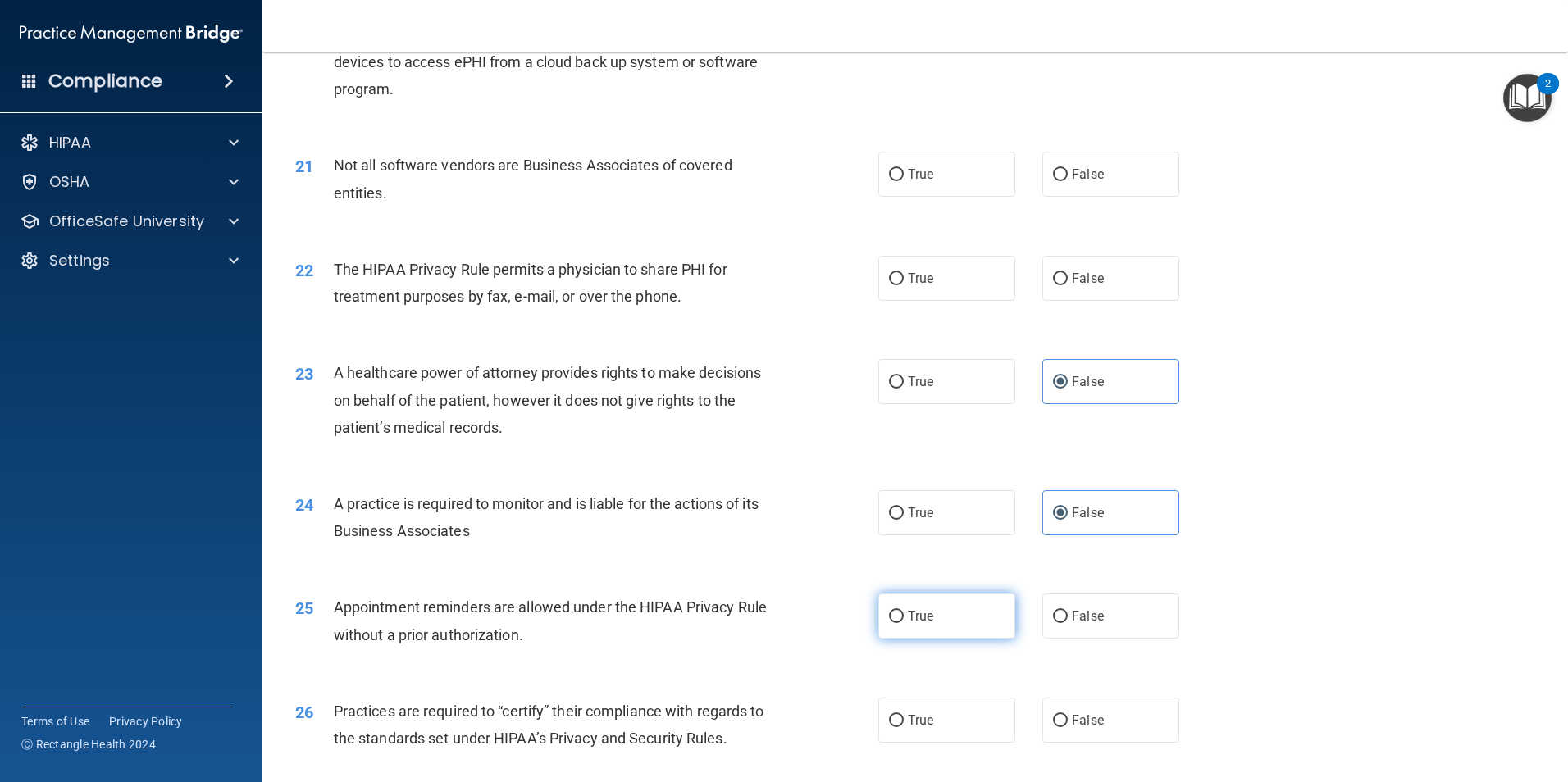
radio input "true"
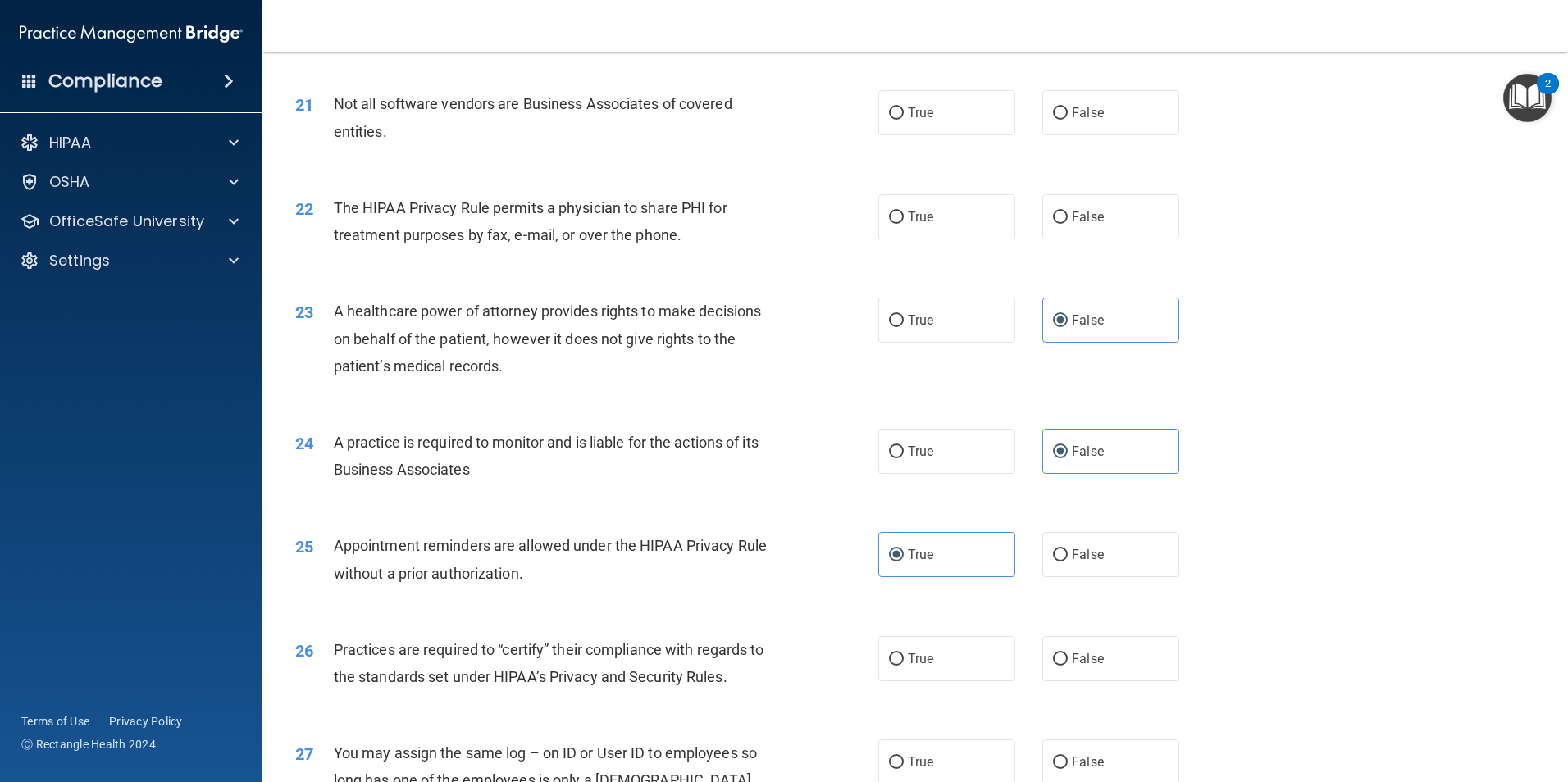
scroll to position [2624, 0]
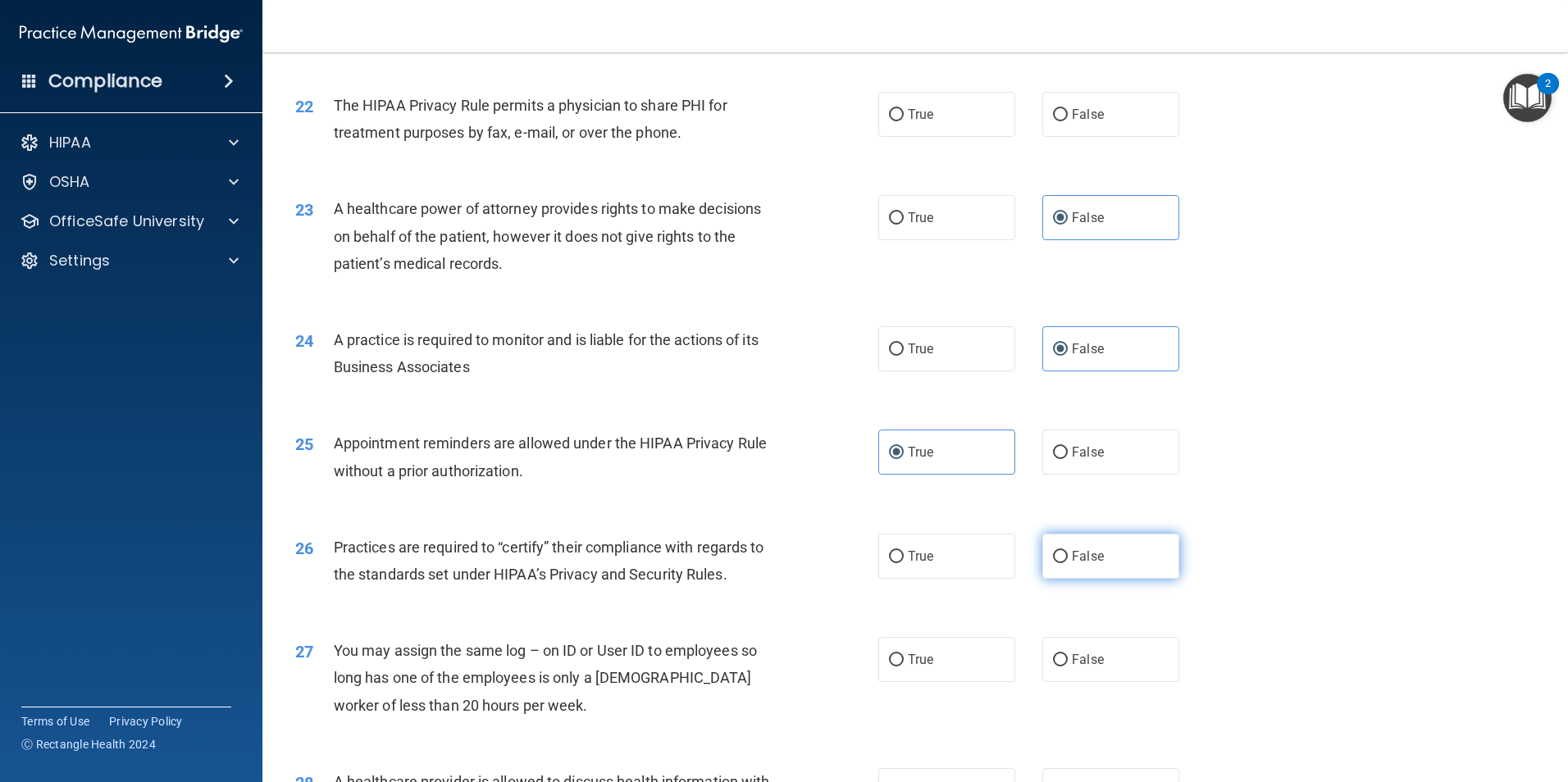
click at [1120, 566] on label "False" at bounding box center [1112, 556] width 137 height 45
click at [1068, 563] on input "False" at bounding box center [1060, 557] width 15 height 12
radio input "true"
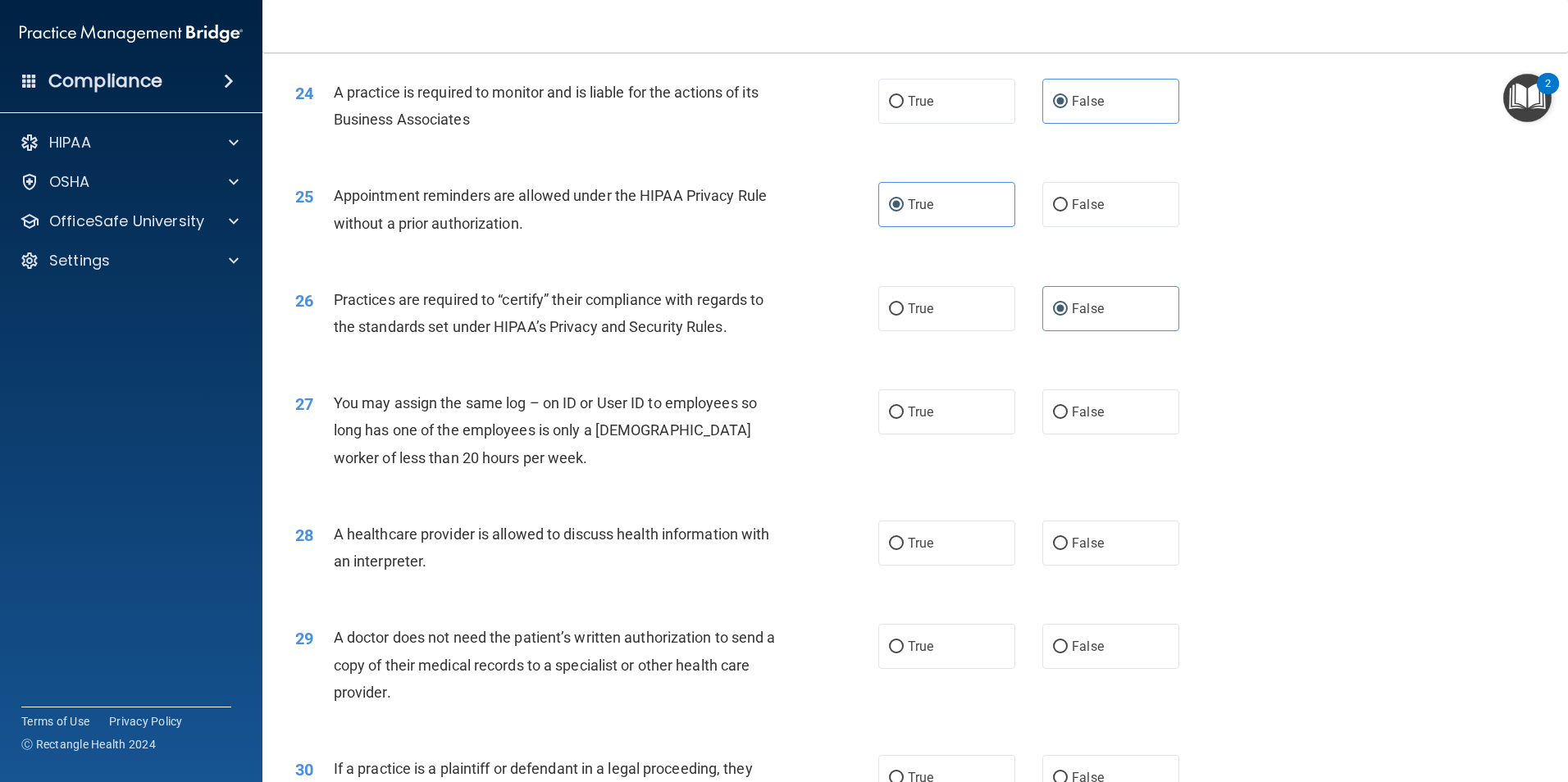
scroll to position [2952, 0]
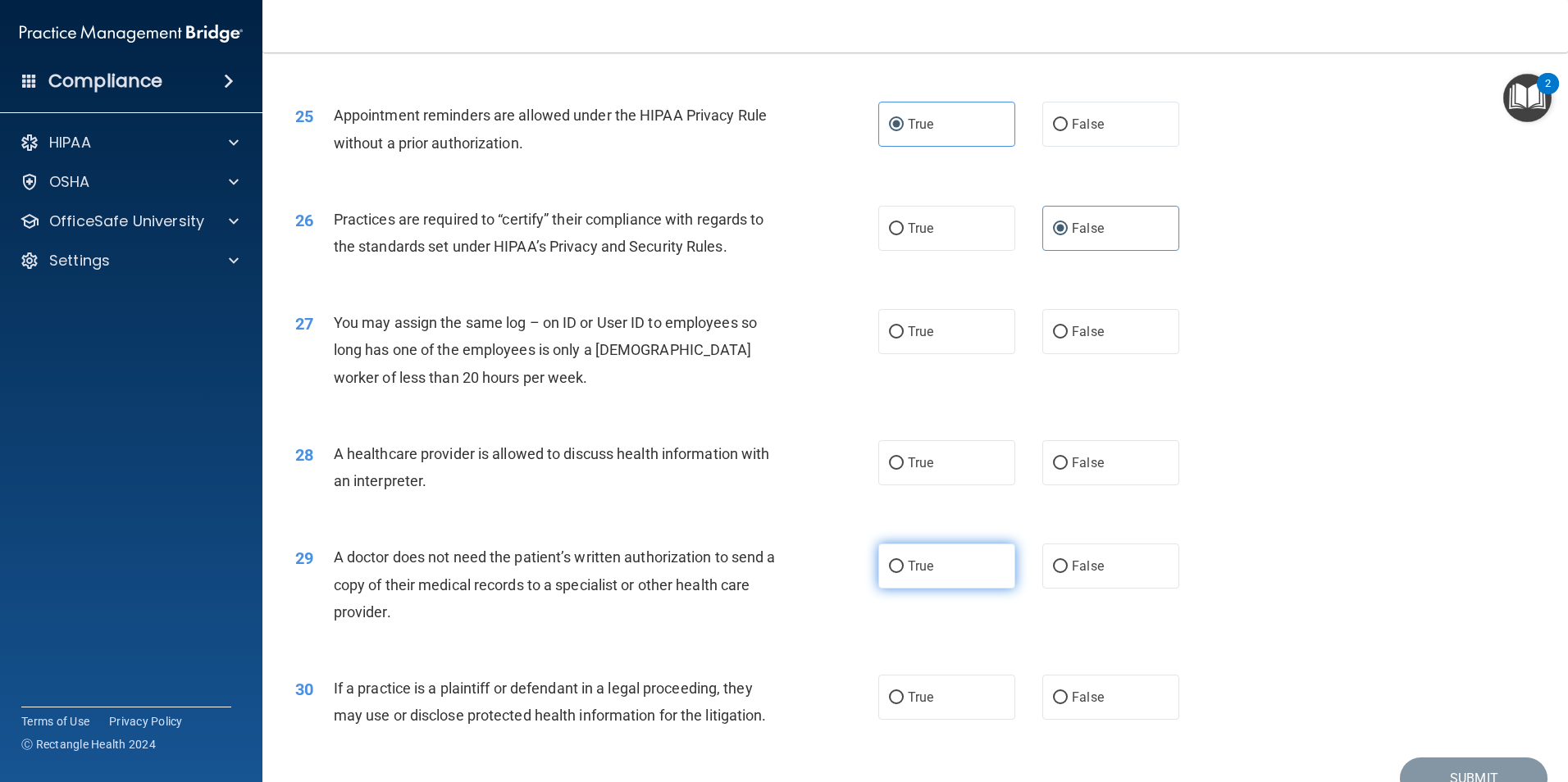
click at [914, 575] on label "True" at bounding box center [947, 566] width 137 height 45
click at [904, 573] on input "True" at bounding box center [897, 566] width 15 height 12
radio input "true"
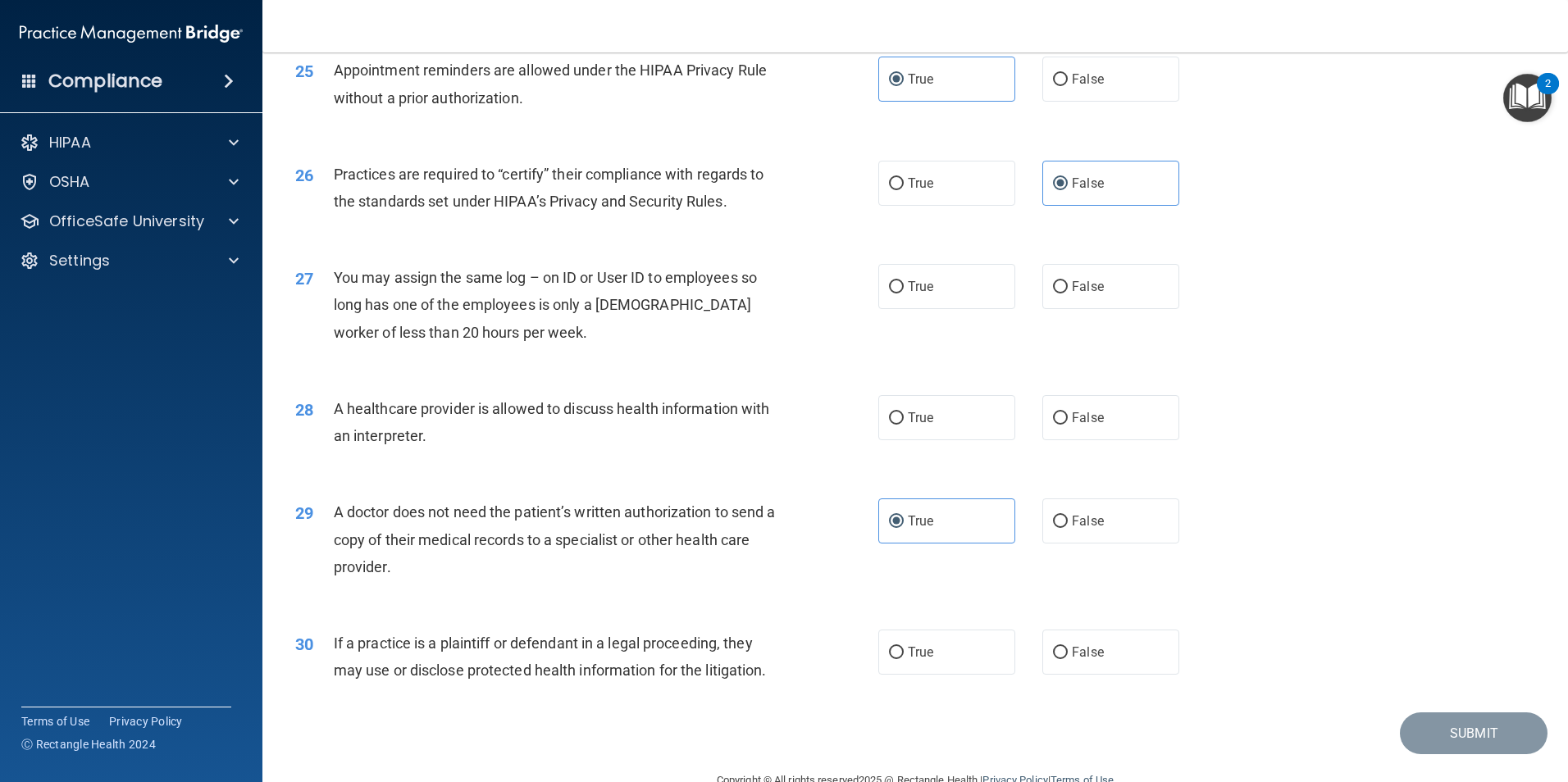
scroll to position [3036, 0]
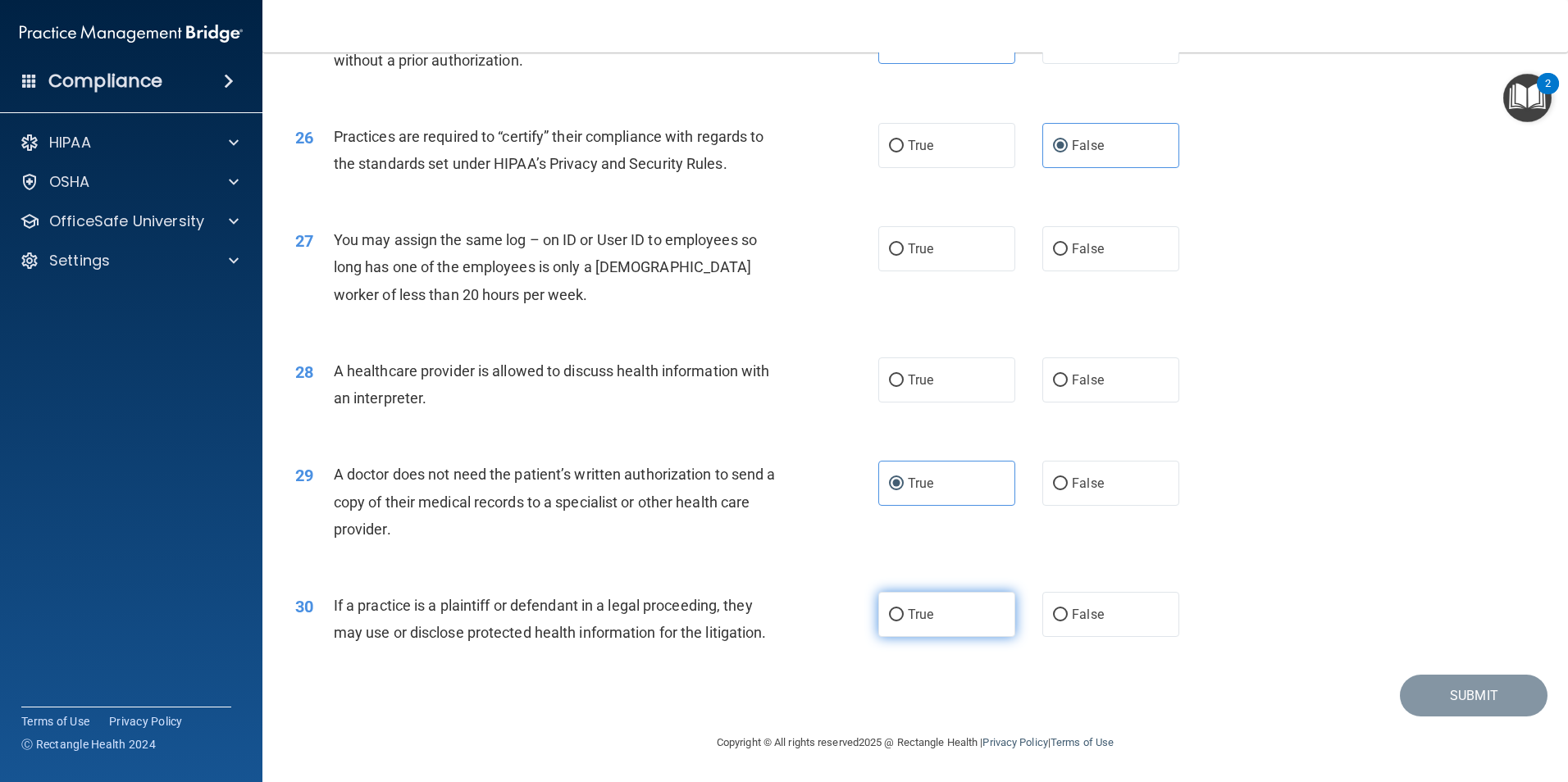
click at [908, 617] on span "True" at bounding box center [921, 615] width 26 height 16
click at [904, 617] on input "True" at bounding box center [897, 615] width 15 height 12
radio input "true"
click at [1045, 393] on label "False" at bounding box center [1112, 380] width 137 height 45
click at [1053, 387] on input "False" at bounding box center [1060, 380] width 15 height 12
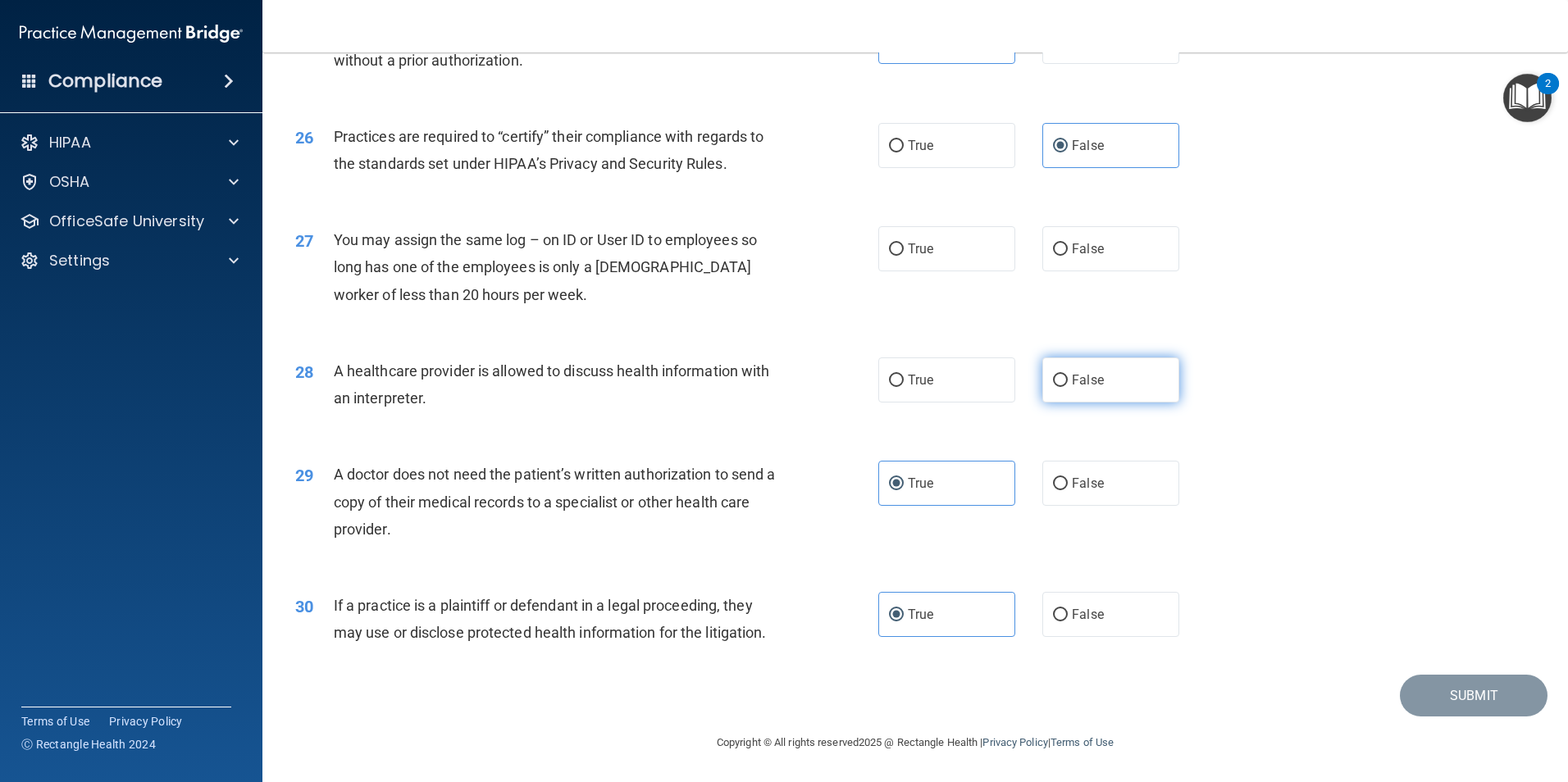
radio input "true"
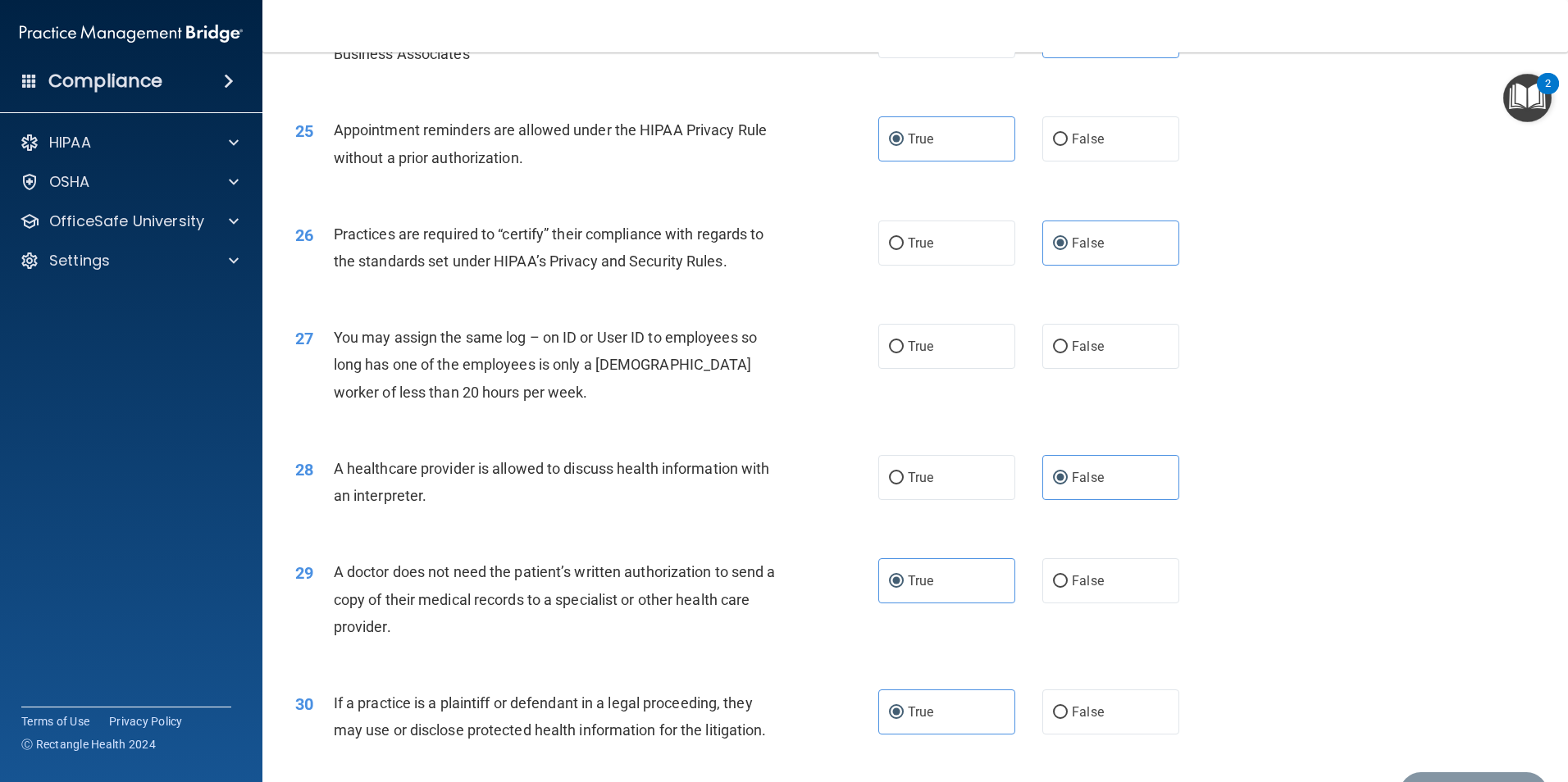
scroll to position [2953, 0]
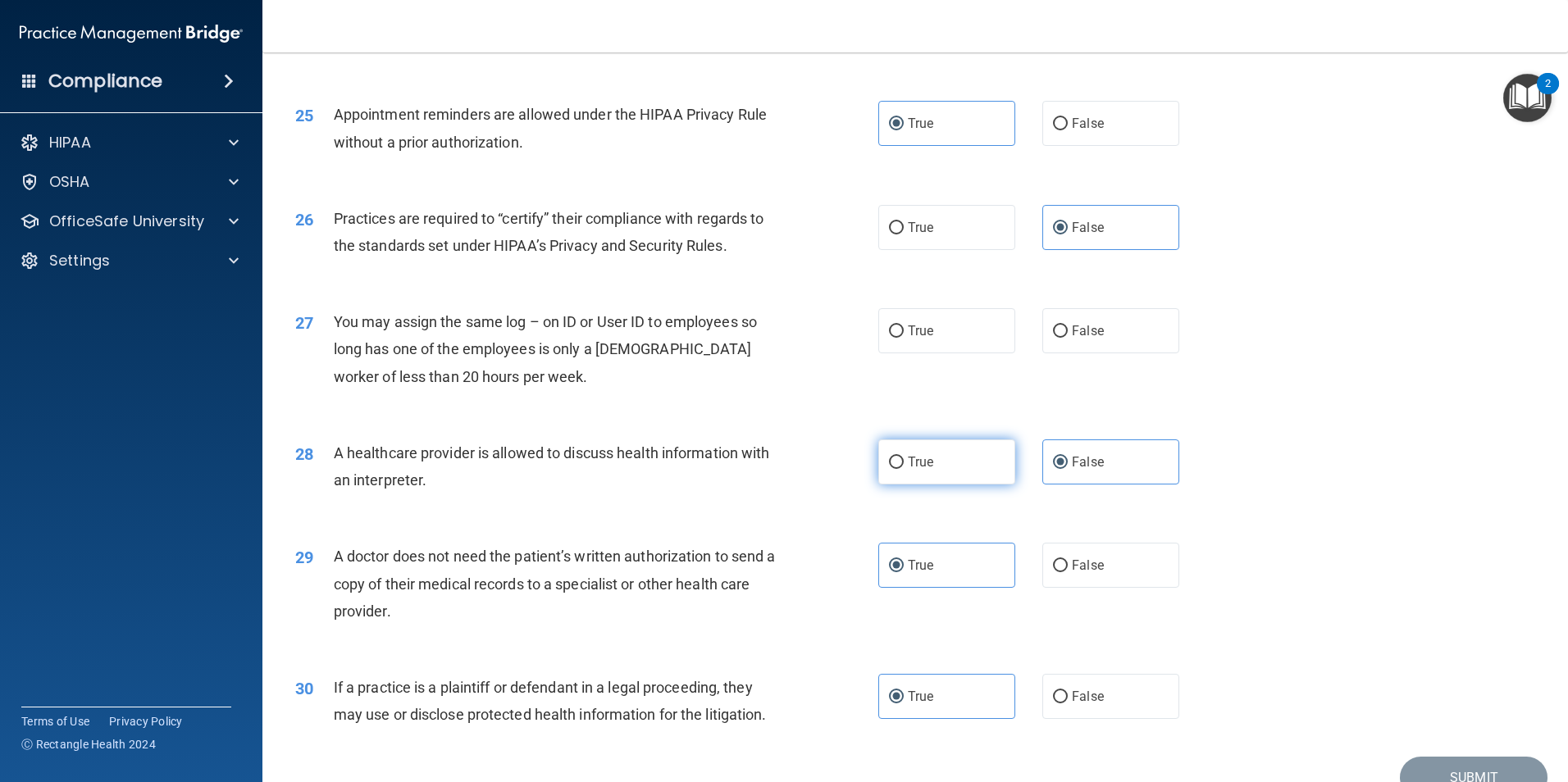
click at [920, 463] on span "True" at bounding box center [921, 462] width 26 height 16
click at [904, 463] on input "True" at bounding box center [897, 462] width 15 height 12
radio input "true"
radio input "false"
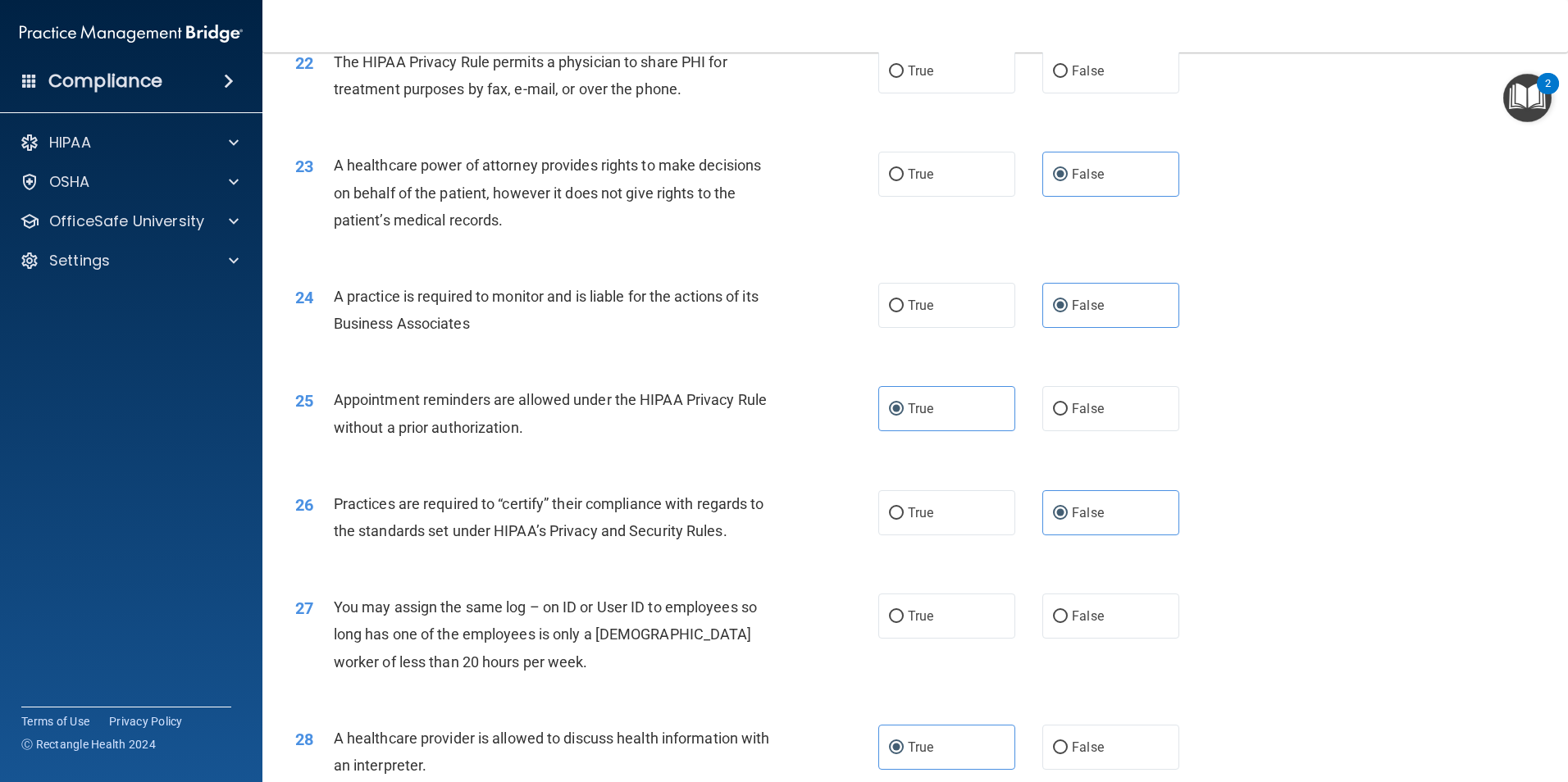
scroll to position [2707, 0]
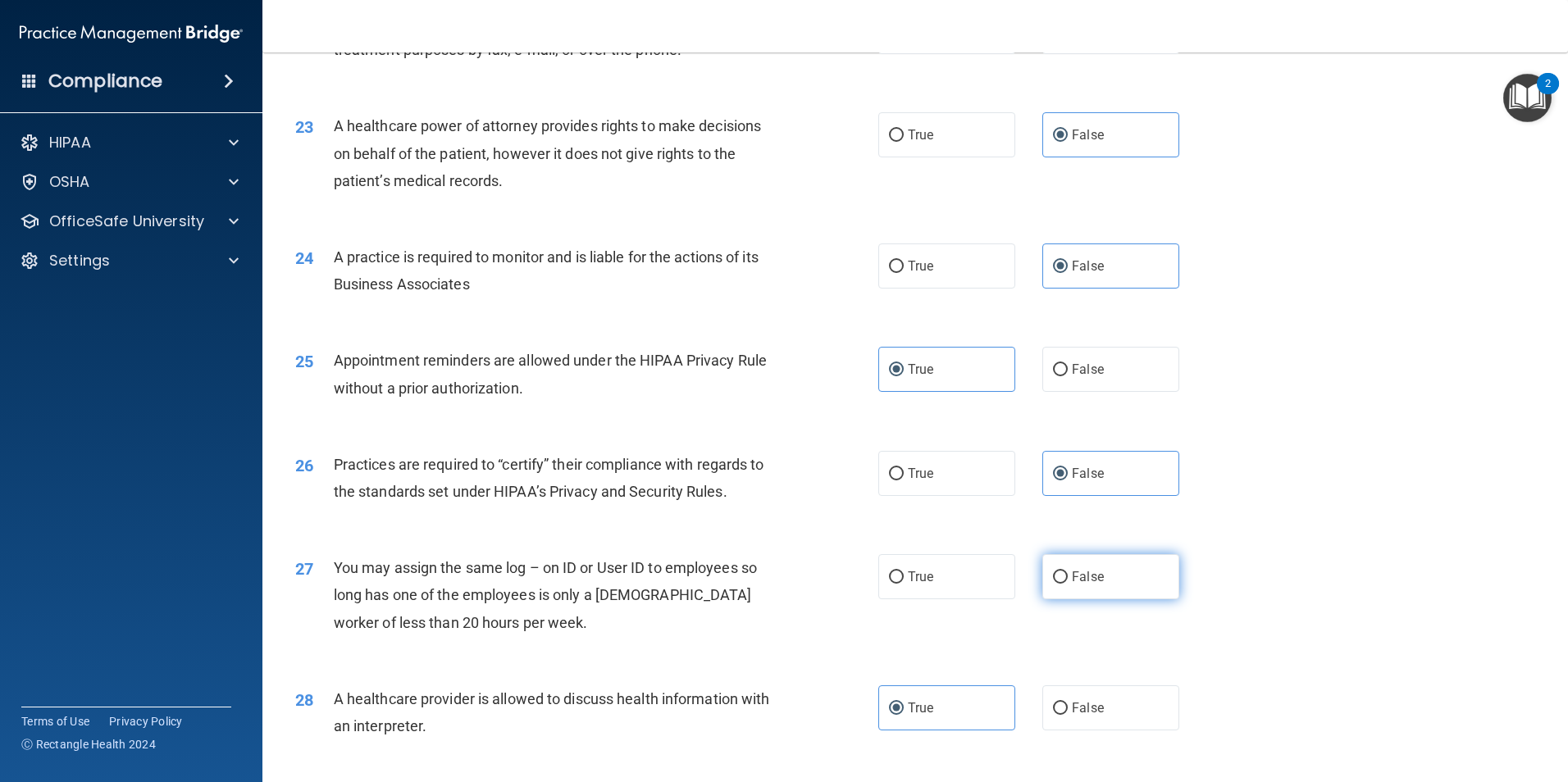
click at [1116, 585] on label "False" at bounding box center [1112, 576] width 137 height 45
click at [1068, 584] on input "False" at bounding box center [1060, 577] width 15 height 12
radio input "true"
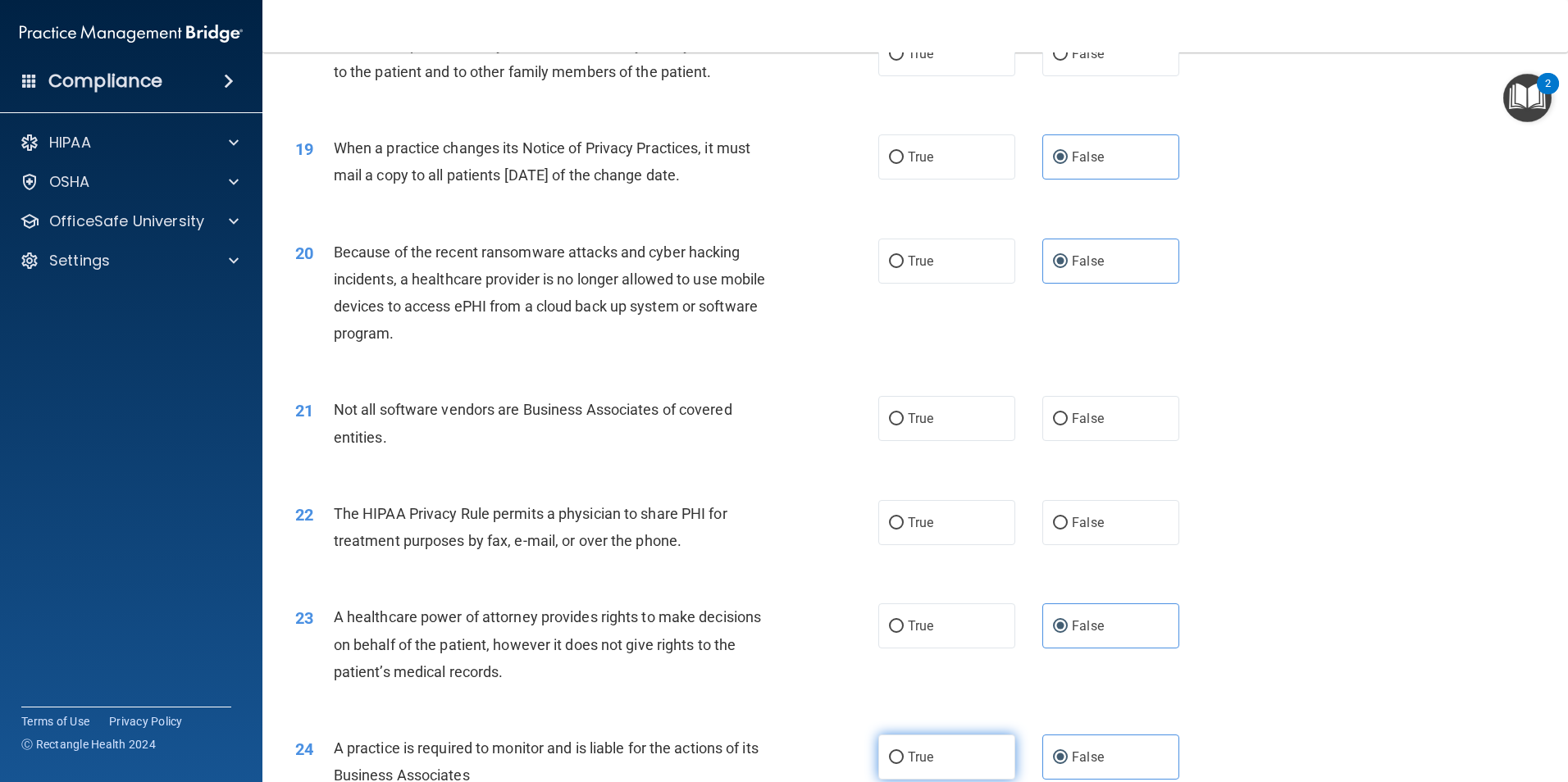
scroll to position [2215, 0]
click at [931, 540] on label "True" at bounding box center [947, 523] width 137 height 45
click at [904, 530] on input "True" at bounding box center [897, 524] width 15 height 12
radio input "true"
click at [908, 427] on label "True" at bounding box center [947, 419] width 137 height 45
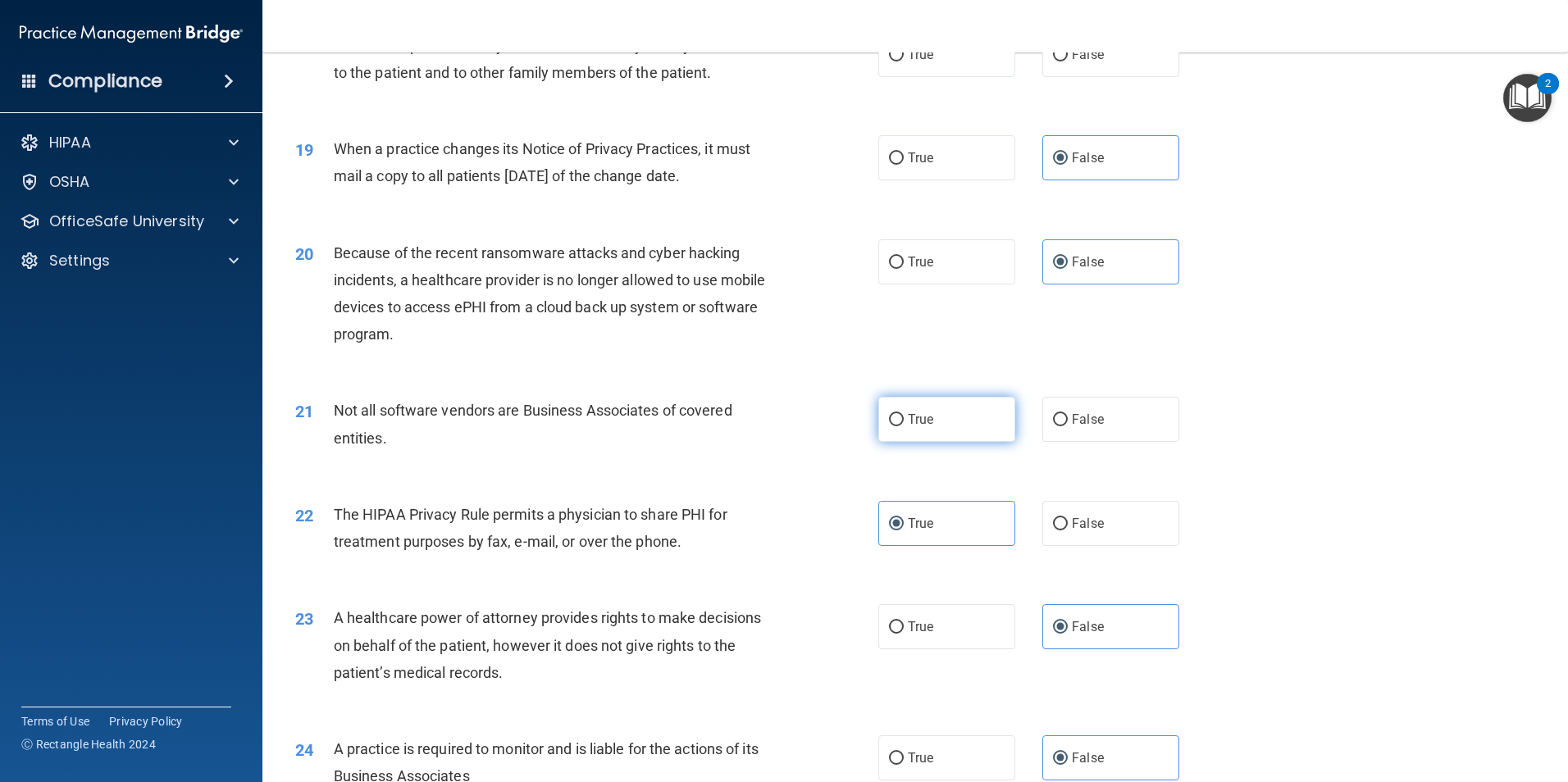
click at [904, 426] on input "True" at bounding box center [897, 420] width 15 height 12
radio input "true"
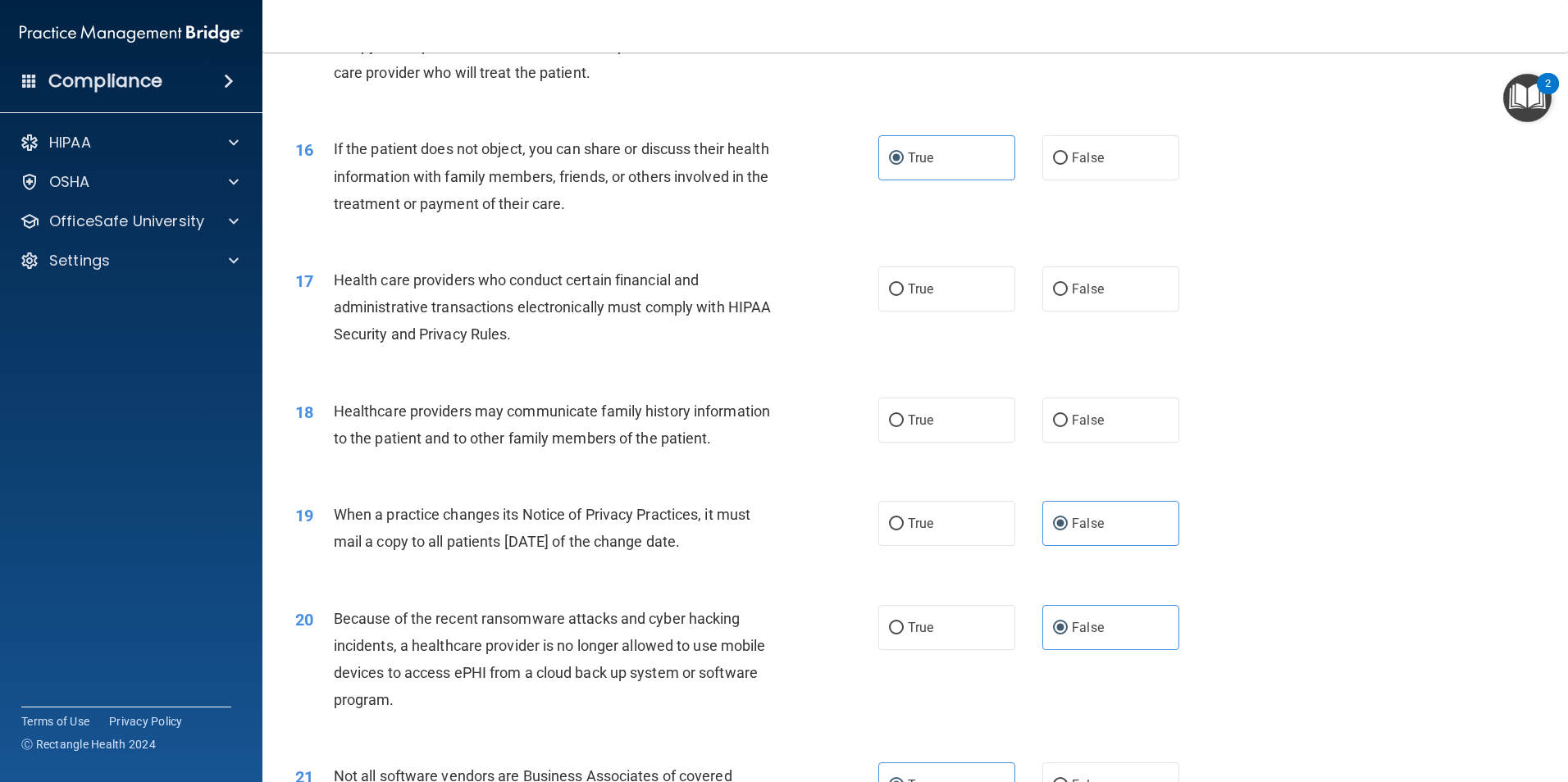
scroll to position [1805, 0]
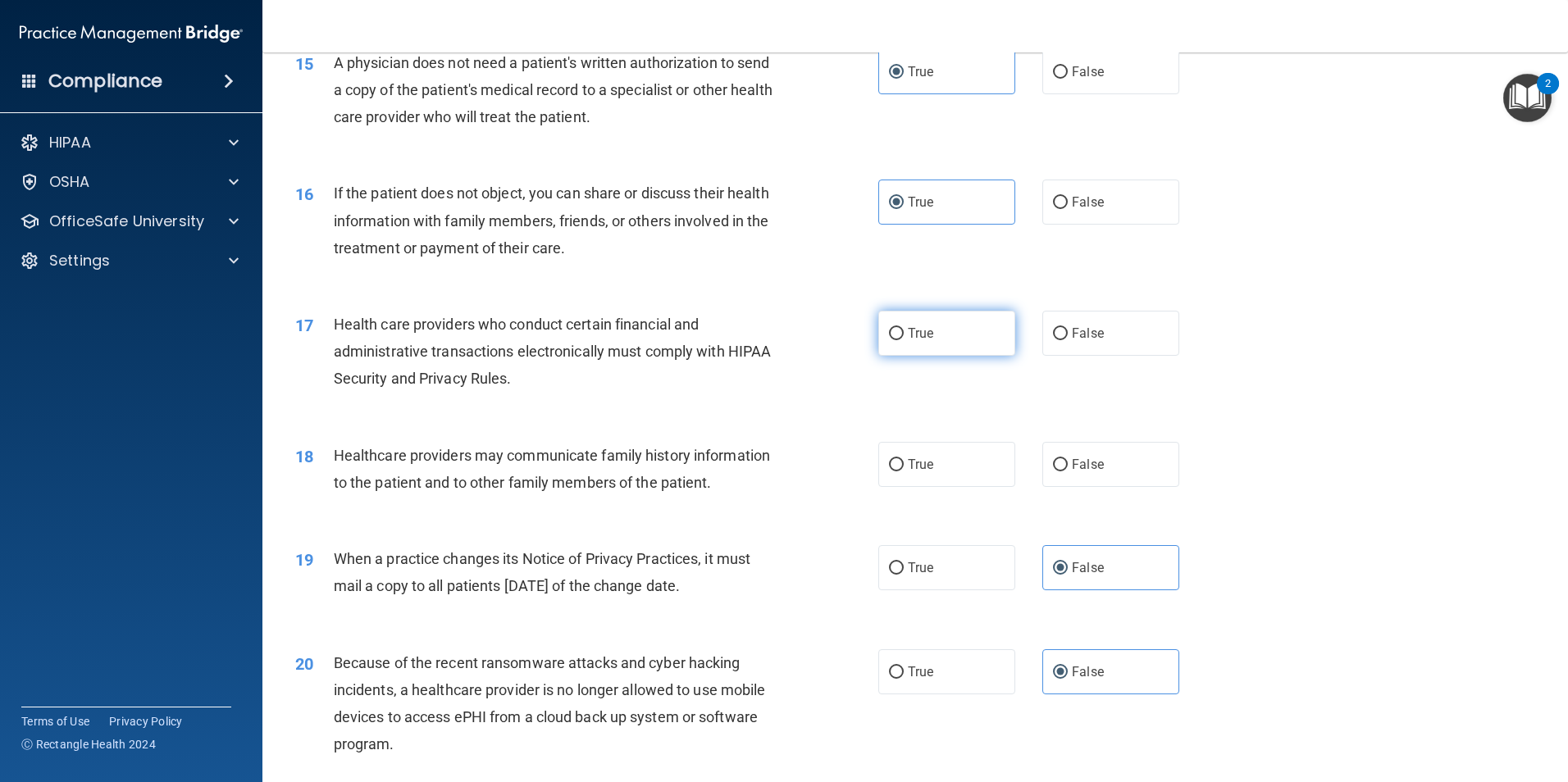
click at [878, 337] on label "True" at bounding box center [947, 333] width 137 height 45
click at [889, 337] on input "True" at bounding box center [897, 334] width 15 height 12
radio input "true"
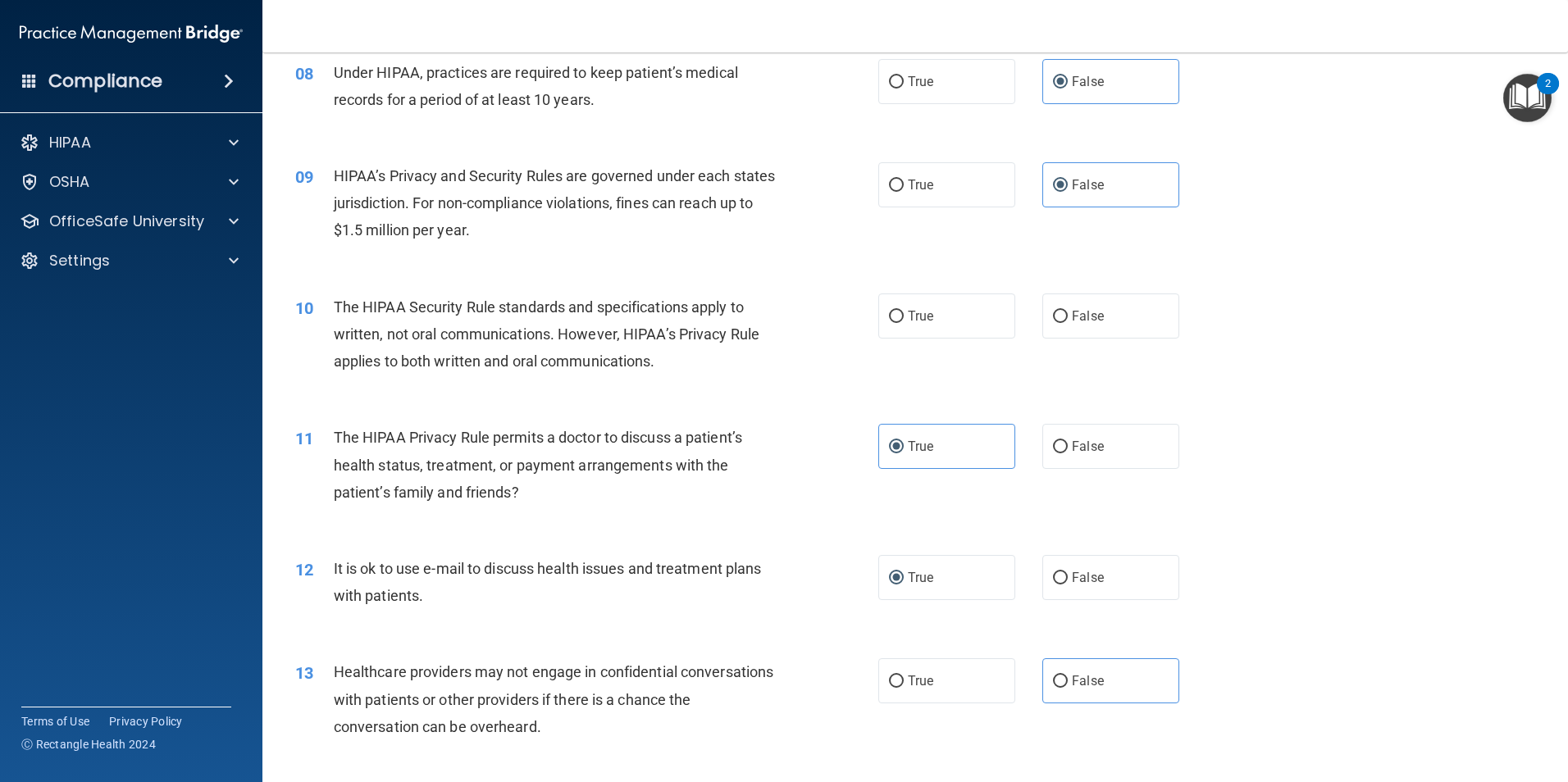
scroll to position [903, 0]
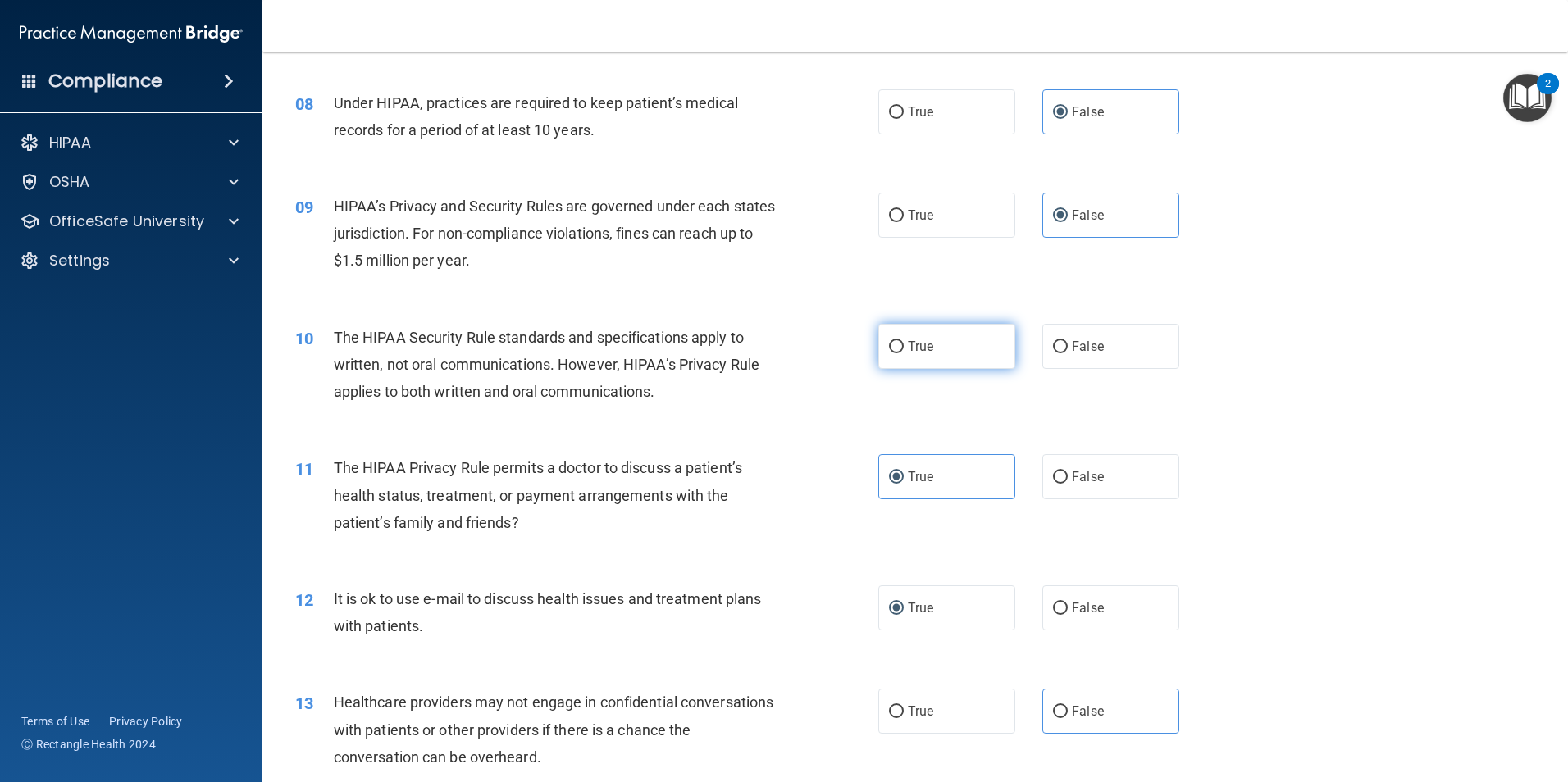
click at [940, 337] on label "True" at bounding box center [947, 346] width 137 height 45
click at [904, 341] on input "True" at bounding box center [897, 347] width 15 height 12
radio input "true"
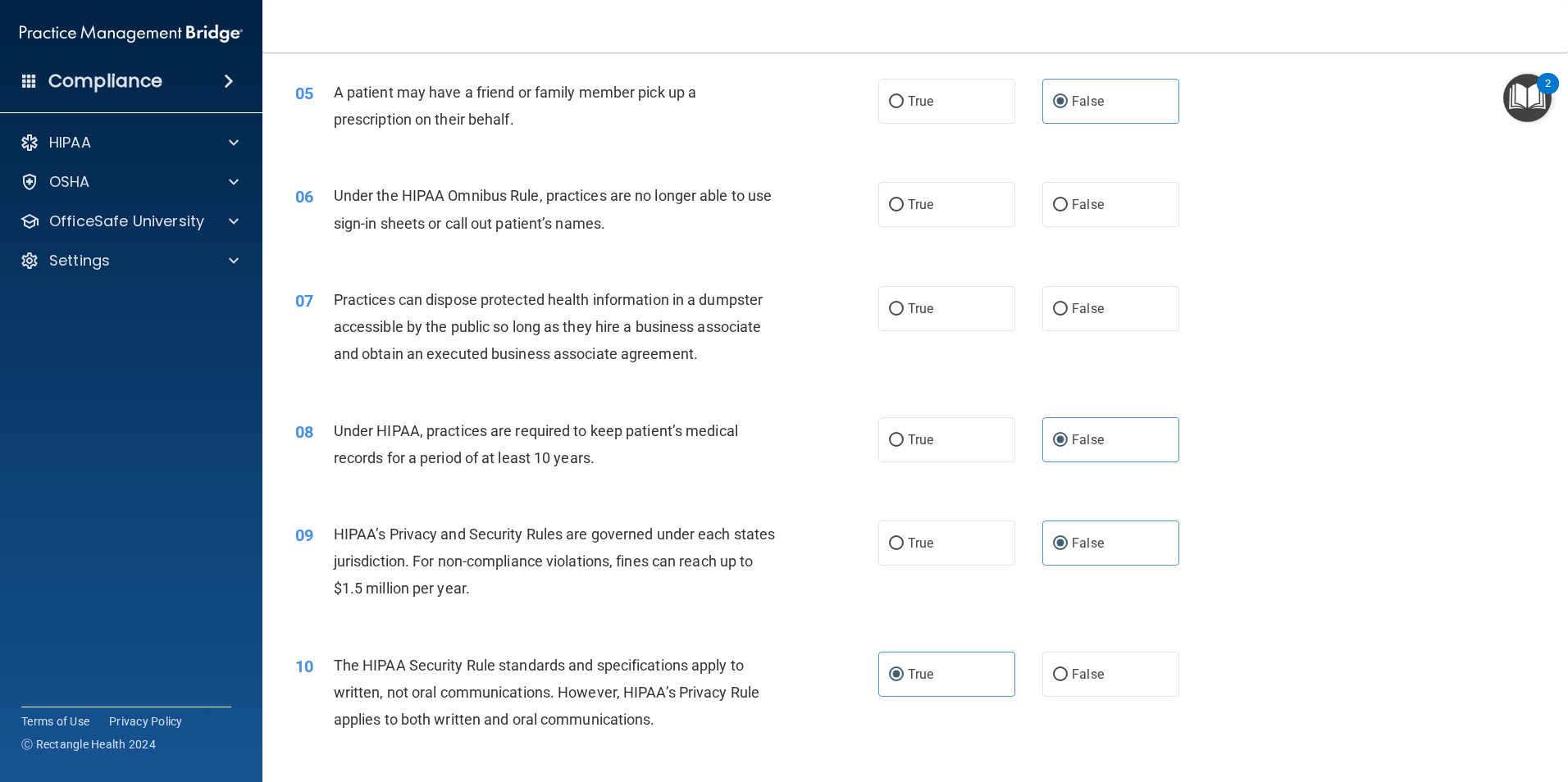
scroll to position [493, 0]
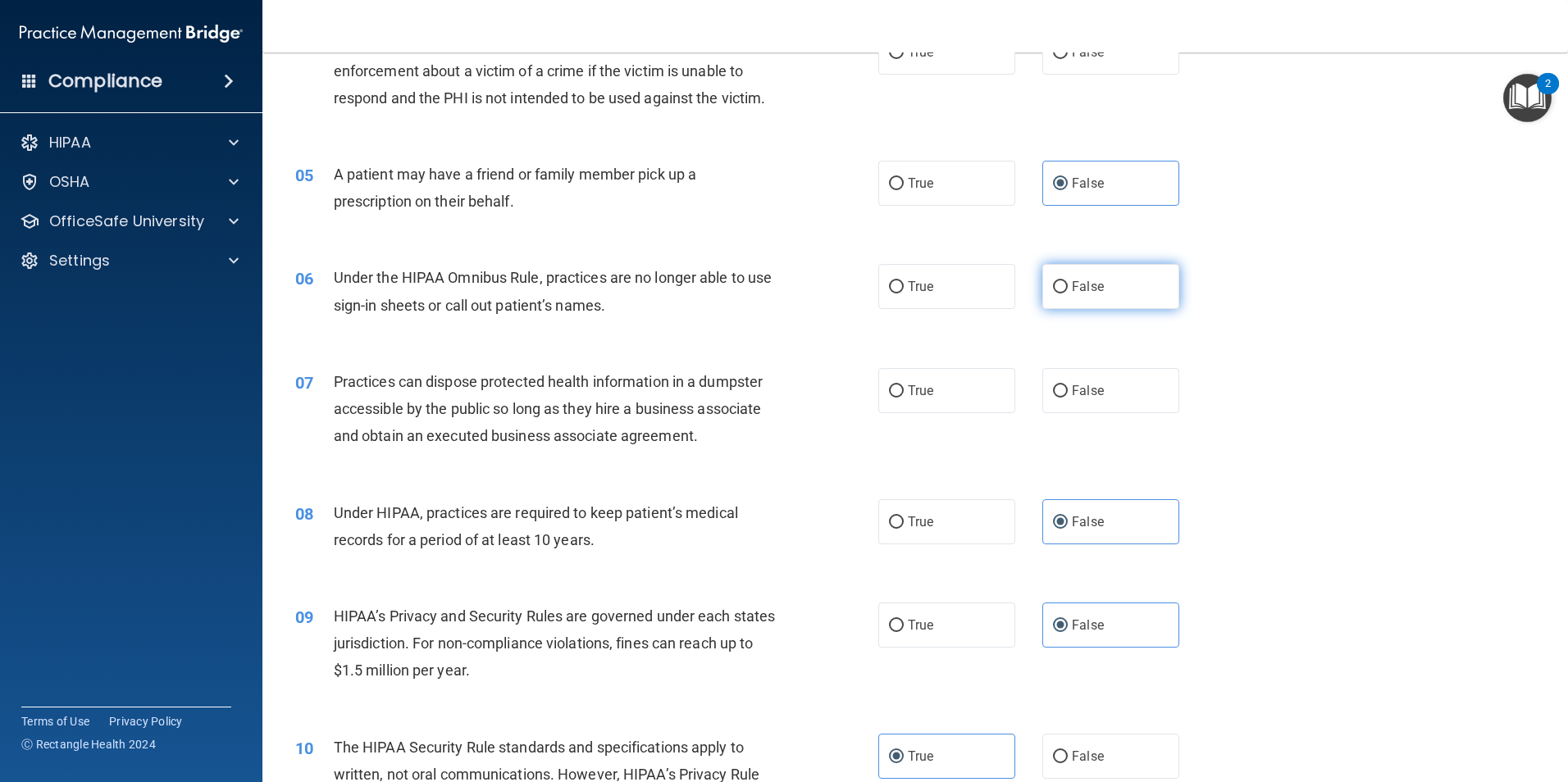
click at [1054, 282] on input "False" at bounding box center [1060, 287] width 15 height 12
radio input "true"
click at [1083, 391] on span "False" at bounding box center [1088, 391] width 32 height 16
click at [1068, 391] on input "False" at bounding box center [1060, 391] width 15 height 12
radio input "true"
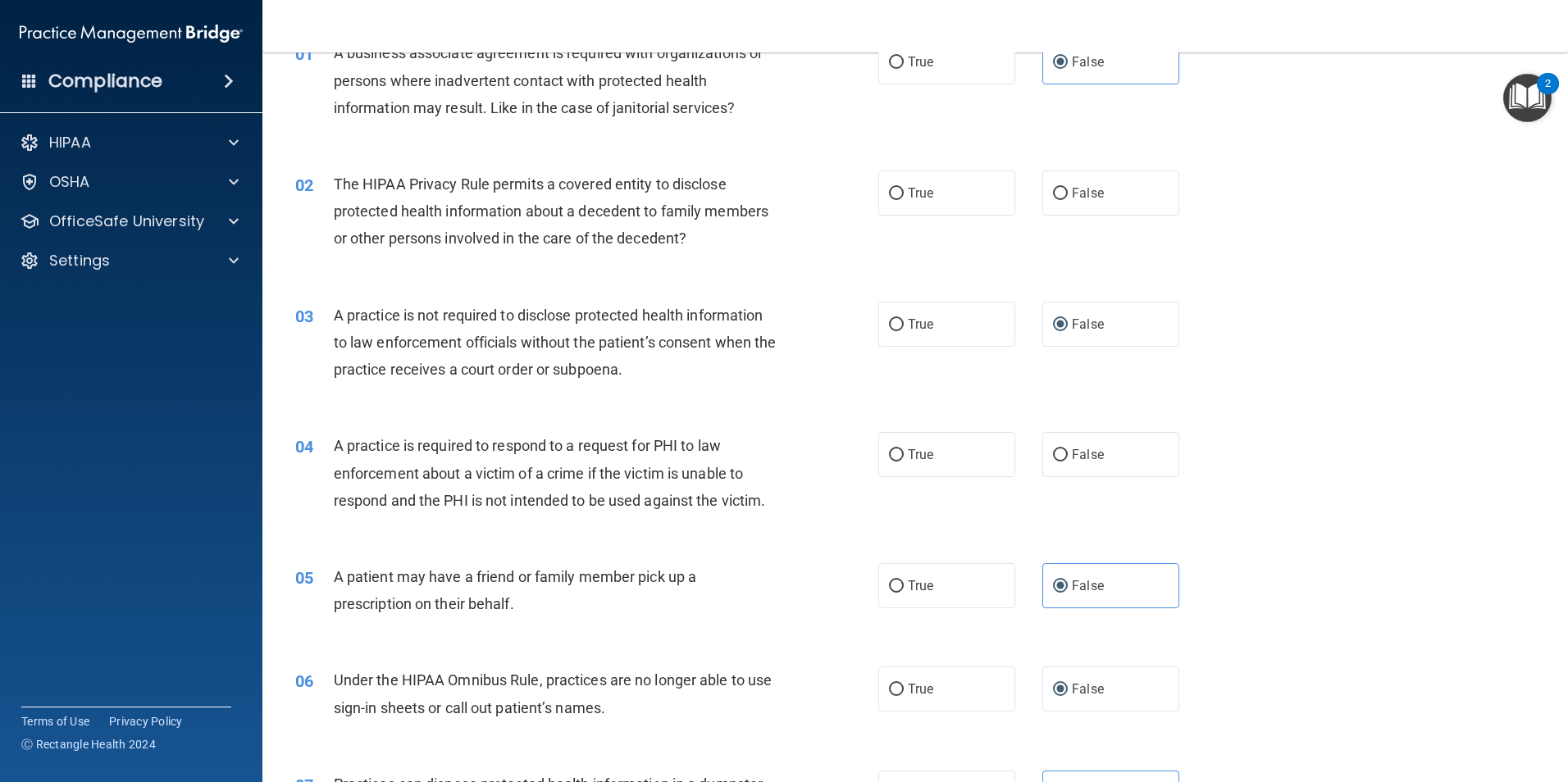
scroll to position [83, 0]
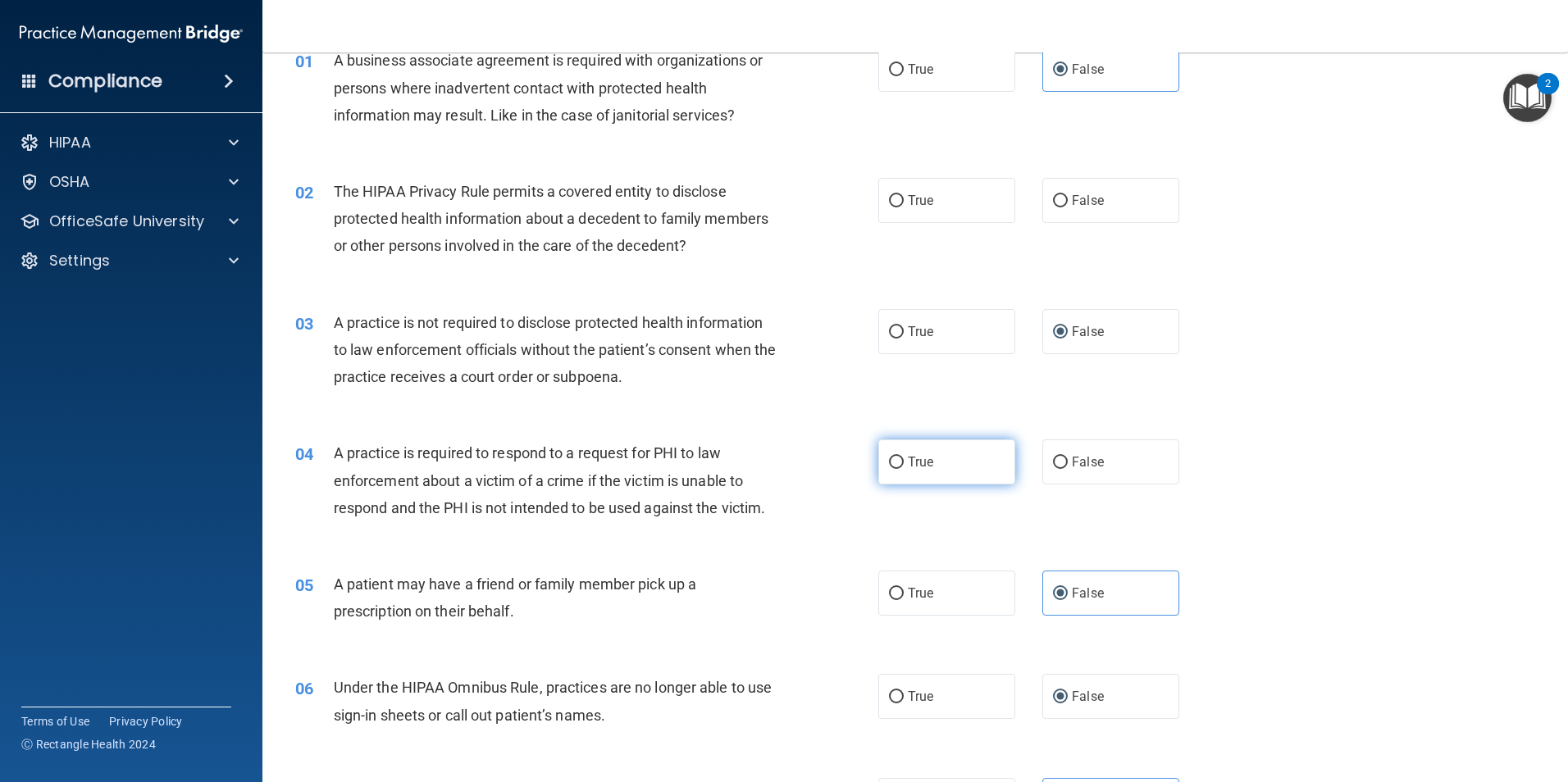
click at [886, 452] on label "True" at bounding box center [947, 462] width 137 height 45
click at [889, 456] on input "True" at bounding box center [897, 462] width 15 height 12
radio input "true"
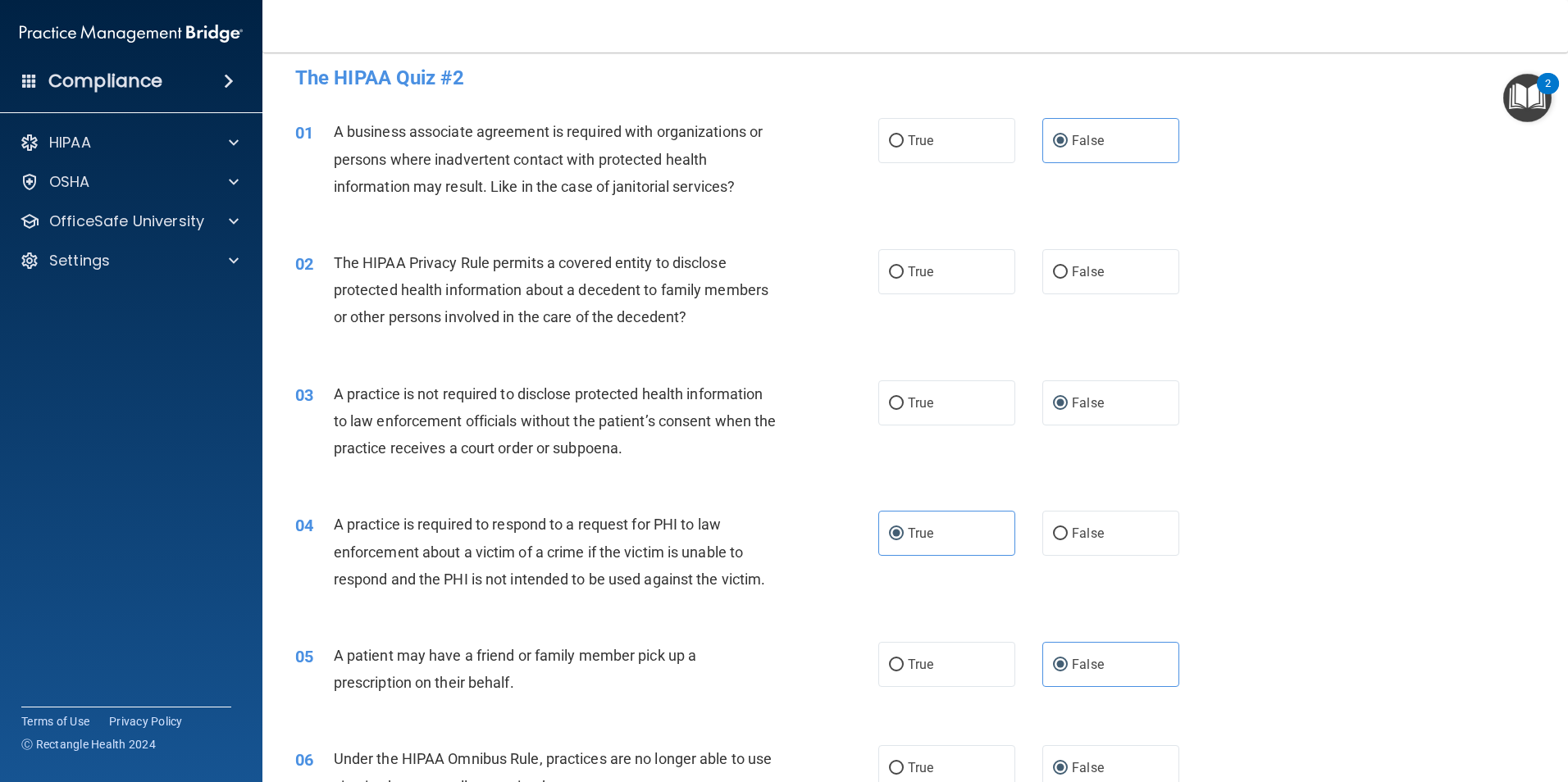
scroll to position [0, 0]
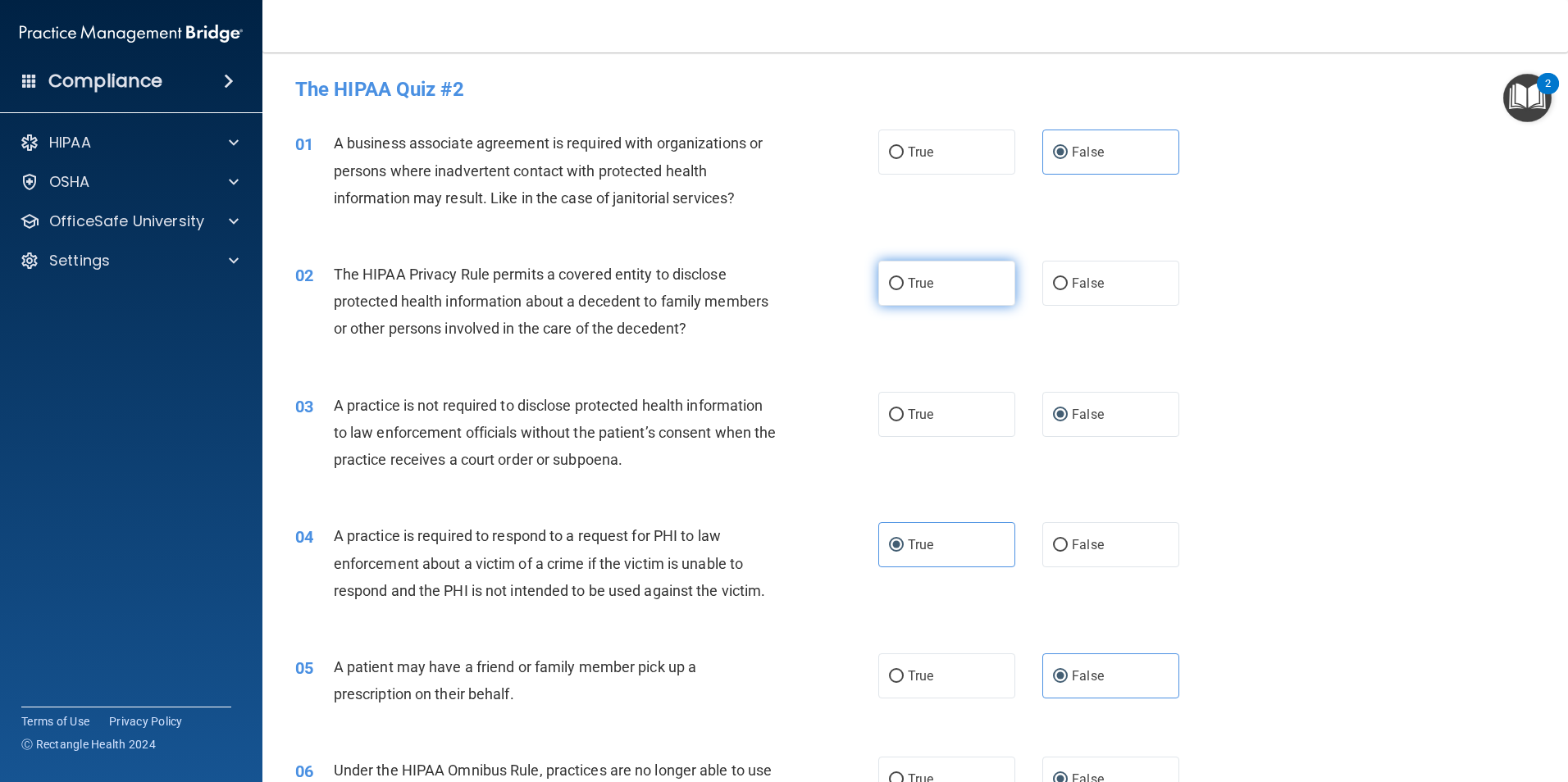
click at [909, 283] on span "True" at bounding box center [921, 283] width 26 height 16
click at [904, 283] on input "True" at bounding box center [897, 284] width 15 height 12
radio input "true"
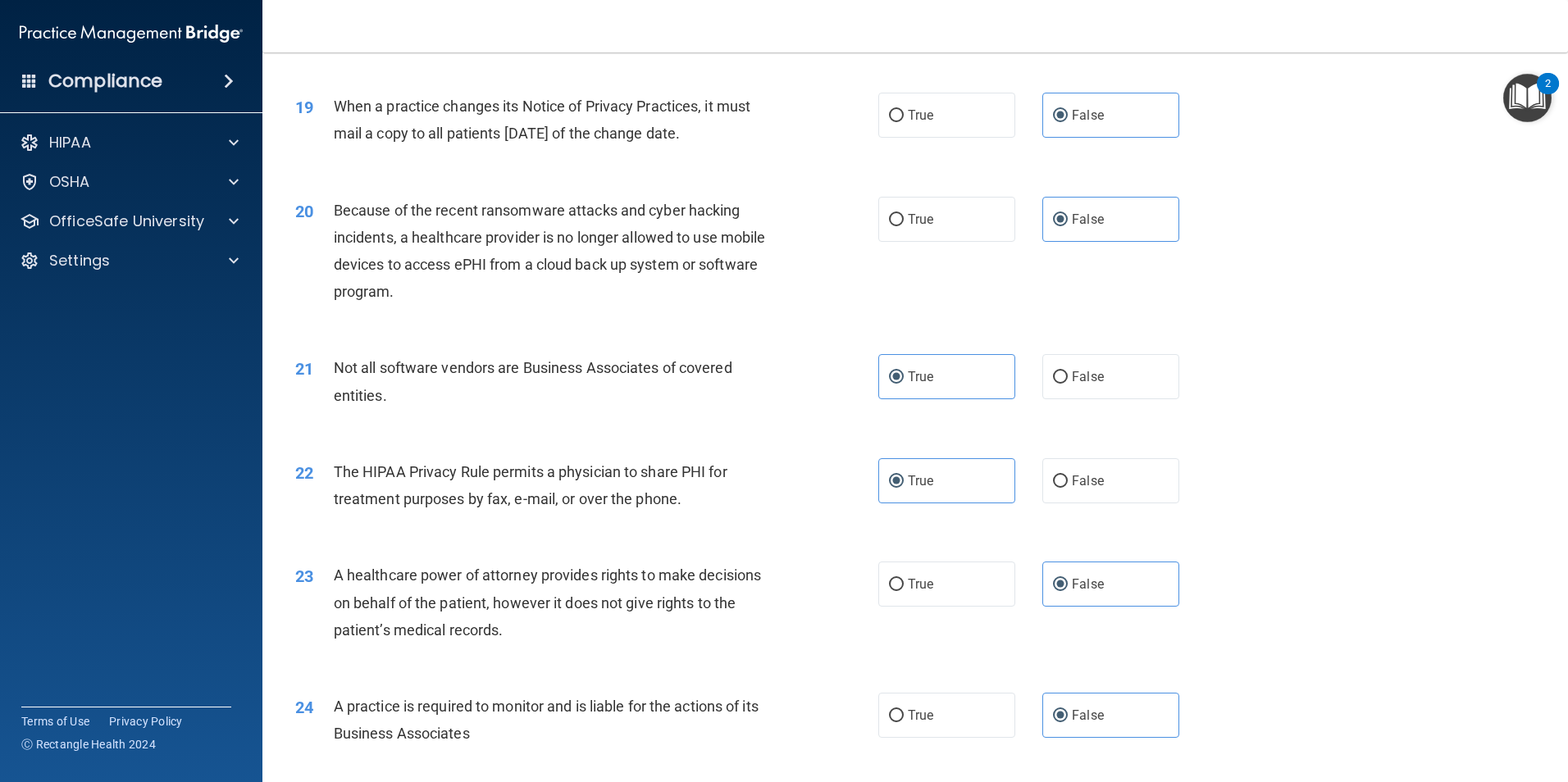
scroll to position [2051, 0]
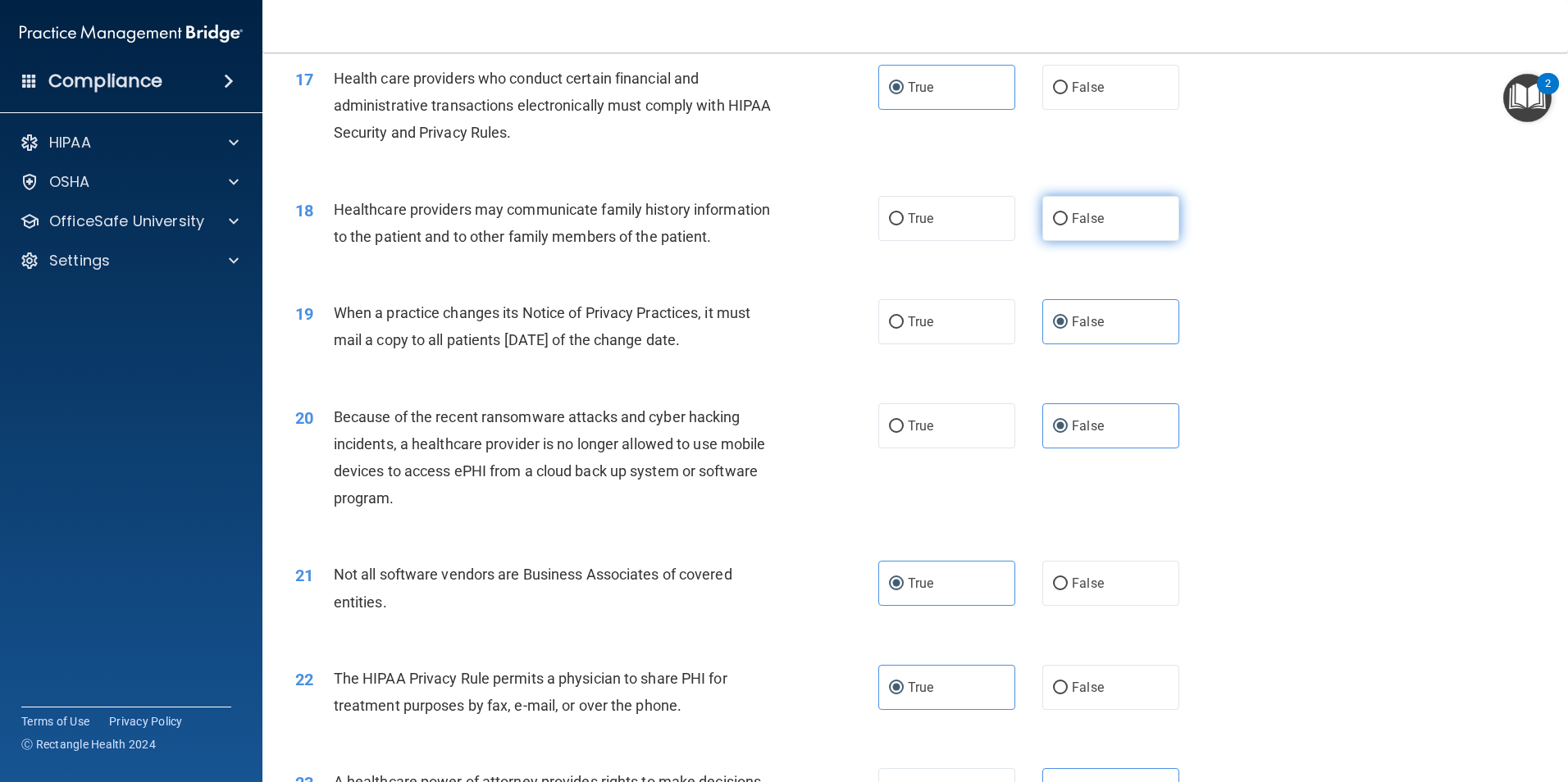
click at [1099, 229] on label "False" at bounding box center [1112, 218] width 137 height 45
click at [1068, 226] on input "False" at bounding box center [1060, 219] width 15 height 12
radio input "true"
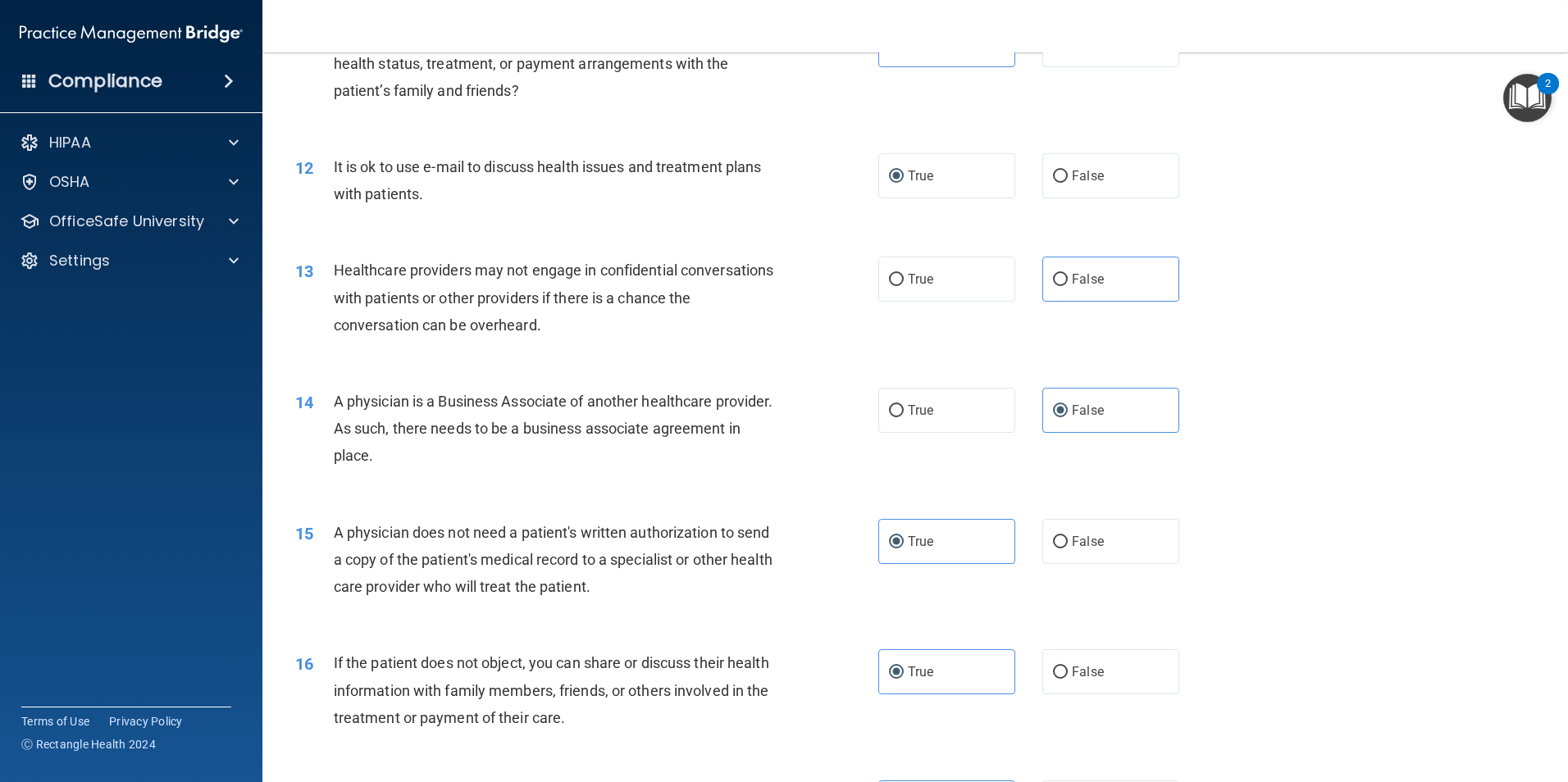
scroll to position [1394, 0]
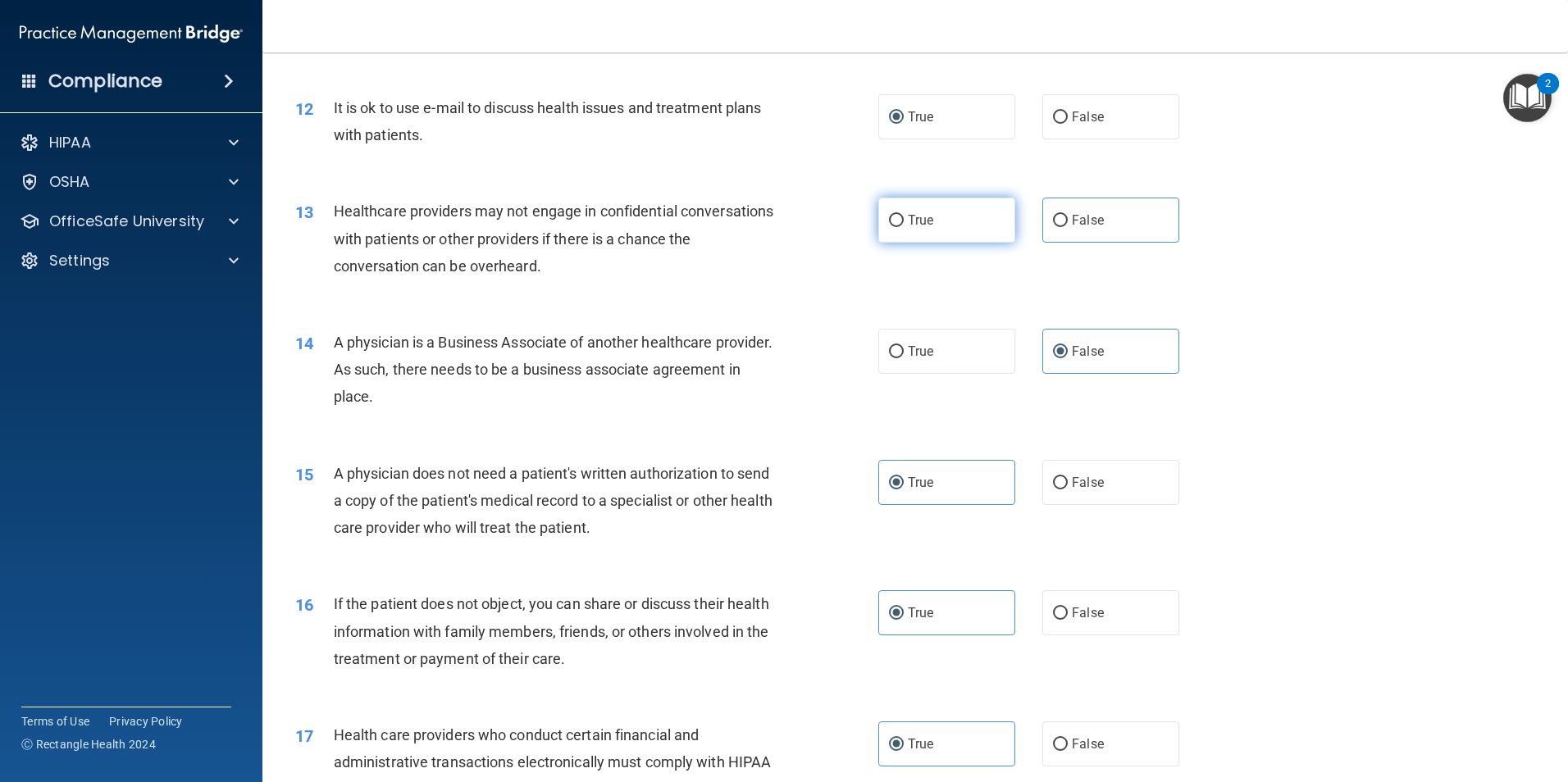
click at [927, 226] on label "True" at bounding box center [947, 220] width 137 height 45
click at [904, 226] on input "True" at bounding box center [897, 220] width 15 height 12
radio input "true"
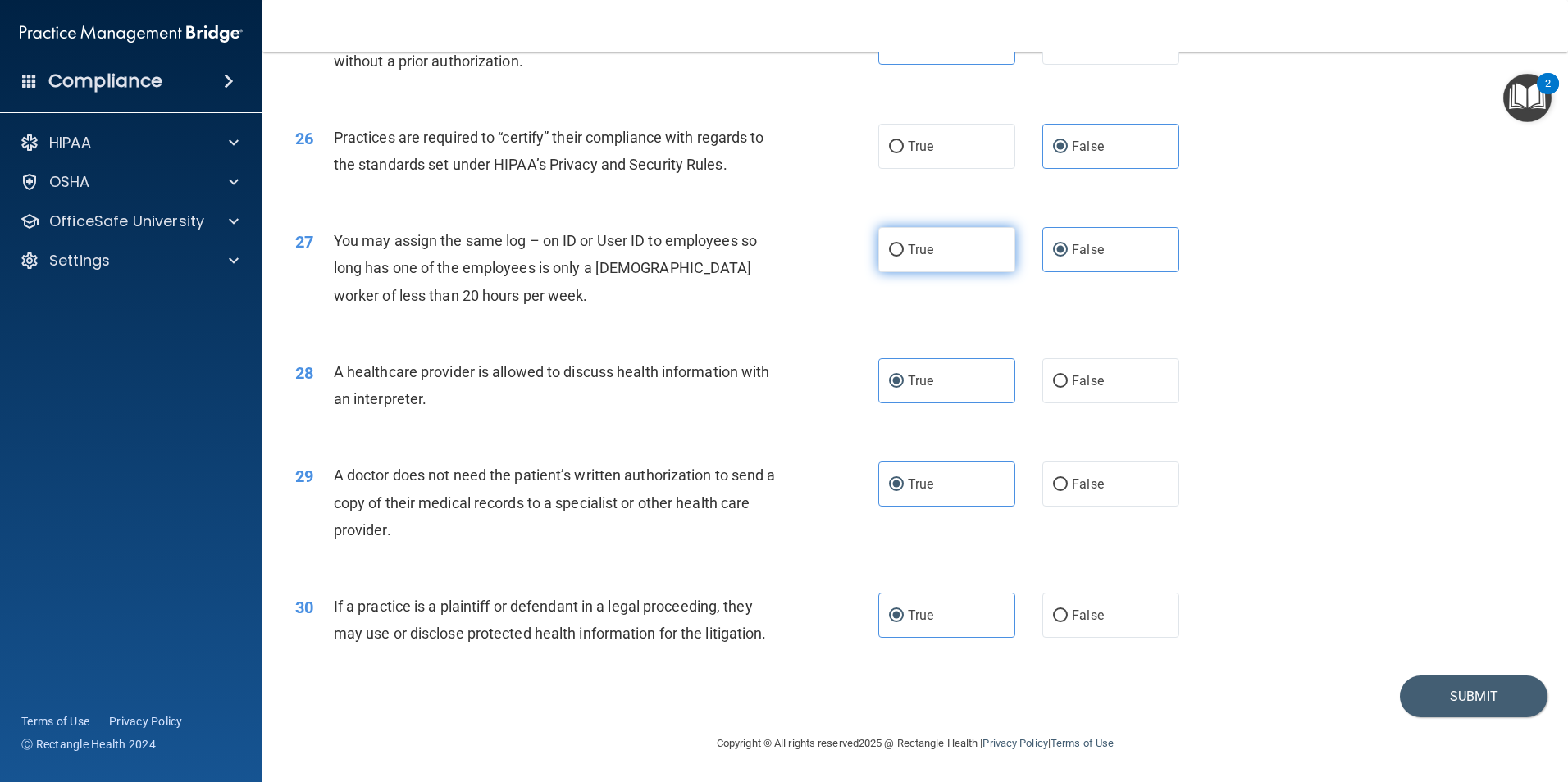
scroll to position [3036, 0]
click at [1441, 691] on button "Submit" at bounding box center [1474, 696] width 147 height 42
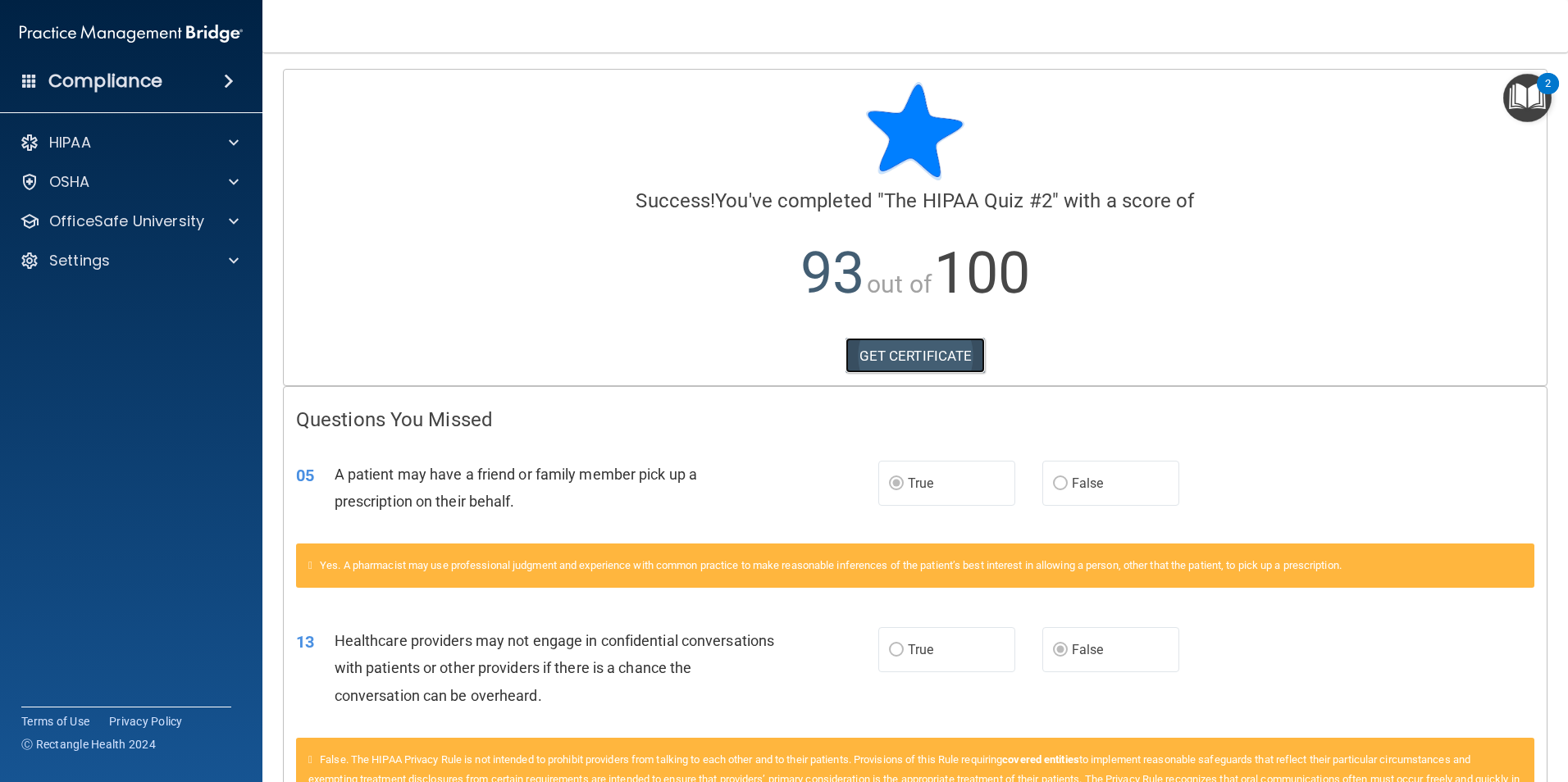
click at [946, 341] on link "GET CERTIFICATE" at bounding box center [915, 355] width 140 height 36
click at [156, 229] on p "OfficeSafe University" at bounding box center [126, 221] width 155 height 20
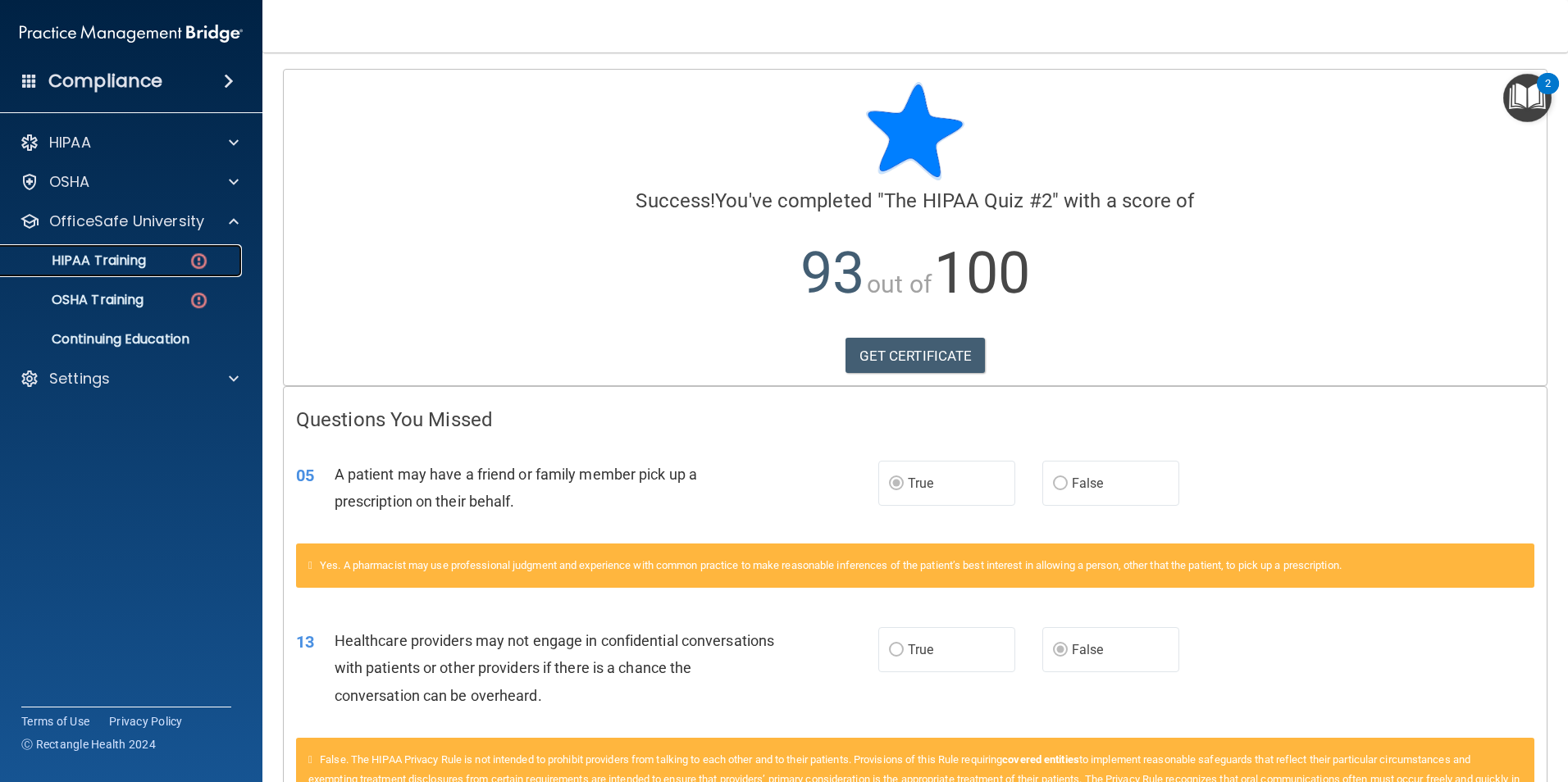
click at [131, 261] on p "HIPAA Training" at bounding box center [79, 261] width 135 height 16
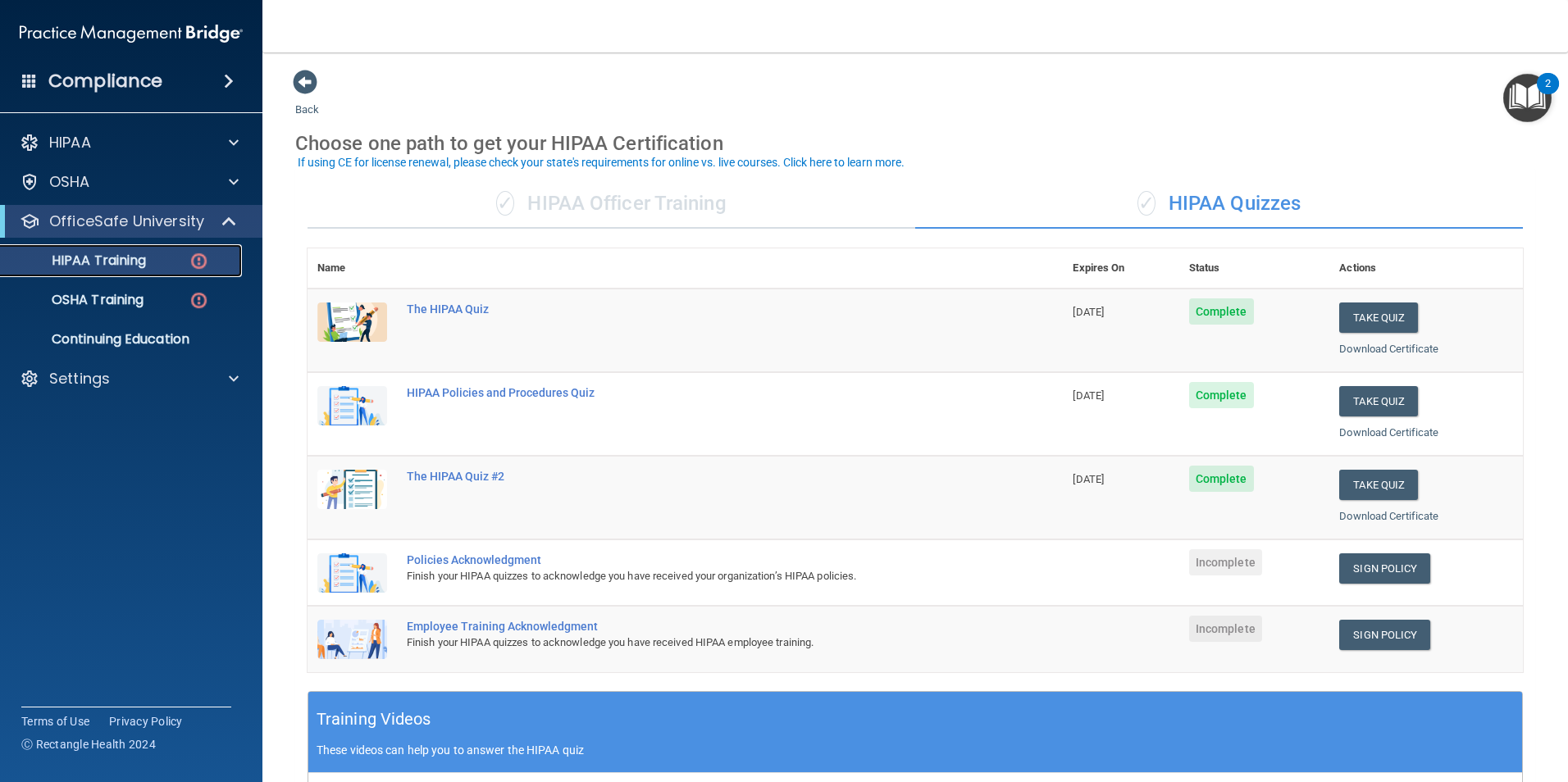
scroll to position [82, 0]
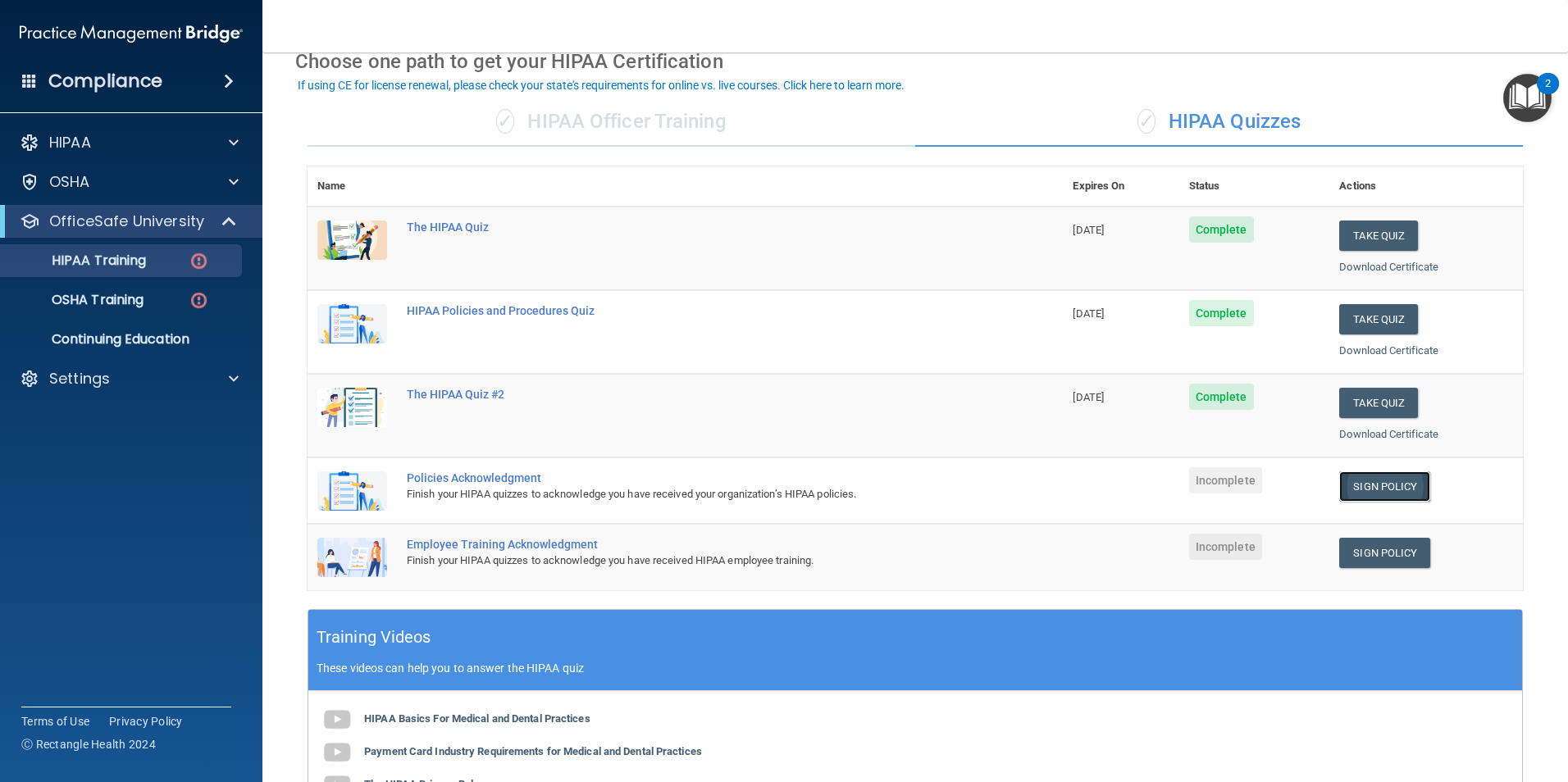
click at [1390, 485] on link "Sign Policy" at bounding box center [1385, 487] width 91 height 30
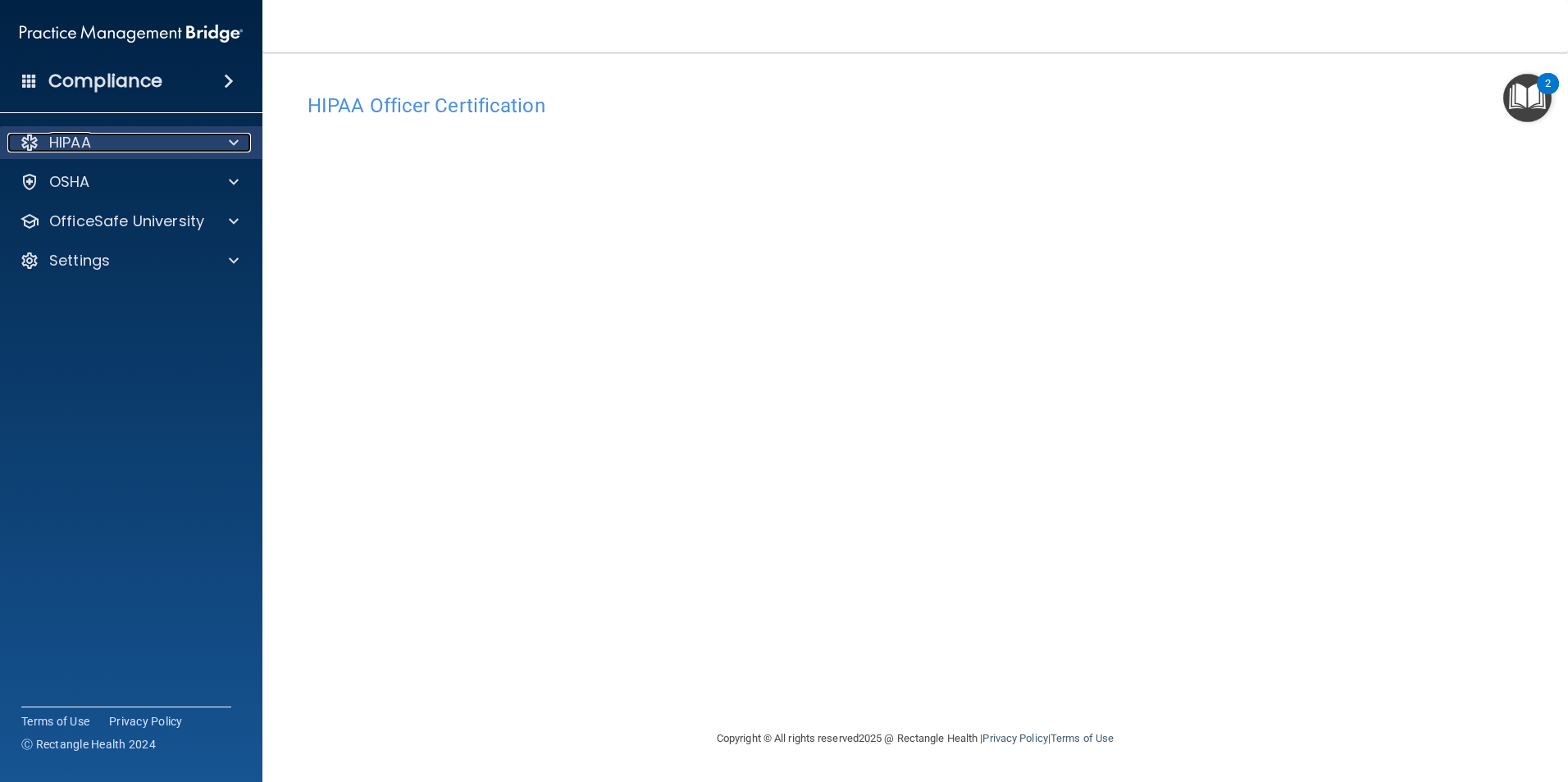
click at [65, 146] on p "HIPAA" at bounding box center [70, 143] width 42 height 20
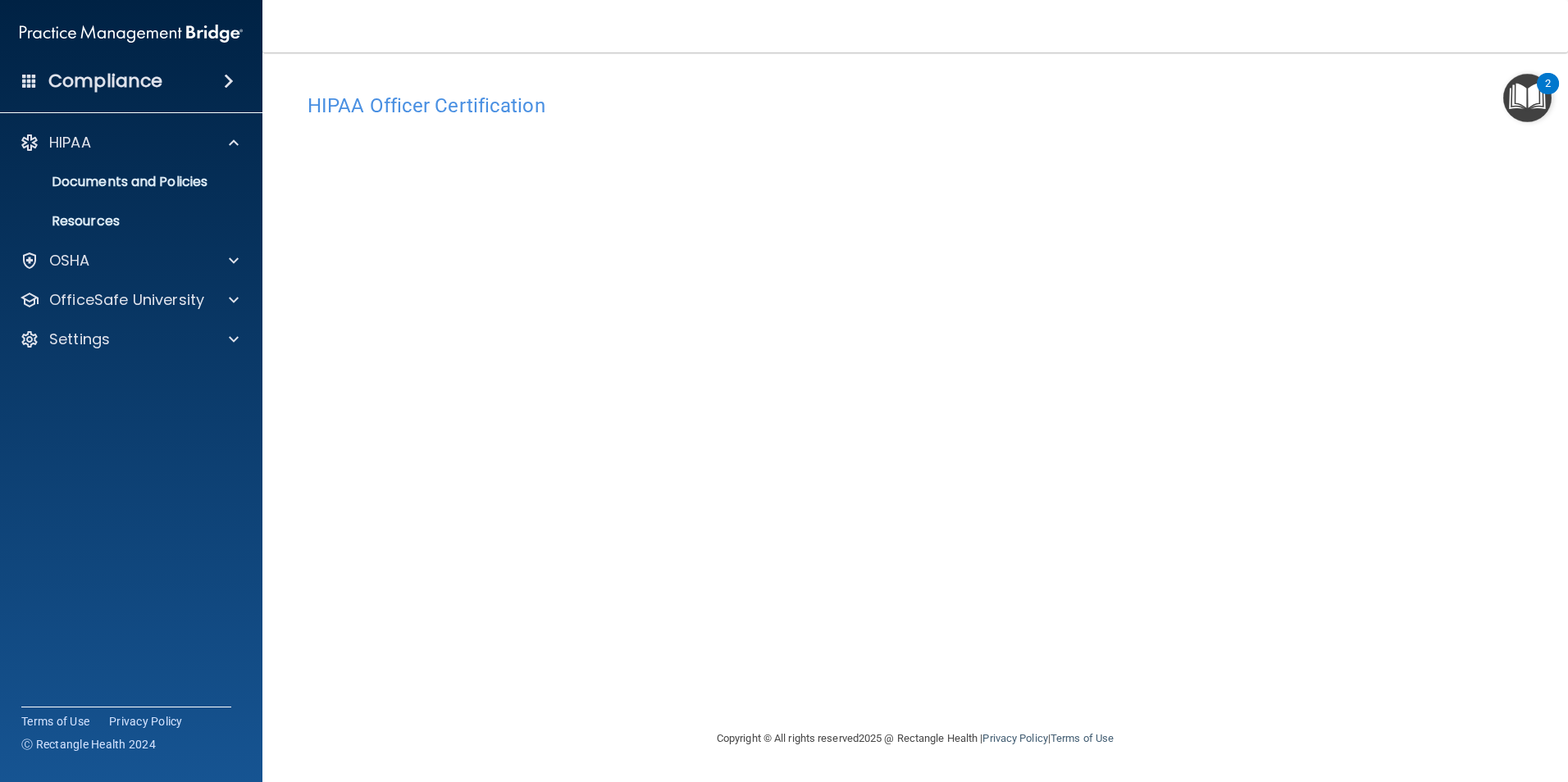
click at [484, 99] on div "HIPAA Officer Certification" at bounding box center [916, 105] width 1240 height 40
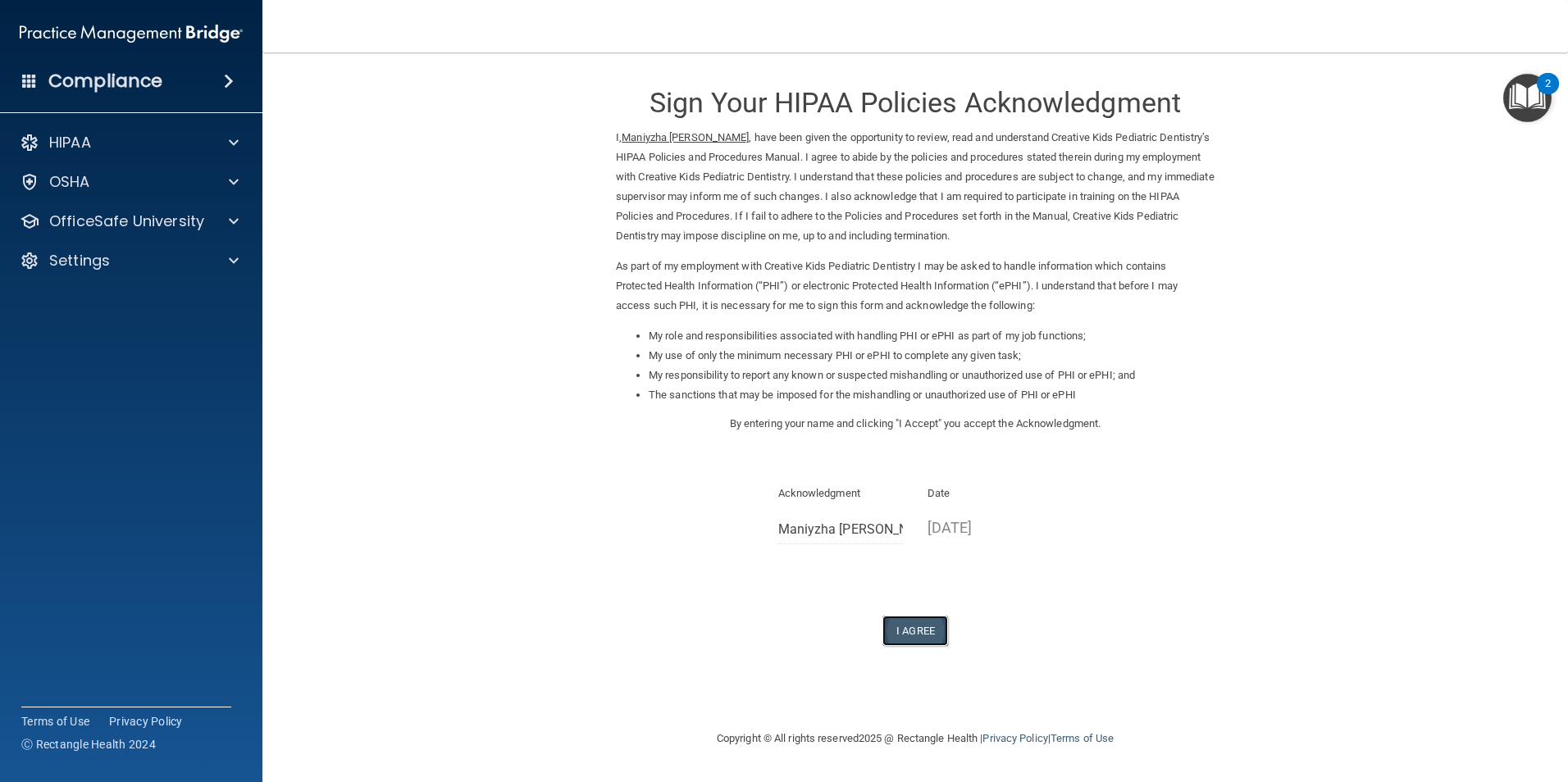
click at [931, 628] on button "I Agree" at bounding box center [916, 630] width 66 height 30
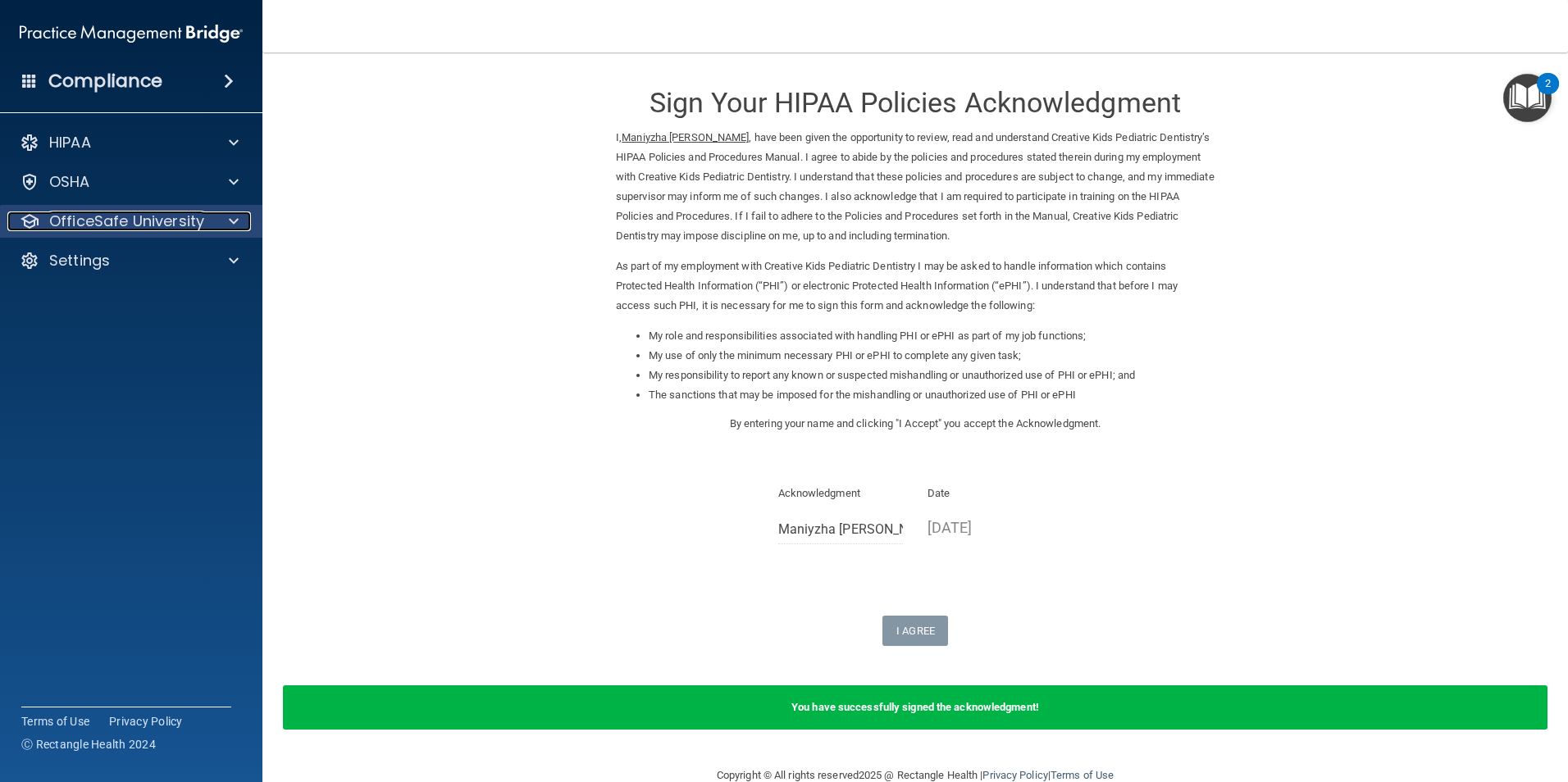
click at [117, 227] on p "OfficeSafe University" at bounding box center [126, 221] width 155 height 20
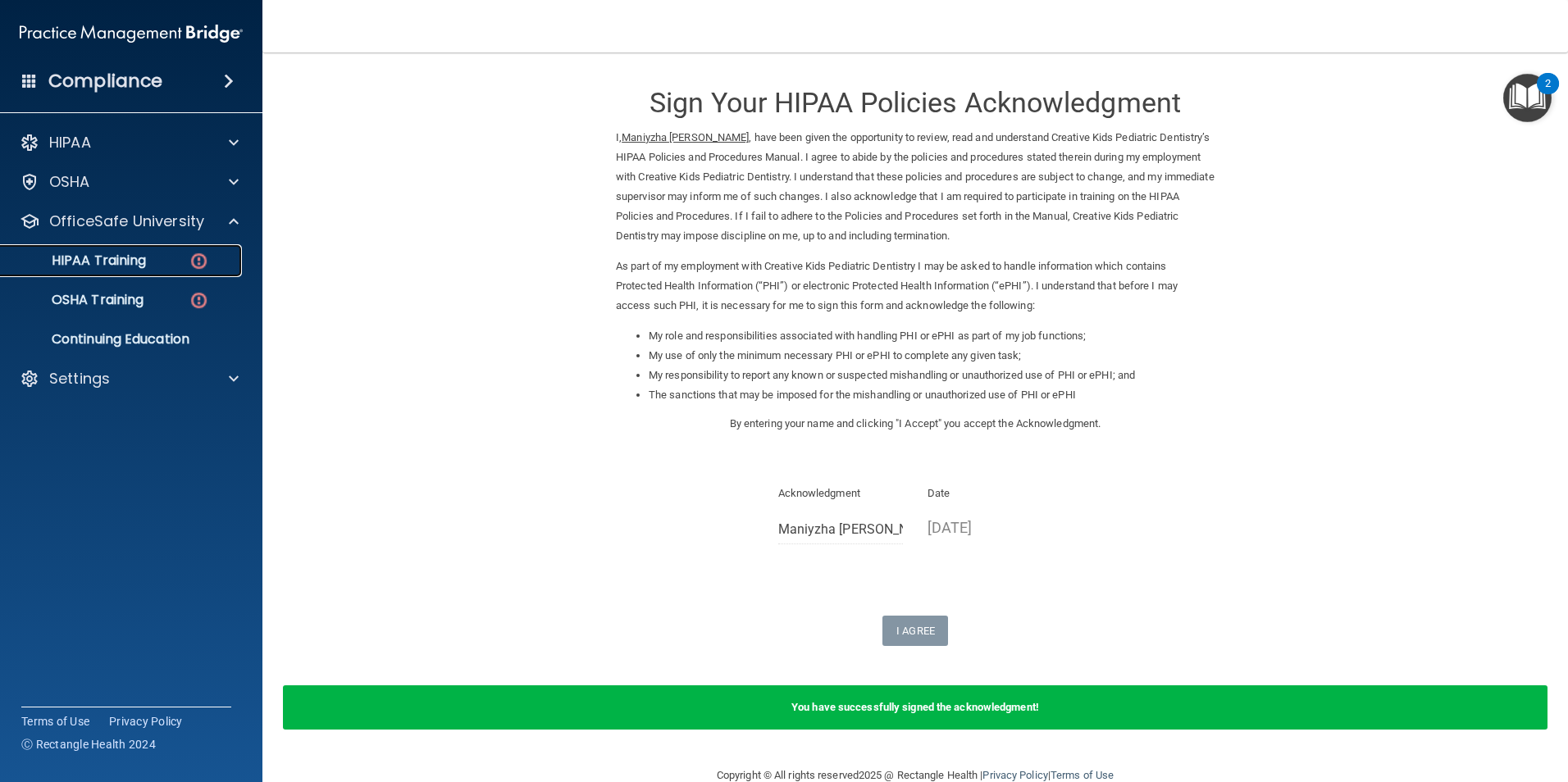
click at [131, 252] on p "HIPAA Training" at bounding box center [79, 261] width 135 height 16
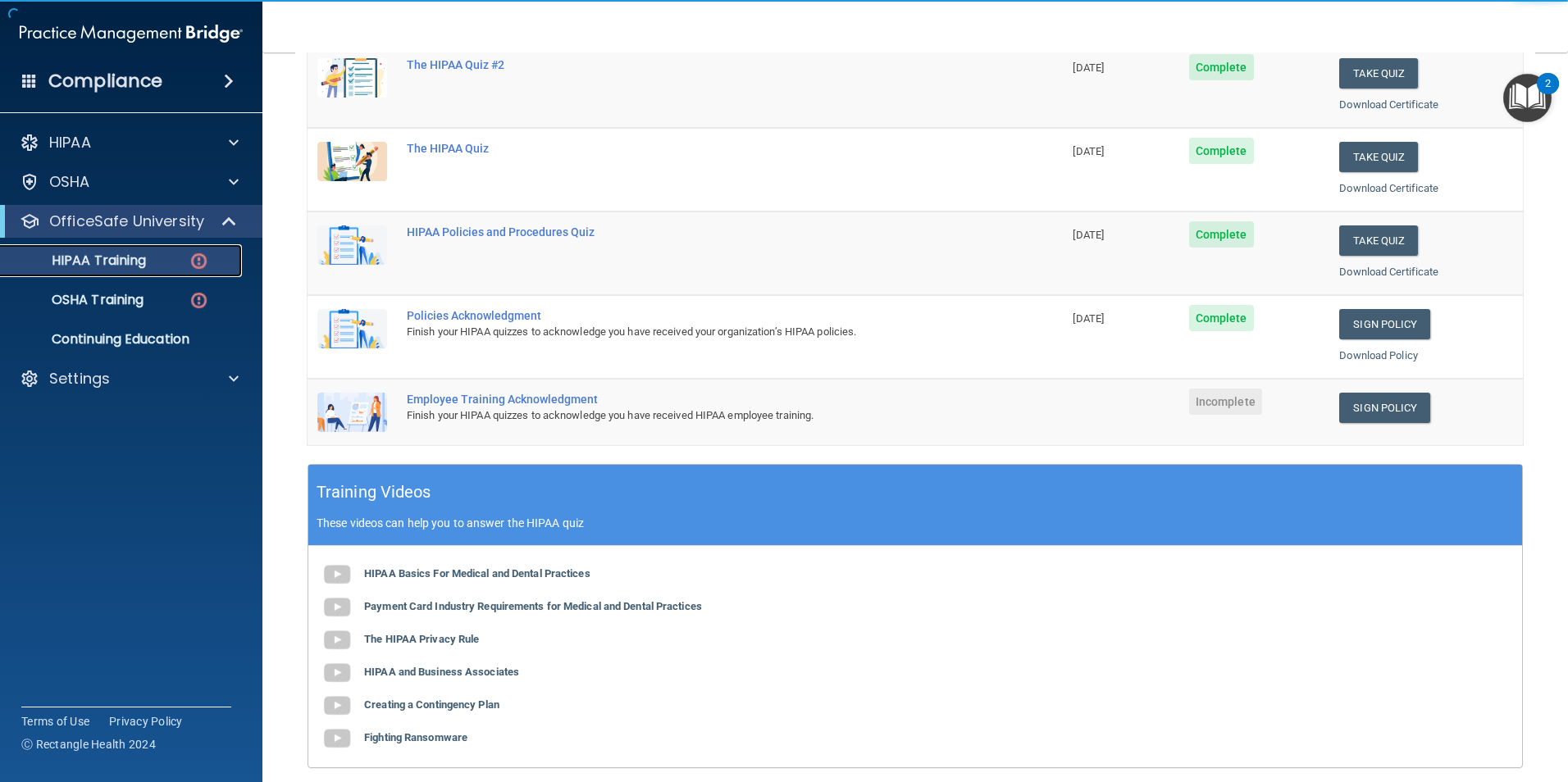
scroll to position [246, 0]
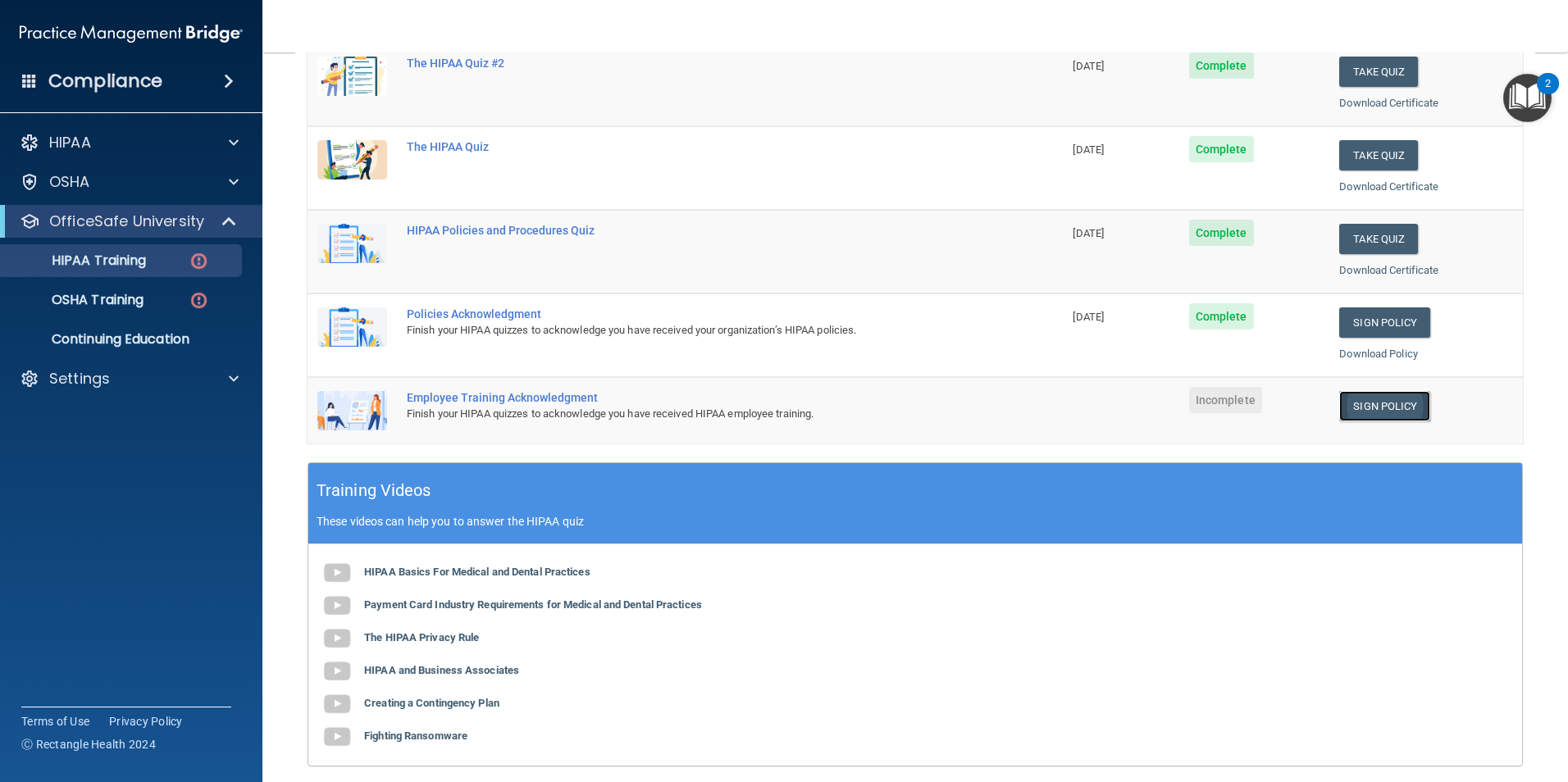
click at [1360, 416] on link "Sign Policy" at bounding box center [1385, 406] width 91 height 30
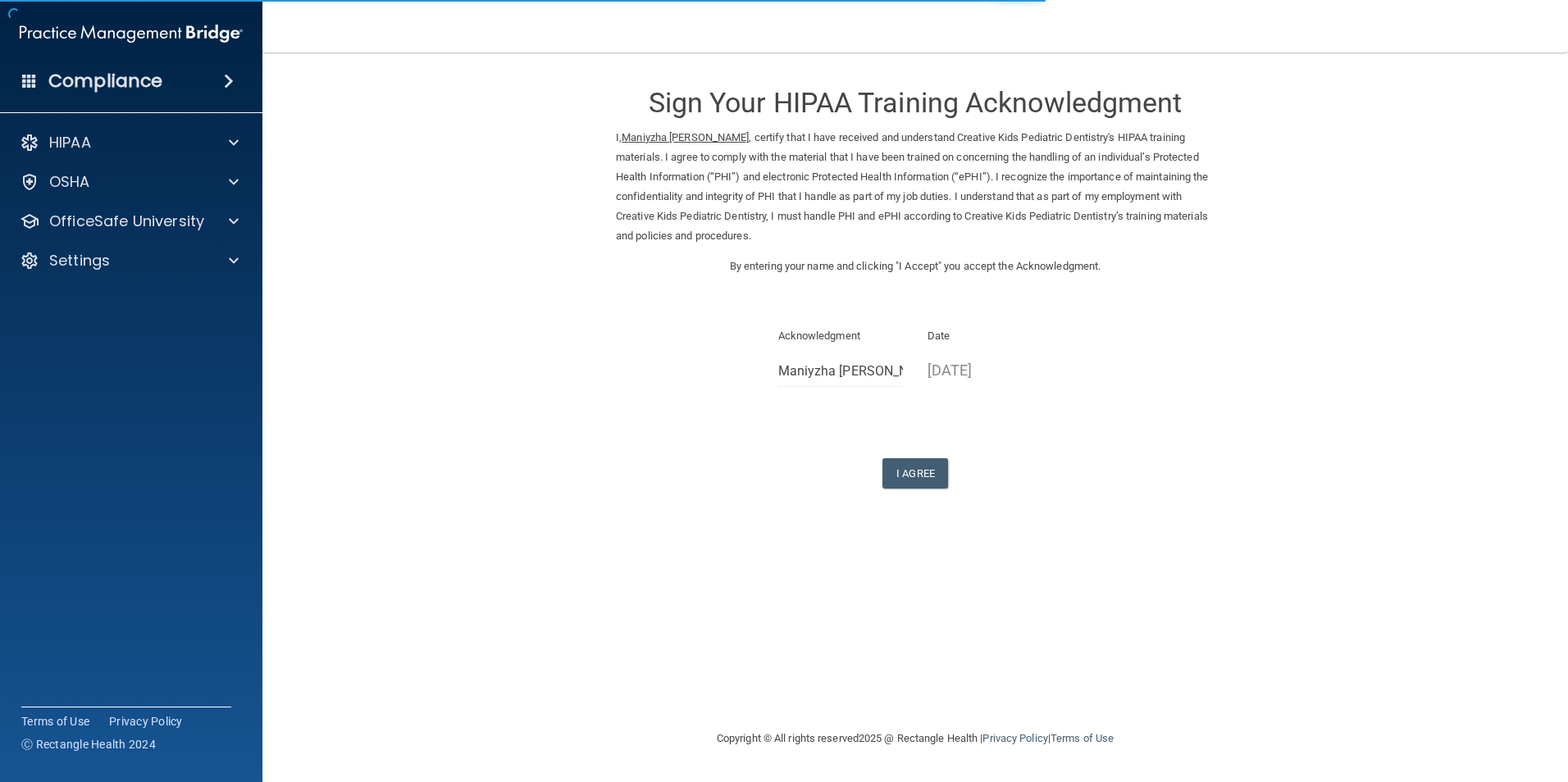
click at [933, 489] on form "Sign Your HIPAA Training Acknowledgment I, Maniyzha [PERSON_NAME] , certify tha…" at bounding box center [916, 298] width 1240 height 459
click at [929, 468] on button "I Agree" at bounding box center [916, 473] width 66 height 30
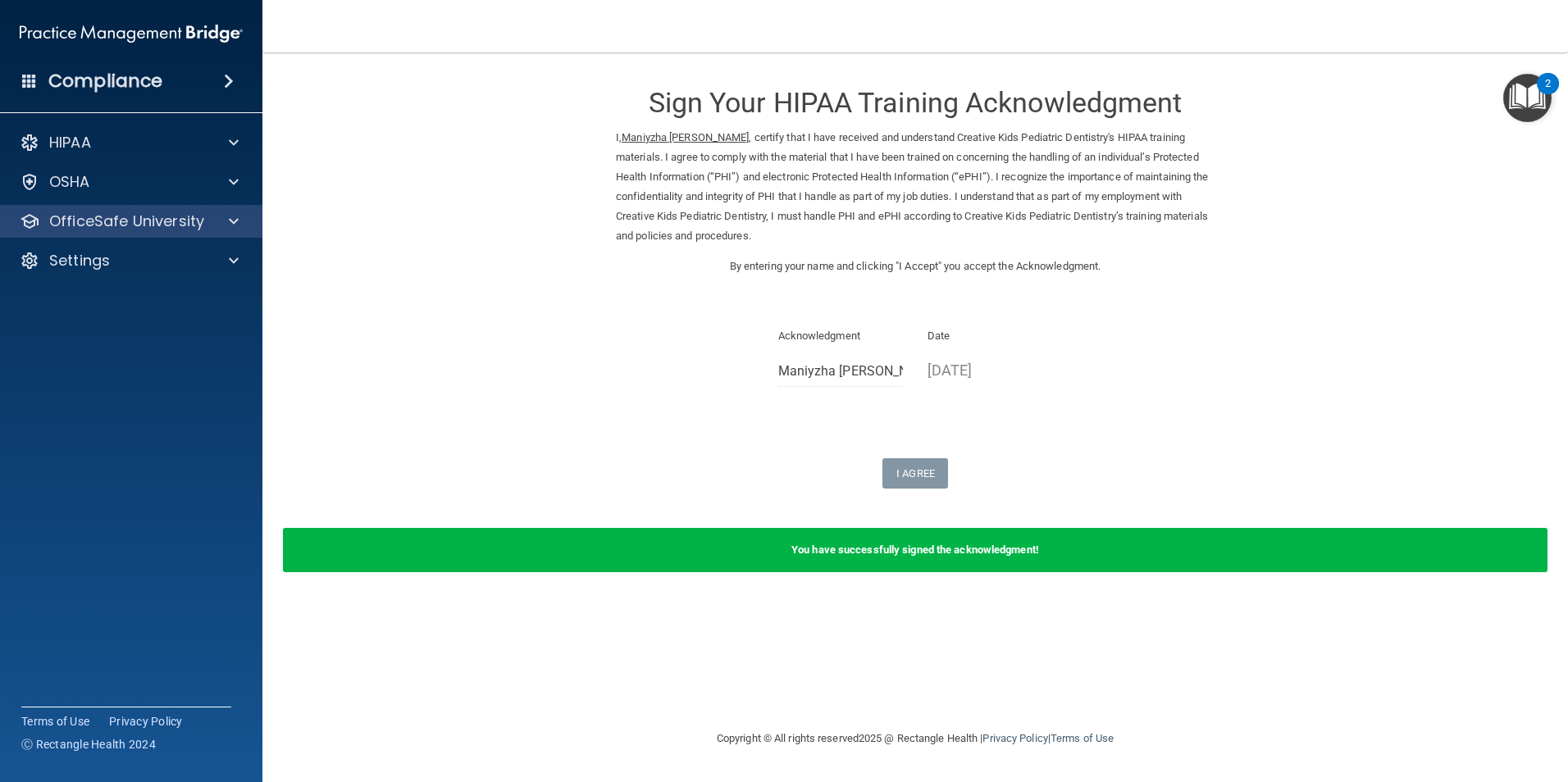
click at [119, 234] on div "OfficeSafe University" at bounding box center [132, 221] width 263 height 33
click at [115, 229] on p "OfficeSafe University" at bounding box center [126, 221] width 155 height 20
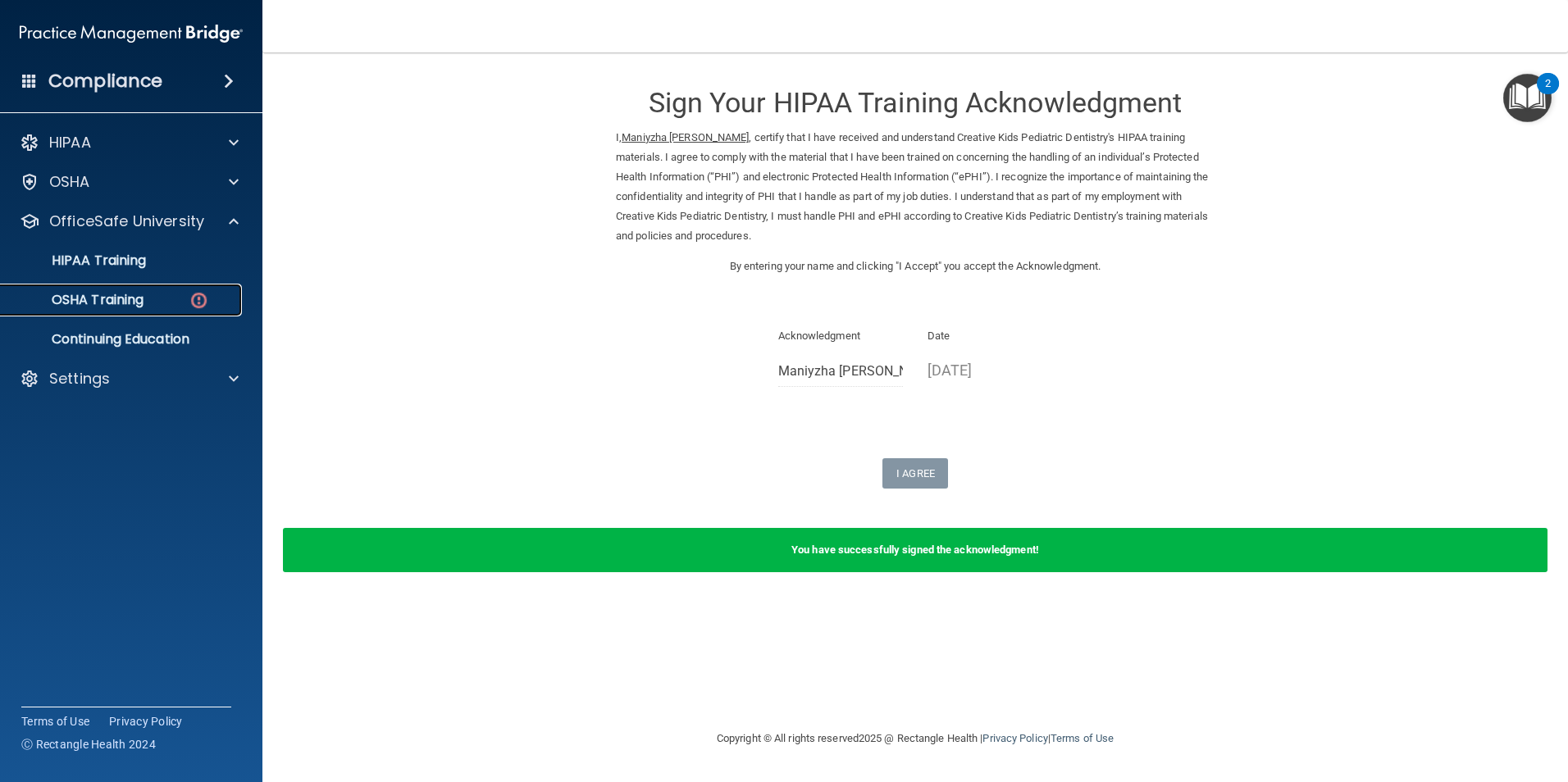
click at [127, 305] on p "OSHA Training" at bounding box center [77, 300] width 133 height 16
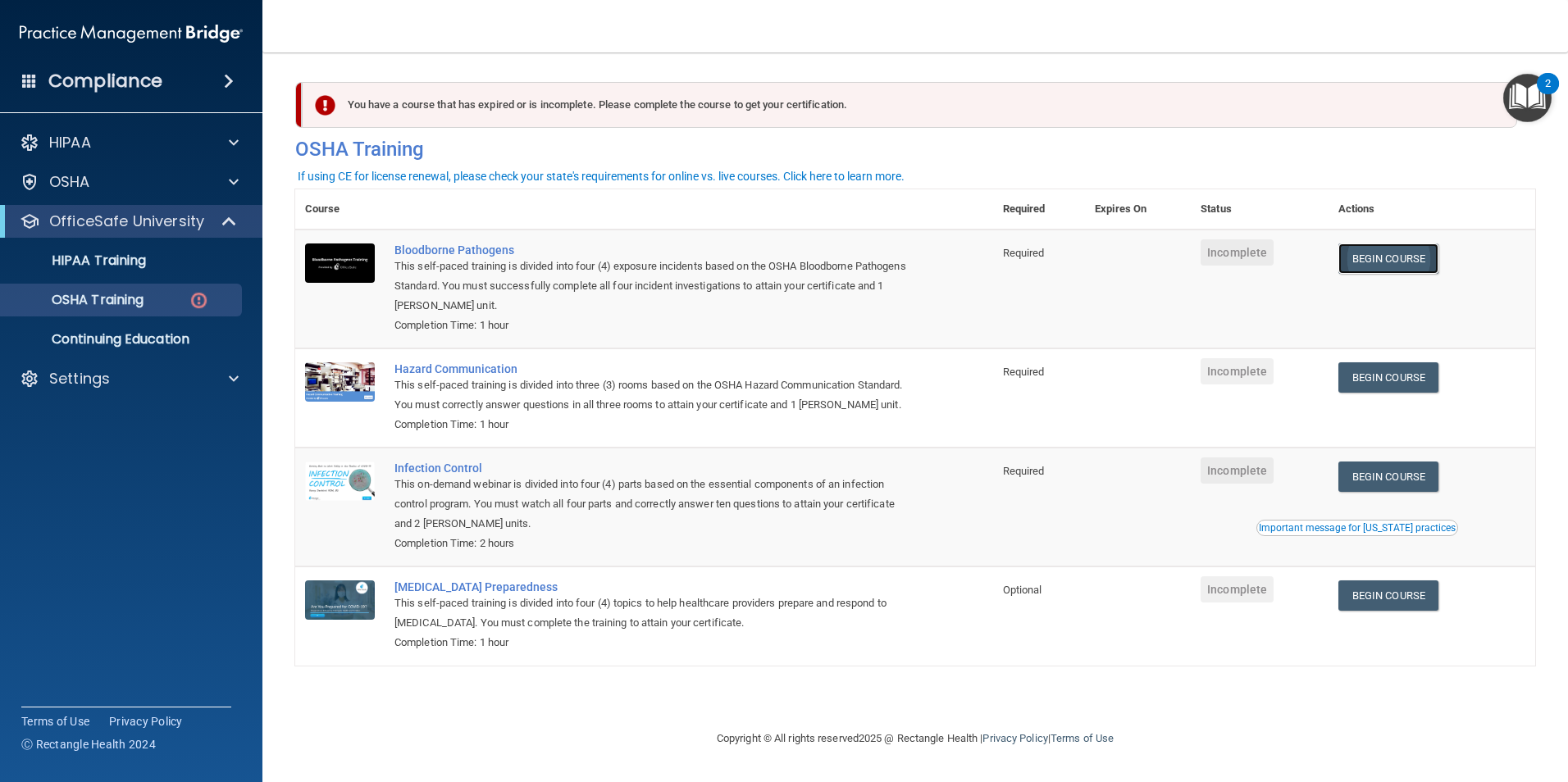
click at [1390, 266] on link "Begin Course" at bounding box center [1388, 258] width 100 height 30
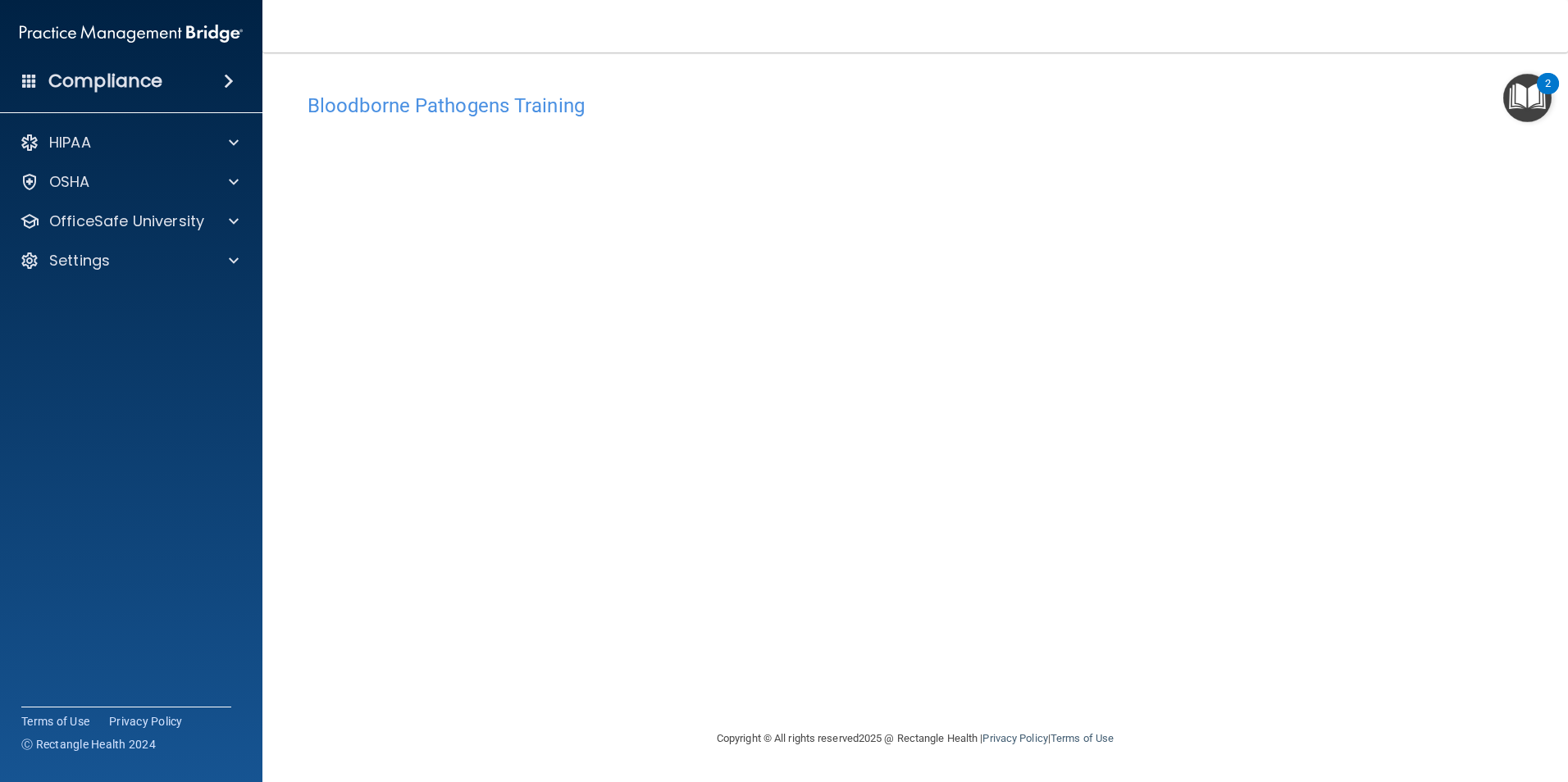
drag, startPoint x: 1032, startPoint y: 637, endPoint x: 980, endPoint y: 632, distance: 52.2
click at [1033, 637] on div "Bloodborne Pathogens Training This course doesn’t expire until . Are you sure y…" at bounding box center [916, 407] width 1240 height 644
click at [193, 181] on div "OSHA" at bounding box center [109, 182] width 203 height 20
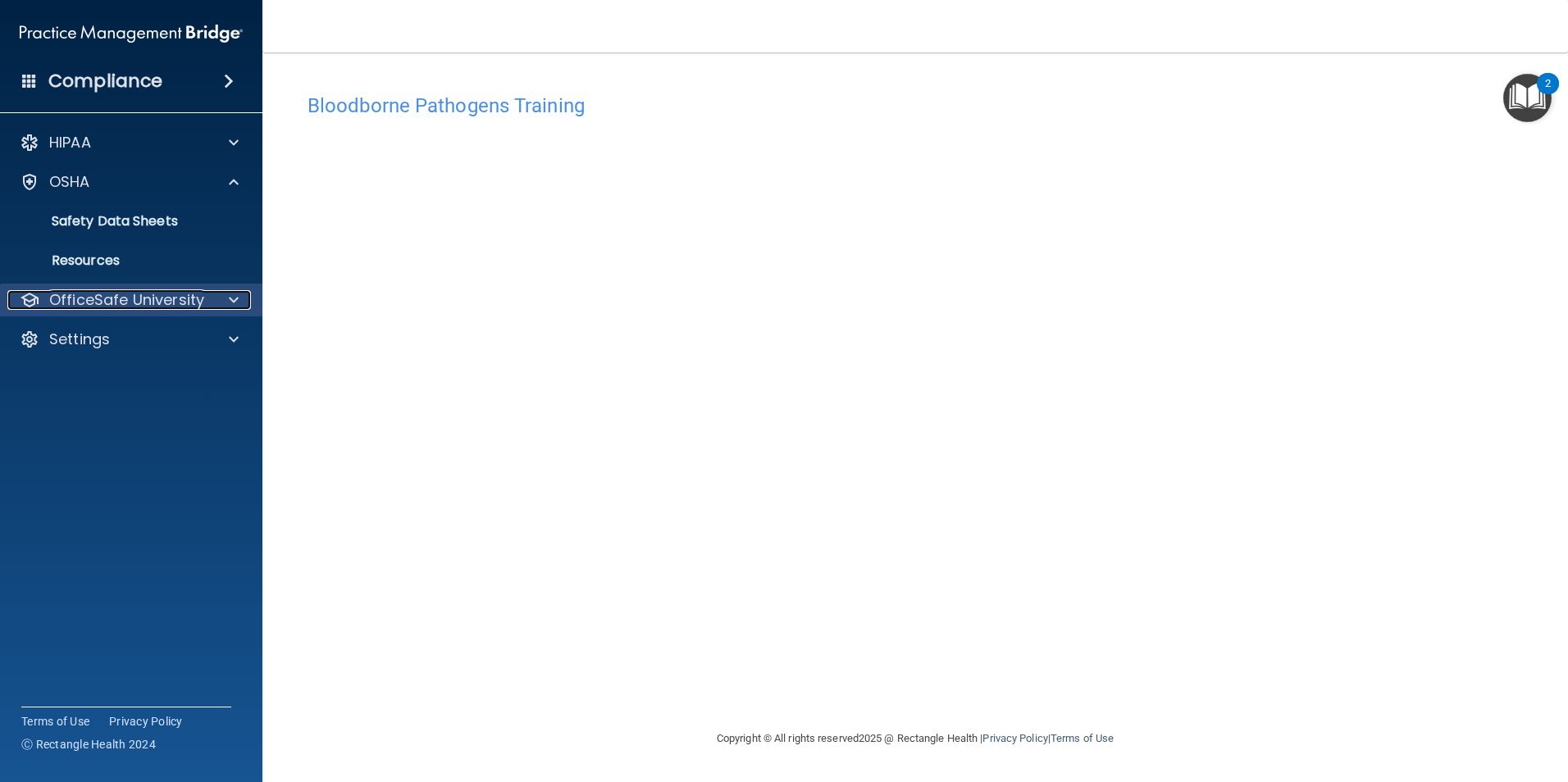
click at [158, 304] on p "OfficeSafe University" at bounding box center [126, 300] width 155 height 20
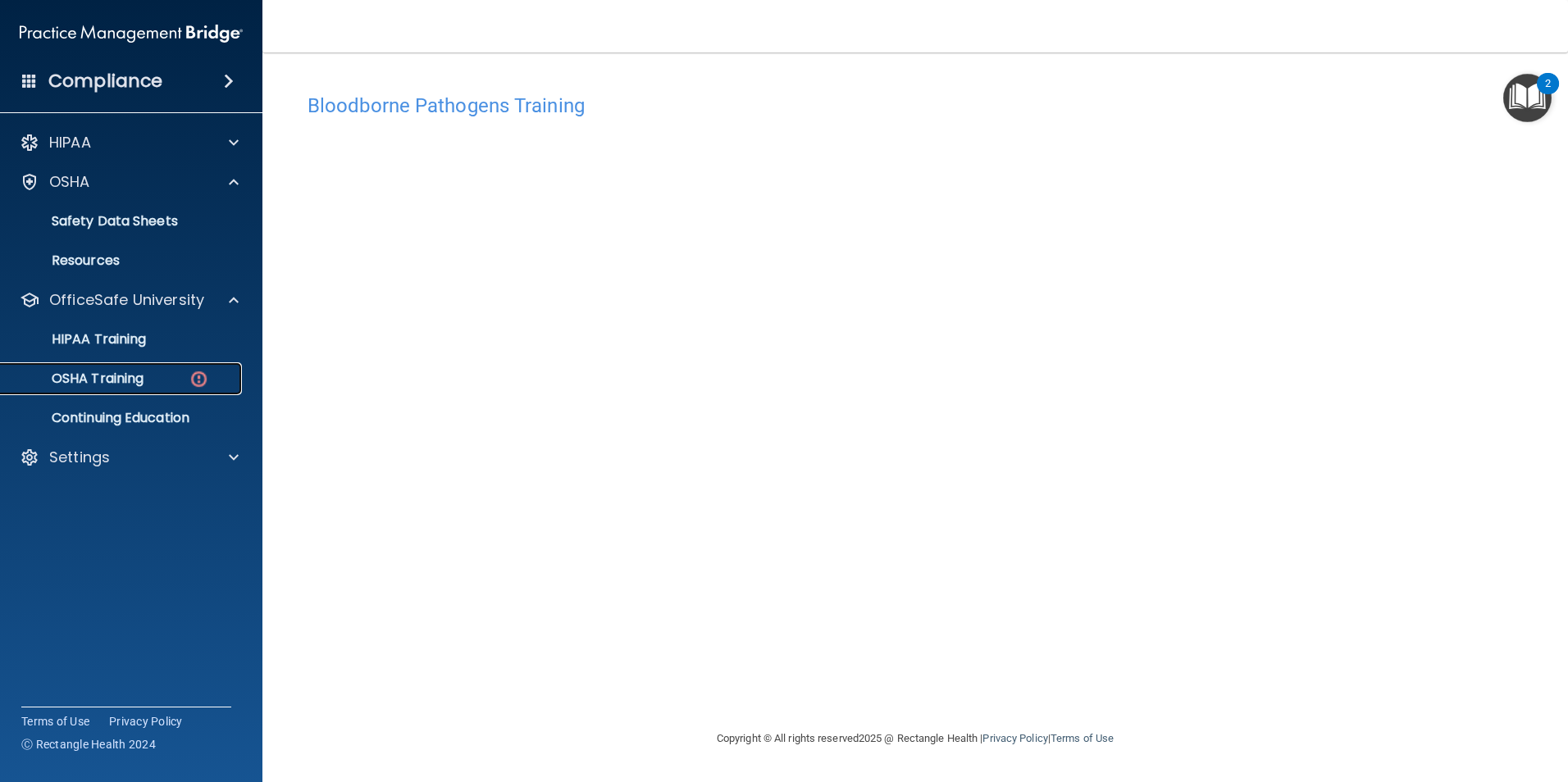
click at [152, 370] on link "OSHA Training" at bounding box center [113, 379] width 258 height 33
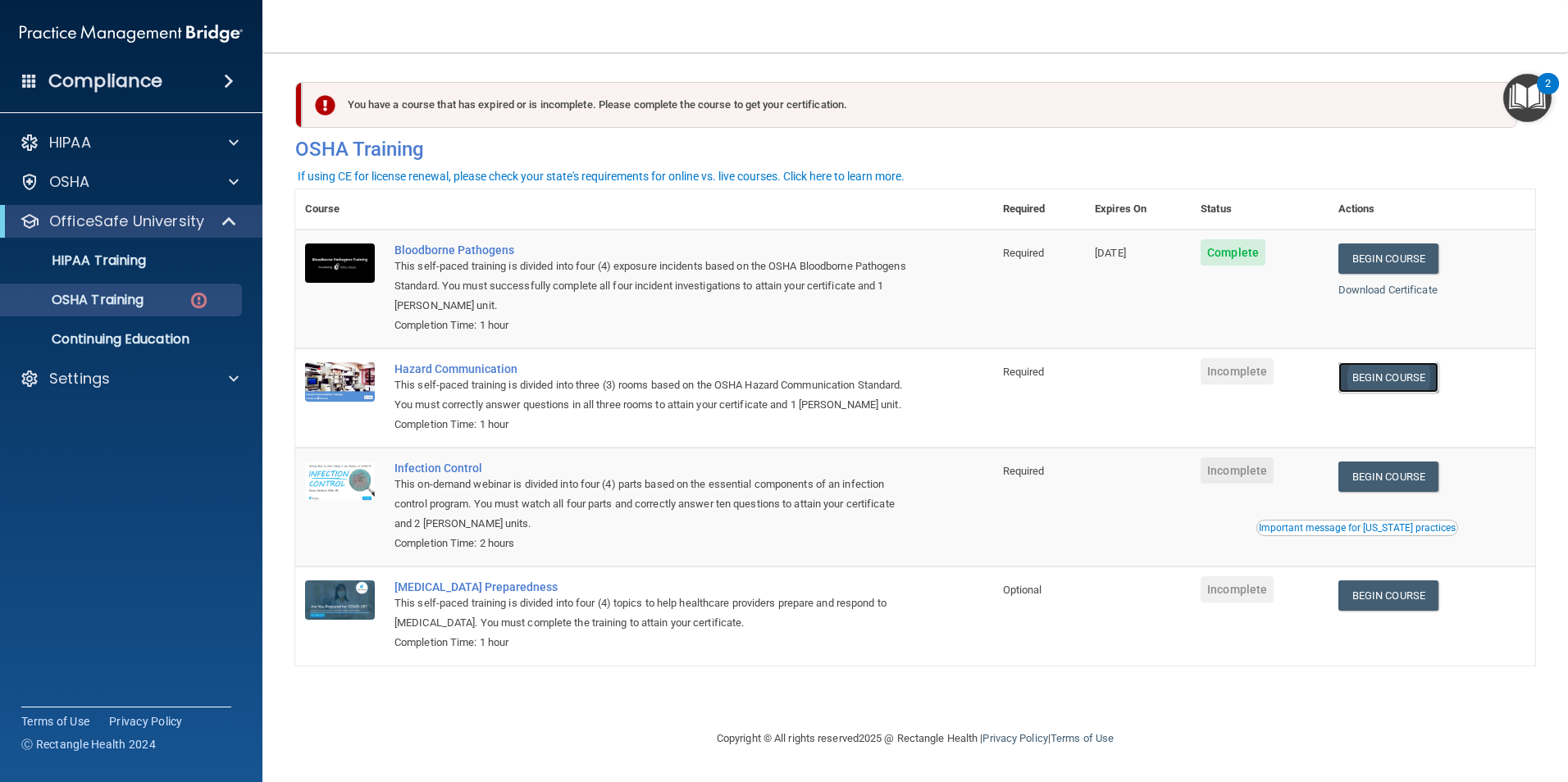
click at [1437, 380] on link "Begin Course" at bounding box center [1388, 377] width 100 height 30
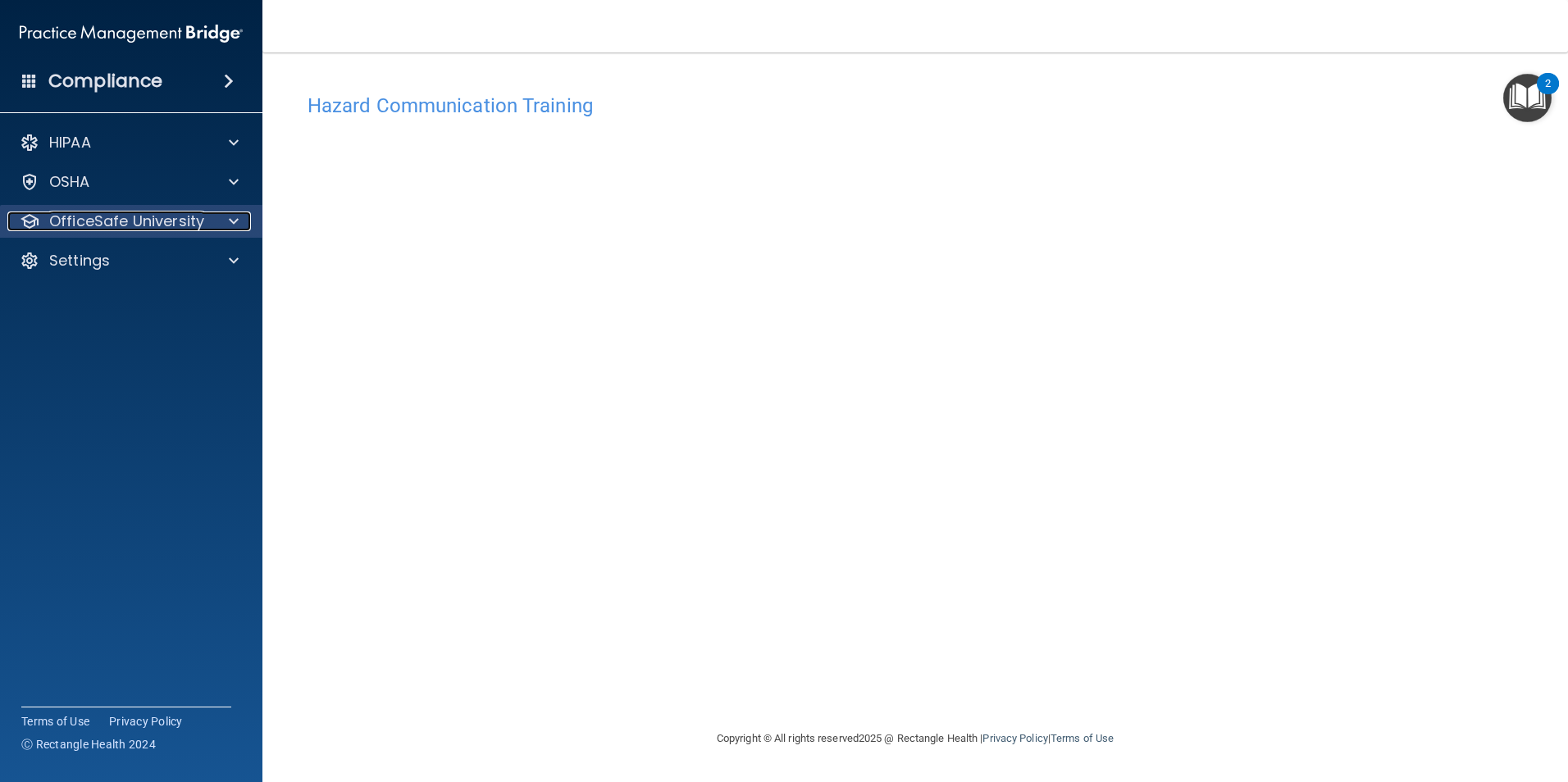
click at [226, 226] on div at bounding box center [231, 221] width 41 height 20
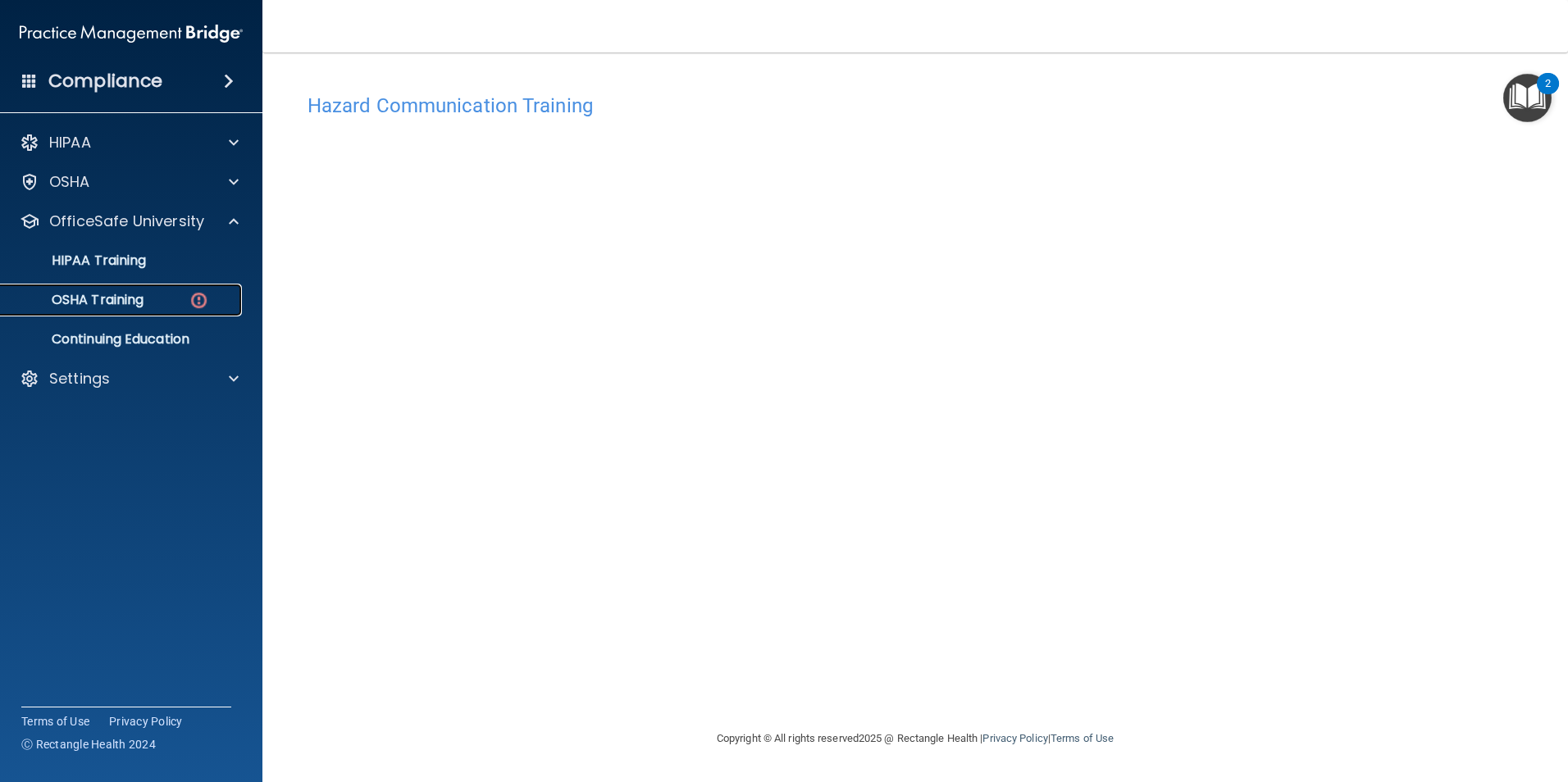
click at [187, 299] on div "OSHA Training" at bounding box center [123, 300] width 224 height 16
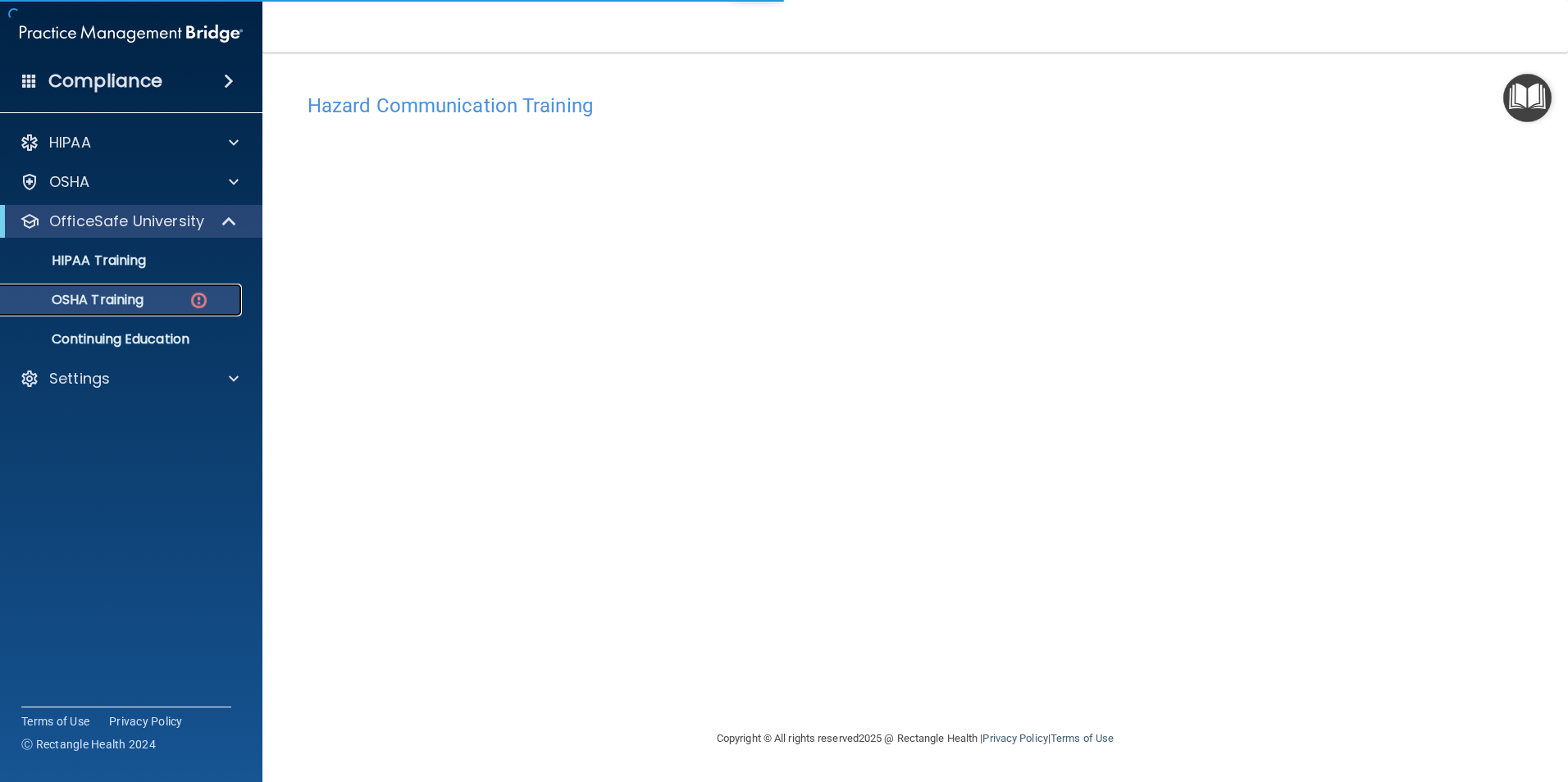
click at [187, 299] on div "OSHA Training" at bounding box center [123, 300] width 224 height 16
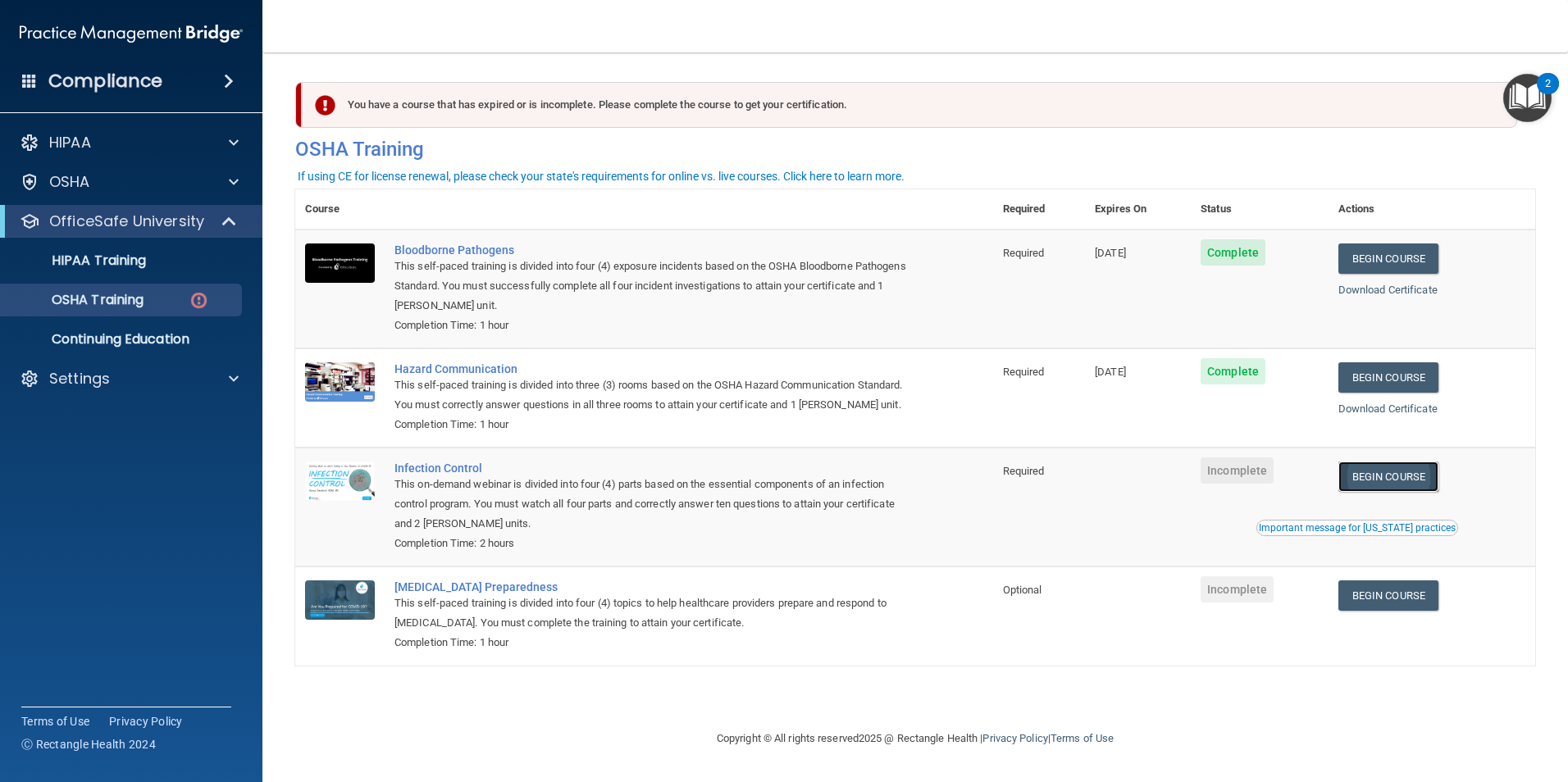
click at [1380, 492] on link "Begin Course" at bounding box center [1388, 477] width 100 height 30
click at [1394, 492] on link "Begin Course" at bounding box center [1388, 477] width 100 height 30
click at [1337, 533] on div "Important message for [US_STATE] practices" at bounding box center [1357, 528] width 197 height 10
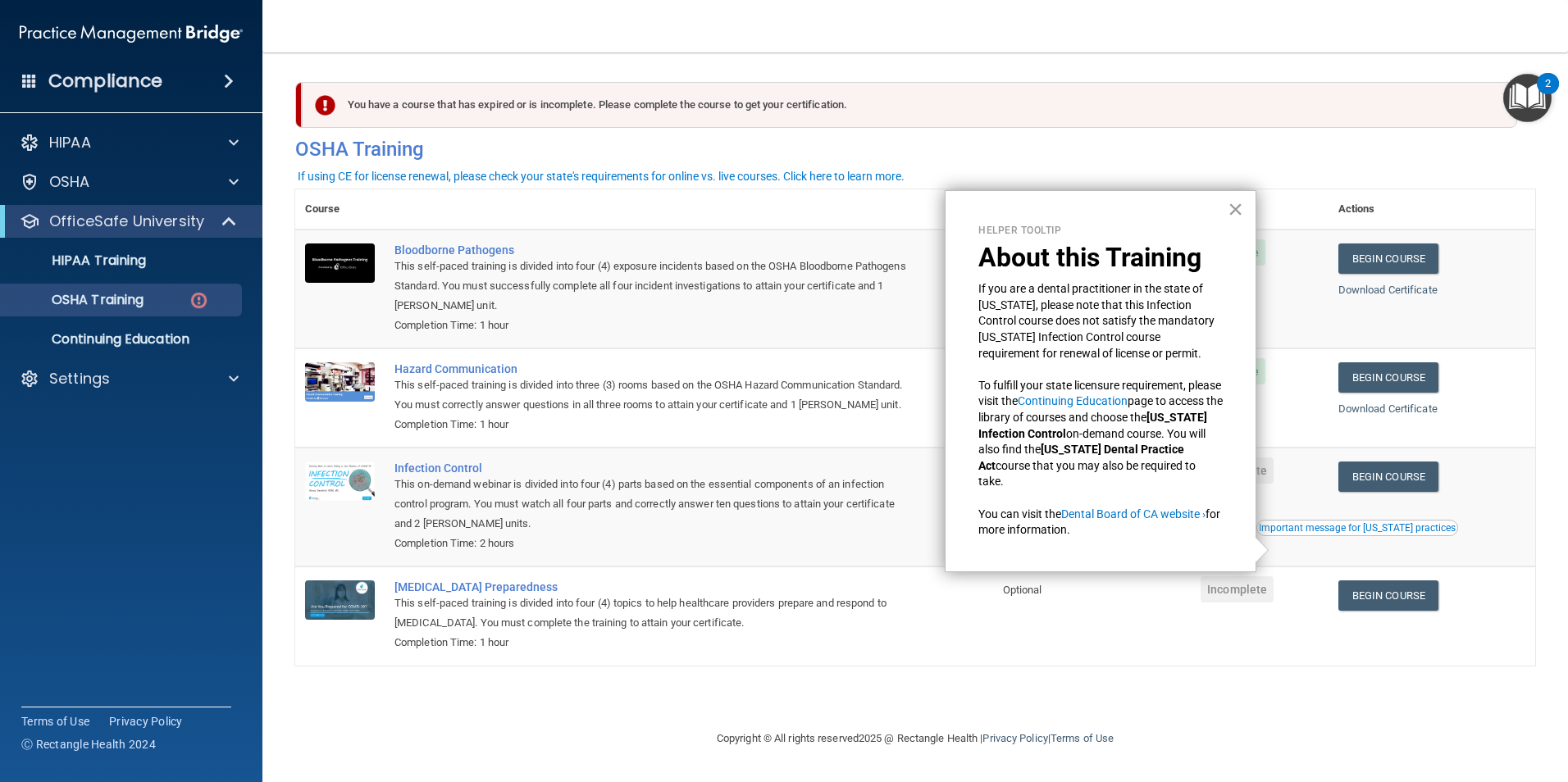
click at [1230, 210] on button "×" at bounding box center [1235, 209] width 16 height 27
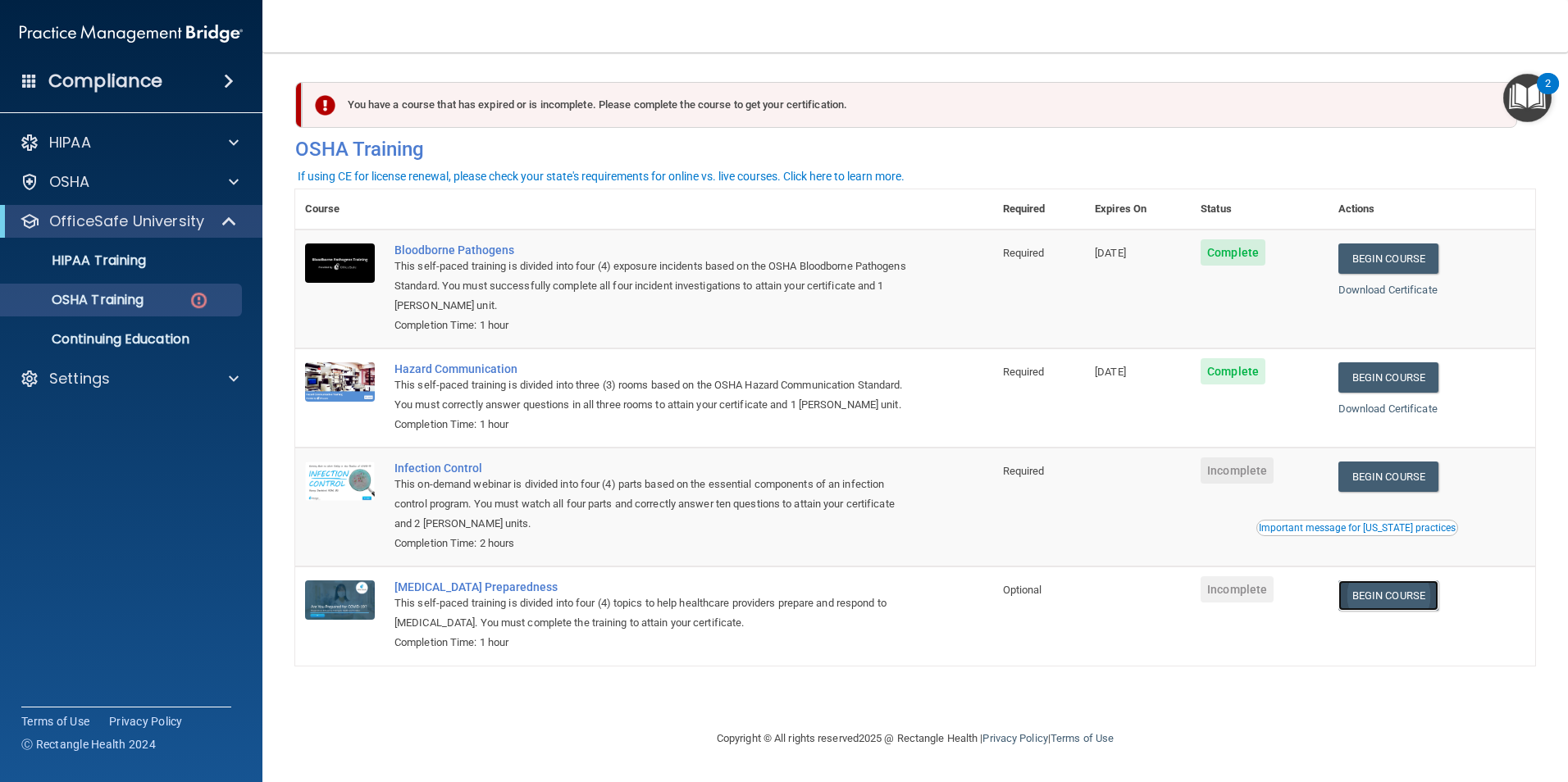
click at [1403, 611] on link "Begin Course" at bounding box center [1388, 595] width 100 height 30
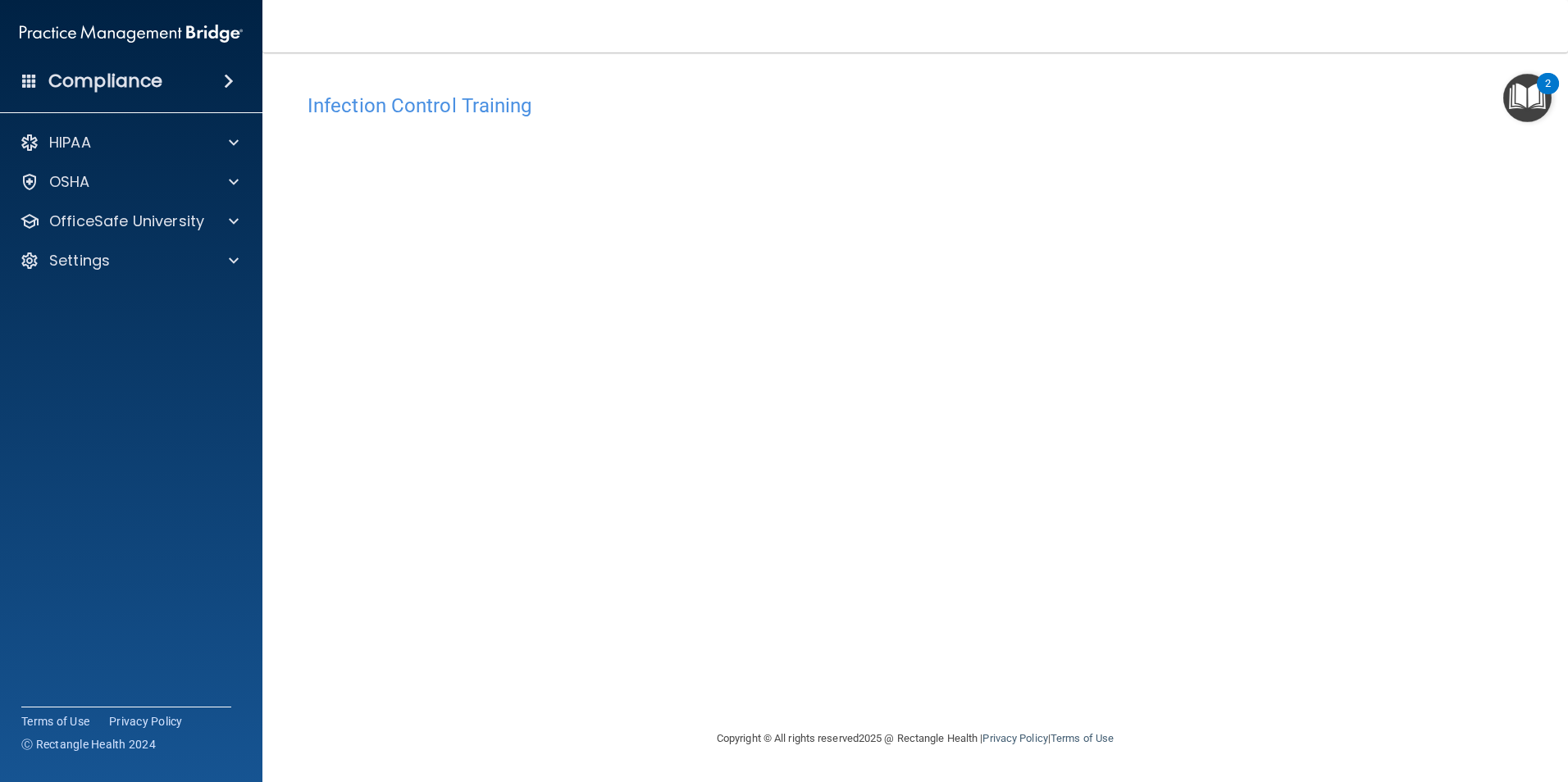
drag, startPoint x: 1146, startPoint y: 679, endPoint x: 1164, endPoint y: 685, distance: 19.0
click at [1146, 673] on div "Infection Control Training This course doesn’t expire until . Are you sure you …" at bounding box center [916, 407] width 1240 height 644
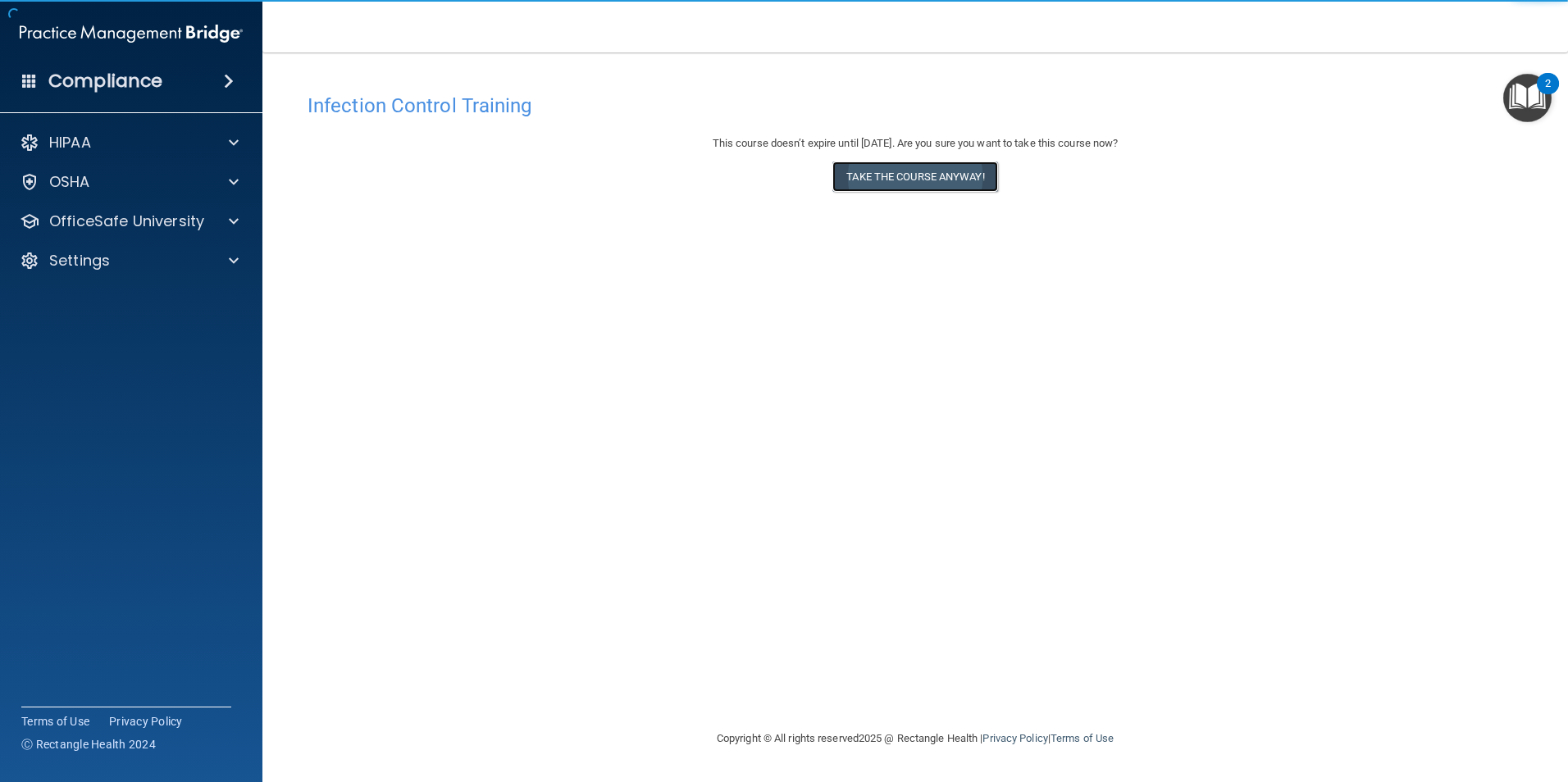
click at [939, 182] on button "Take the course anyway!" at bounding box center [915, 177] width 165 height 30
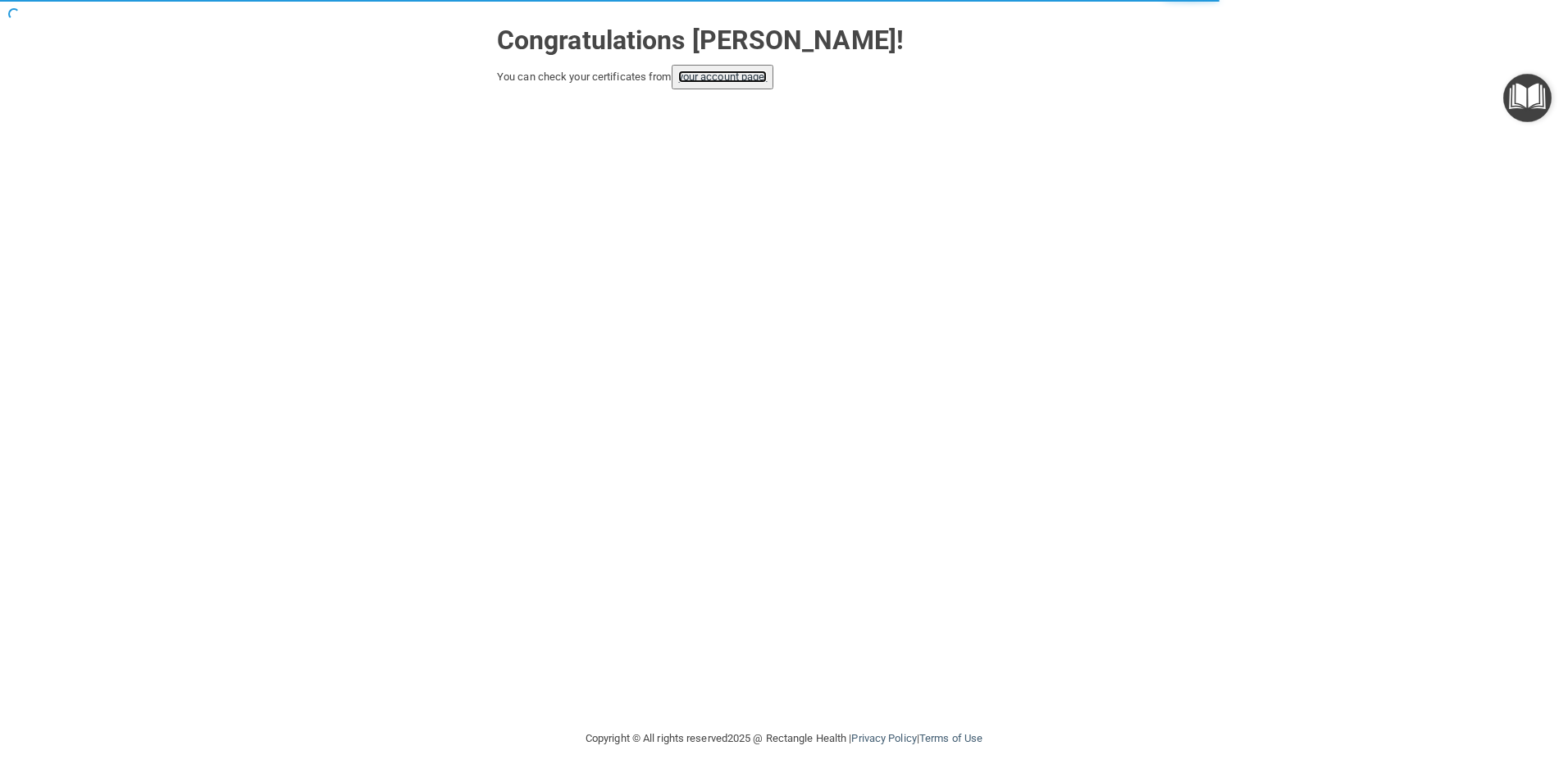
click at [714, 83] on link "your account page!" at bounding box center [724, 76] width 90 height 12
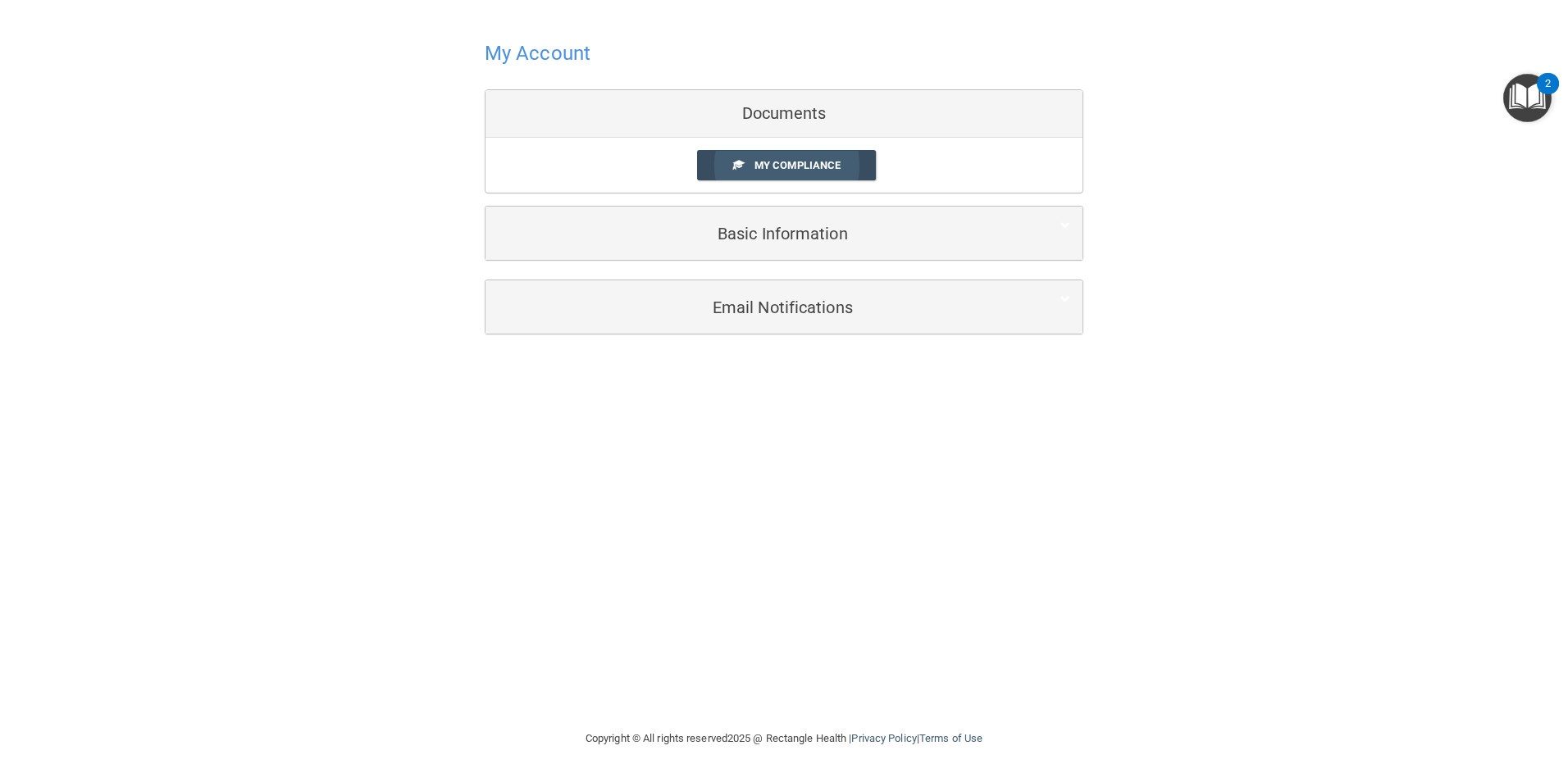
click at [758, 168] on span "My Compliance" at bounding box center [798, 165] width 86 height 12
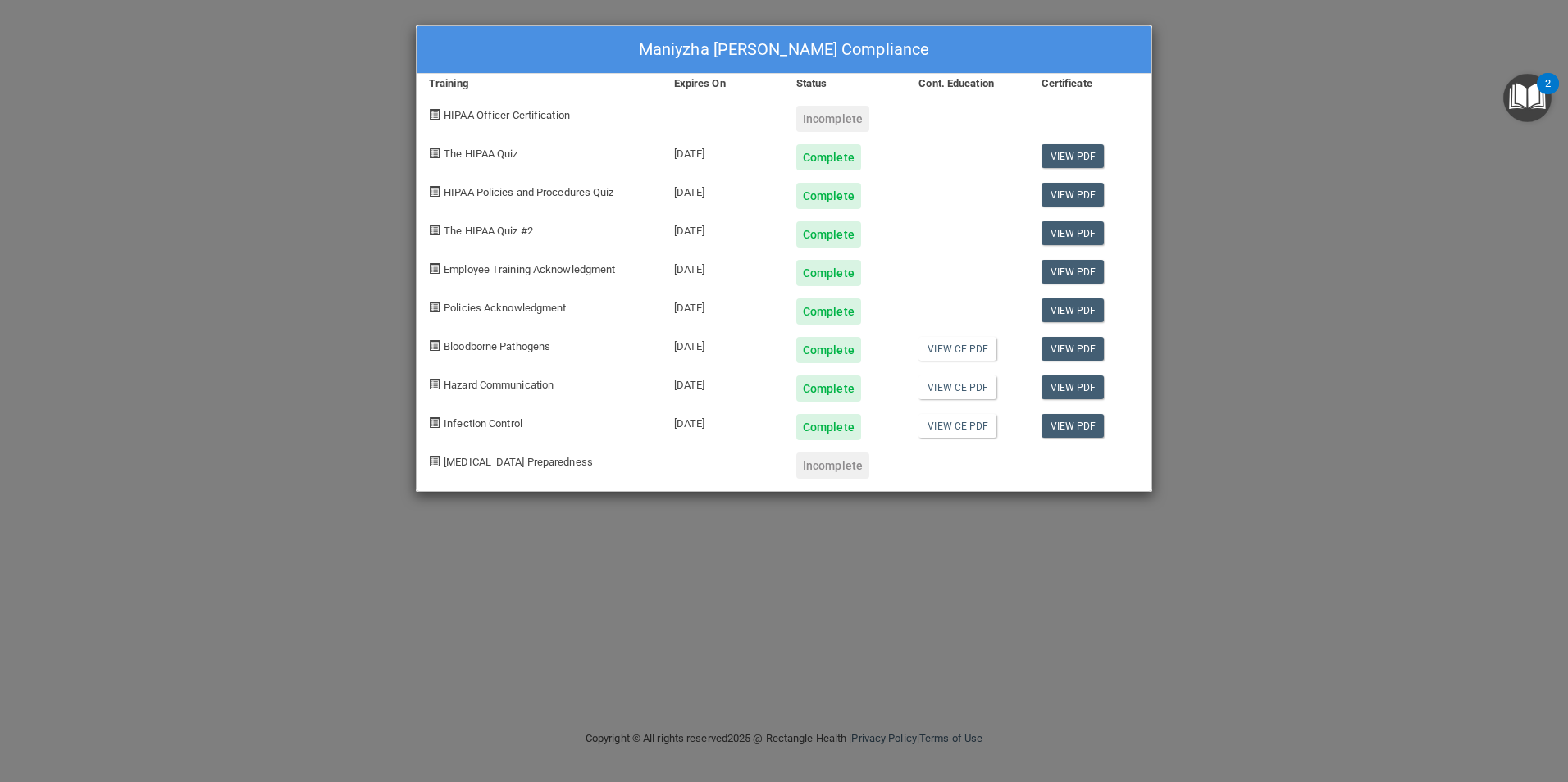
click at [758, 623] on div "Maniyzha Dancy's Compliance Training Expires On Status Cont. Education Certific…" at bounding box center [784, 391] width 1568 height 782
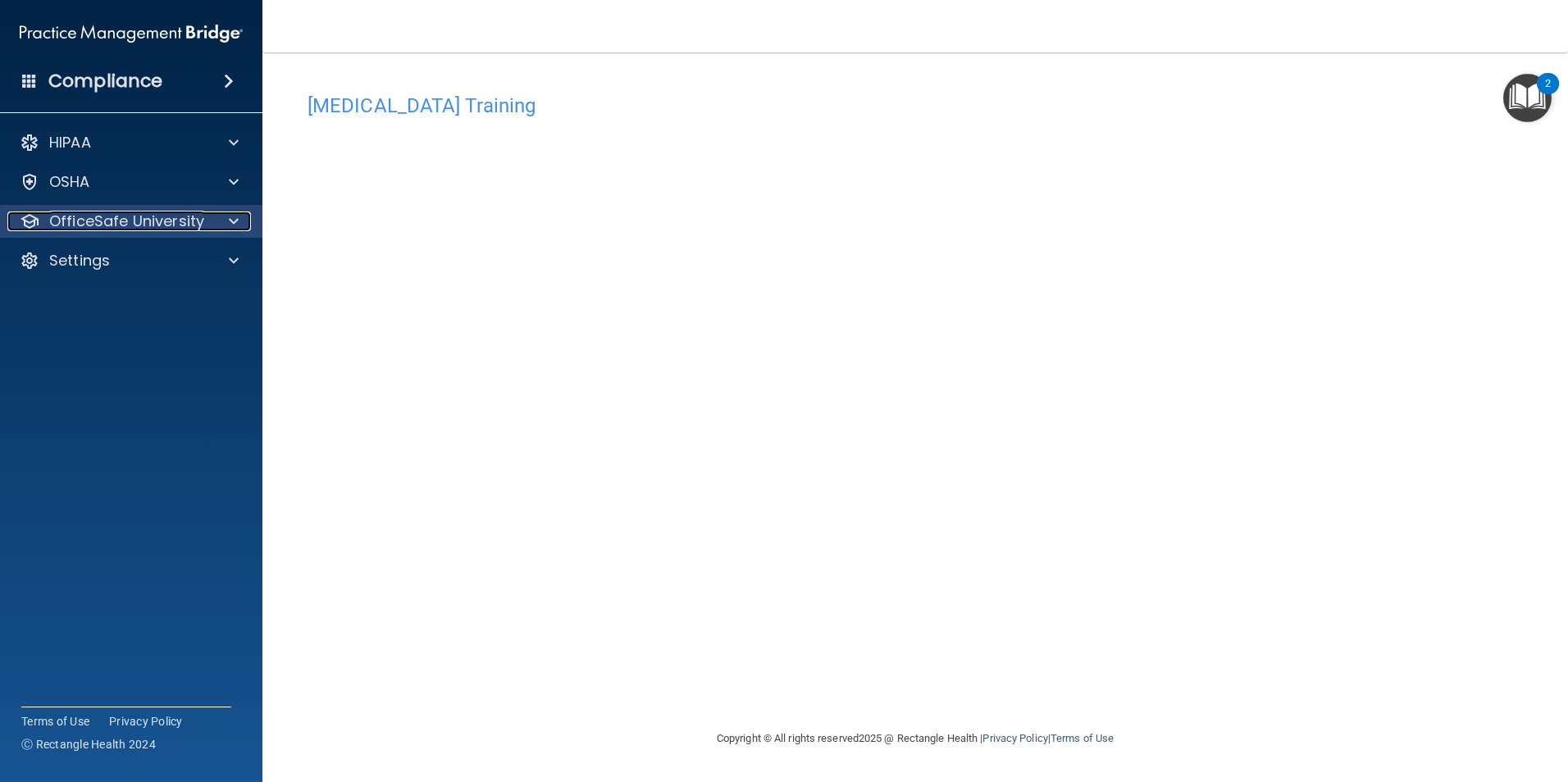
click at [177, 227] on p "OfficeSafe University" at bounding box center [126, 221] width 155 height 20
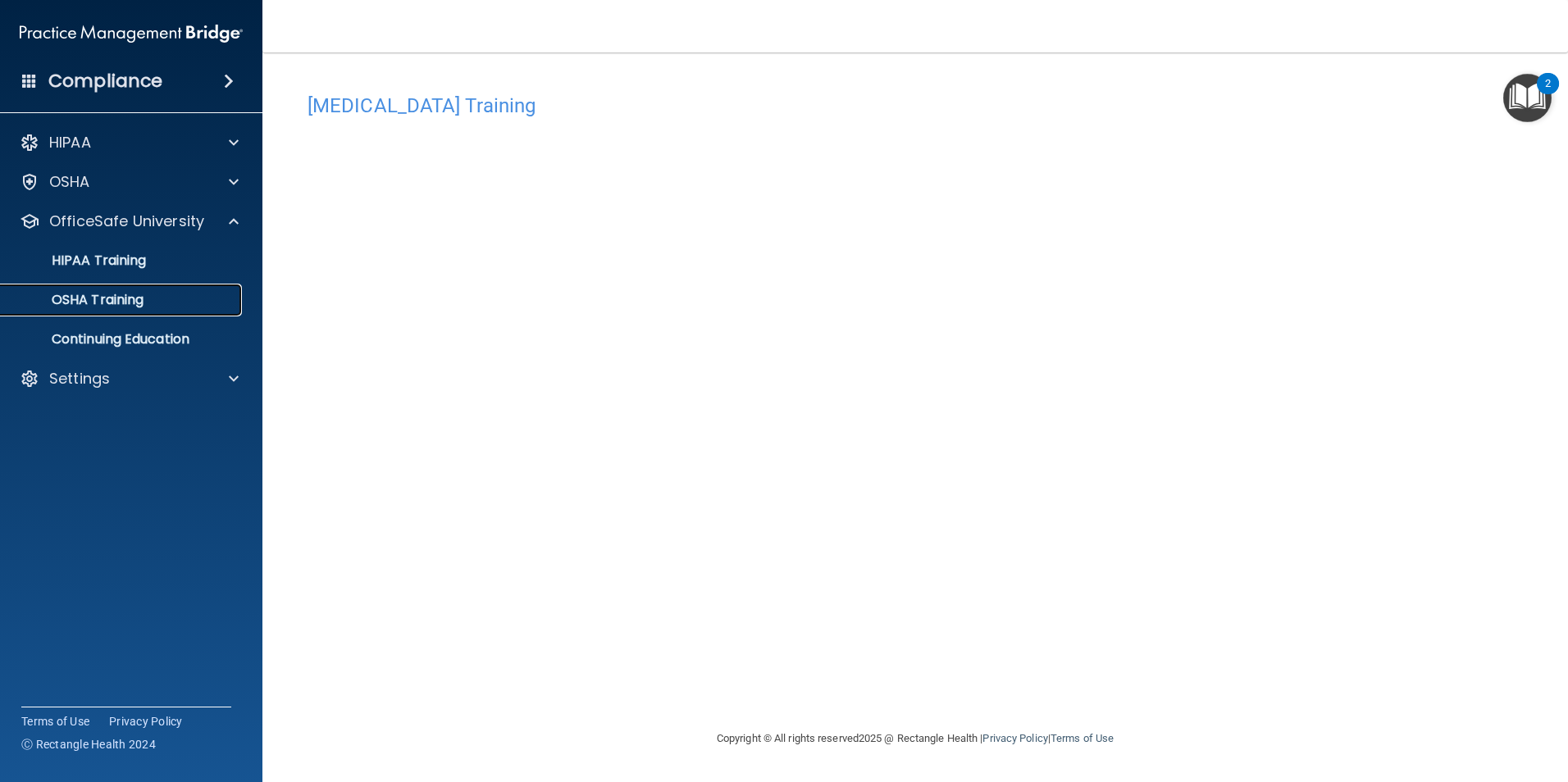
click at [175, 305] on div "OSHA Training" at bounding box center [123, 300] width 224 height 16
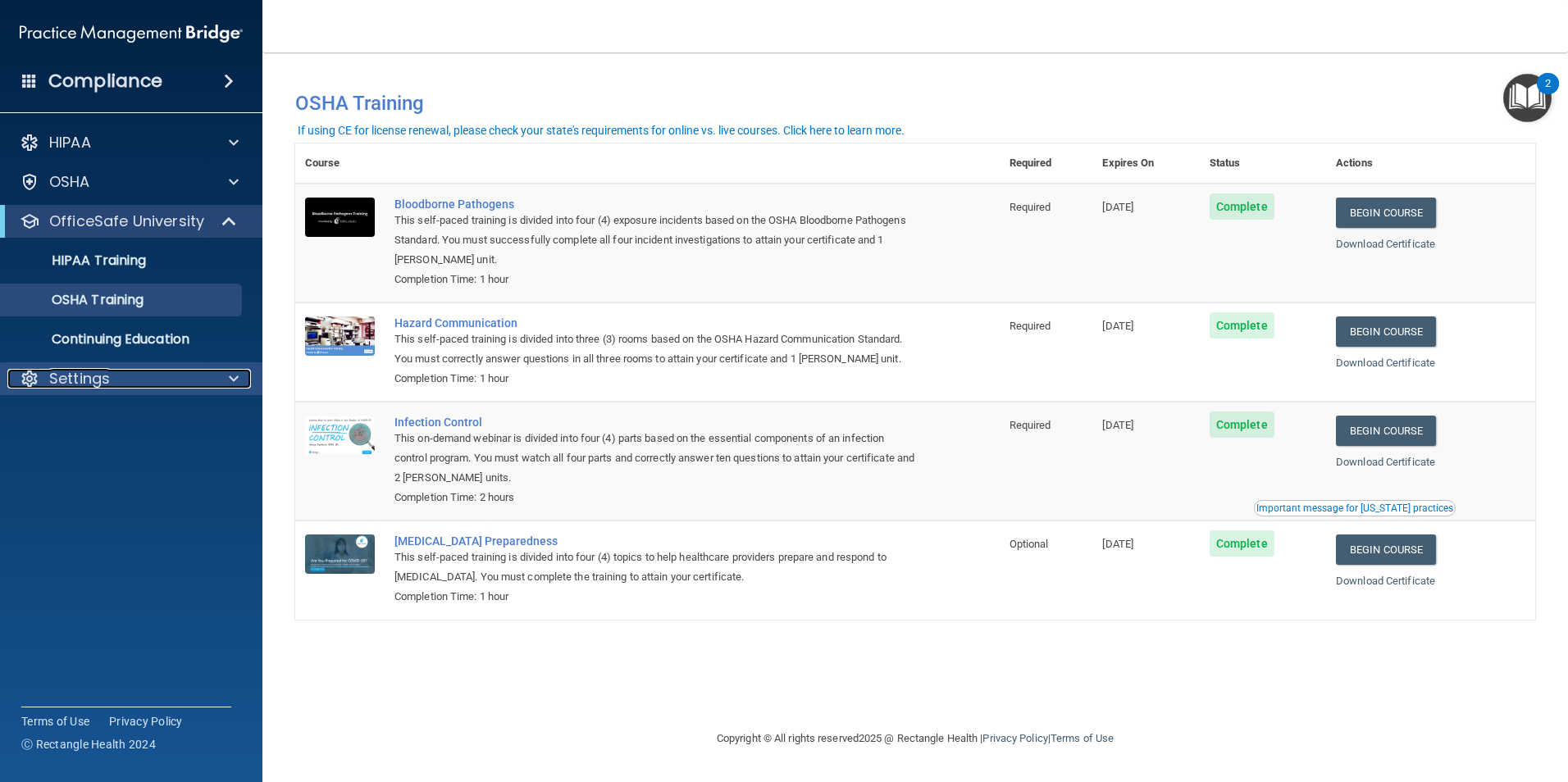
click at [229, 370] on span at bounding box center [233, 380] width 10 height 20
click at [86, 416] on p "My Account" at bounding box center [123, 418] width 224 height 16
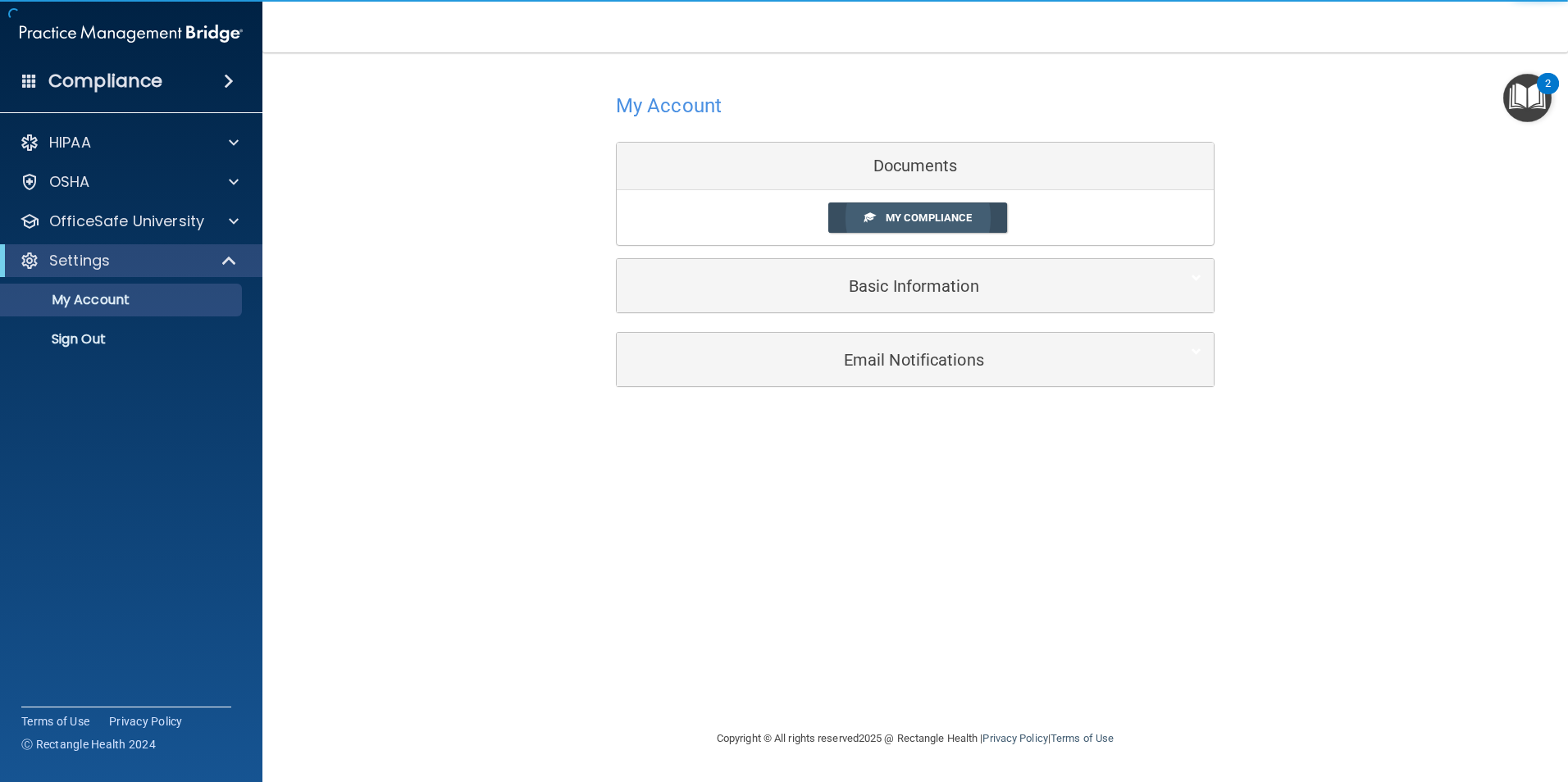
click at [910, 224] on span "My Compliance" at bounding box center [929, 217] width 86 height 12
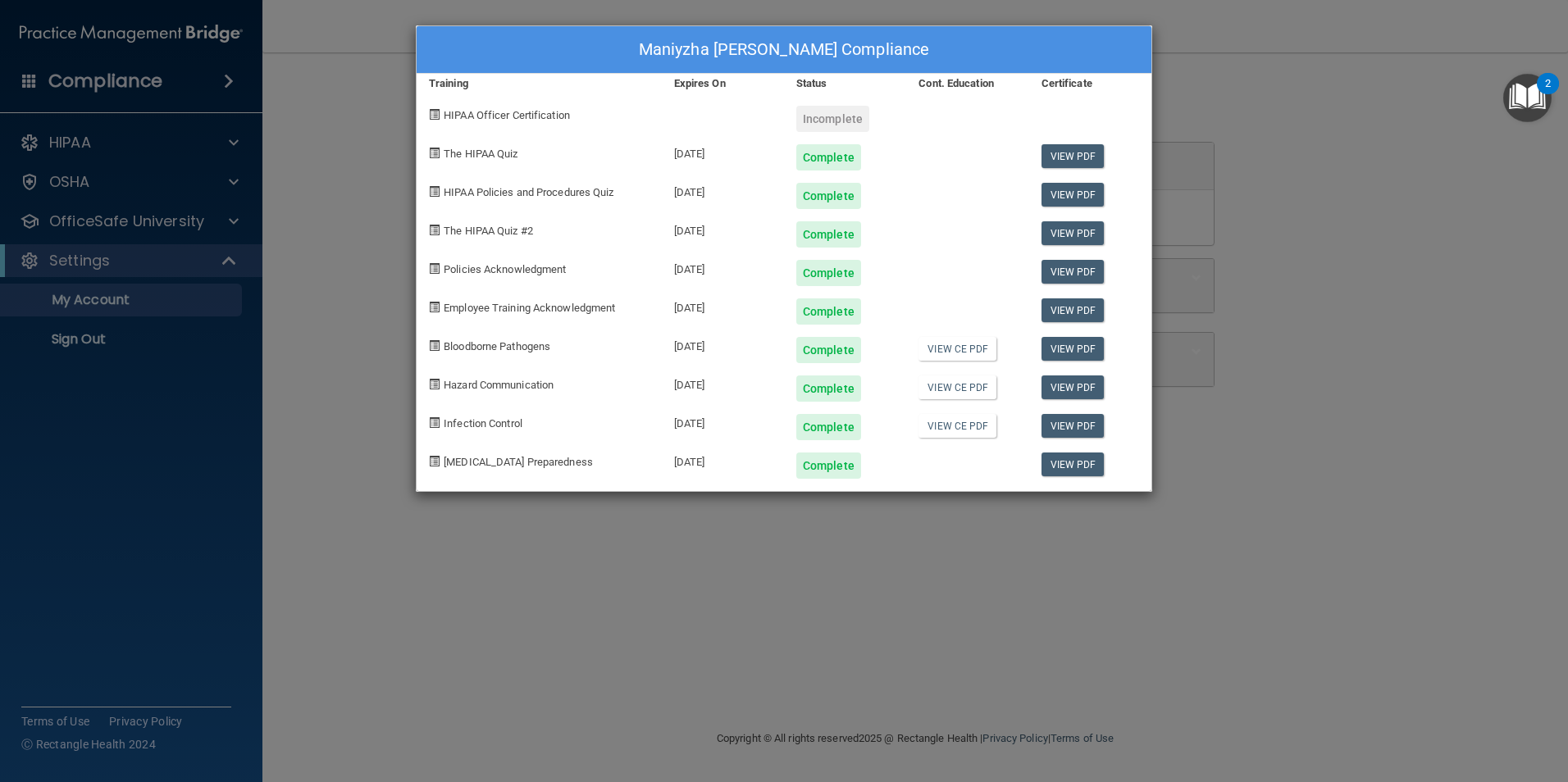
drag, startPoint x: 160, startPoint y: 295, endPoint x: 292, endPoint y: 289, distance: 132.1
click at [163, 295] on div "Maniyzha Dancy's Compliance Training Expires On Status Cont. Education Certific…" at bounding box center [784, 391] width 1568 height 782
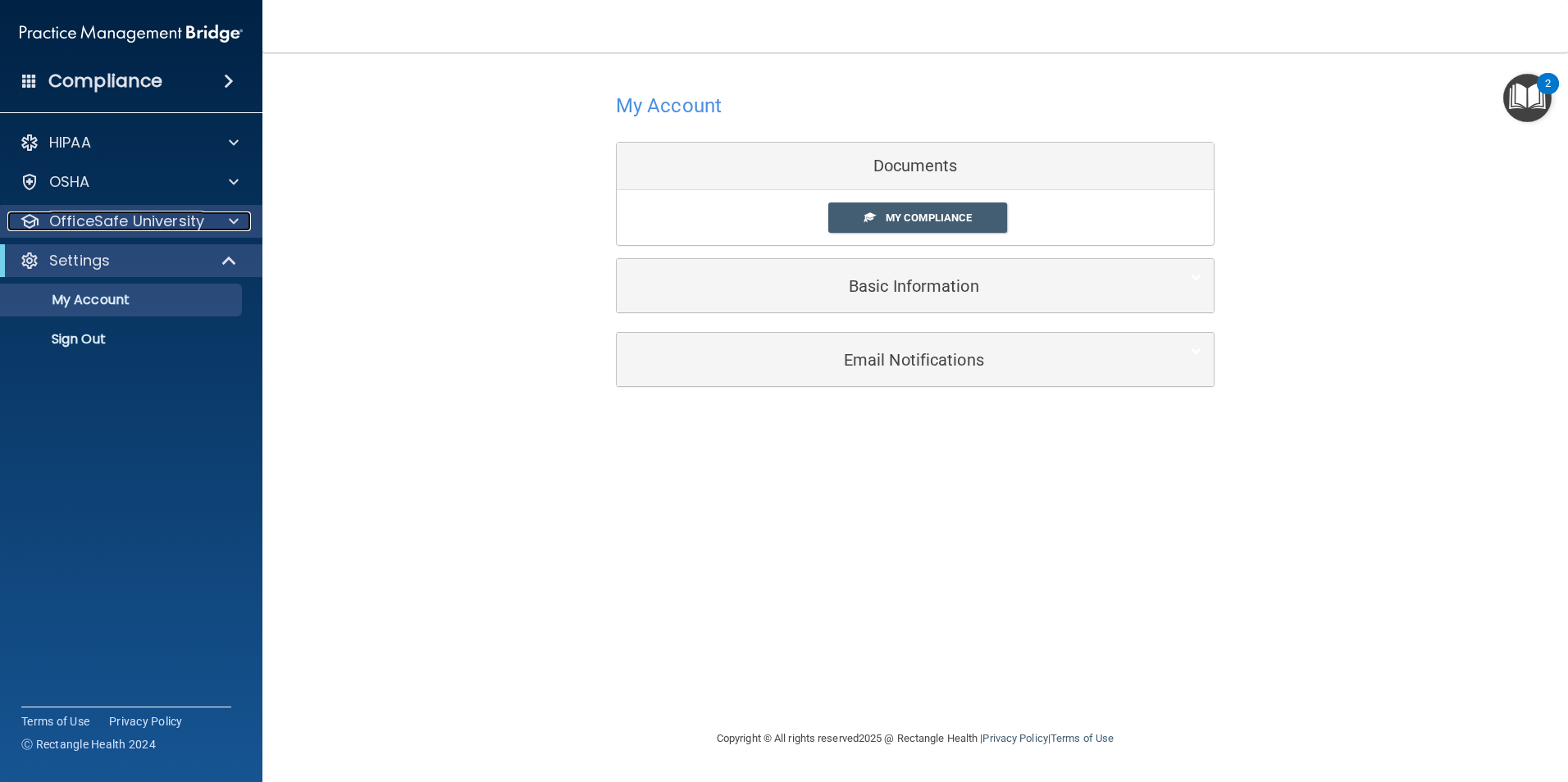
click at [248, 224] on div at bounding box center [231, 221] width 41 height 20
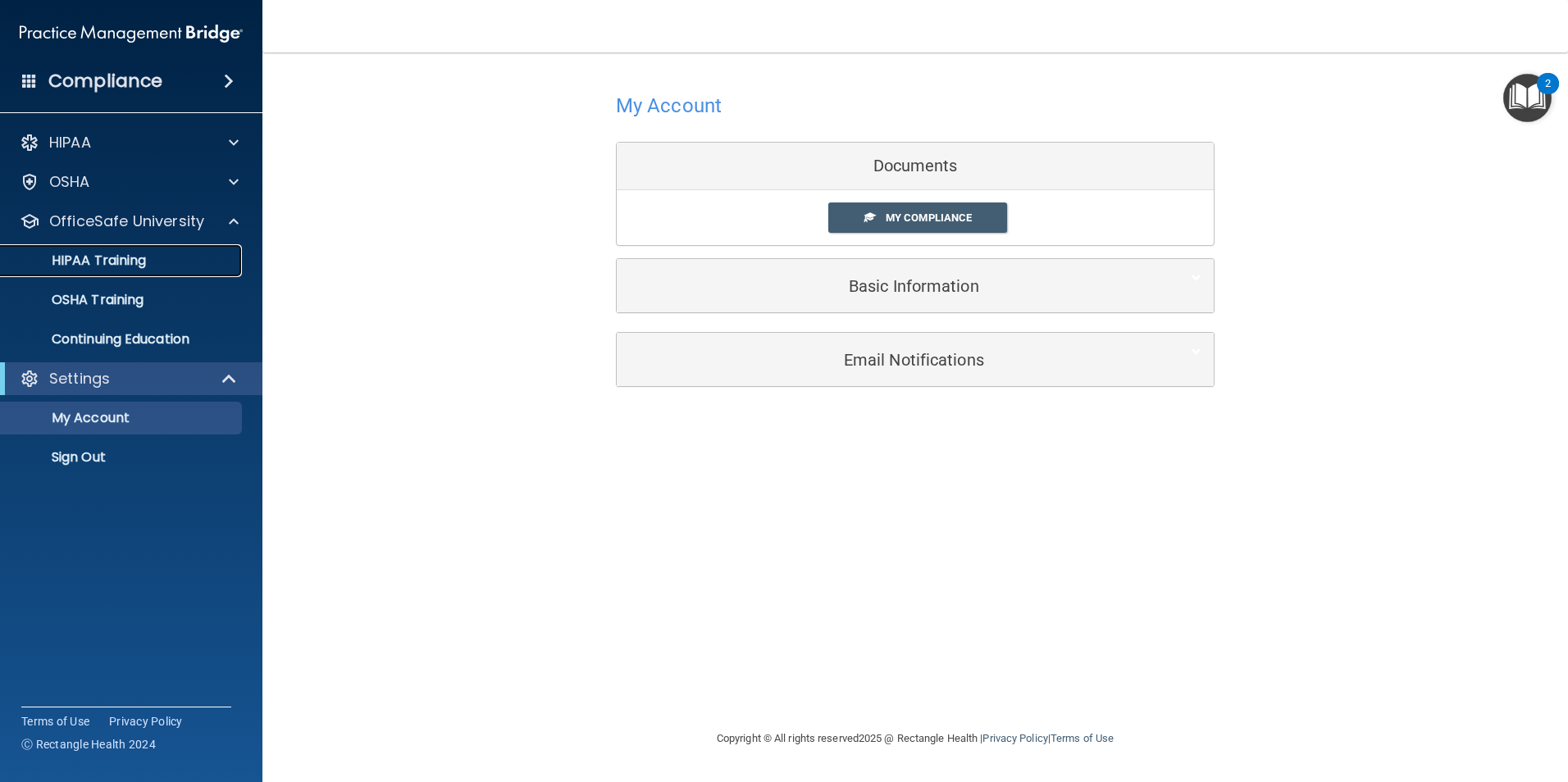
click at [169, 254] on div "HIPAA Training" at bounding box center [123, 261] width 224 height 16
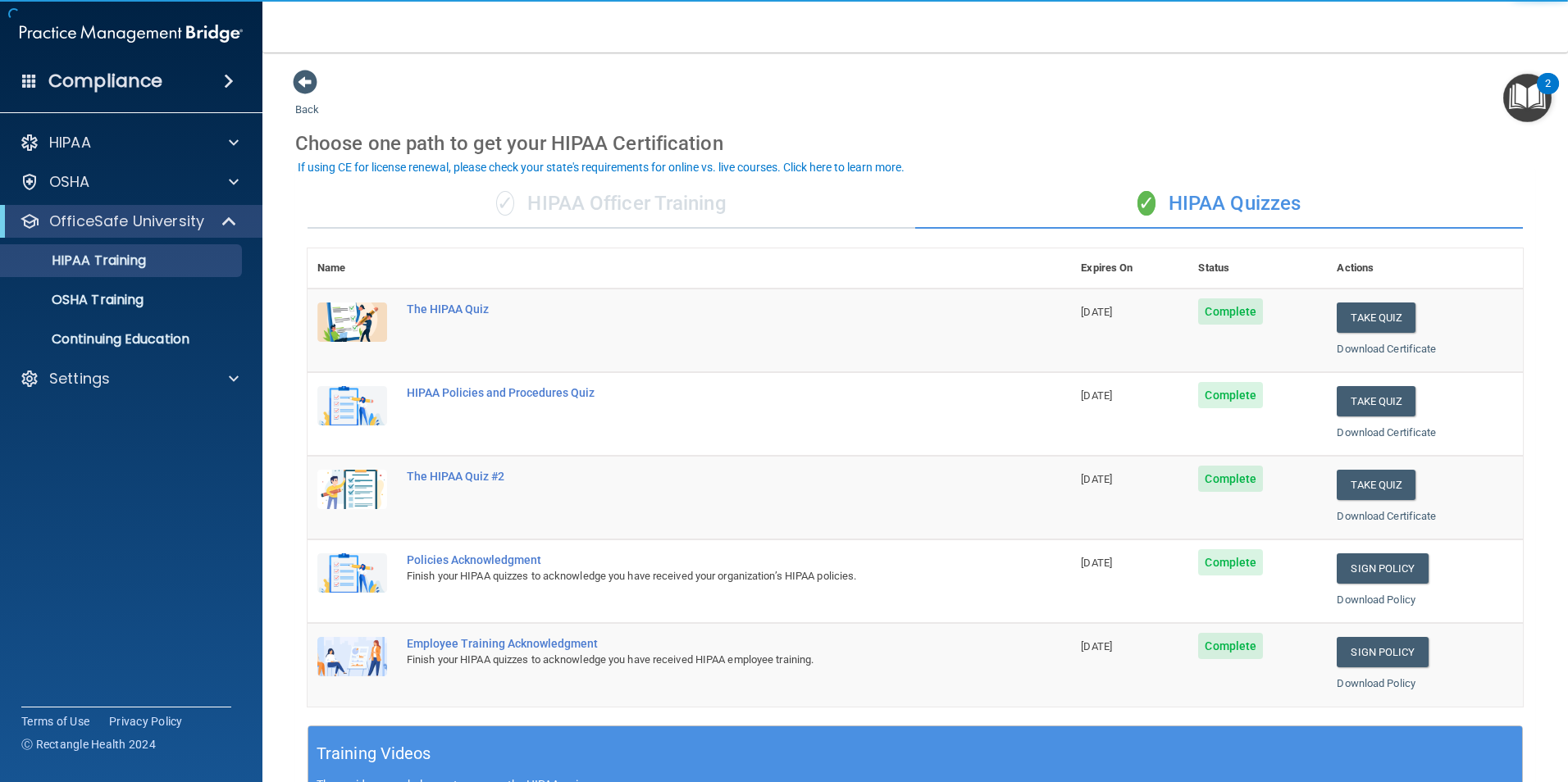
click at [661, 207] on div "✓ HIPAA Officer Training" at bounding box center [611, 204] width 607 height 49
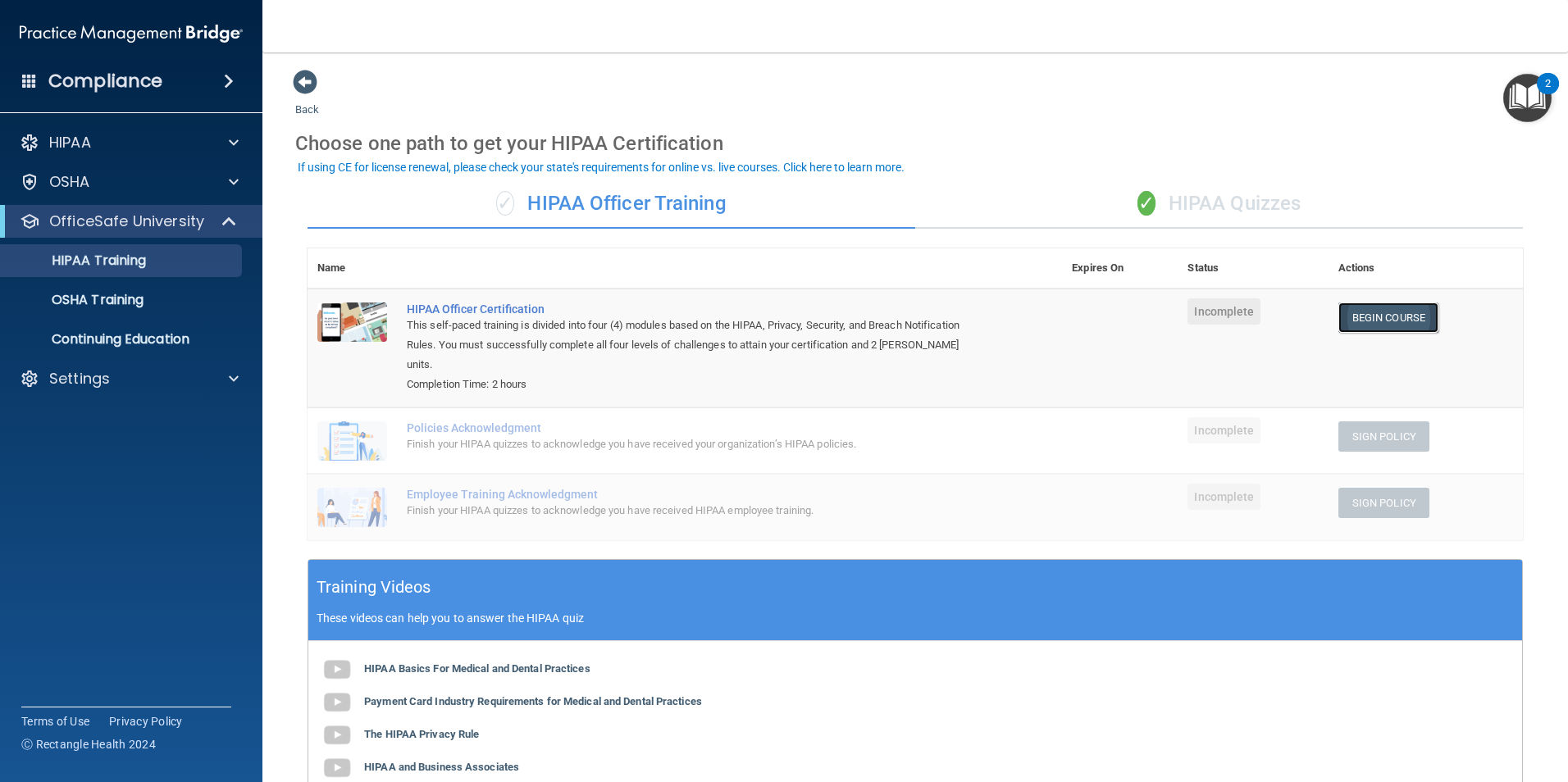
click at [1376, 307] on link "Begin Course" at bounding box center [1388, 317] width 100 height 30
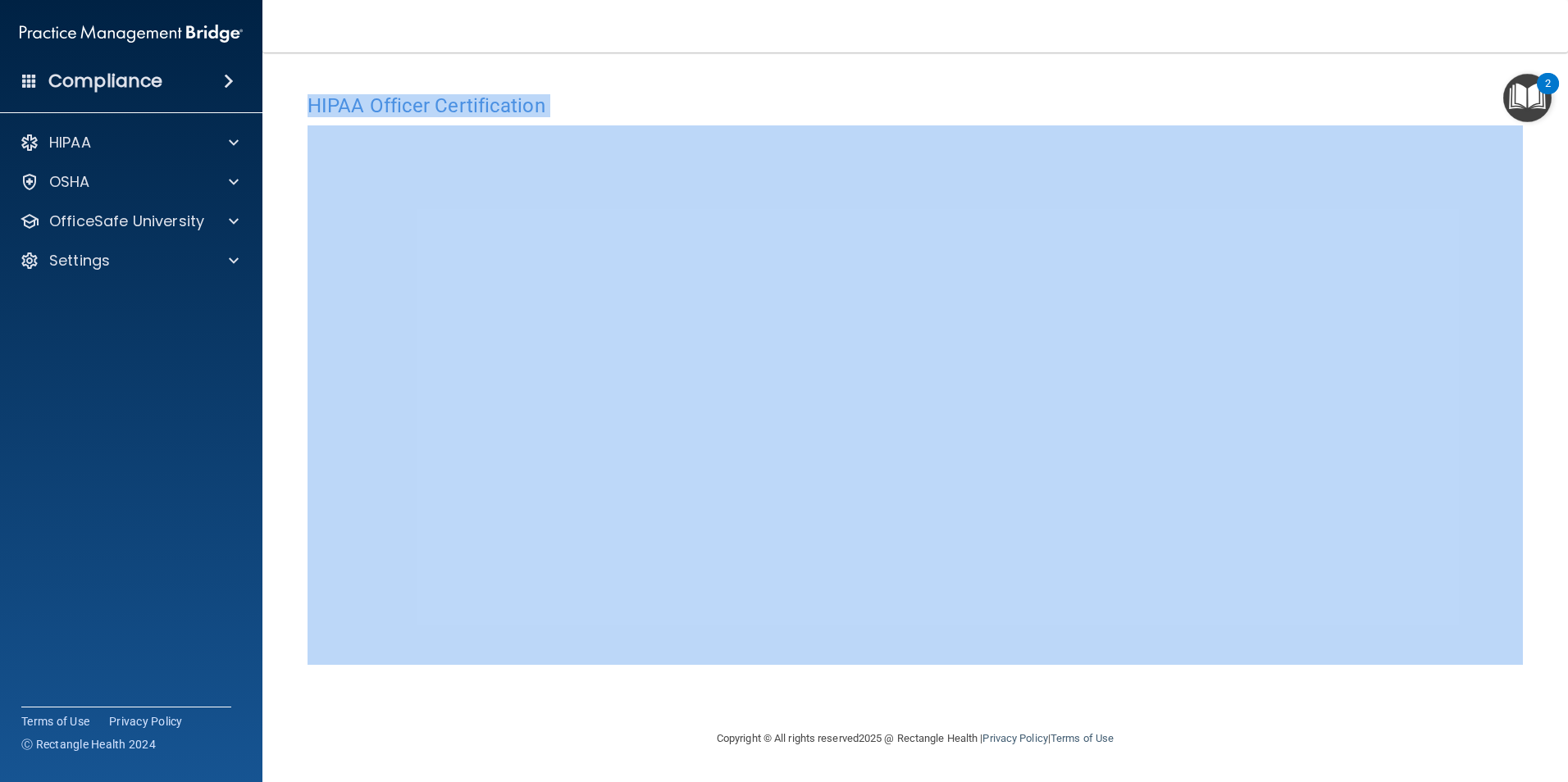
drag, startPoint x: 1571, startPoint y: 157, endPoint x: 1563, endPoint y: 285, distance: 128.2
click at [1563, 285] on div "Toggle navigation Maniyzha [PERSON_NAME] [EMAIL_ADDRESS][DOMAIN_NAME] Manage My…" at bounding box center [916, 391] width 1306 height 782
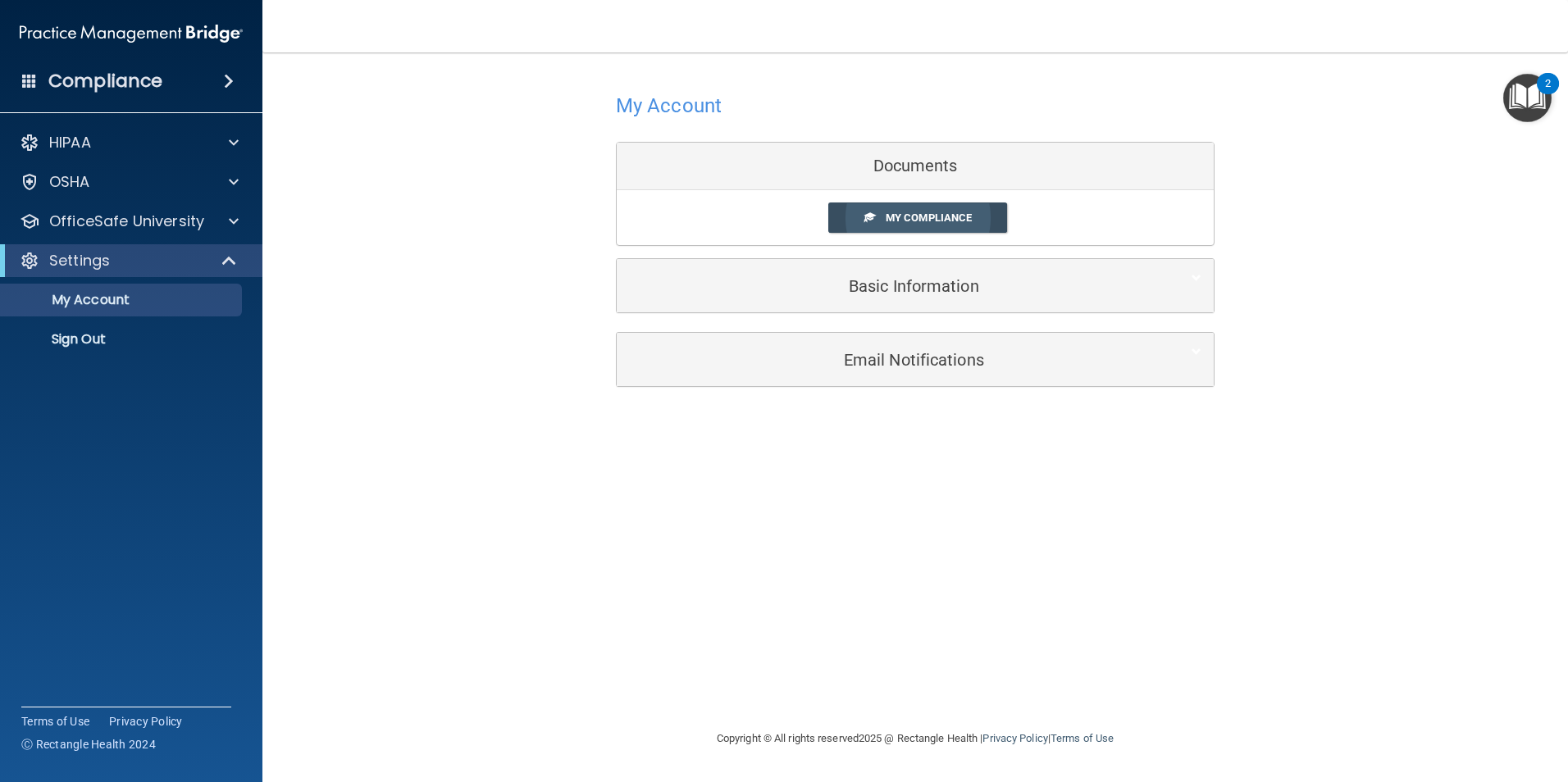
click at [914, 228] on link "My Compliance" at bounding box center [918, 217] width 179 height 30
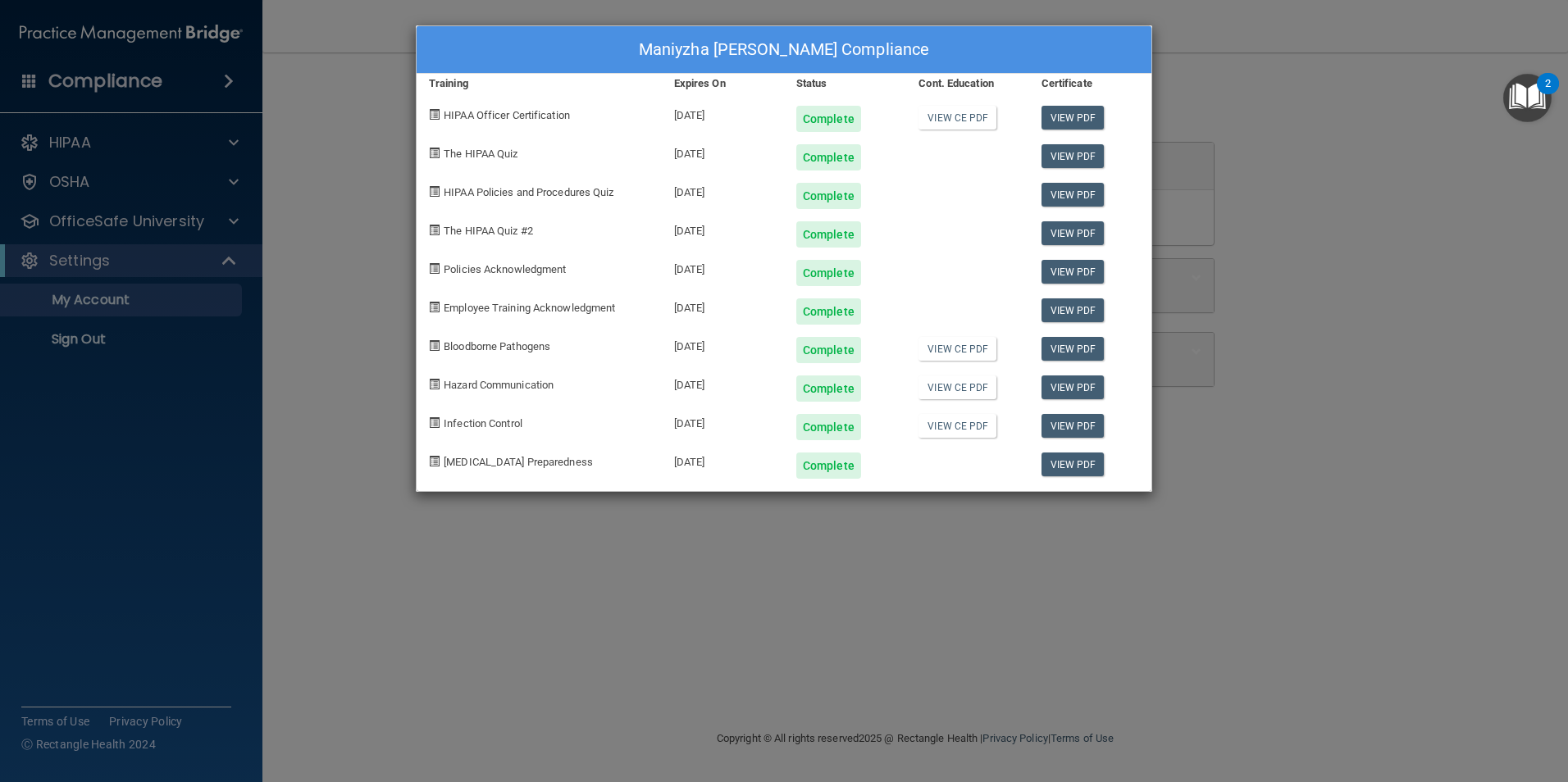
click at [1232, 71] on div "Maniyzha [PERSON_NAME] Compliance Training Expires On Status Cont. Education Ce…" at bounding box center [784, 391] width 1568 height 782
